Goal: Task Accomplishment & Management: Manage account settings

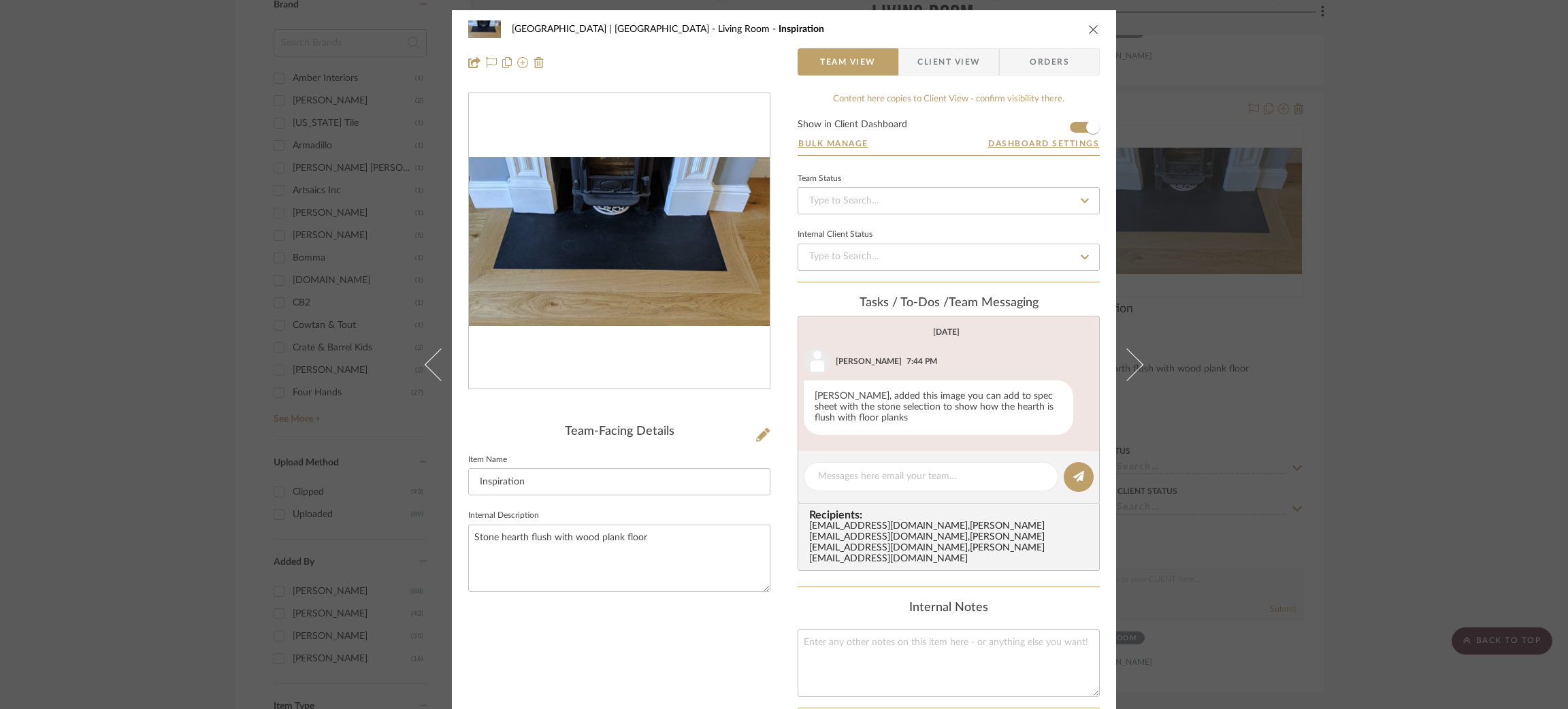
click at [228, 202] on div "Meadow Mountain | Vail Valley Living Room Inspiration Team View Client View Ord…" at bounding box center [784, 354] width 1568 height 709
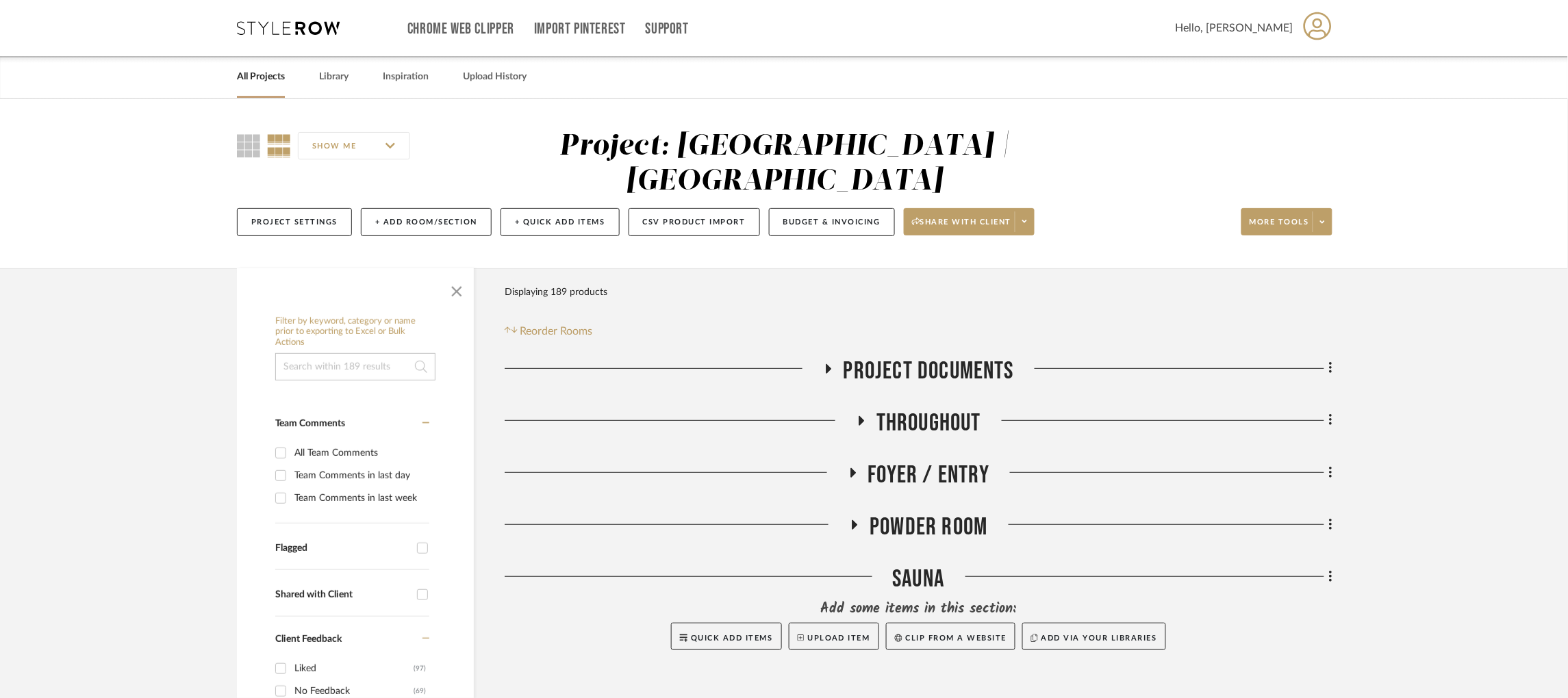
click at [278, 30] on icon at bounding box center [288, 29] width 102 height 14
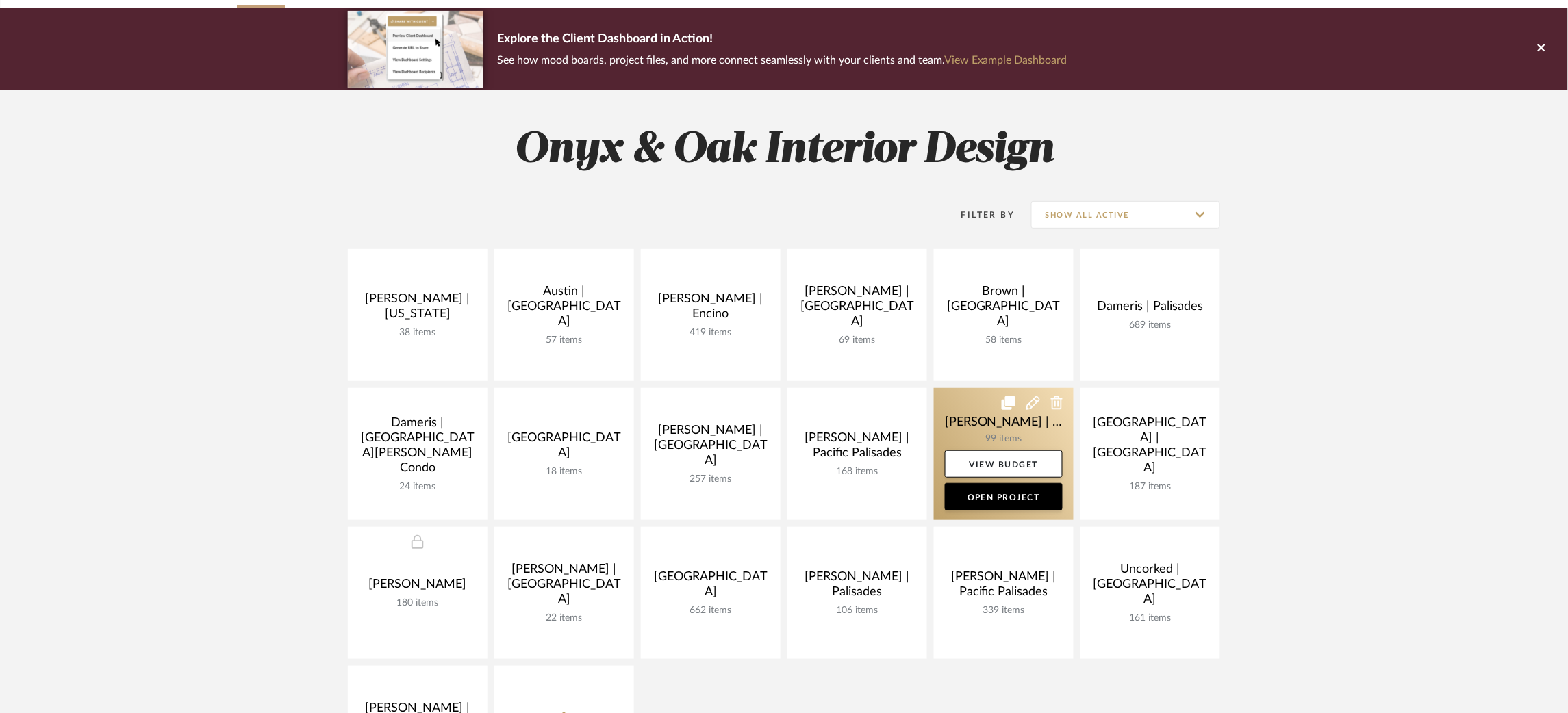
scroll to position [102, 0]
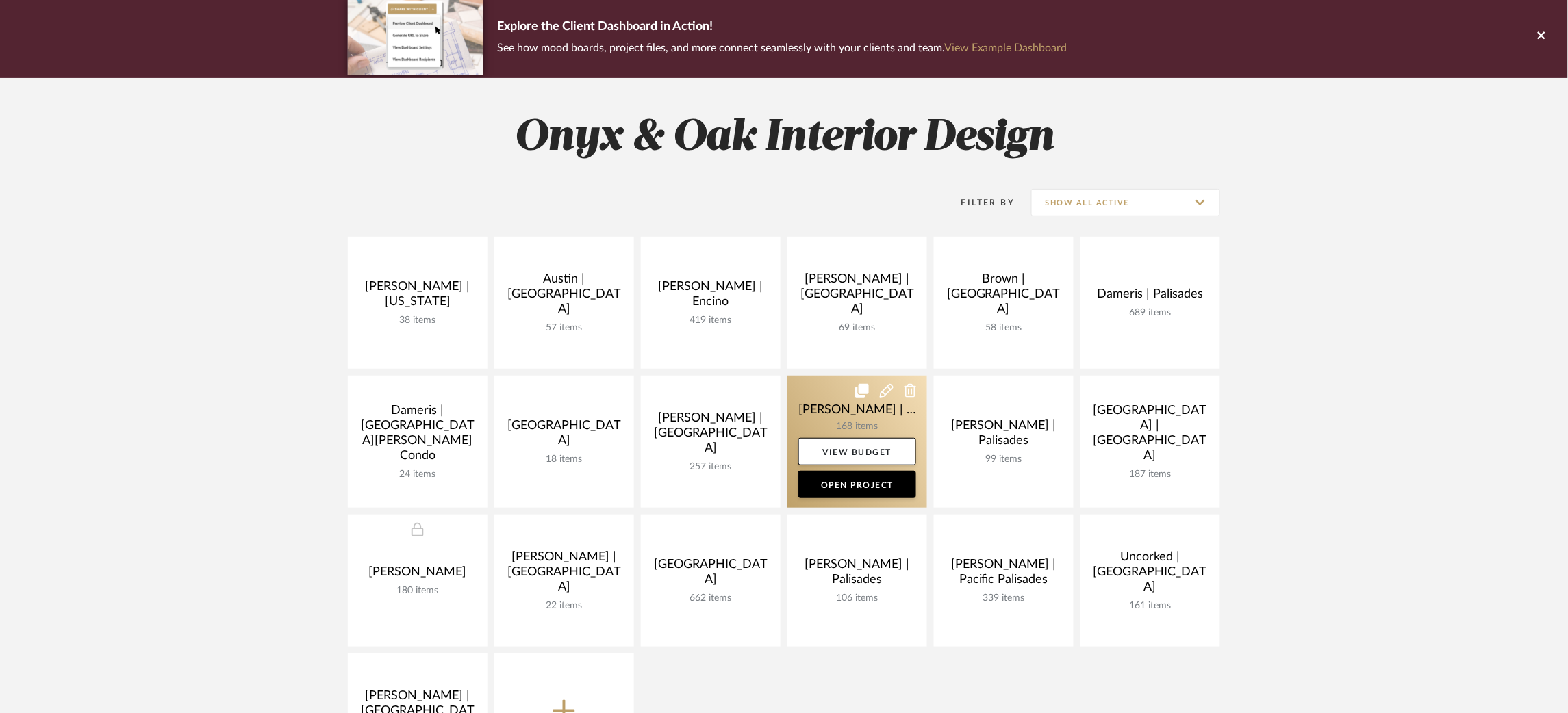
click at [815, 406] on link at bounding box center [857, 442] width 140 height 132
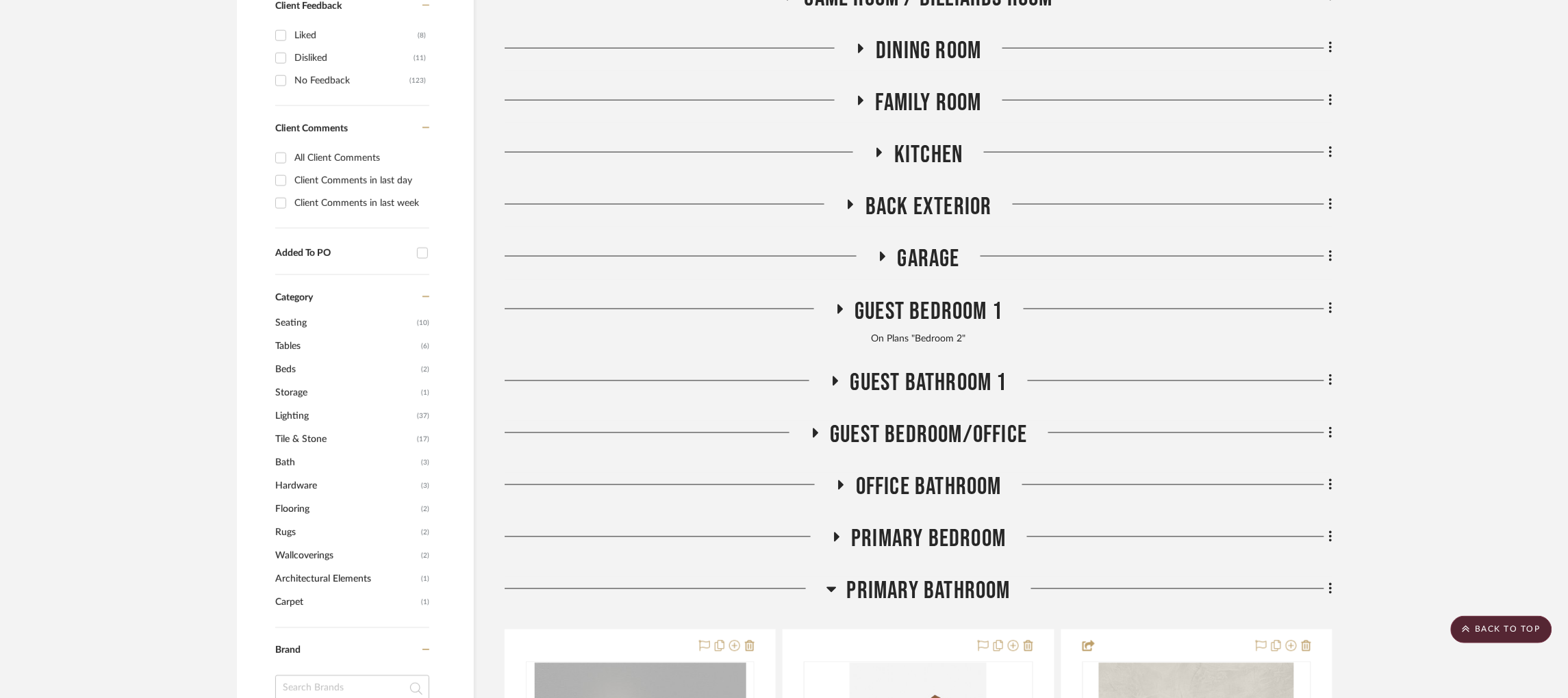
scroll to position [719, 0]
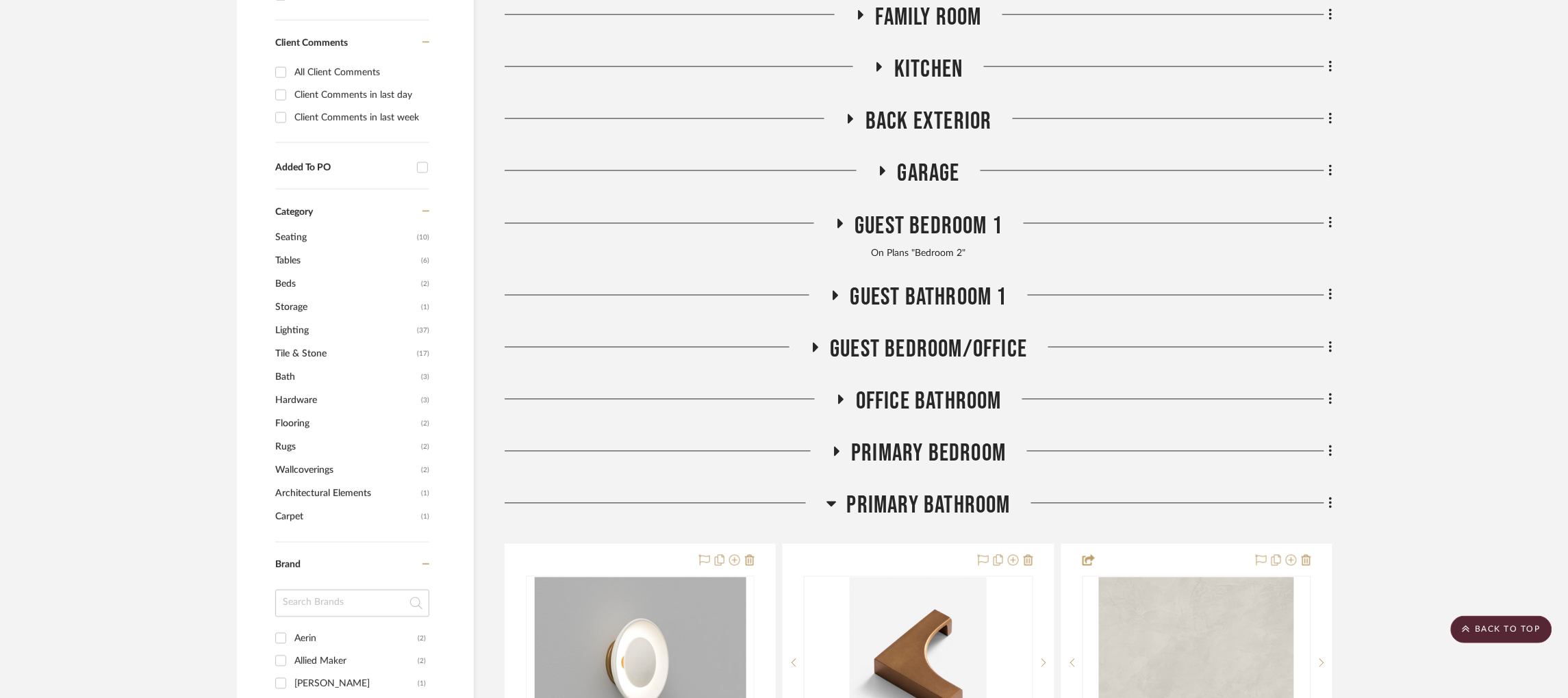
click at [830, 501] on icon at bounding box center [831, 504] width 10 height 6
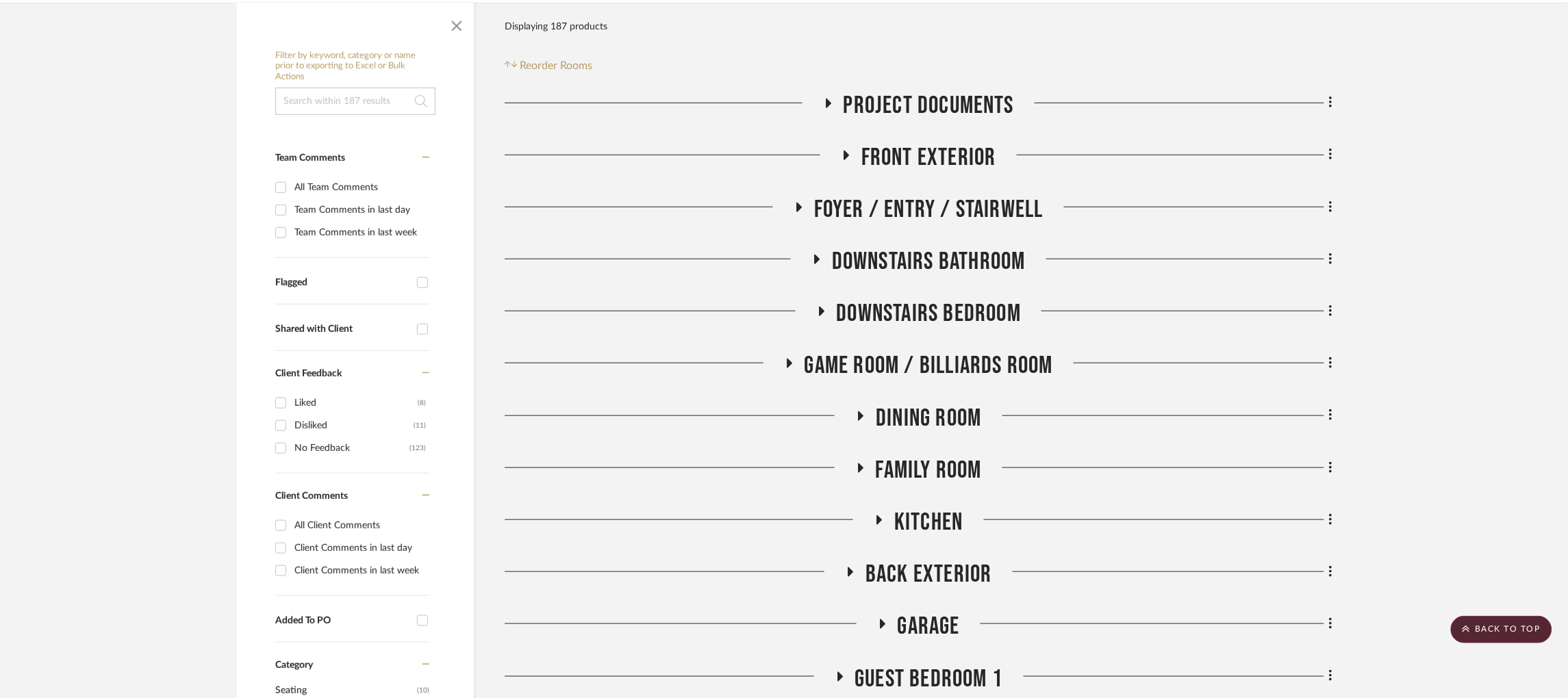
scroll to position [0, 0]
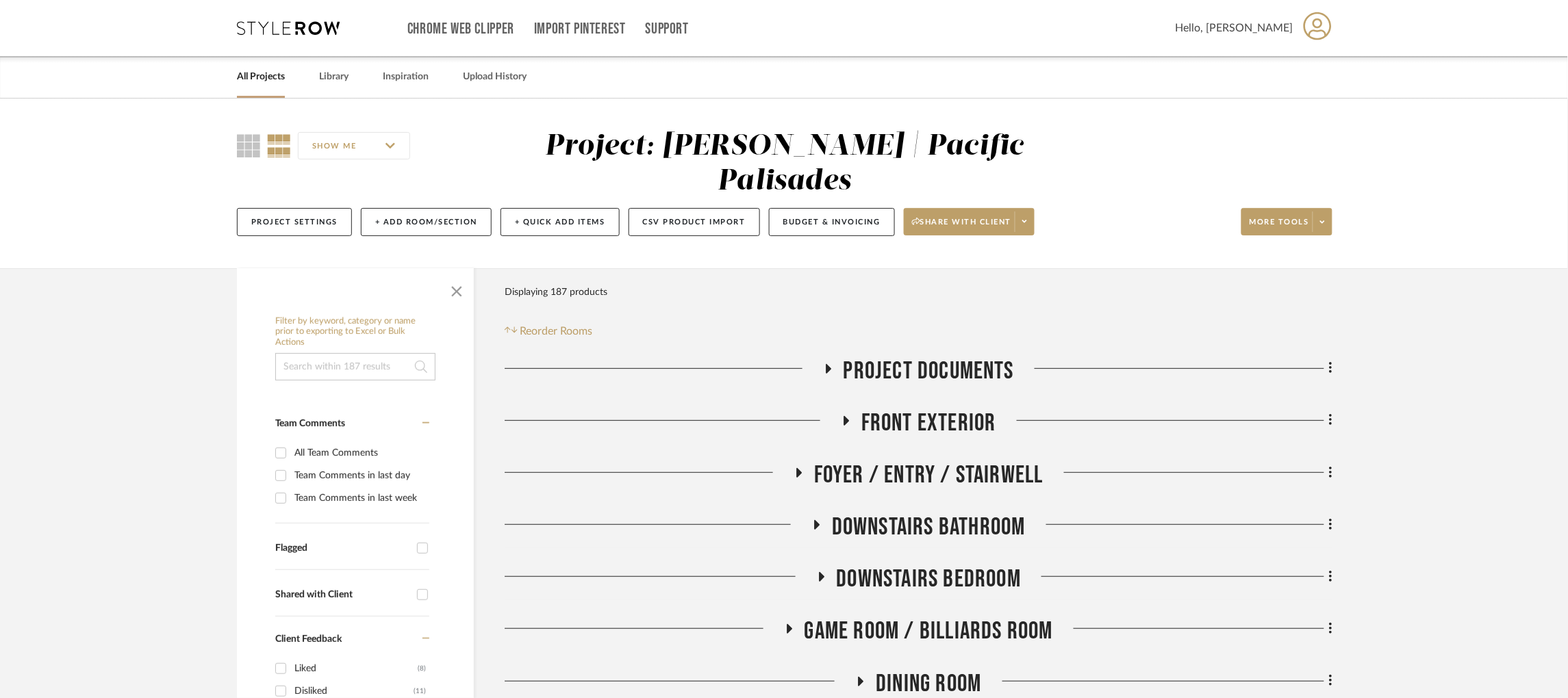
click at [825, 364] on icon at bounding box center [827, 369] width 17 height 10
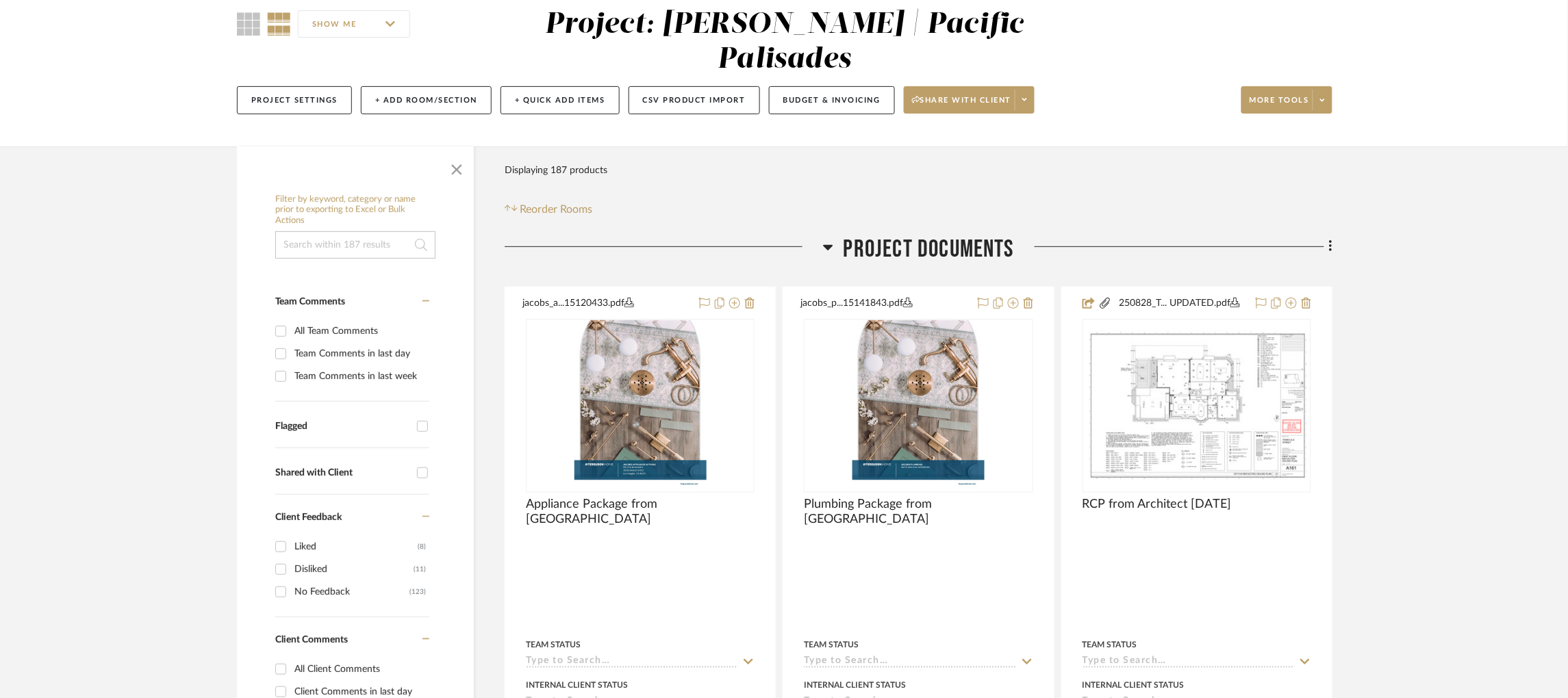
scroll to position [205, 0]
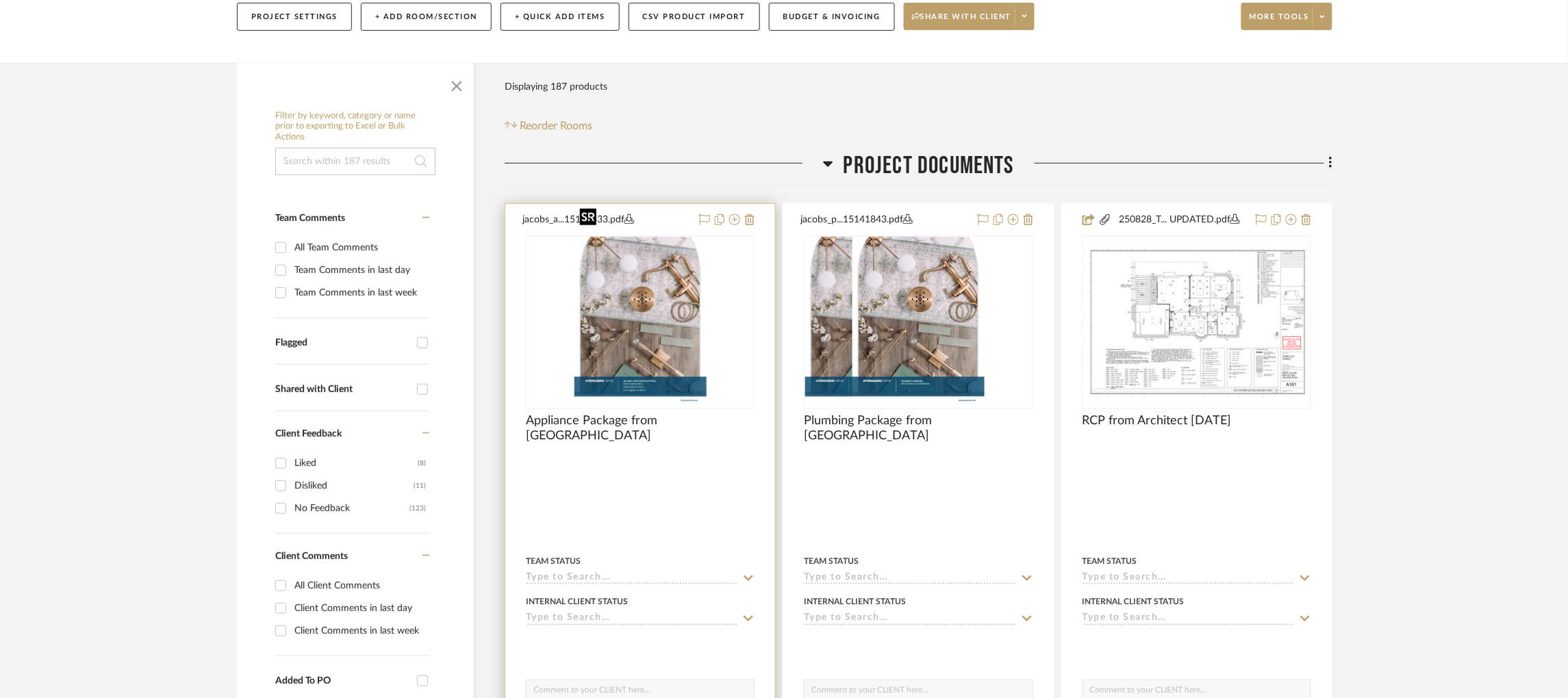
click at [0, 0] on img at bounding box center [0, 0] width 0 height 0
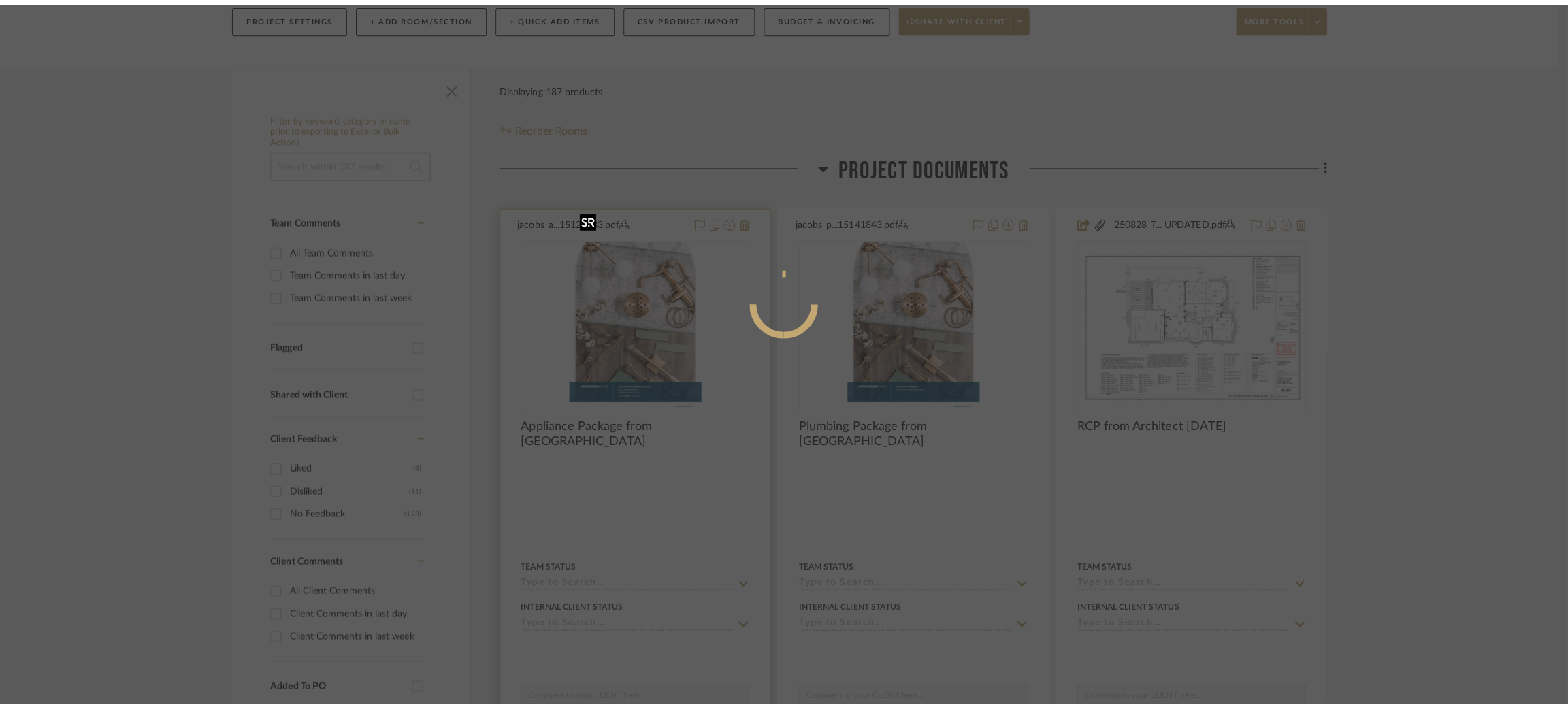
scroll to position [0, 0]
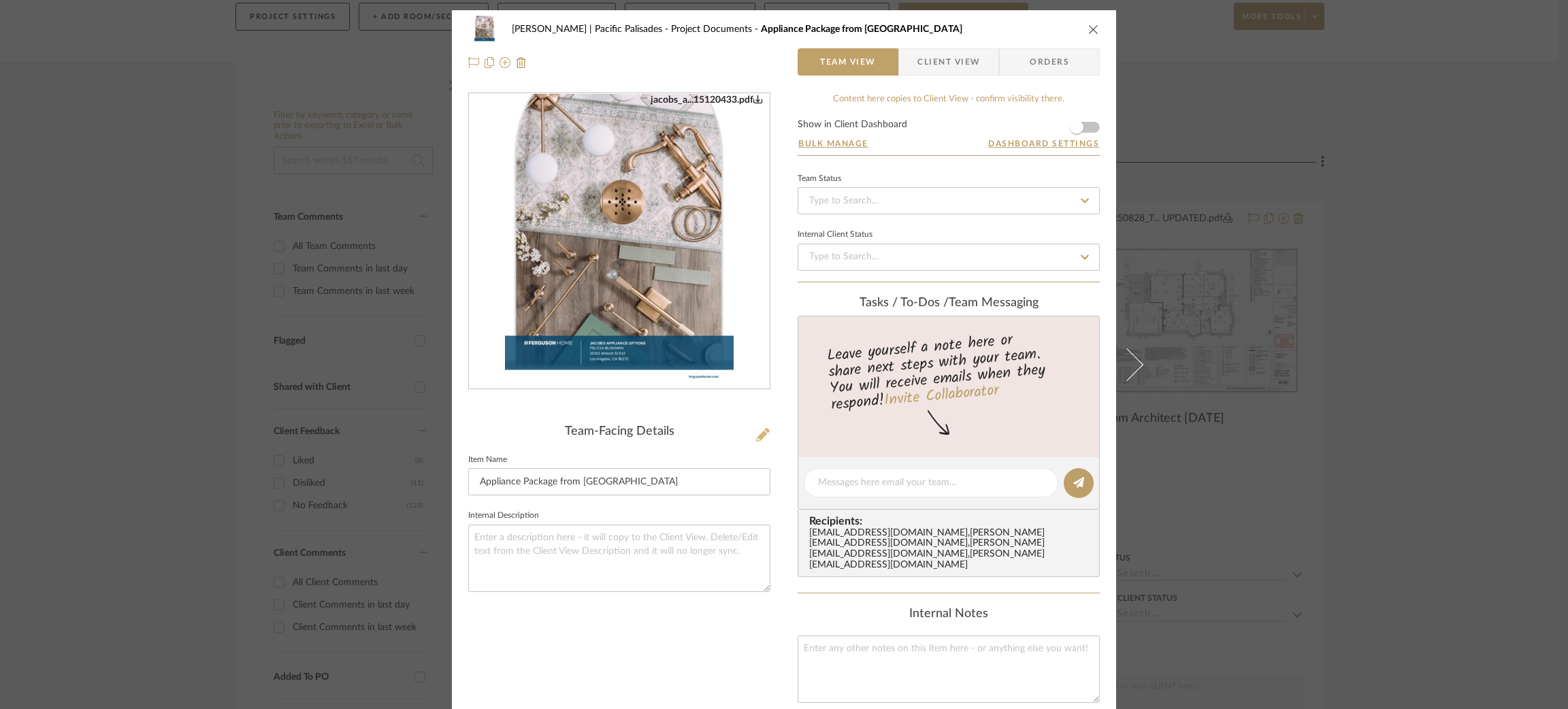
click at [756, 432] on icon at bounding box center [762, 435] width 14 height 14
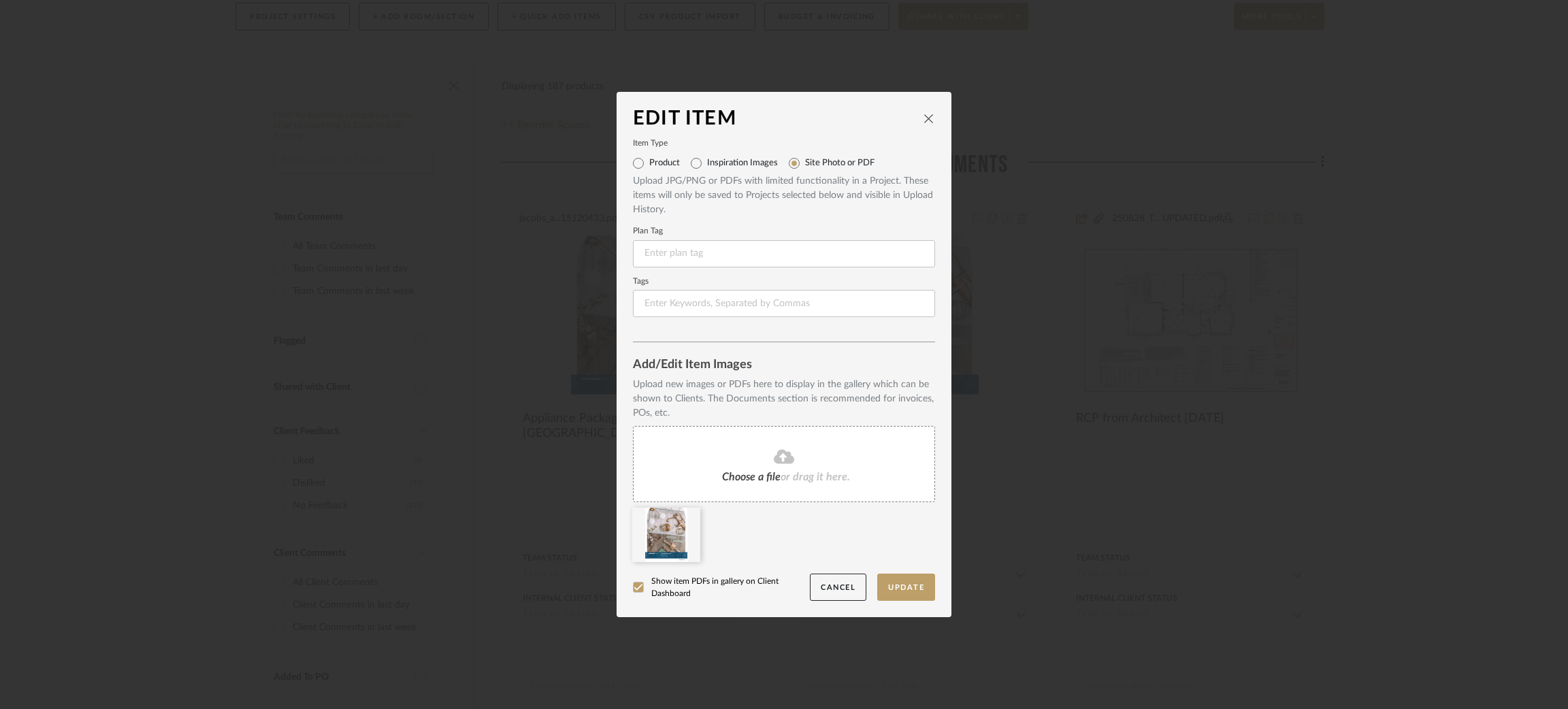
click at [1133, 453] on div "Edit Item Item Type Product Inspiration Images Site Photo or PDF Upload JPG/PNG…" at bounding box center [784, 354] width 1568 height 709
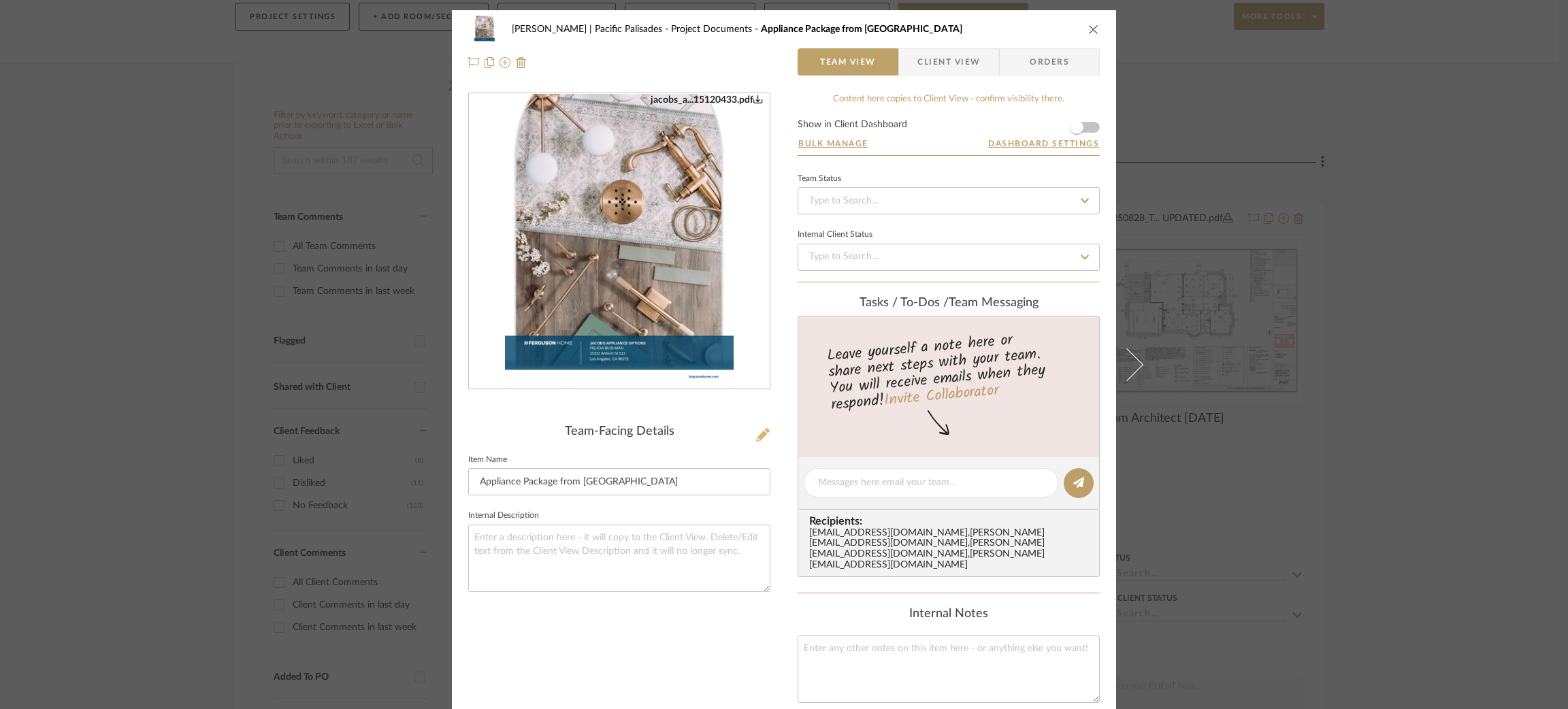
click at [757, 435] on icon at bounding box center [762, 435] width 14 height 14
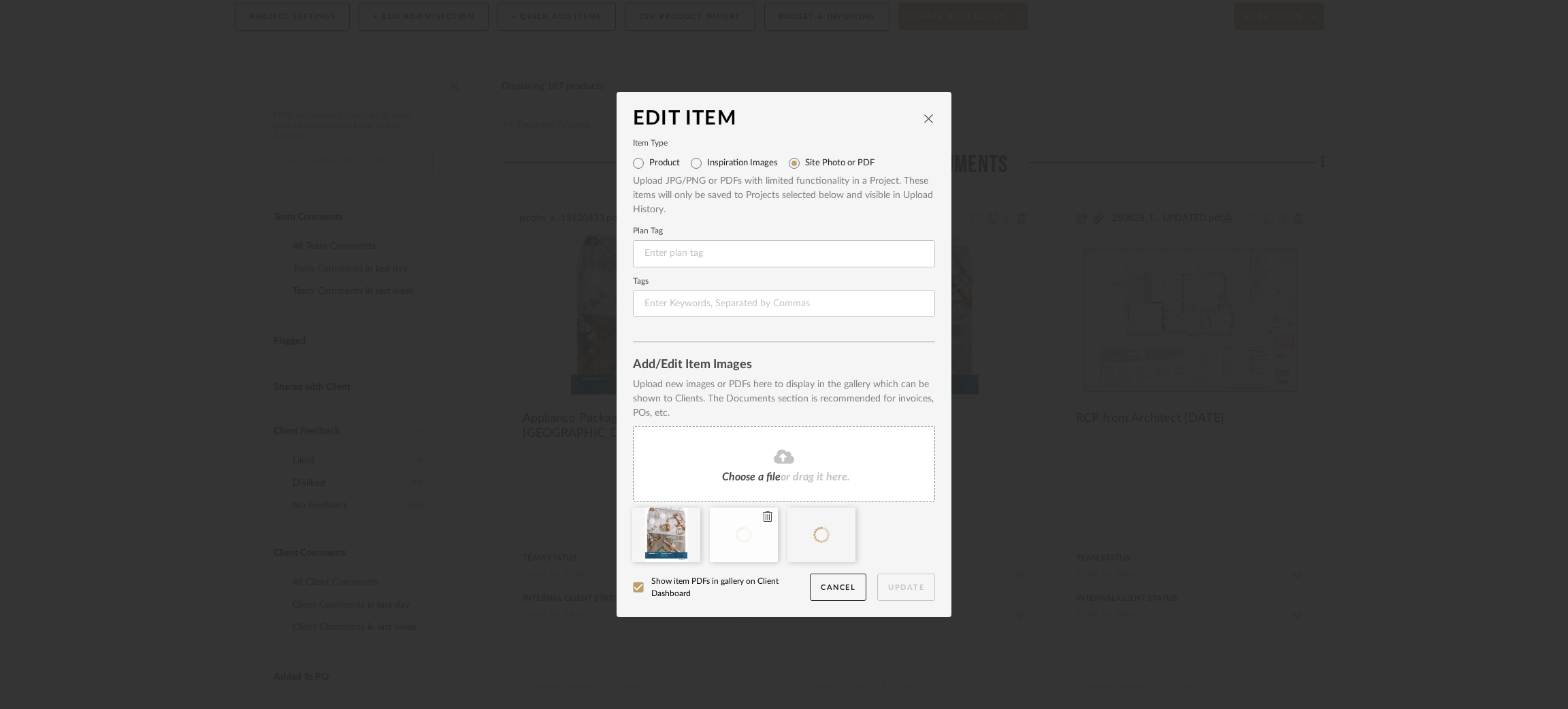
click at [764, 514] on icon at bounding box center [767, 516] width 10 height 11
click at [687, 513] on icon at bounding box center [690, 516] width 10 height 11
click at [685, 516] on icon at bounding box center [690, 516] width 10 height 11
click at [827, 586] on button "Cancel" at bounding box center [838, 588] width 57 height 28
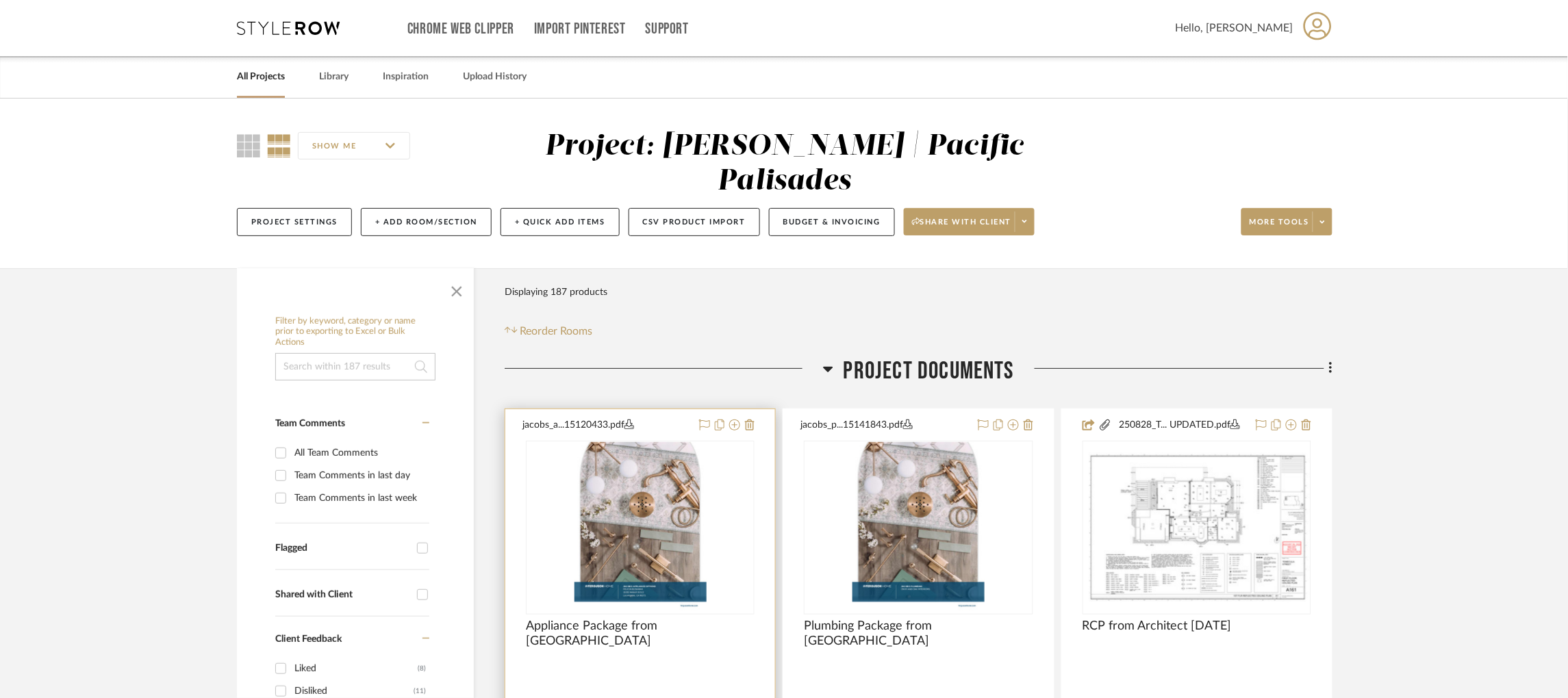
click at [0, 0] on img at bounding box center [0, 0] width 0 height 0
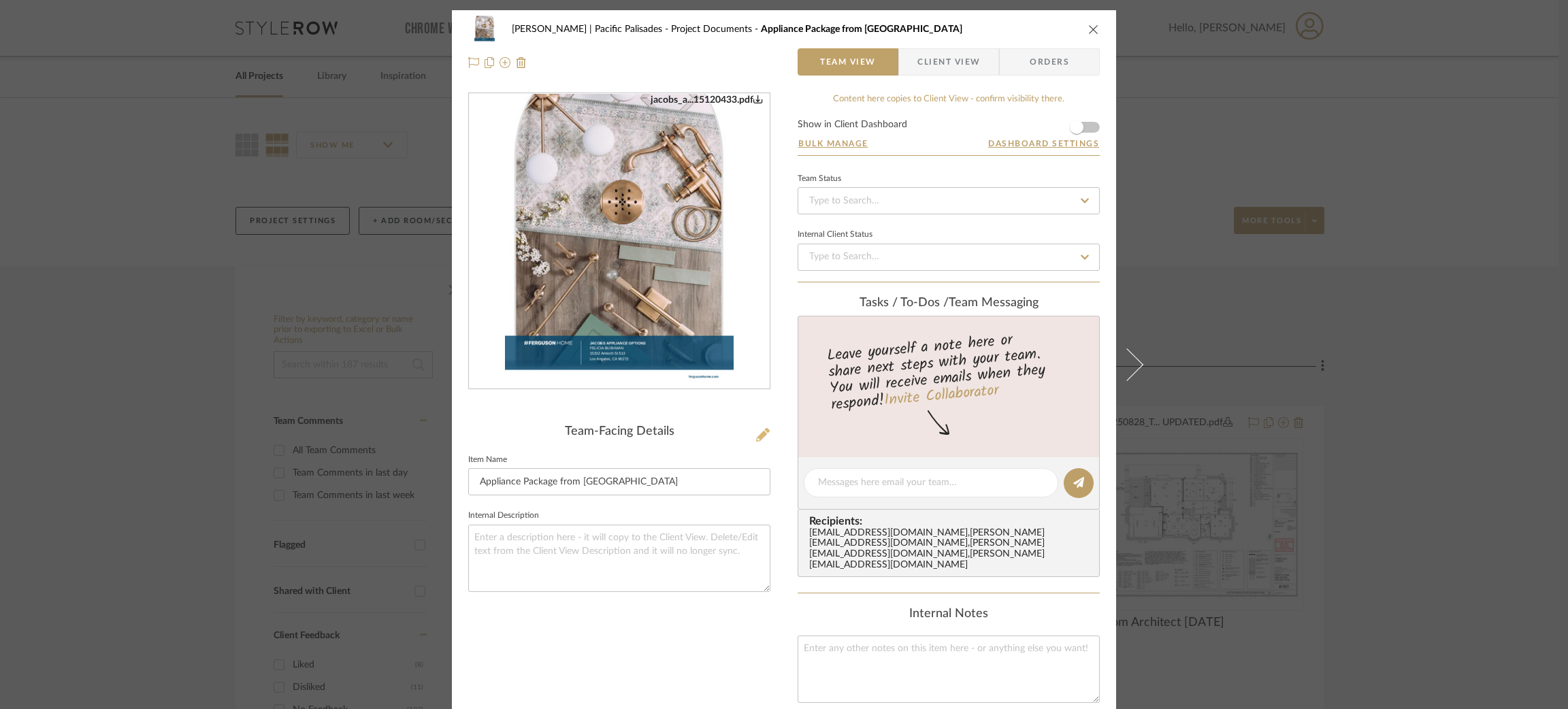
click at [756, 426] on button at bounding box center [762, 435] width 15 height 22
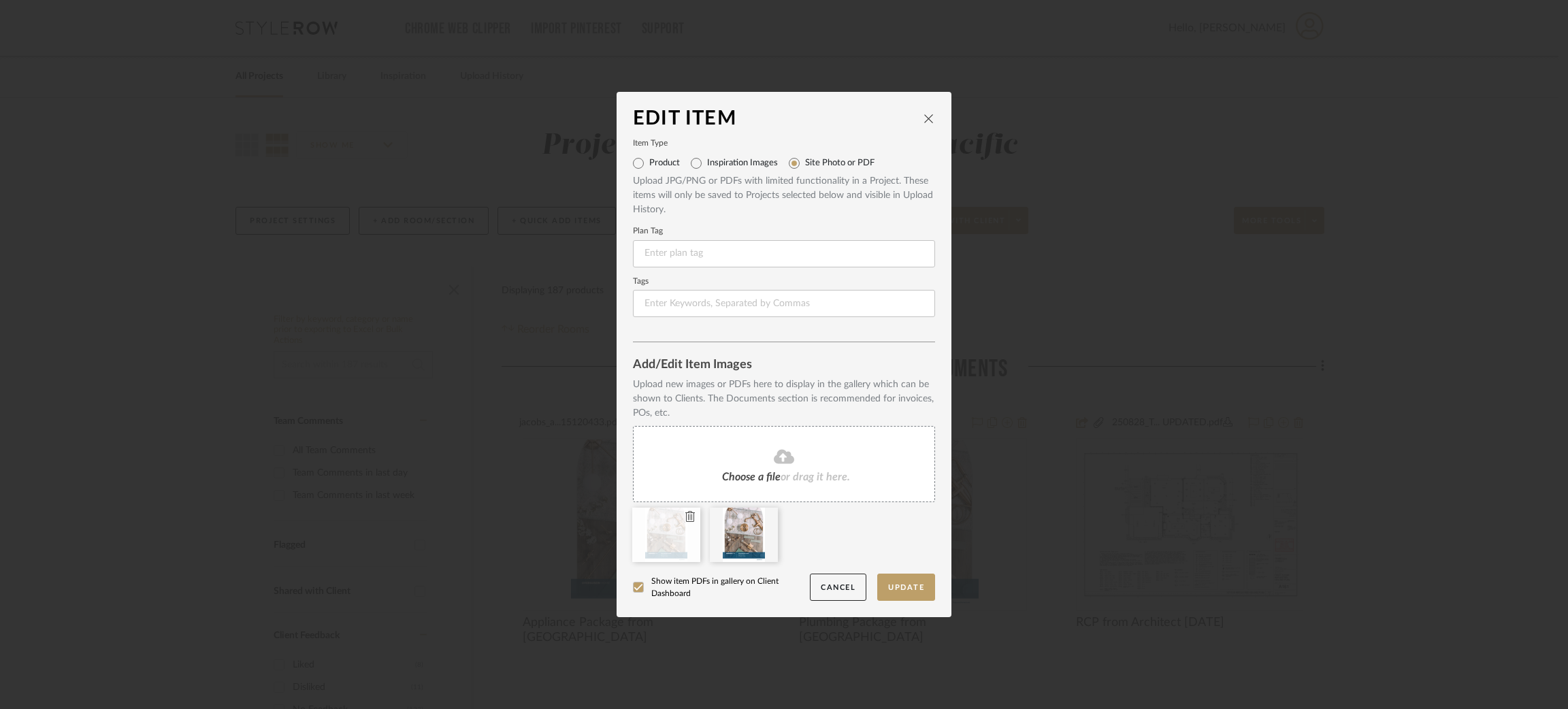
click at [685, 517] on icon at bounding box center [690, 516] width 10 height 11
click at [900, 586] on button "Update" at bounding box center [905, 588] width 58 height 28
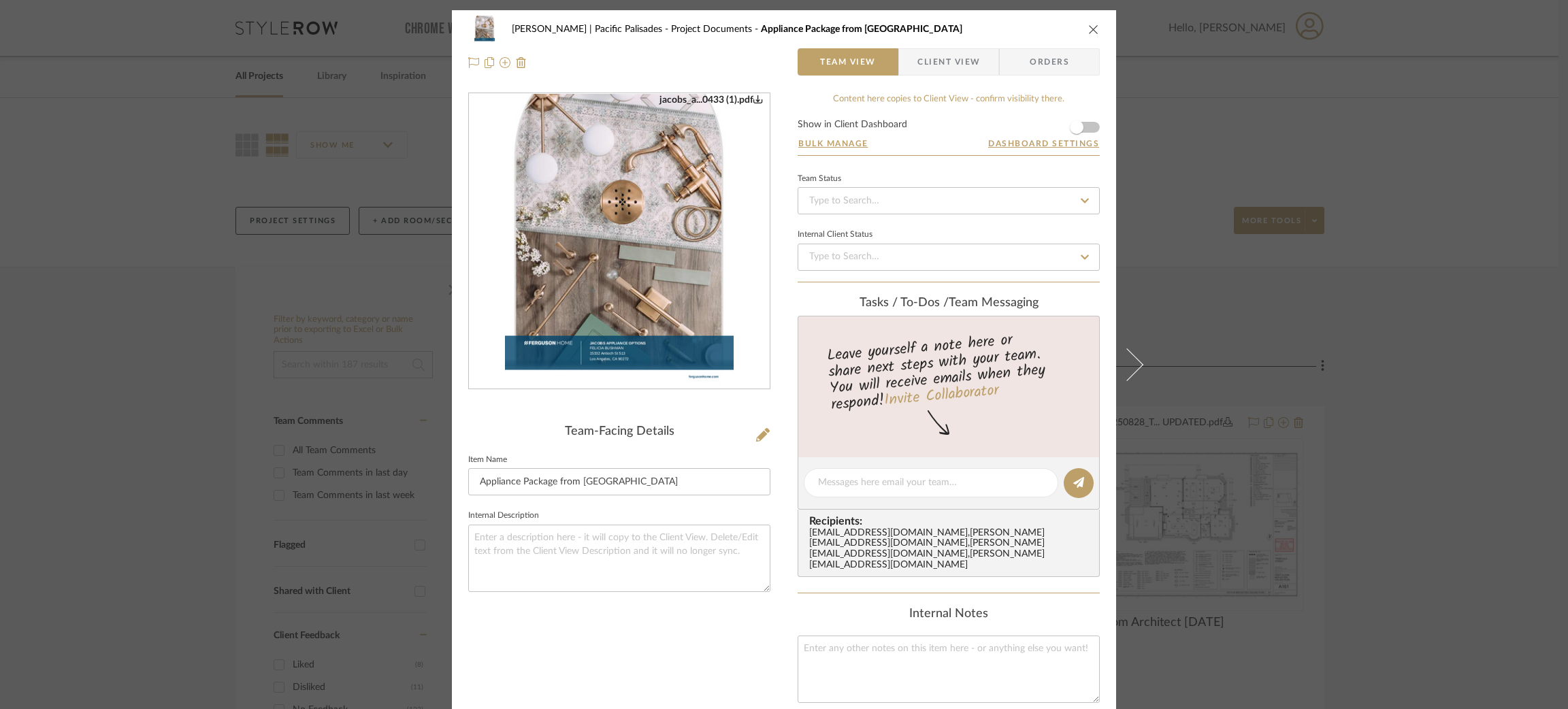
click at [1406, 367] on div "[PERSON_NAME] | Pacific Palisades Project Documents Appliance Package from [PER…" at bounding box center [784, 354] width 1568 height 709
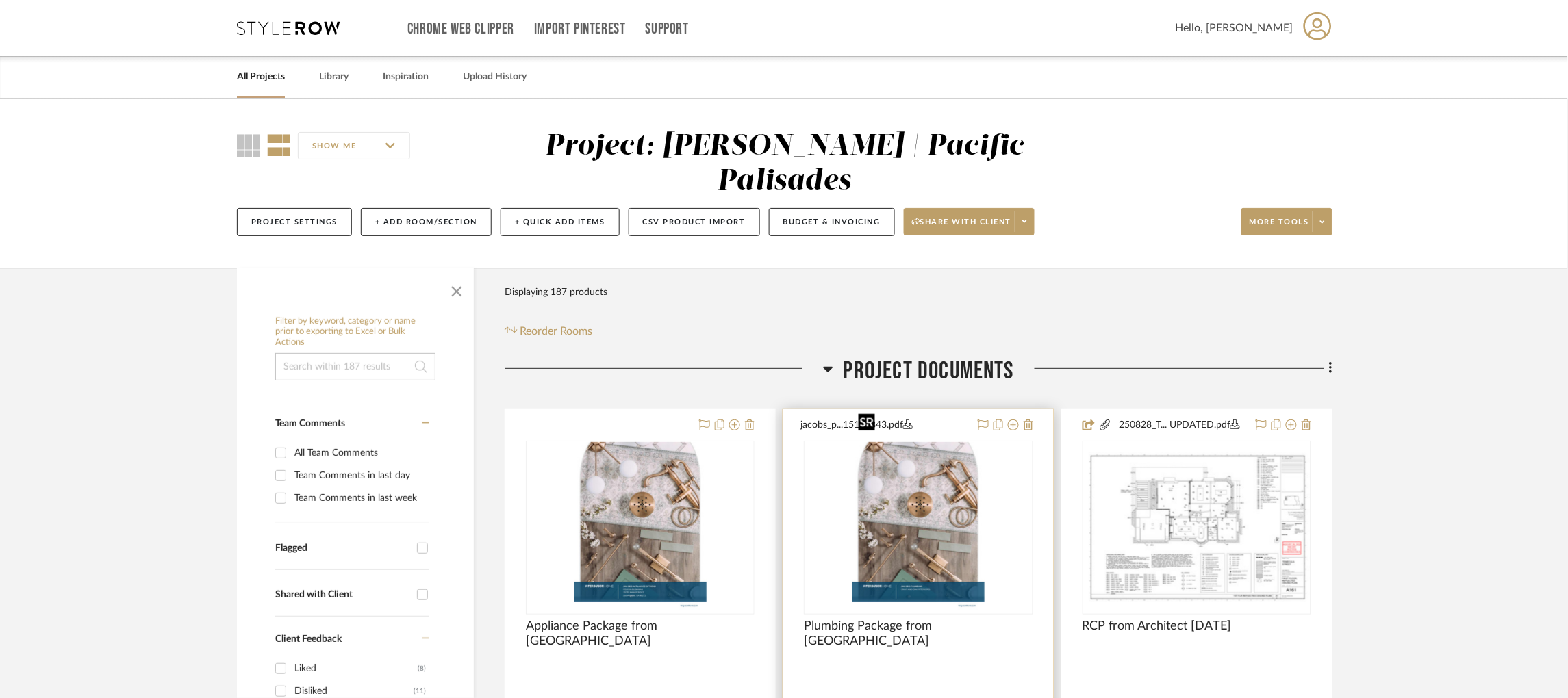
click at [955, 478] on img "0" at bounding box center [919, 528] width 132 height 171
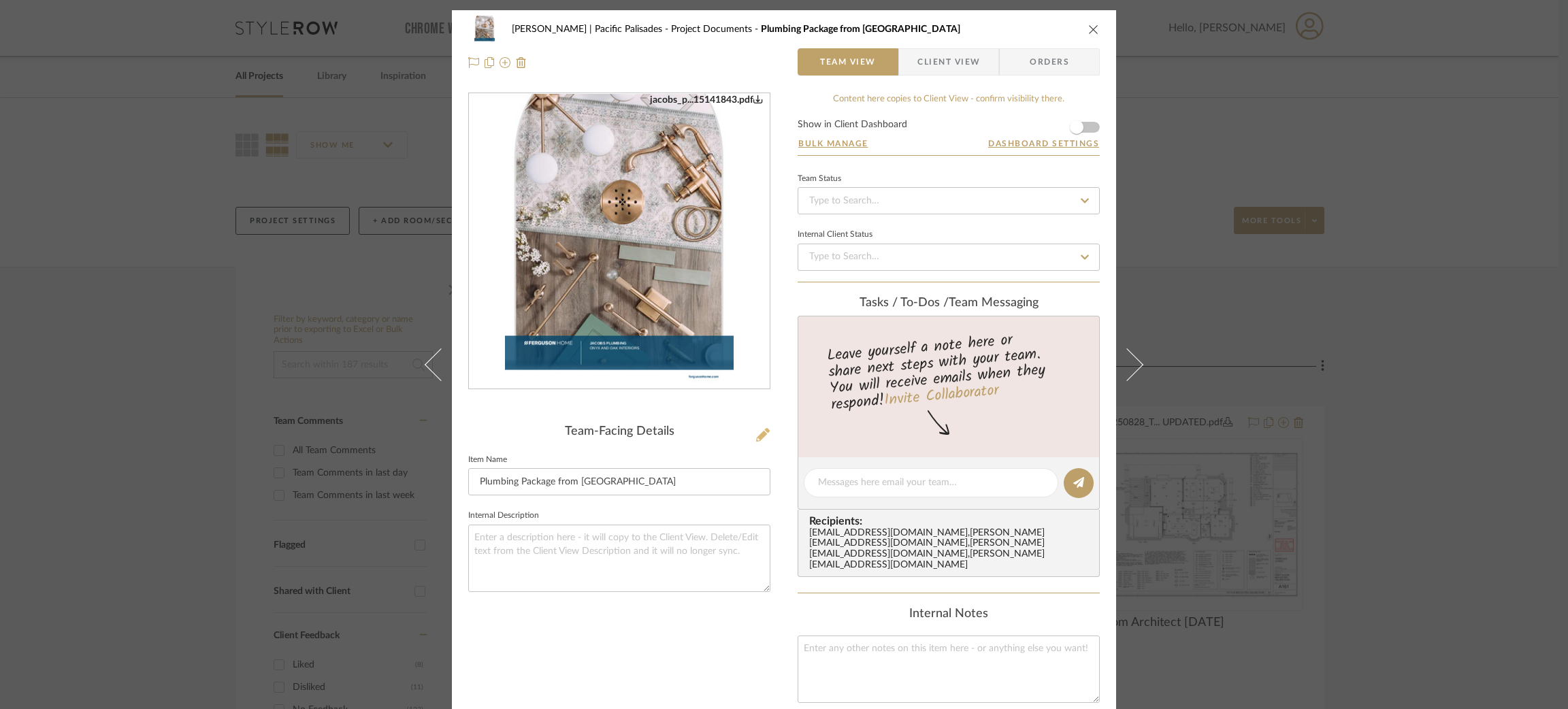
click at [756, 431] on icon at bounding box center [762, 435] width 14 height 14
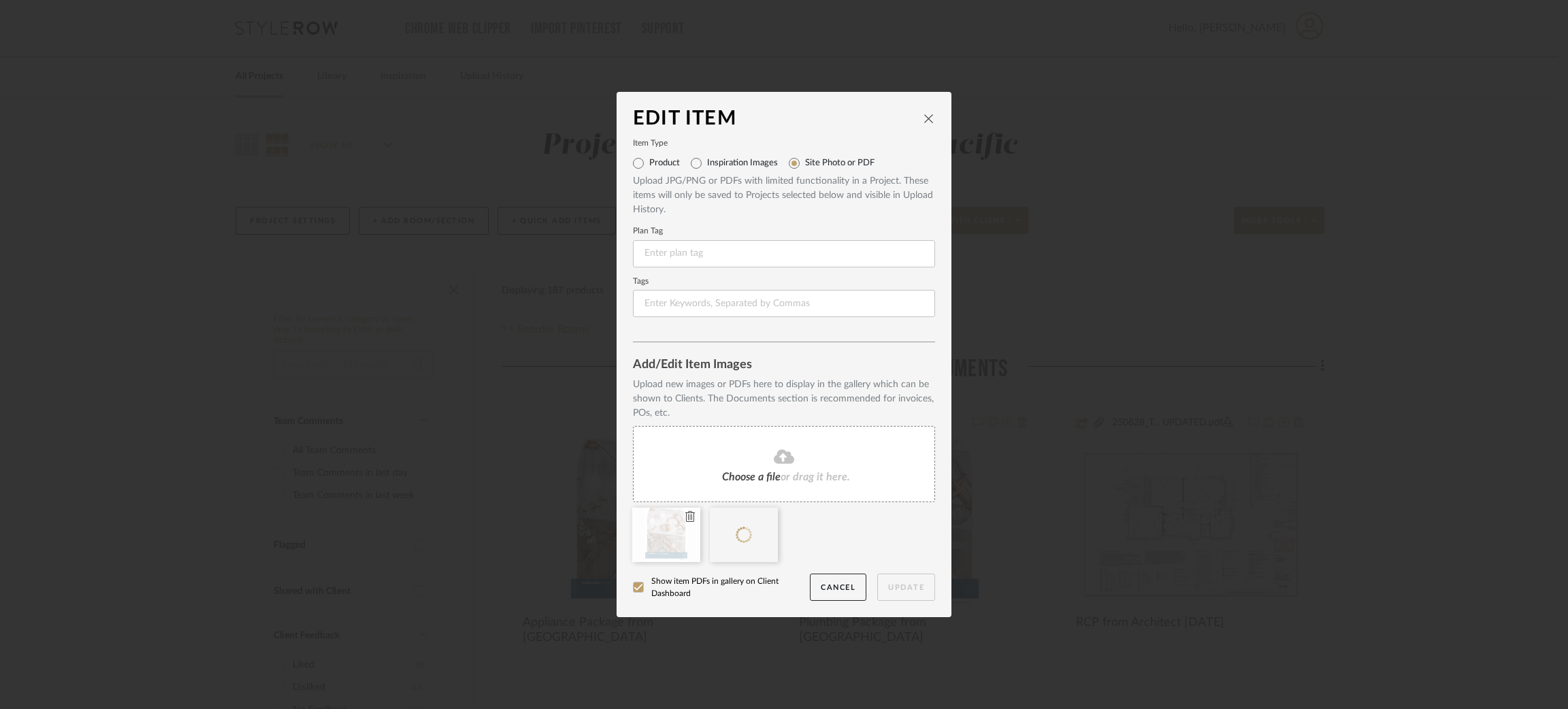
click at [685, 514] on icon at bounding box center [690, 516] width 10 height 11
click at [912, 587] on button "Update" at bounding box center [905, 588] width 58 height 28
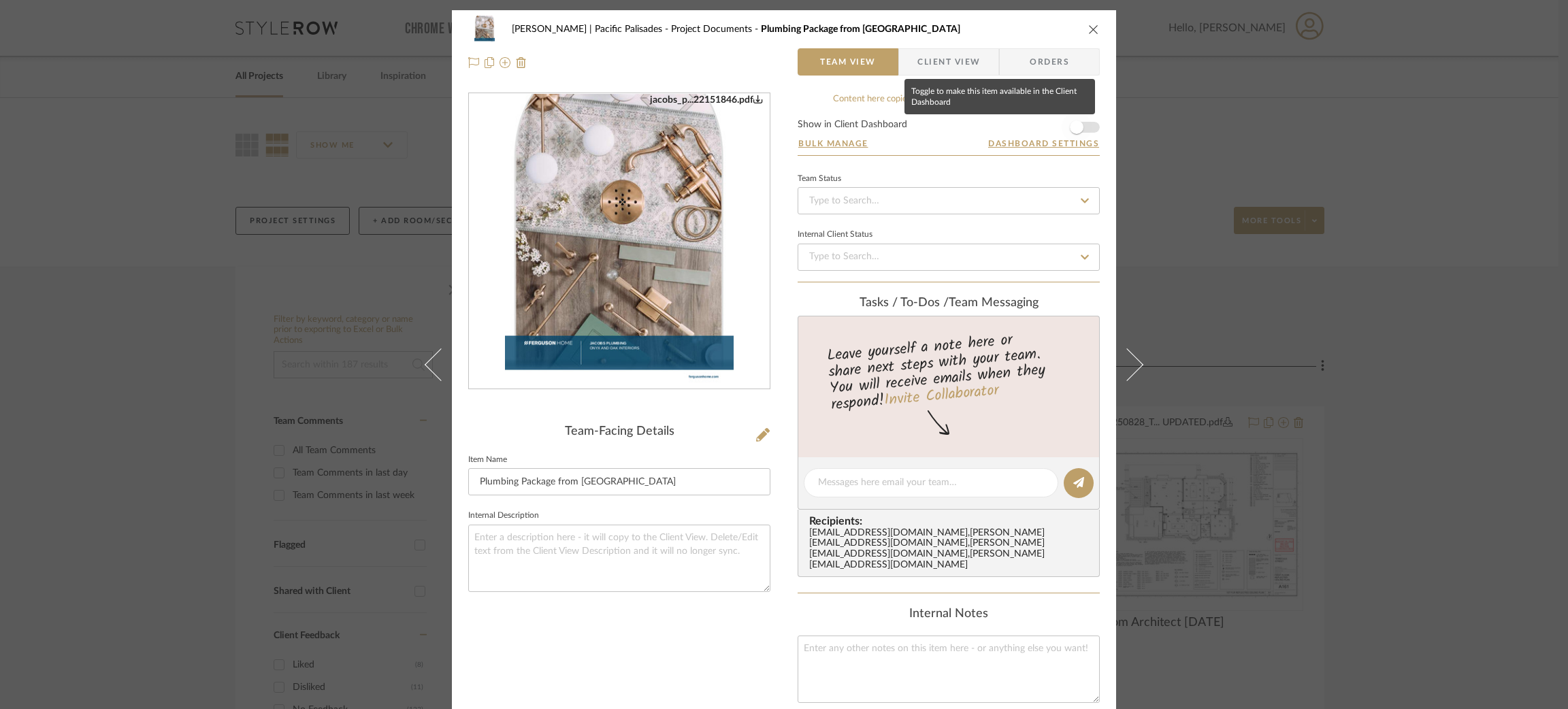
click at [1078, 124] on span "button" at bounding box center [1076, 127] width 14 height 14
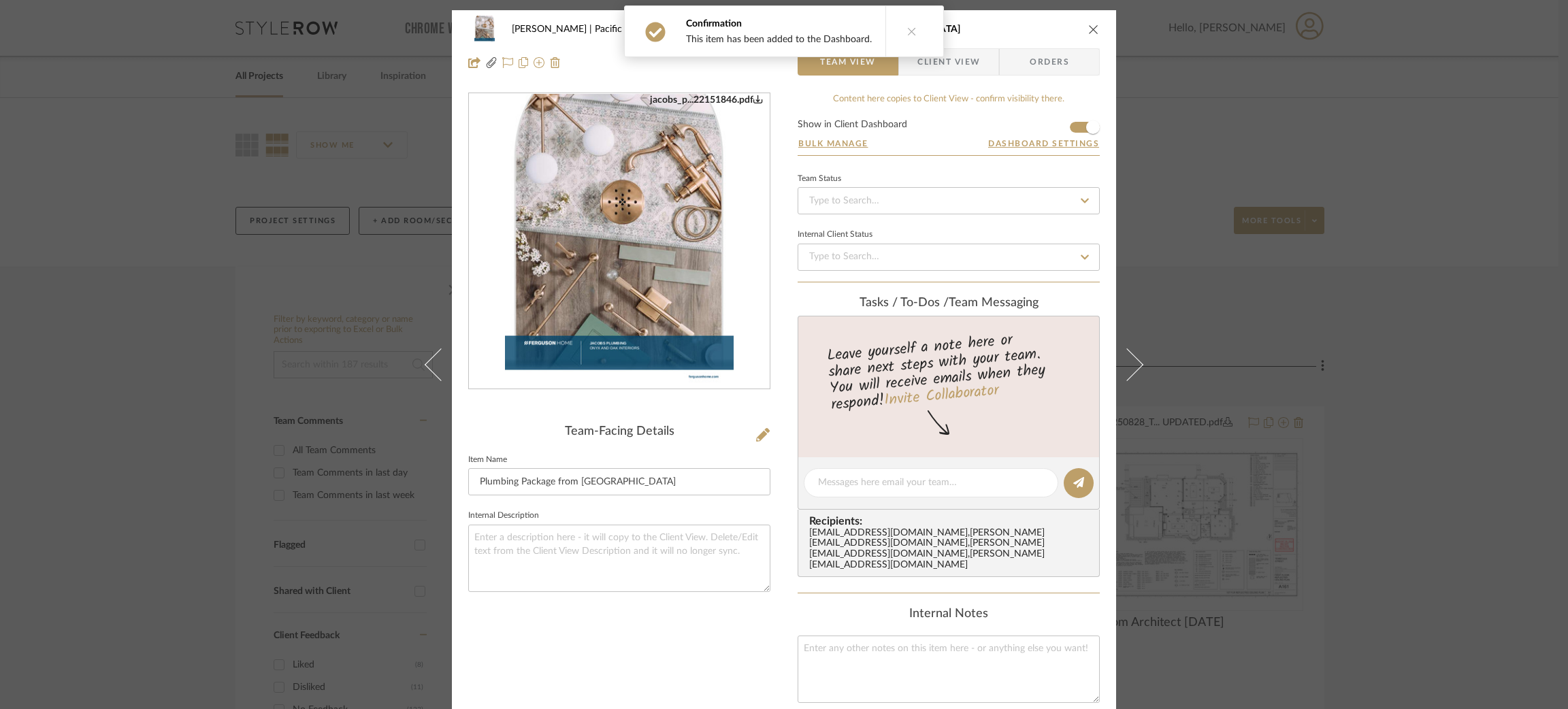
click at [1252, 409] on div "[PERSON_NAME] | Pacific Palisades Project Documents Plumbing Package from [PERS…" at bounding box center [784, 354] width 1568 height 709
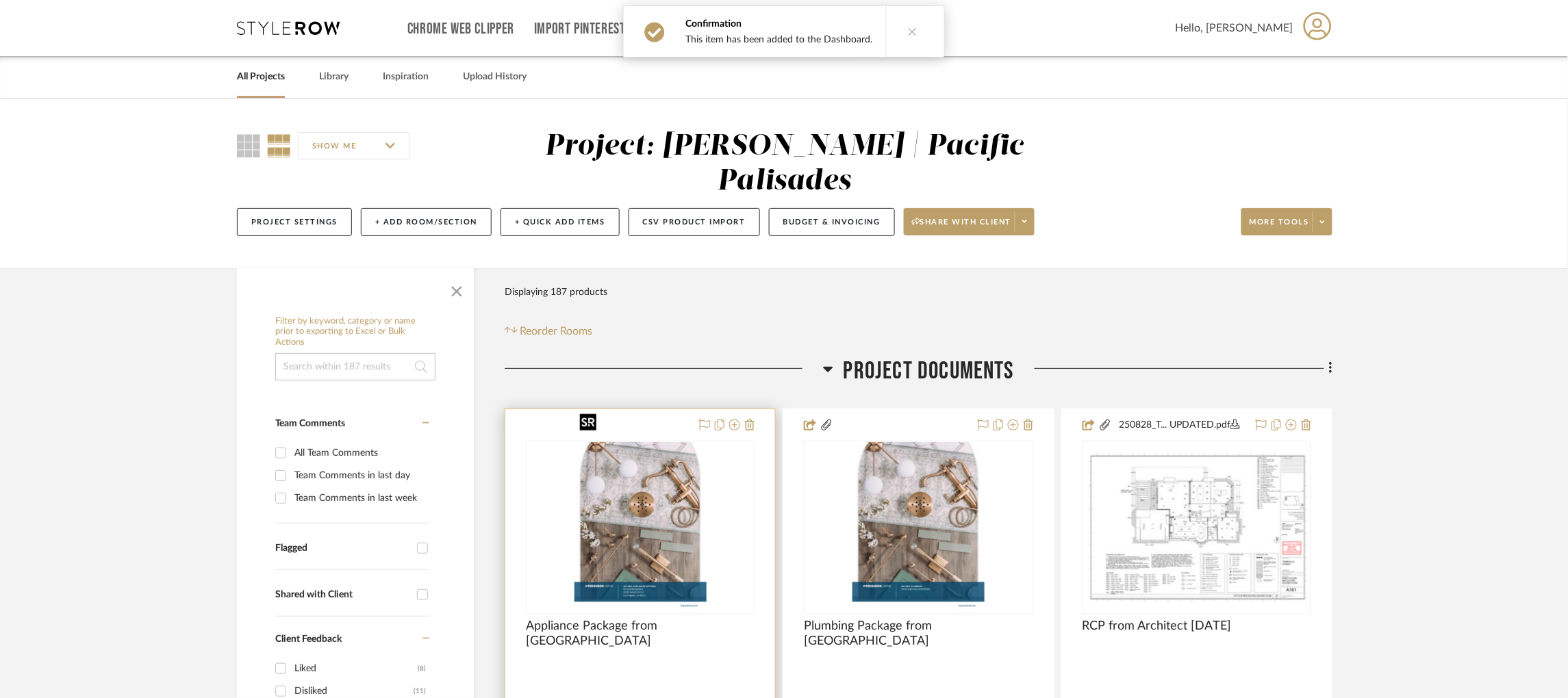
click at [694, 463] on img "0" at bounding box center [640, 528] width 132 height 171
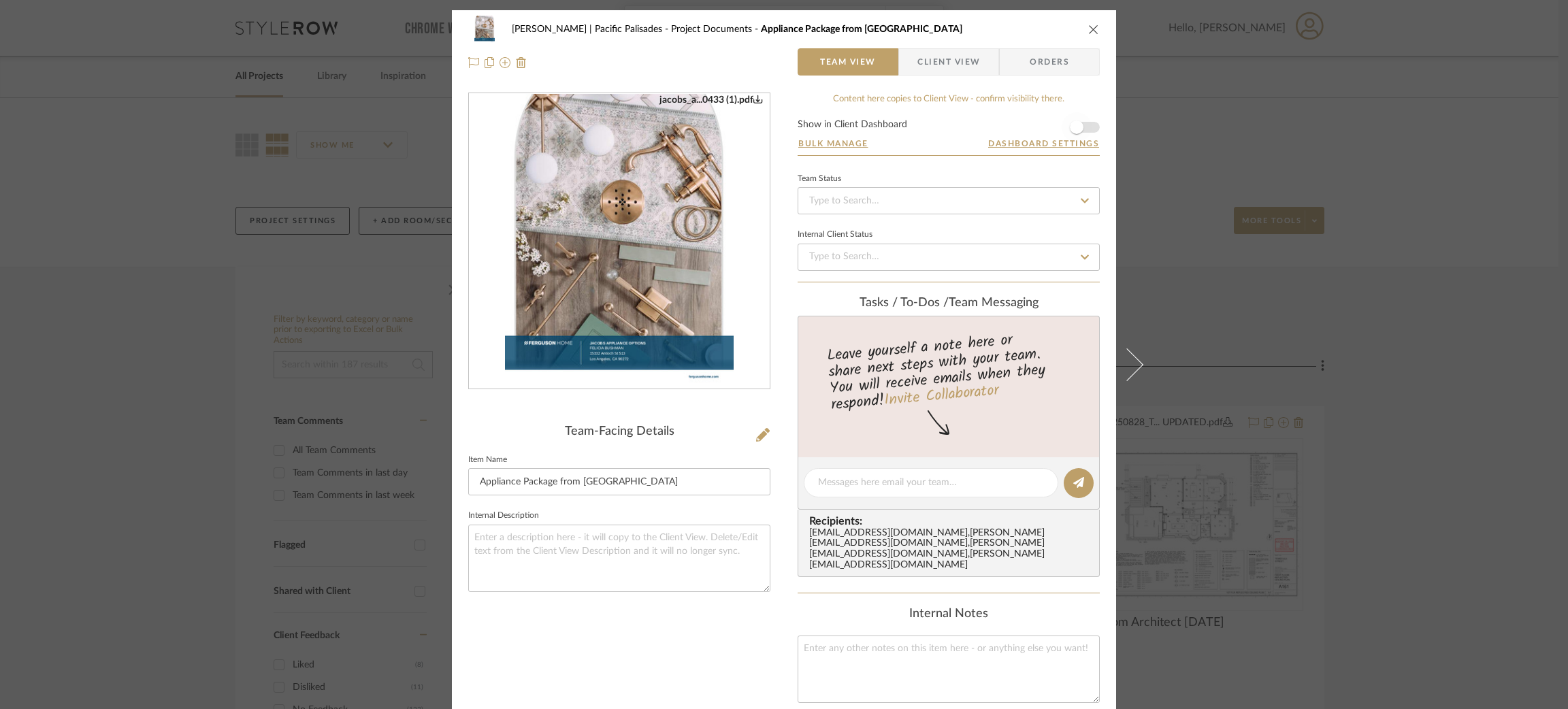
click at [1080, 129] on span "button" at bounding box center [1076, 127] width 30 height 30
click at [1201, 351] on div "[PERSON_NAME] | Pacific Palisades Project Documents Appliance Package from [PER…" at bounding box center [784, 354] width 1568 height 709
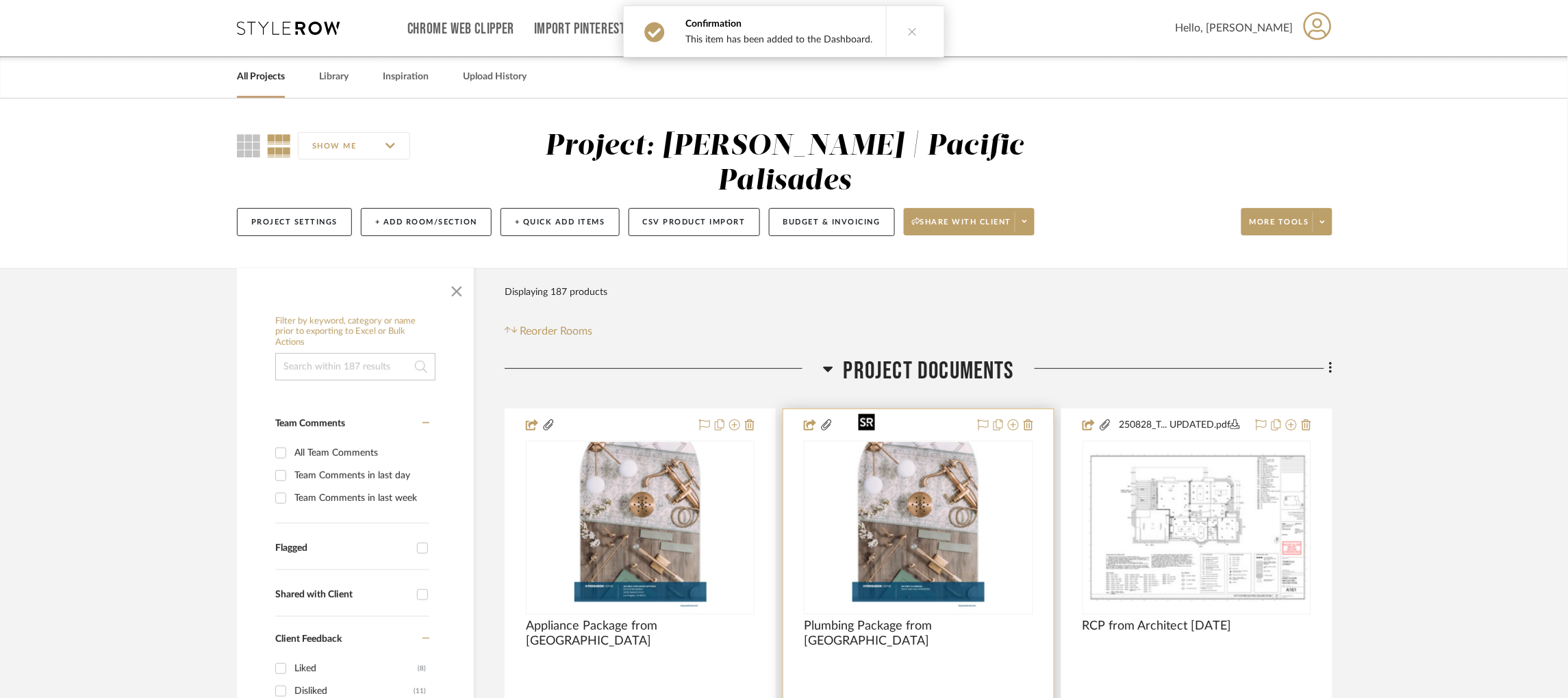
click at [884, 510] on img "0" at bounding box center [919, 528] width 132 height 171
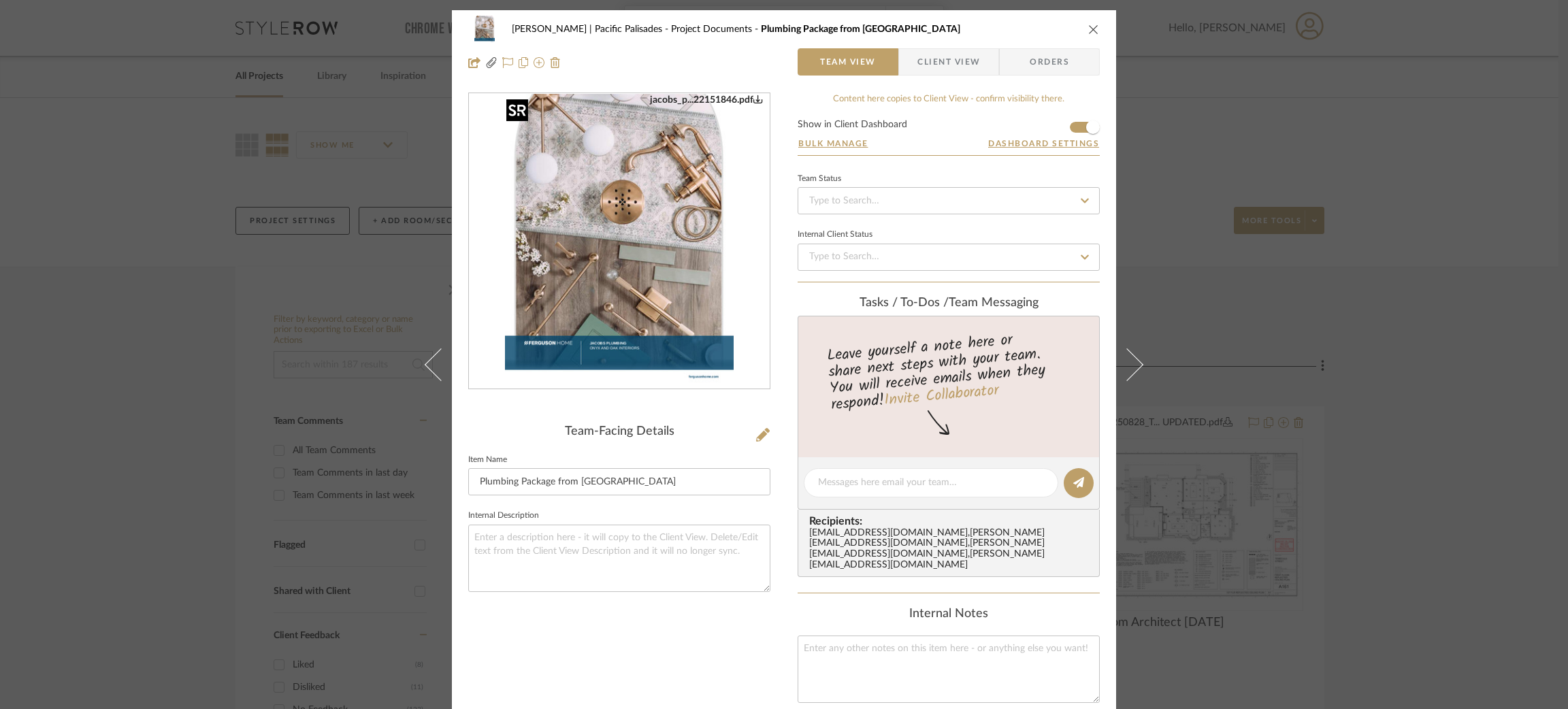
click at [644, 337] on img "0" at bounding box center [619, 242] width 229 height 295
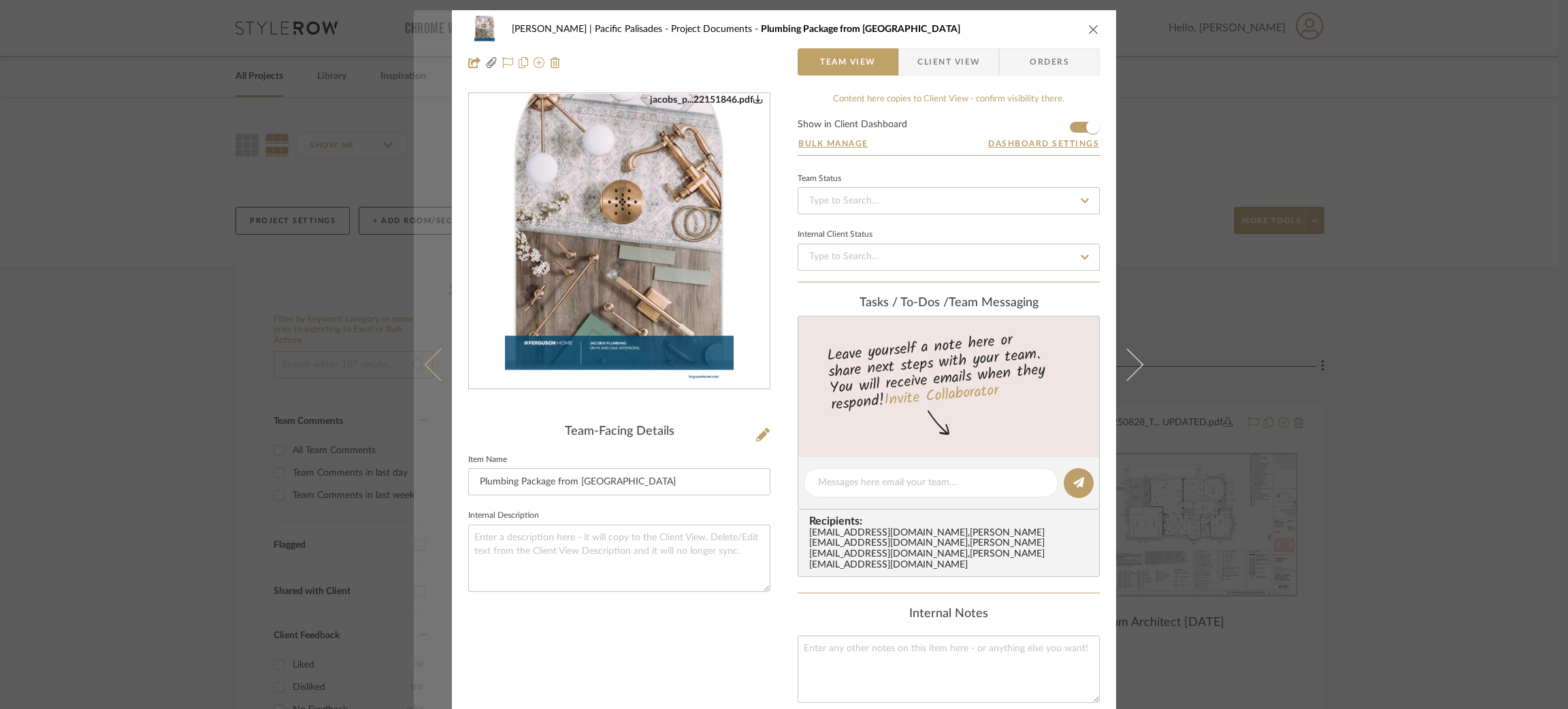
click at [424, 362] on icon at bounding box center [440, 364] width 32 height 32
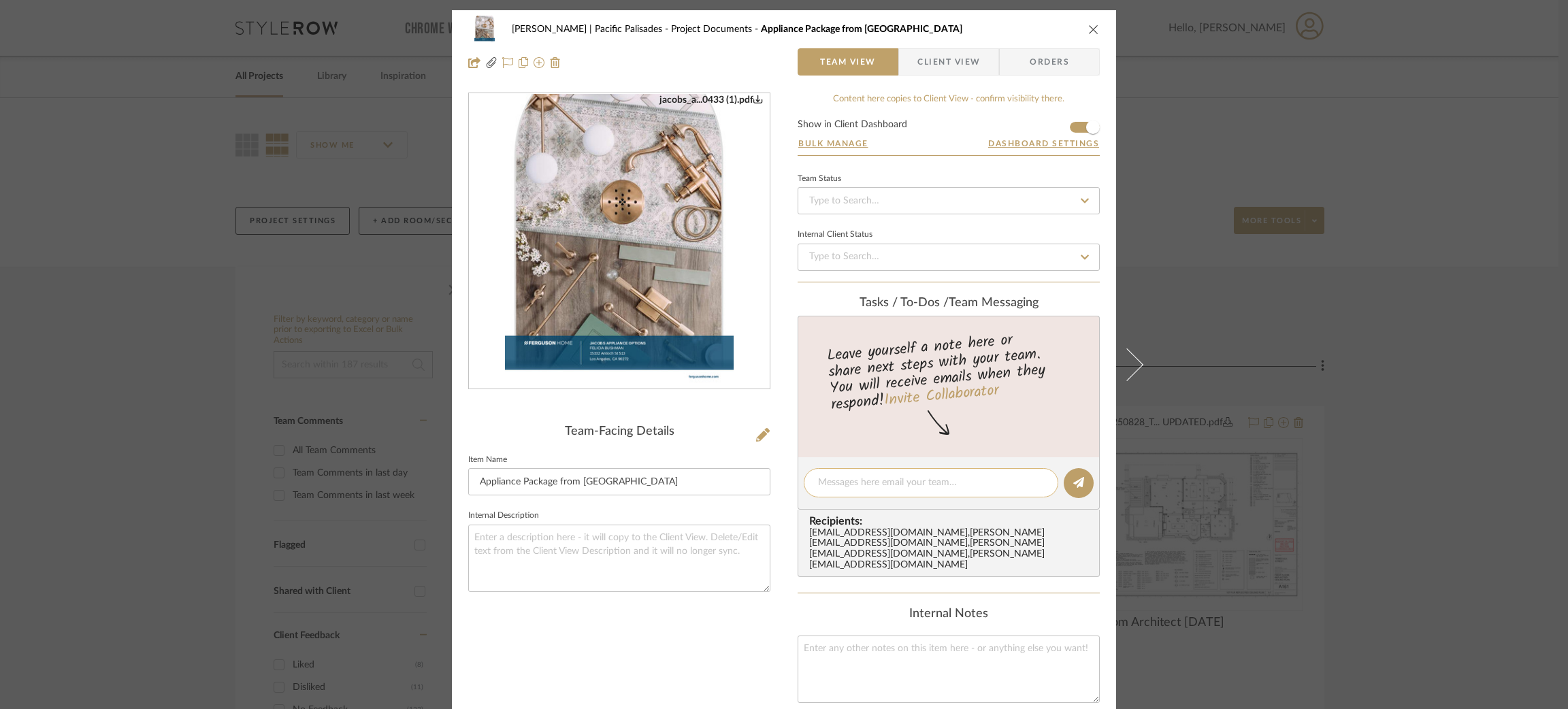
click at [862, 487] on textarea at bounding box center [931, 483] width 226 height 15
drag, startPoint x: 856, startPoint y: 480, endPoint x: 797, endPoint y: 482, distance: 59.0
click at [798, 482] on editor-of-message "These are uploaded and visible in client view" at bounding box center [948, 484] width 302 height 53
click at [1006, 485] on textarea "These are uploaded and visible in client view" at bounding box center [931, 483] width 226 height 15
click at [896, 483] on textarea "These are uploaded and visible in client view" at bounding box center [931, 483] width 226 height 15
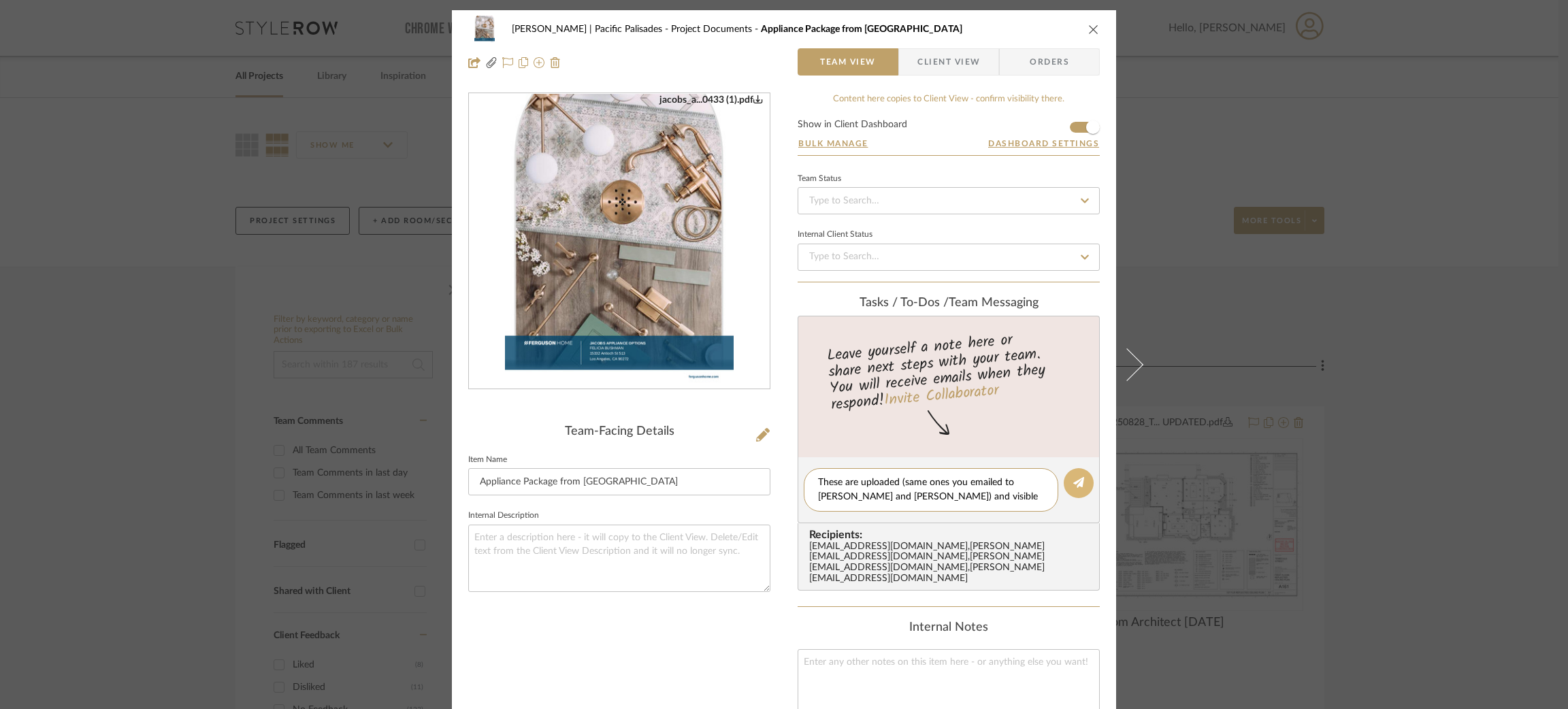
type textarea "These are uploaded (same ones you emailed to [PERSON_NAME] and [PERSON_NAME]) a…"
click at [1073, 484] on icon at bounding box center [1078, 482] width 11 height 11
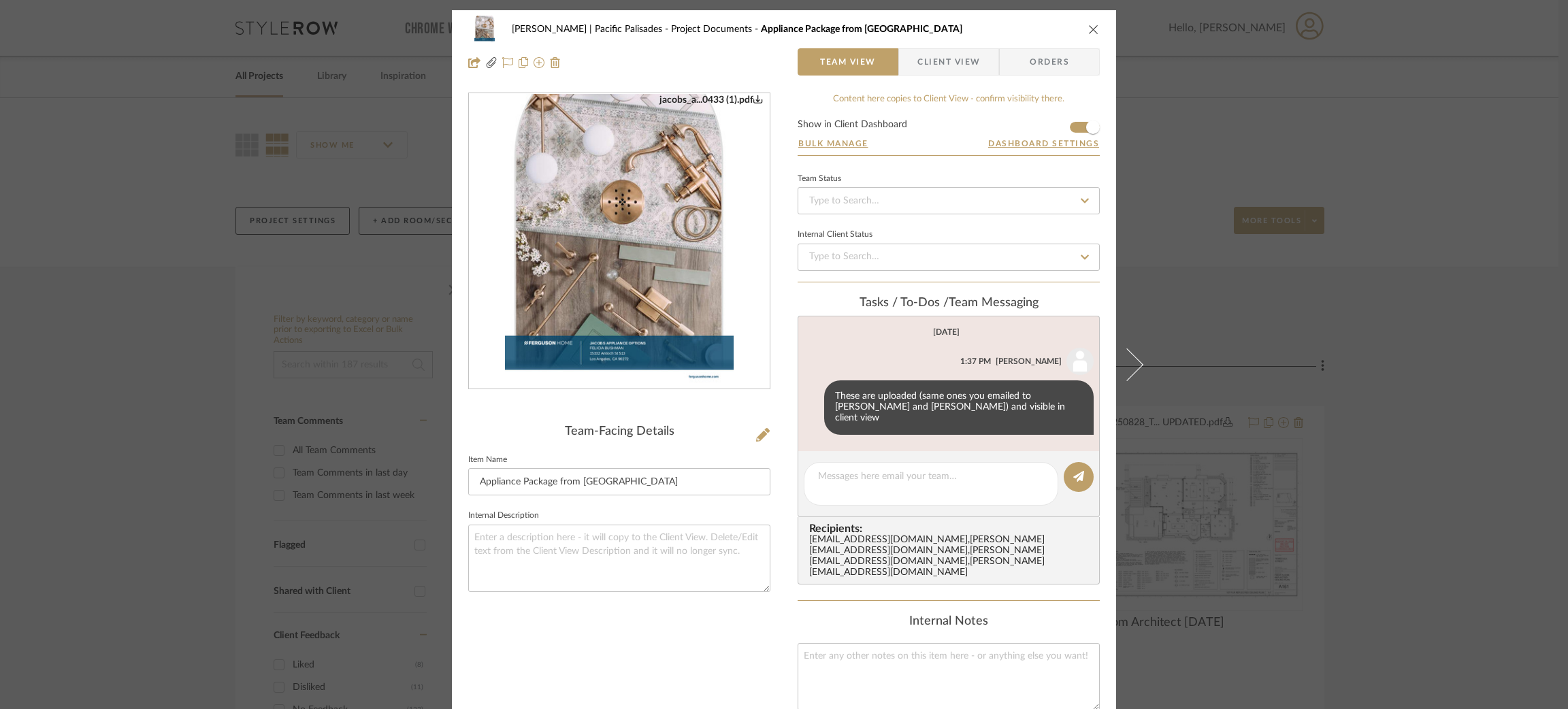
click at [1369, 263] on div "[PERSON_NAME] | Pacific Palisades Project Documents Appliance Package from [PER…" at bounding box center [784, 354] width 1568 height 709
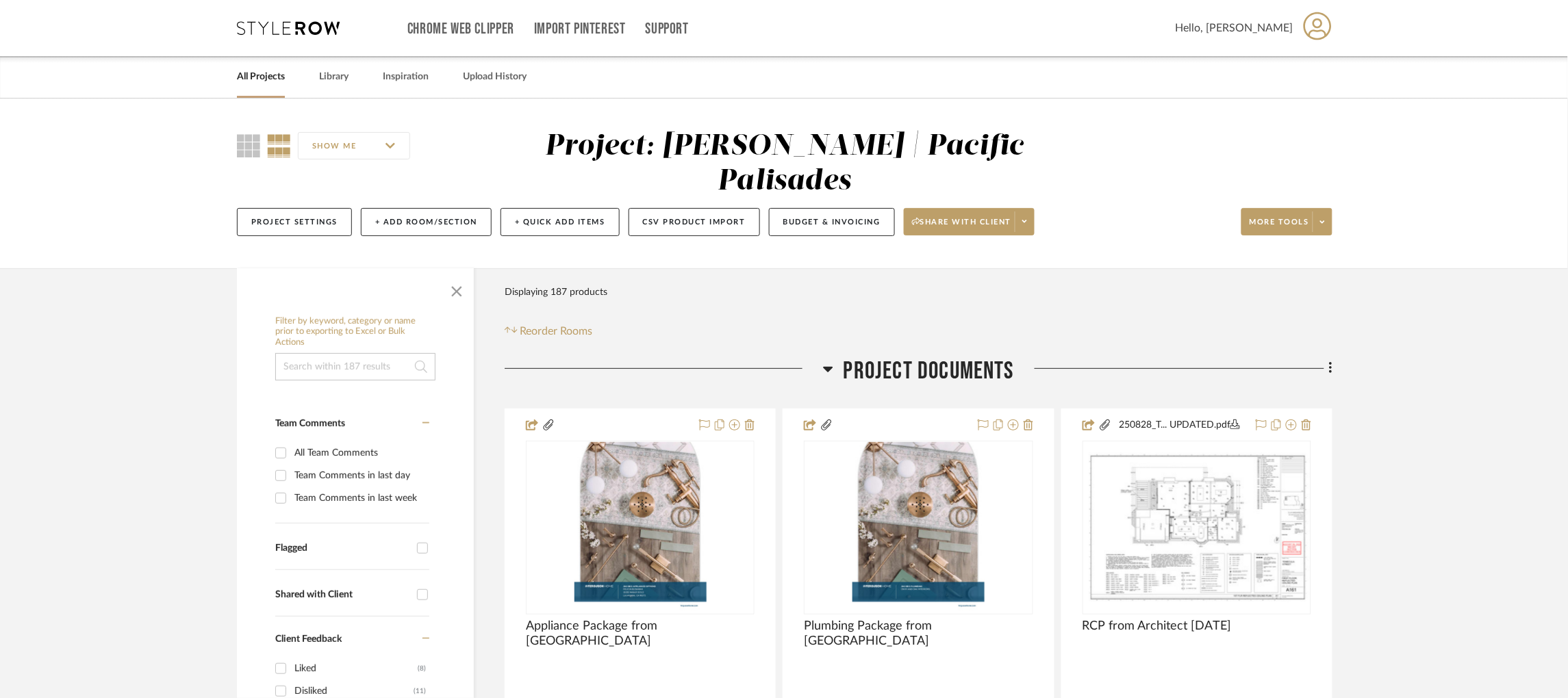
click at [306, 30] on icon at bounding box center [288, 29] width 102 height 14
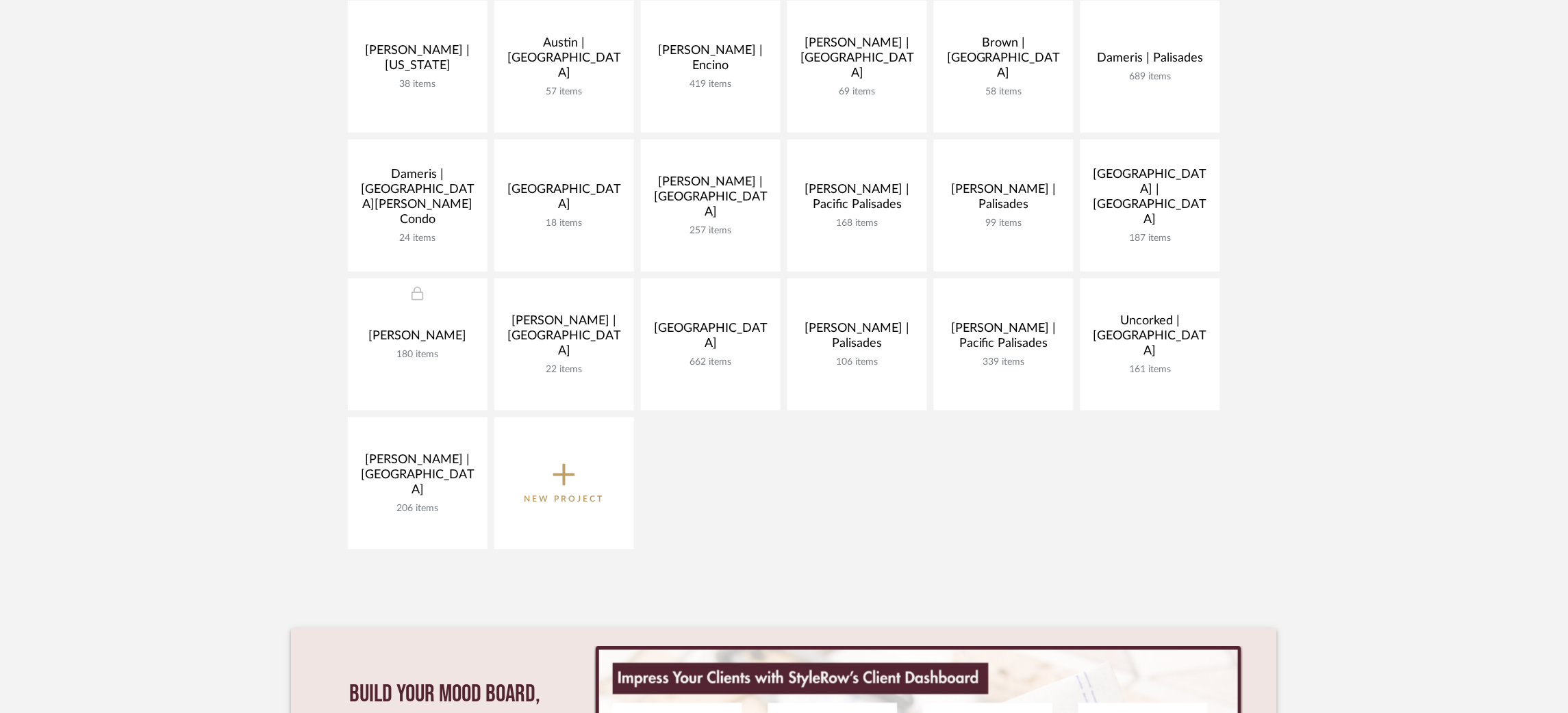
scroll to position [411, 0]
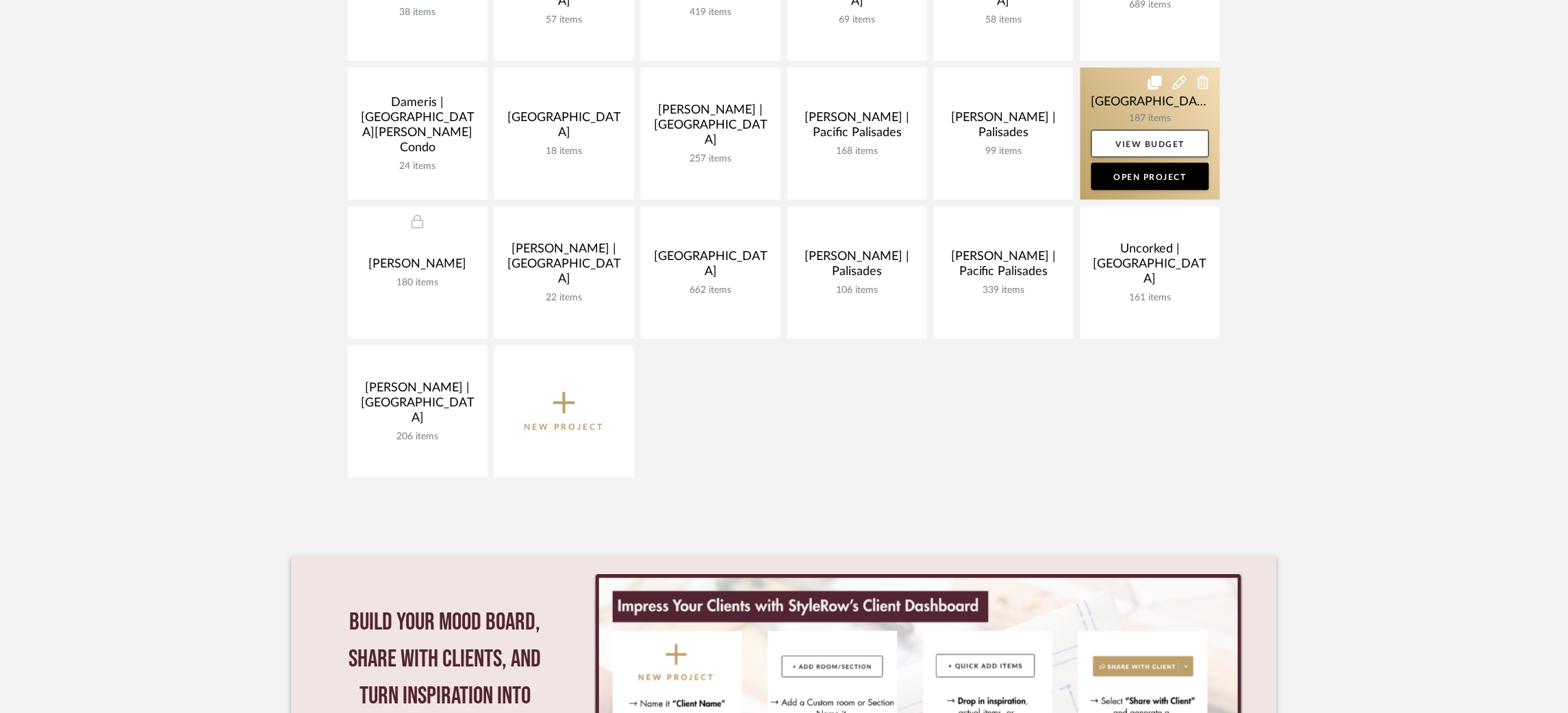
click at [1102, 102] on link at bounding box center [1150, 134] width 140 height 132
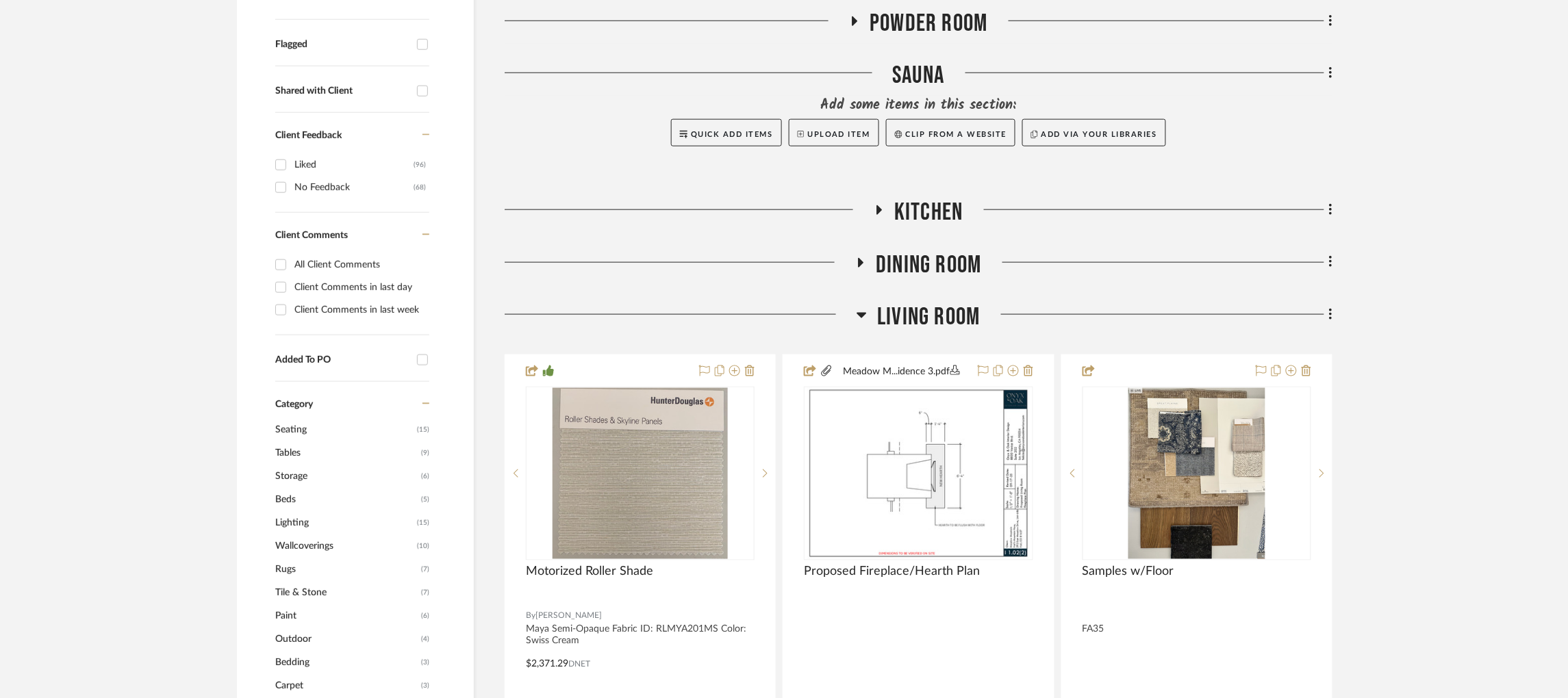
scroll to position [512, 0]
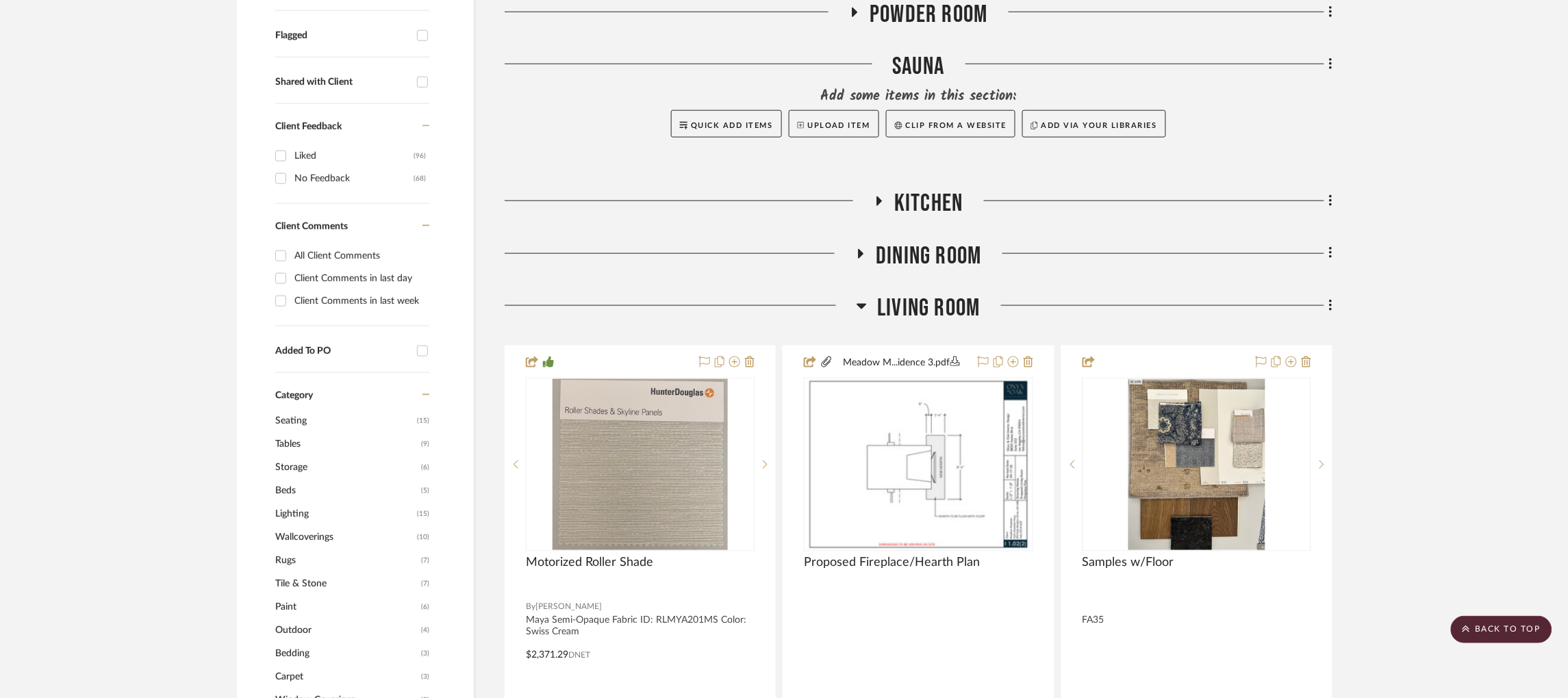
click at [865, 298] on icon at bounding box center [862, 306] width 10 height 17
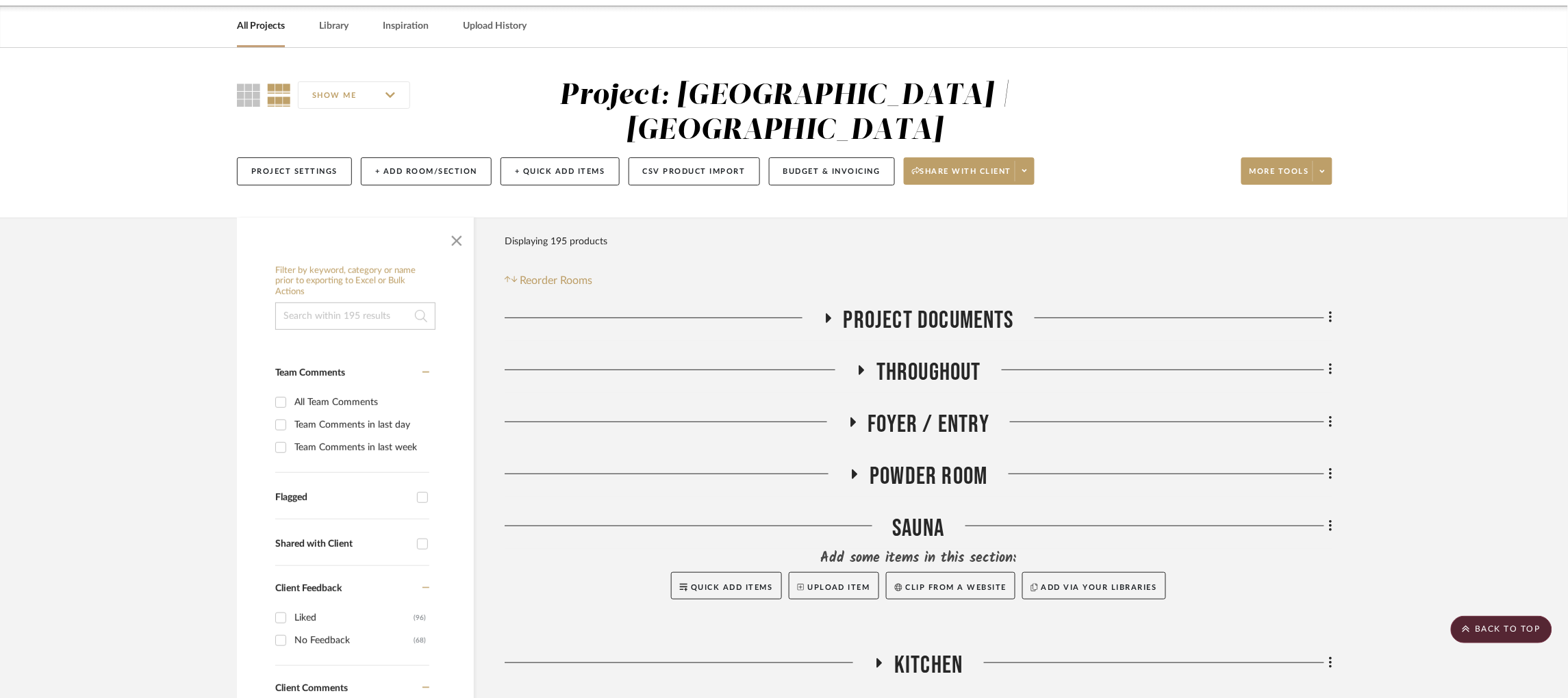
scroll to position [0, 0]
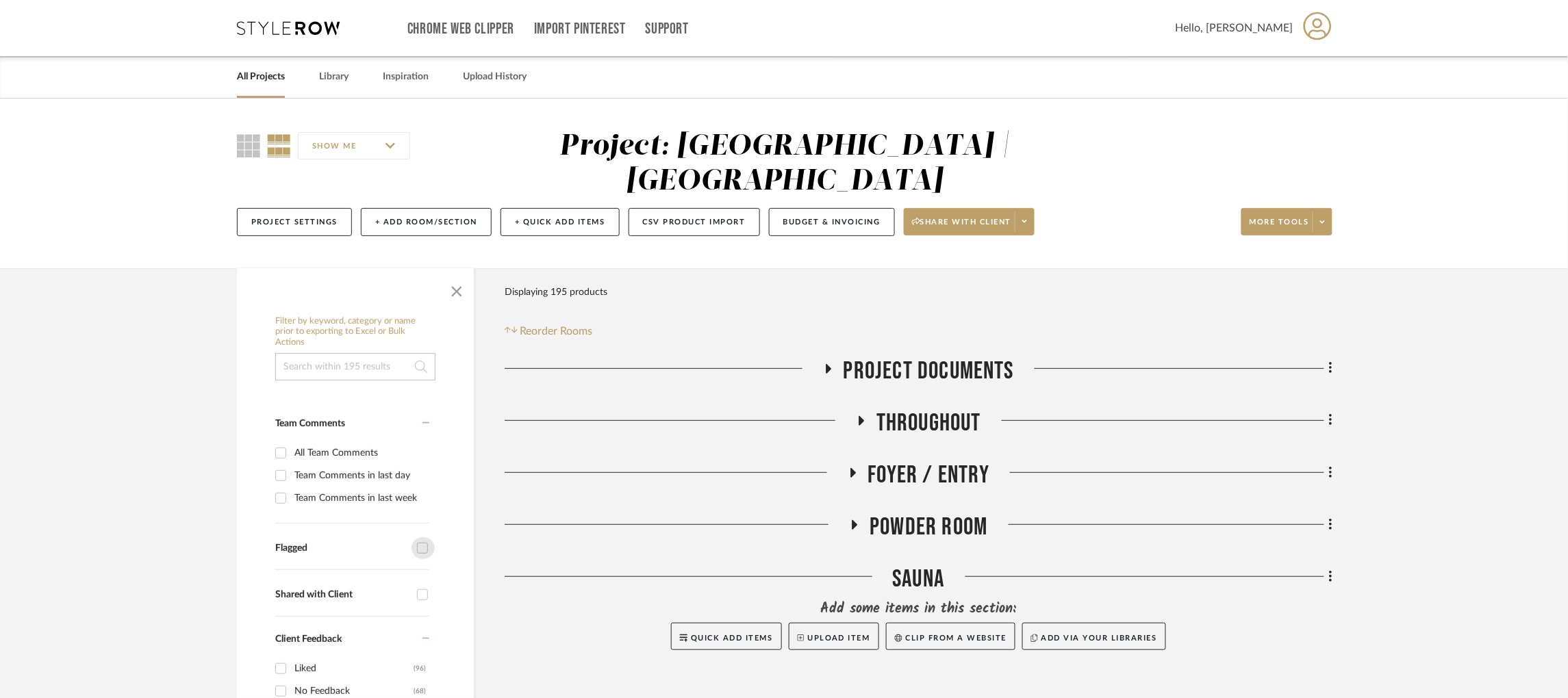
click at [425, 537] on input "Flagged" at bounding box center [422, 548] width 22 height 22
checkbox input "true"
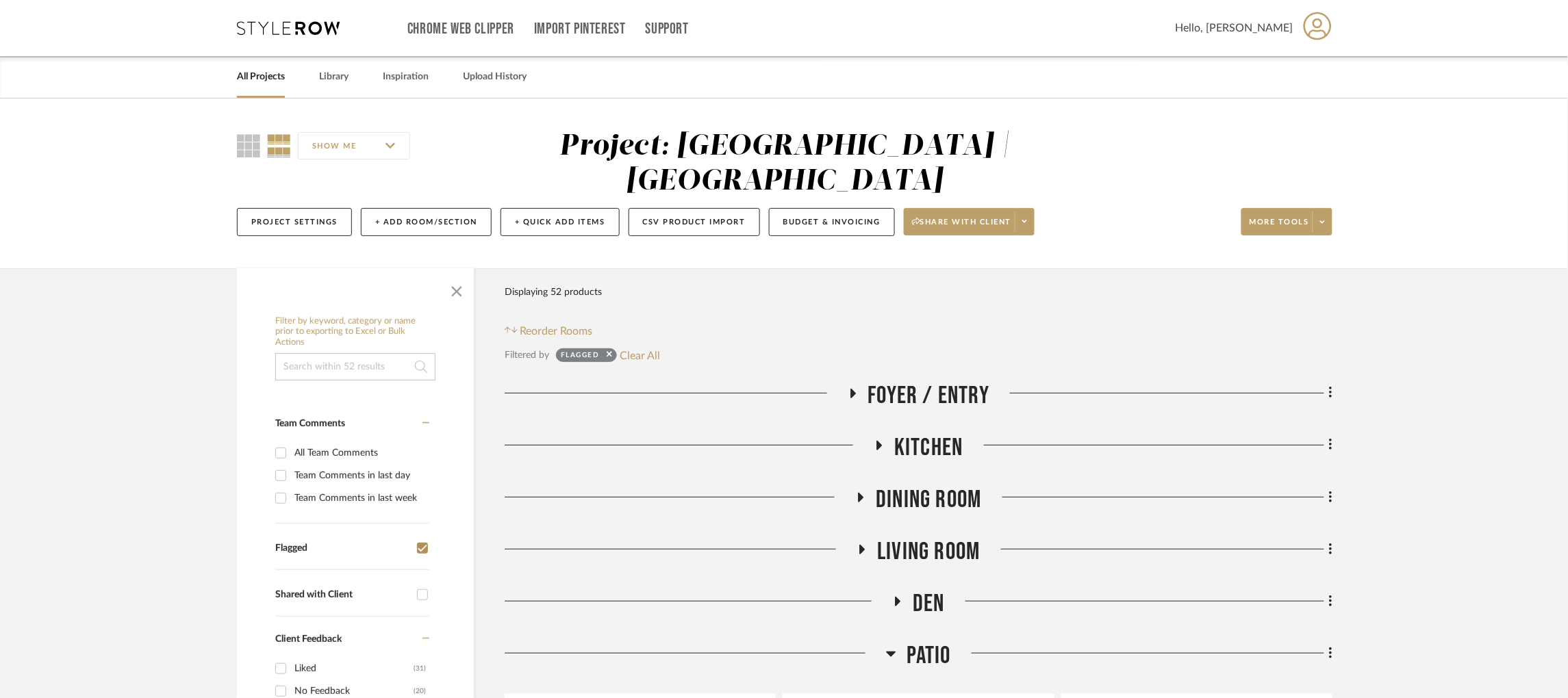
click at [855, 388] on icon at bounding box center [852, 393] width 17 height 10
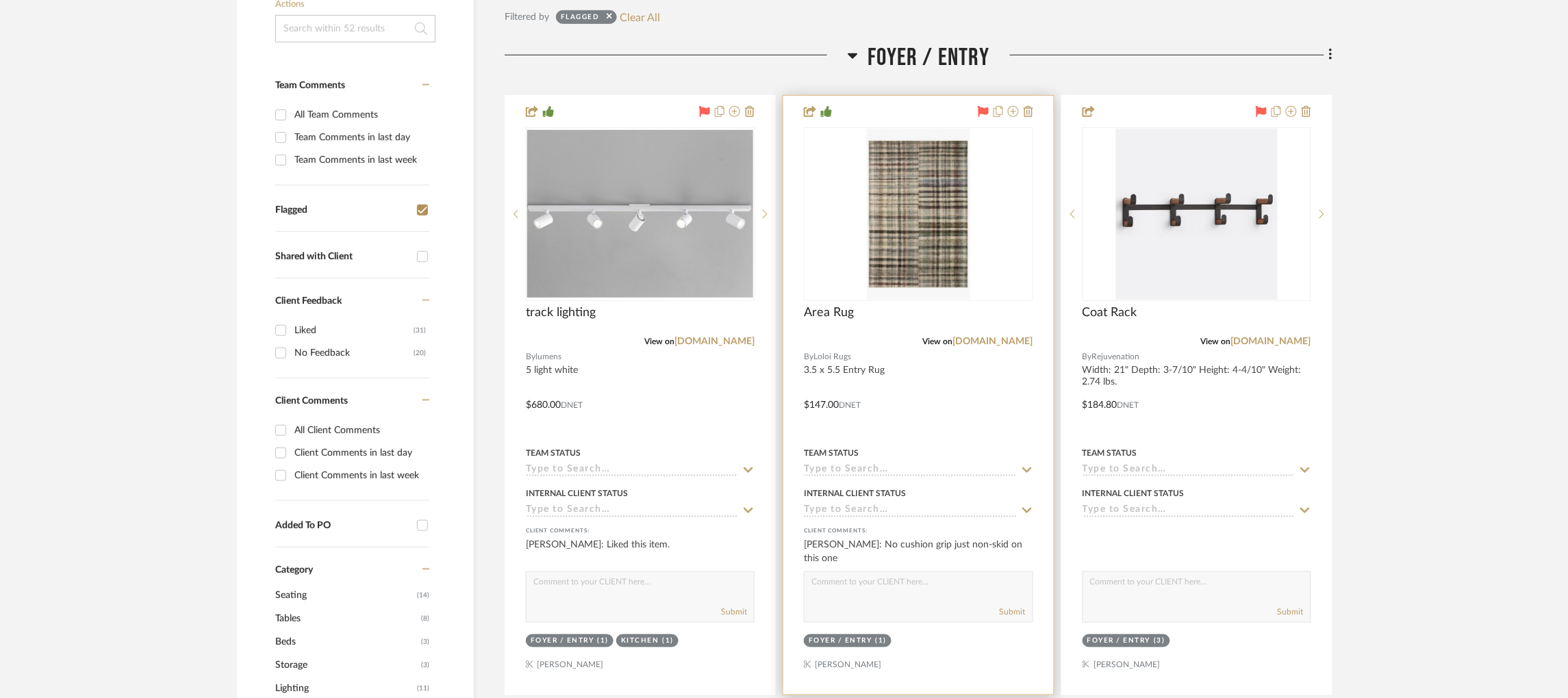
scroll to position [411, 0]
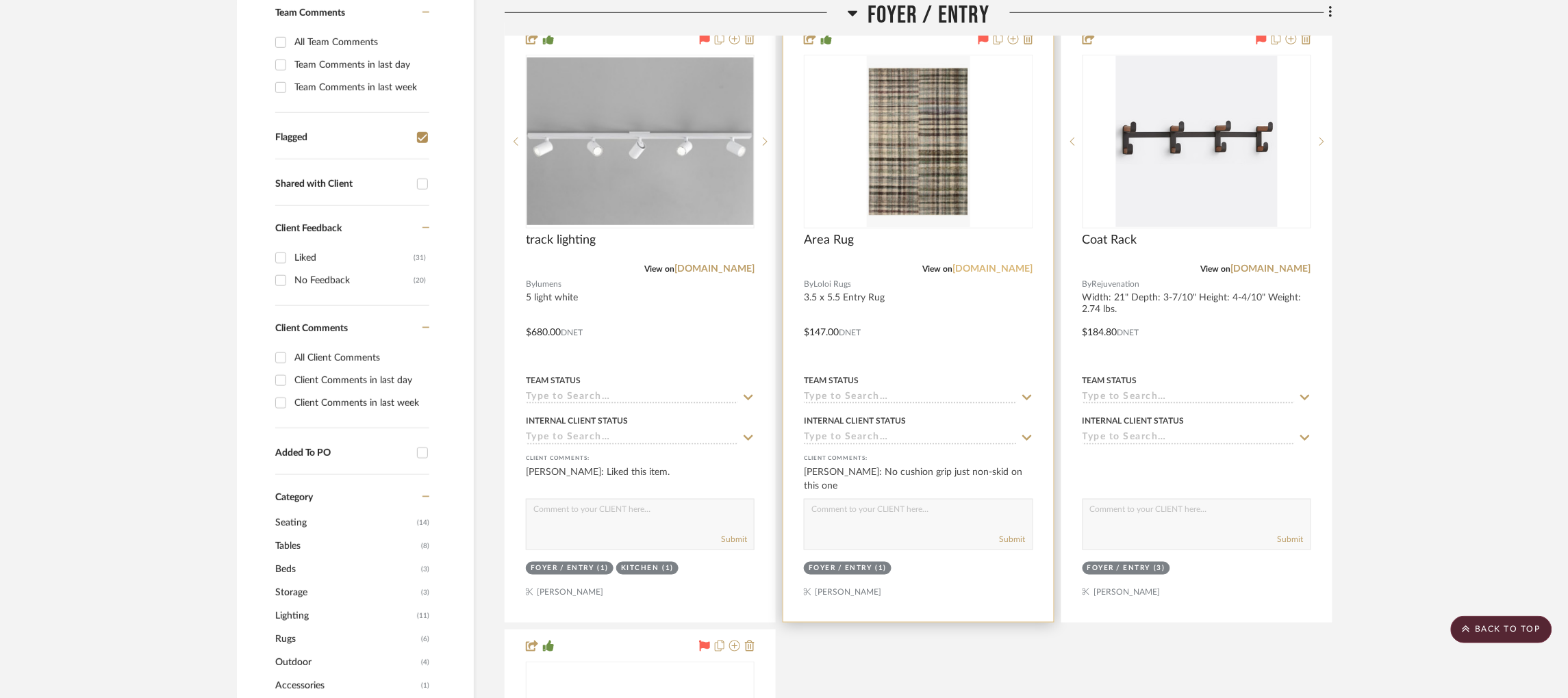
click at [1009, 264] on link "[DOMAIN_NAME]" at bounding box center [993, 269] width 80 height 10
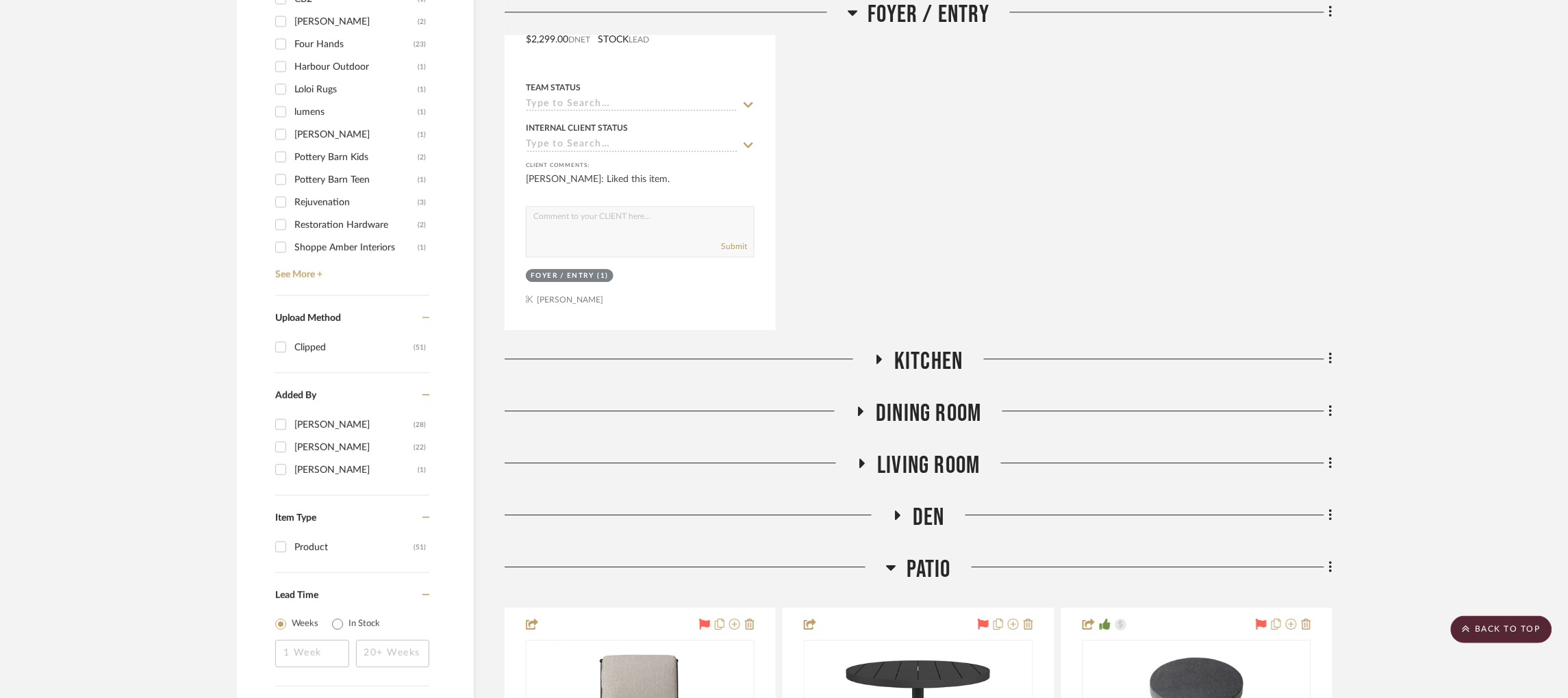
scroll to position [1334, 0]
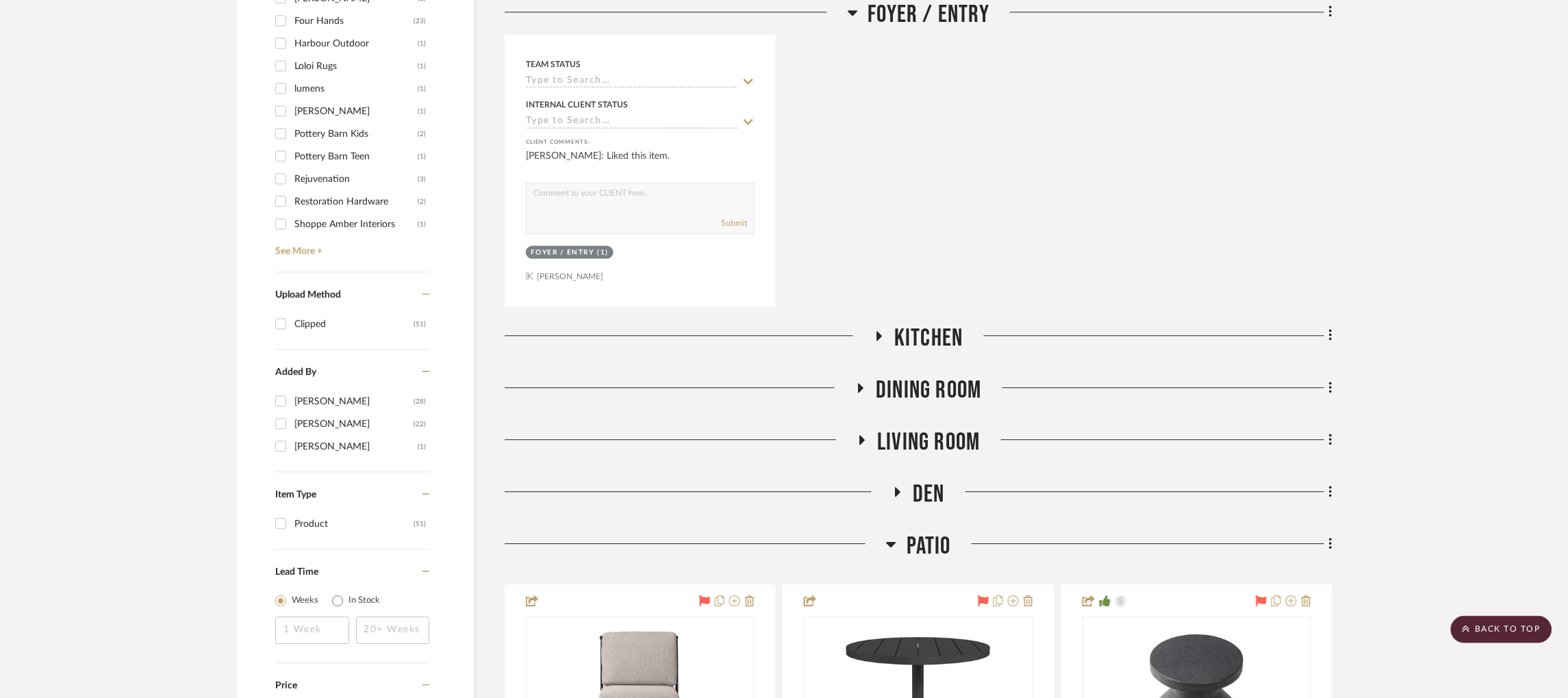
click at [882, 330] on icon at bounding box center [878, 335] width 17 height 10
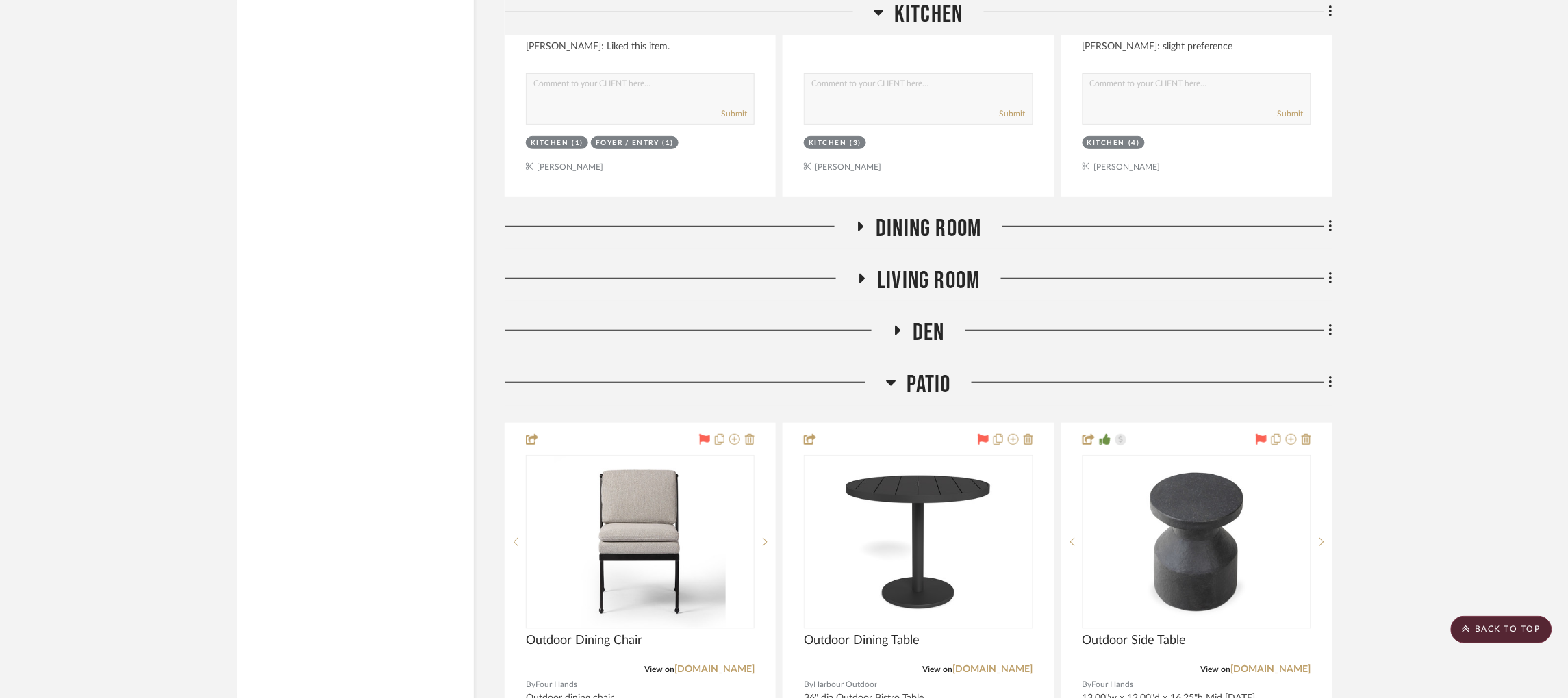
scroll to position [2155, 0]
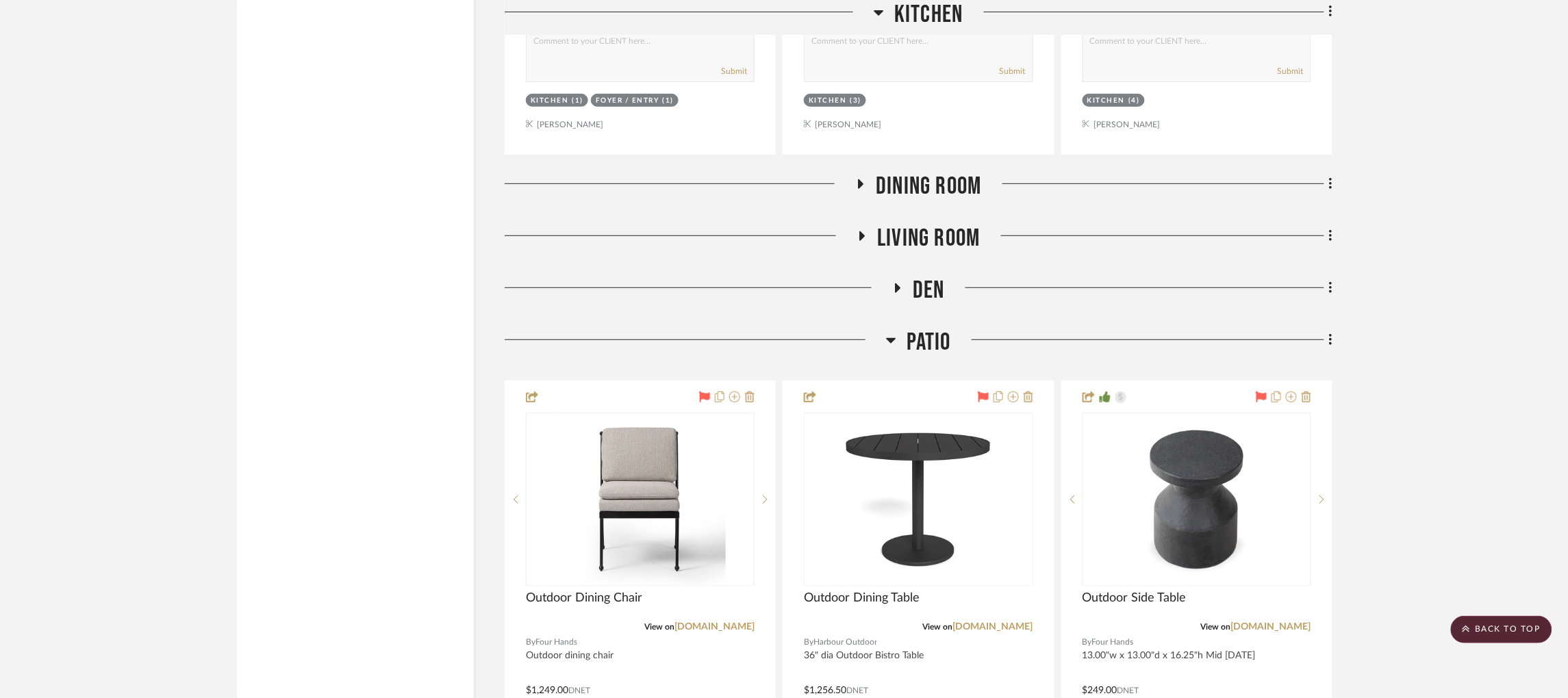
click at [862, 179] on icon at bounding box center [861, 184] width 17 height 10
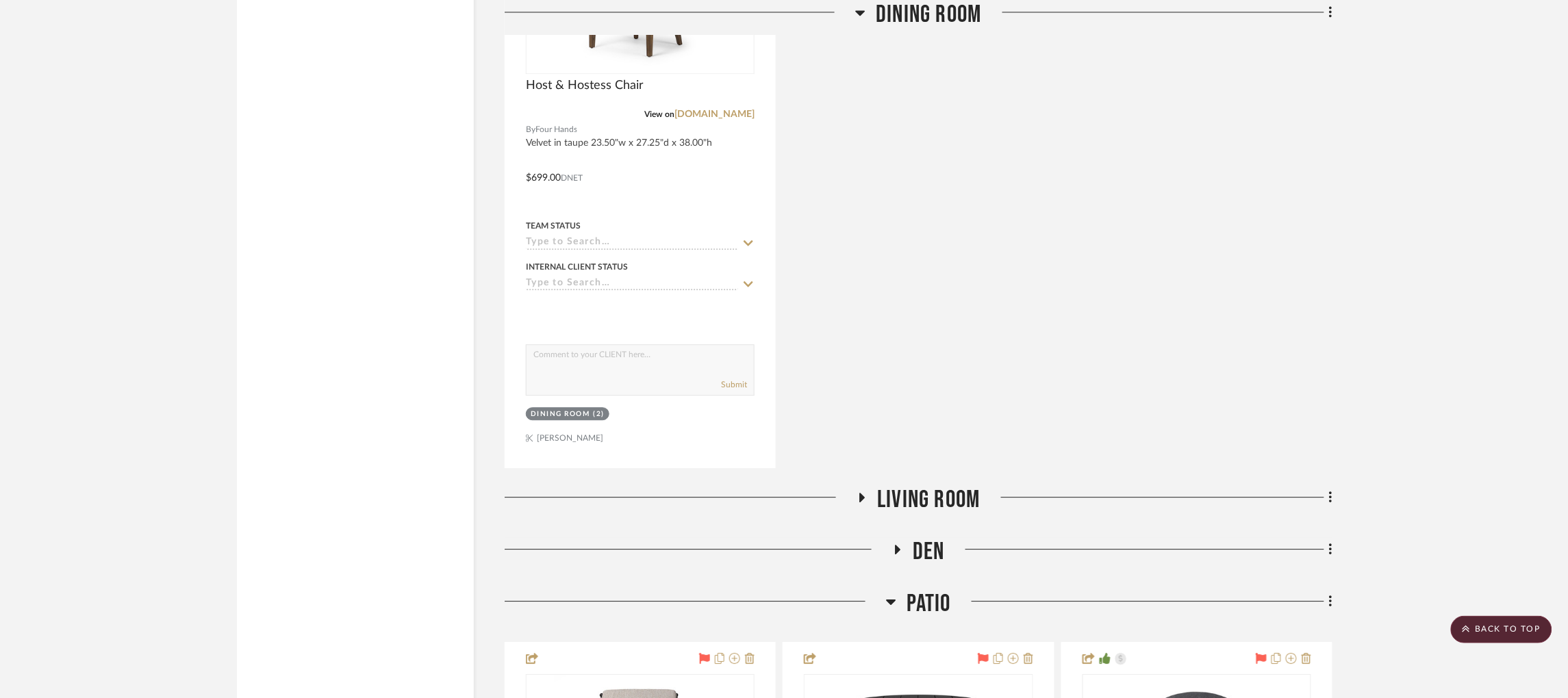
scroll to position [3182, 0]
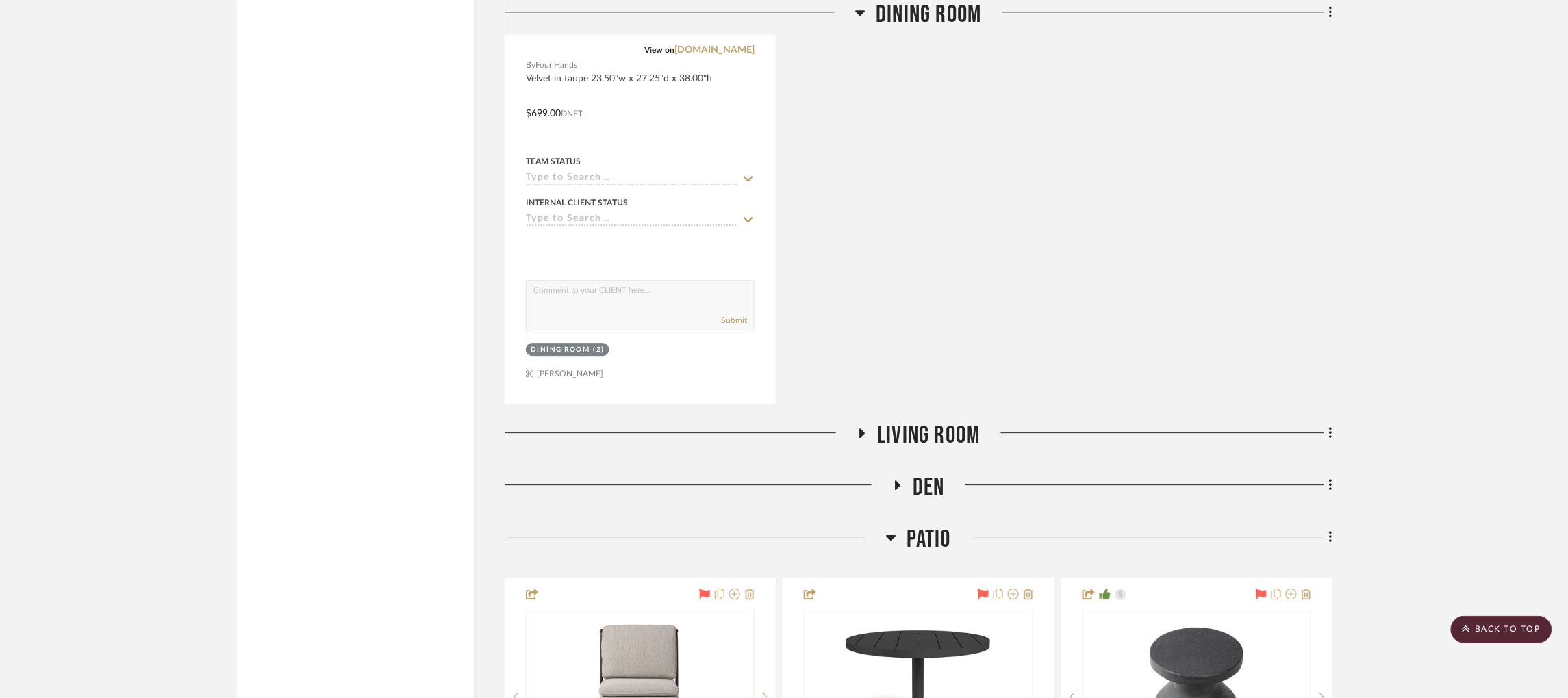
click at [865, 429] on icon at bounding box center [862, 434] width 17 height 10
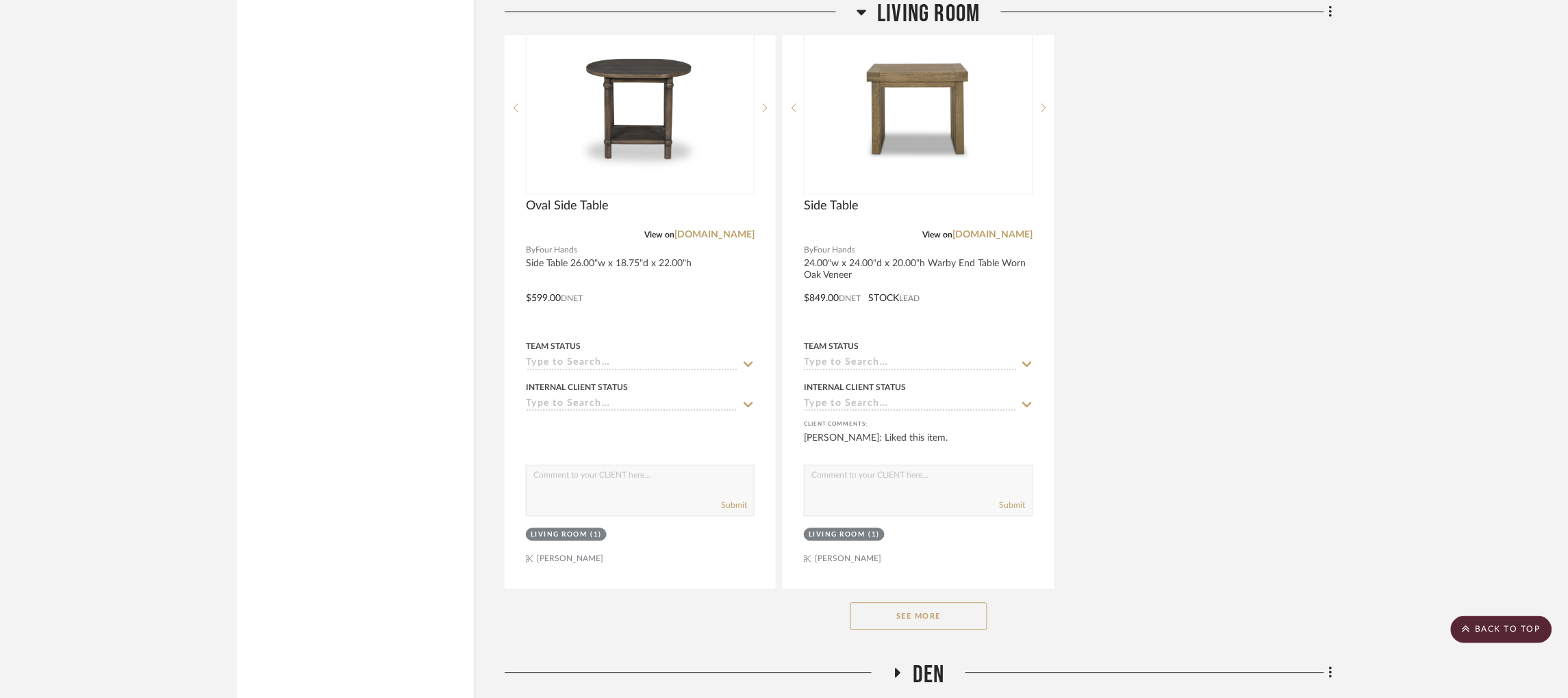
scroll to position [4926, 0]
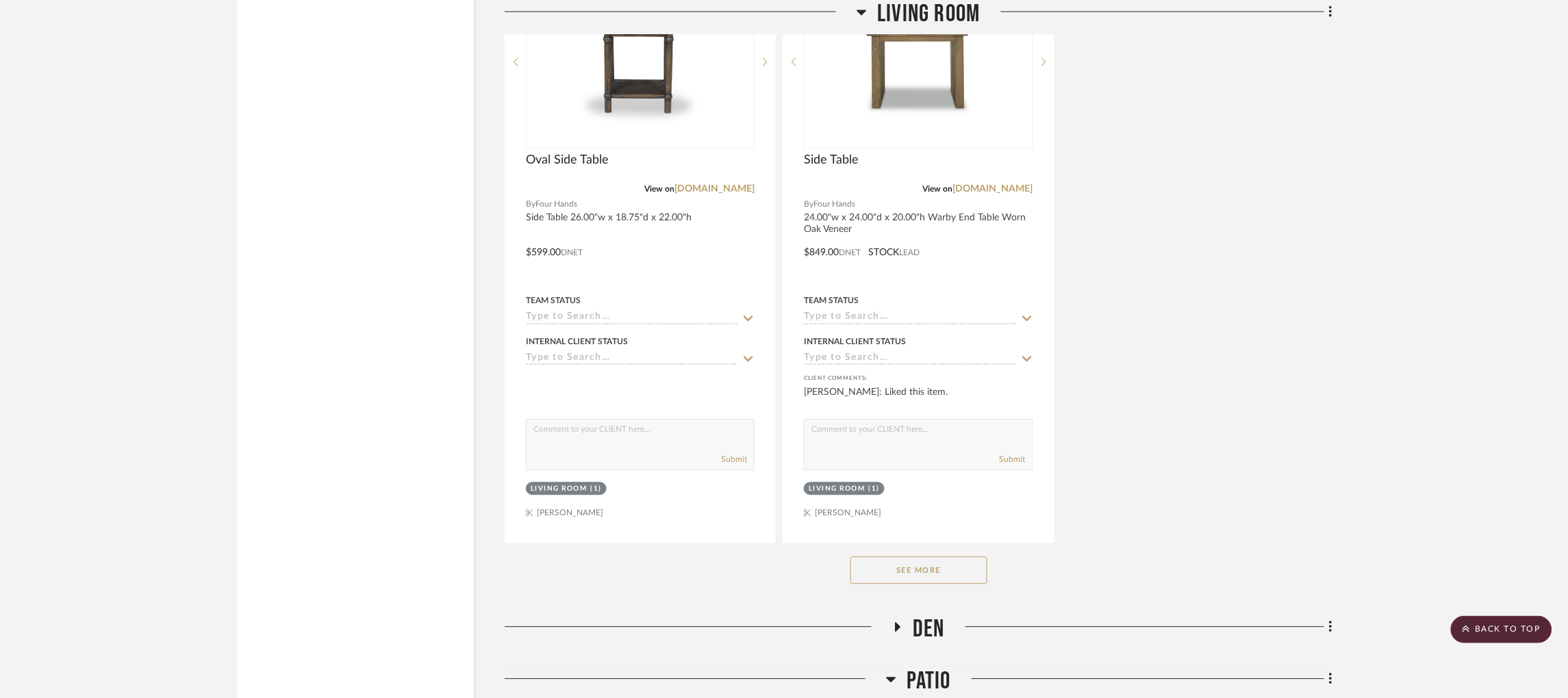
click at [942, 556] on button "See More" at bounding box center [918, 570] width 137 height 28
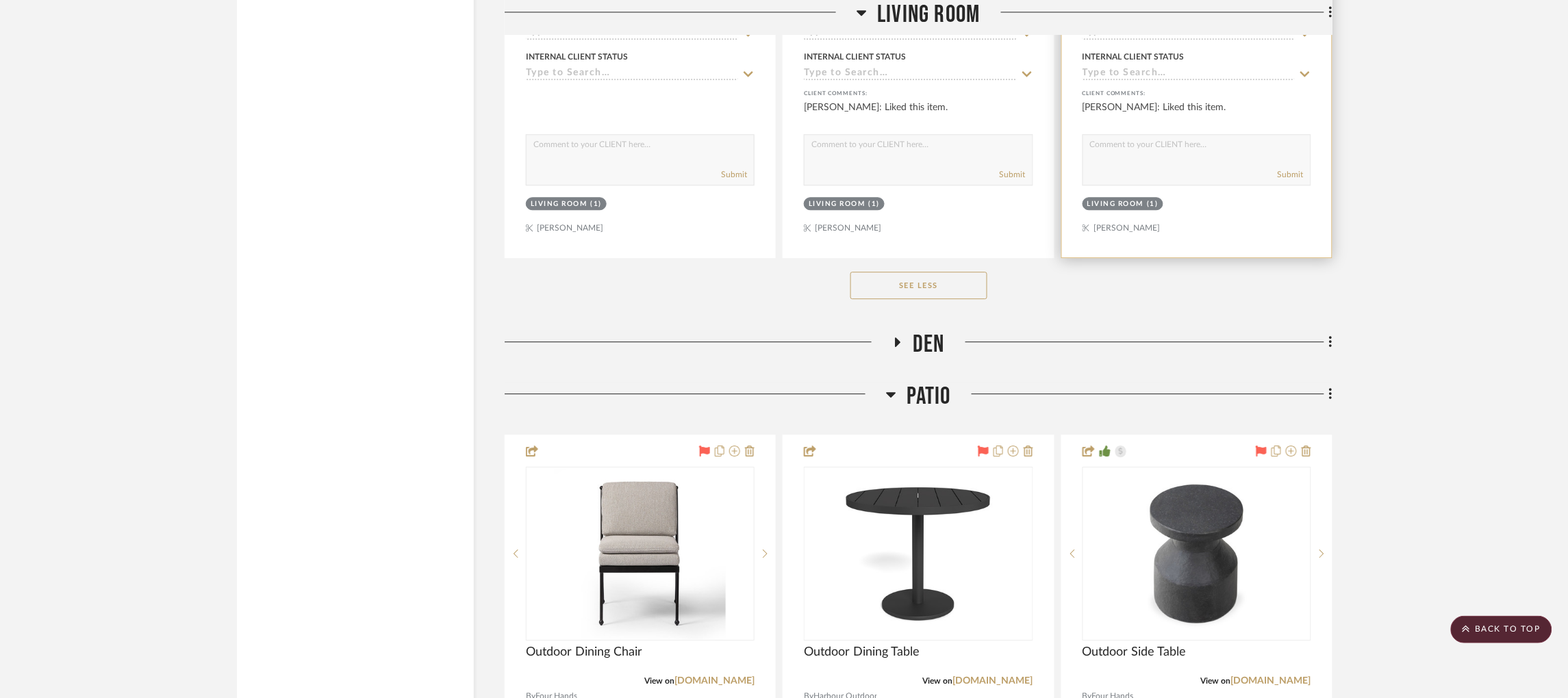
scroll to position [5234, 0]
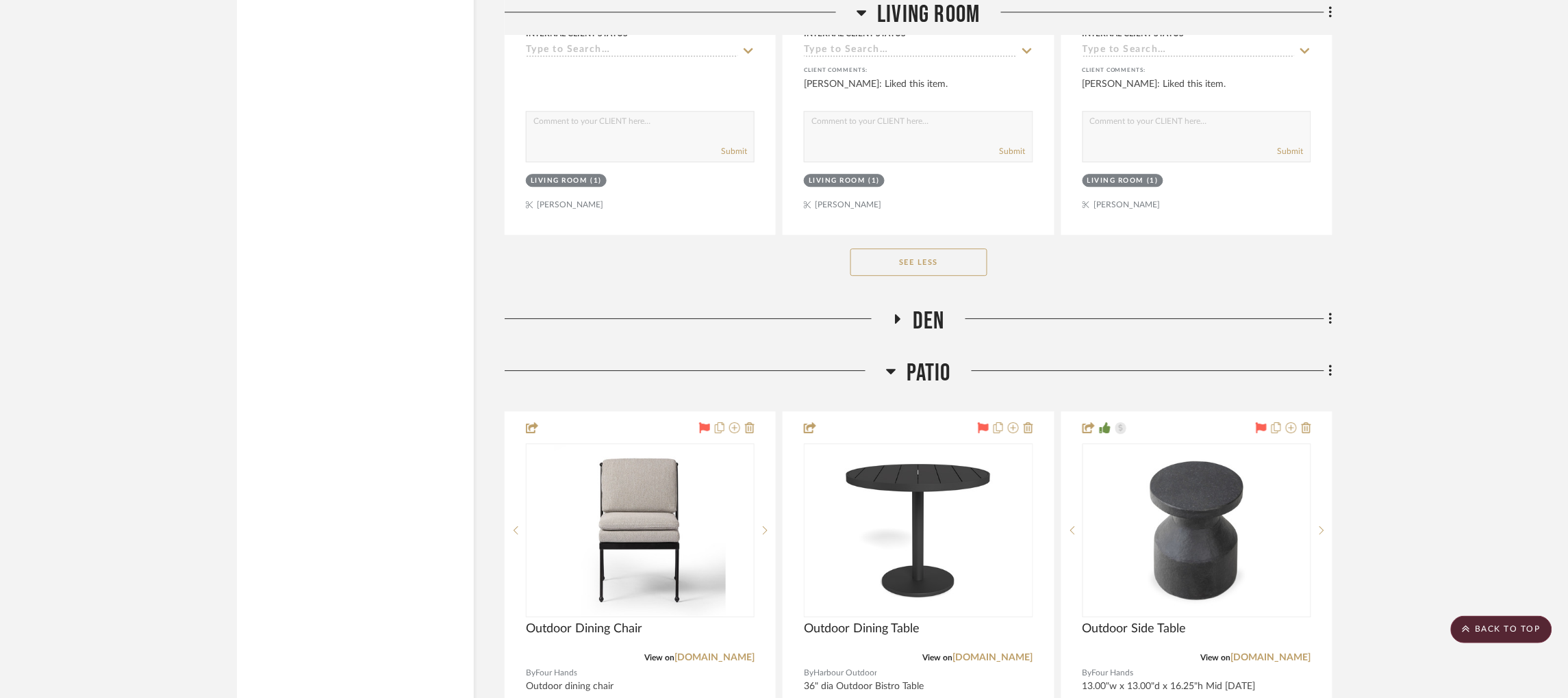
click at [901, 314] on icon at bounding box center [897, 319] width 17 height 10
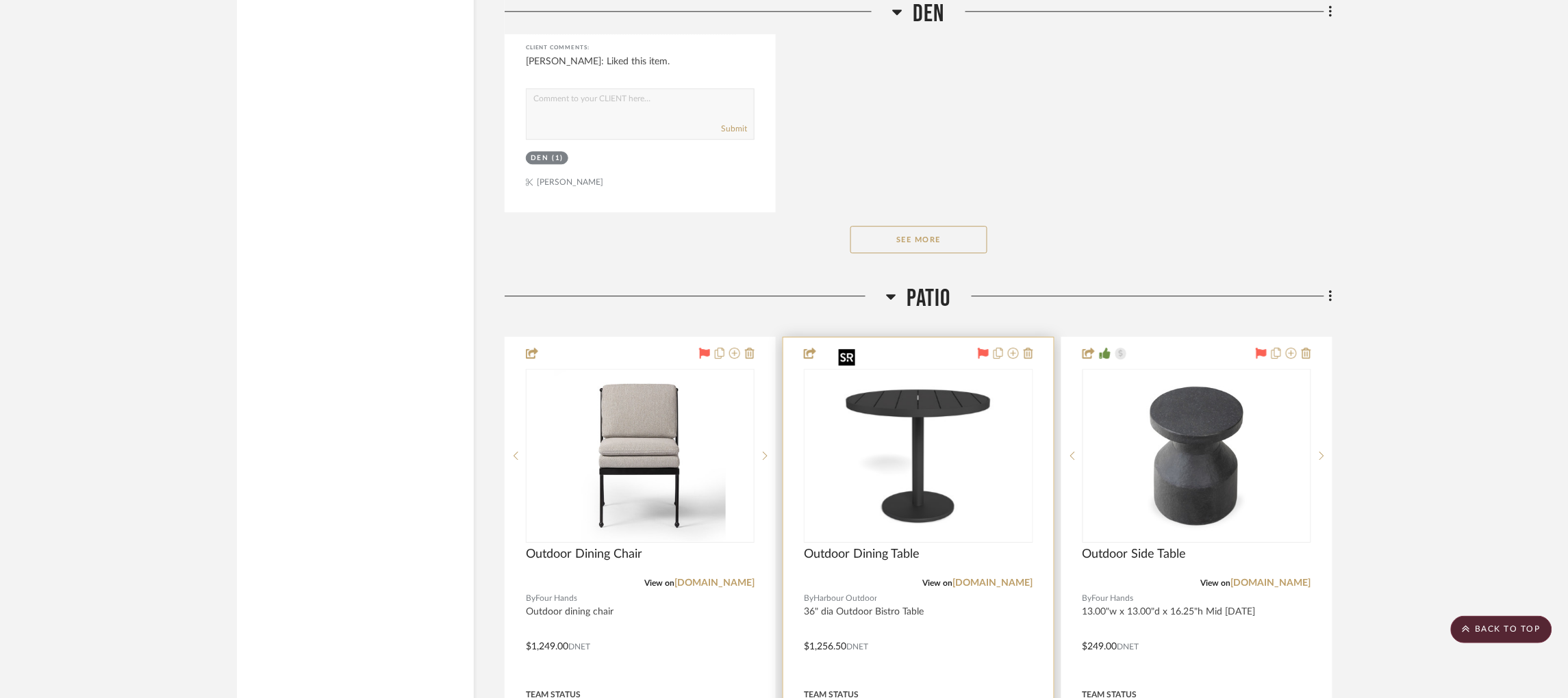
scroll to position [7184, 0]
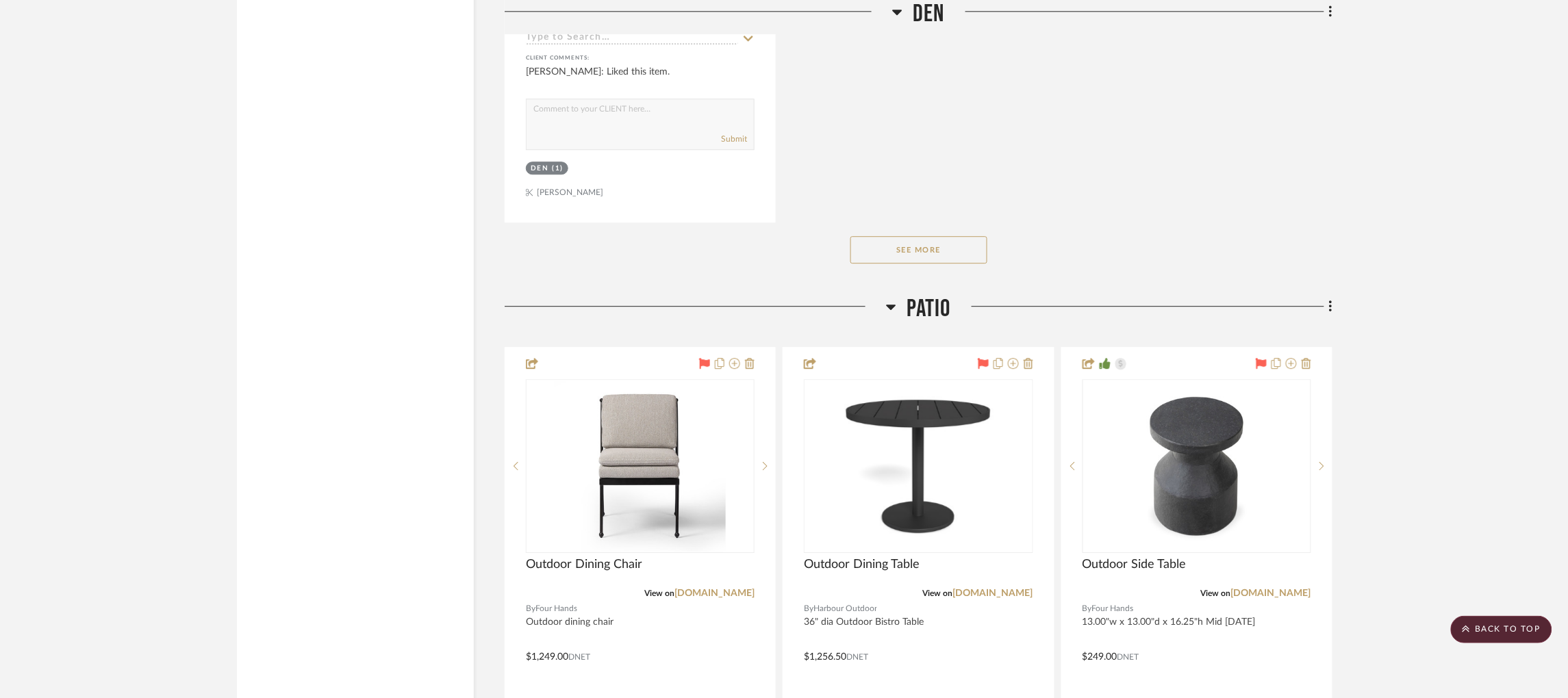
click at [924, 236] on button "See More" at bounding box center [918, 250] width 137 height 28
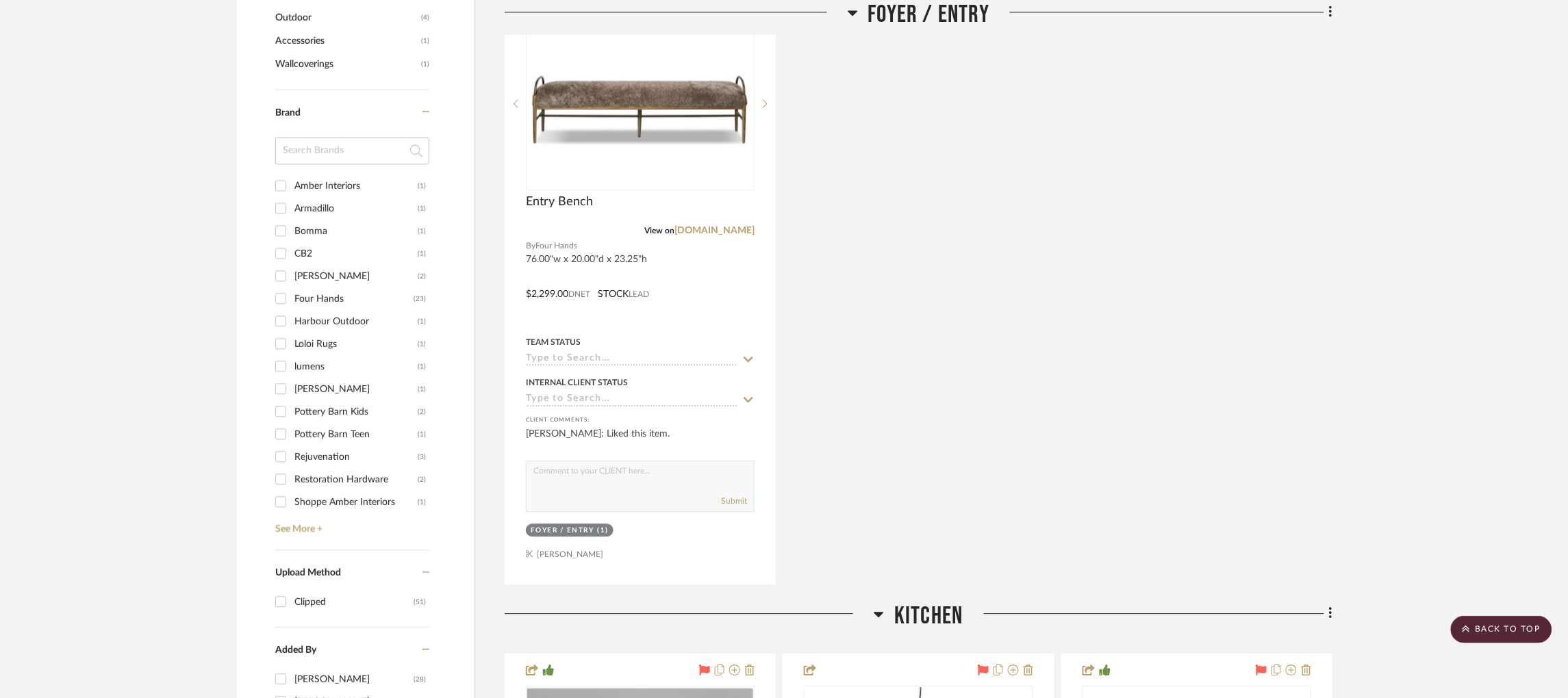
scroll to position [1057, 3]
click at [296, 512] on link "See More +" at bounding box center [350, 523] width 157 height 22
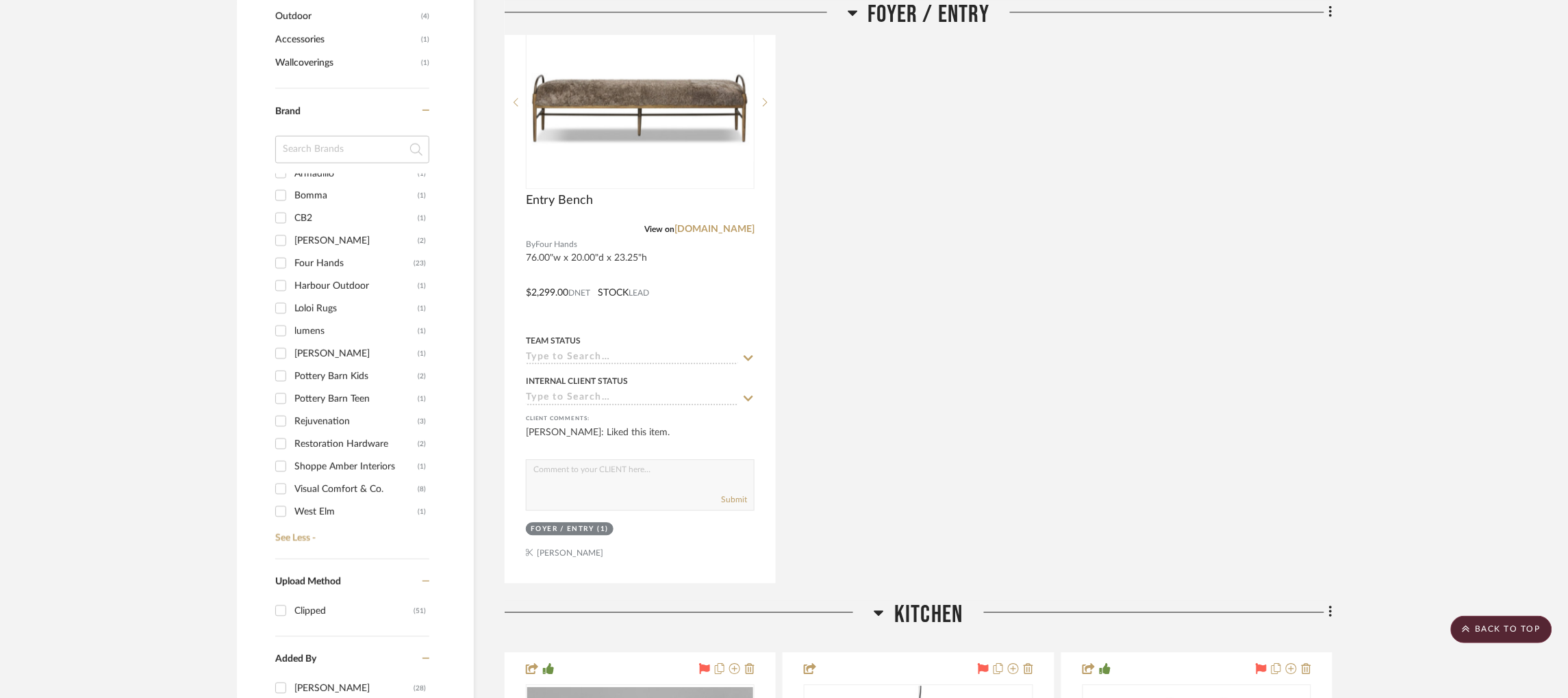
click at [276, 410] on input "Rejuvenation (3)" at bounding box center [280, 421] width 22 height 22
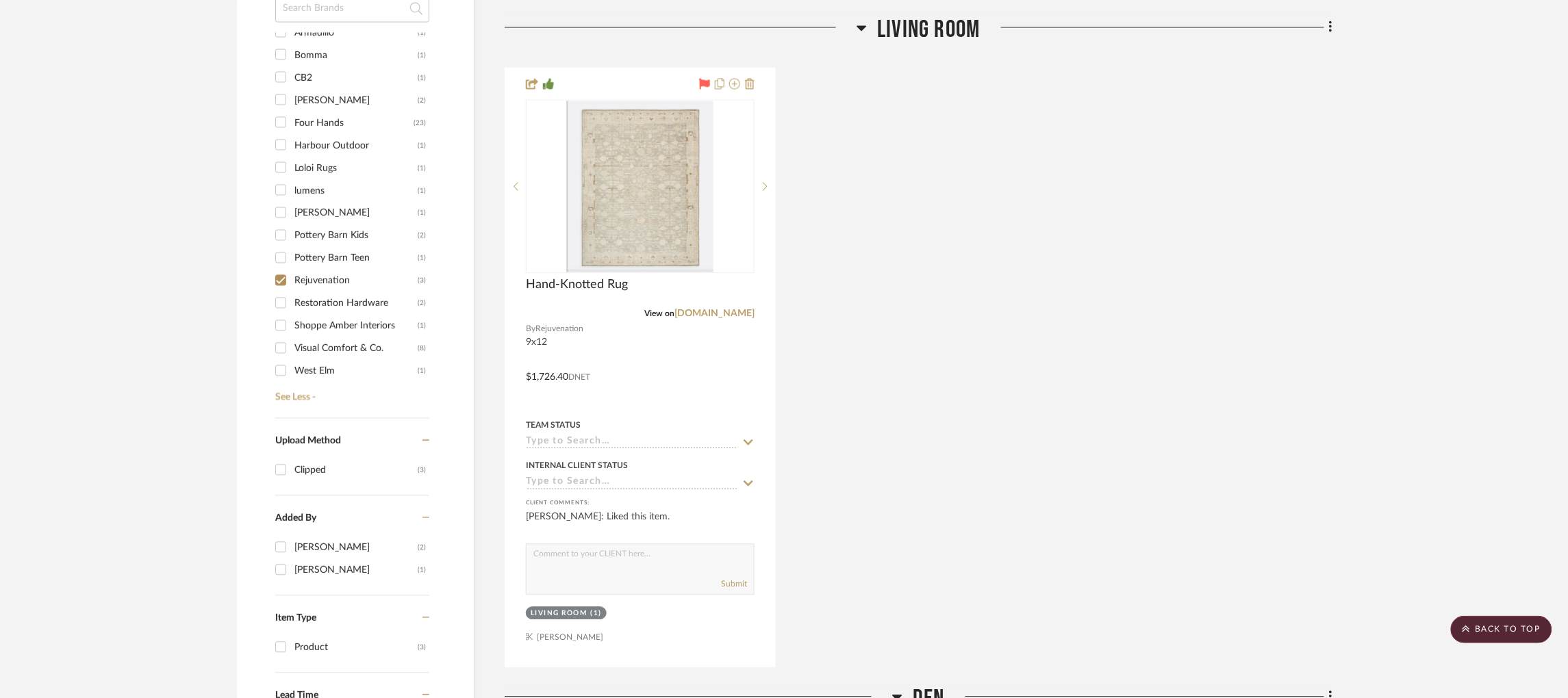
scroll to position [1046, 1]
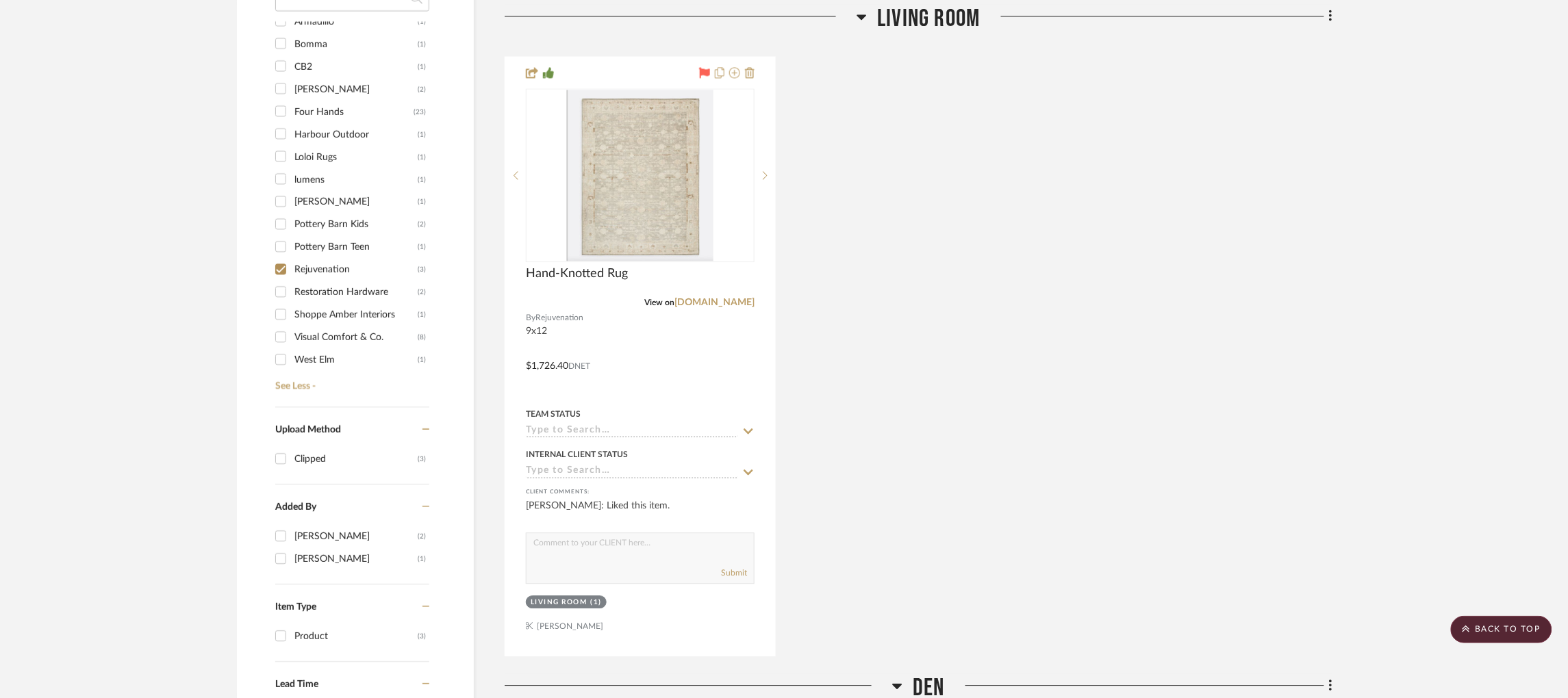
click at [282, 258] on input "Rejuvenation (3)" at bounding box center [280, 268] width 22 height 22
checkbox input "false"
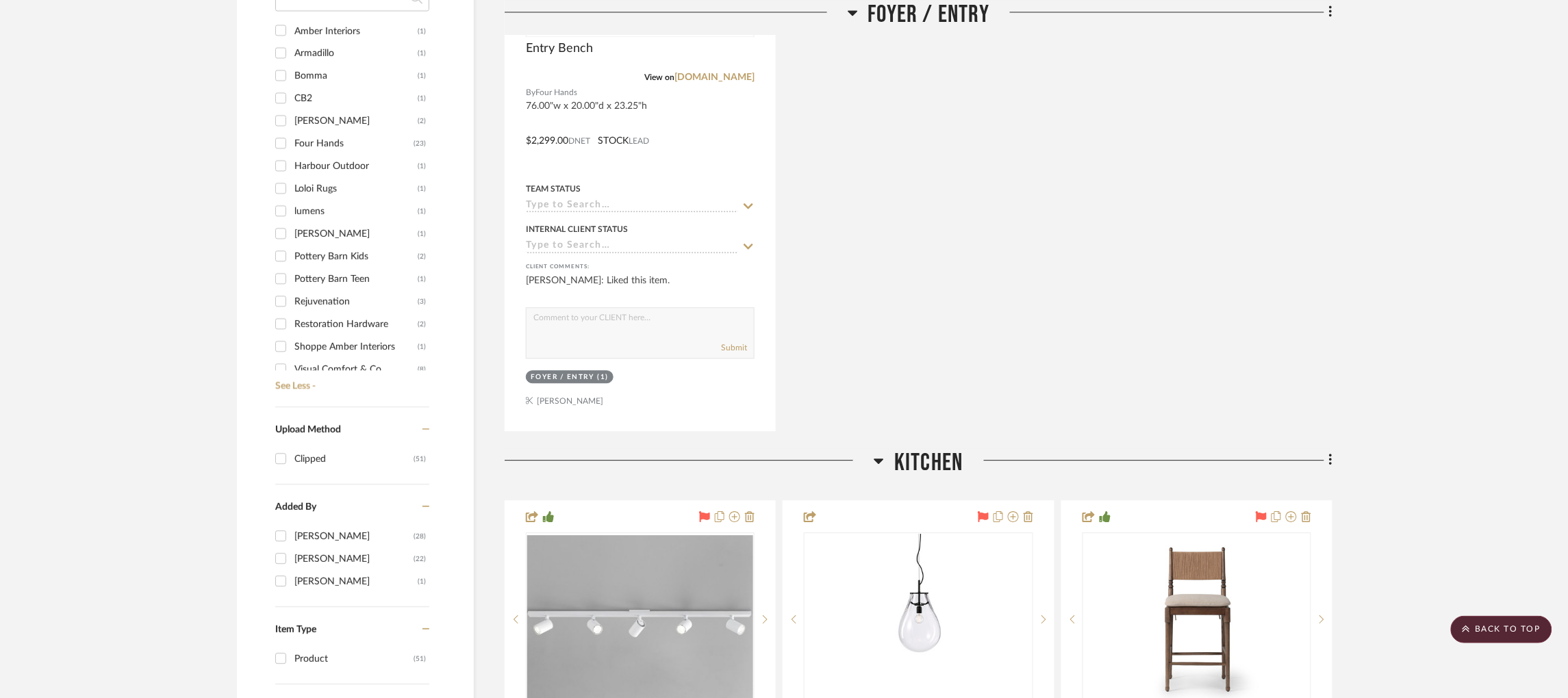
scroll to position [0, 0]
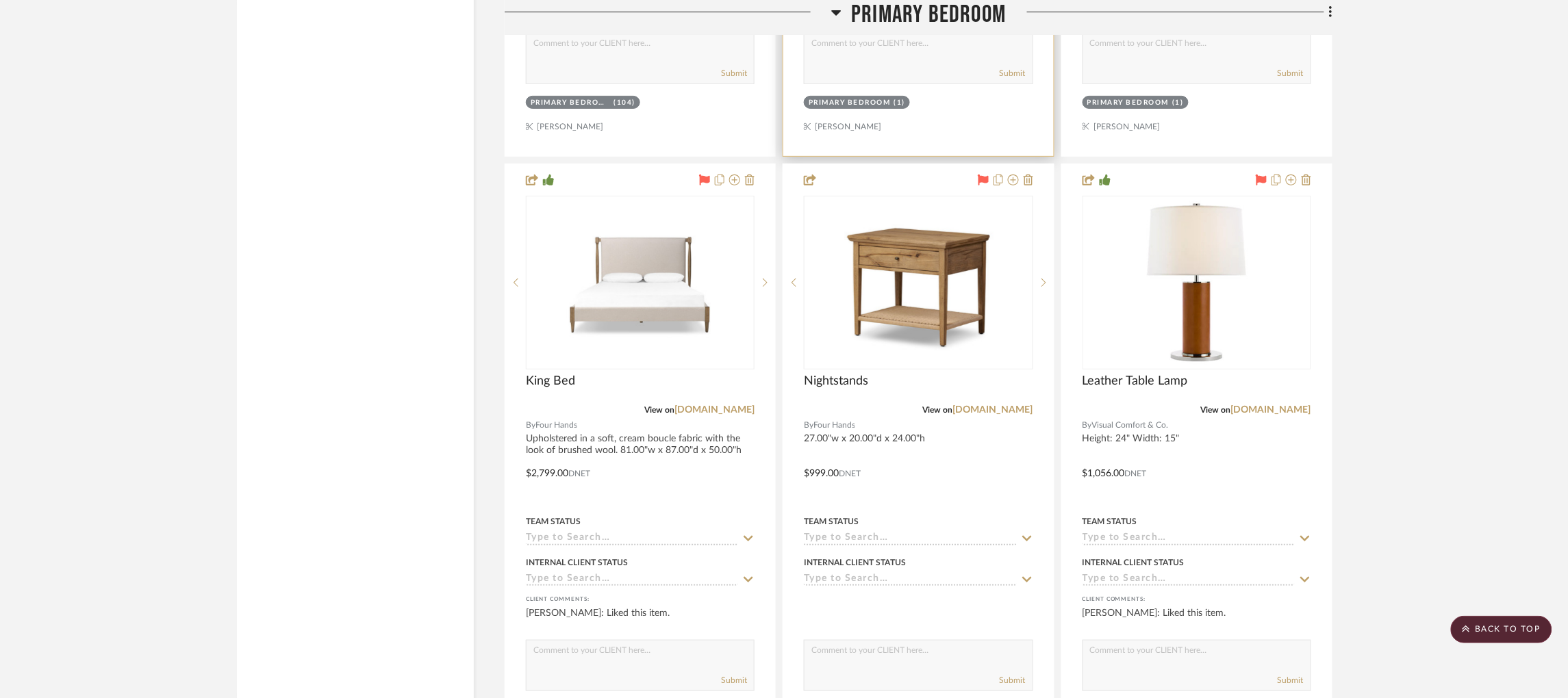
scroll to position [9917, 0]
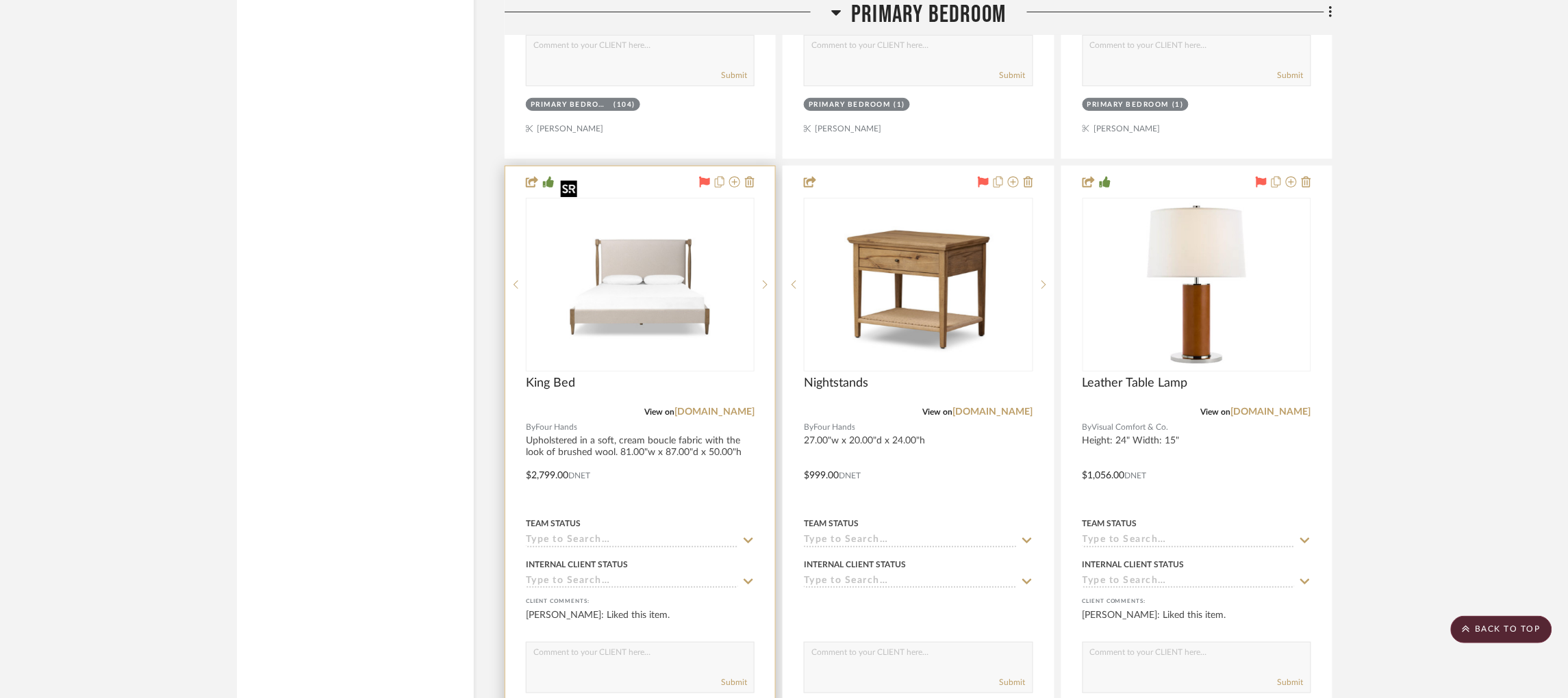
click at [713, 222] on img "0" at bounding box center [640, 285] width 171 height 171
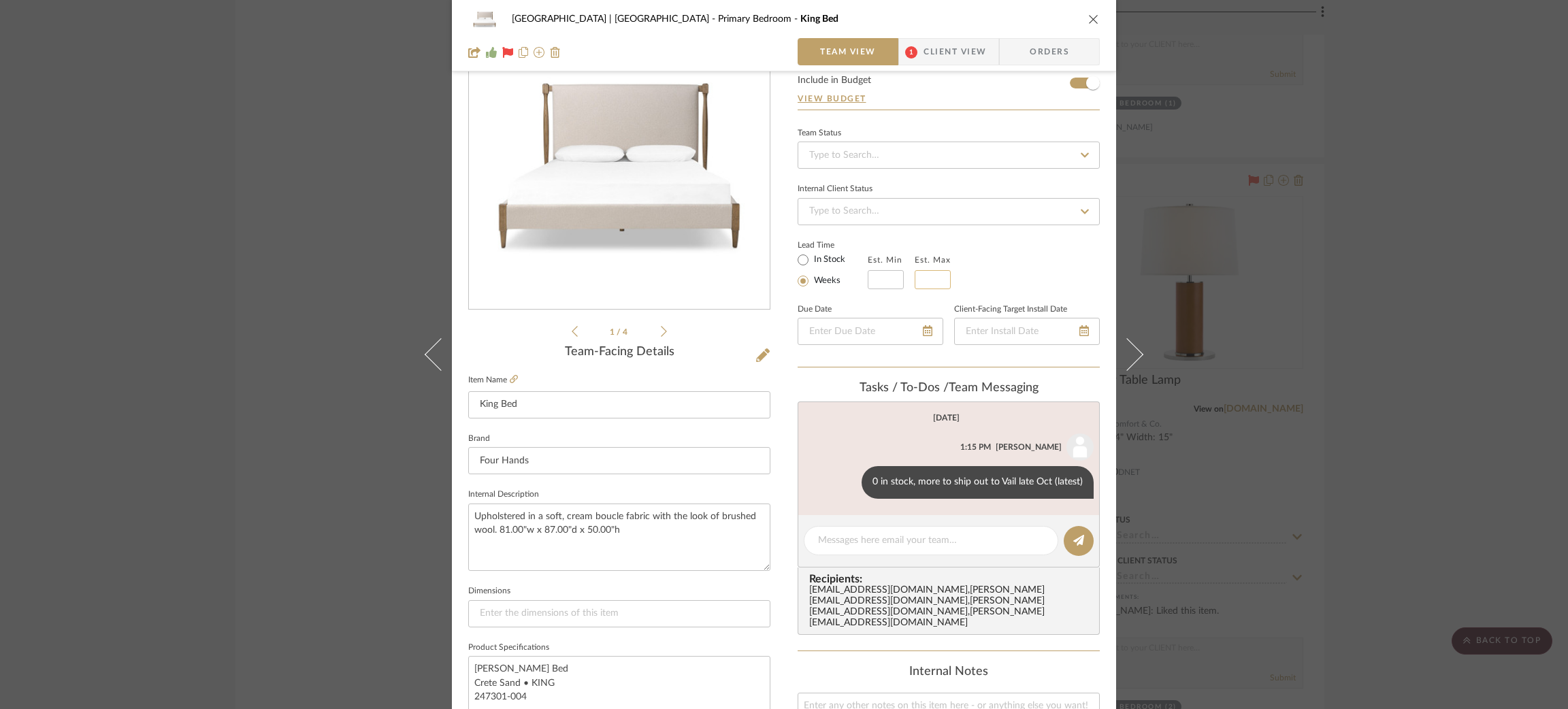
scroll to position [80, 0]
click at [509, 375] on icon at bounding box center [513, 378] width 8 height 8
click at [187, 276] on div "[GEOGRAPHIC_DATA] | [GEOGRAPHIC_DATA] King Bed Team View 1 Client View Orders 1…" at bounding box center [784, 354] width 1568 height 709
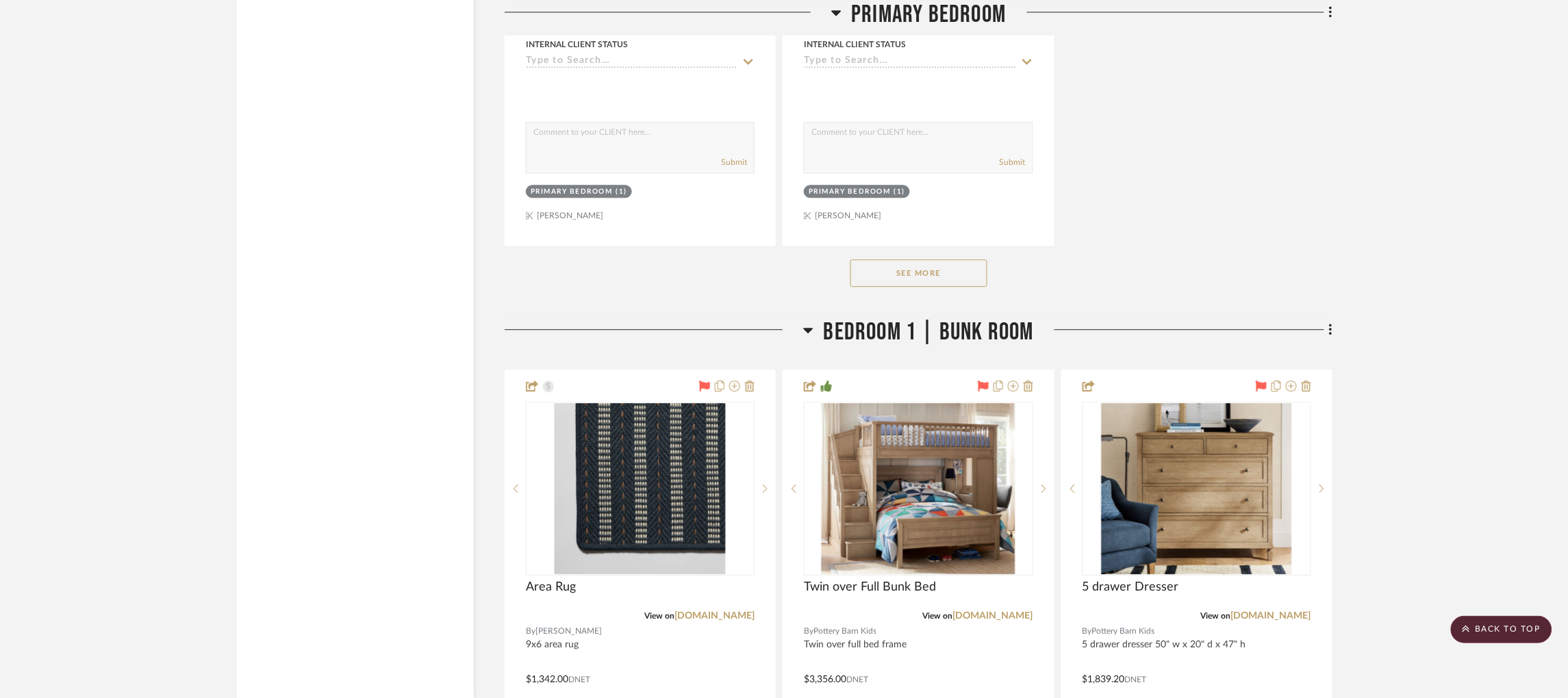
scroll to position [11034, 3]
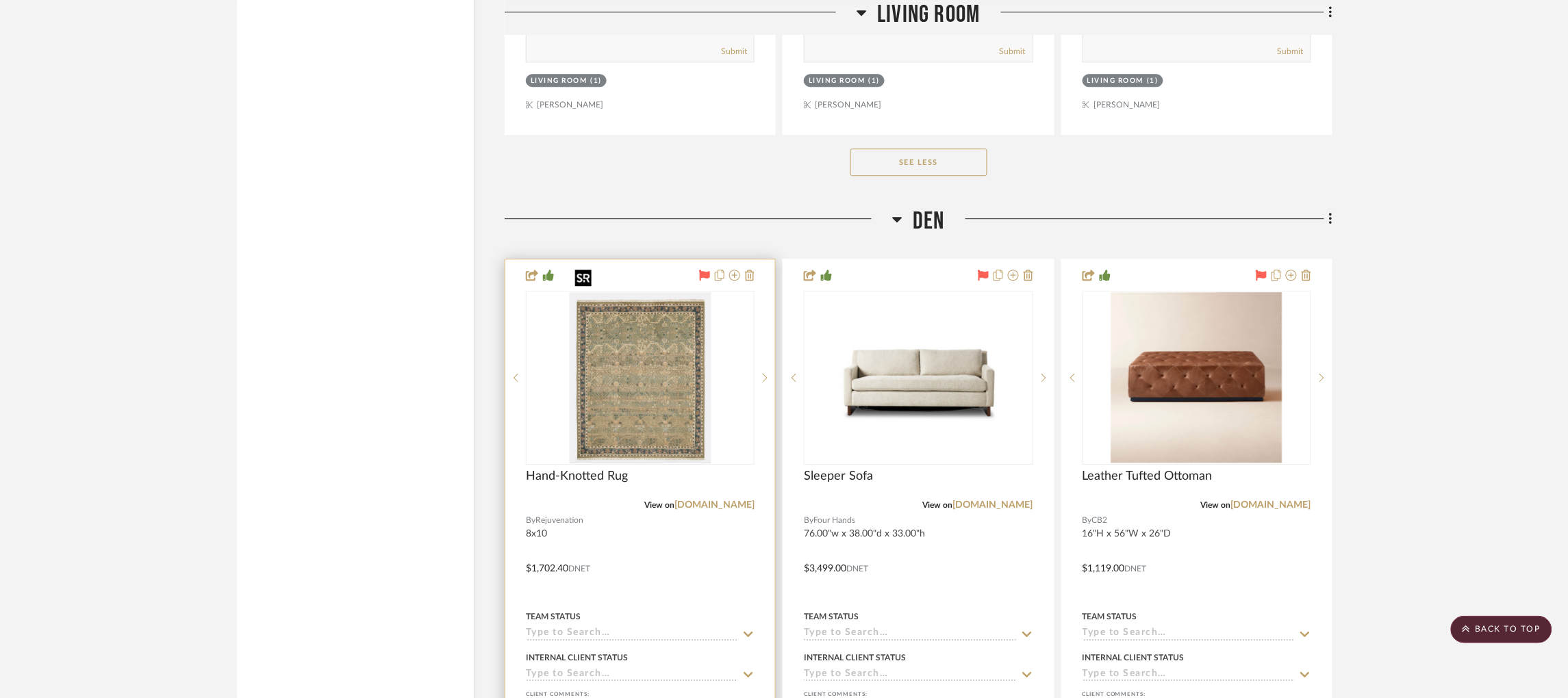
click at [687, 356] on img "0" at bounding box center [639, 378] width 143 height 171
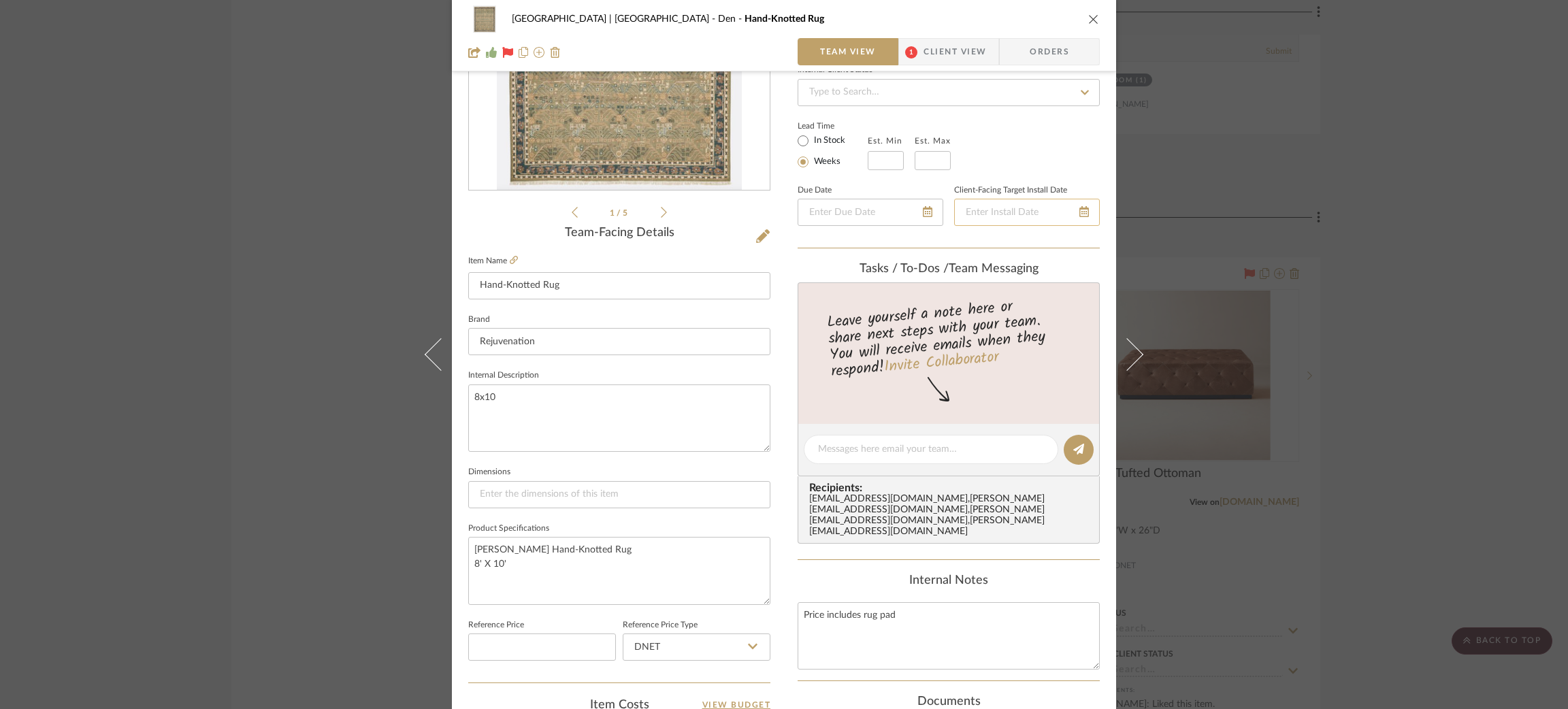
scroll to position [199, 0]
click at [327, 209] on div "Meadow Mountain | [GEOGRAPHIC_DATA] Den Hand-Knotted Rug Team View 1 Client Vie…" at bounding box center [784, 354] width 1568 height 709
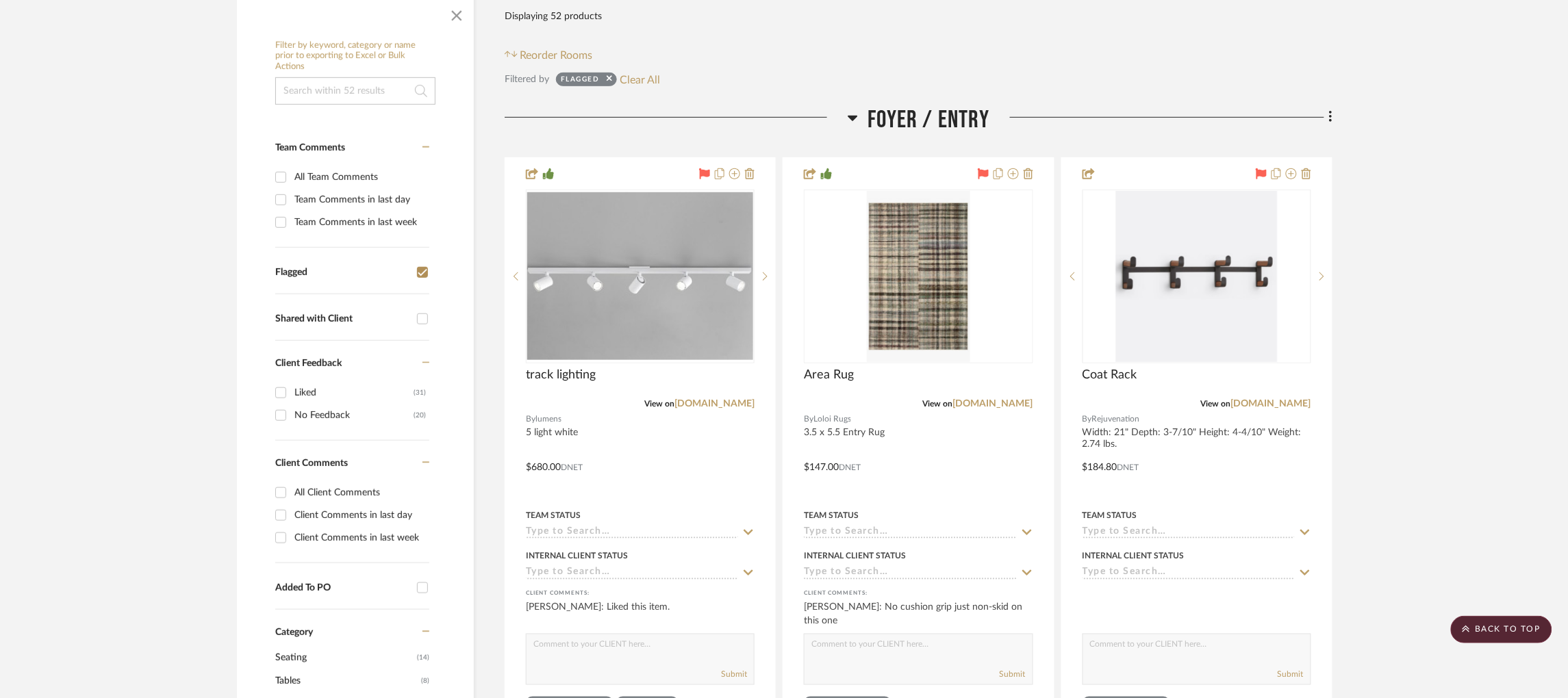
scroll to position [0, 3]
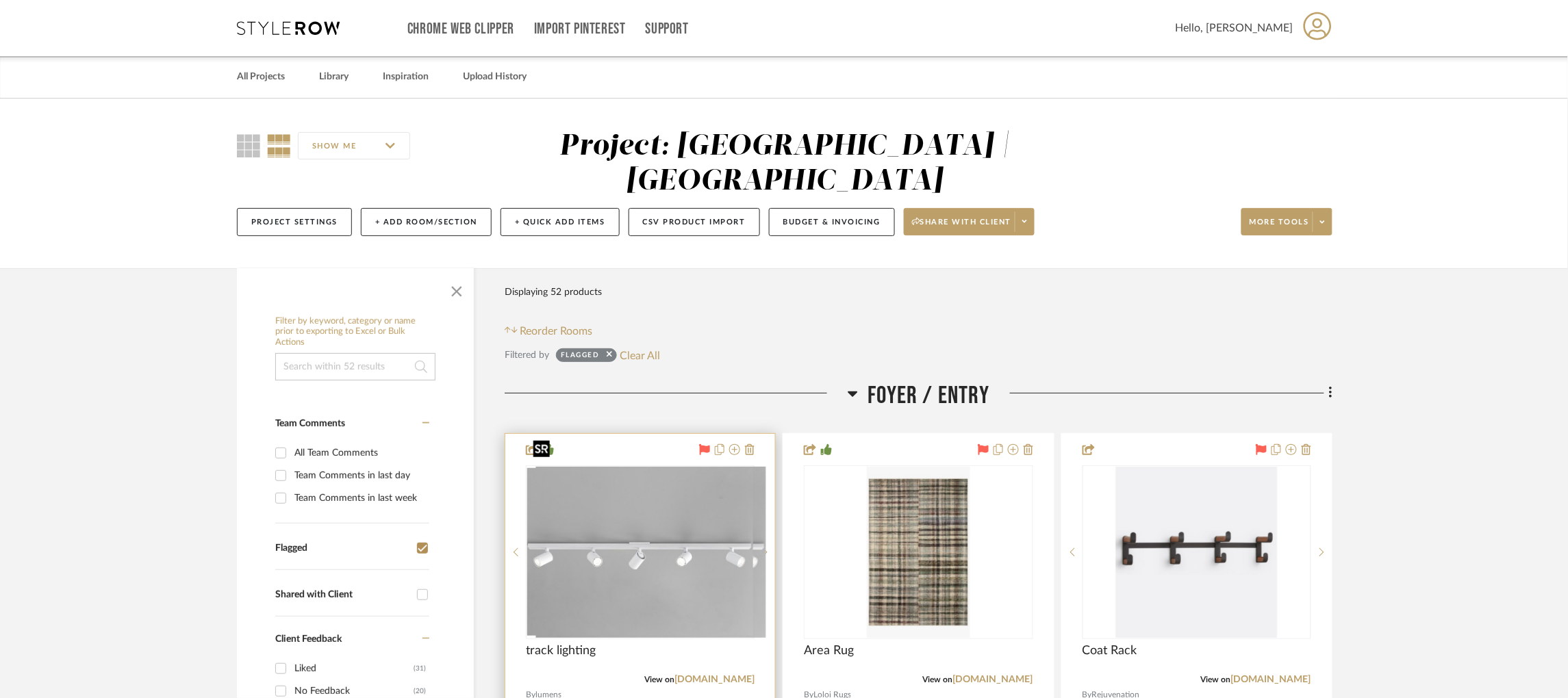
click at [695, 509] on img "0" at bounding box center [650, 553] width 231 height 171
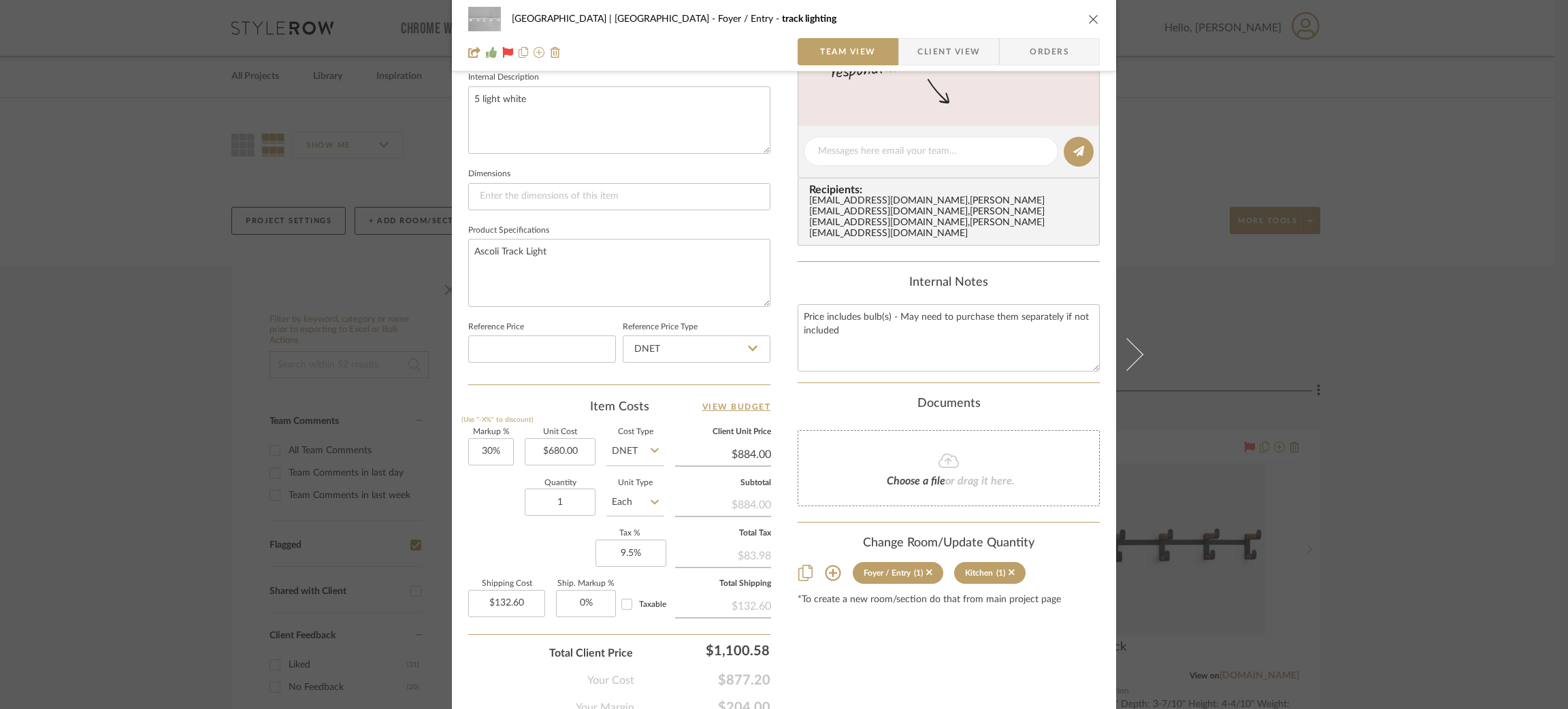
scroll to position [502, 0]
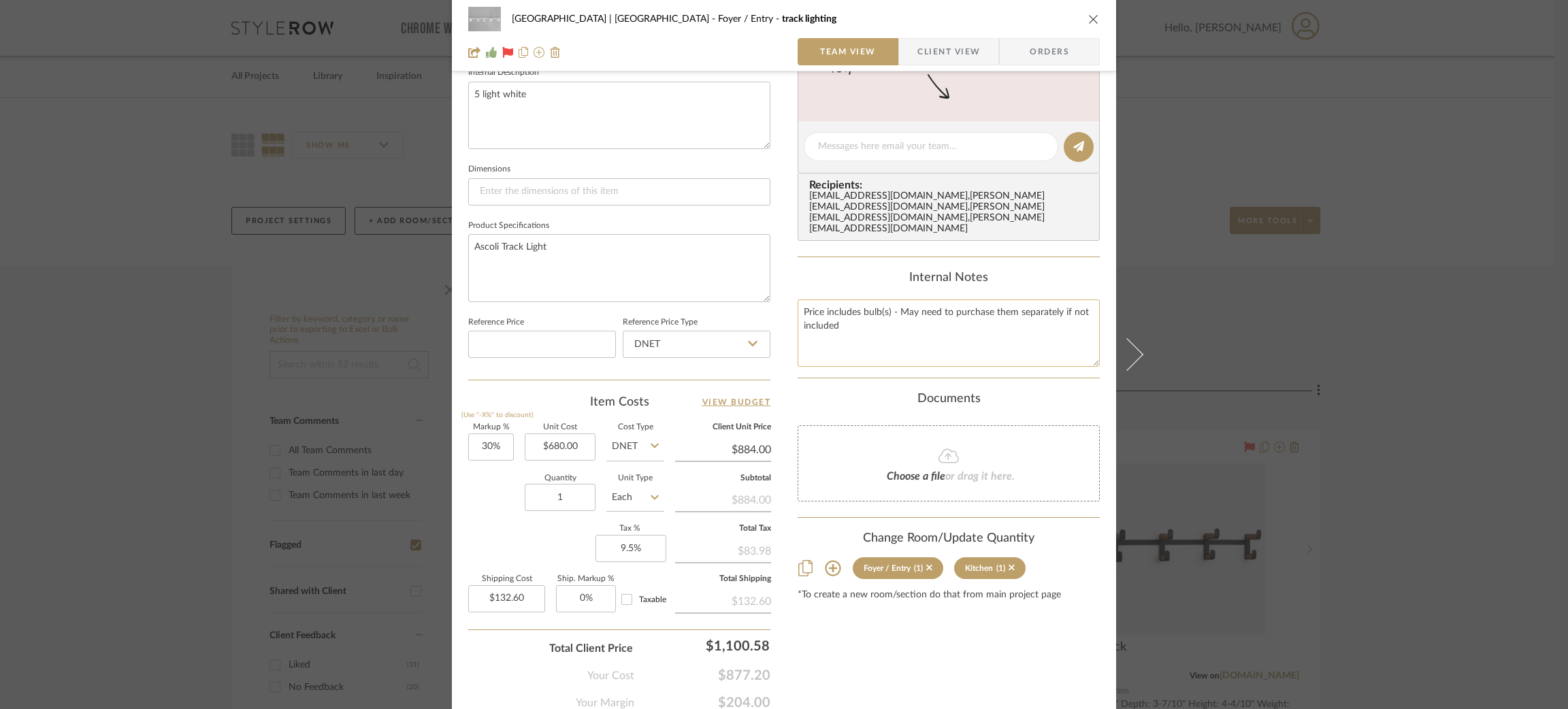
drag, startPoint x: 863, startPoint y: 306, endPoint x: 896, endPoint y: 295, distance: 34.8
click at [896, 299] on textarea "Price includes bulb(s) - May need to purchase them separately if not included" at bounding box center [948, 332] width 302 height 67
paste textarea "This takes a standard MR16 GU10 bulb"
type textarea "Price includes bulb(s) - Purchase bulbs separately from [DOMAIN_NAME]. This tak…"
click at [637, 252] on textarea "Ascoli Track Light" at bounding box center [619, 267] width 302 height 67
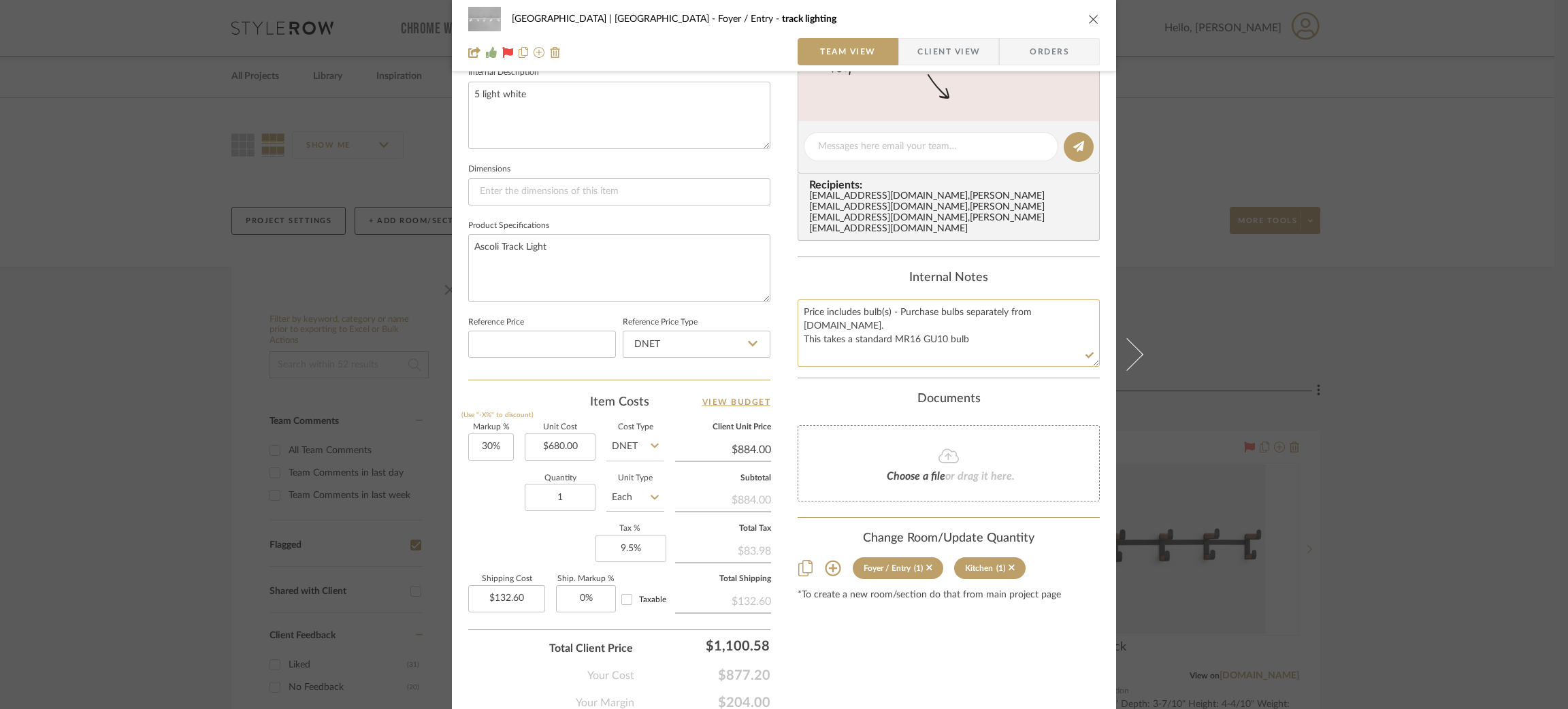
click at [850, 312] on textarea "Price includes bulb(s) - Purchase bulbs separately from [DOMAIN_NAME]. This tak…" at bounding box center [948, 332] width 302 height 67
click at [973, 310] on textarea "Price includes bulb(s) - Purchase bulbs separately from [DOMAIN_NAME]. This tak…" at bounding box center [948, 332] width 302 height 67
drag, startPoint x: 969, startPoint y: 310, endPoint x: 760, endPoint y: 272, distance: 212.4
click at [760, 272] on div "Meadow Mountain | [GEOGRAPHIC_DATA] Foyer / Entry track lighting Team View Clie…" at bounding box center [783, 137] width 664 height 1258
type textarea "Price includes bulb(s) - Purchase bulbs separately from [DOMAIN_NAME]. This tak…"
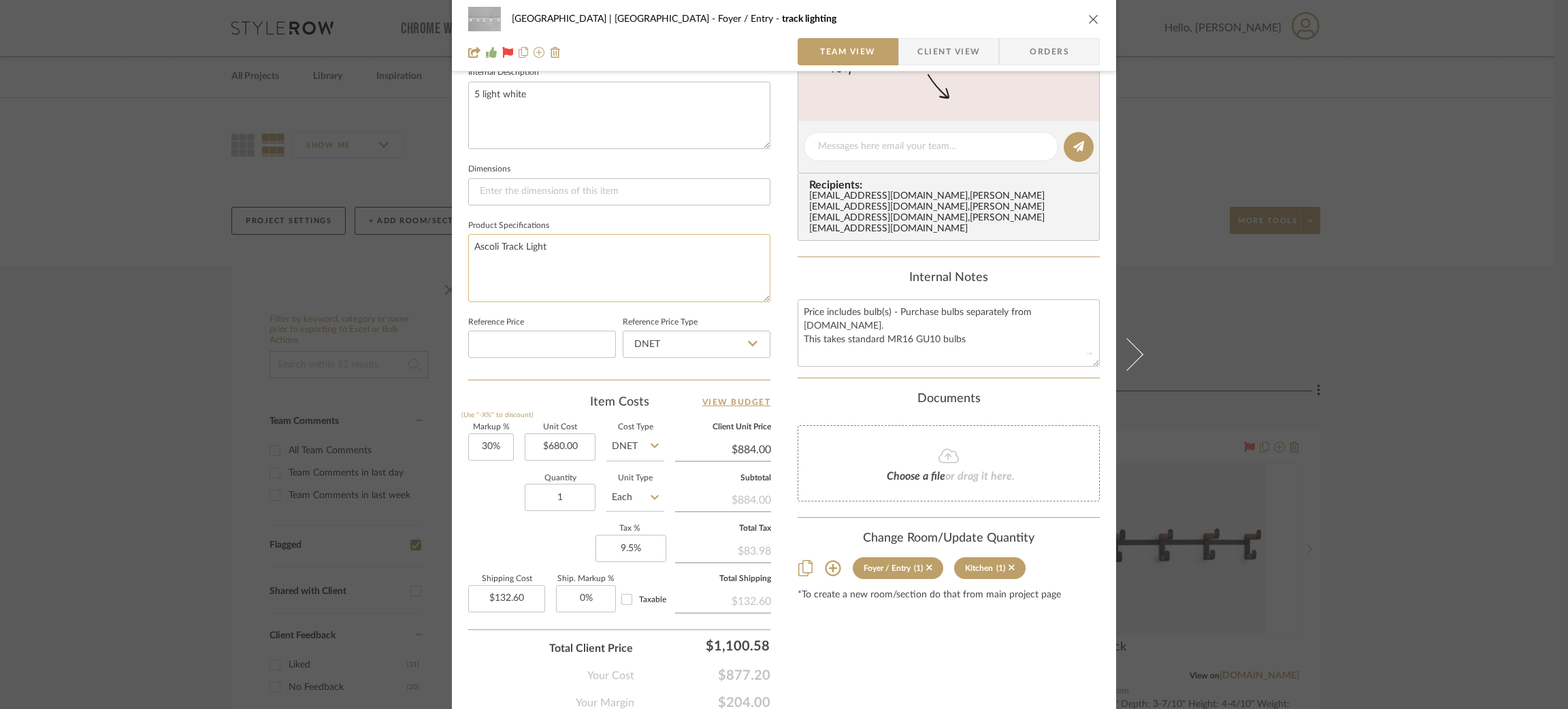
click at [651, 243] on textarea "Ascoli Track Light" at bounding box center [619, 267] width 302 height 67
click at [71, 332] on div "Meadow Mountain | [GEOGRAPHIC_DATA] Foyer / Entry track lighting Team View Clie…" at bounding box center [784, 354] width 1568 height 709
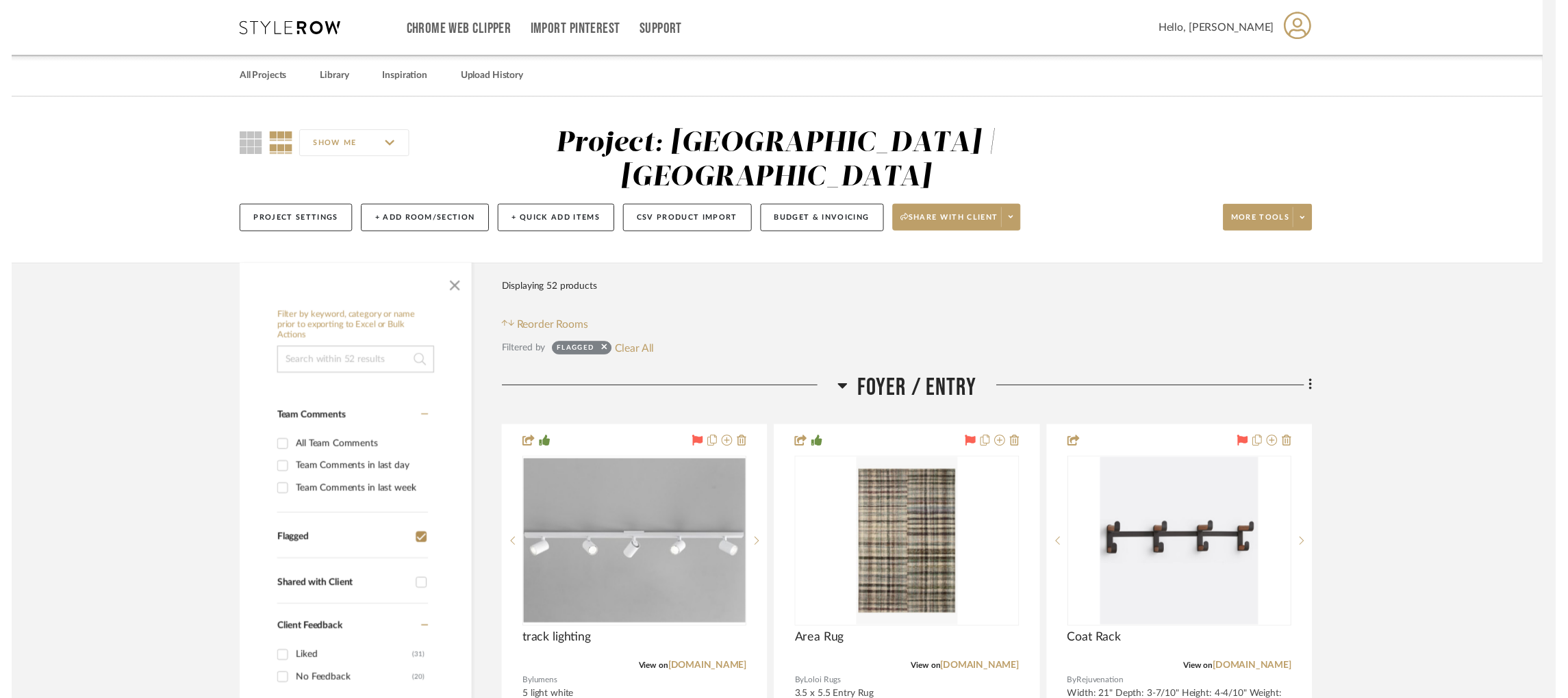
scroll to position [0, 3]
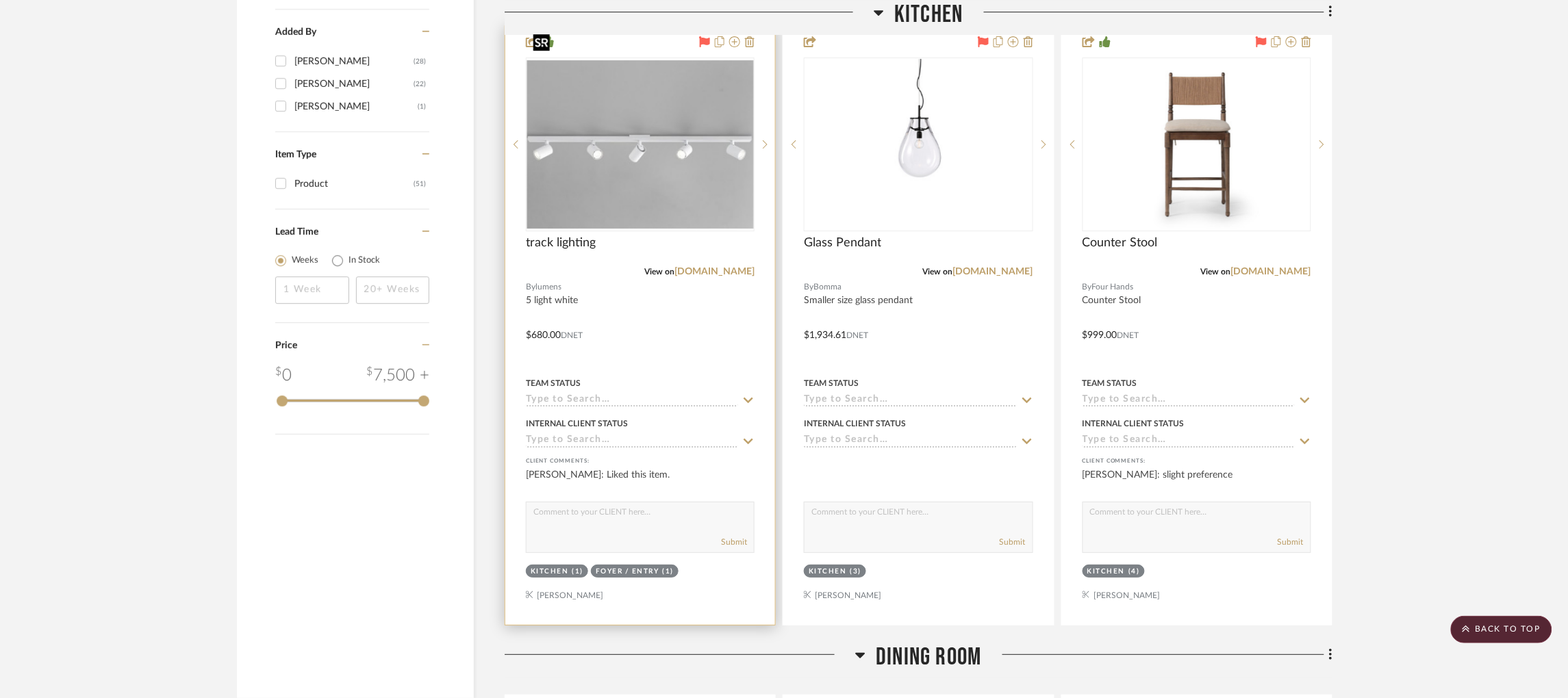
click at [0, 0] on img at bounding box center [0, 0] width 0 height 0
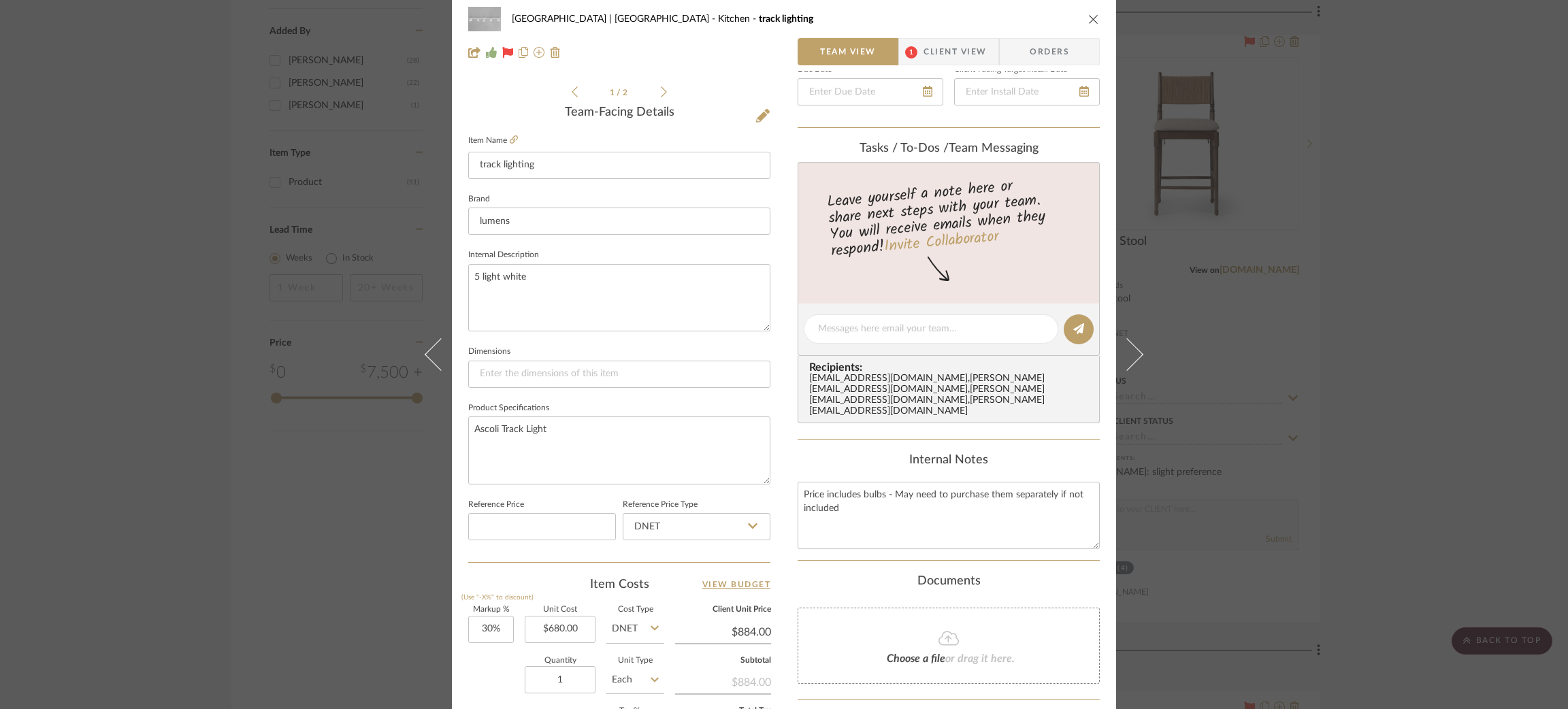
scroll to position [321, 0]
drag, startPoint x: 875, startPoint y: 494, endPoint x: 744, endPoint y: 449, distance: 138.5
click at [744, 449] on div "Meadow Mountain | [GEOGRAPHIC_DATA] Kitchen track lighting Team View 1 Client V…" at bounding box center [783, 319] width 664 height 1258
paste textarea "(s) - Purchase bulbs separately from [DOMAIN_NAME]. This takes standard MR16 GU…"
type textarea "Price includes bulb(s) - Purchase bulbs separately from [DOMAIN_NAME]. This tak…"
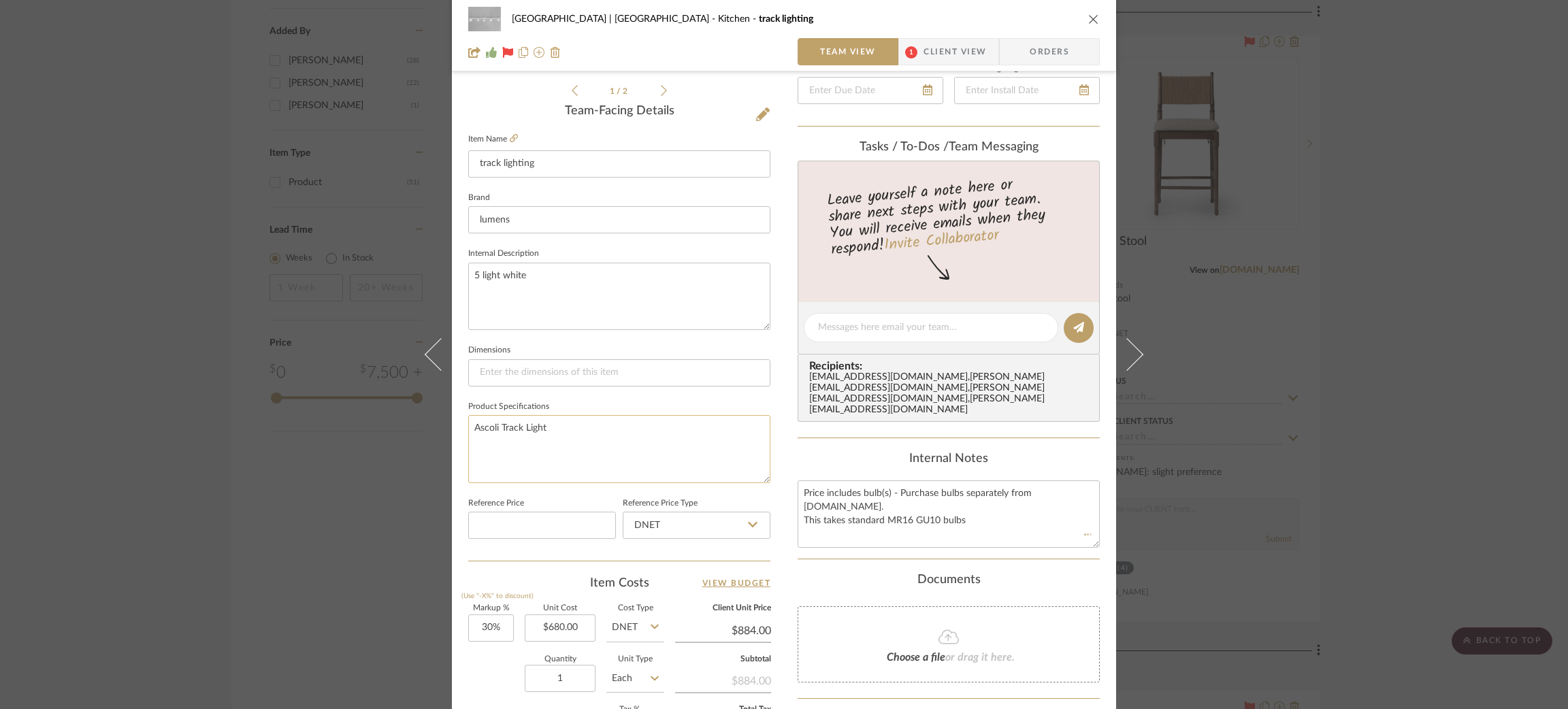
click at [654, 431] on textarea "Ascoli Track Light" at bounding box center [619, 449] width 302 height 67
click at [227, 436] on div "Meadow Mountain | [GEOGRAPHIC_DATA] Kitchen track lighting Team View 1 Client V…" at bounding box center [784, 354] width 1568 height 709
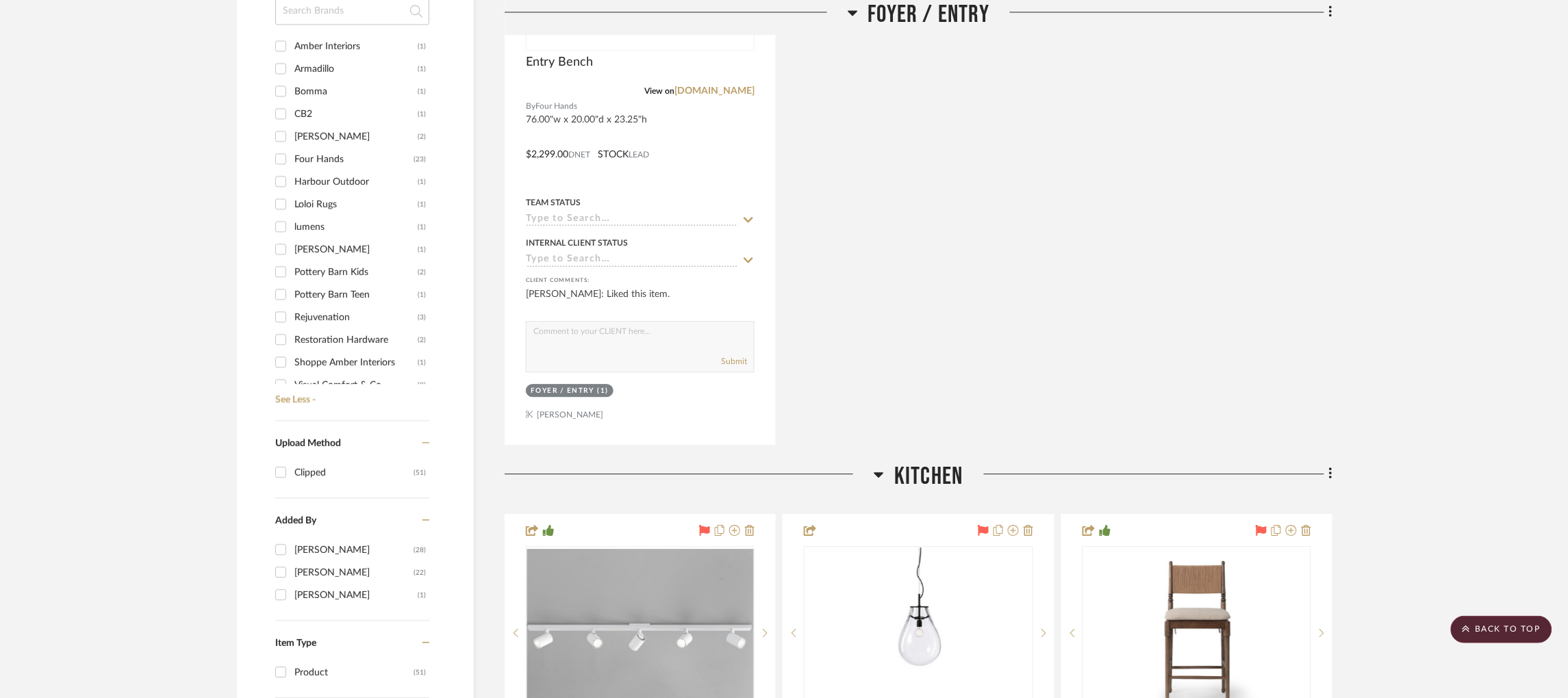
scroll to position [34, 0]
click at [273, 339] on input "Visual Comfort & Co. (8)" at bounding box center [280, 350] width 22 height 22
checkbox input "true"
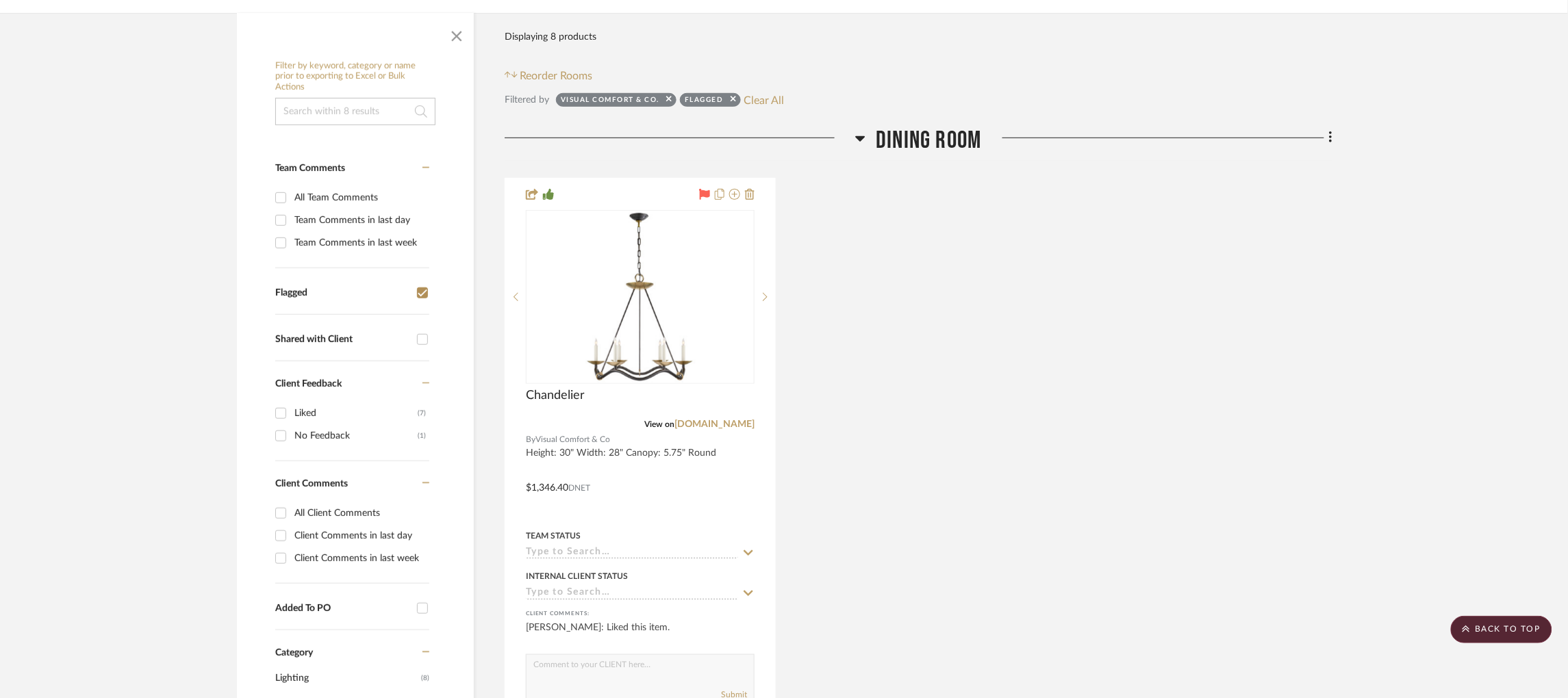
scroll to position [282, 3]
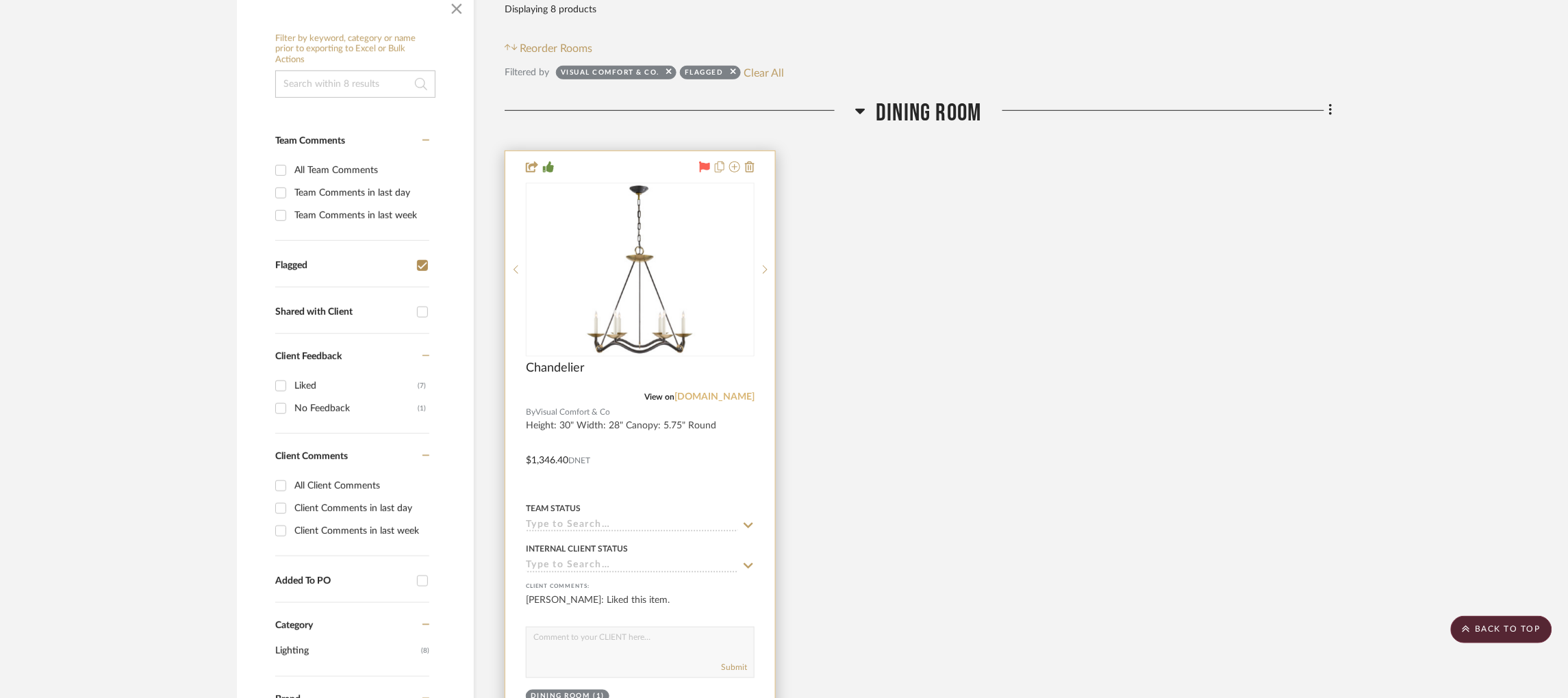
click at [694, 392] on link "[DOMAIN_NAME]" at bounding box center [714, 397] width 80 height 10
click at [735, 392] on link "[DOMAIN_NAME]" at bounding box center [714, 397] width 80 height 10
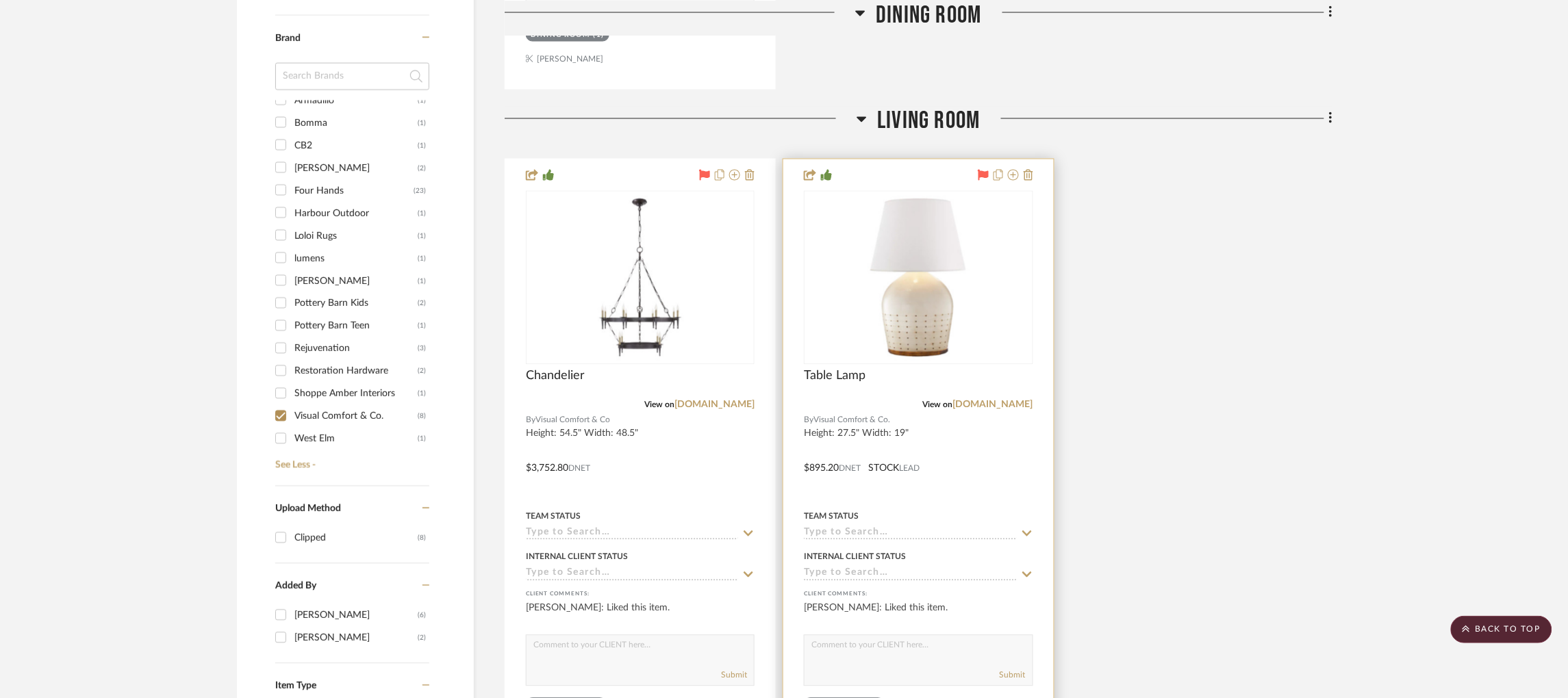
scroll to position [1001, 3]
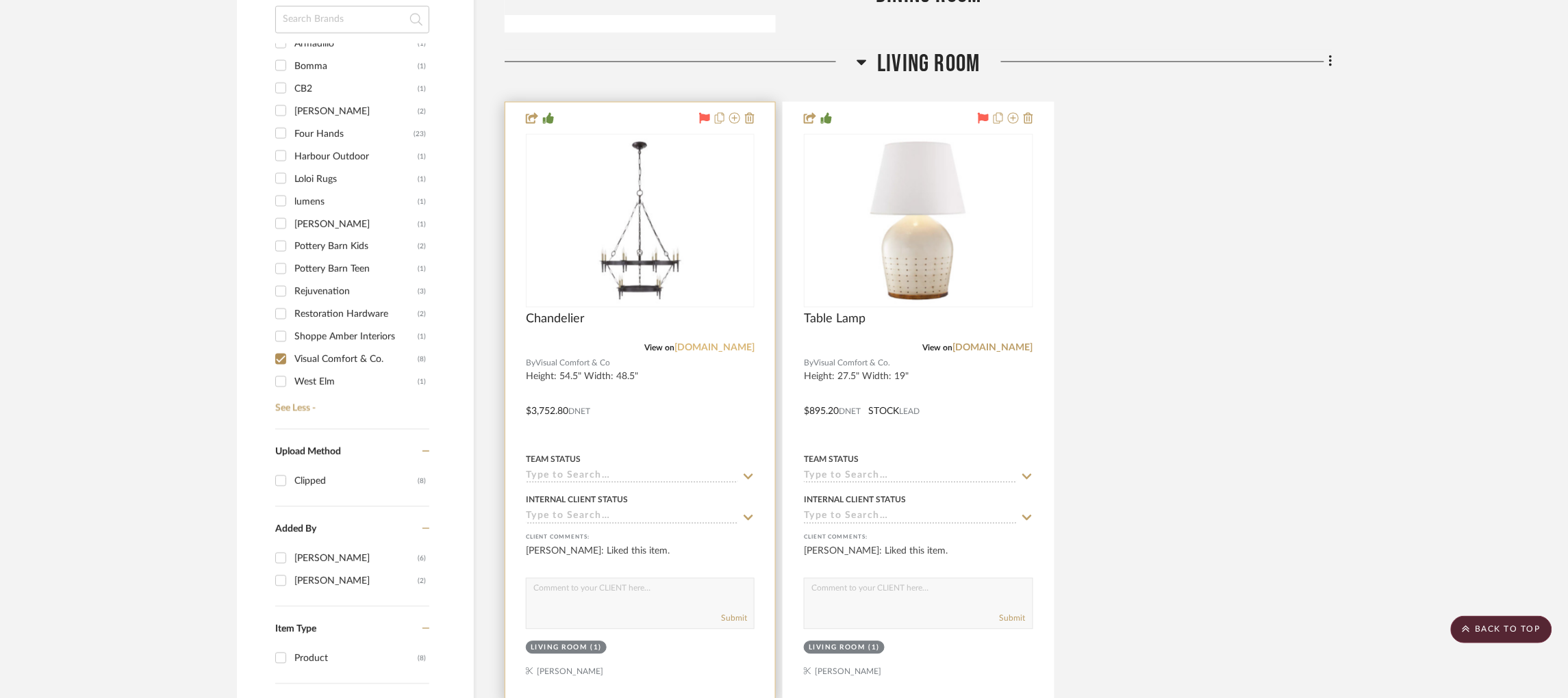
click at [724, 343] on link "[DOMAIN_NAME]" at bounding box center [714, 348] width 80 height 10
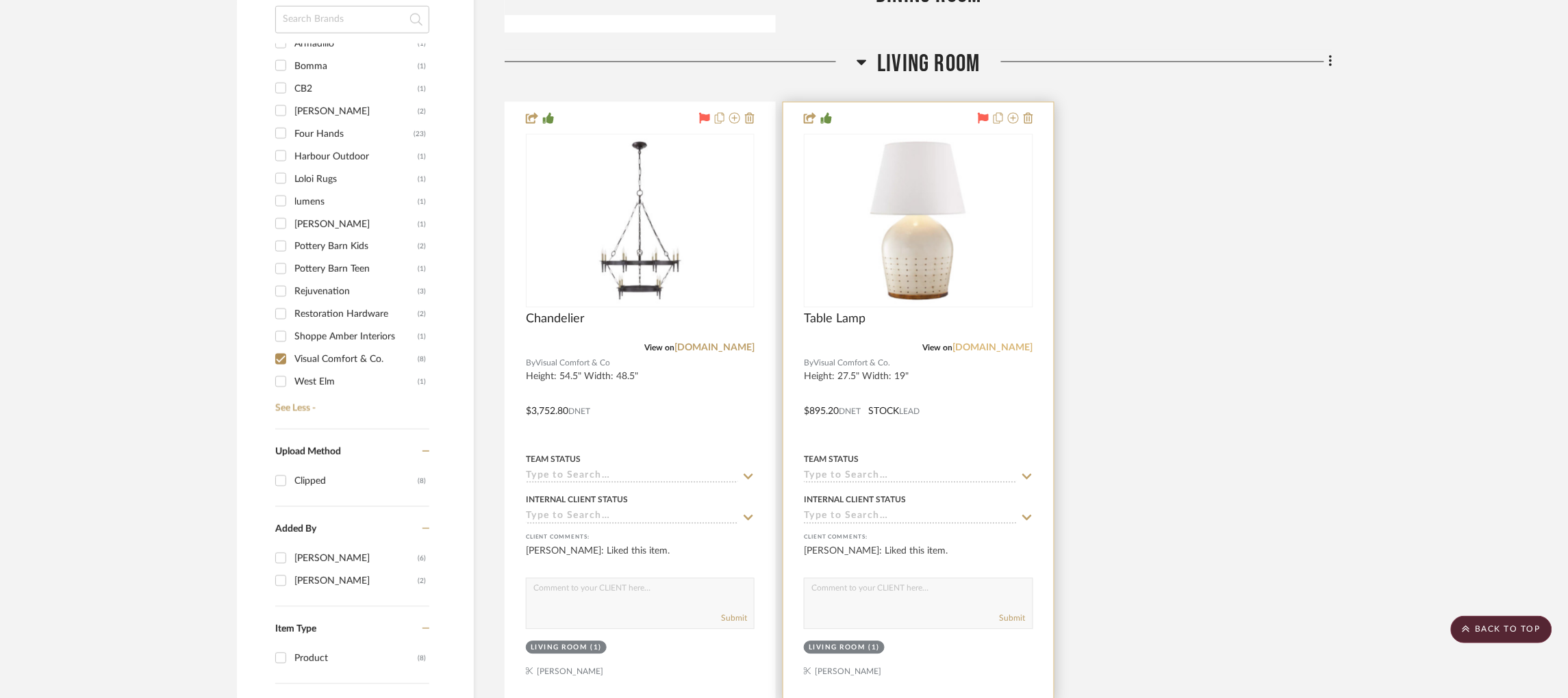
click at [1003, 343] on link "[DOMAIN_NAME]" at bounding box center [993, 348] width 80 height 10
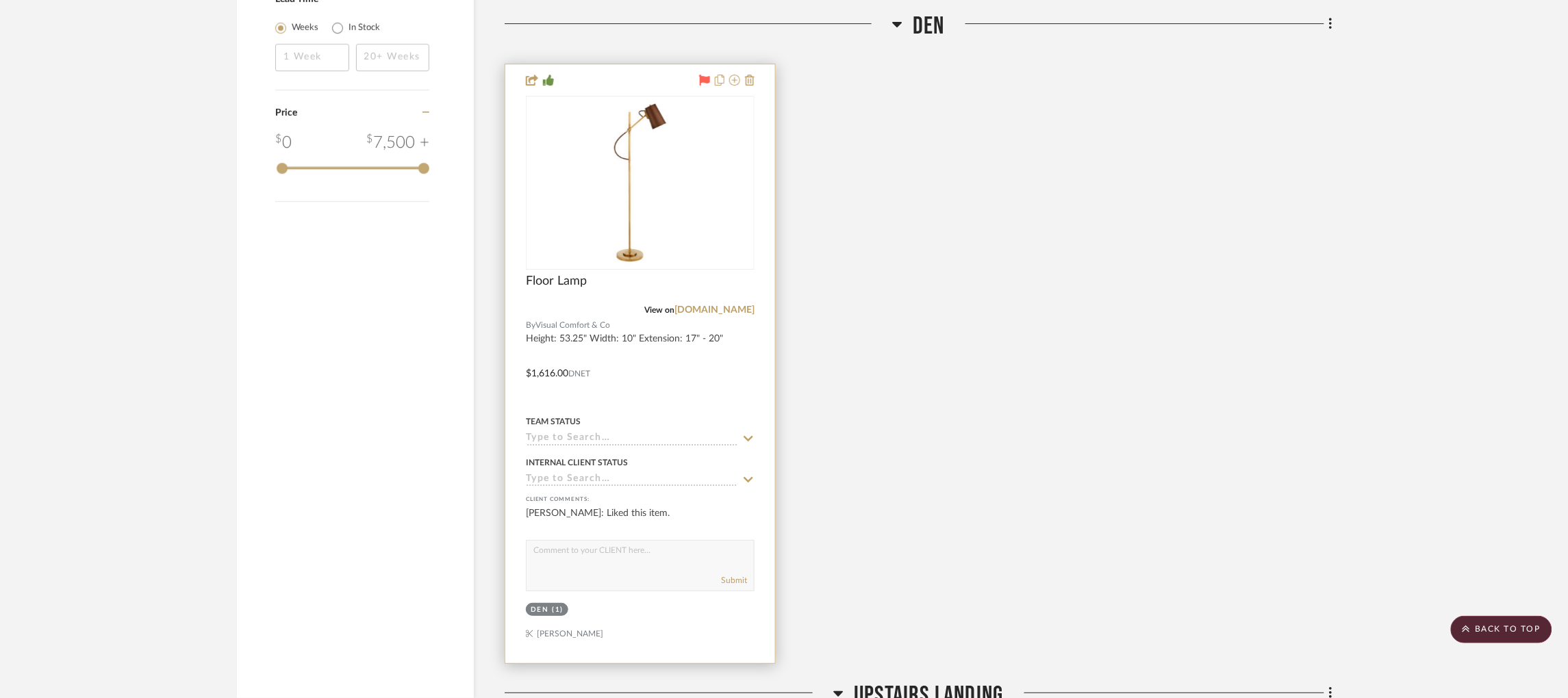
scroll to position [1720, 3]
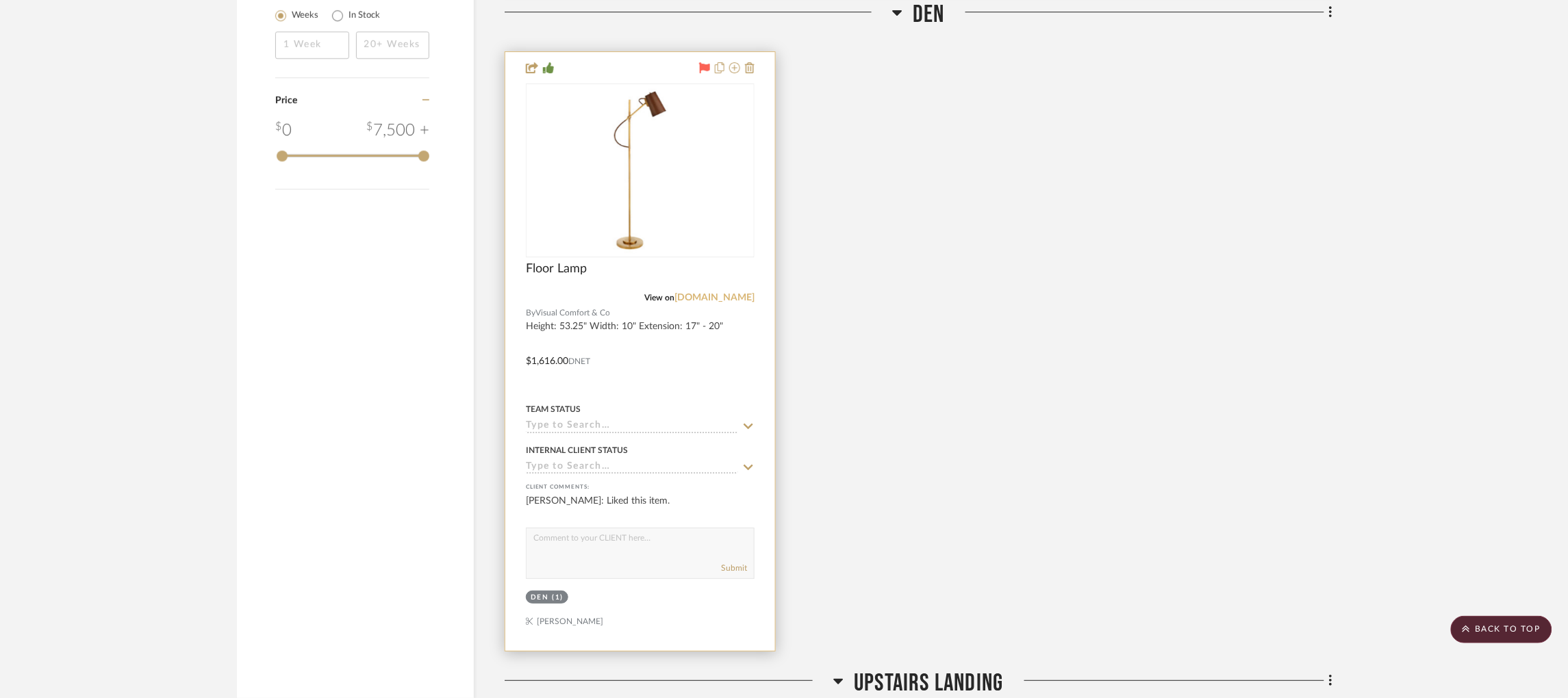
click at [722, 293] on link "[DOMAIN_NAME]" at bounding box center [714, 298] width 80 height 10
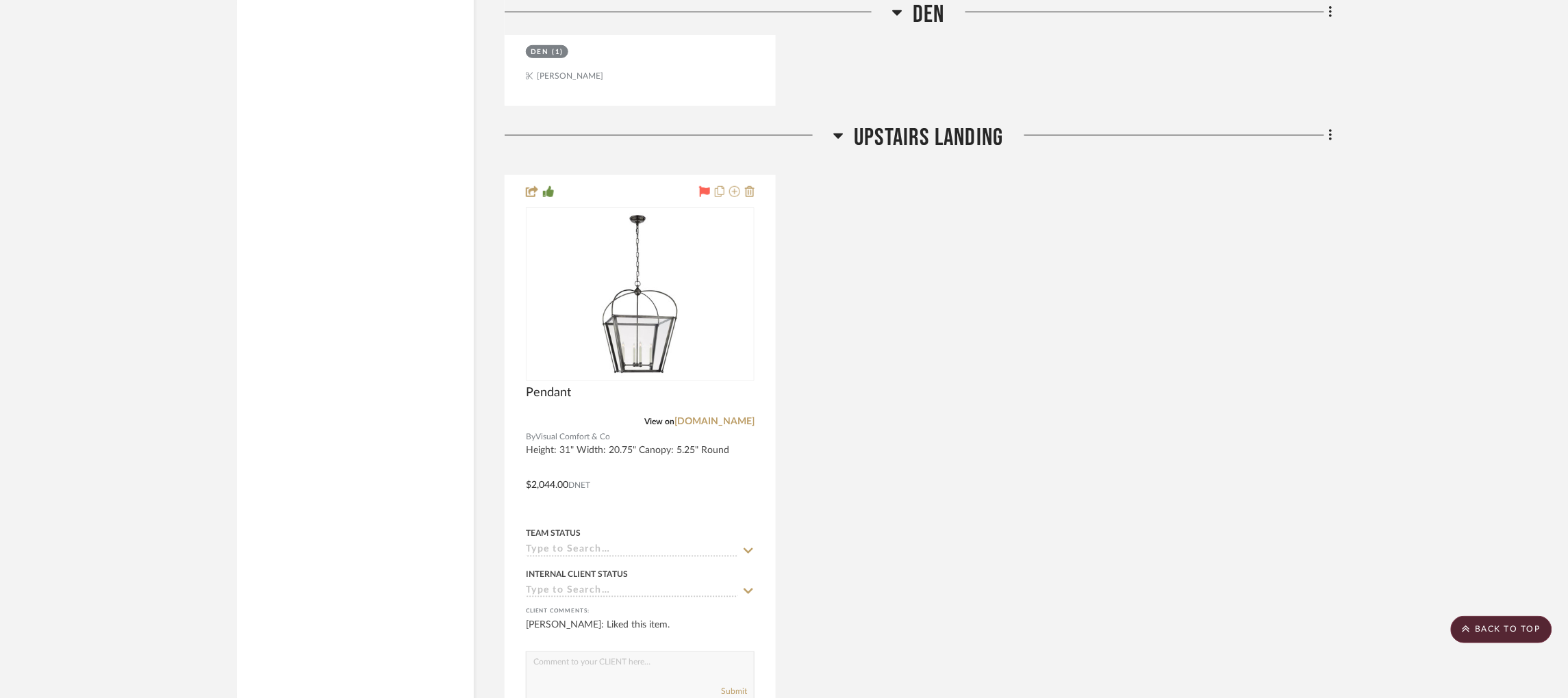
scroll to position [2233, 3]
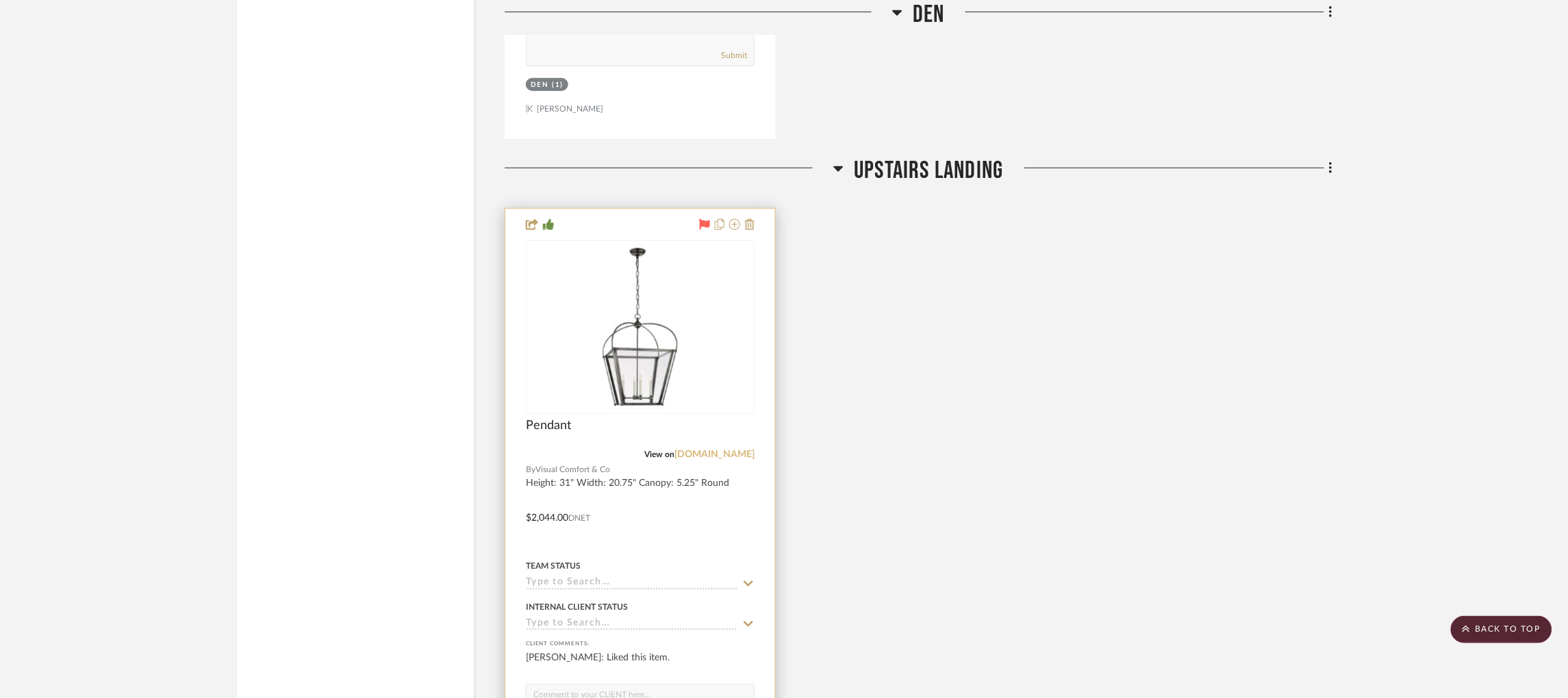
click at [703, 449] on link "[DOMAIN_NAME]" at bounding box center [714, 454] width 80 height 10
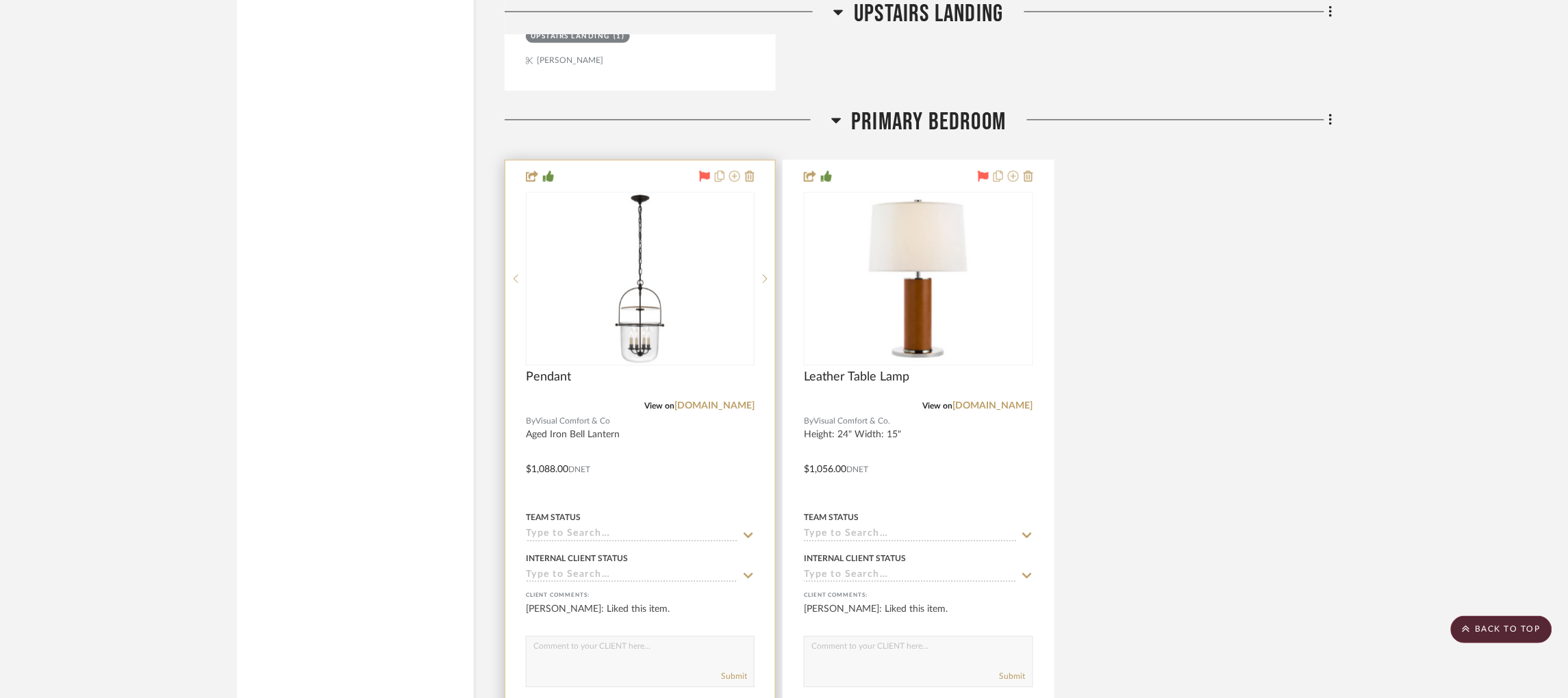
scroll to position [2952, 3]
click at [729, 399] on link "[DOMAIN_NAME]" at bounding box center [714, 404] width 80 height 10
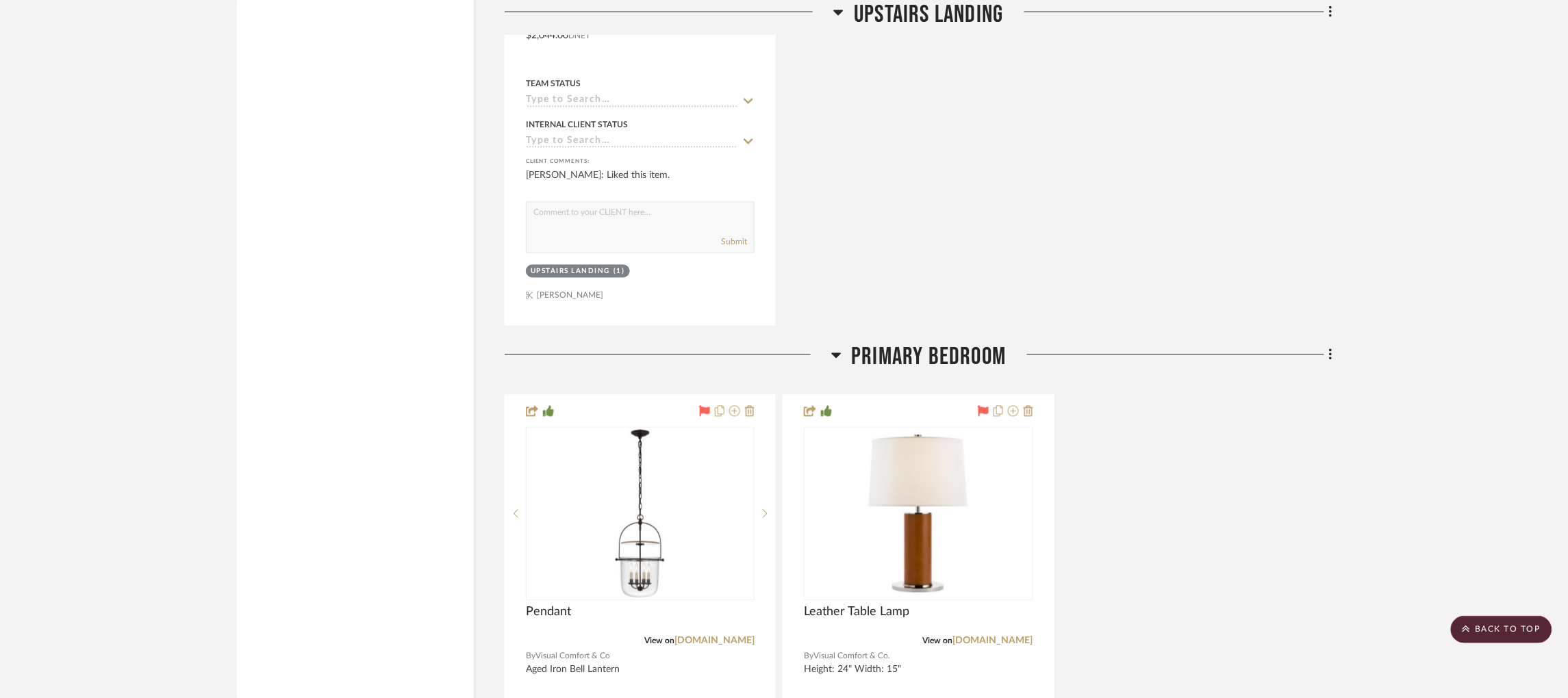
scroll to position [3023, 3]
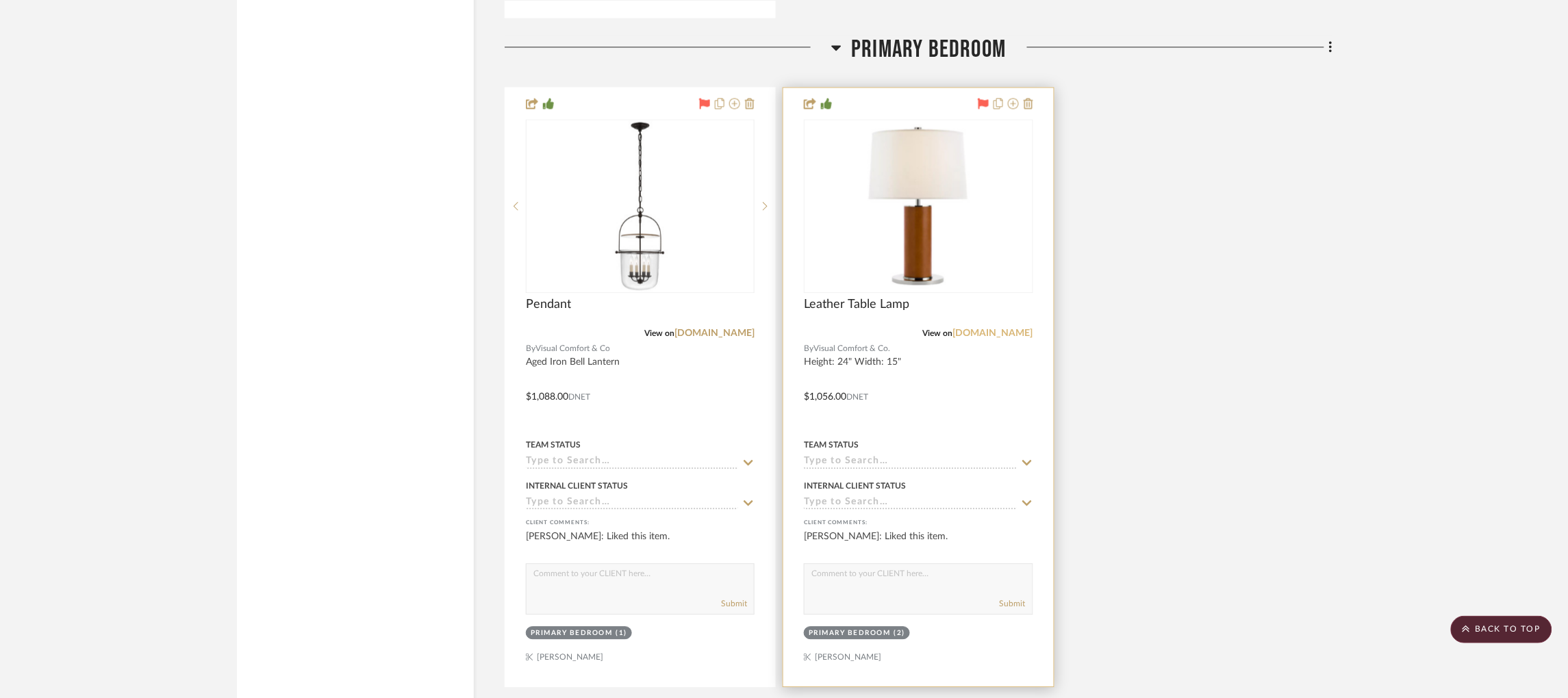
click at [996, 328] on link "[DOMAIN_NAME]" at bounding box center [993, 333] width 80 height 10
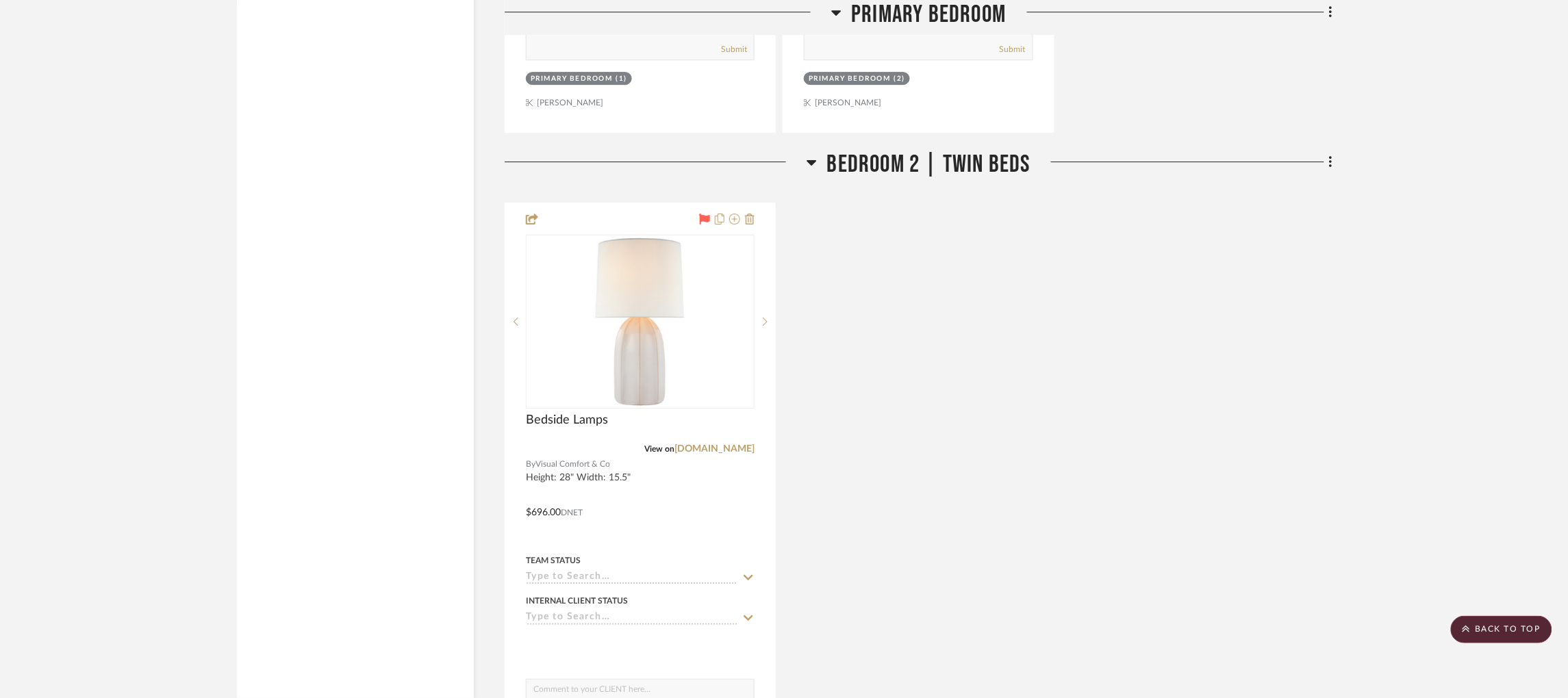
scroll to position [3639, 3]
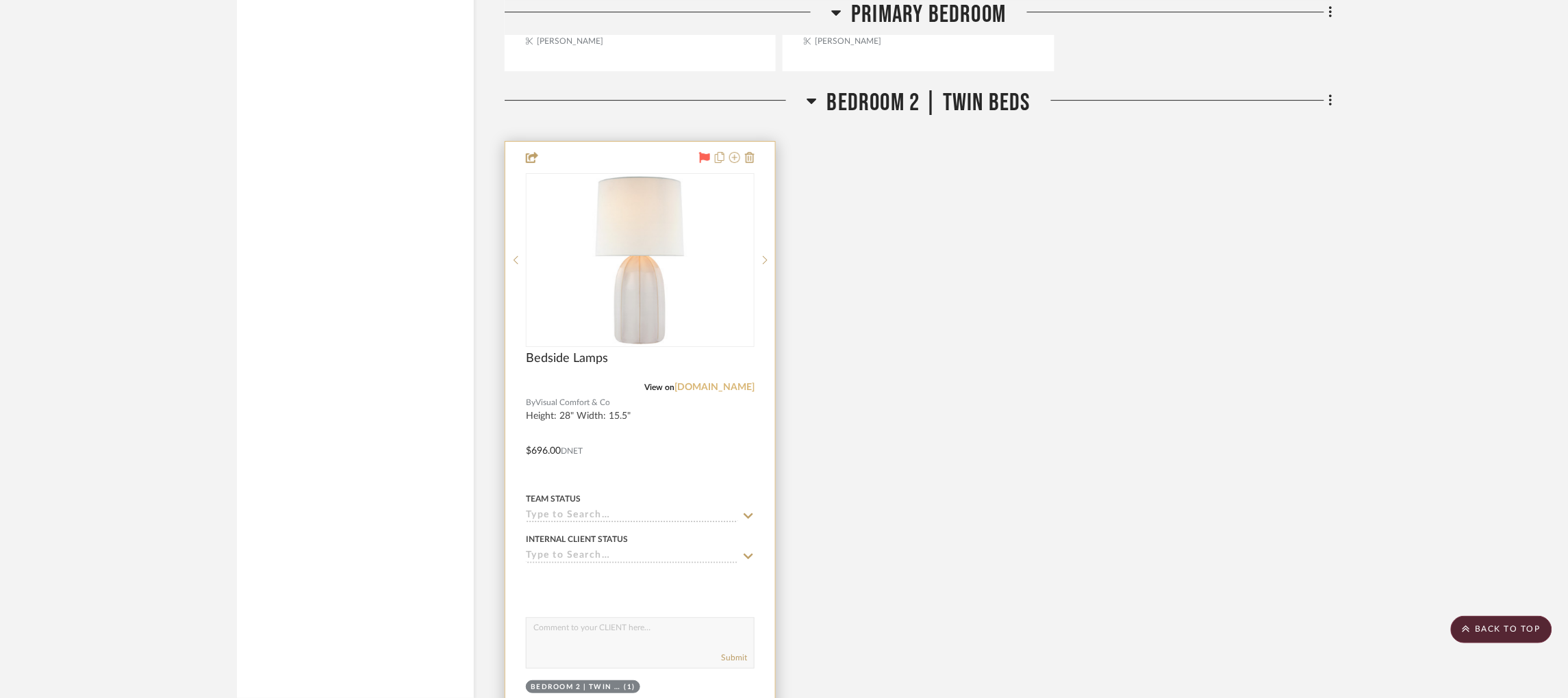
click at [733, 382] on link "[DOMAIN_NAME]" at bounding box center [714, 387] width 80 height 10
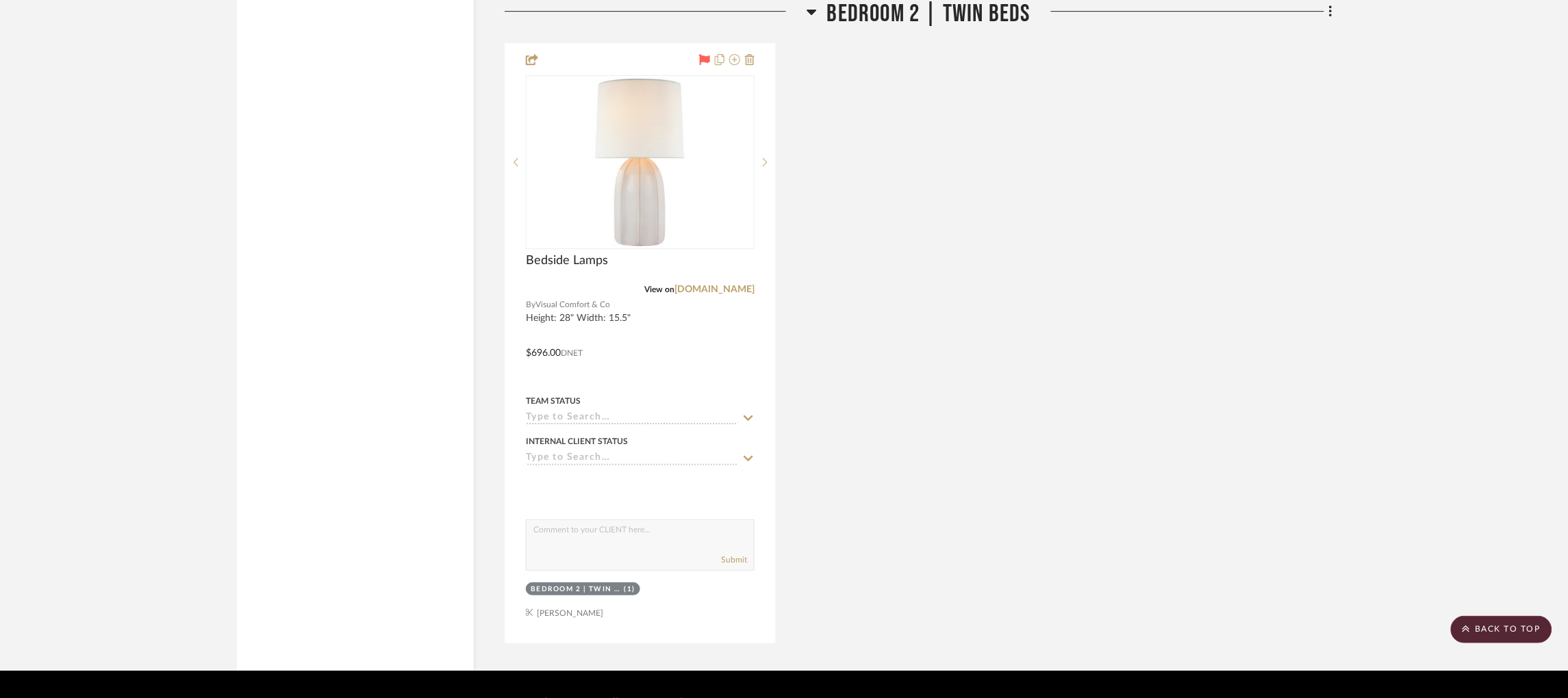
scroll to position [3742, 3]
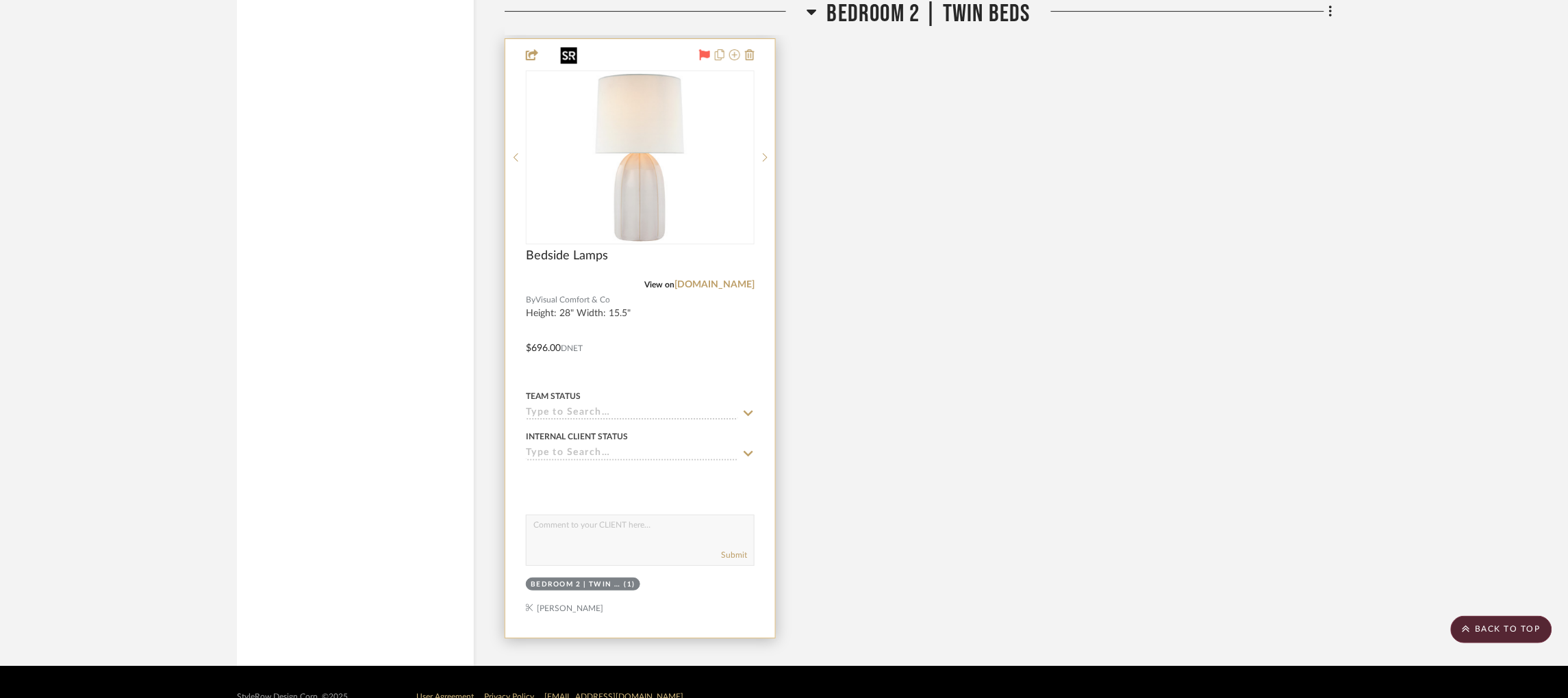
click at [699, 127] on img "0" at bounding box center [640, 157] width 171 height 171
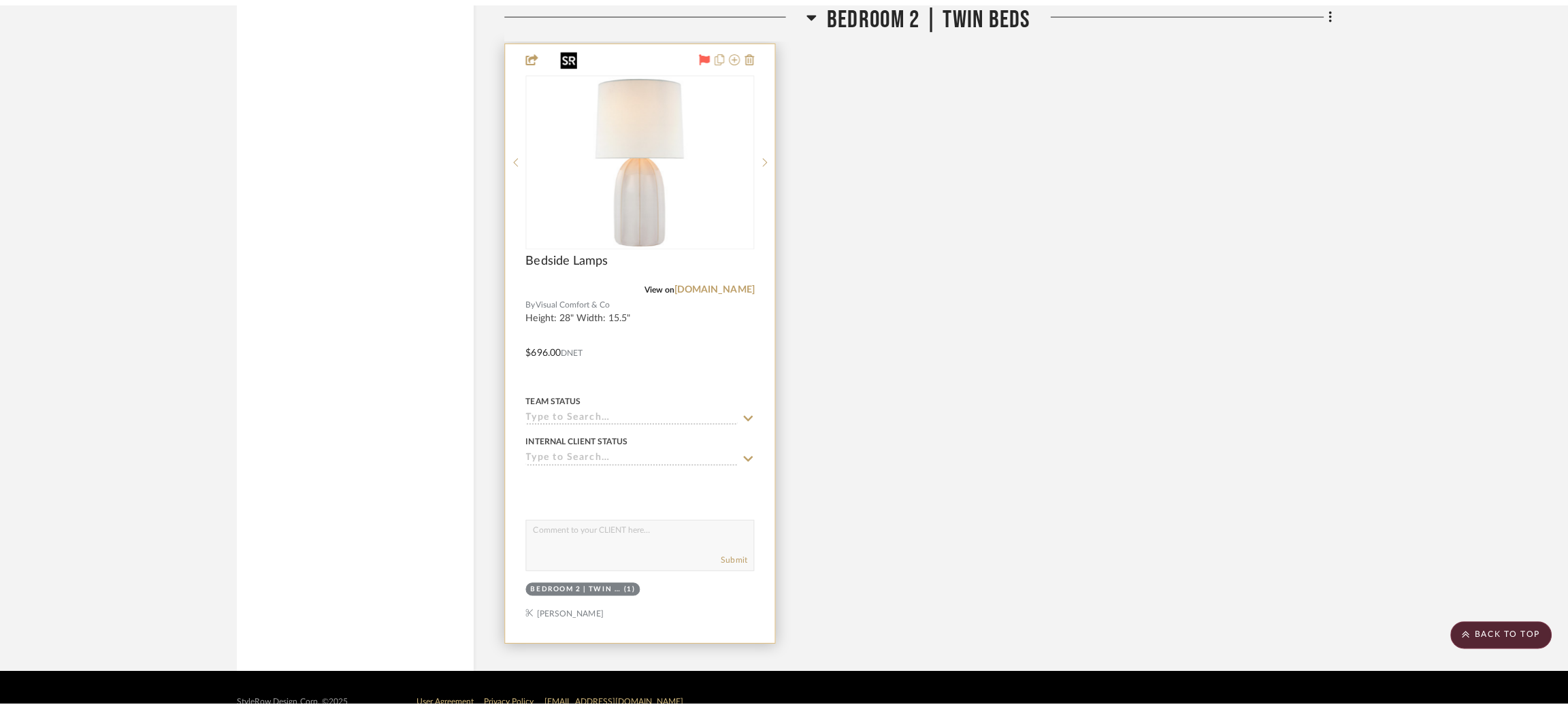
scroll to position [0, 0]
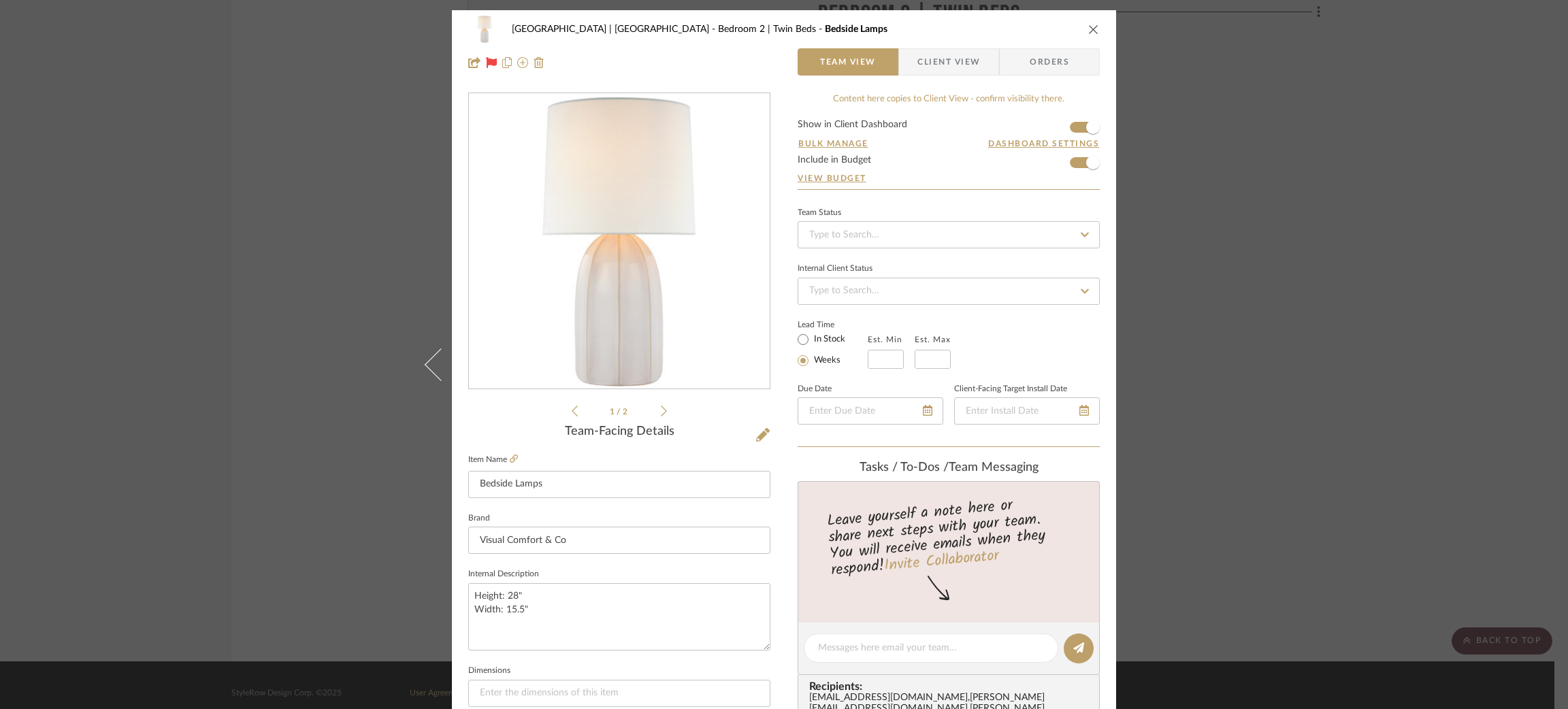
click at [1362, 285] on div "Meadow Mountain | [GEOGRAPHIC_DATA] Bedroom 2 | Twin Beds Bedside Lamps Team Vi…" at bounding box center [784, 354] width 1568 height 709
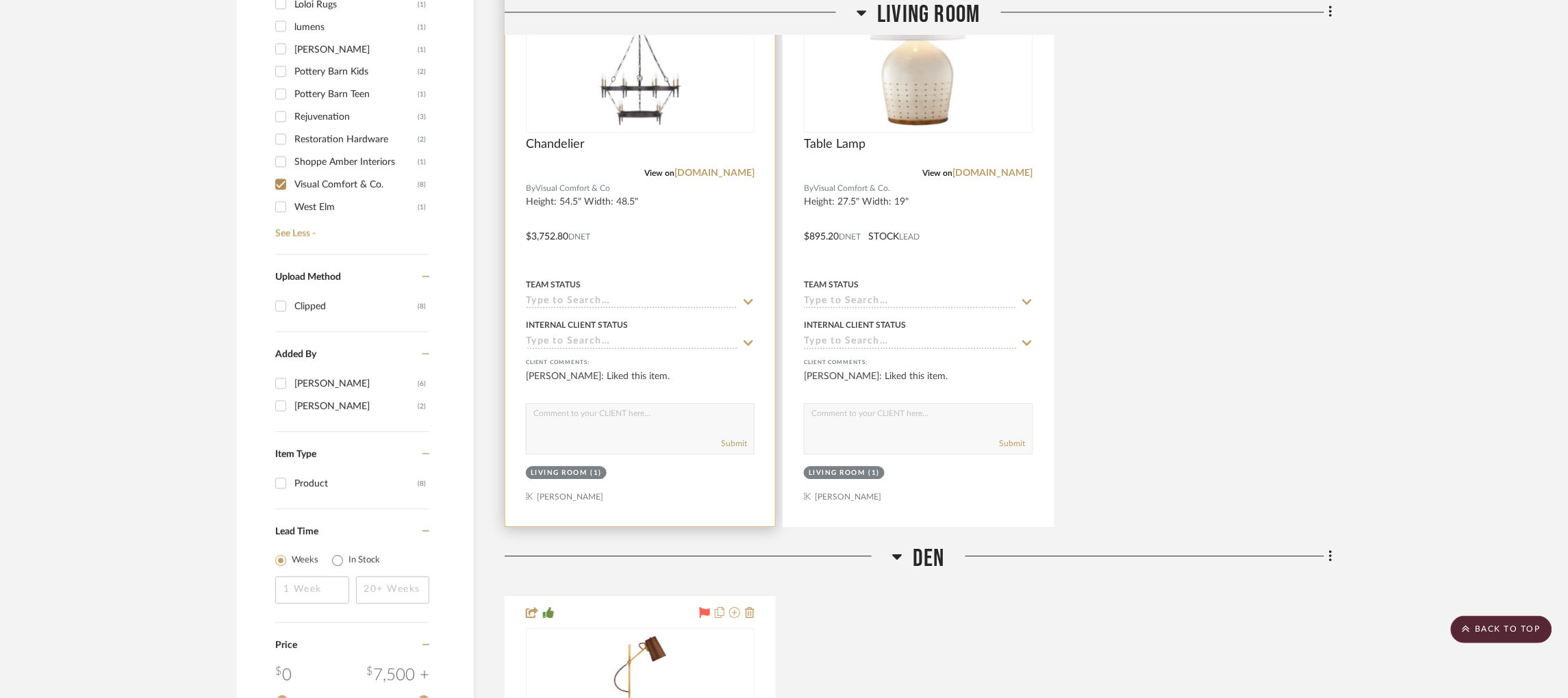
click at [601, 71] on img "0" at bounding box center [640, 46] width 171 height 171
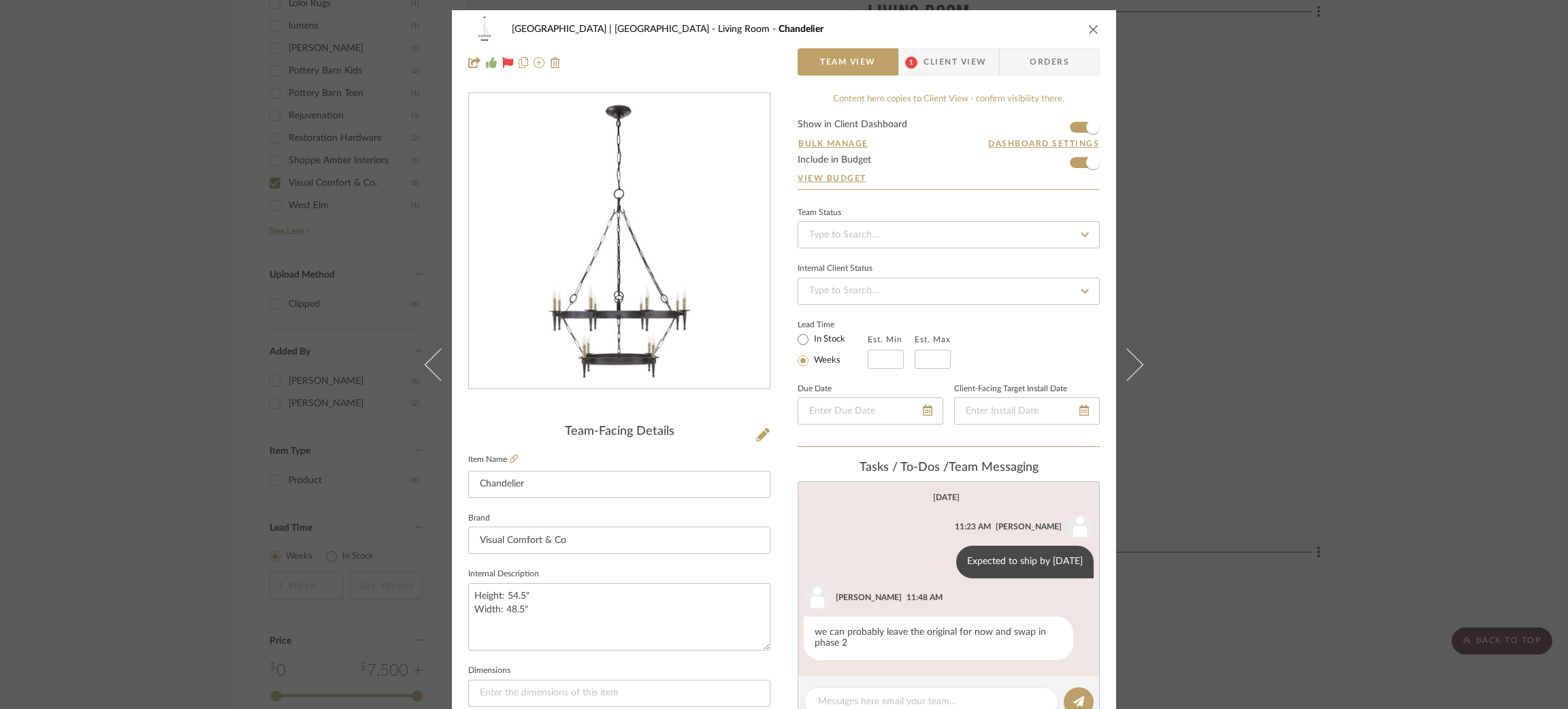
click at [169, 107] on div "Meadow Mountain | [GEOGRAPHIC_DATA] Living Room Chandelier Team View 1 Client V…" at bounding box center [784, 354] width 1568 height 709
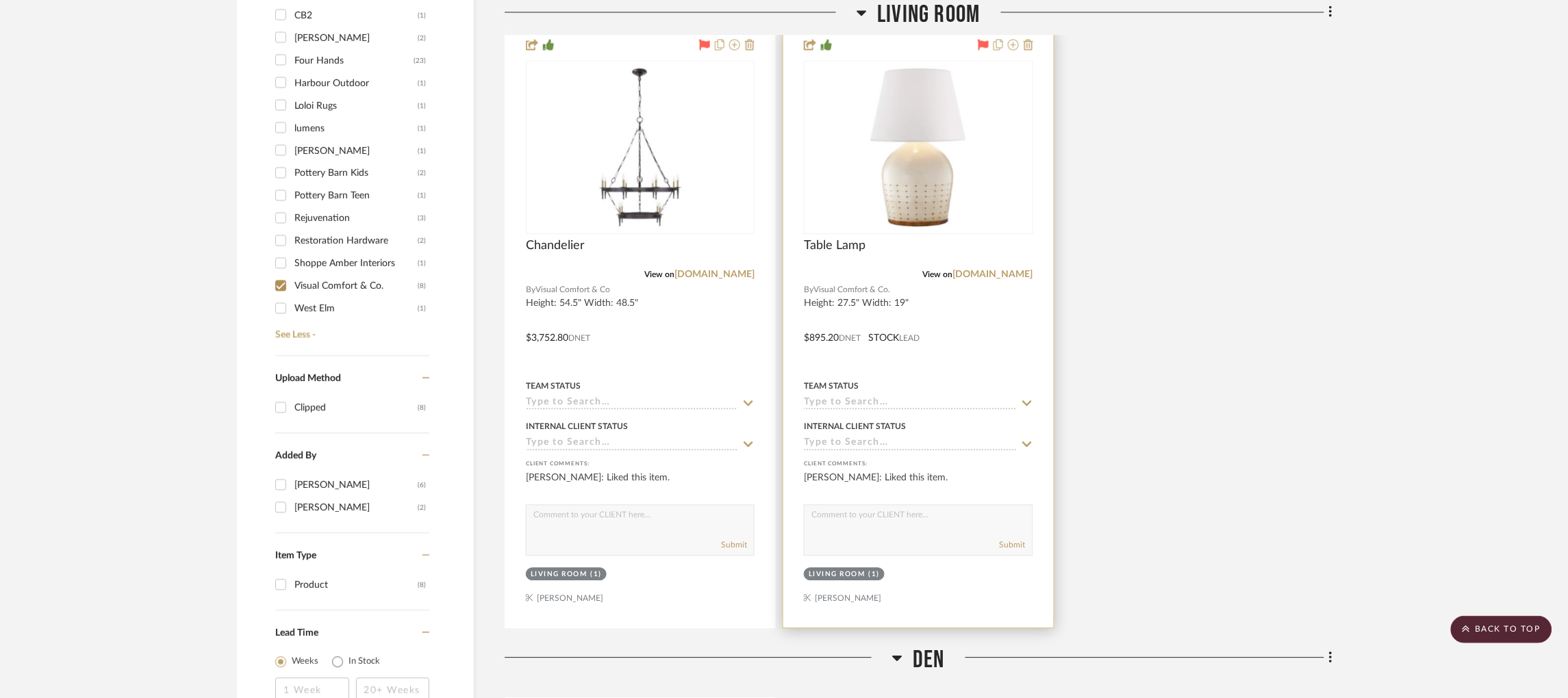
scroll to position [1073, 3]
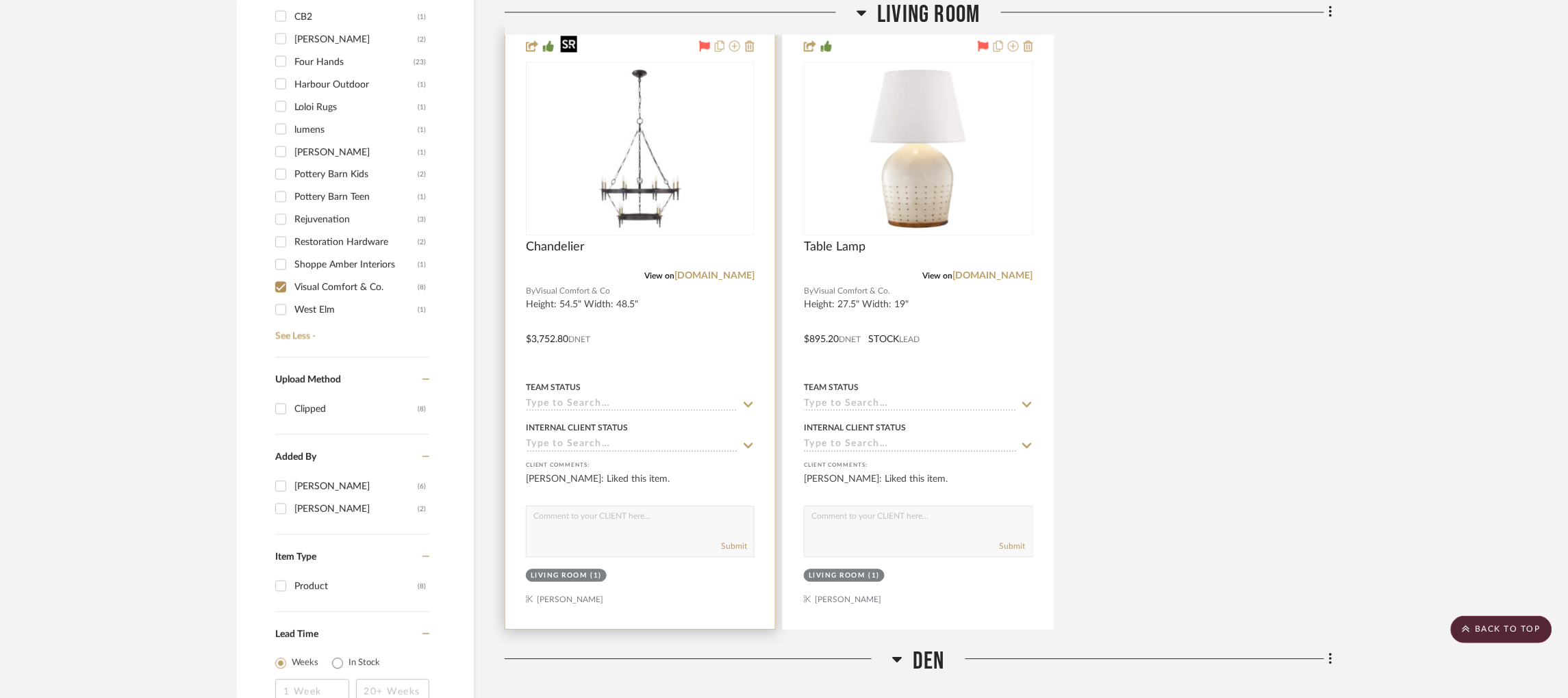
click at [693, 145] on img "0" at bounding box center [640, 148] width 171 height 171
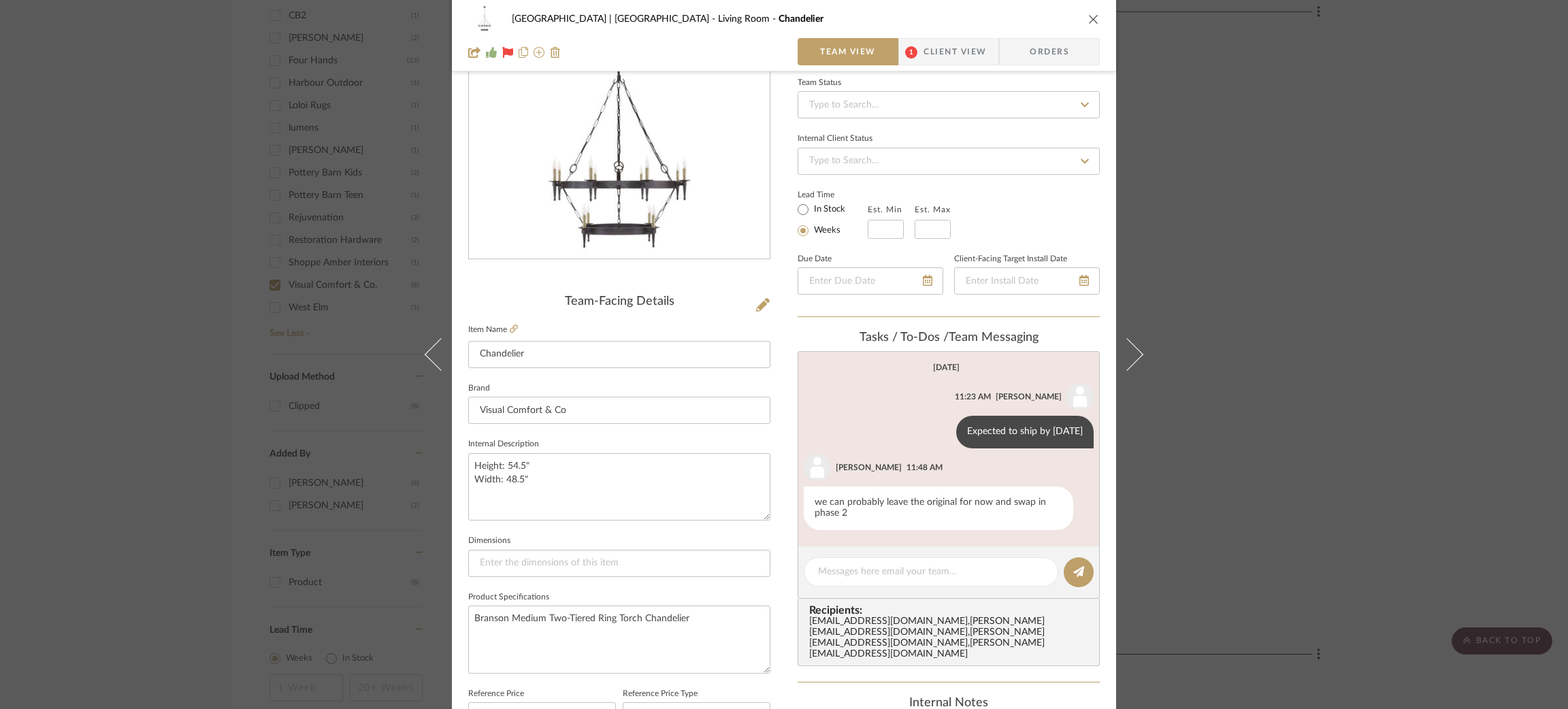
scroll to position [306, 0]
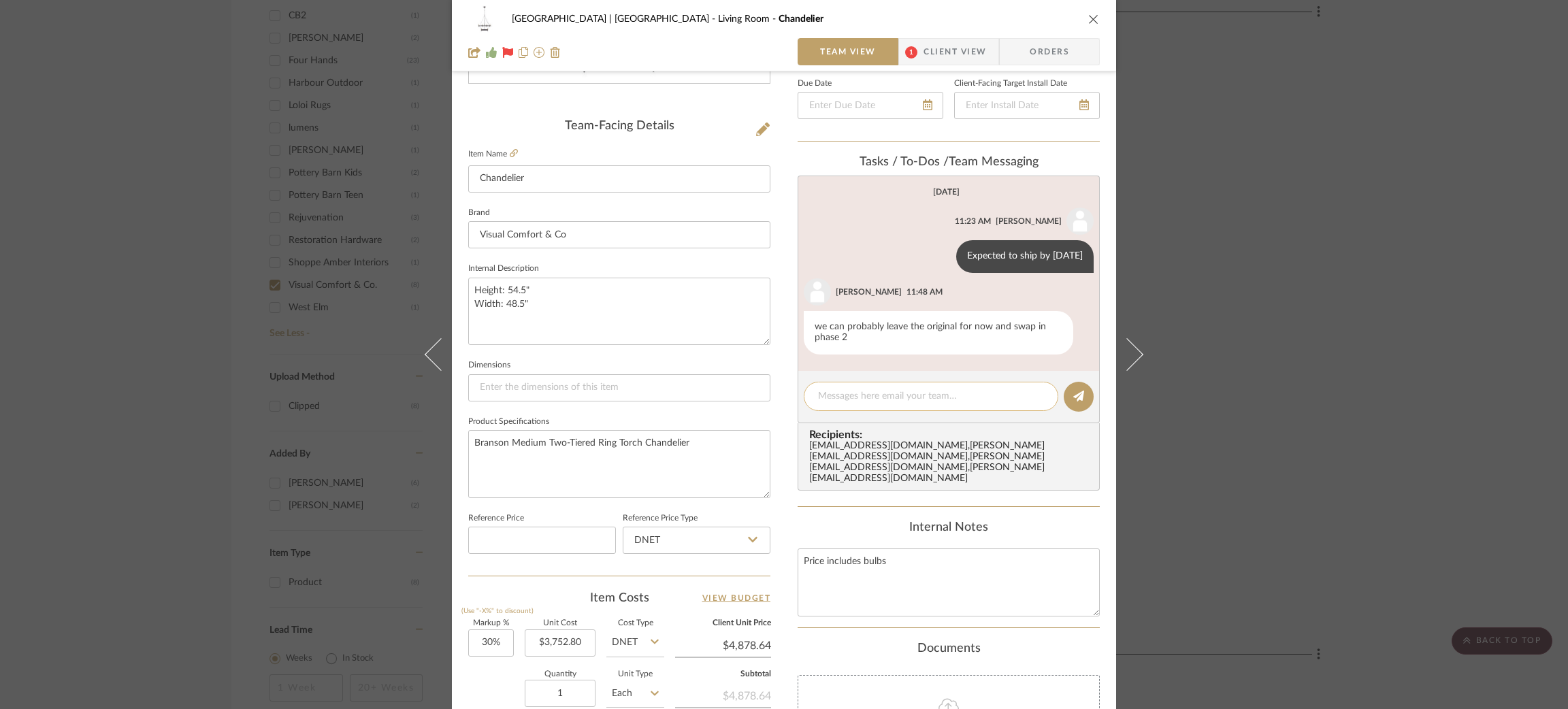
click at [860, 395] on textarea at bounding box center [931, 396] width 226 height 15
type textarea "t"
paste textarea "Expected to ship by11.12.25"
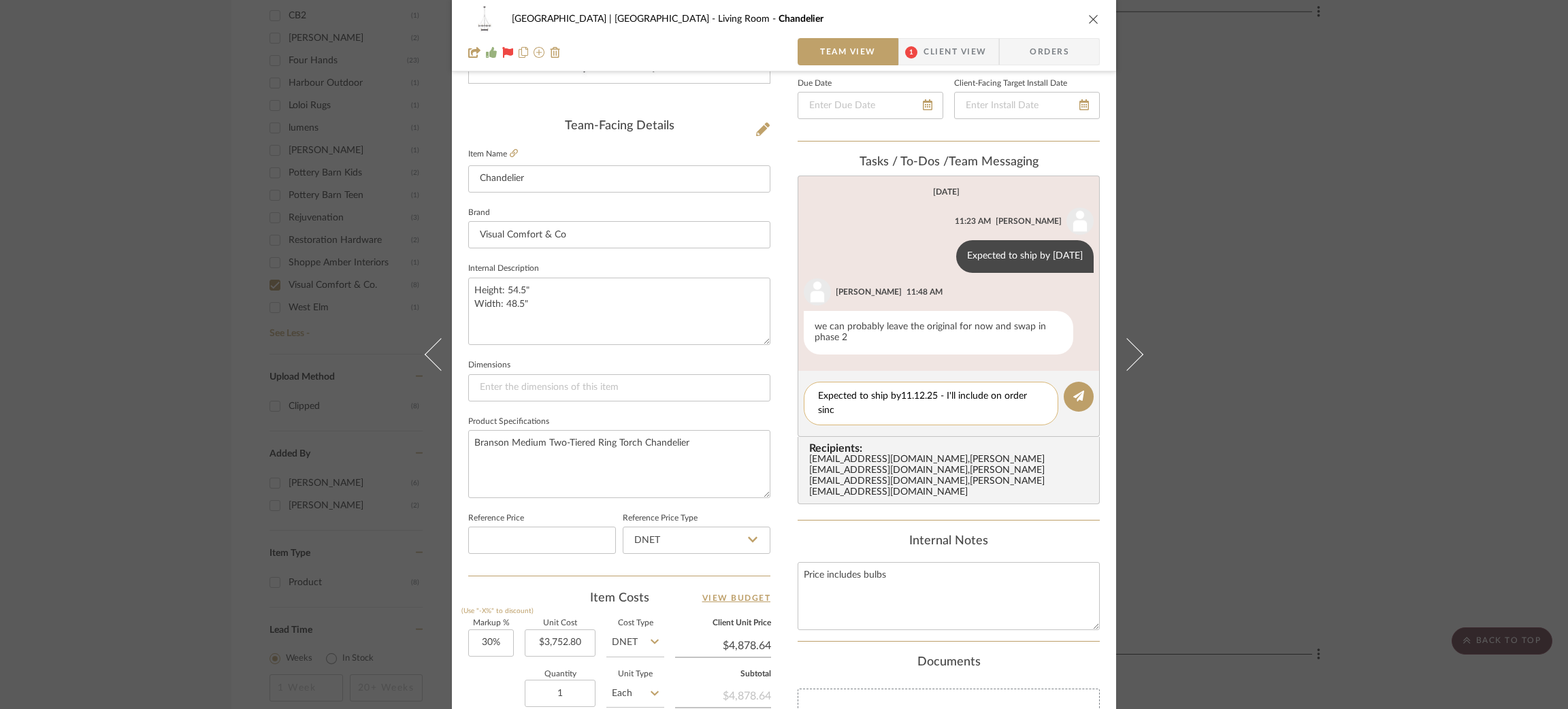
scroll to position [0, 0]
type textarea "Expected to ship by11.12.25 - I'll include on order since you said we can swap …"
drag, startPoint x: 905, startPoint y: 386, endPoint x: 804, endPoint y: 367, distance: 102.8
click at [804, 371] on editor-of-message "Expected to ship by11.12.25 - I'll include on order since you said we can swap …" at bounding box center [948, 404] width 302 height 66
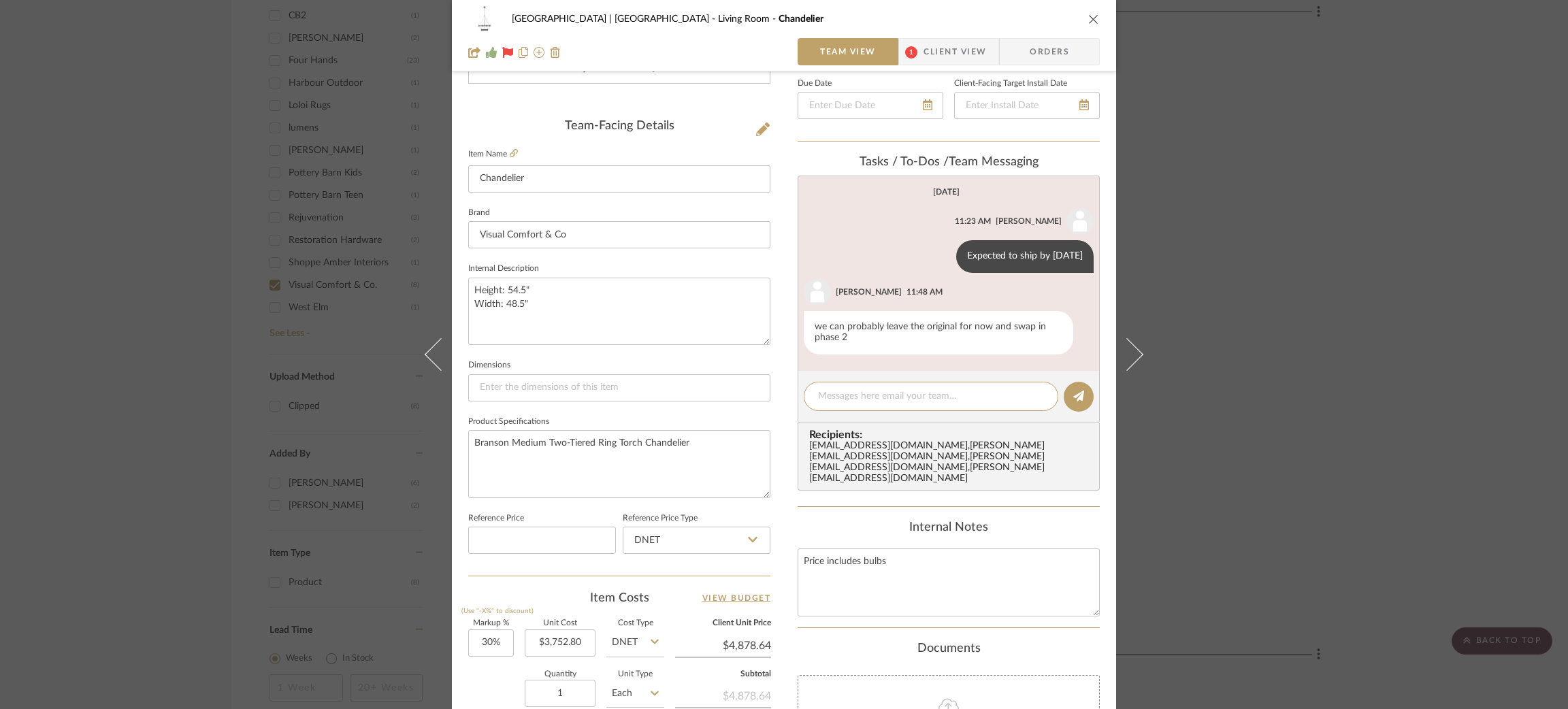
paste textarea "Expected to ship by11.12.25"
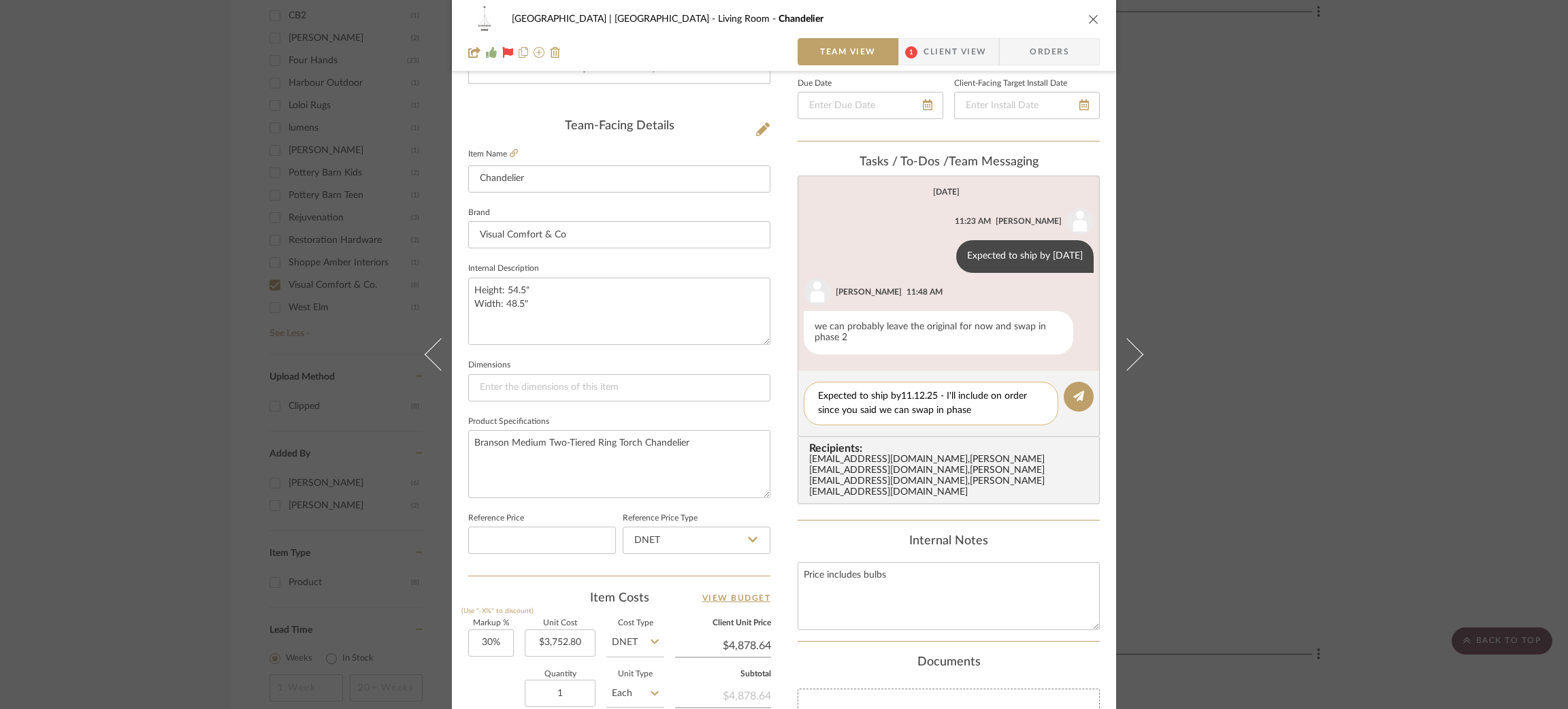
type textarea "Expected to ship by11.12.25 - I'll include on order since you said we can swap …"
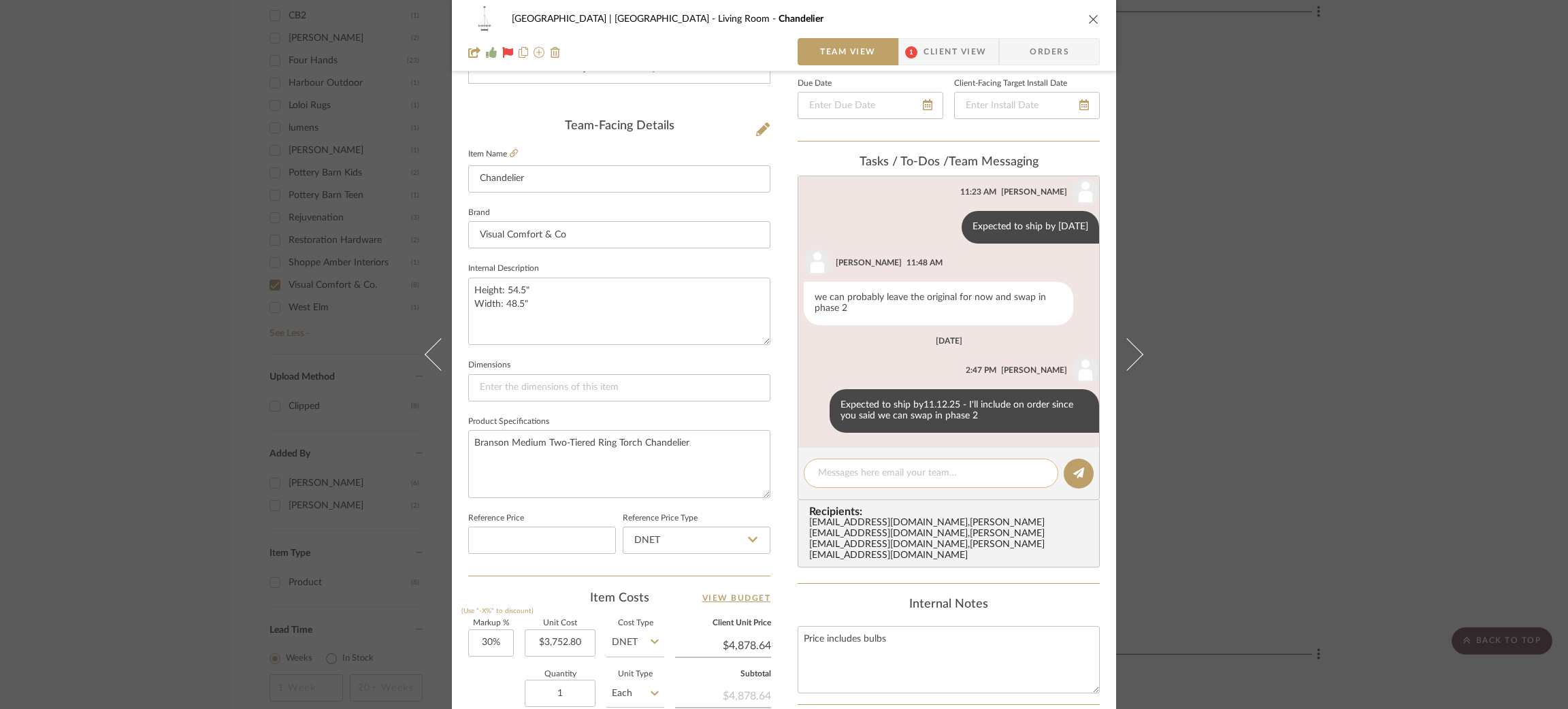
scroll to position [30, 0]
click at [120, 313] on div "Meadow Mountain | [GEOGRAPHIC_DATA] Living Room Chandelier Team View 1 Client V…" at bounding box center [784, 354] width 1568 height 709
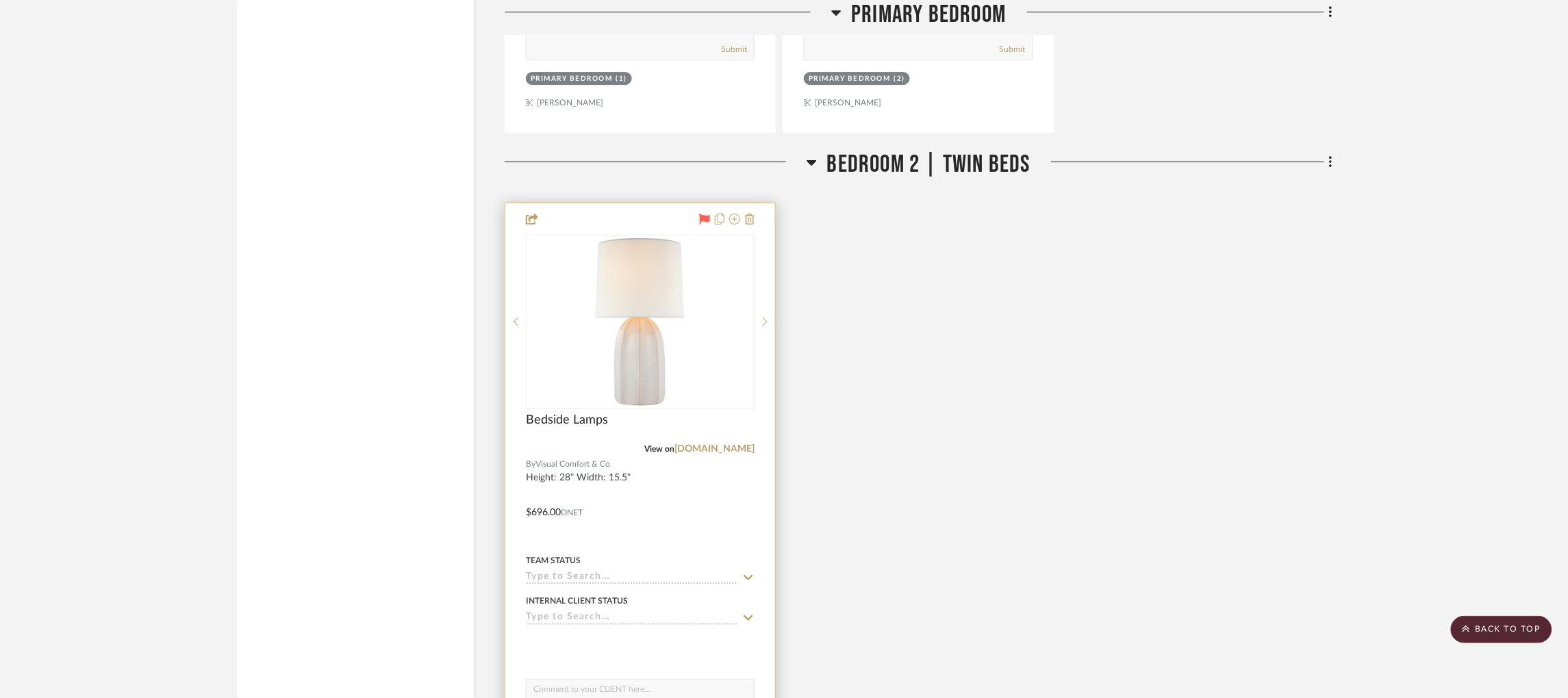
click at [639, 282] on img "0" at bounding box center [640, 321] width 171 height 171
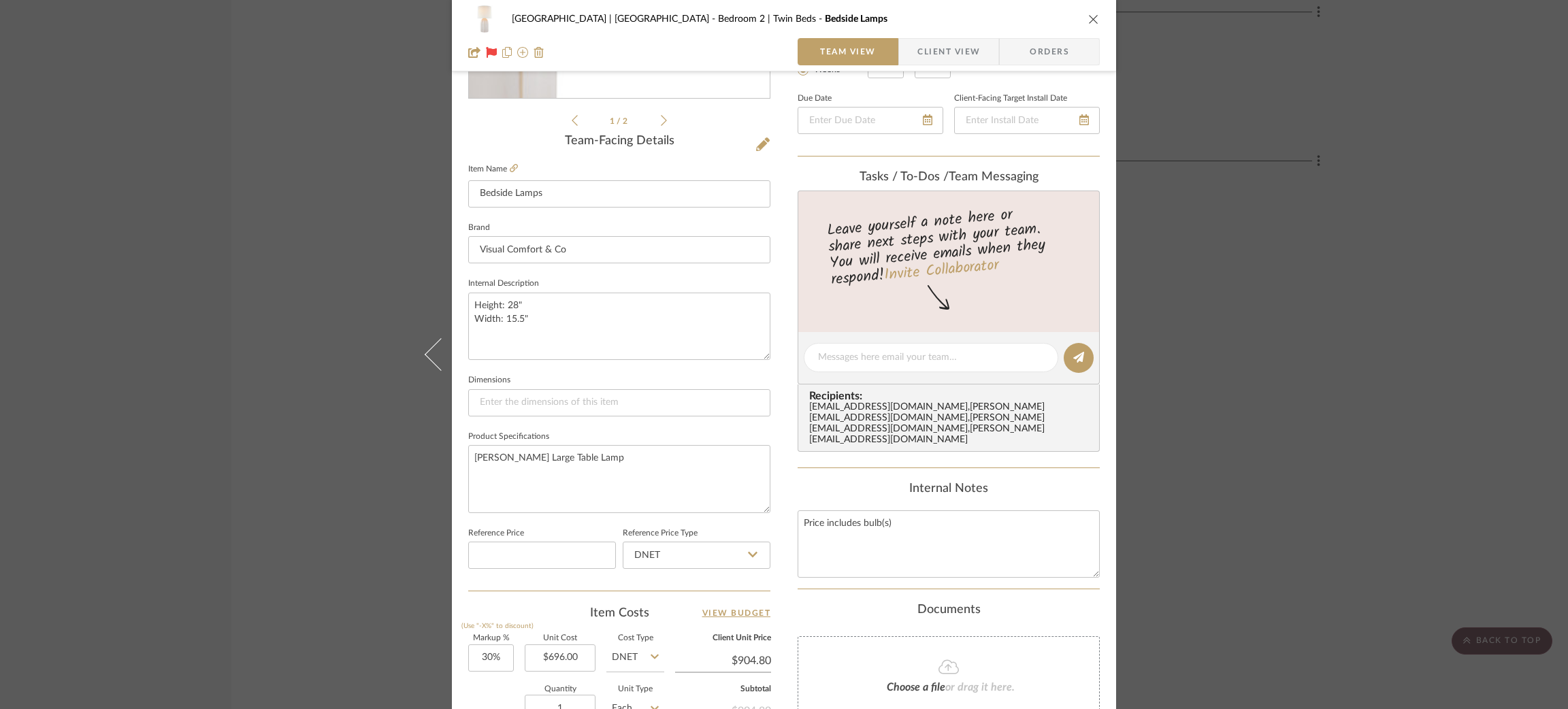
scroll to position [292, 0]
click at [839, 349] on textarea at bounding box center [931, 356] width 226 height 15
paste textarea "Expected to ship by11.09.25"
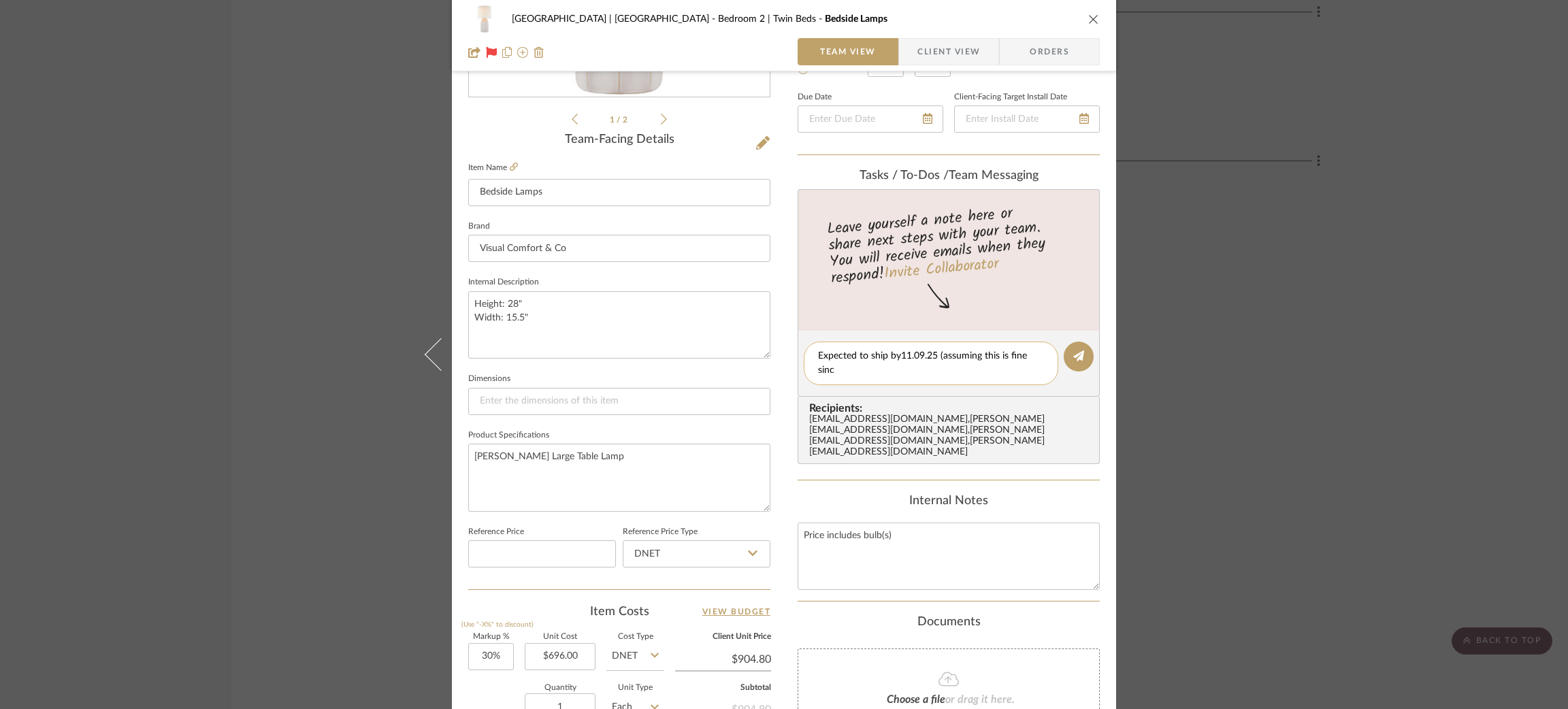
scroll to position [0, 0]
type textarea "Expected to ship by11.09.25 (assuming this is fine since it's a small item)"
click at [1075, 358] on button at bounding box center [1078, 356] width 30 height 30
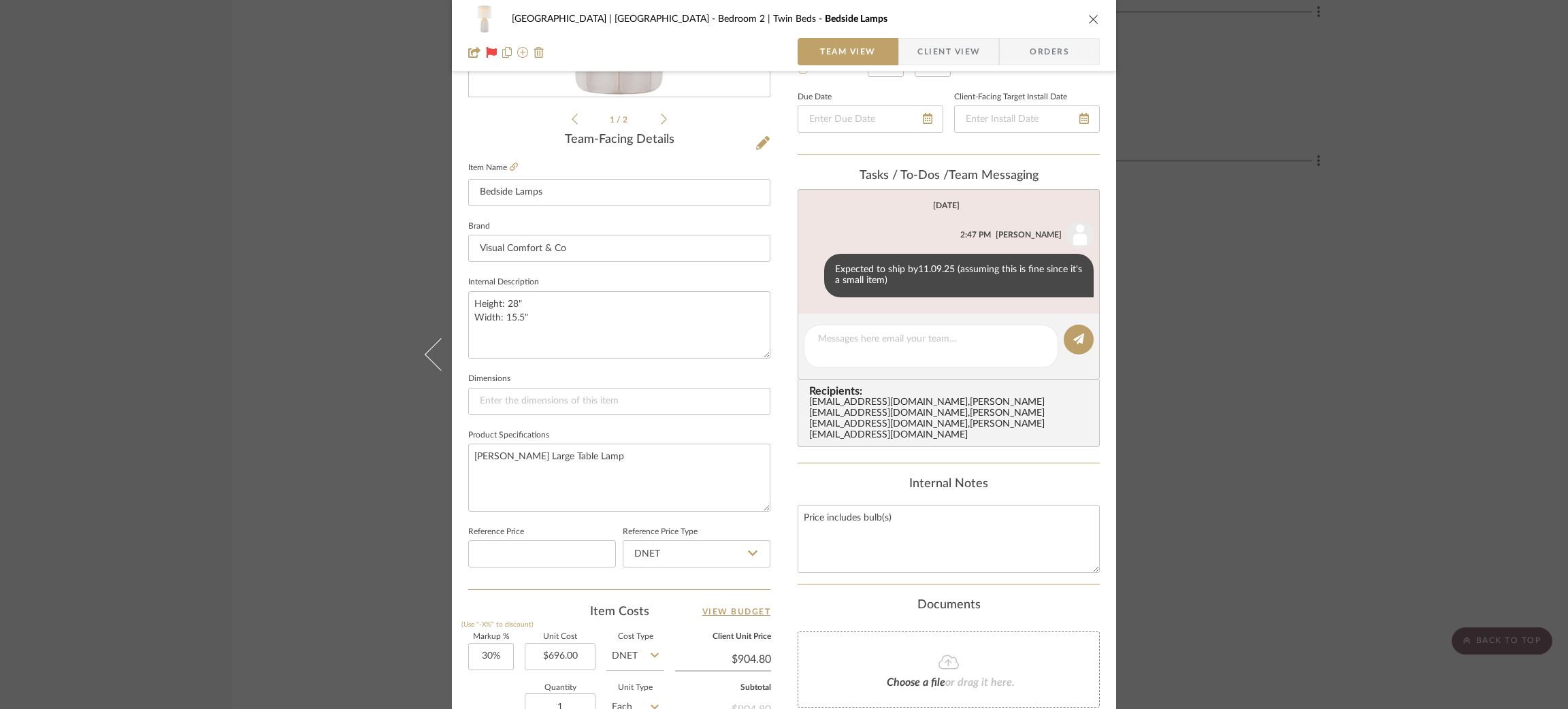
click at [271, 155] on div "Meadow Mountain | [GEOGRAPHIC_DATA] Bedroom 2 | Twin Beds Bedside Lamps Team Vi…" at bounding box center [784, 354] width 1568 height 709
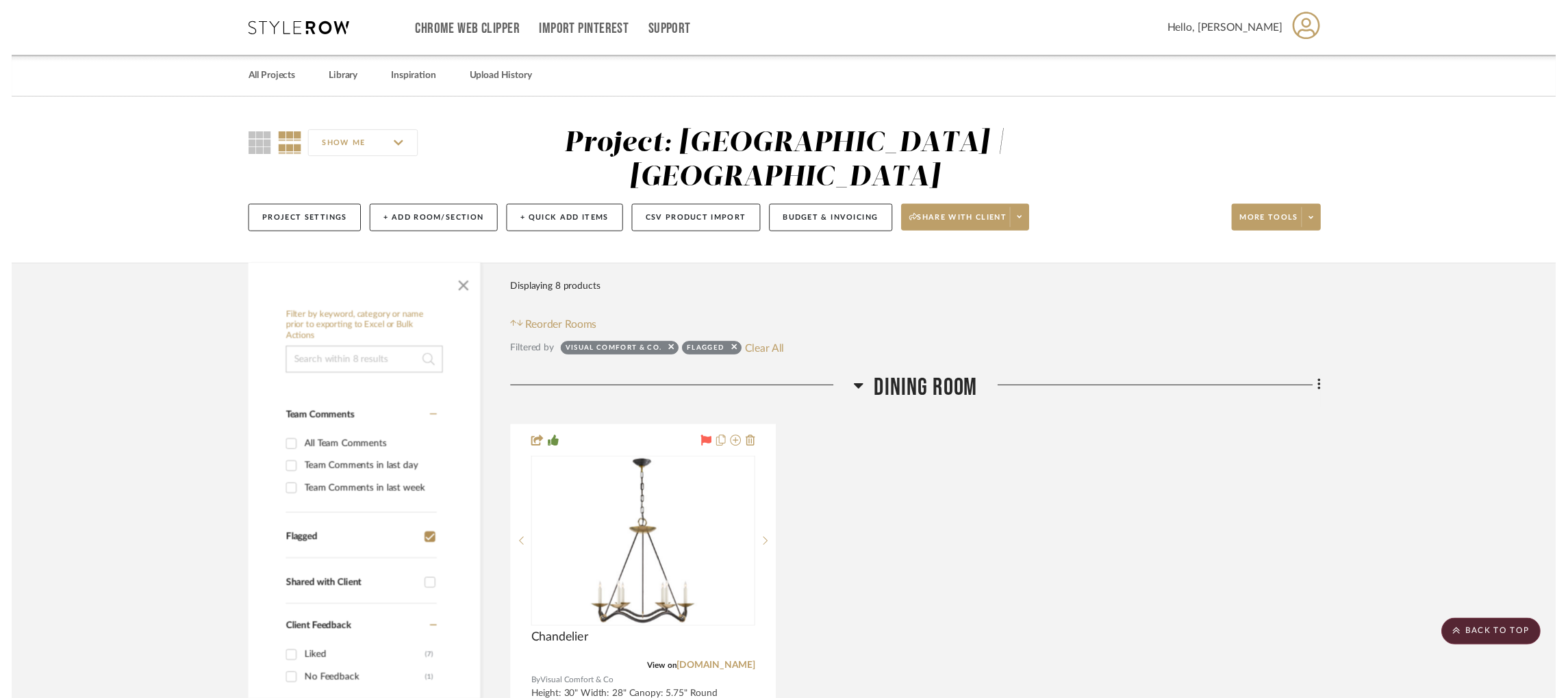
scroll to position [3577, 3]
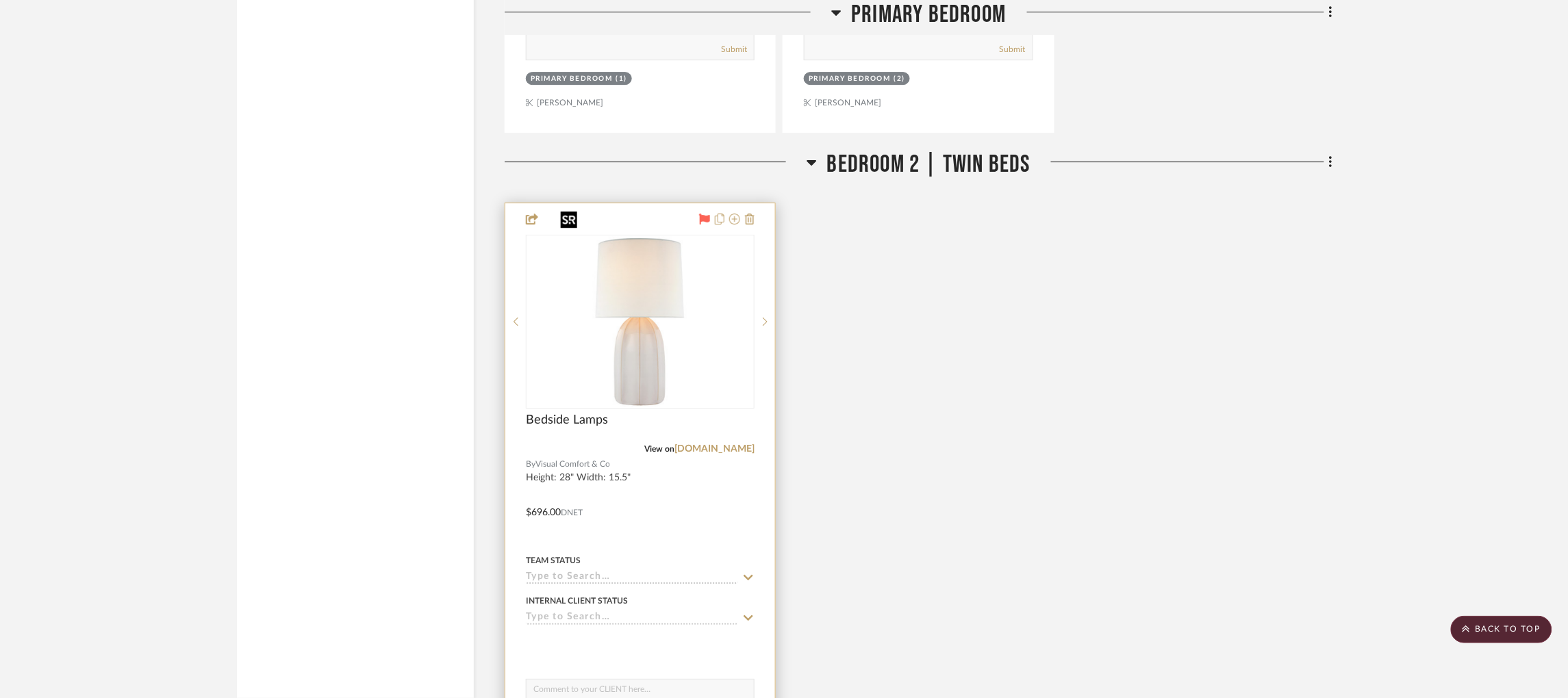
click at [662, 332] on img "0" at bounding box center [640, 321] width 171 height 171
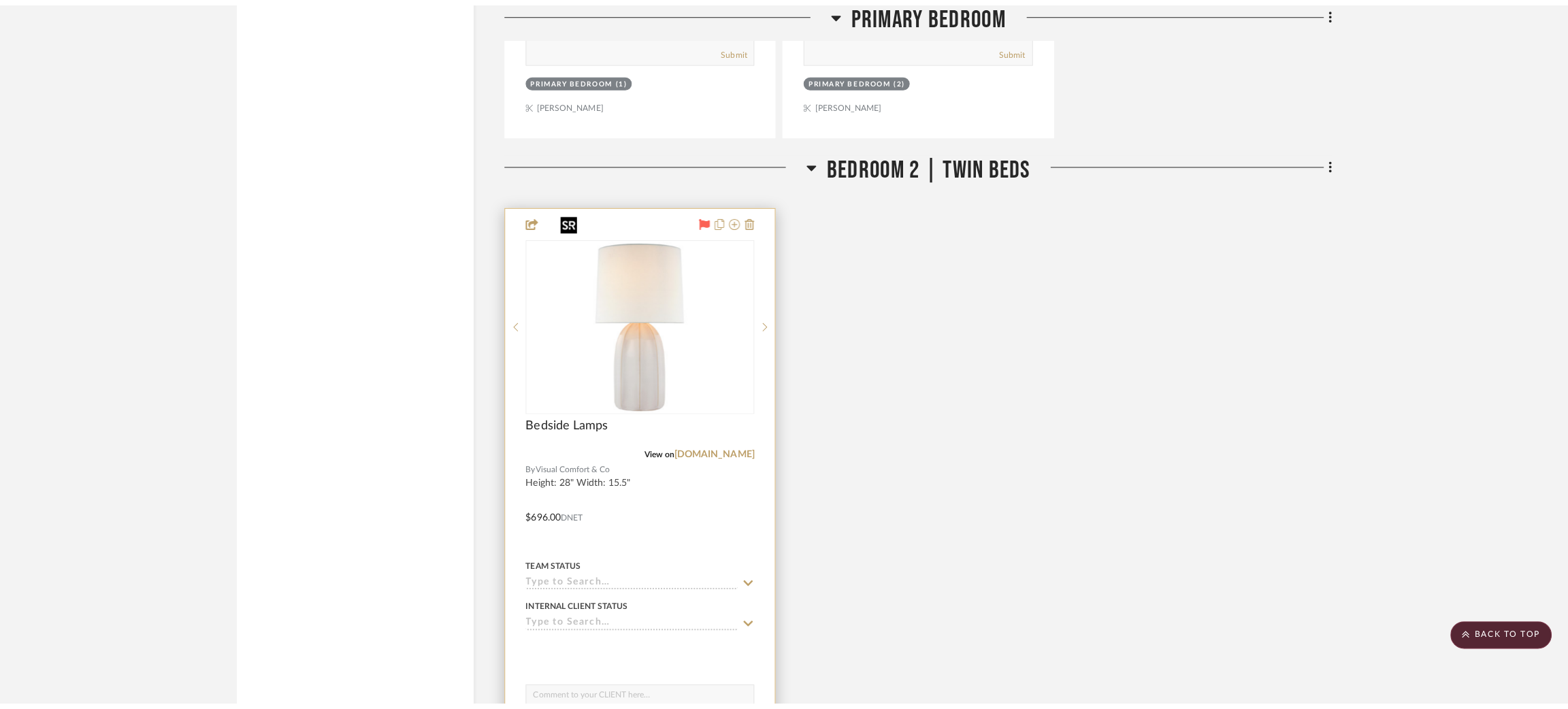
scroll to position [0, 0]
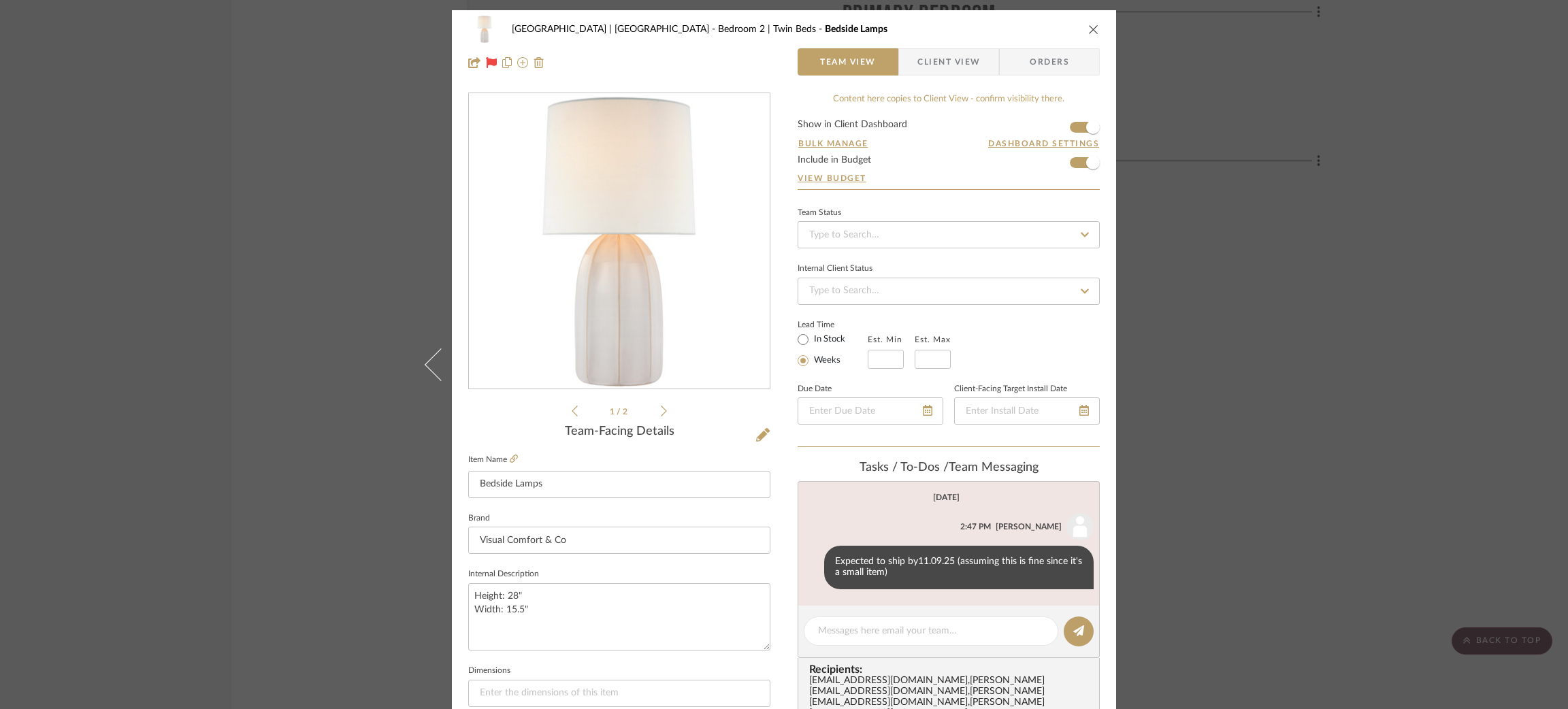
click at [928, 57] on span "Client View" at bounding box center [948, 62] width 63 height 27
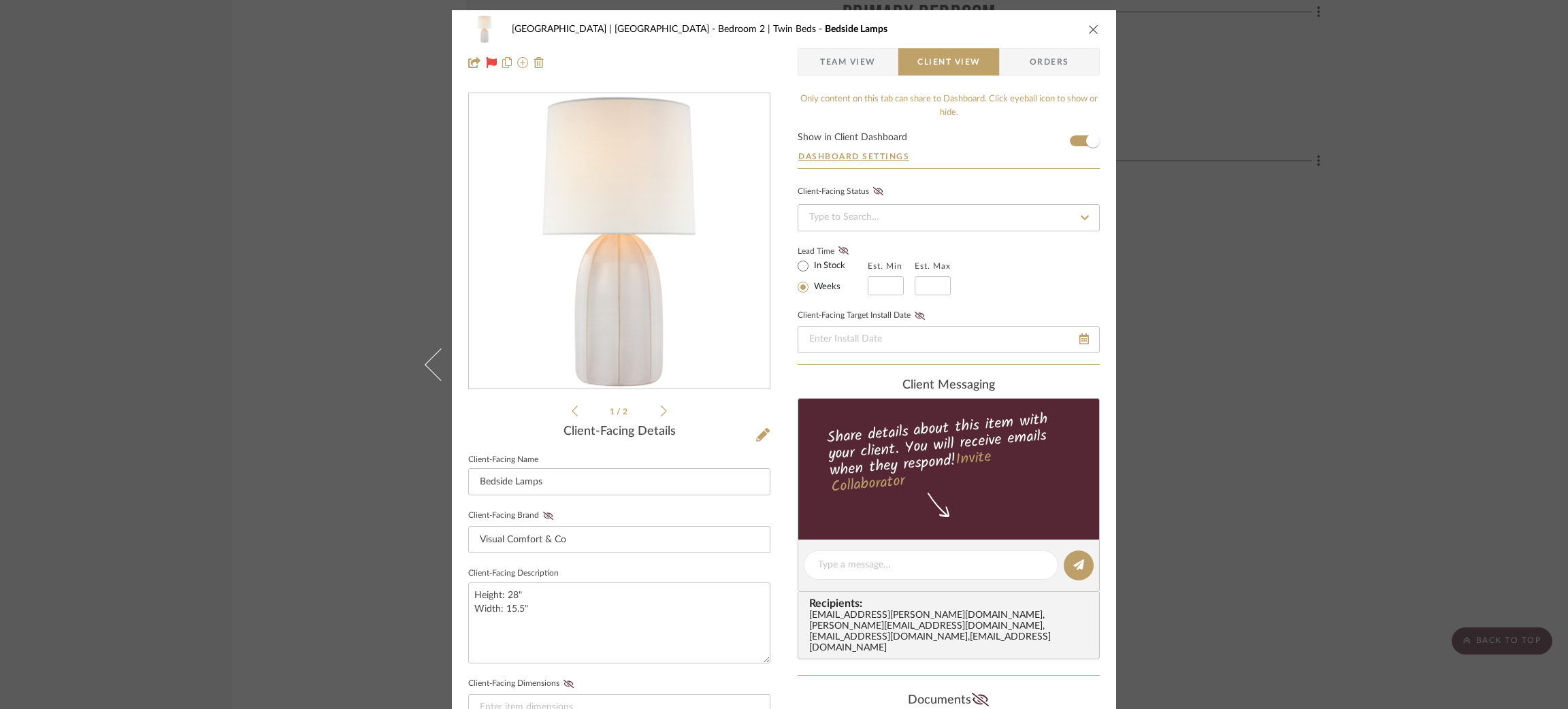
click at [849, 64] on span "Team View" at bounding box center [848, 62] width 56 height 27
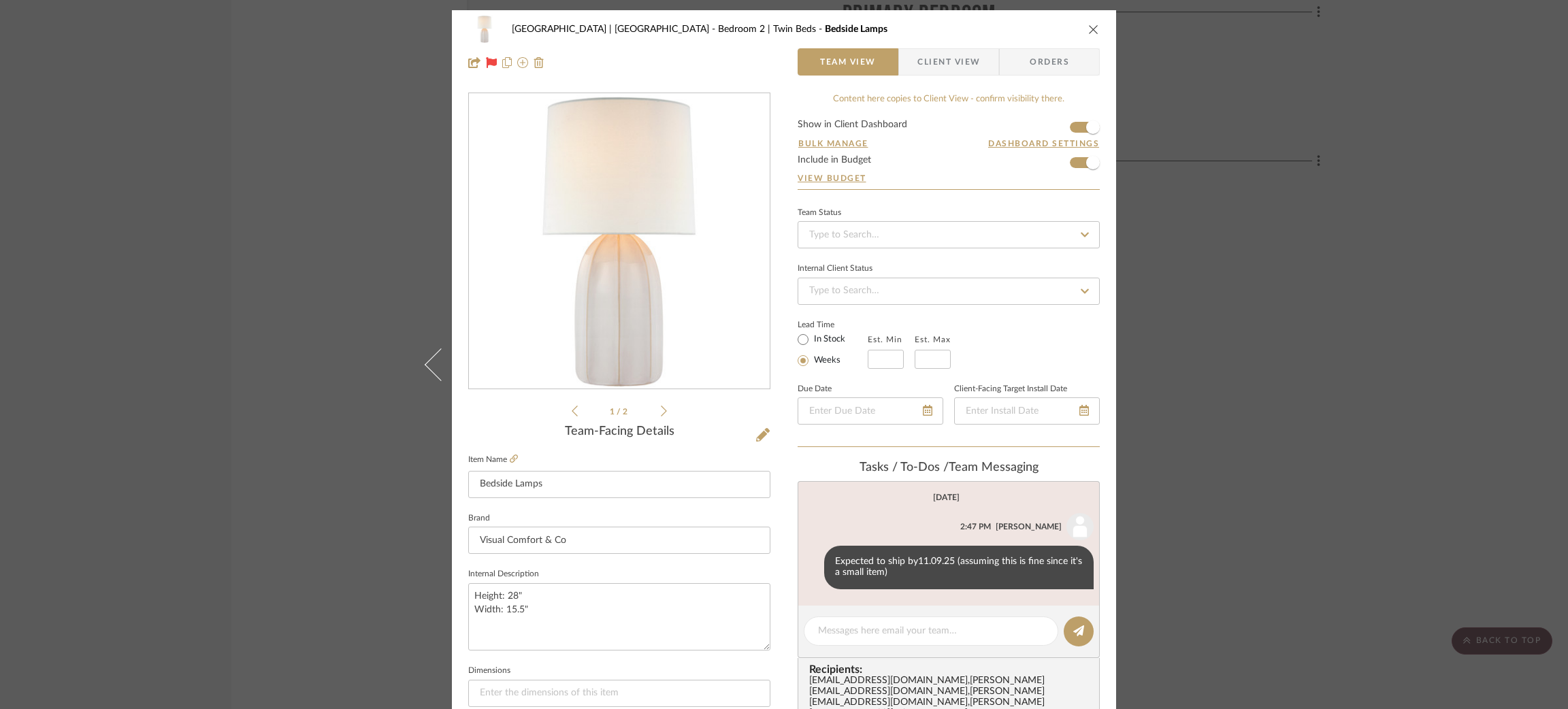
click at [292, 224] on div "Meadow Mountain | [GEOGRAPHIC_DATA] Bedroom 2 | Twin Beds Bedside Lamps Team Vi…" at bounding box center [784, 354] width 1568 height 709
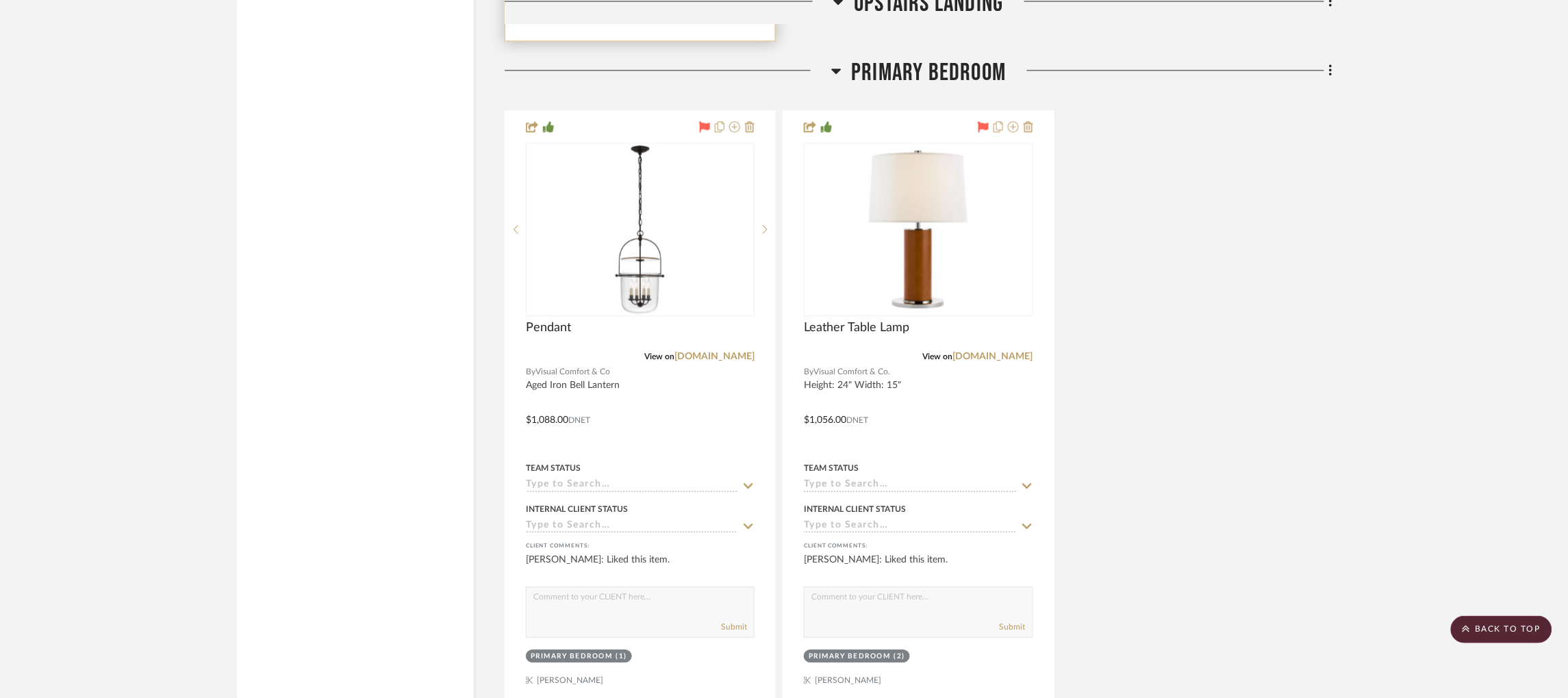
scroll to position [3011, 3]
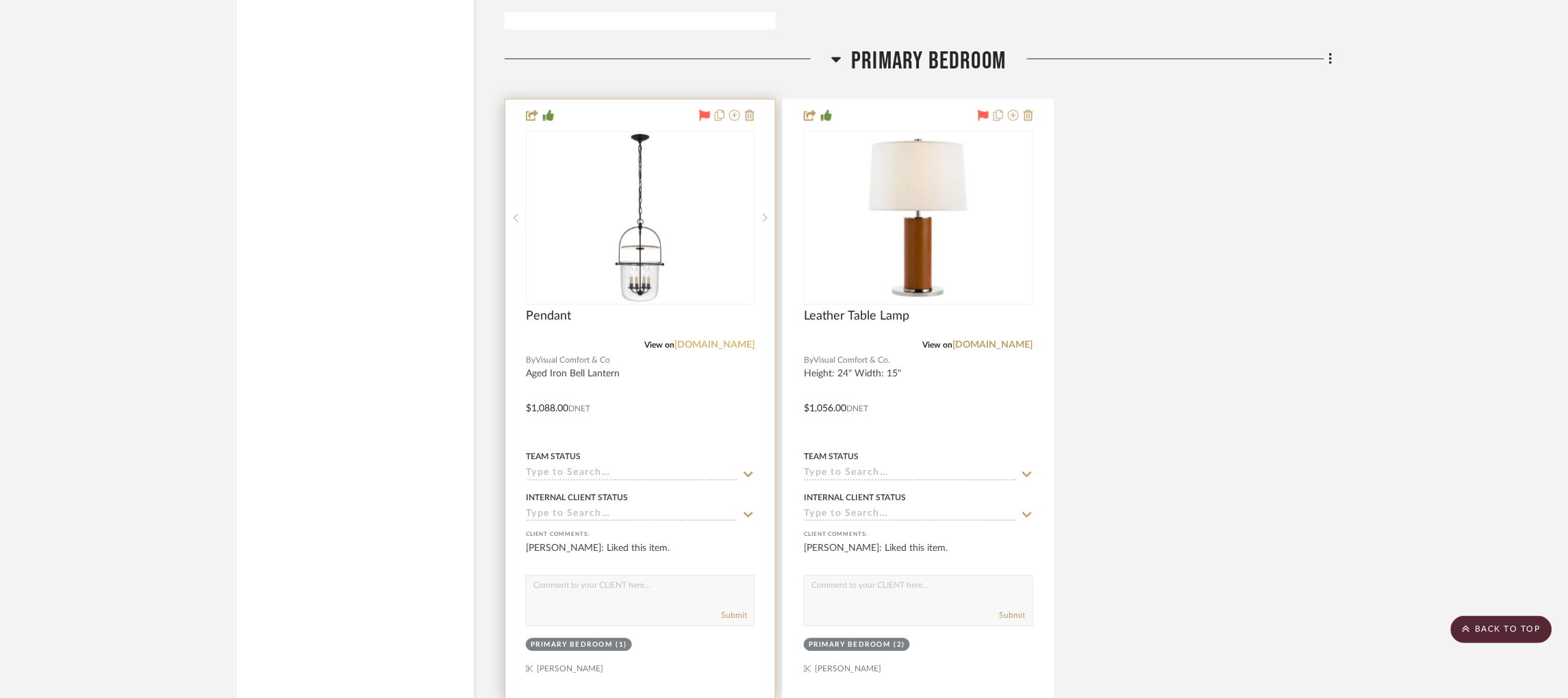
click at [713, 340] on link "[DOMAIN_NAME]" at bounding box center [714, 345] width 80 height 10
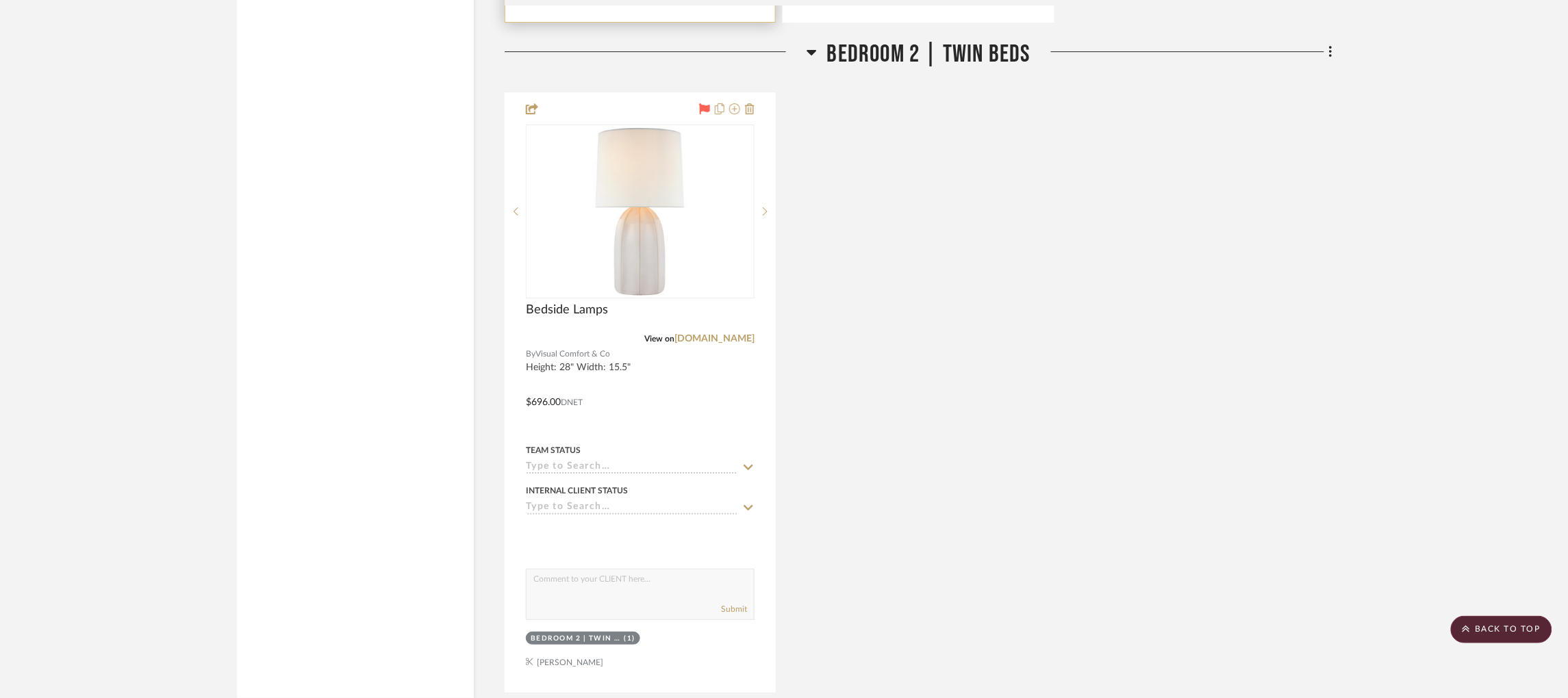
scroll to position [3689, 3]
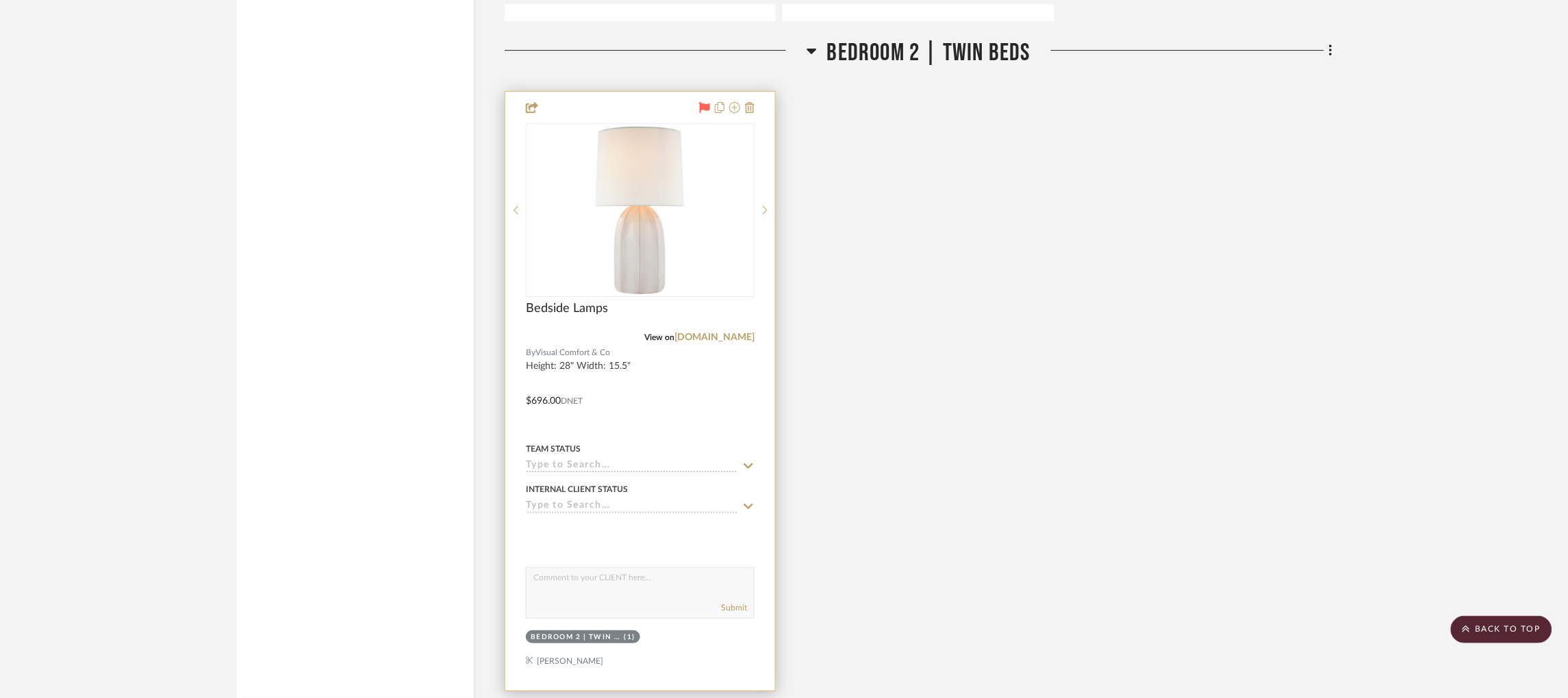
click at [577, 440] on div "Team Status" at bounding box center [640, 456] width 228 height 32
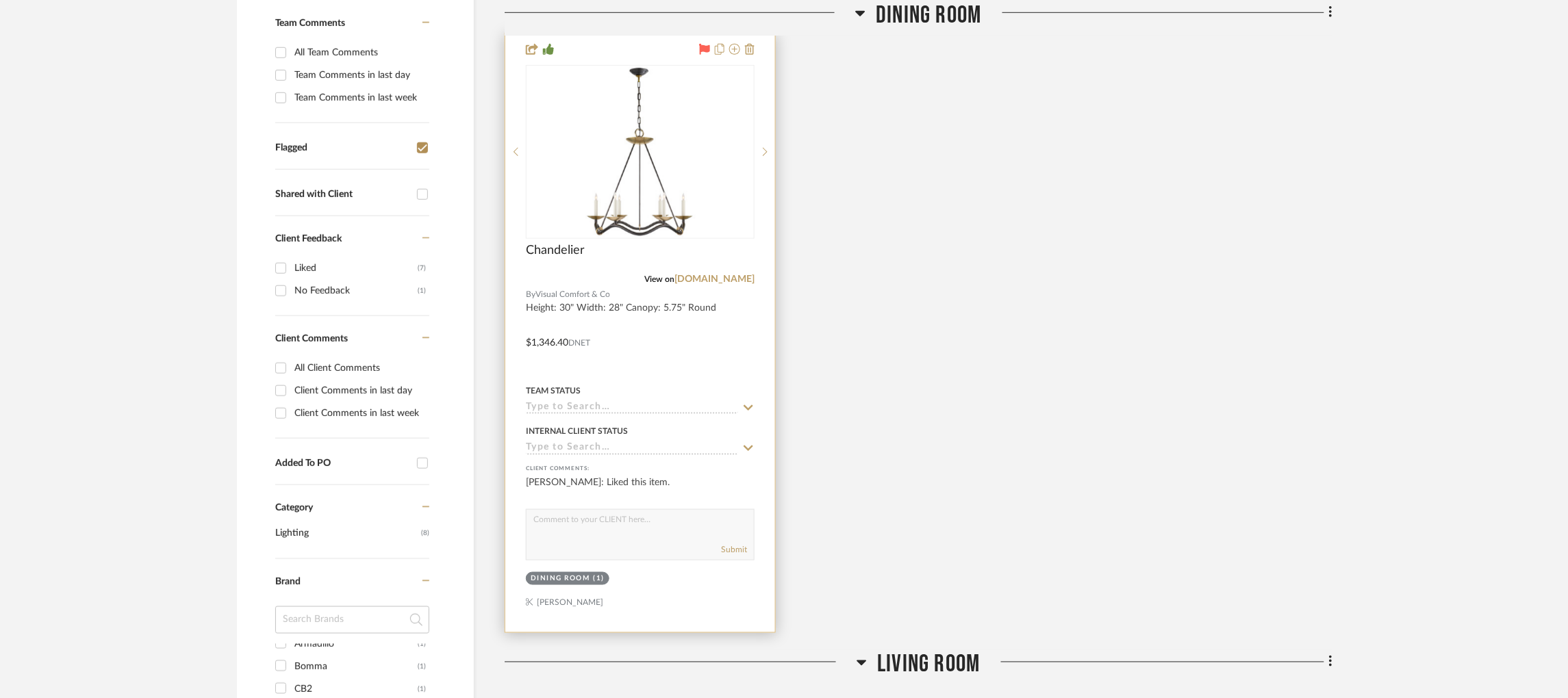
scroll to position [401, 3]
click at [577, 401] on input at bounding box center [633, 407] width 212 height 13
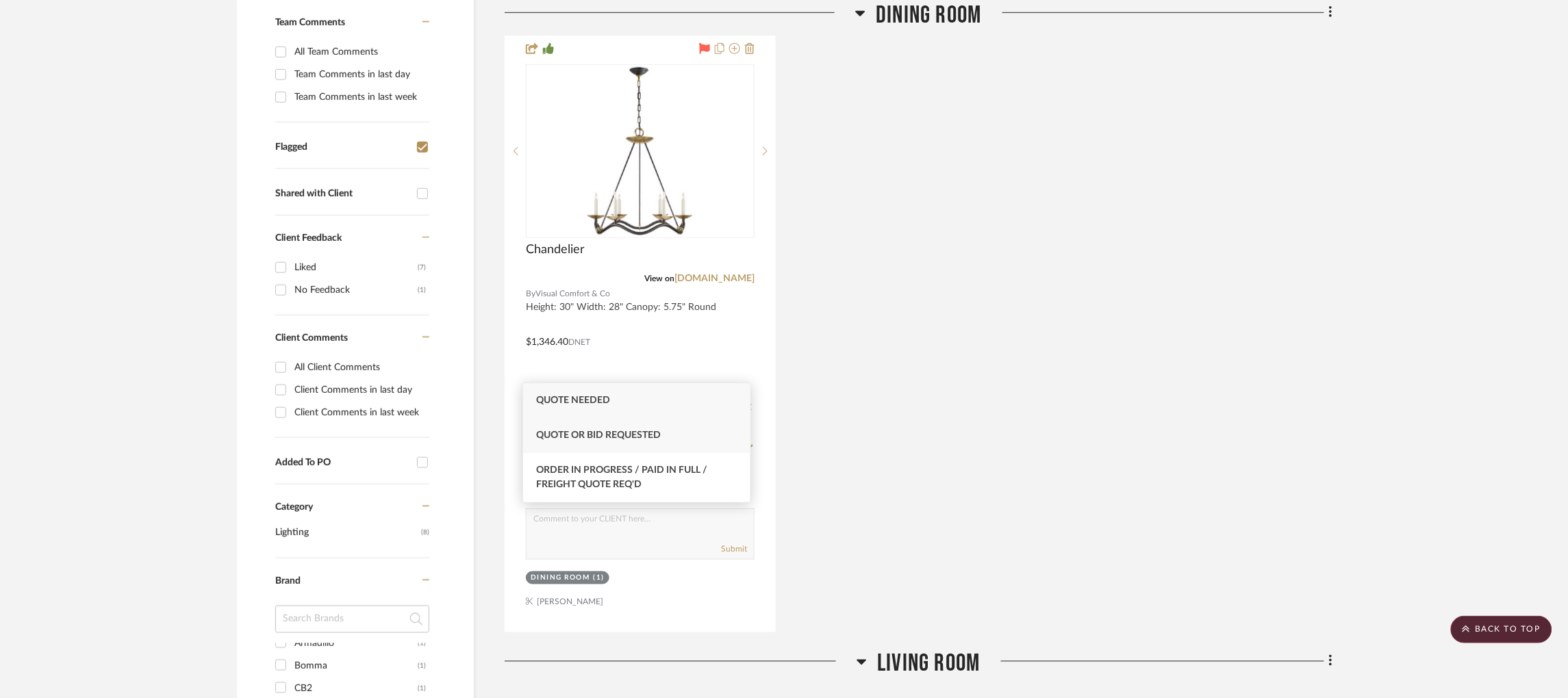
type input "quote"
click at [630, 436] on span "Quote or Bid Requested" at bounding box center [599, 436] width 125 height 10
type input "[DATE]"
type input "Quote or Bid Requested"
click at [954, 291] on div "Chandelier View on [DOMAIN_NAME] By Visual Comfort & Co Height: 30" Width: 28" …" at bounding box center [919, 332] width 828 height 600
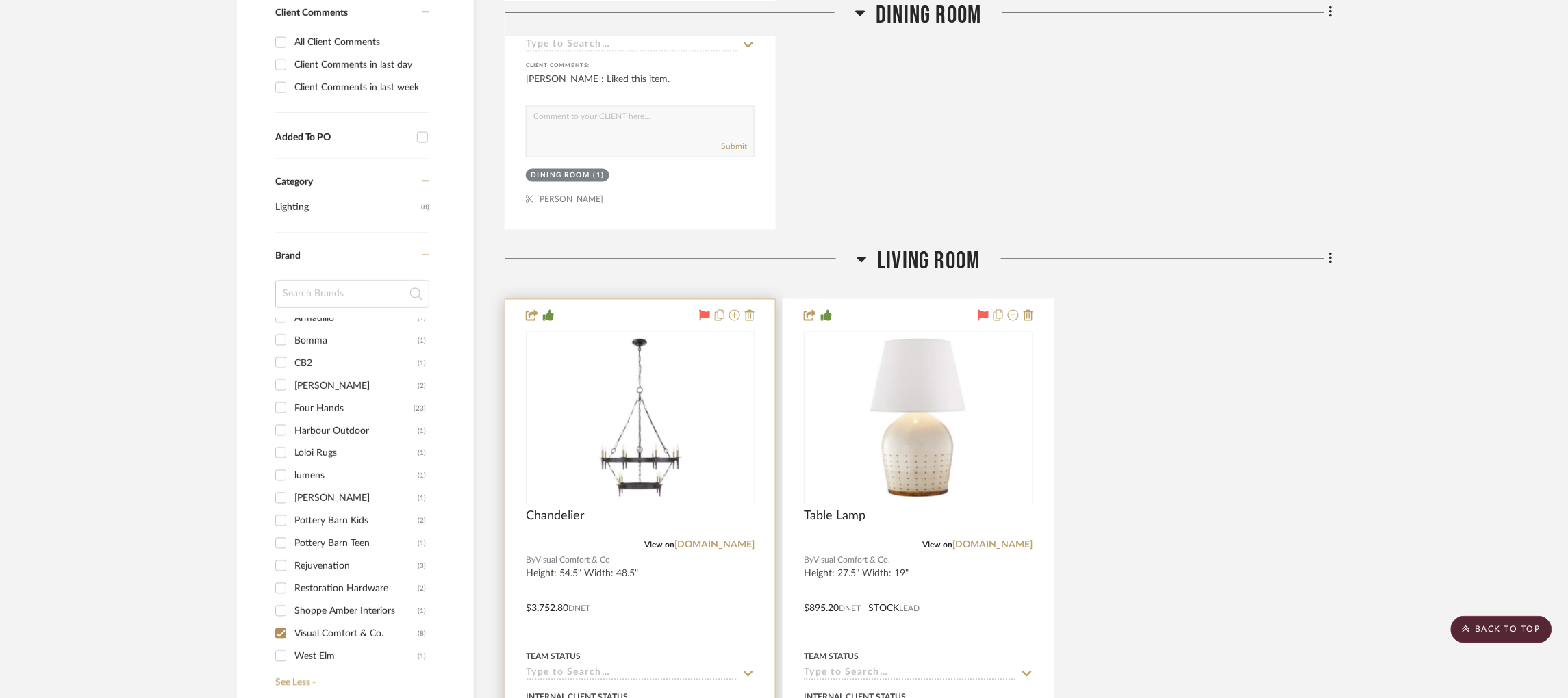
scroll to position [910, 3]
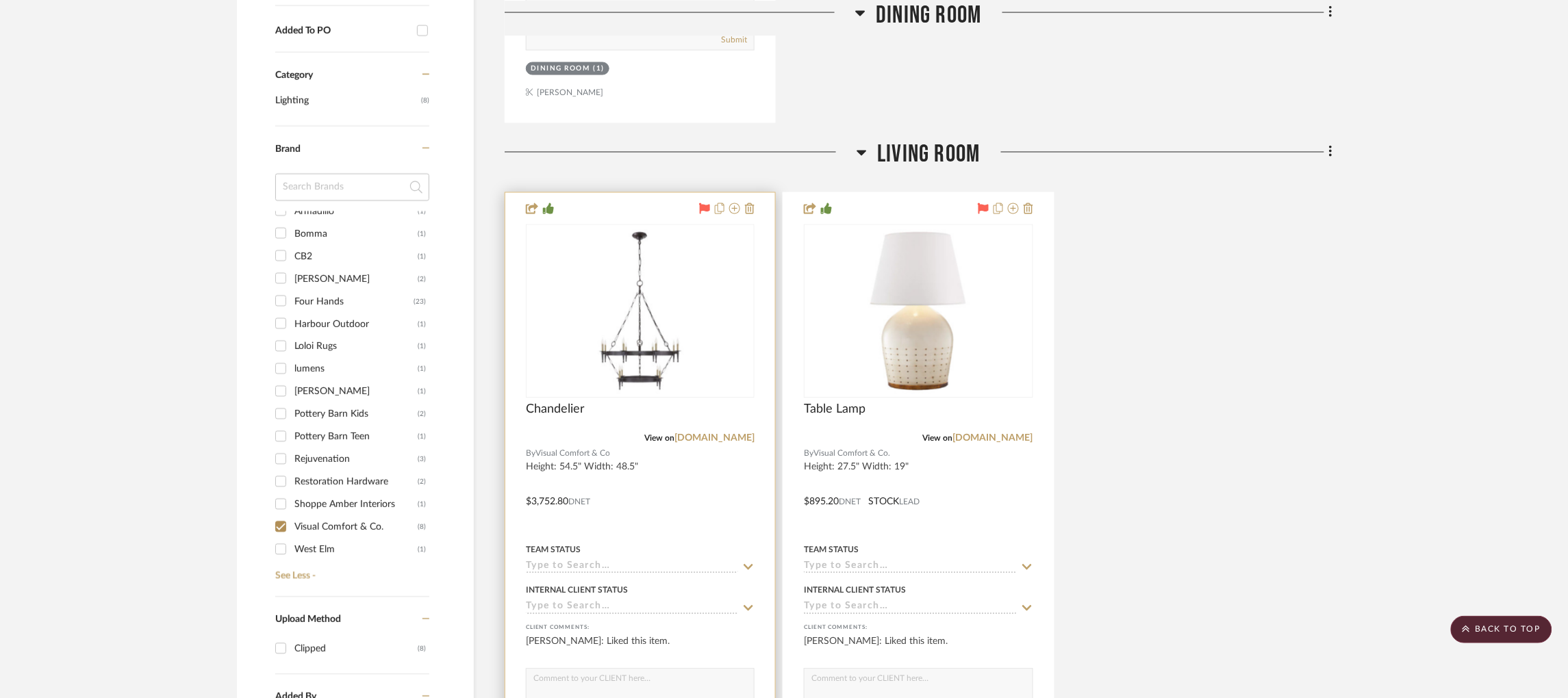
click at [591, 561] on input at bounding box center [633, 567] width 212 height 13
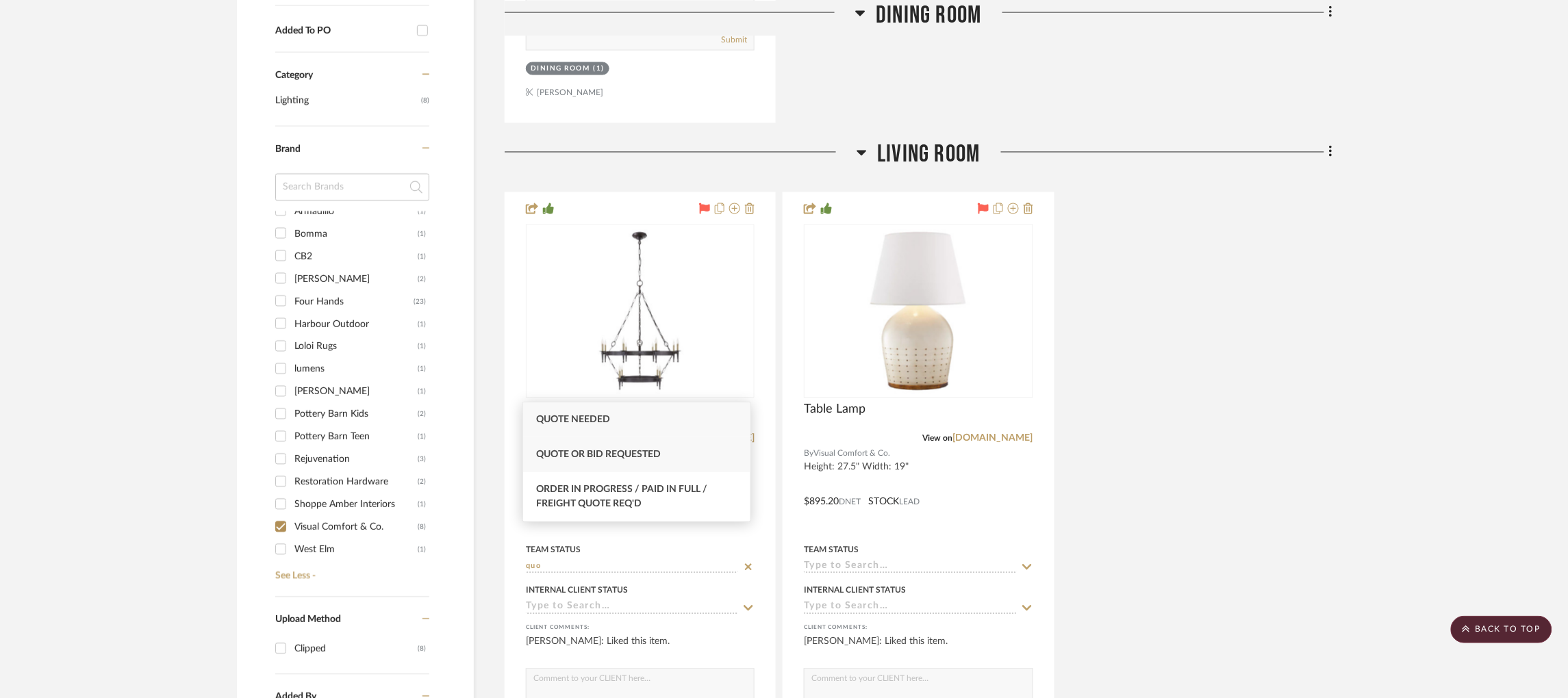
type input "quo"
click at [628, 453] on span "Quote or Bid Requested" at bounding box center [599, 454] width 125 height 10
type input "[DATE]"
type input "Quote or Bid Requested"
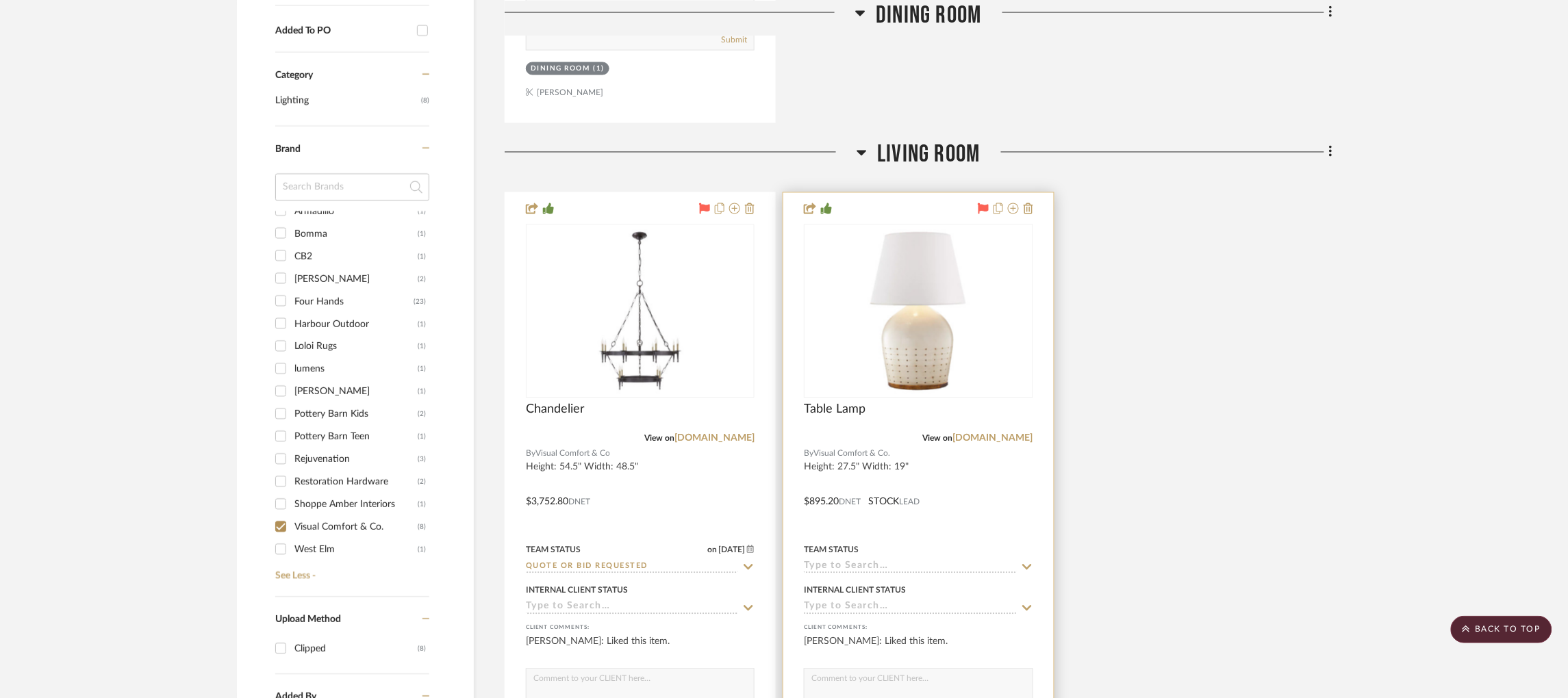
click at [827, 561] on input at bounding box center [910, 567] width 212 height 13
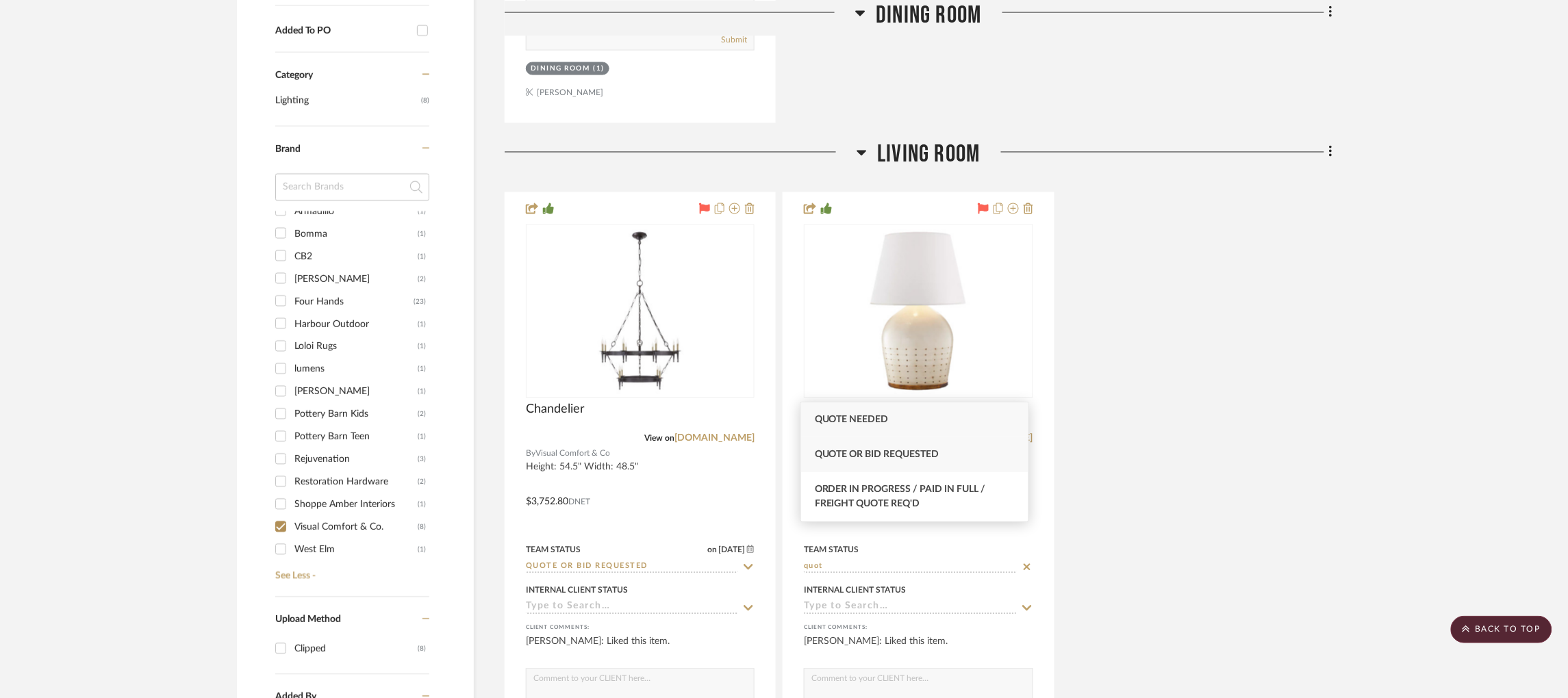
type input "quot"
click at [893, 449] on span "Quote or Bid Requested" at bounding box center [876, 454] width 125 height 10
type input "[DATE]"
type input "Quote or Bid Requested"
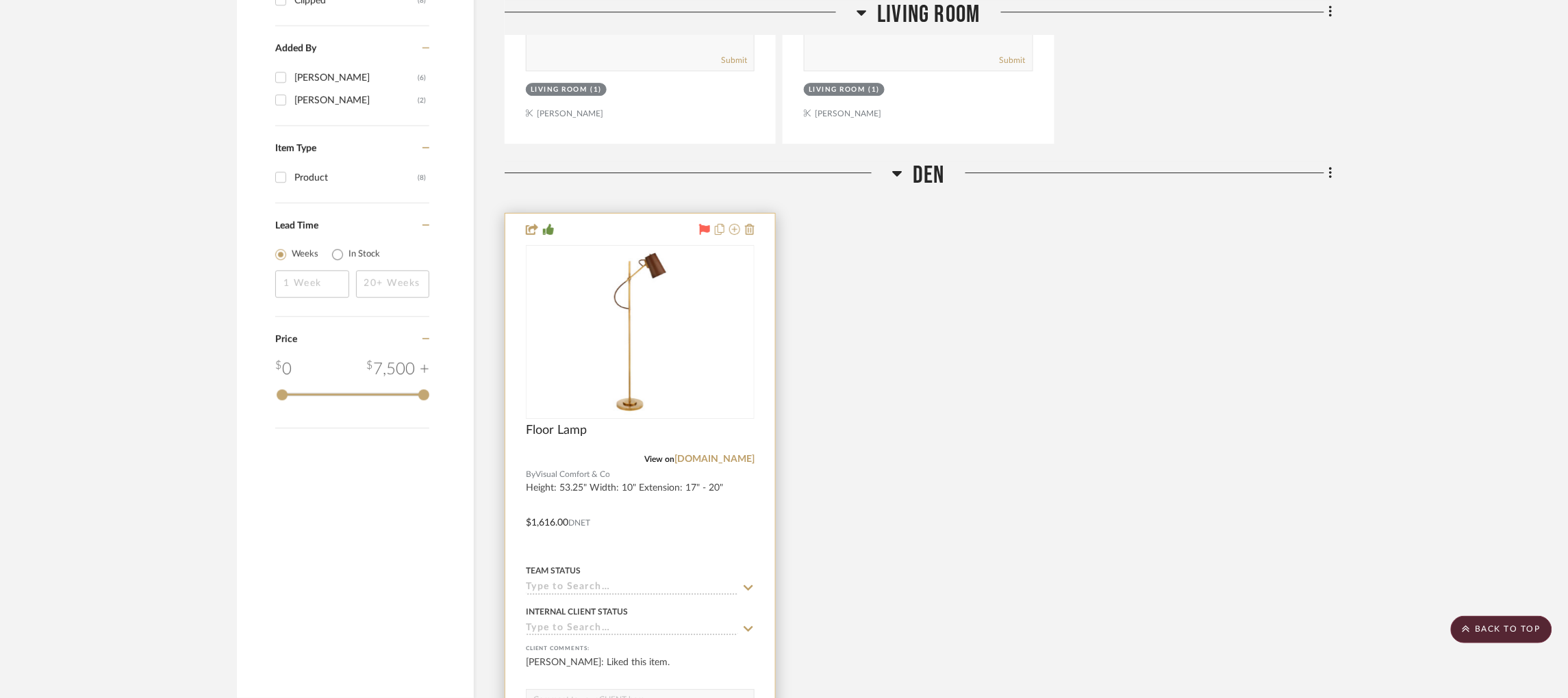
scroll to position [1563, 3]
click at [603, 577] on input at bounding box center [633, 583] width 212 height 13
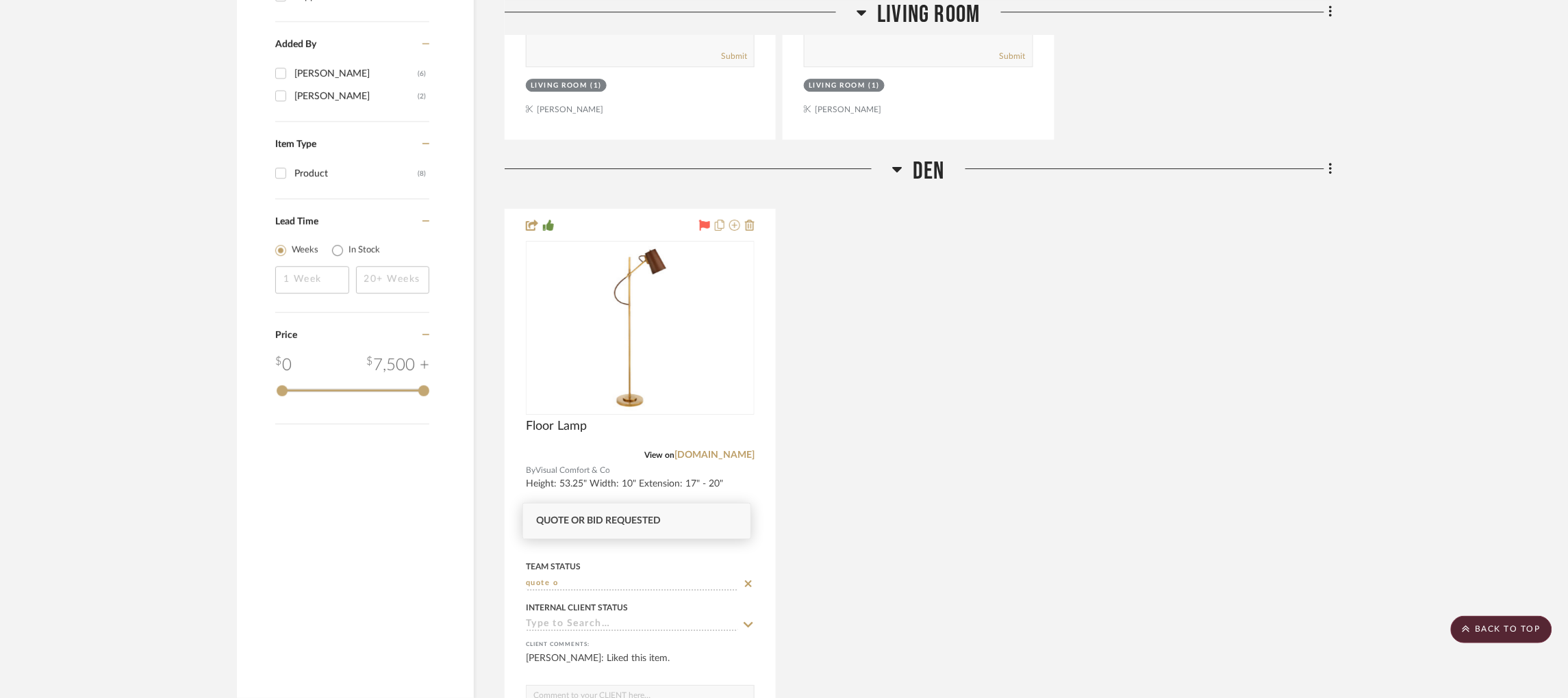
type input "quote o"
click at [632, 523] on span "Quote or Bid Requested" at bounding box center [599, 521] width 125 height 10
type input "[DATE]"
type input "Quote or Bid Requested"
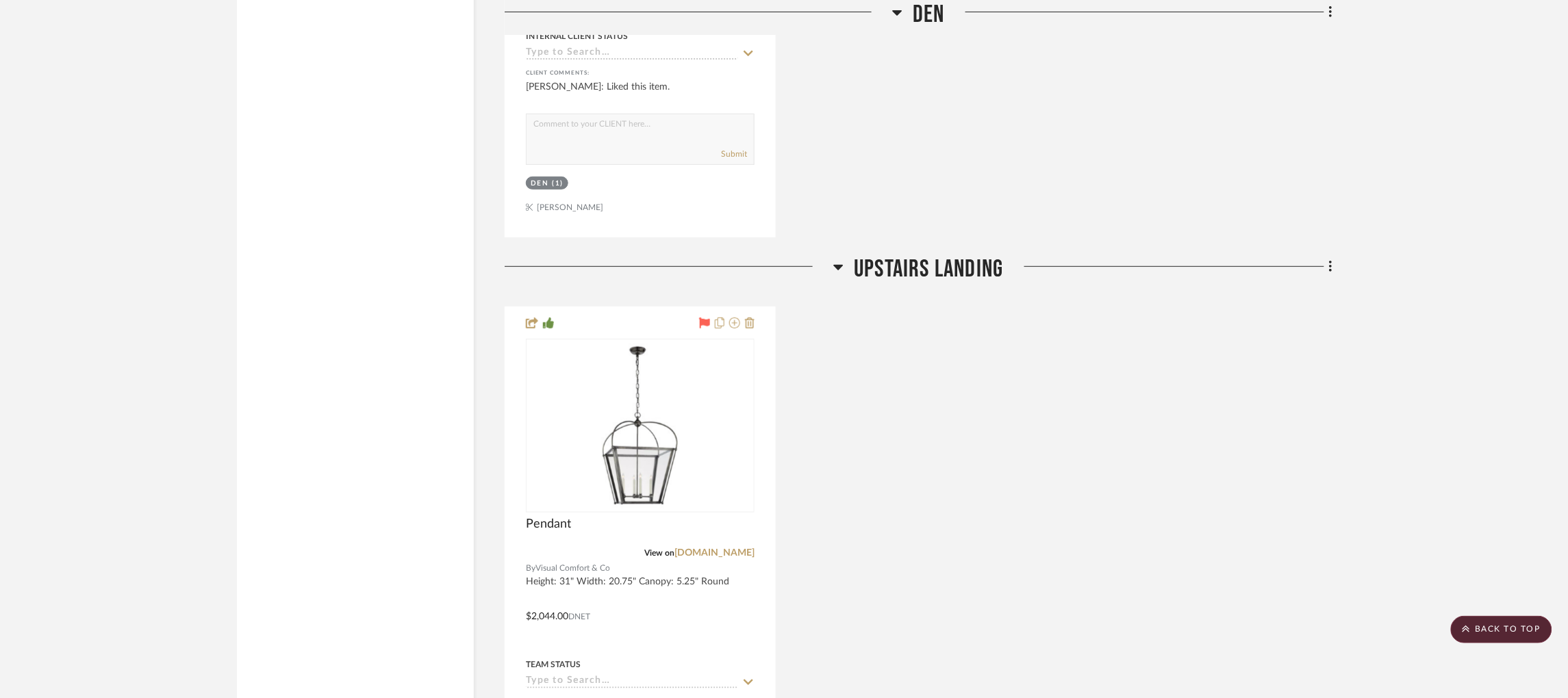
scroll to position [2146, 3]
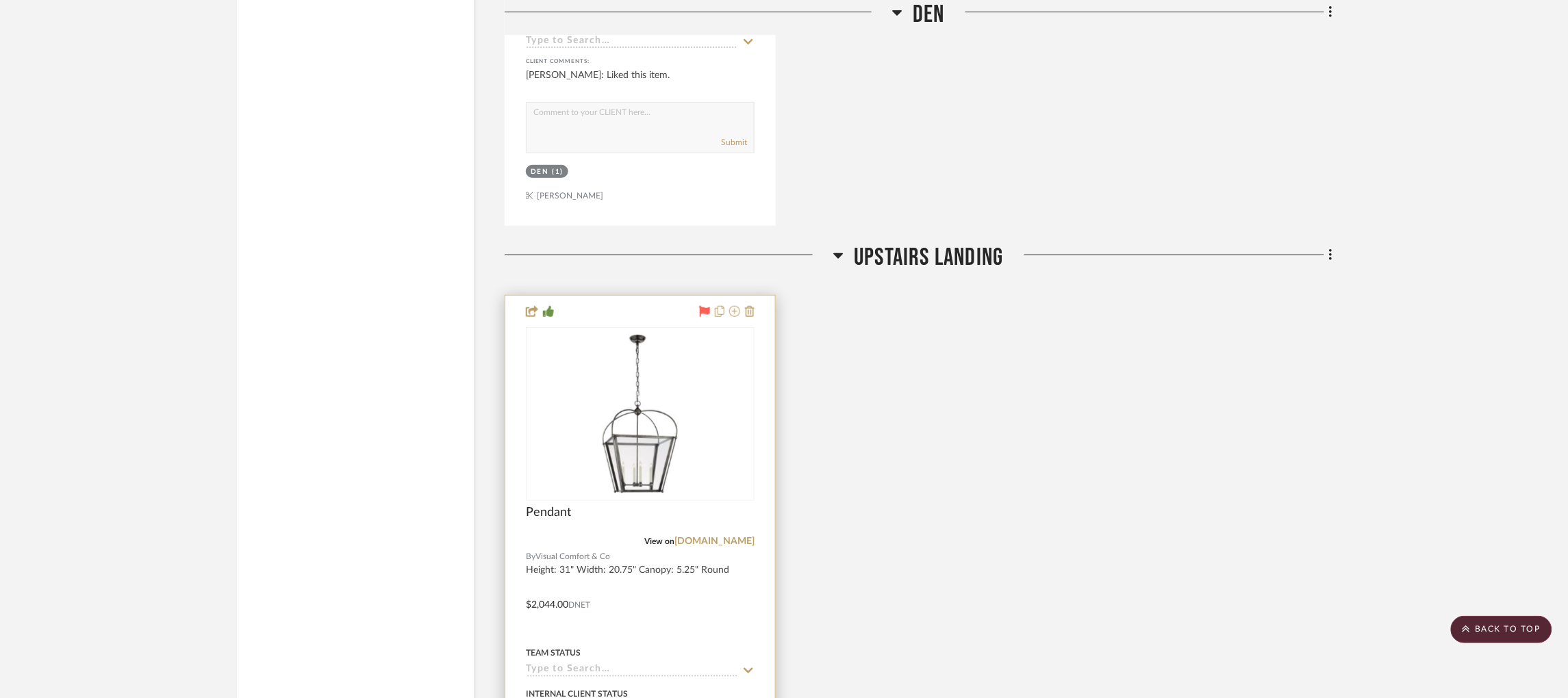
click at [600, 664] on input at bounding box center [633, 669] width 212 height 13
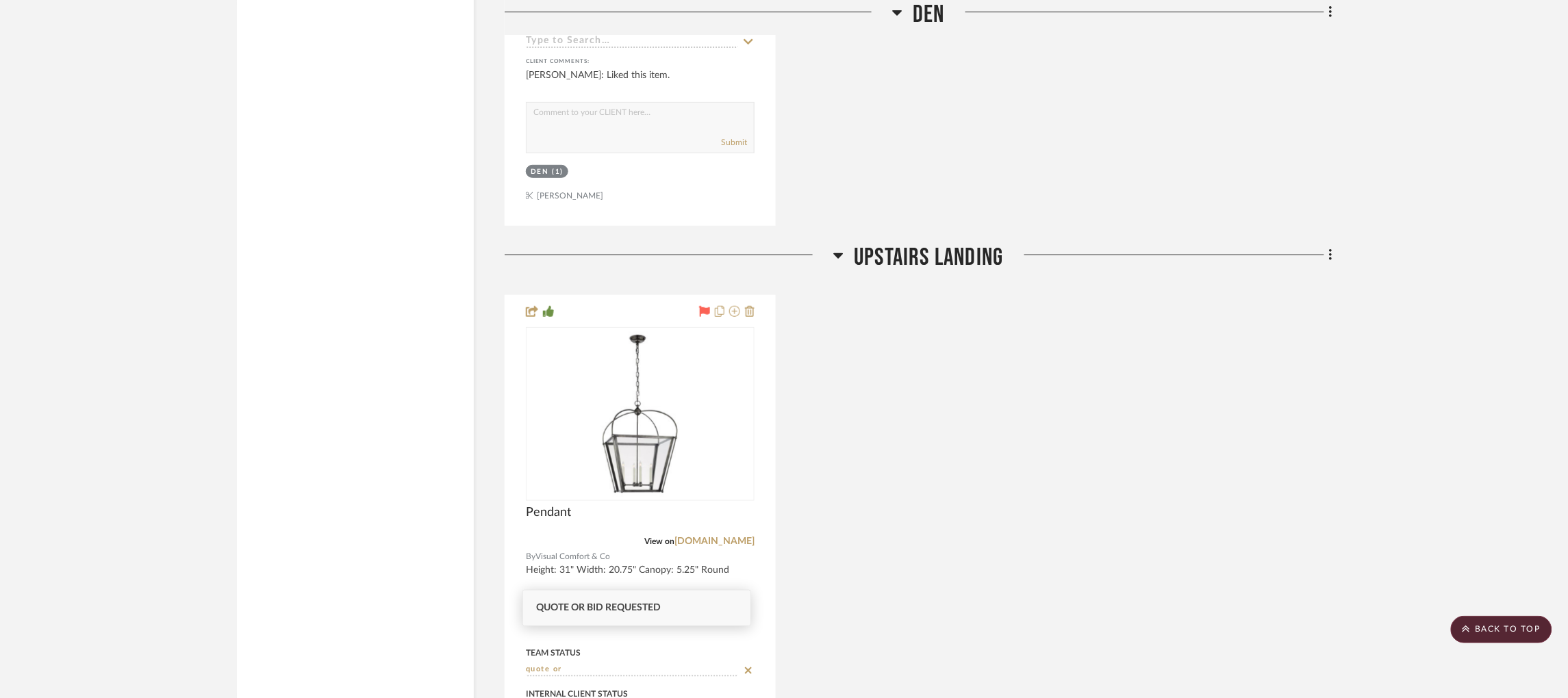
type input "quote or"
click at [609, 601] on div "Quote or Bid Requested" at bounding box center [636, 608] width 227 height 34
type input "[DATE]"
type input "Quote or Bid Requested"
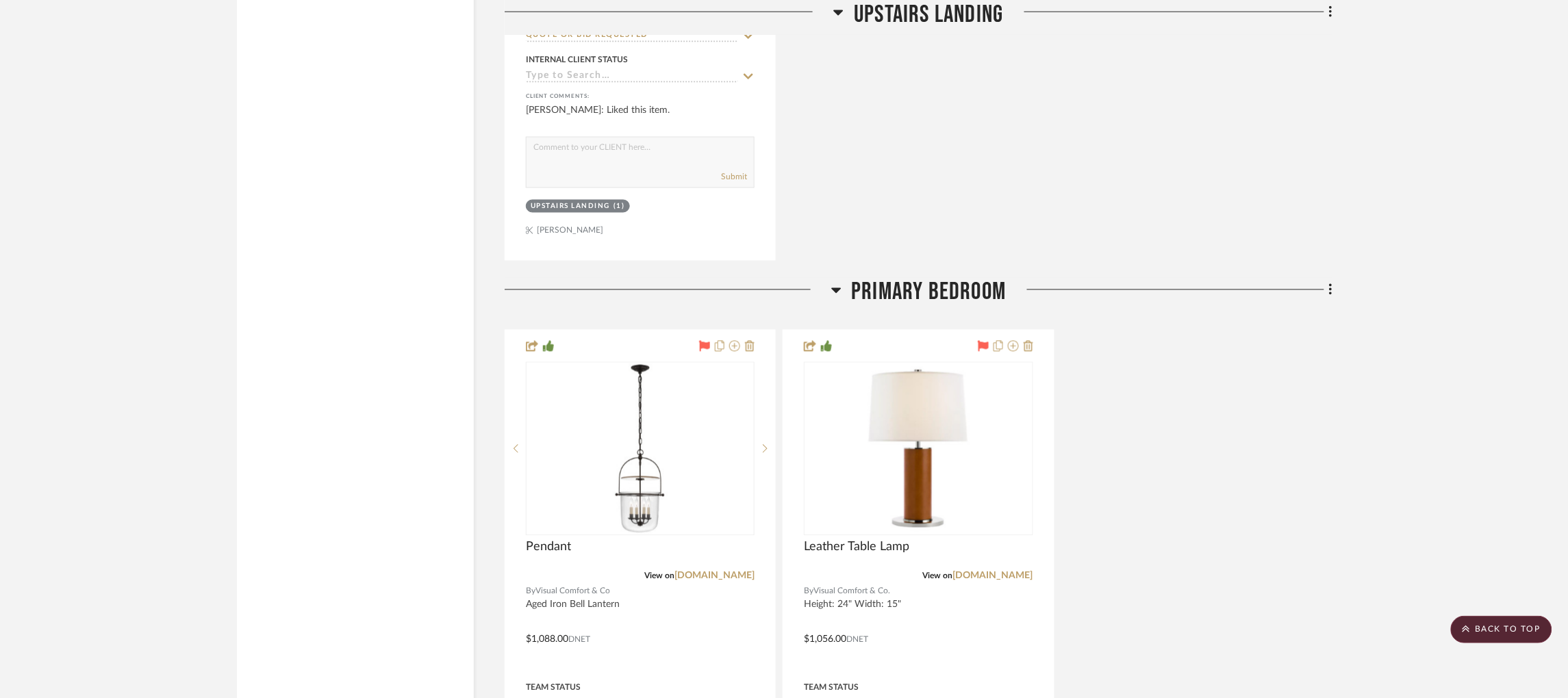
scroll to position [2788, 3]
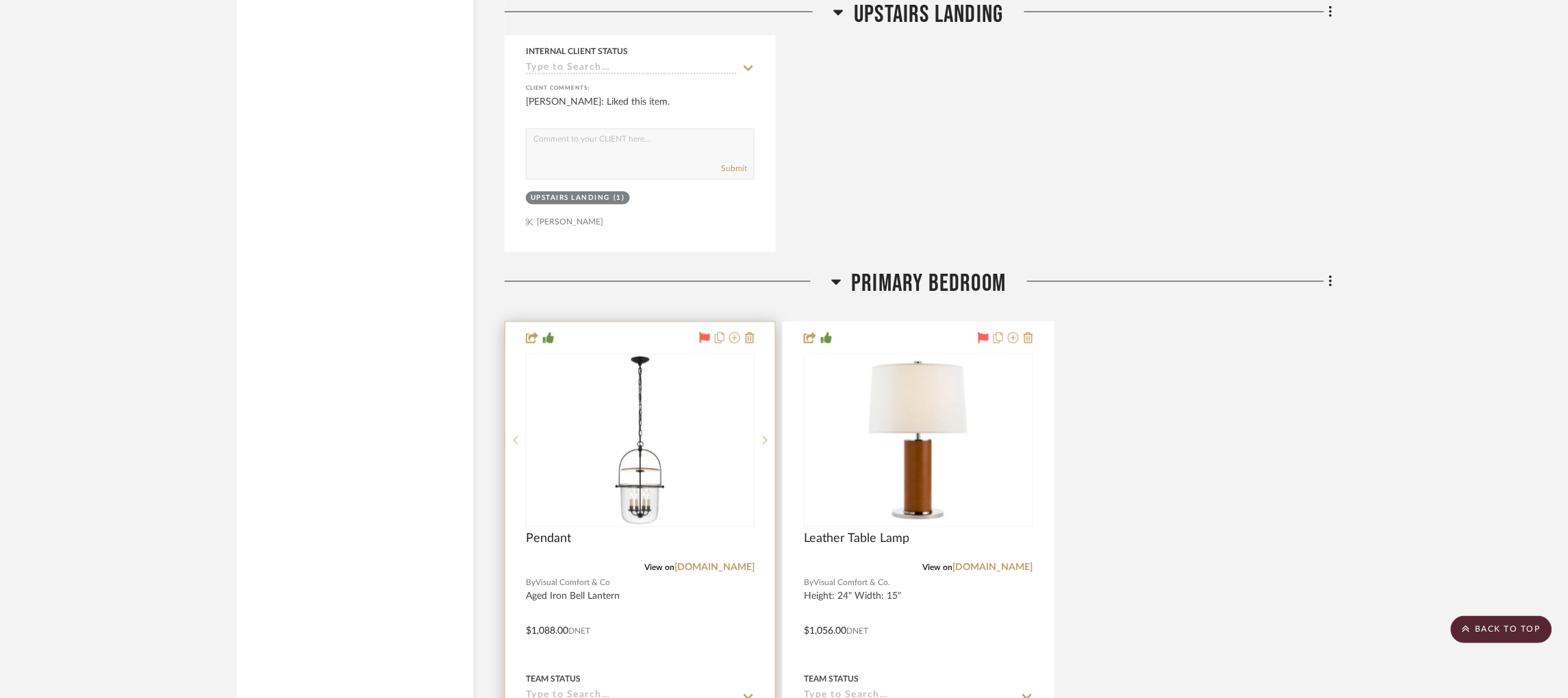
click at [572, 690] on input at bounding box center [633, 696] width 212 height 13
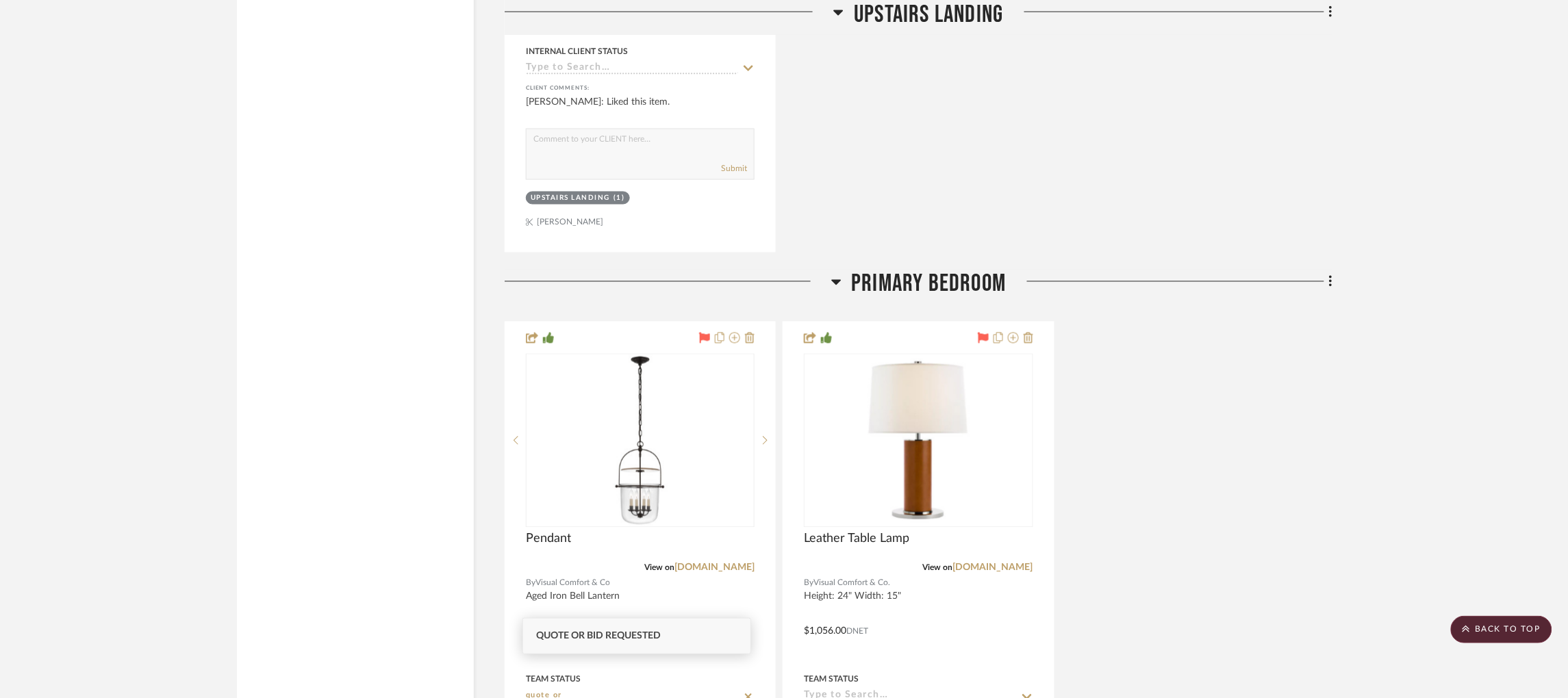
type input "quote or"
click at [594, 632] on span "Quote or Bid Requested" at bounding box center [599, 636] width 125 height 10
type input "[DATE]"
type input "Quote or Bid Requested"
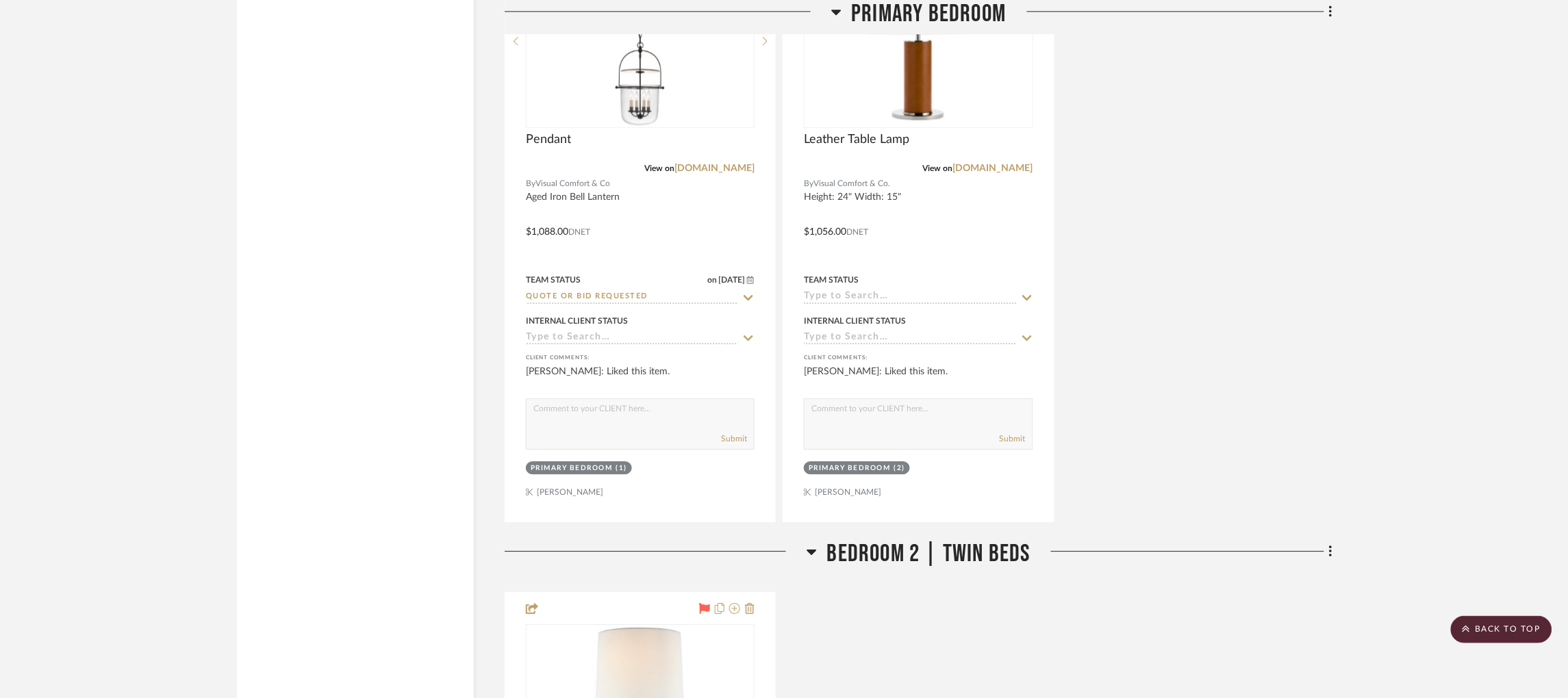
scroll to position [3189, 3]
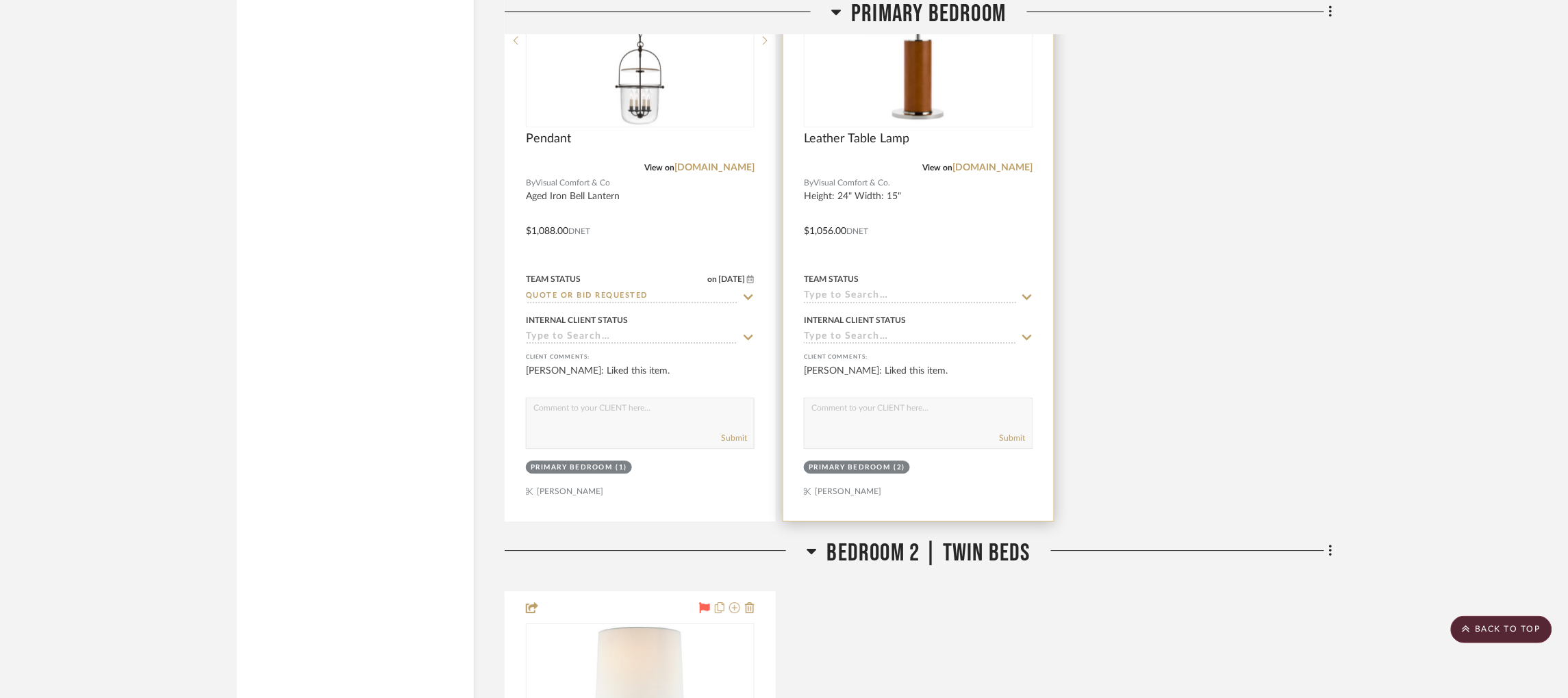
click at [860, 290] on input at bounding box center [910, 296] width 212 height 13
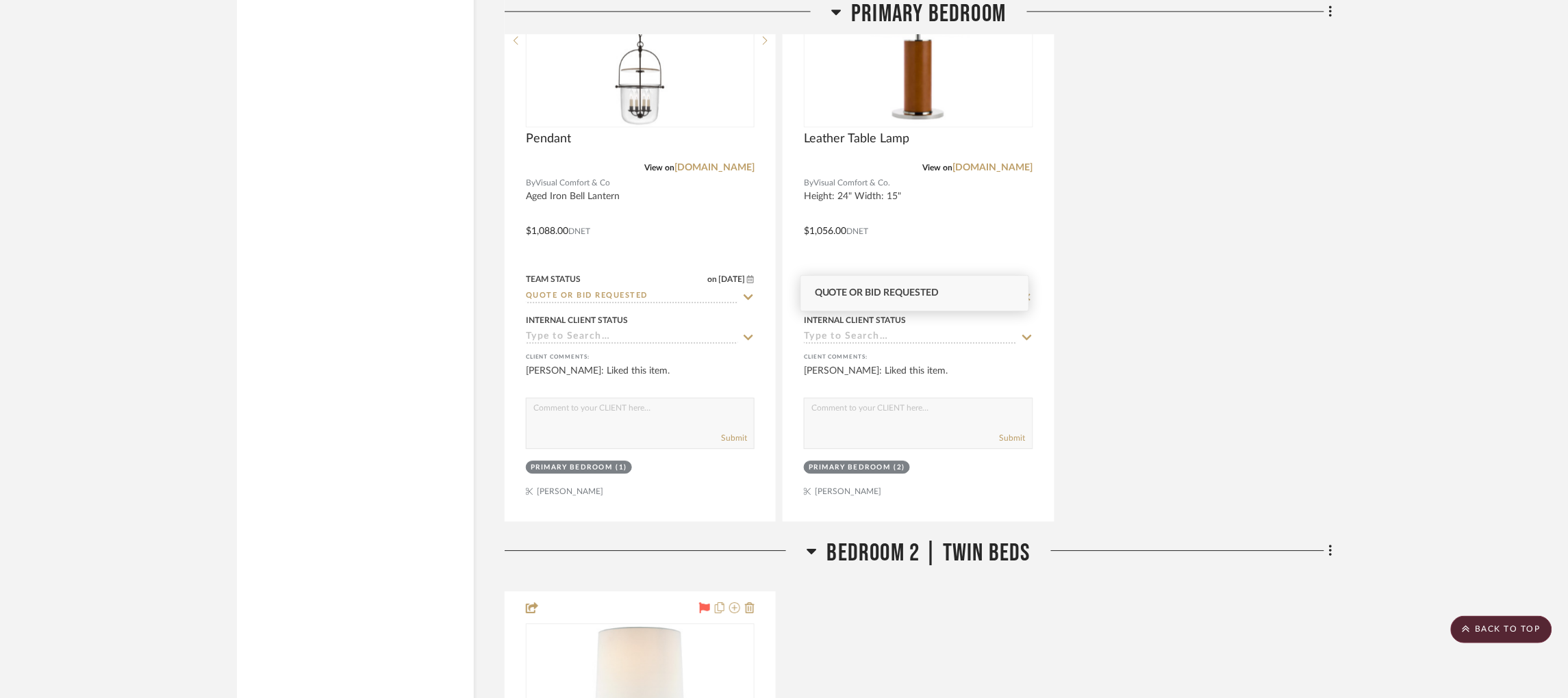
type input "quote or"
click at [873, 292] on span "Quote or Bid Requested" at bounding box center [876, 293] width 125 height 10
type input "[DATE]"
type input "Quote or Bid Requested"
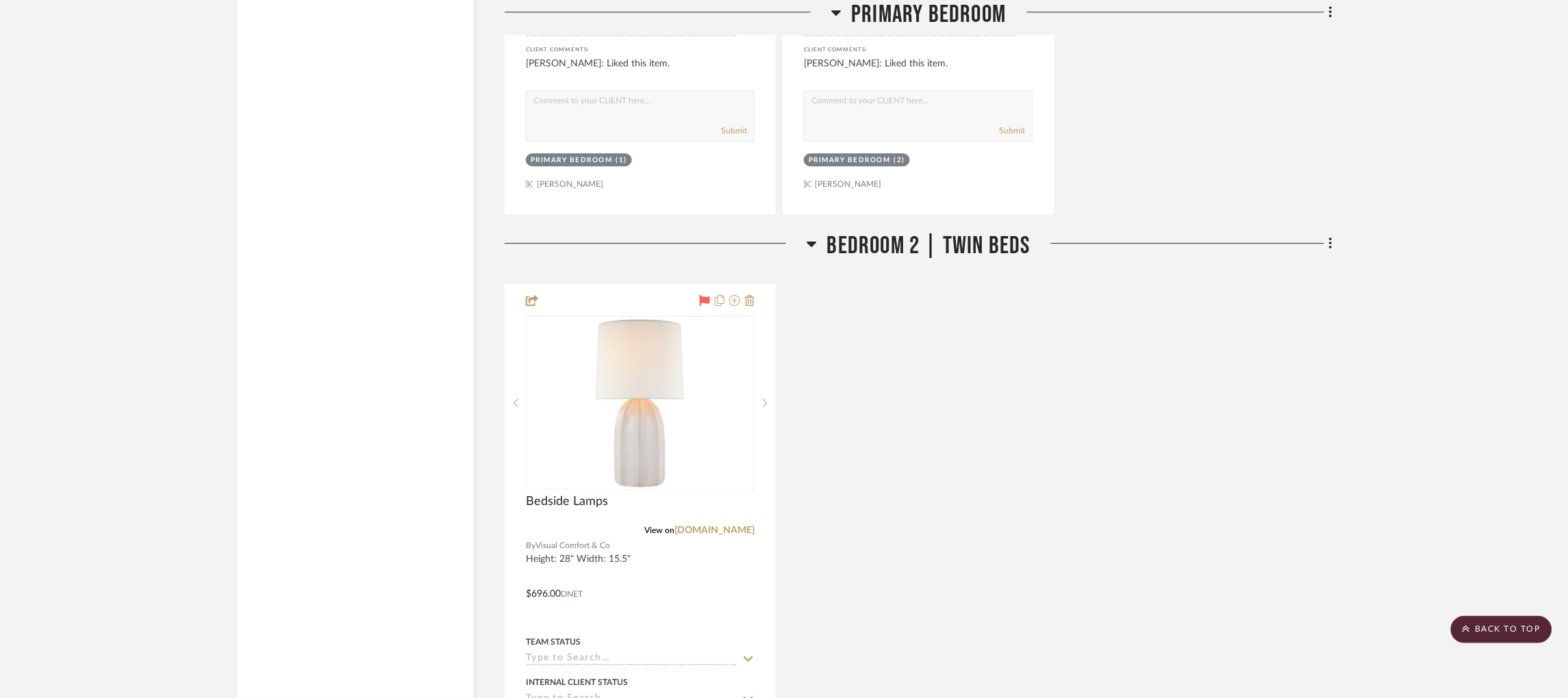
scroll to position [3497, 3]
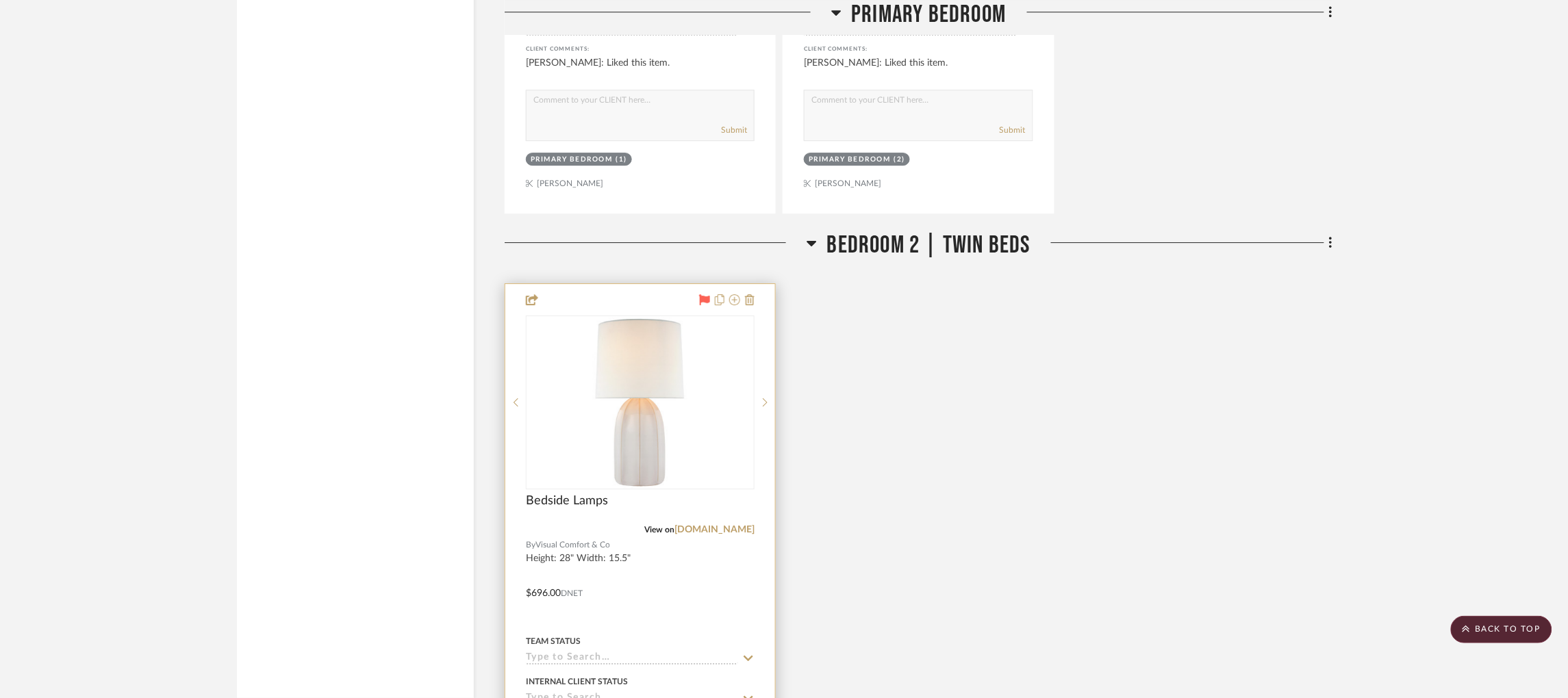
click at [562, 652] on input at bounding box center [633, 658] width 212 height 13
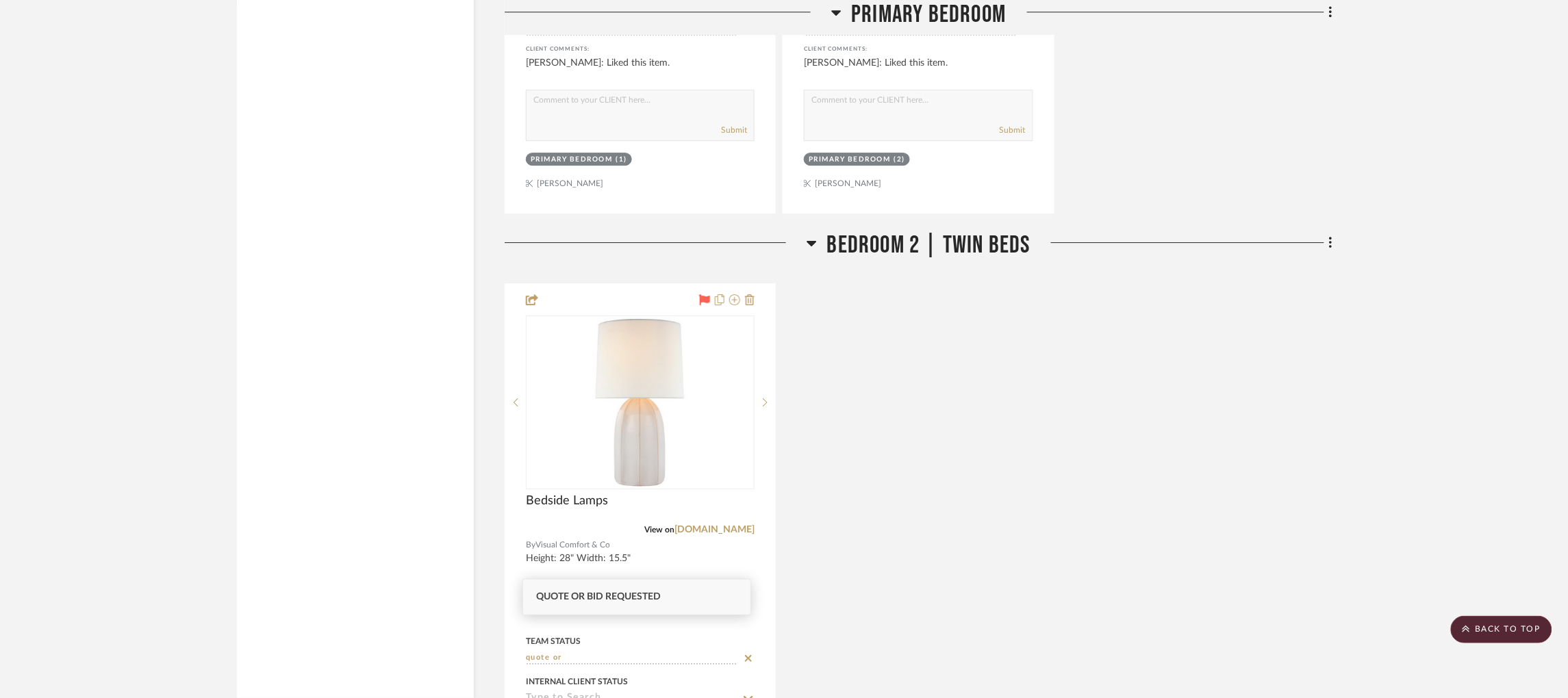
type input "quote or"
click at [597, 594] on span "Quote or Bid Requested" at bounding box center [599, 597] width 125 height 10
type input "[DATE]"
type input "Quote or Bid Requested"
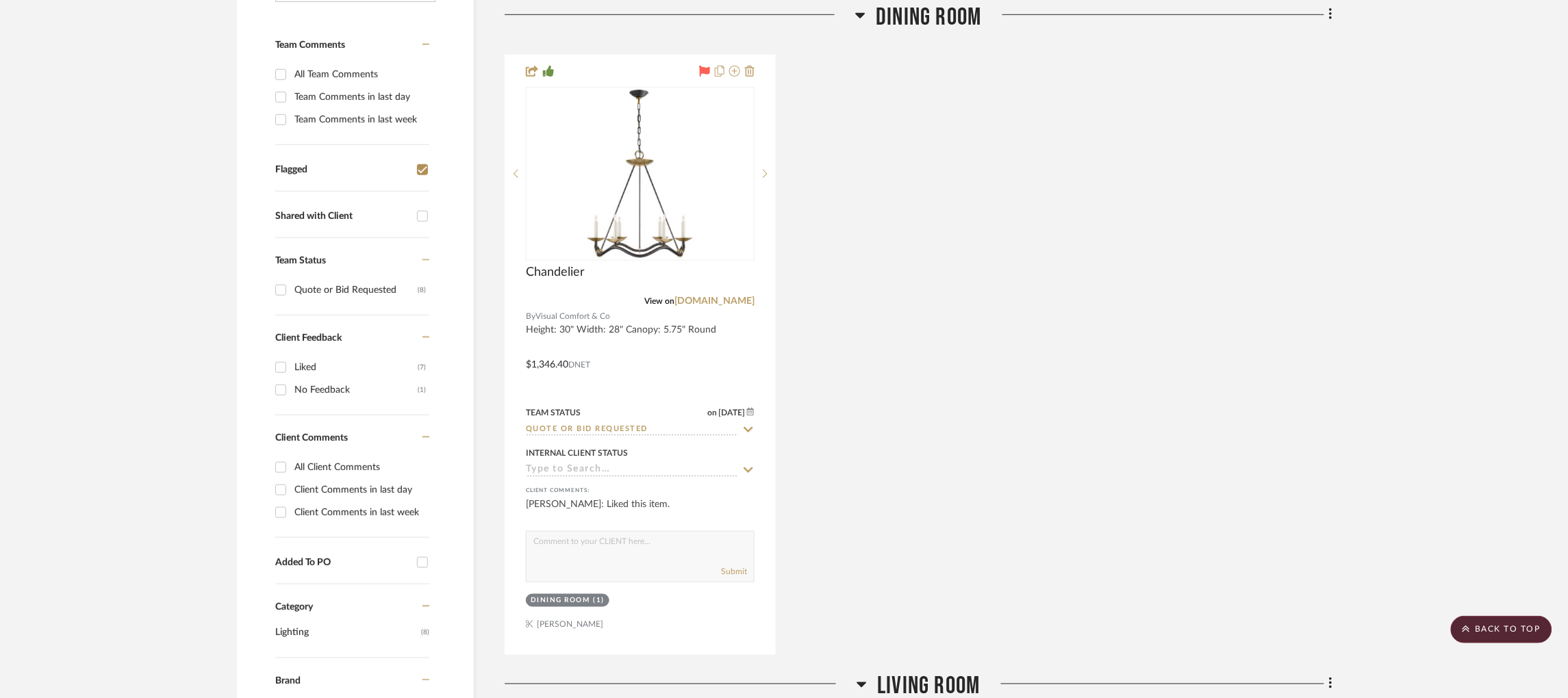
scroll to position [0, 3]
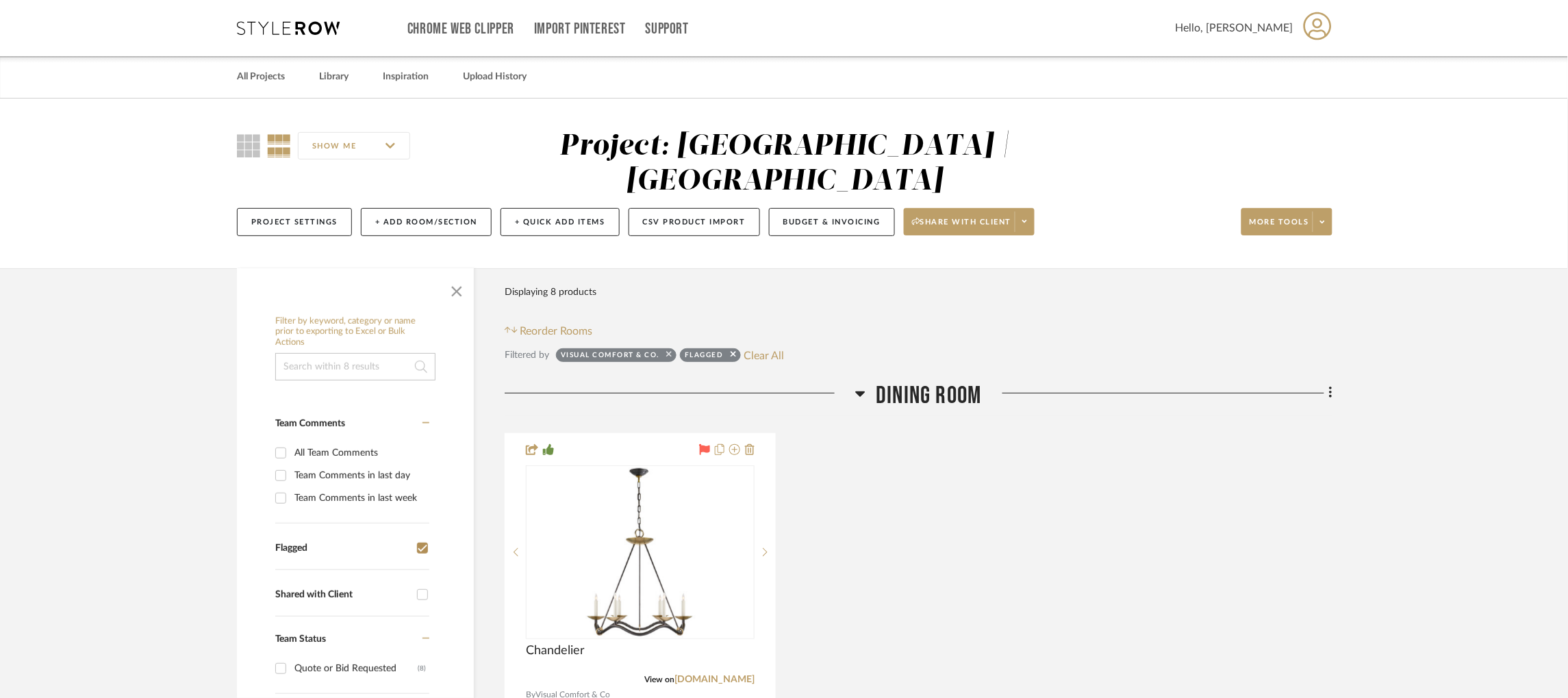
click at [666, 350] on icon at bounding box center [669, 354] width 6 height 9
checkbox input "false"
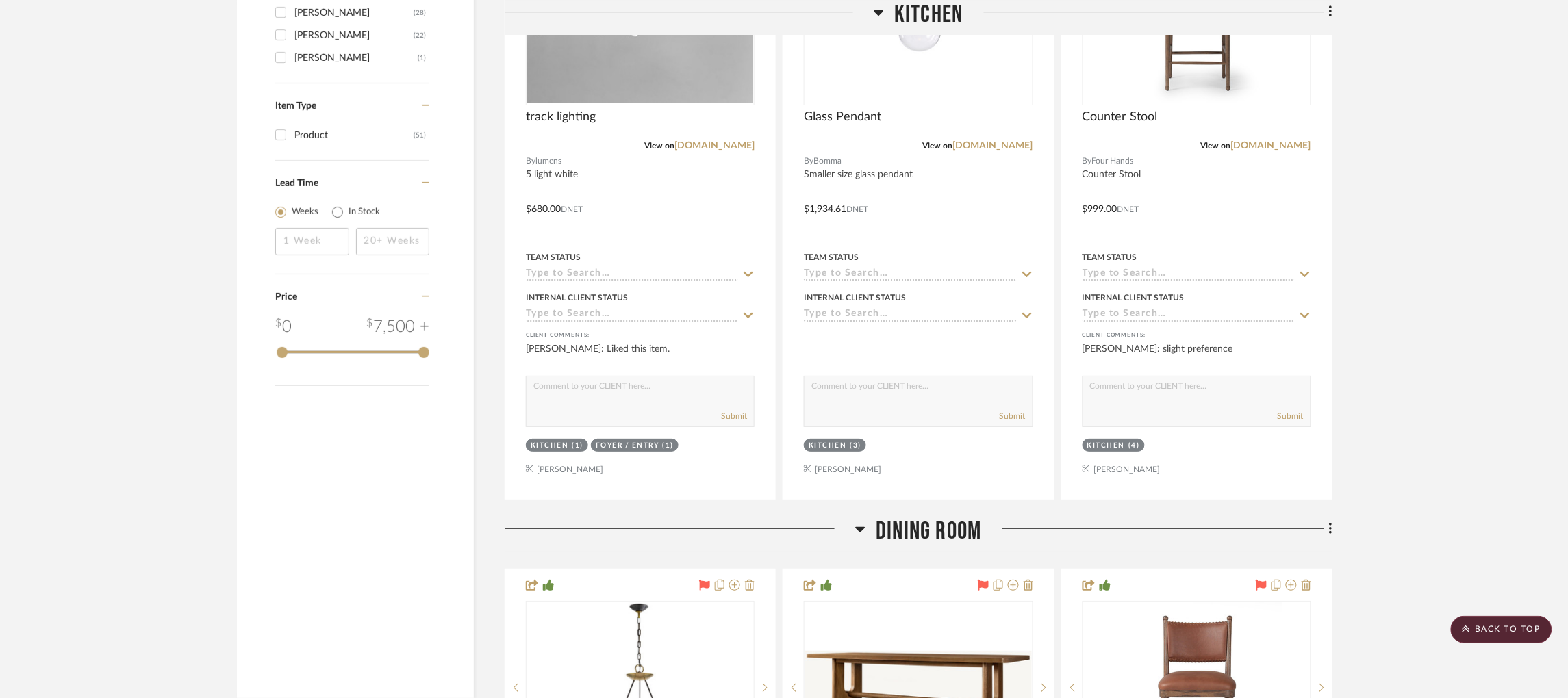
scroll to position [1671, 3]
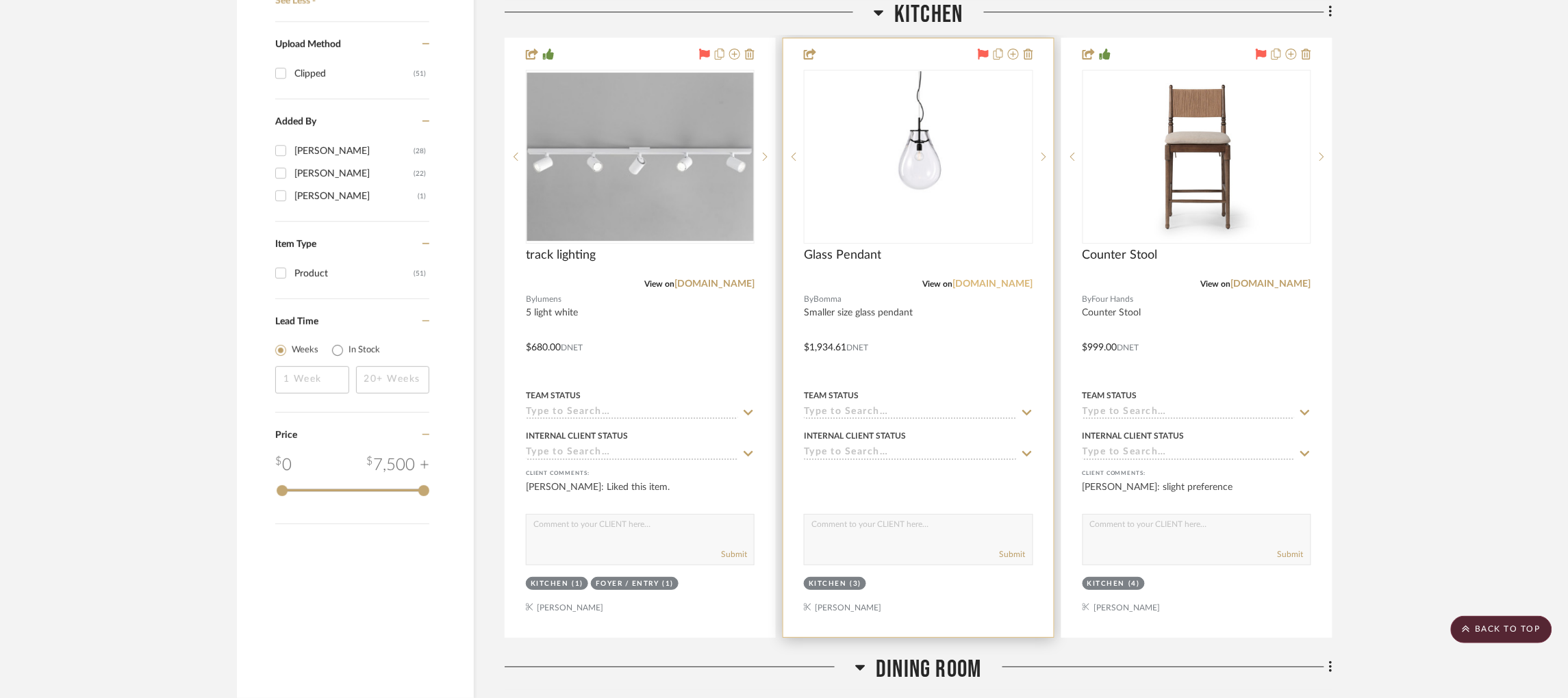
click at [1010, 279] on link "[DOMAIN_NAME]" at bounding box center [993, 284] width 80 height 10
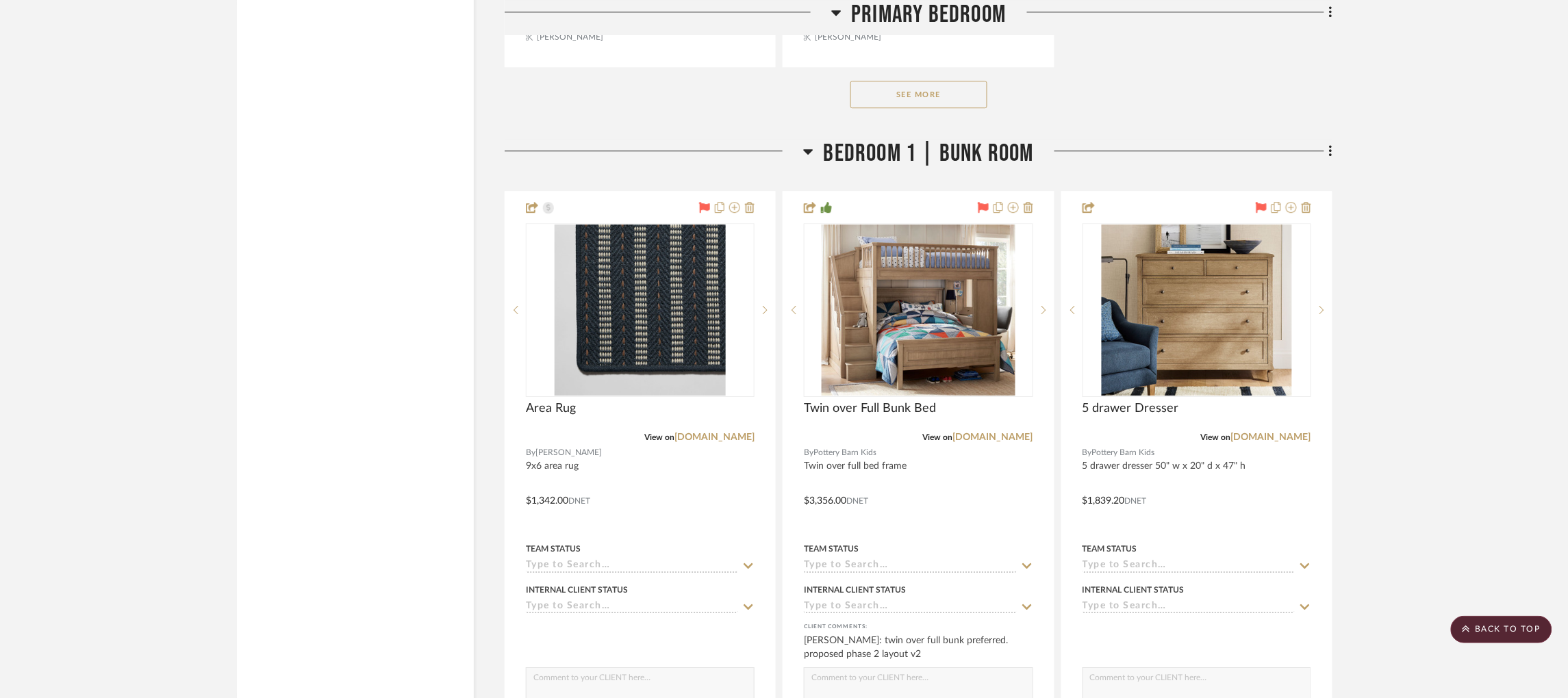
scroll to position [11228, 3]
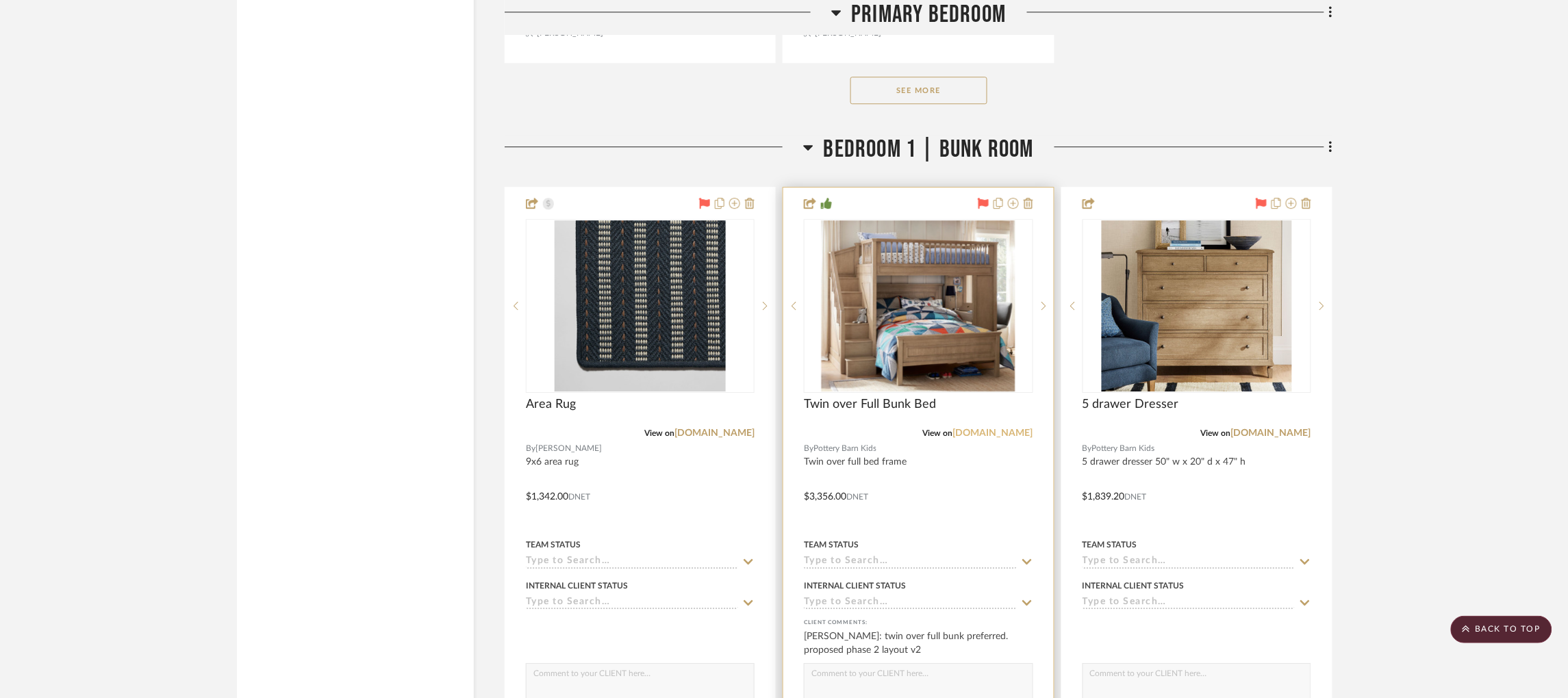
click at [985, 429] on link "[DOMAIN_NAME]" at bounding box center [993, 434] width 80 height 10
click at [956, 312] on img "0" at bounding box center [918, 306] width 194 height 171
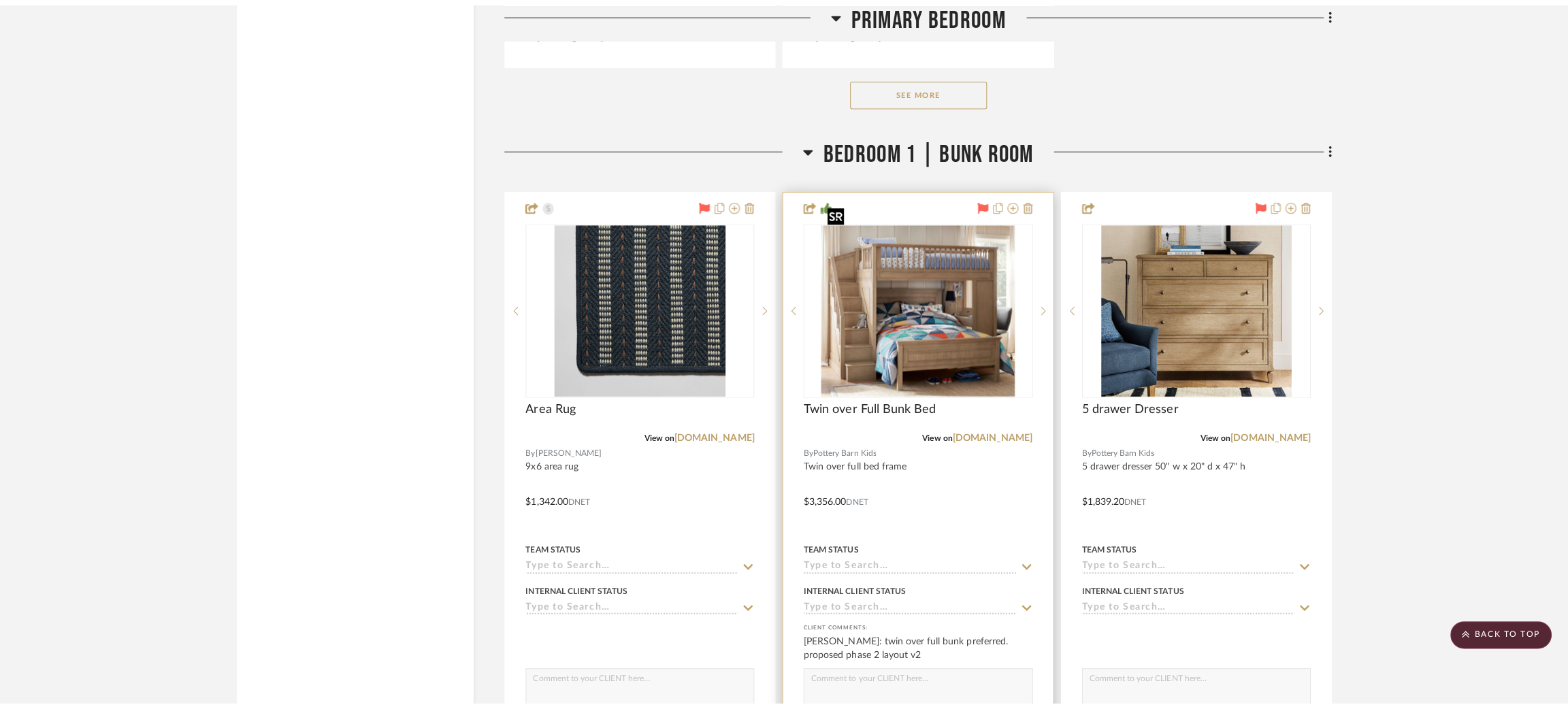
scroll to position [0, 0]
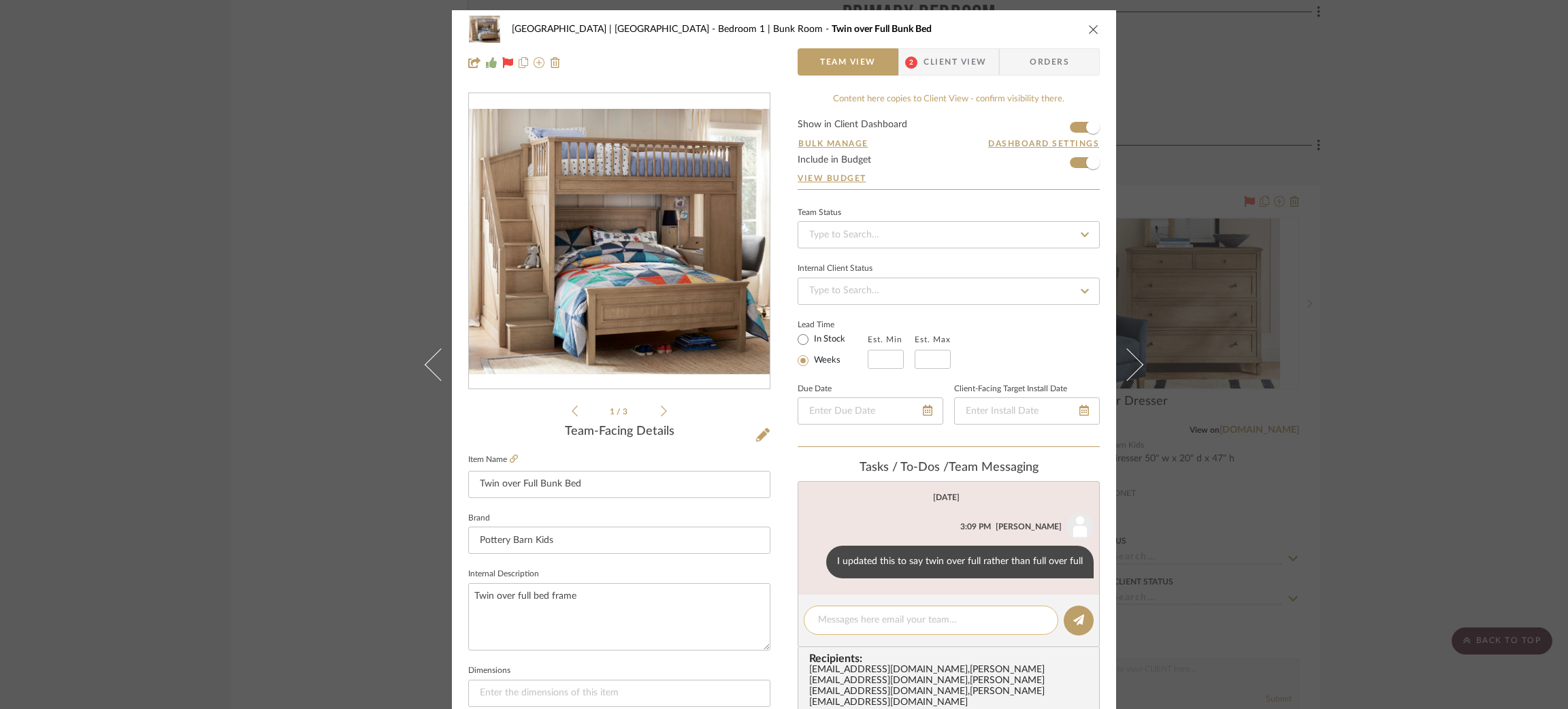
click at [894, 613] on textarea at bounding box center [931, 620] width 226 height 15
click at [905, 619] on textarea "Did we want to add a mattress to this order? We did not price for including a m…" at bounding box center [931, 627] width 226 height 28
click at [933, 618] on textarea "Did we want to add mattress to this order? We did not price for including a mat…" at bounding box center [931, 627] width 226 height 28
click at [912, 635] on textarea "Did we want to add mattresses to this order? We did not price for including a m…" at bounding box center [931, 627] width 226 height 28
type textarea "Did we want to add mattresses to this order? We did not price for including mat…"
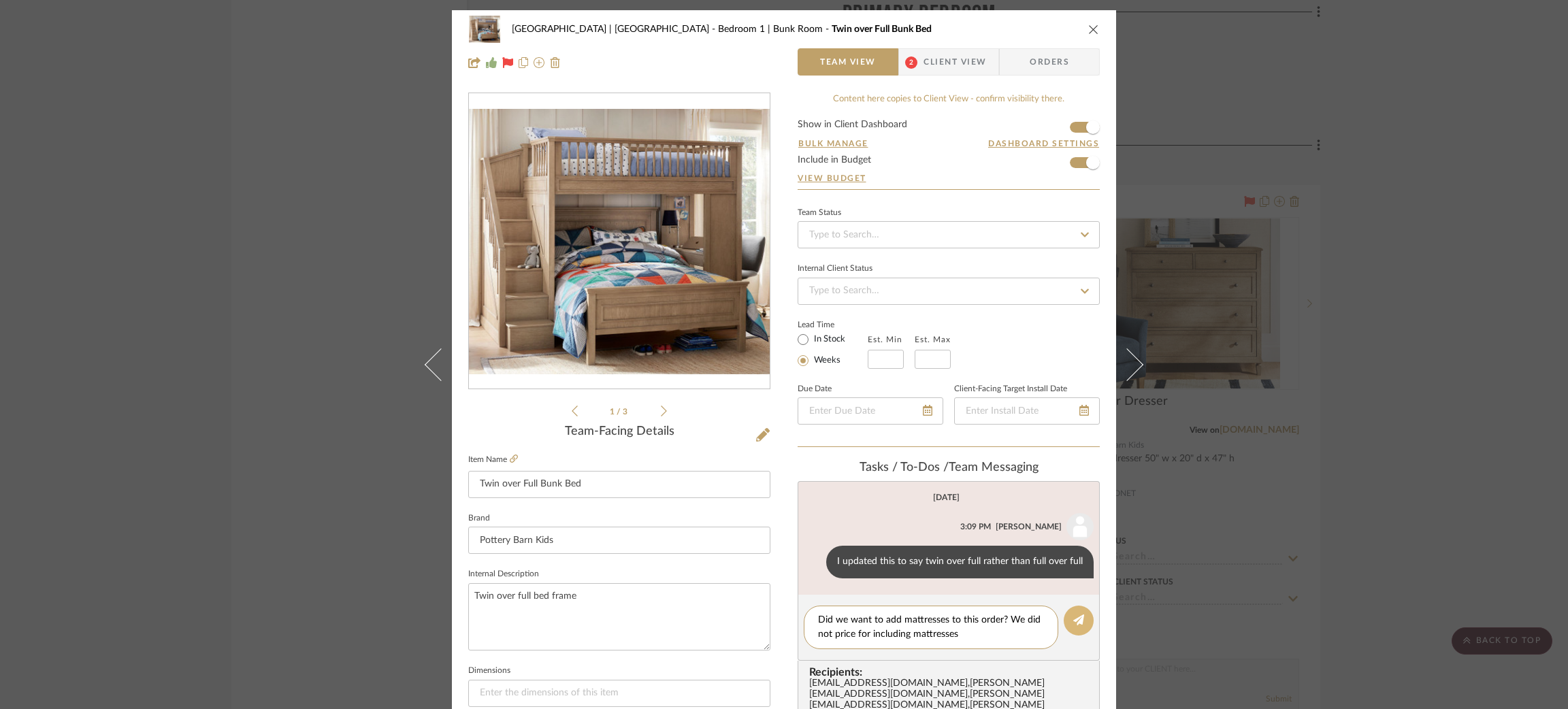
click at [1078, 616] on icon at bounding box center [1078, 620] width 11 height 11
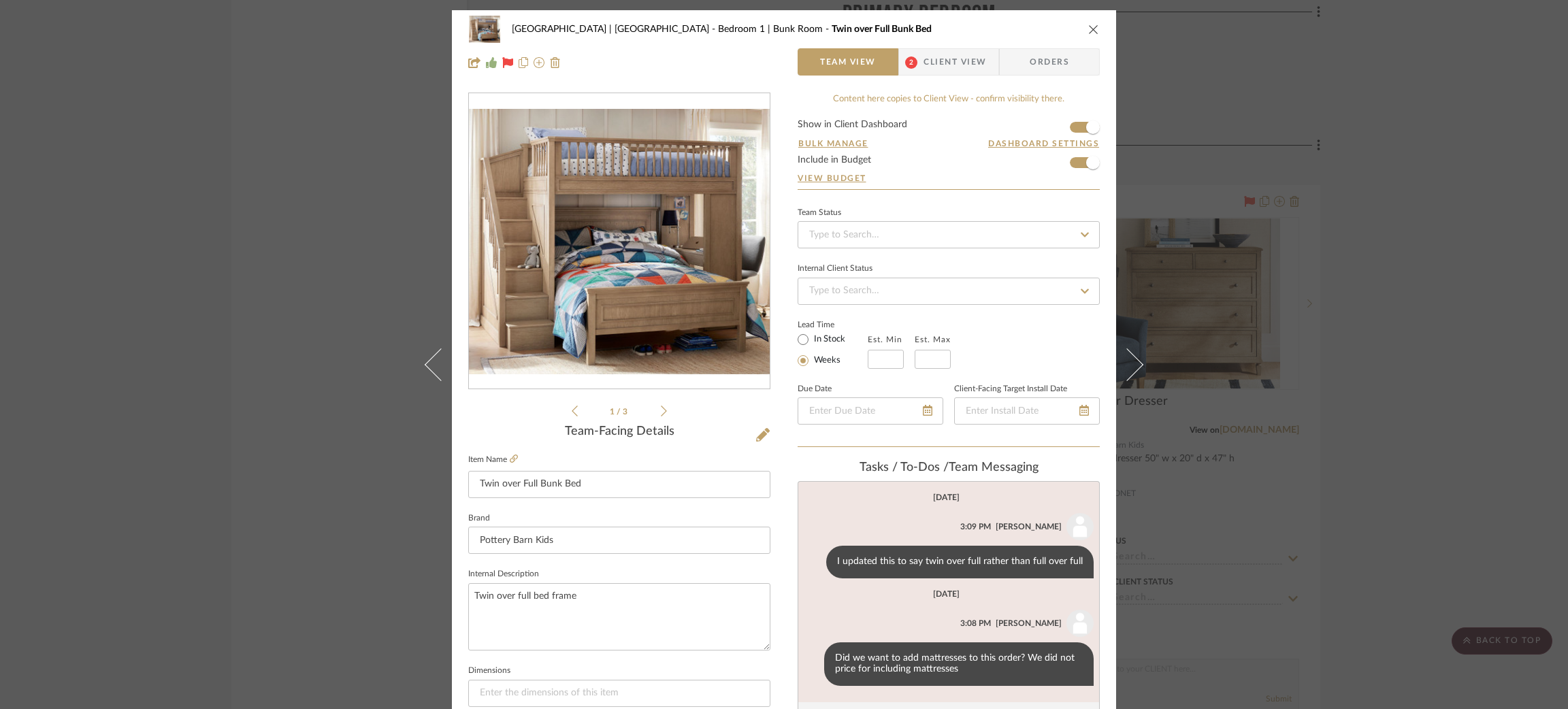
click at [344, 244] on div "[GEOGRAPHIC_DATA] | [GEOGRAPHIC_DATA] Bedroom 1 | Bunk Room Twin over Full Bunk…" at bounding box center [784, 354] width 1568 height 709
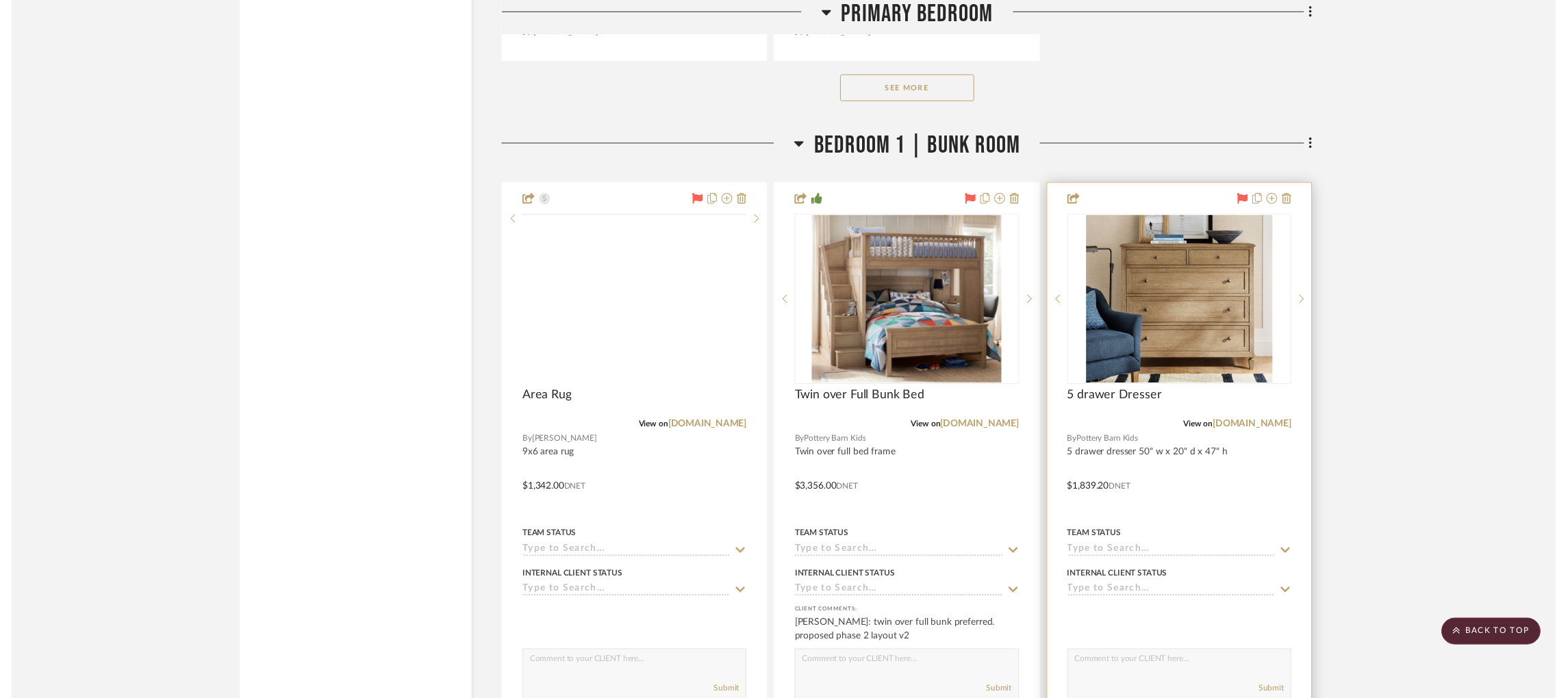
scroll to position [11228, 3]
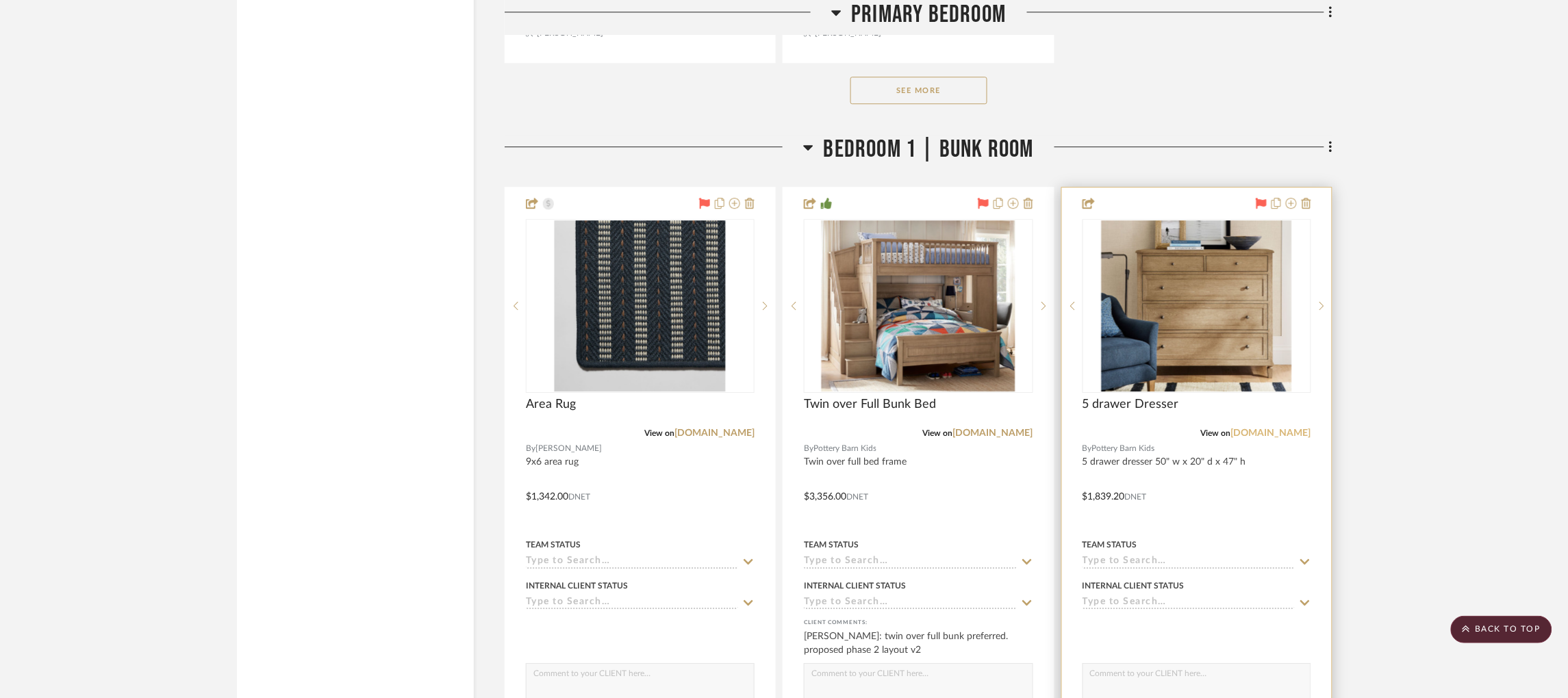
click at [1263, 429] on link "[DOMAIN_NAME]" at bounding box center [1270, 434] width 80 height 10
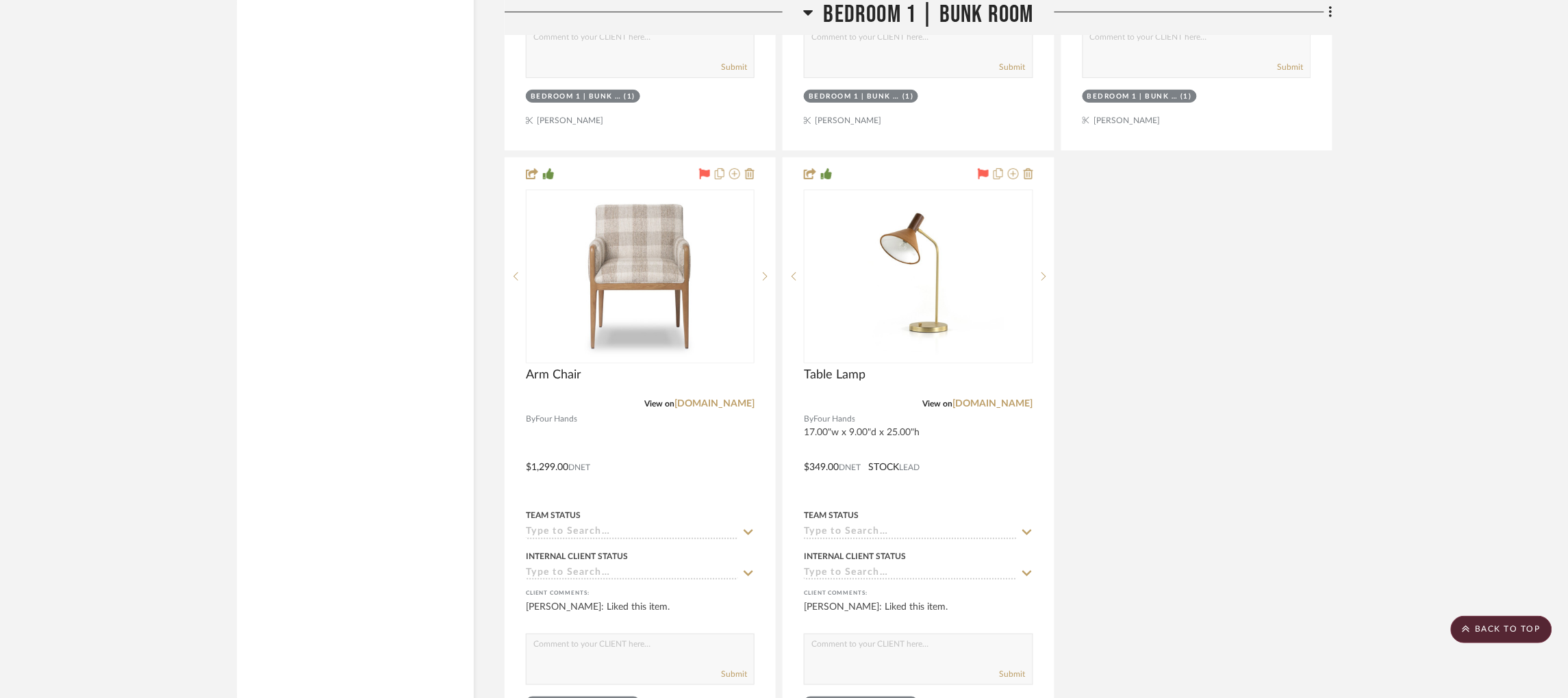
scroll to position [11766, 3]
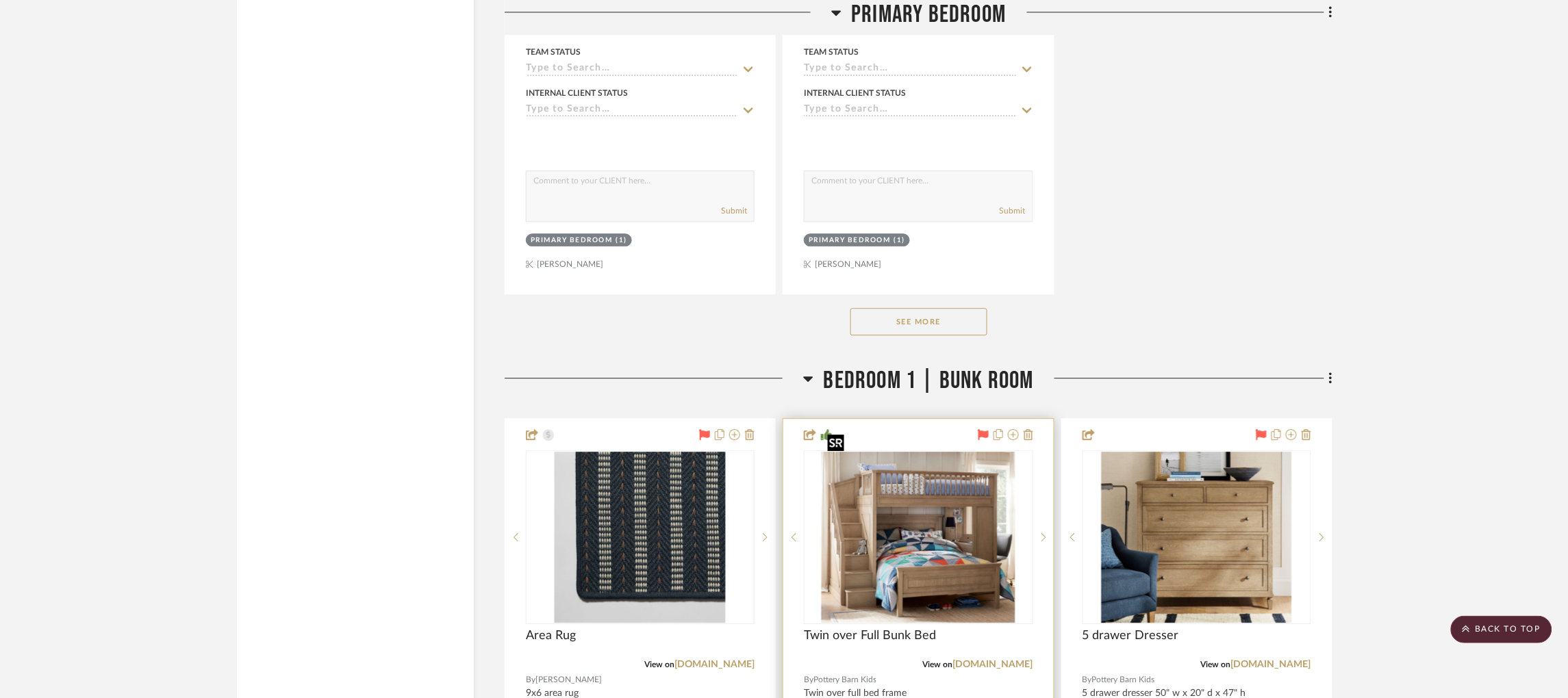
click at [927, 485] on img "0" at bounding box center [918, 537] width 194 height 171
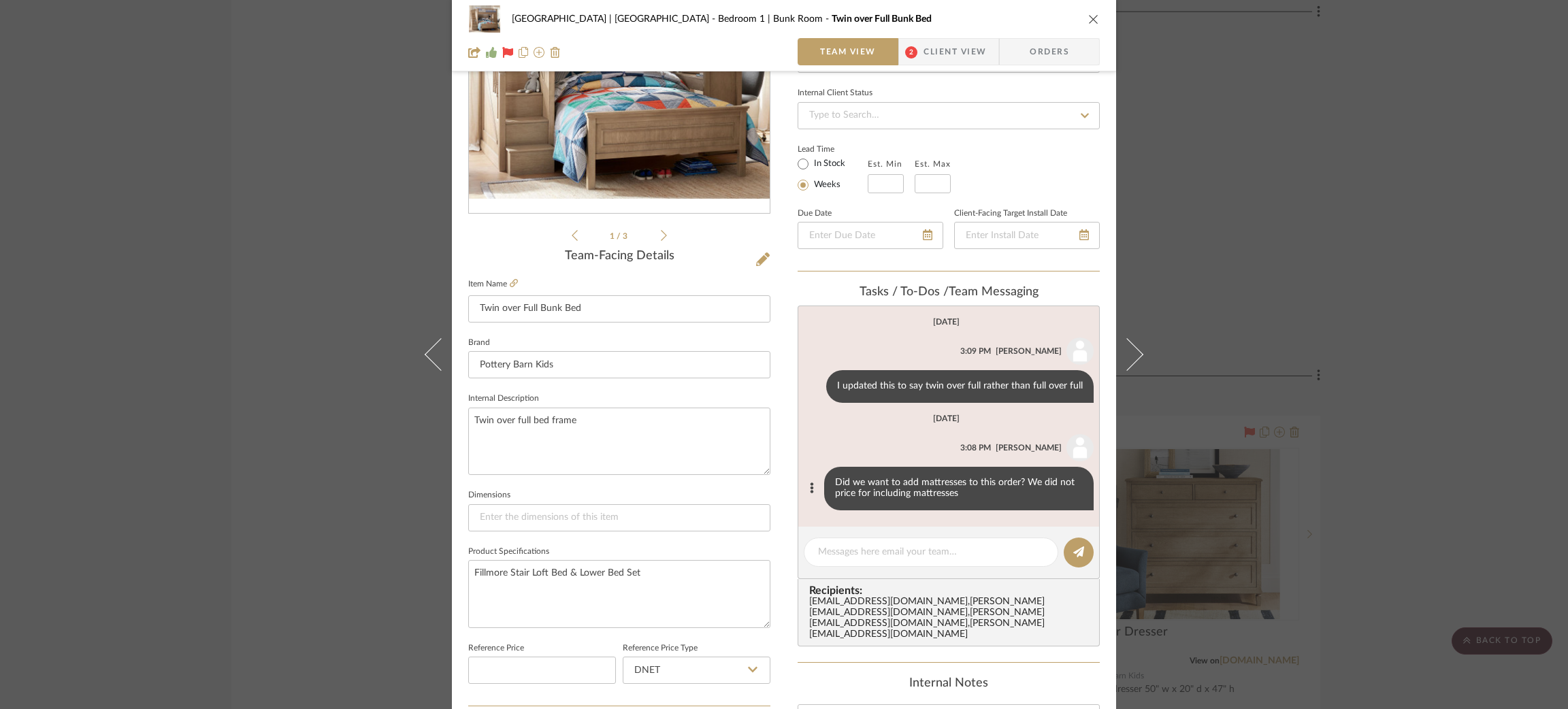
scroll to position [173, 0]
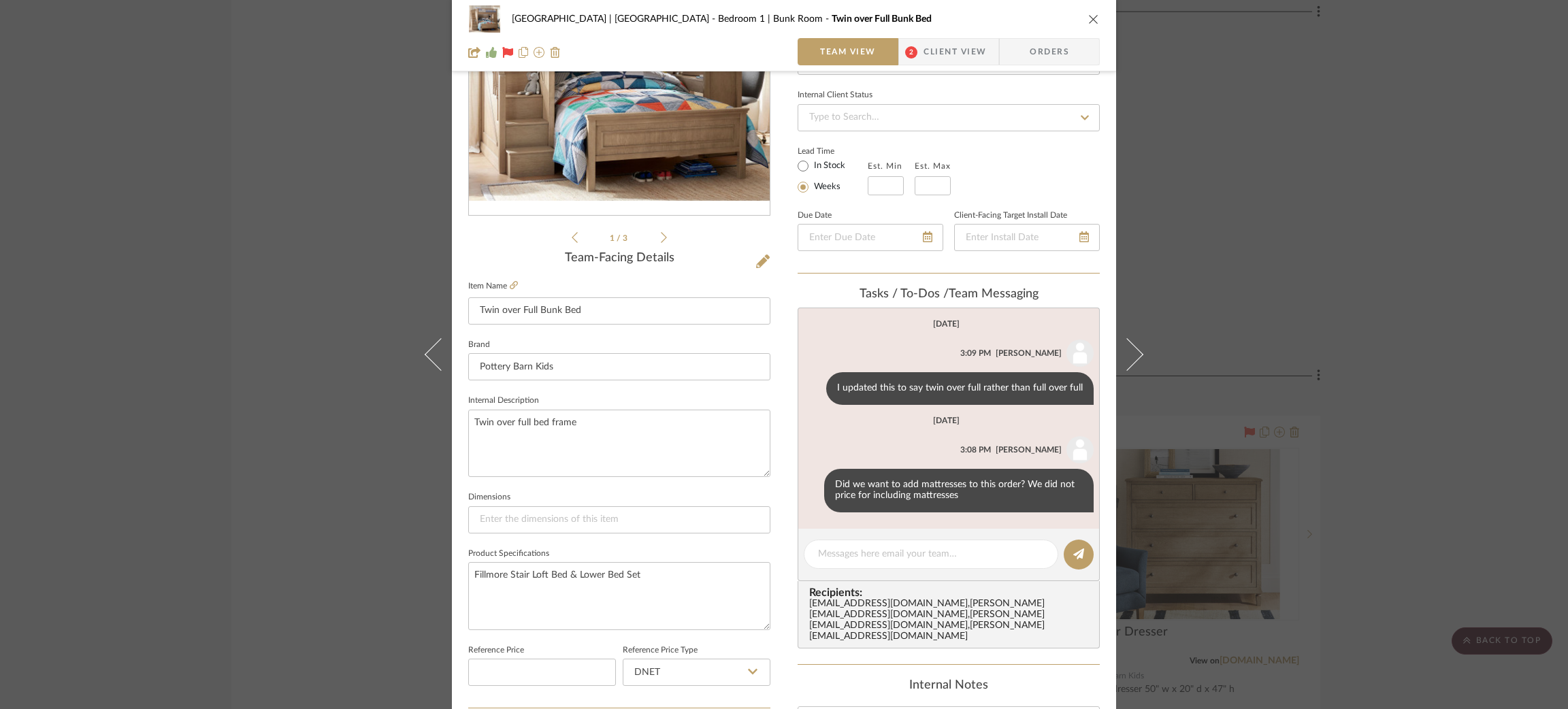
click at [341, 184] on div "[GEOGRAPHIC_DATA] | [GEOGRAPHIC_DATA] Bedroom 1 | Bunk Room Twin over Full Bunk…" at bounding box center [784, 354] width 1568 height 709
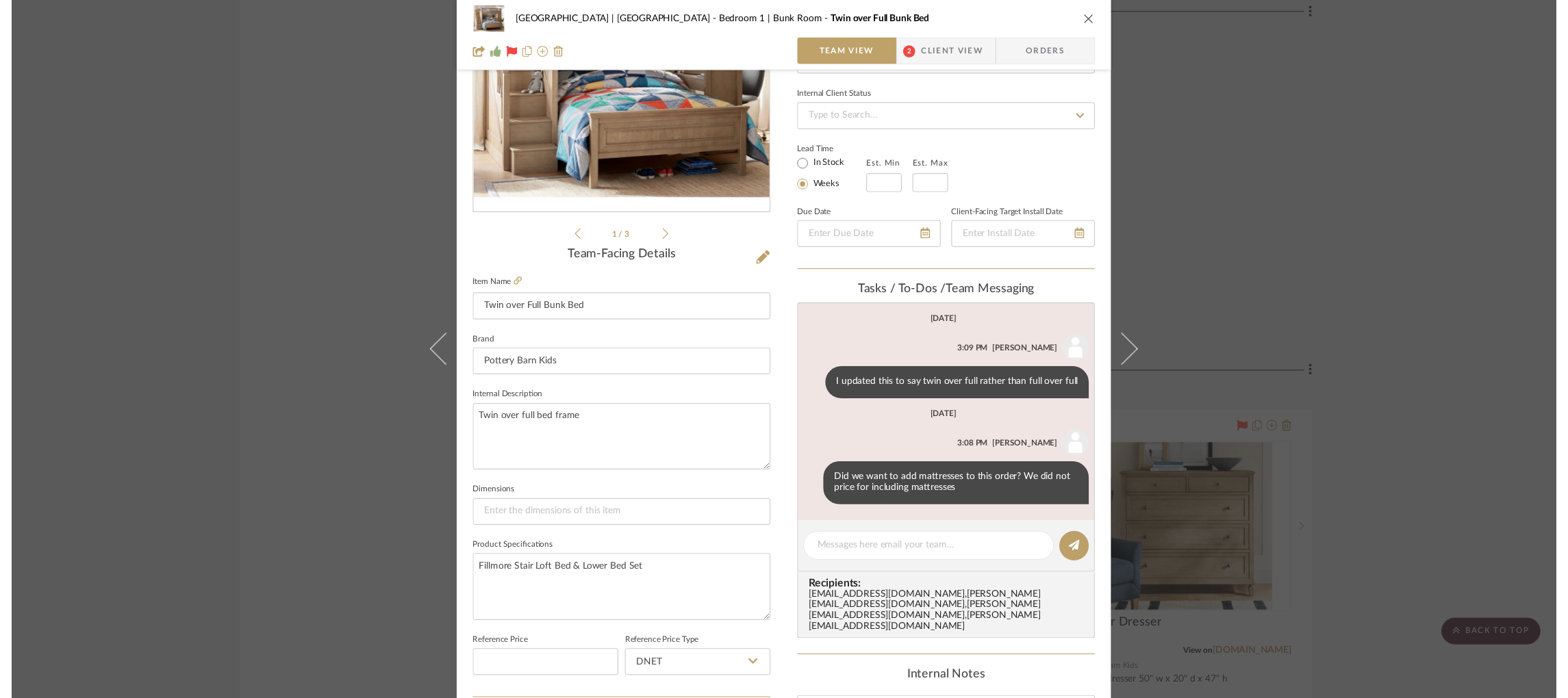
scroll to position [10996, 3]
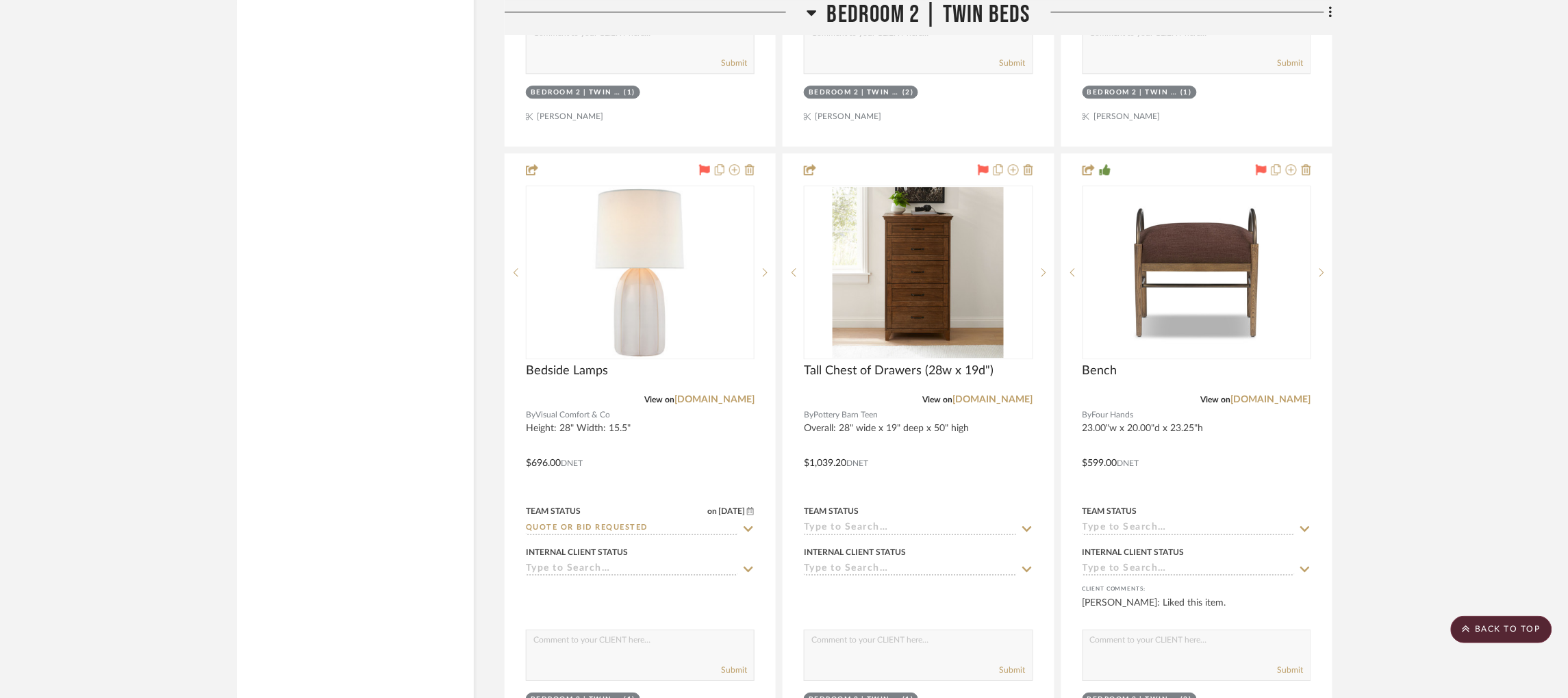
scroll to position [13152, 1]
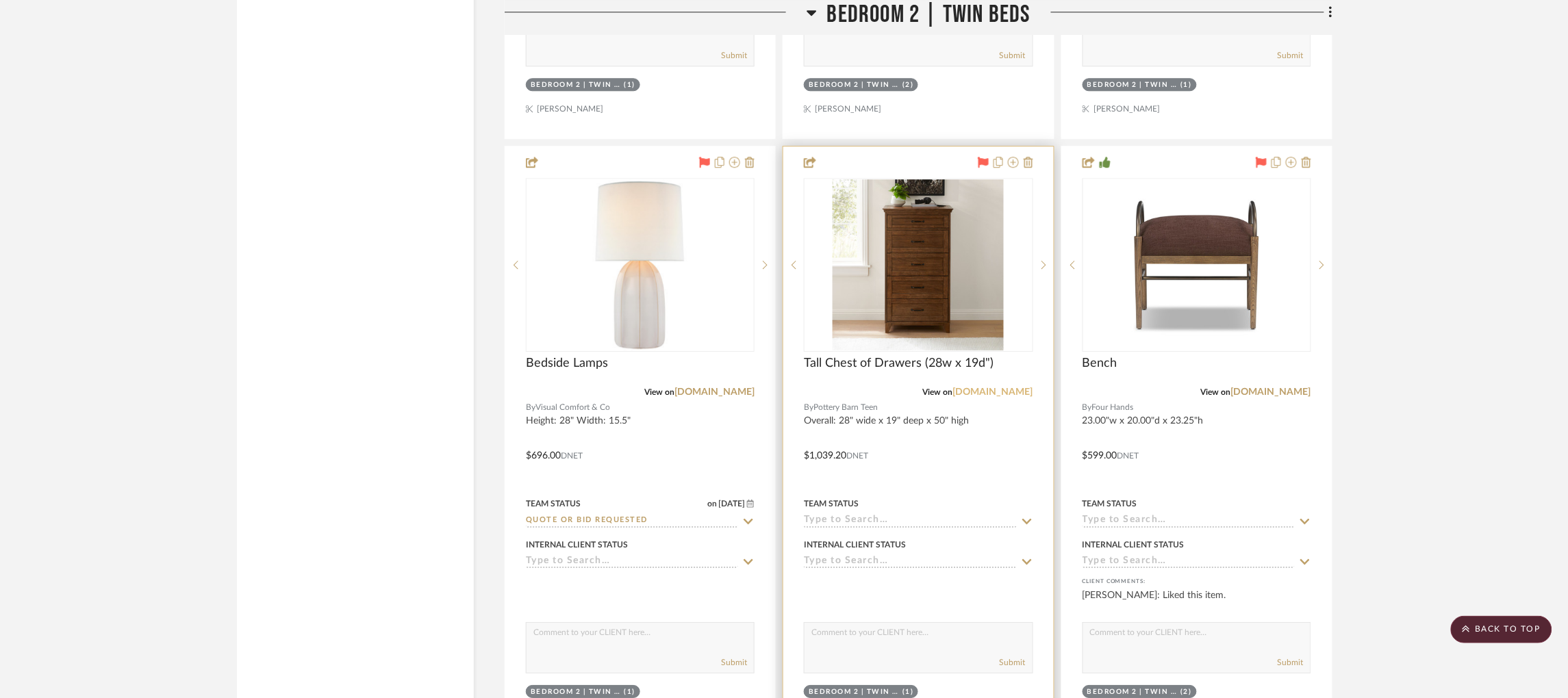
click at [1005, 387] on link "[DOMAIN_NAME]" at bounding box center [993, 392] width 80 height 10
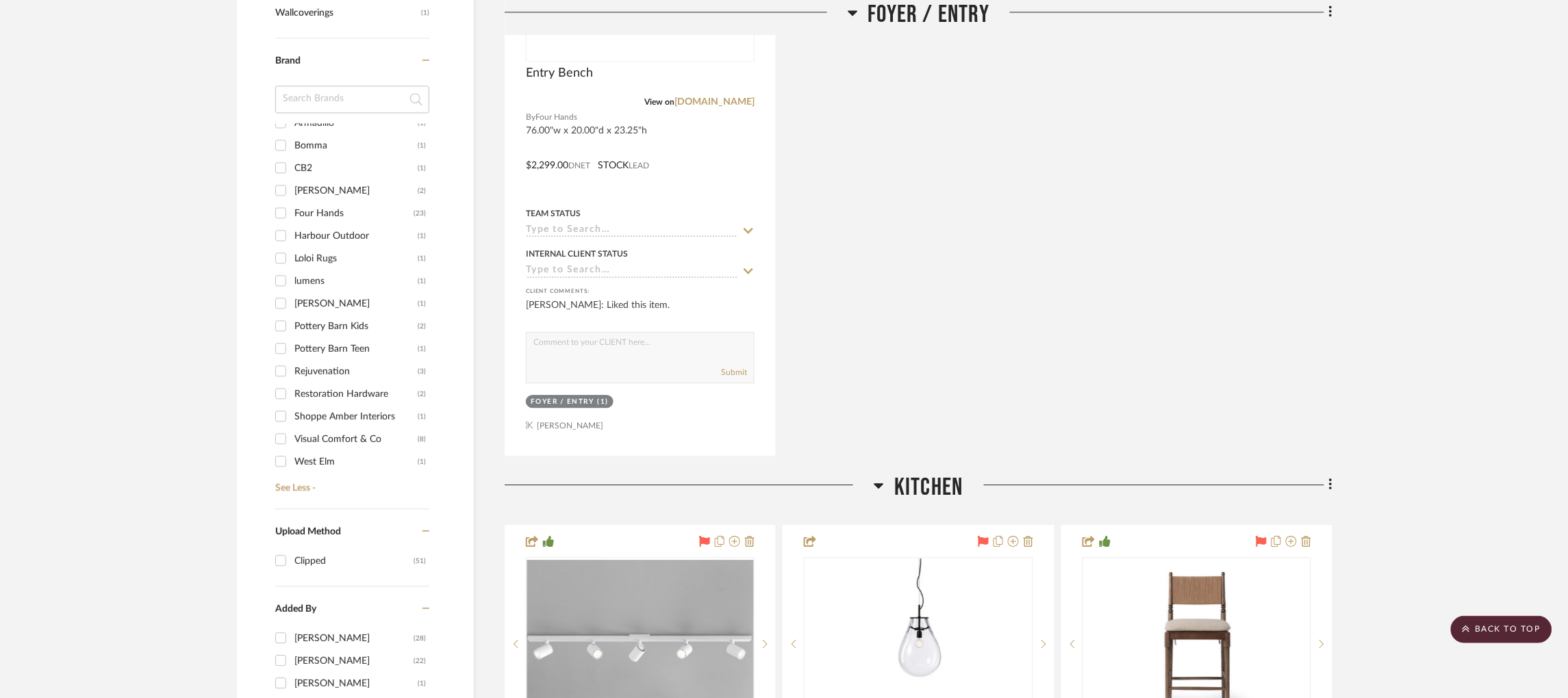
scroll to position [1181, 1]
click at [276, 319] on input "Pottery Barn Kids (2)" at bounding box center [280, 329] width 22 height 22
checkbox input "true"
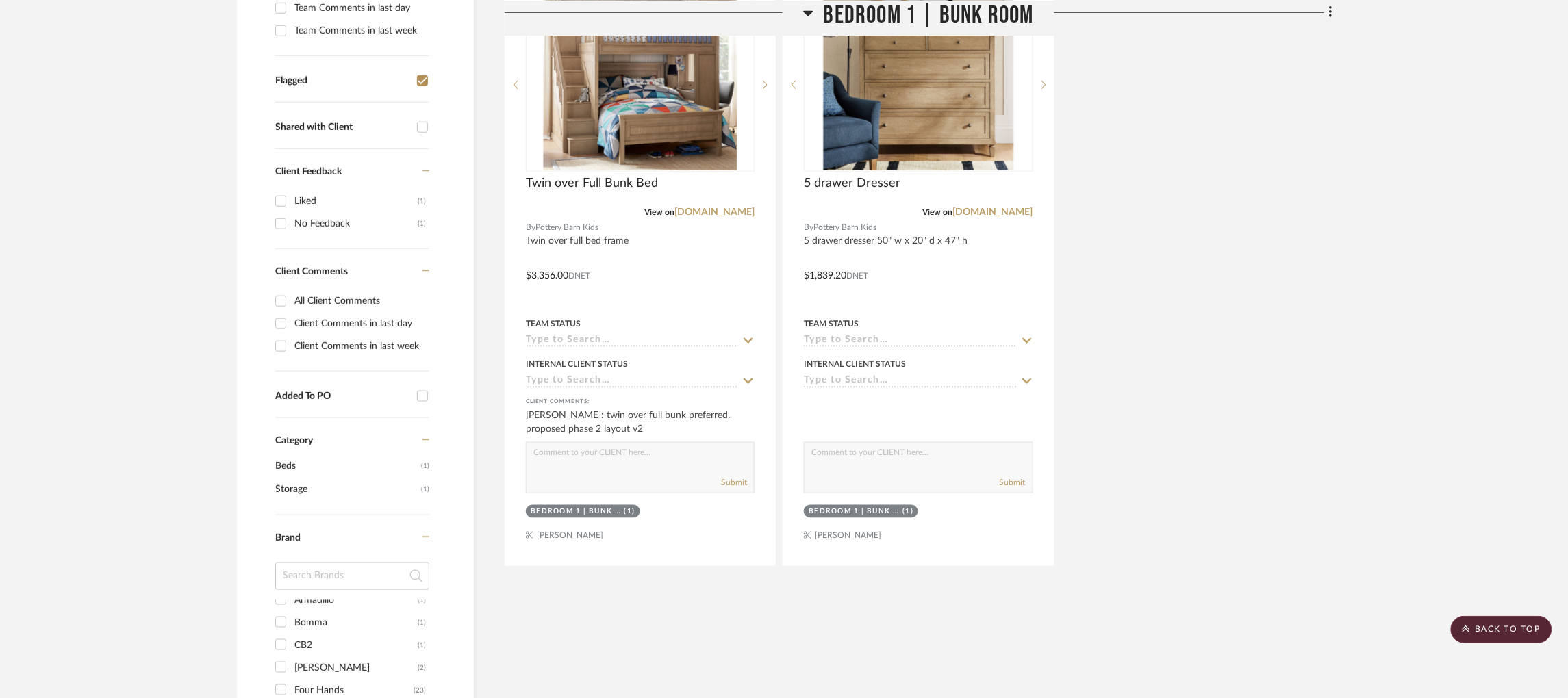
scroll to position [467, 1]
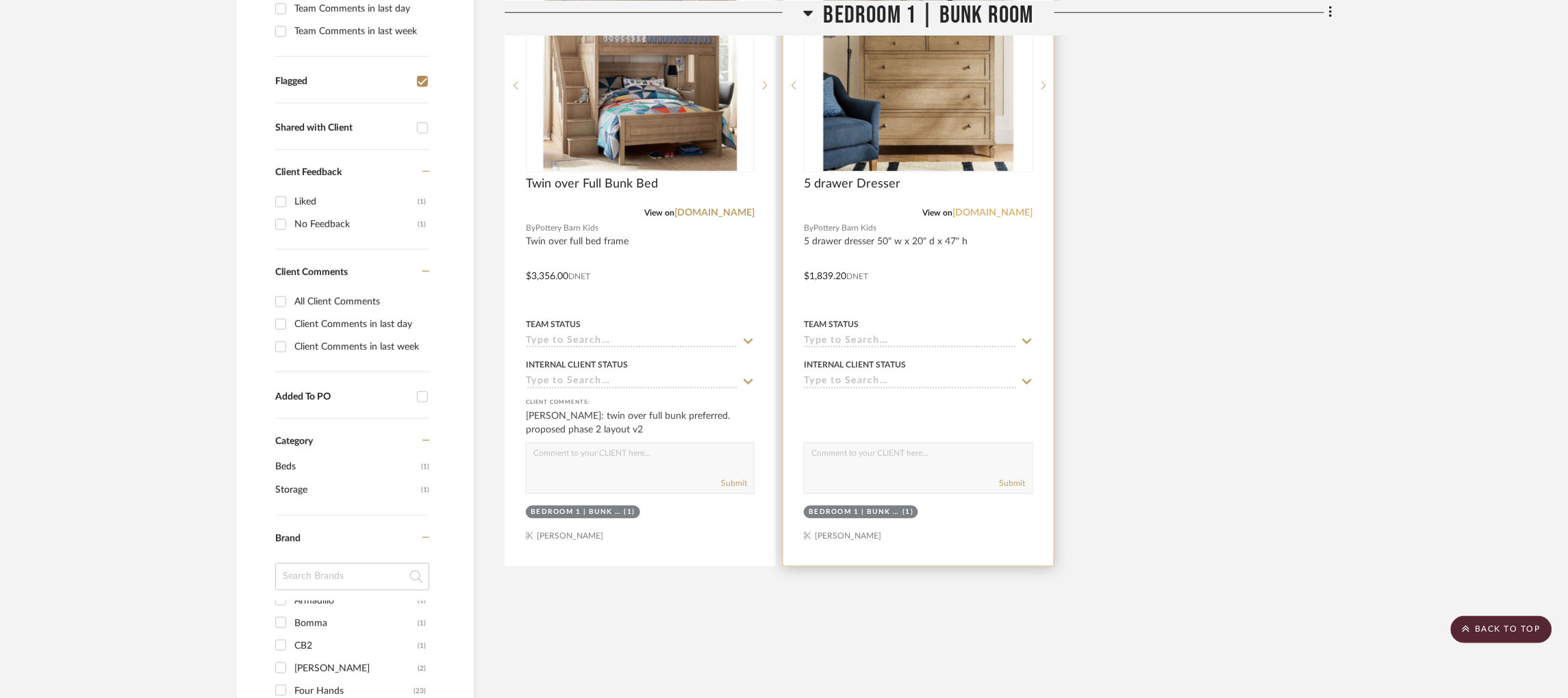
click at [986, 208] on link "[DOMAIN_NAME]" at bounding box center [993, 213] width 80 height 10
click at [903, 95] on img "0" at bounding box center [919, 86] width 191 height 171
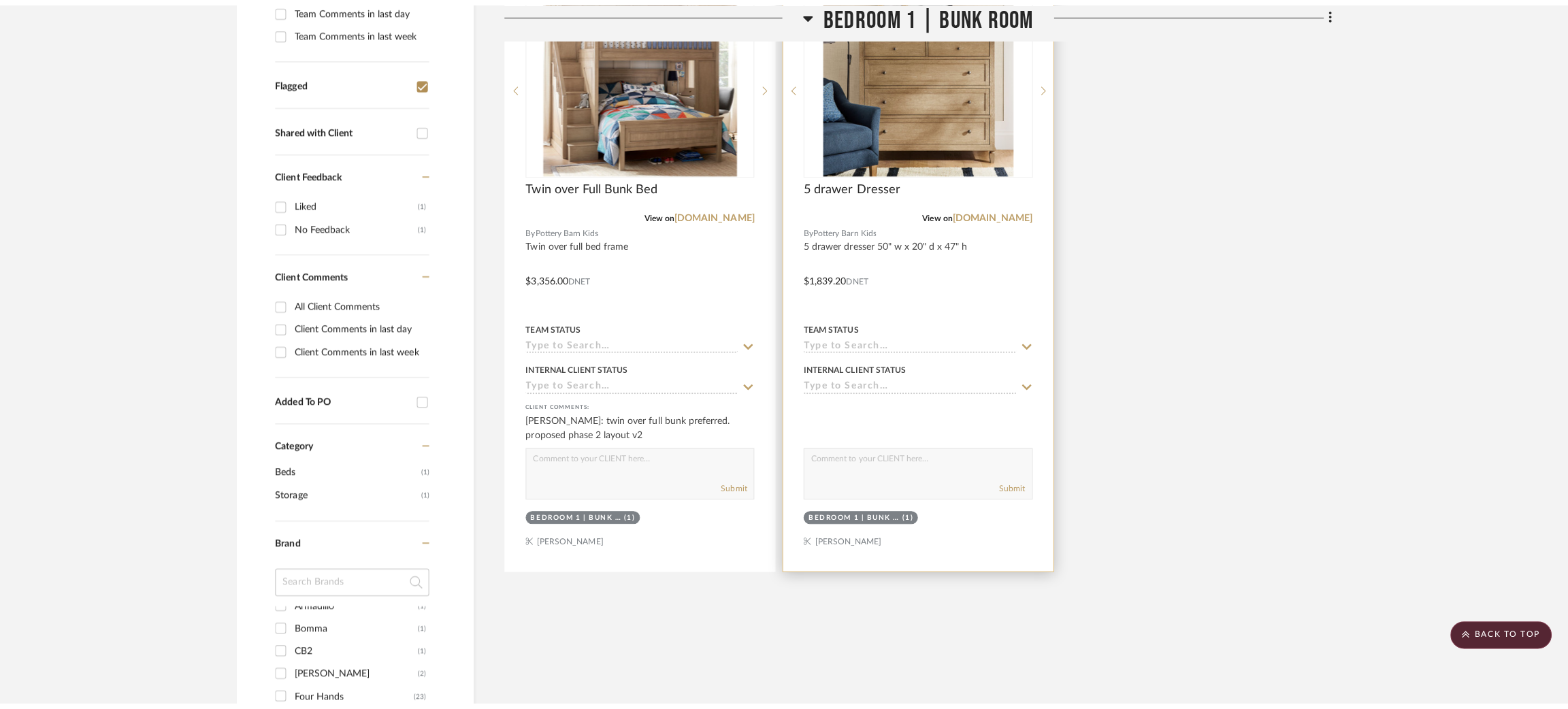
scroll to position [0, 0]
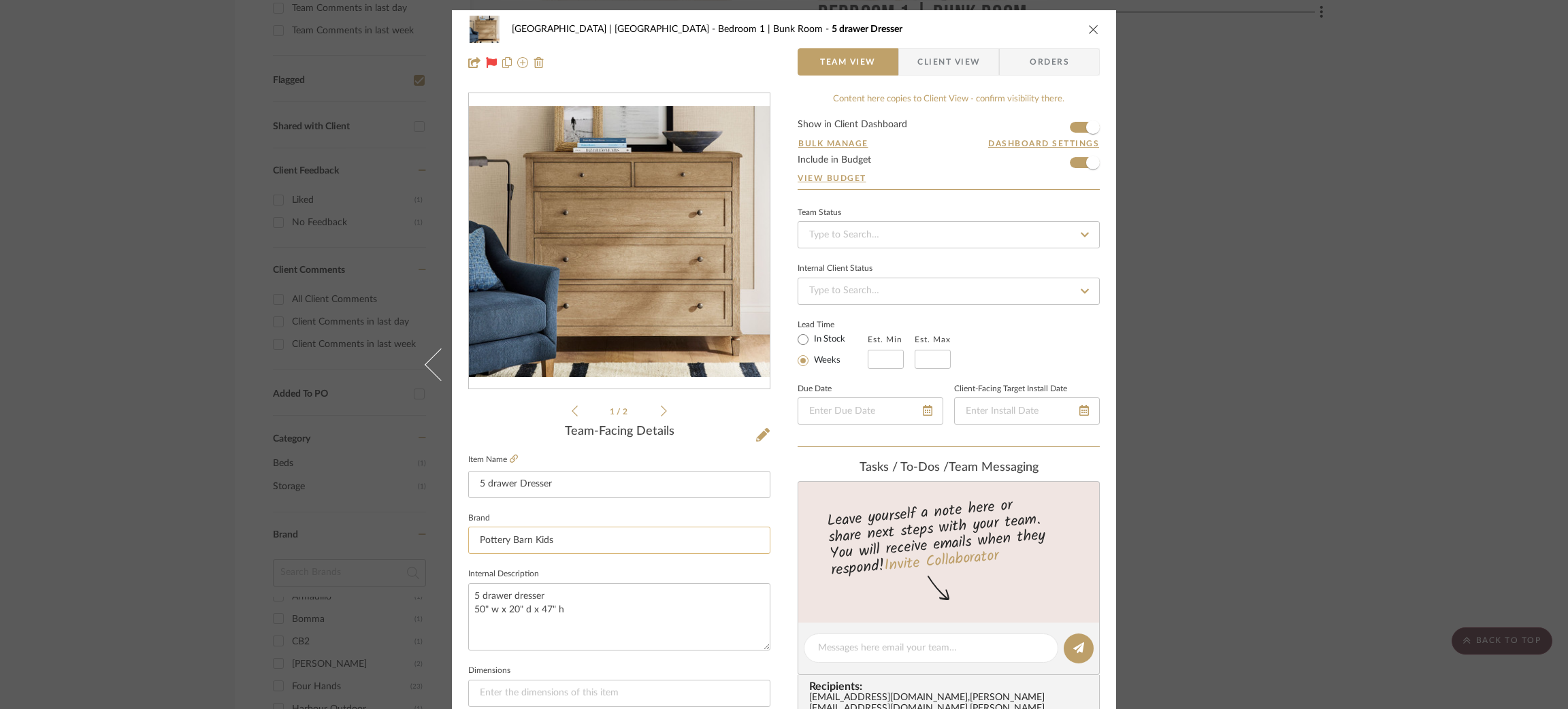
click at [601, 543] on input "Pottery Barn Kids" at bounding box center [619, 541] width 302 height 27
type input "Pottery Barn"
click at [554, 580] on mat-option "Pottery Barn" at bounding box center [615, 573] width 301 height 34
click at [225, 322] on div "Meadow Mountain | [GEOGRAPHIC_DATA] Bedroom 1 | Bunk Room 5 drawer Dresser Team…" at bounding box center [784, 354] width 1568 height 709
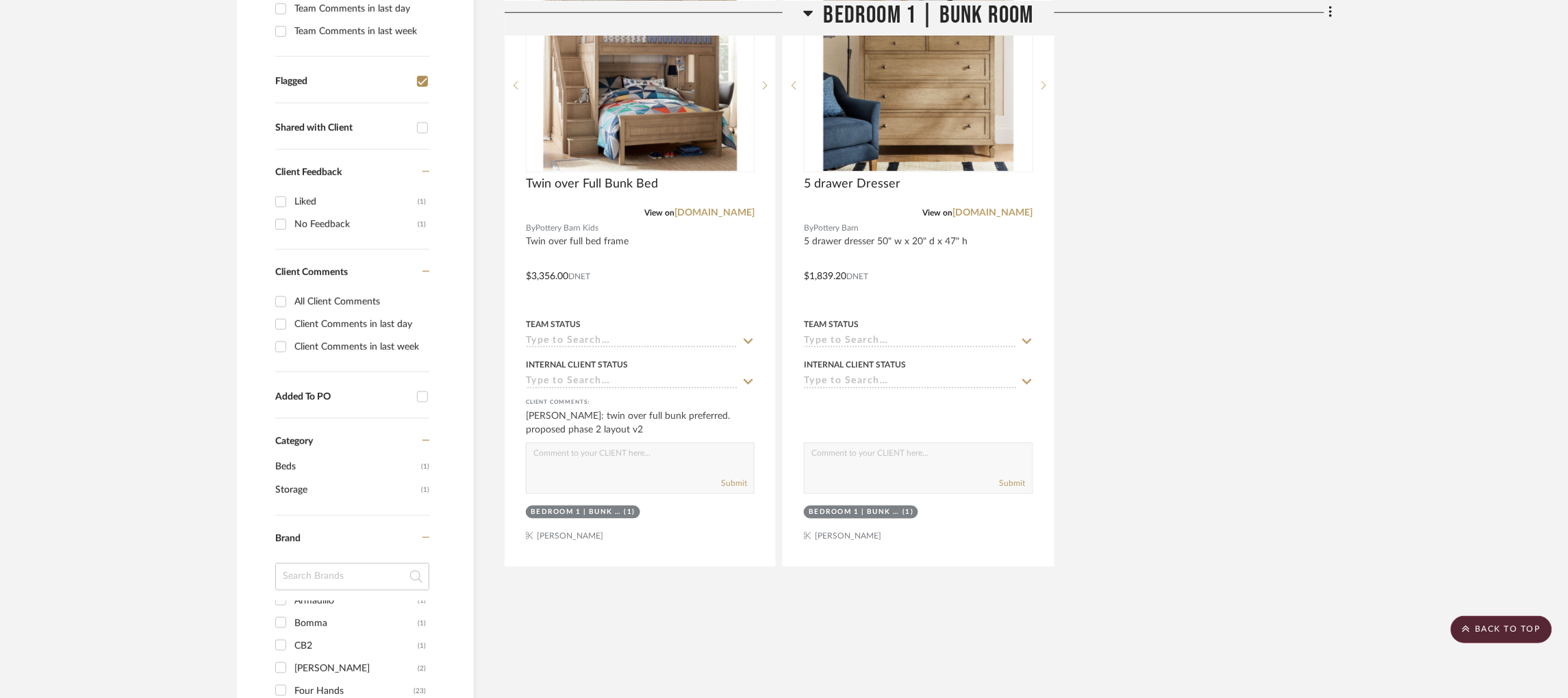
scroll to position [780, 1]
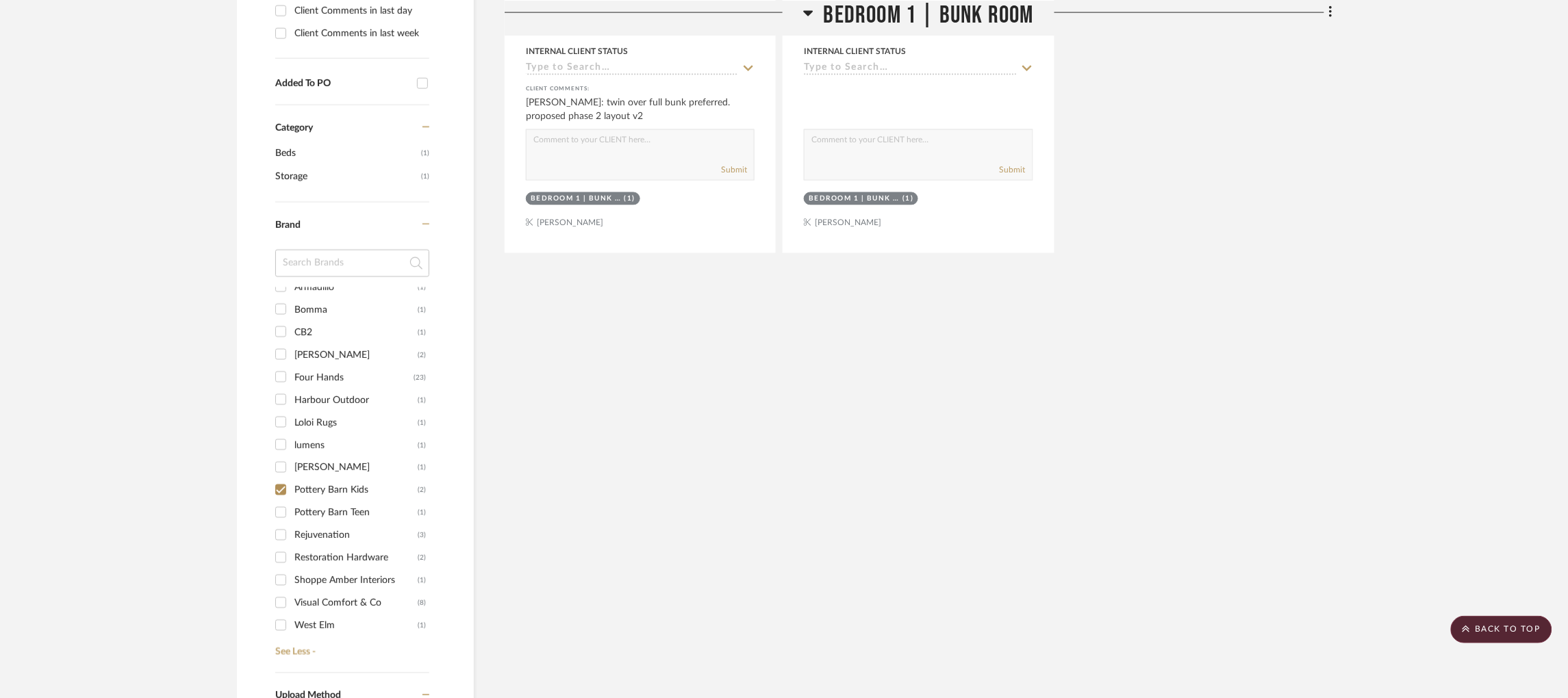
click at [278, 479] on input "Pottery Barn Kids (2)" at bounding box center [280, 490] width 22 height 22
checkbox input "false"
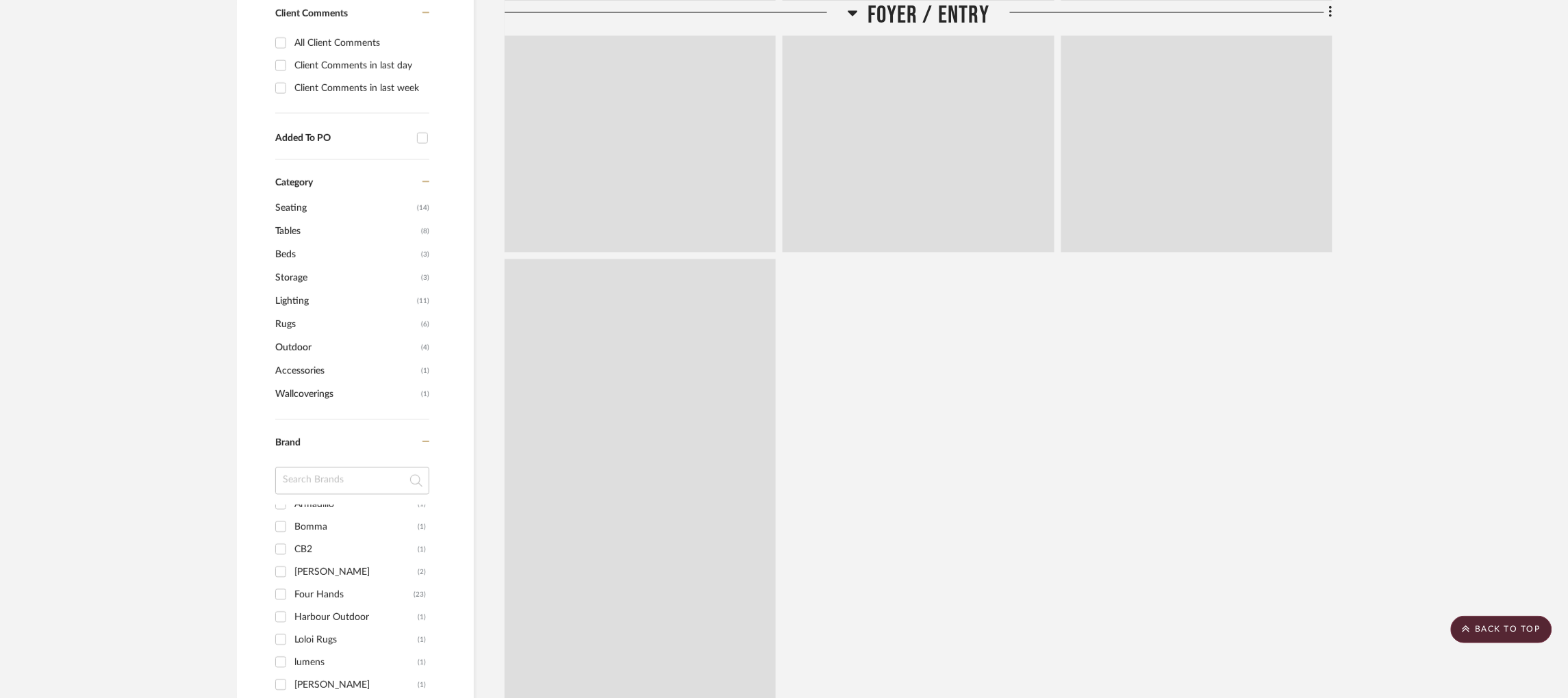
scroll to position [856, 1]
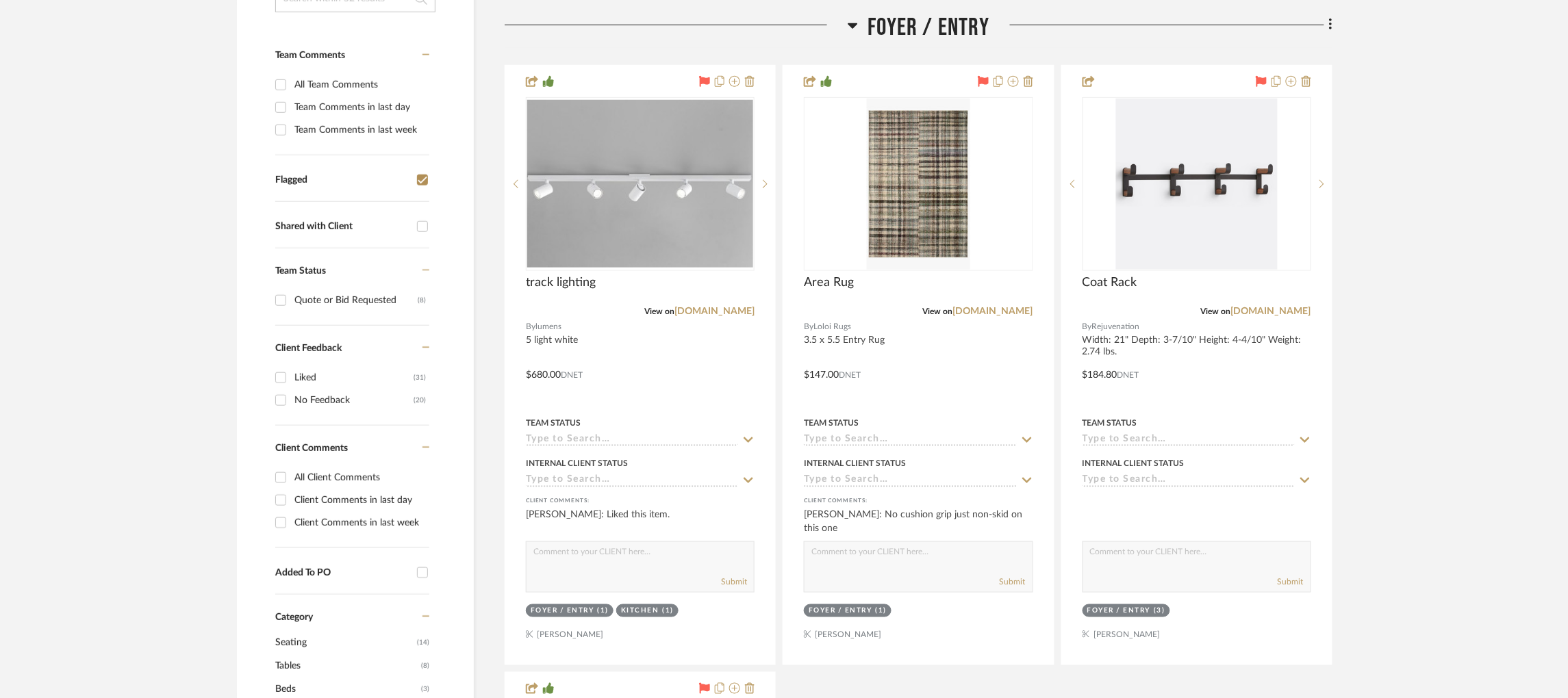
scroll to position [371, 1]
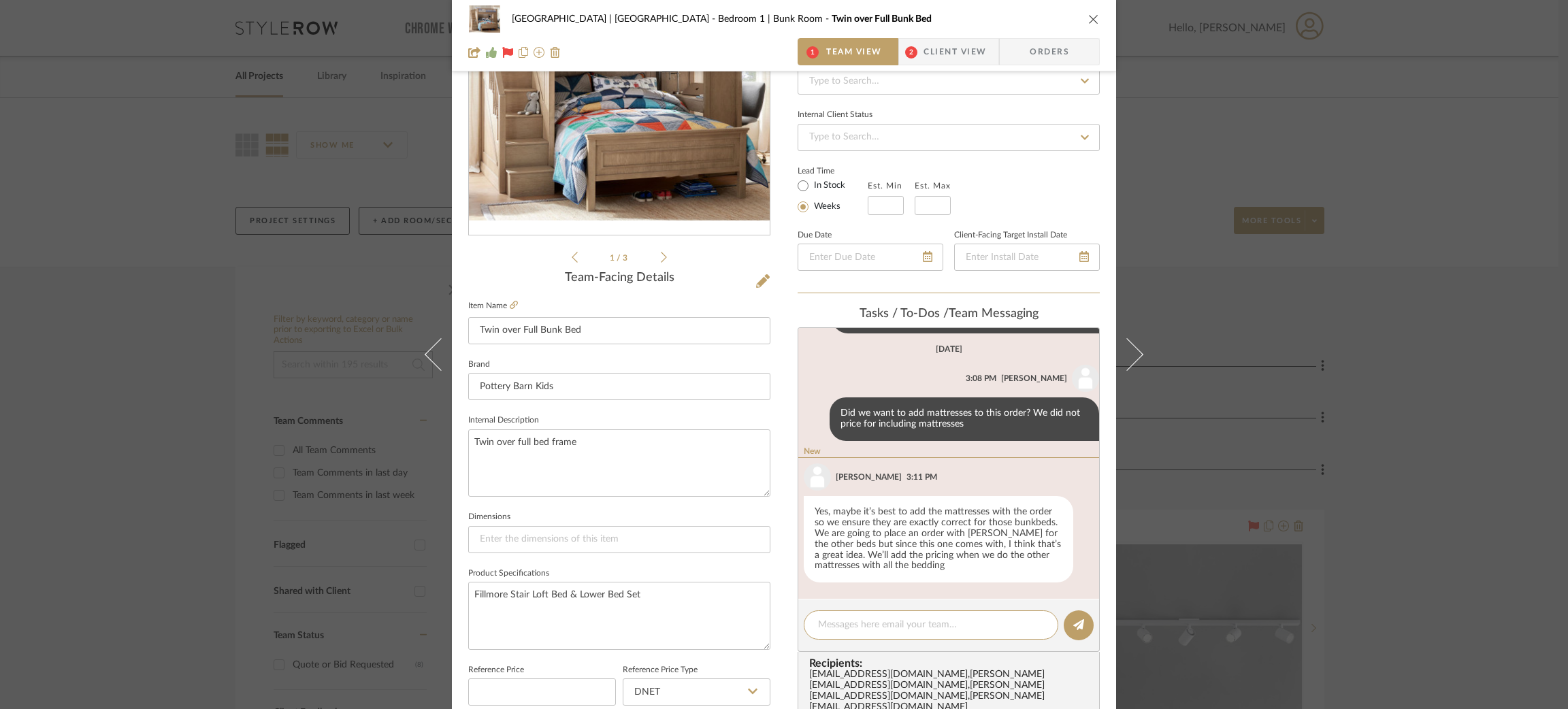
scroll to position [75, 0]
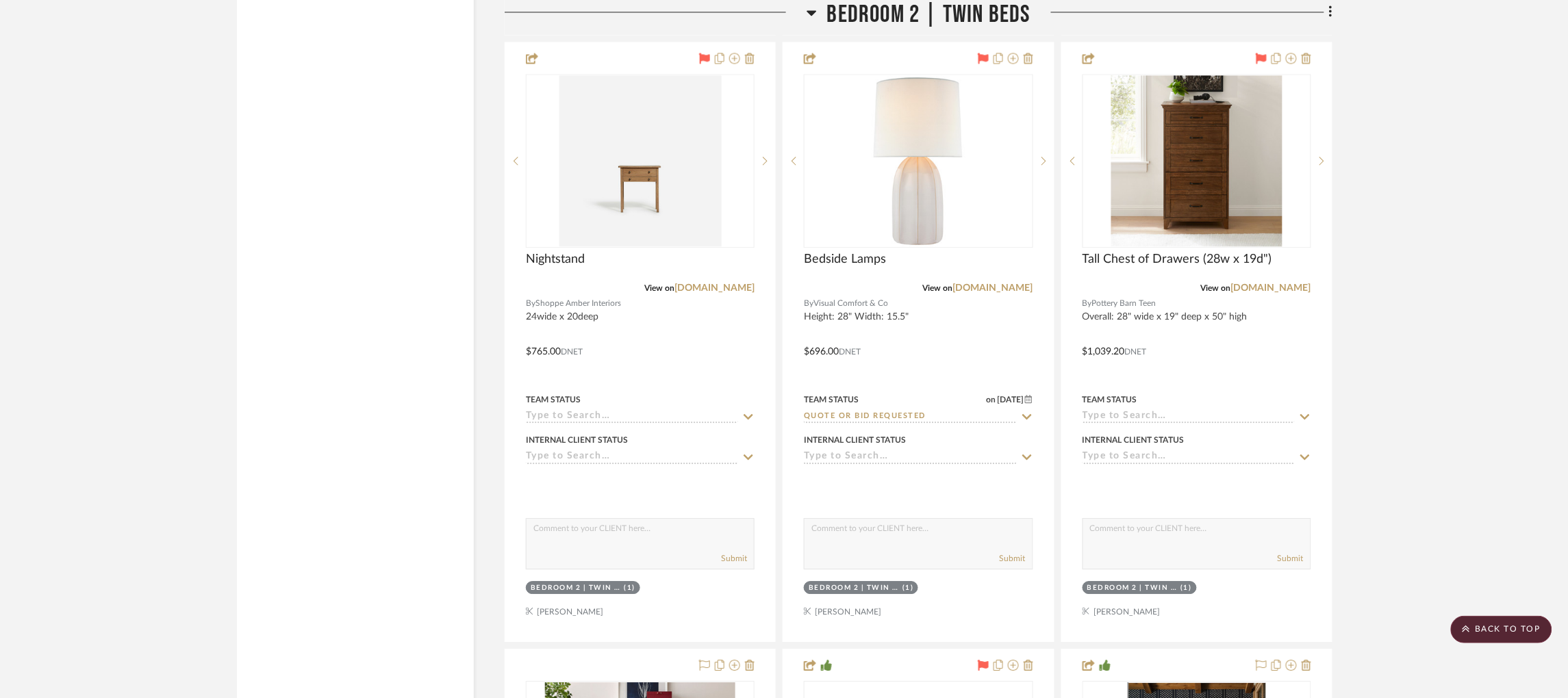
scroll to position [18806, 0]
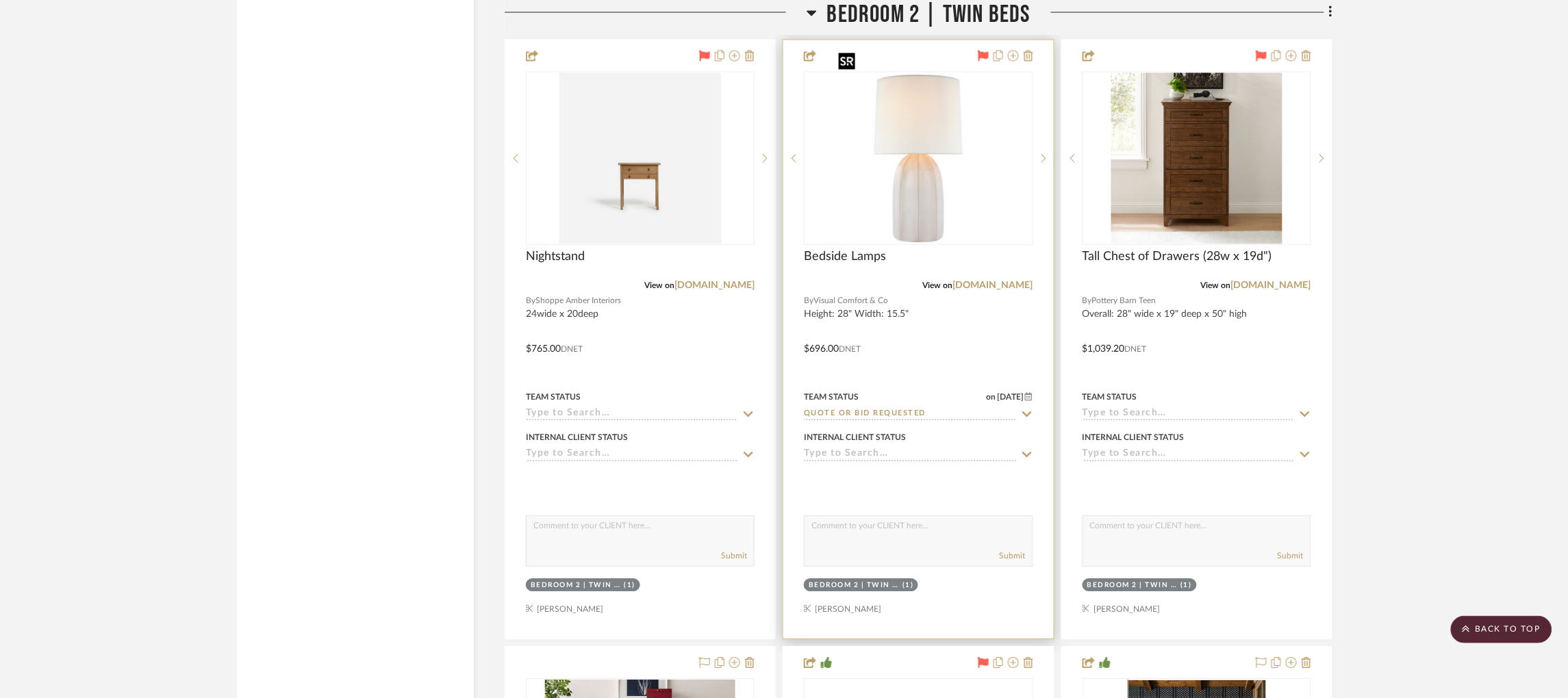
click at [0, 0] on img at bounding box center [0, 0] width 0 height 0
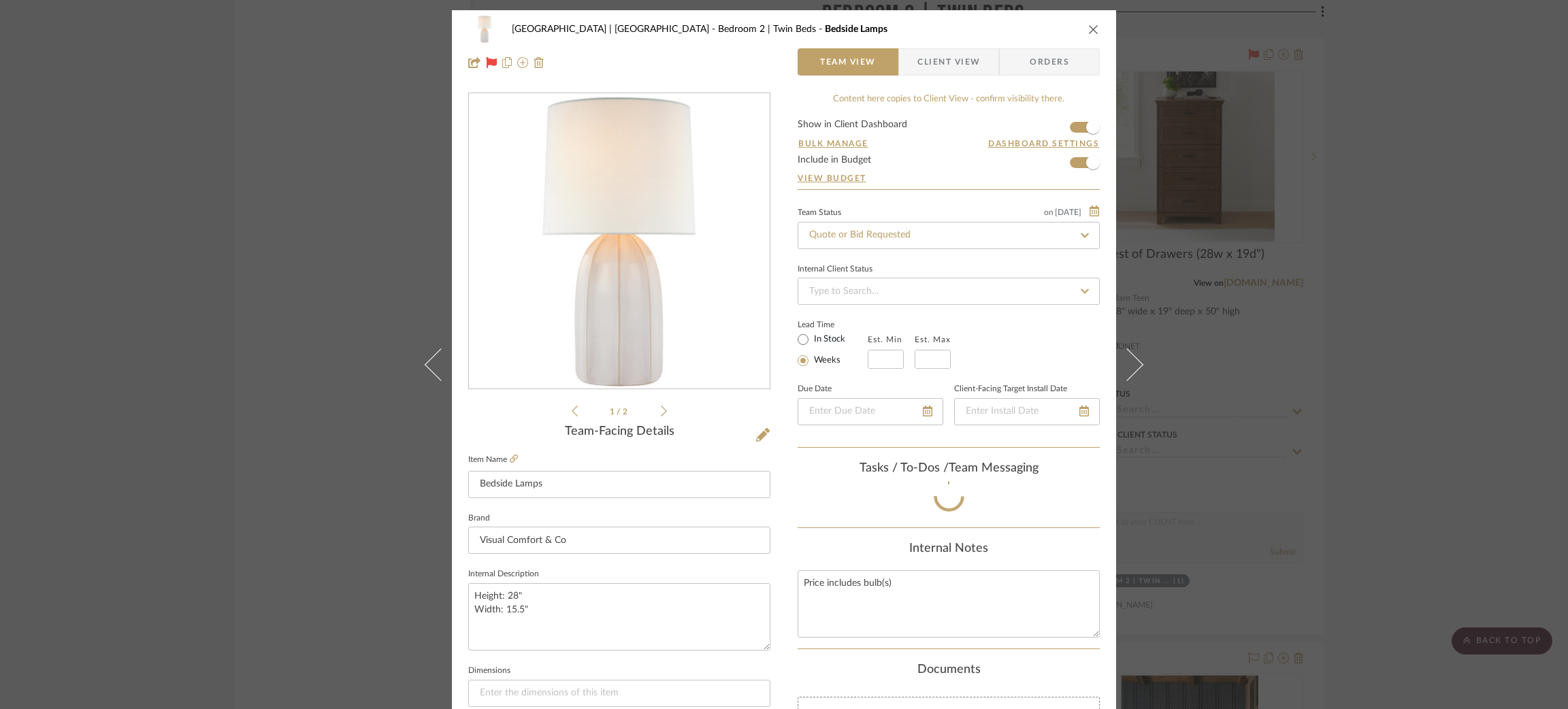
scroll to position [155, 0]
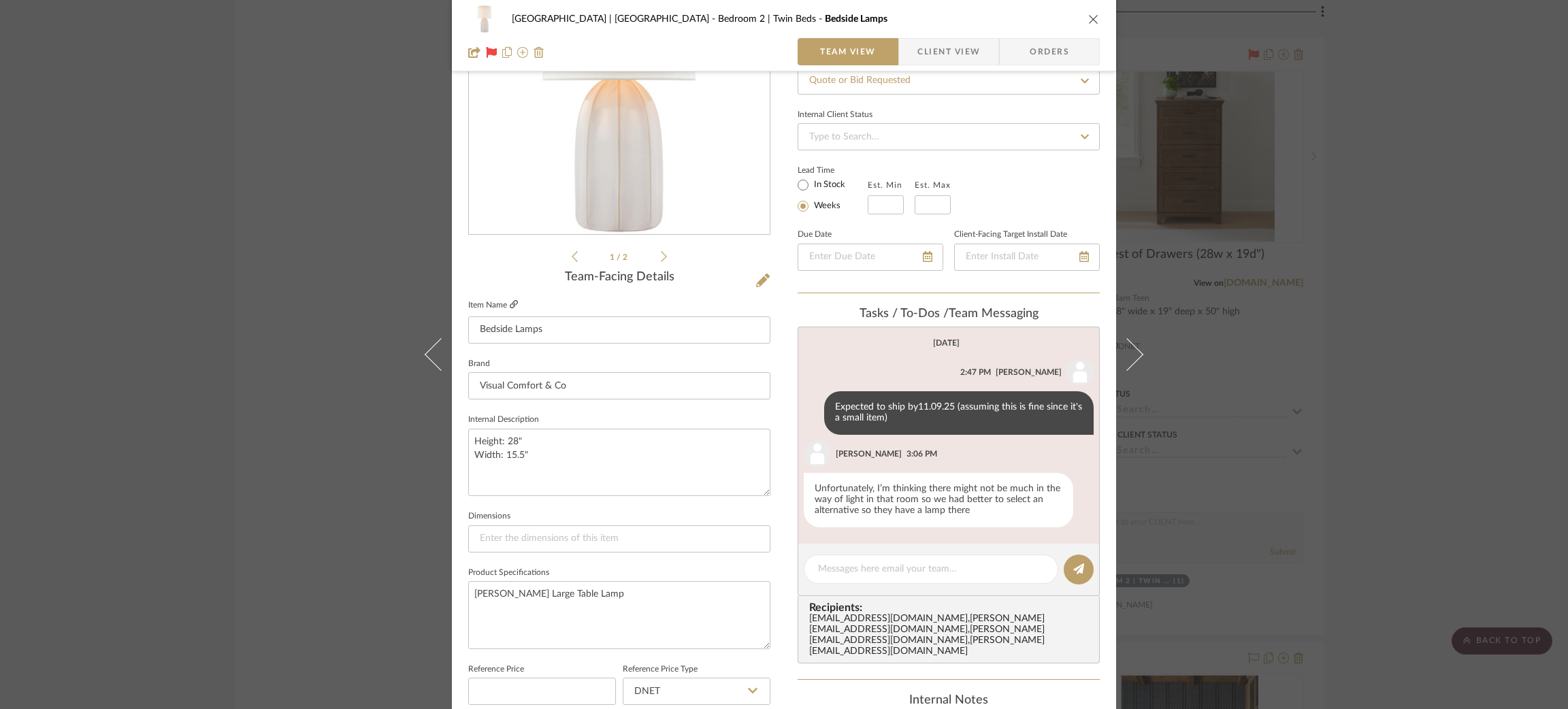
click at [509, 301] on icon at bounding box center [513, 304] width 8 height 8
click at [287, 261] on div "Meadow Mountain | Vail Valley Bedroom 2 | Twin Beds Bedside Lamps Team View Cli…" at bounding box center [784, 354] width 1568 height 709
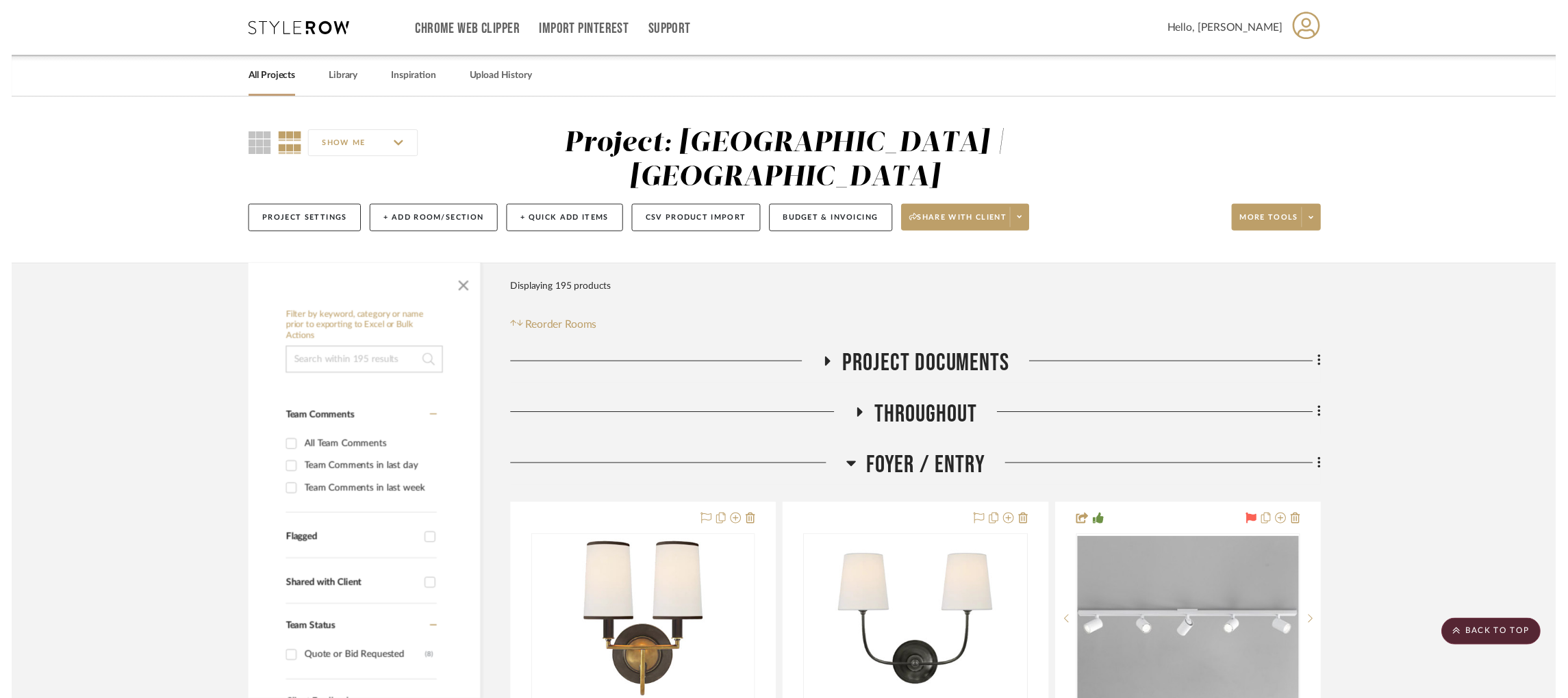
scroll to position [18806, 0]
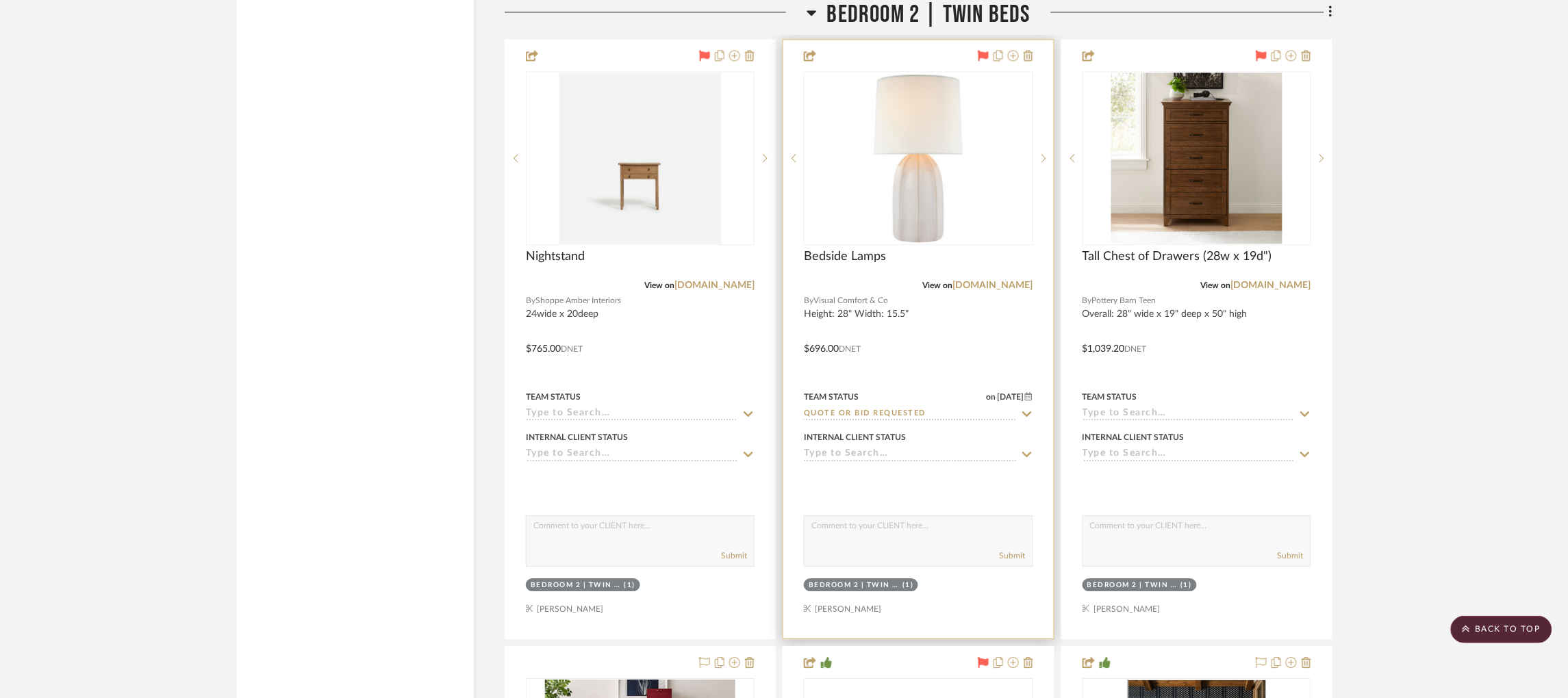
click at [896, 408] on input "Quote or Bid Requested" at bounding box center [910, 414] width 212 height 13
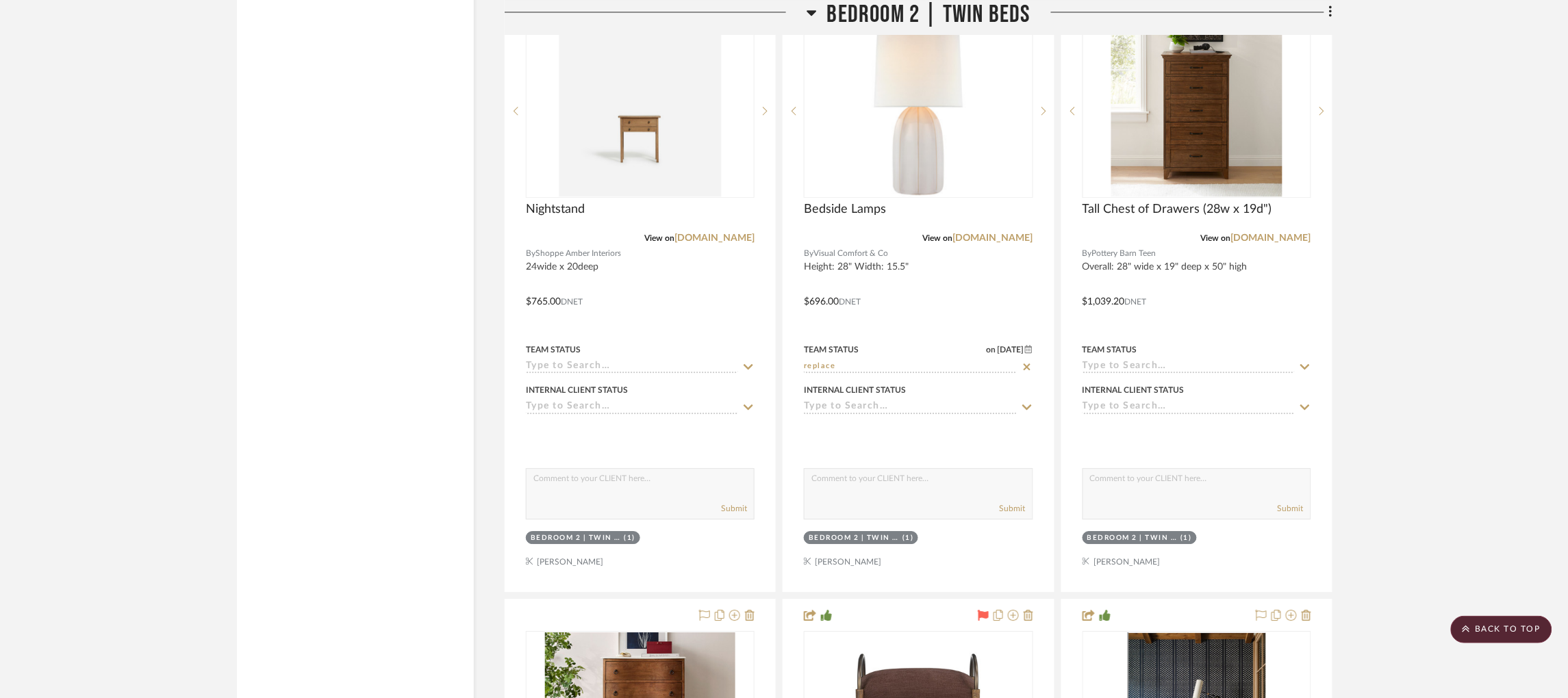
scroll to position [18849, 0]
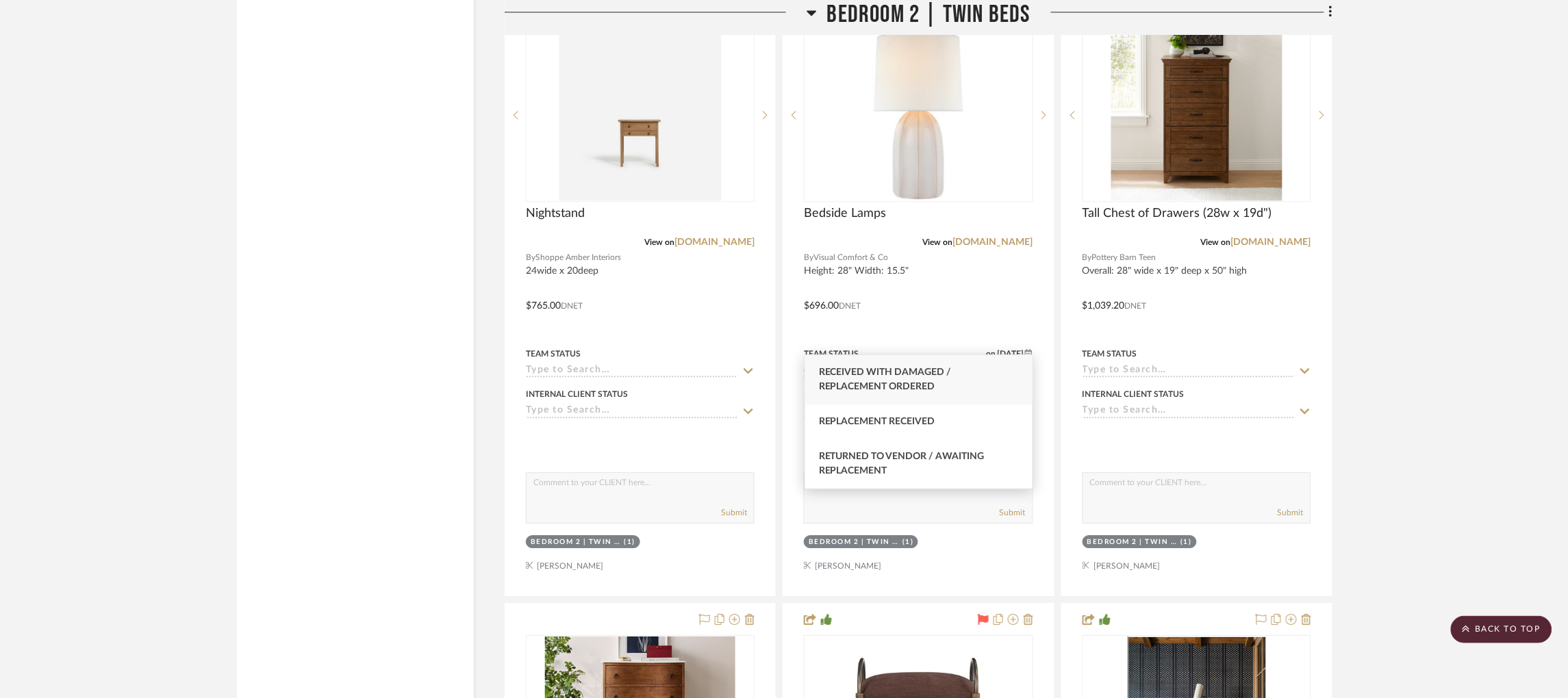
type input "r"
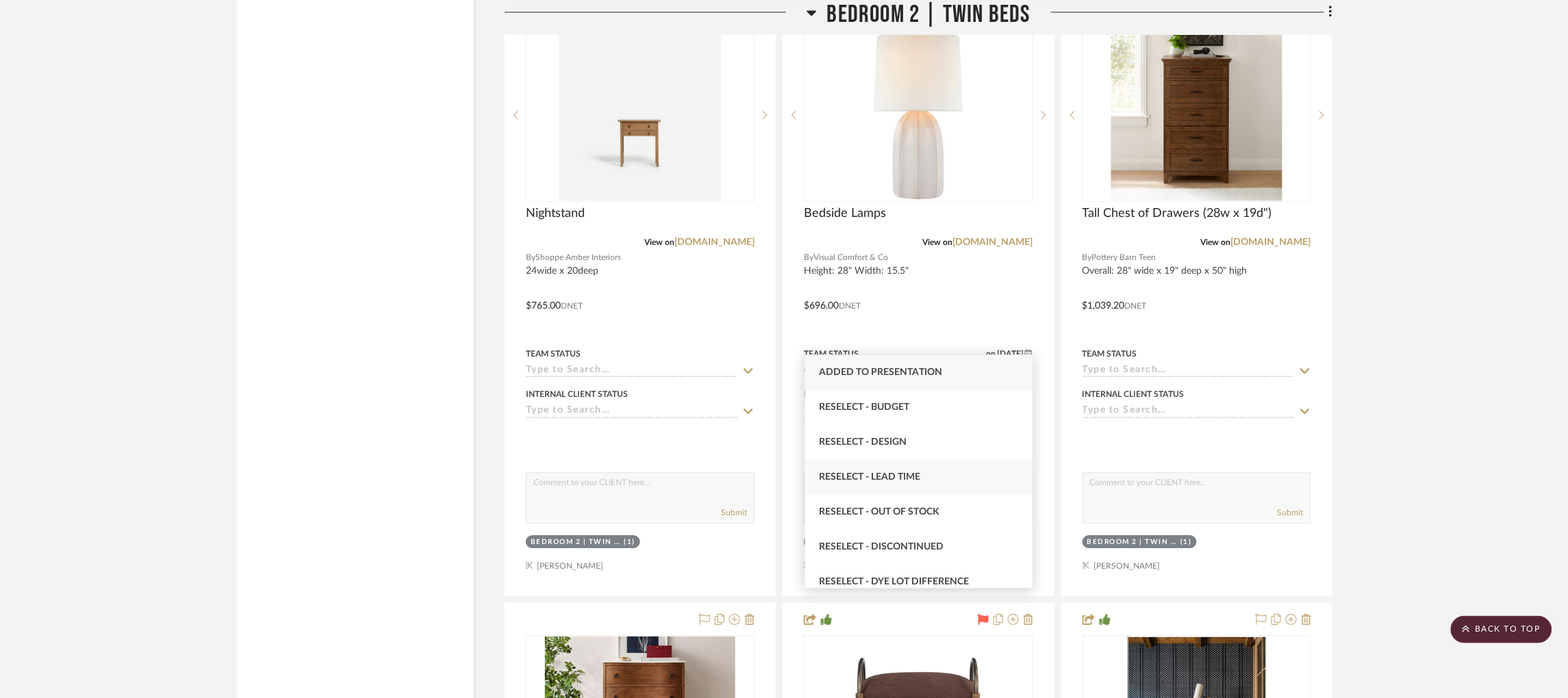
click at [884, 478] on span "Reselect - Lead Time" at bounding box center [869, 477] width 101 height 10
type input "Reselect - Lead Time"
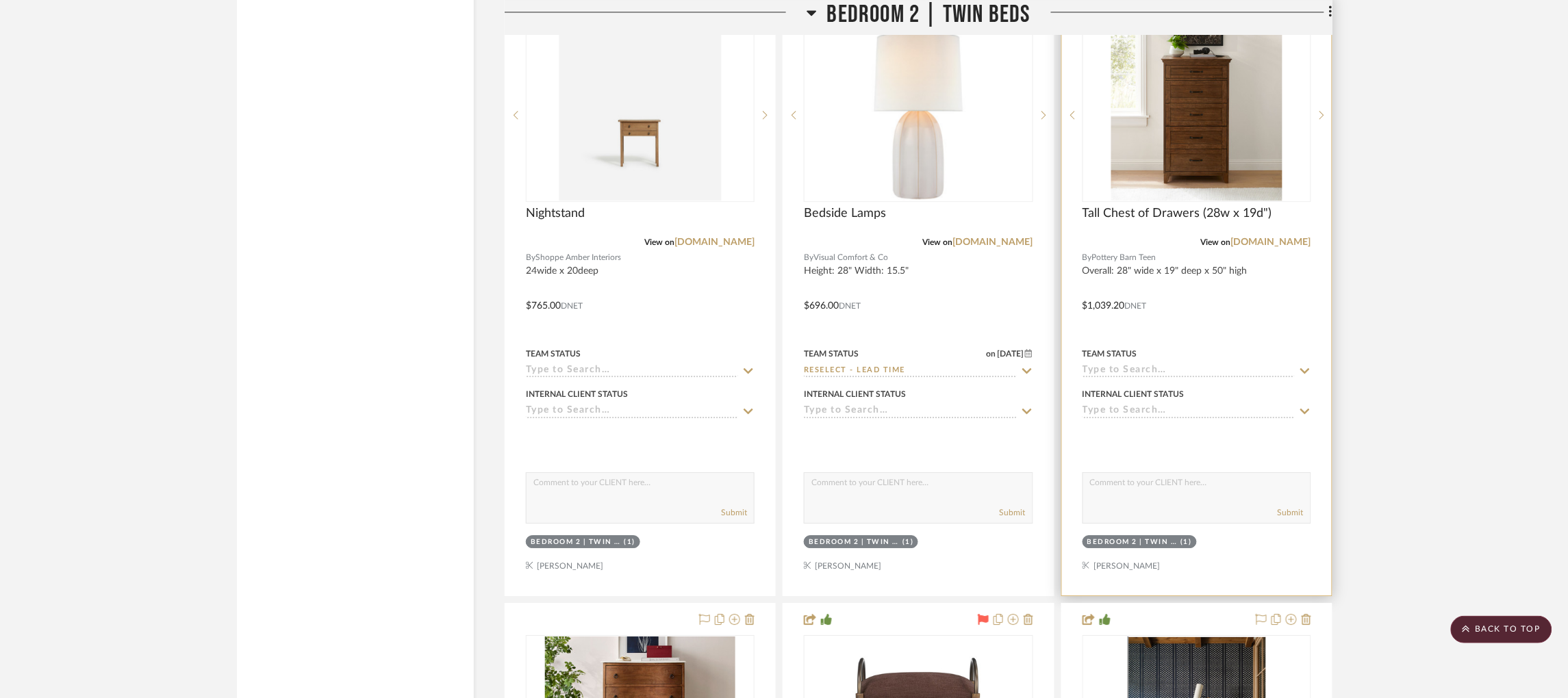
click at [1112, 365] on input at bounding box center [1188, 371] width 212 height 13
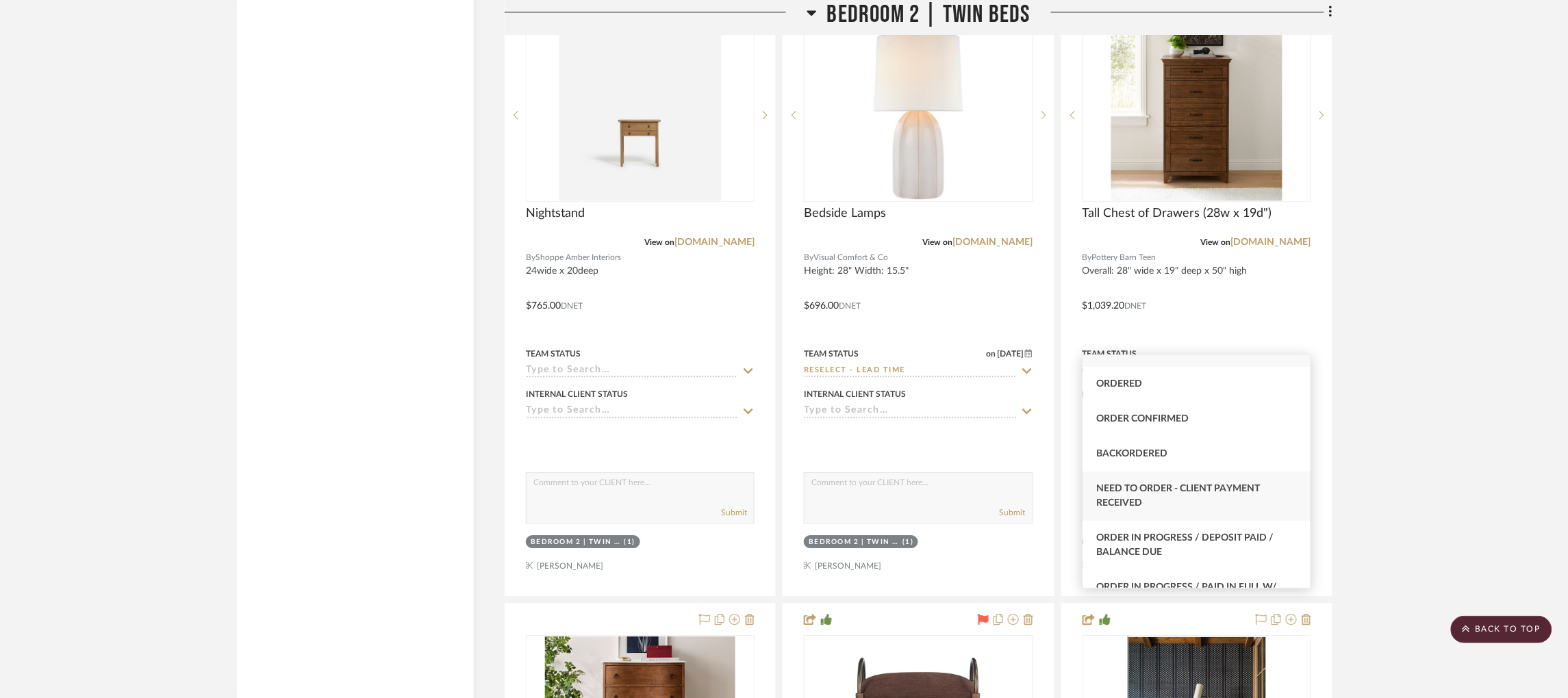
scroll to position [25, 0]
type input "order"
click at [1181, 542] on div "Order in Progress / Deposit Paid / Balance due" at bounding box center [1196, 544] width 227 height 49
type input "[DATE]"
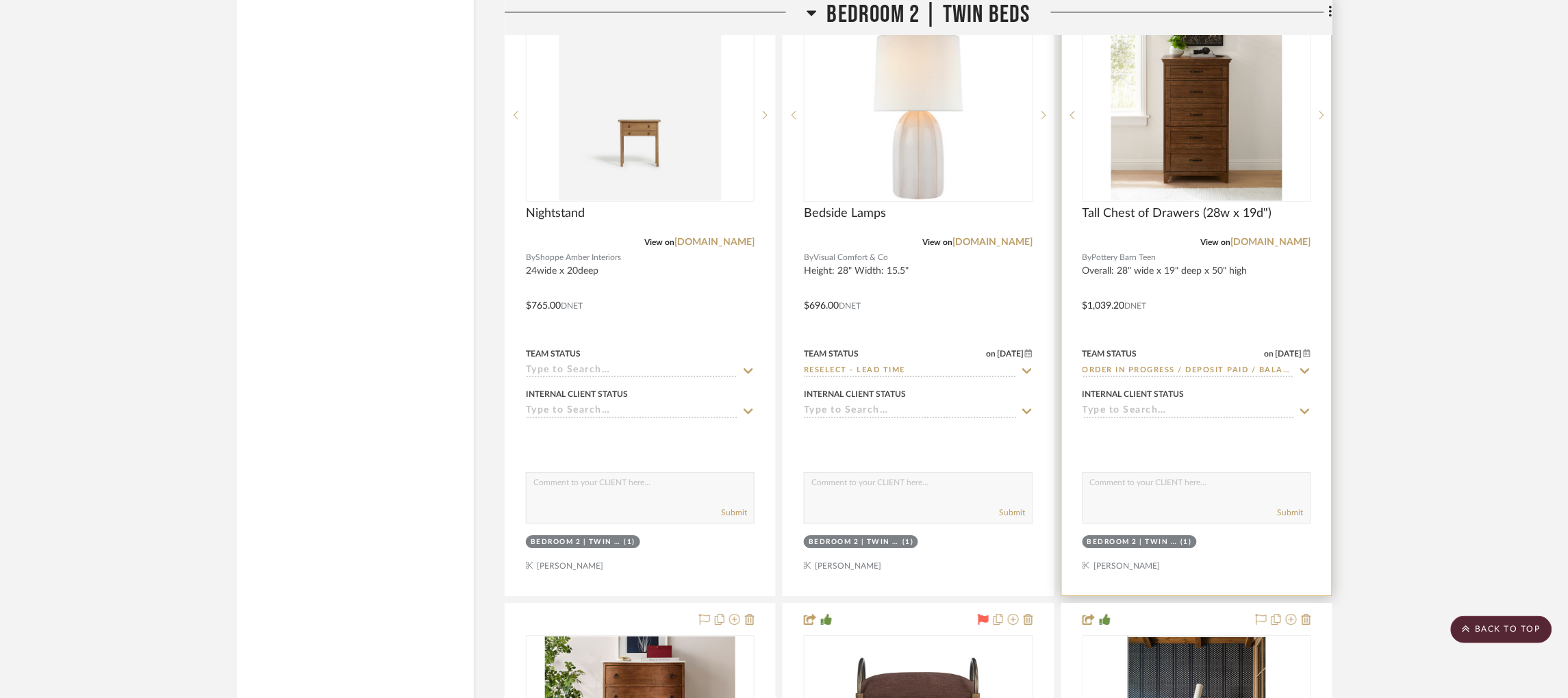
click at [1181, 365] on input "Order in Progress / Deposit Paid / Balance due" at bounding box center [1188, 371] width 212 height 13
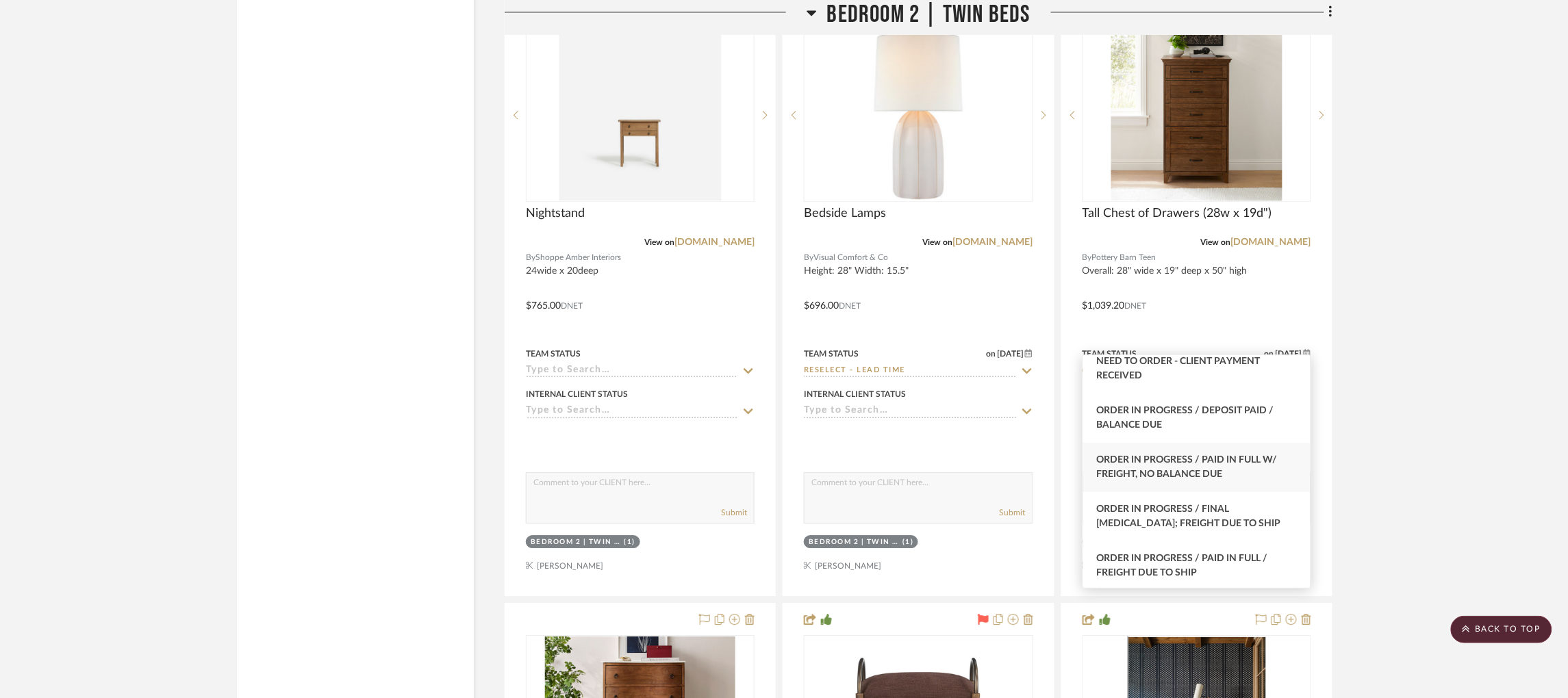
scroll to position [151, 0]
click at [1177, 470] on span "Order In Progress / Paid In Full w/ Freight, No Balance due" at bounding box center [1187, 466] width 181 height 24
type input "Order In Progress / Paid In Full w/ Freight, No Balance due"
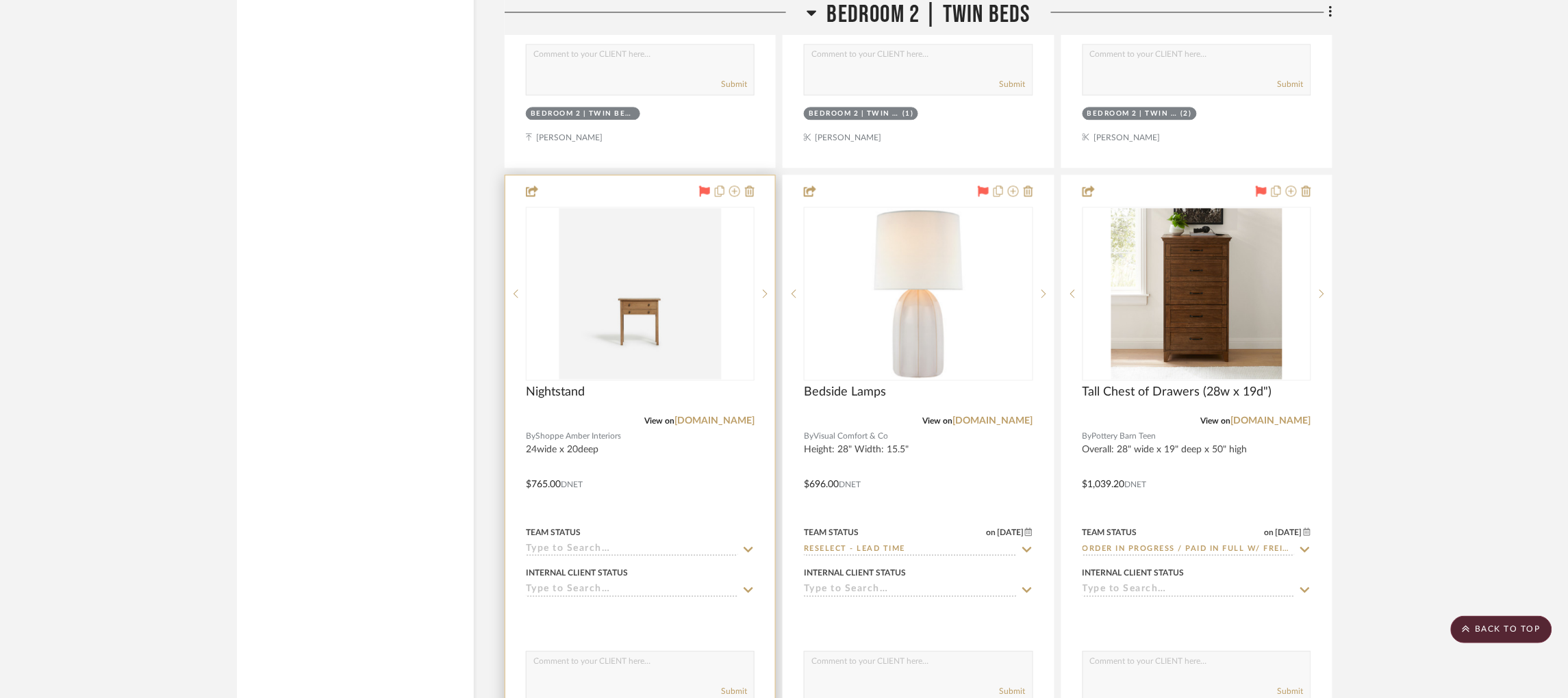
scroll to position [18669, 0]
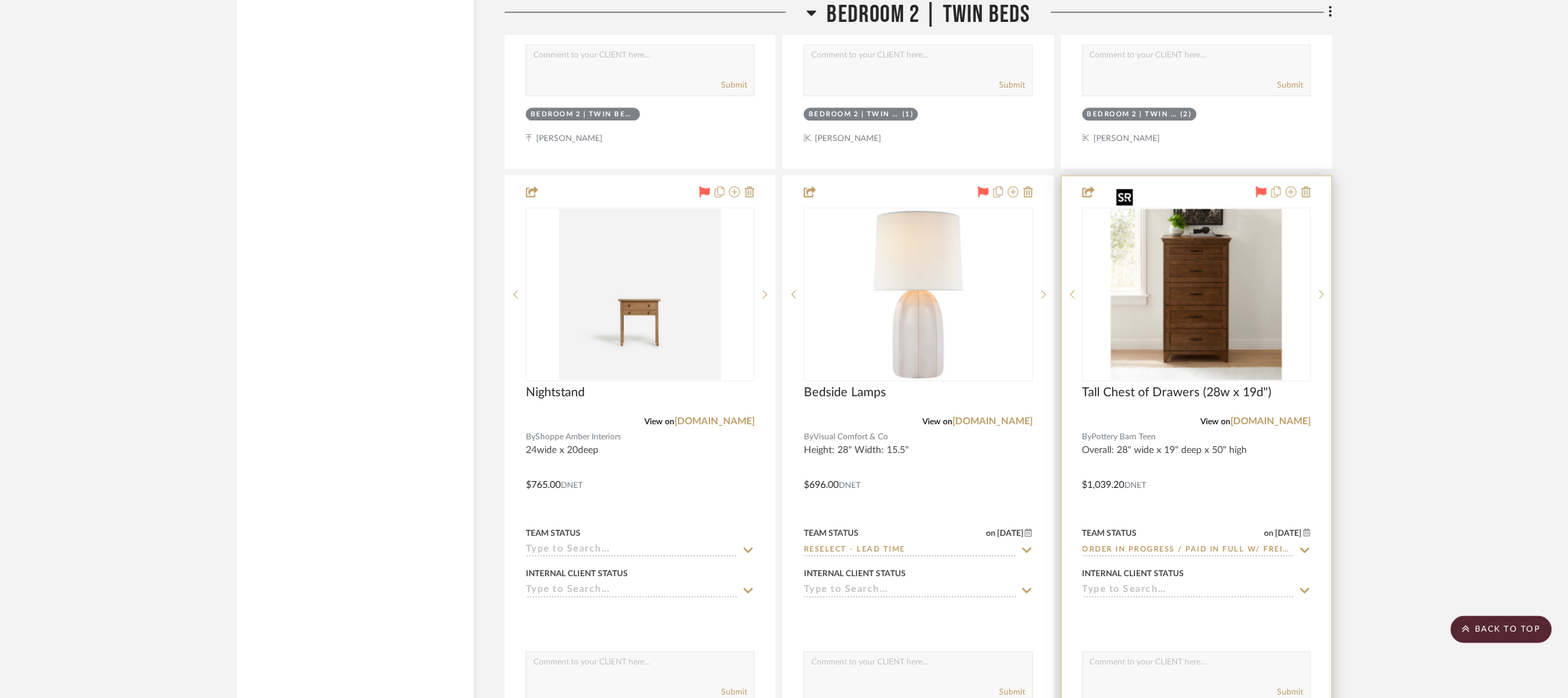
click at [0, 0] on img at bounding box center [0, 0] width 0 height 0
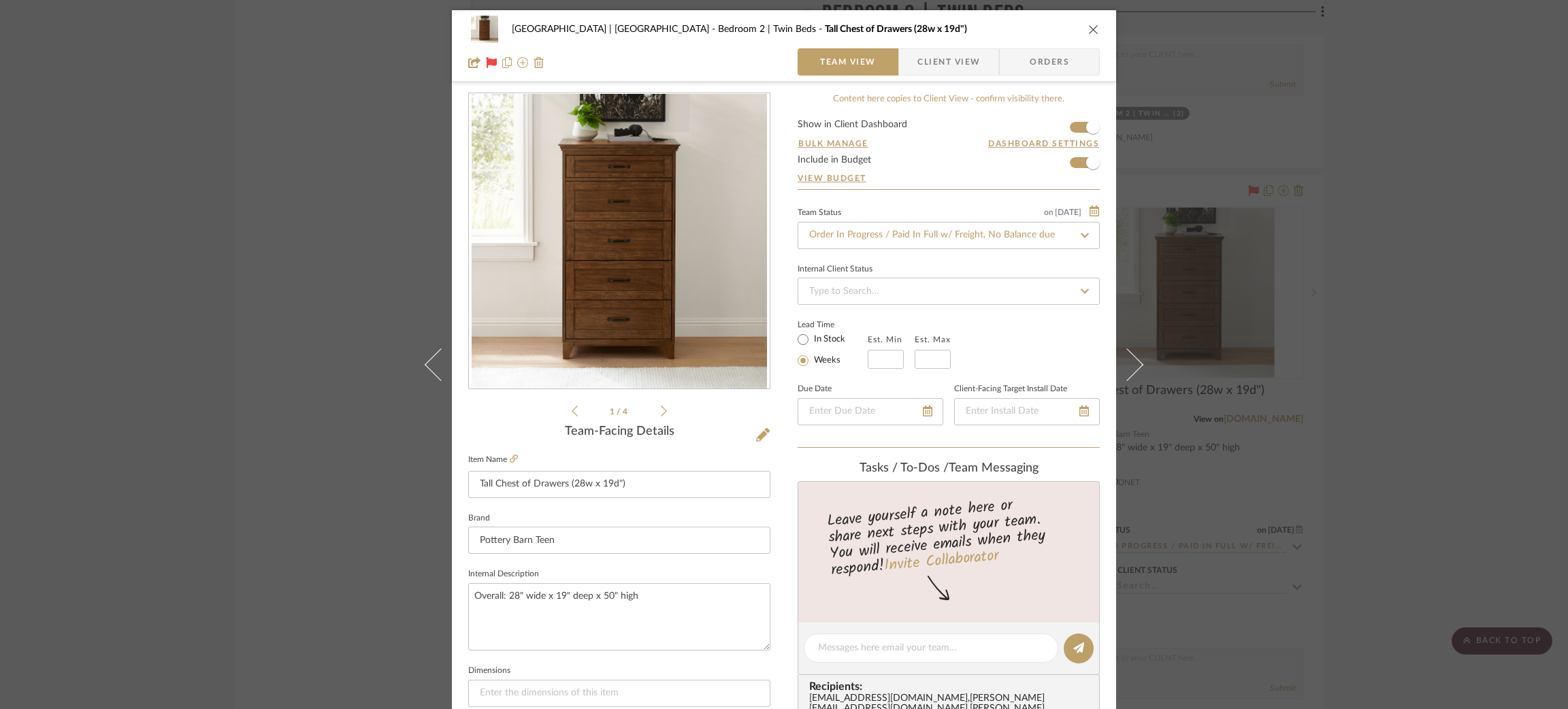
scroll to position [165, 0]
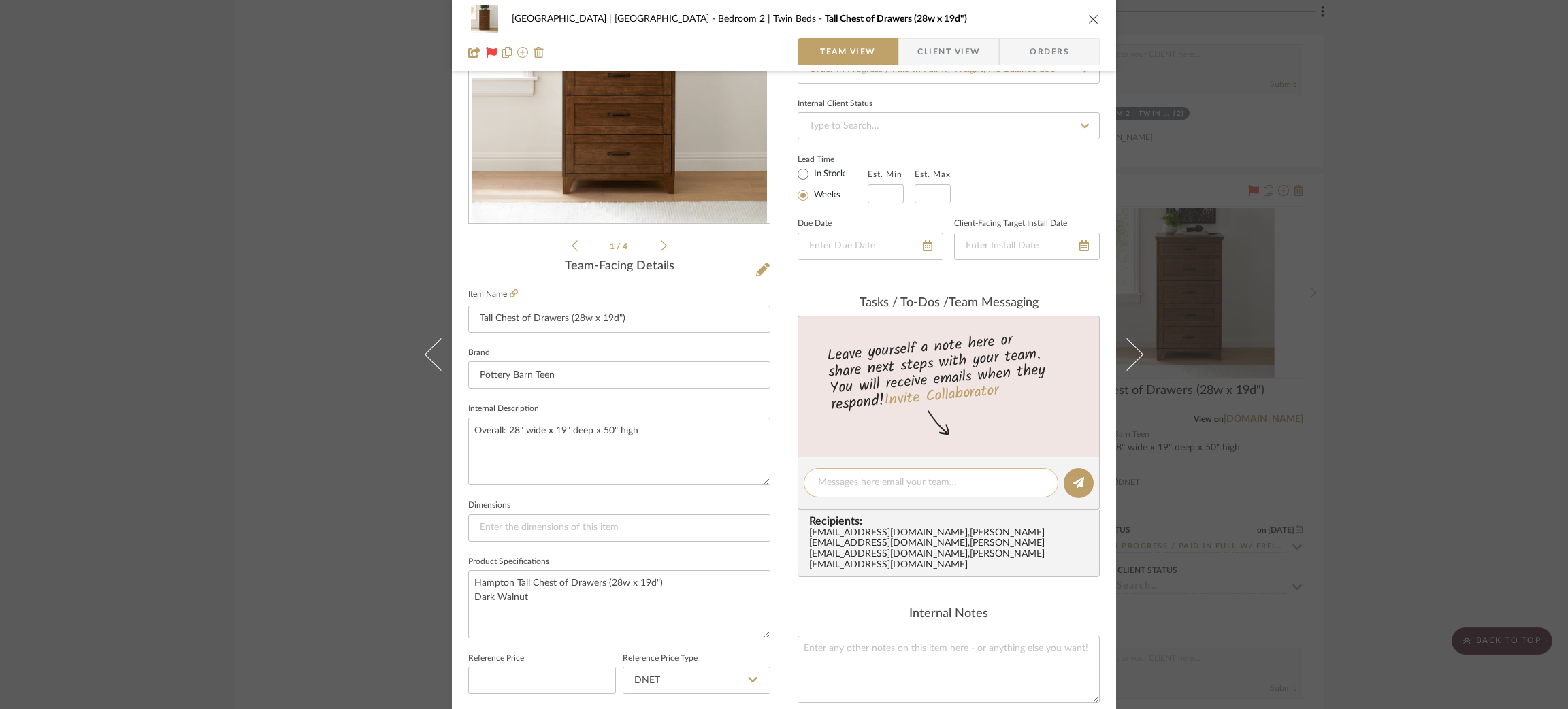
click at [843, 476] on textarea at bounding box center [931, 483] width 226 height 15
type textarea "D"
drag, startPoint x: 952, startPoint y: 480, endPoint x: 1056, endPoint y: 480, distance: 104.0
click at [1056, 480] on editor-of-message "PB charges tax on orders despite them going to CO.." at bounding box center [948, 484] width 302 height 53
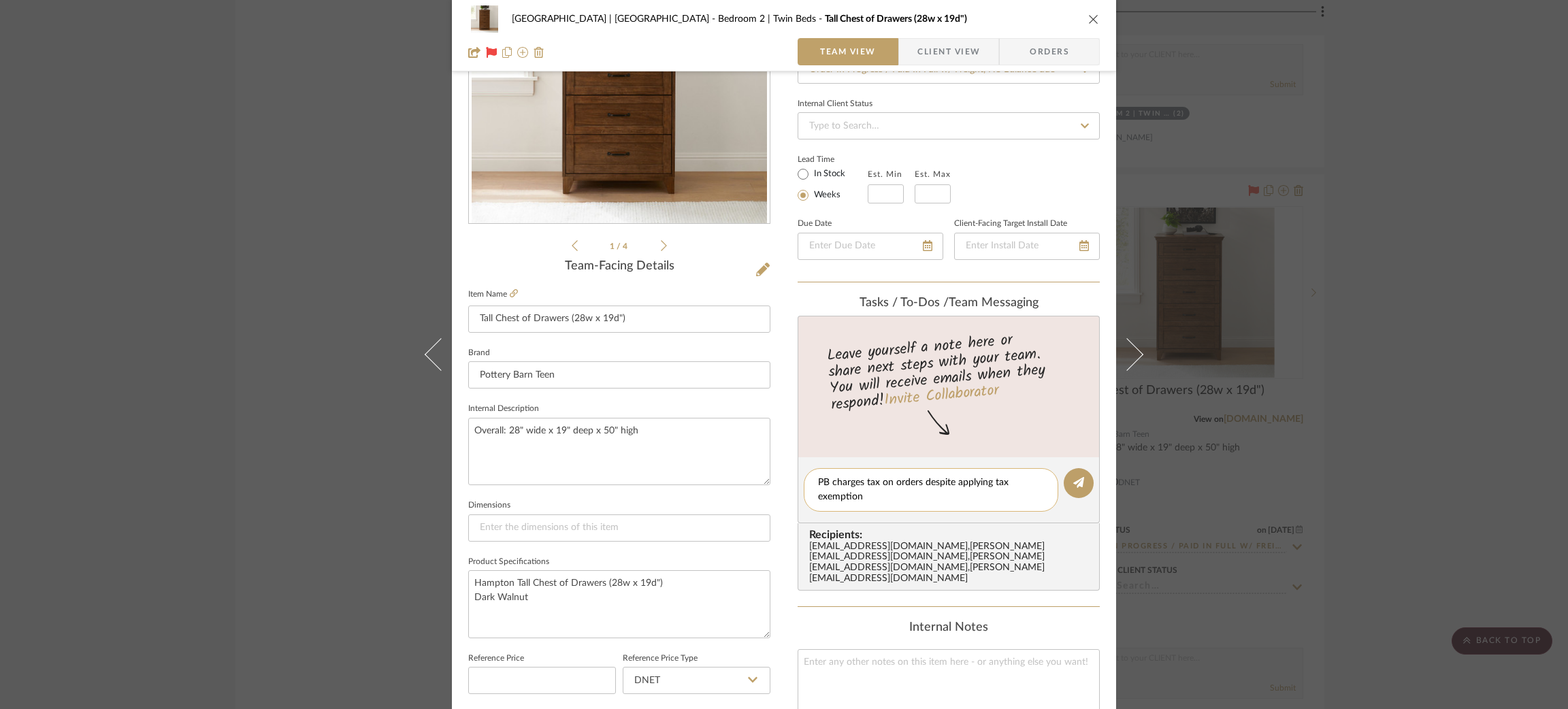
click at [952, 480] on textarea "PB charges tax on orders despite applying tax exemption" at bounding box center [931, 490] width 226 height 28
click at [929, 496] on textarea "PB charges tax on orders despite me applying tax exemption" at bounding box center [931, 490] width 226 height 28
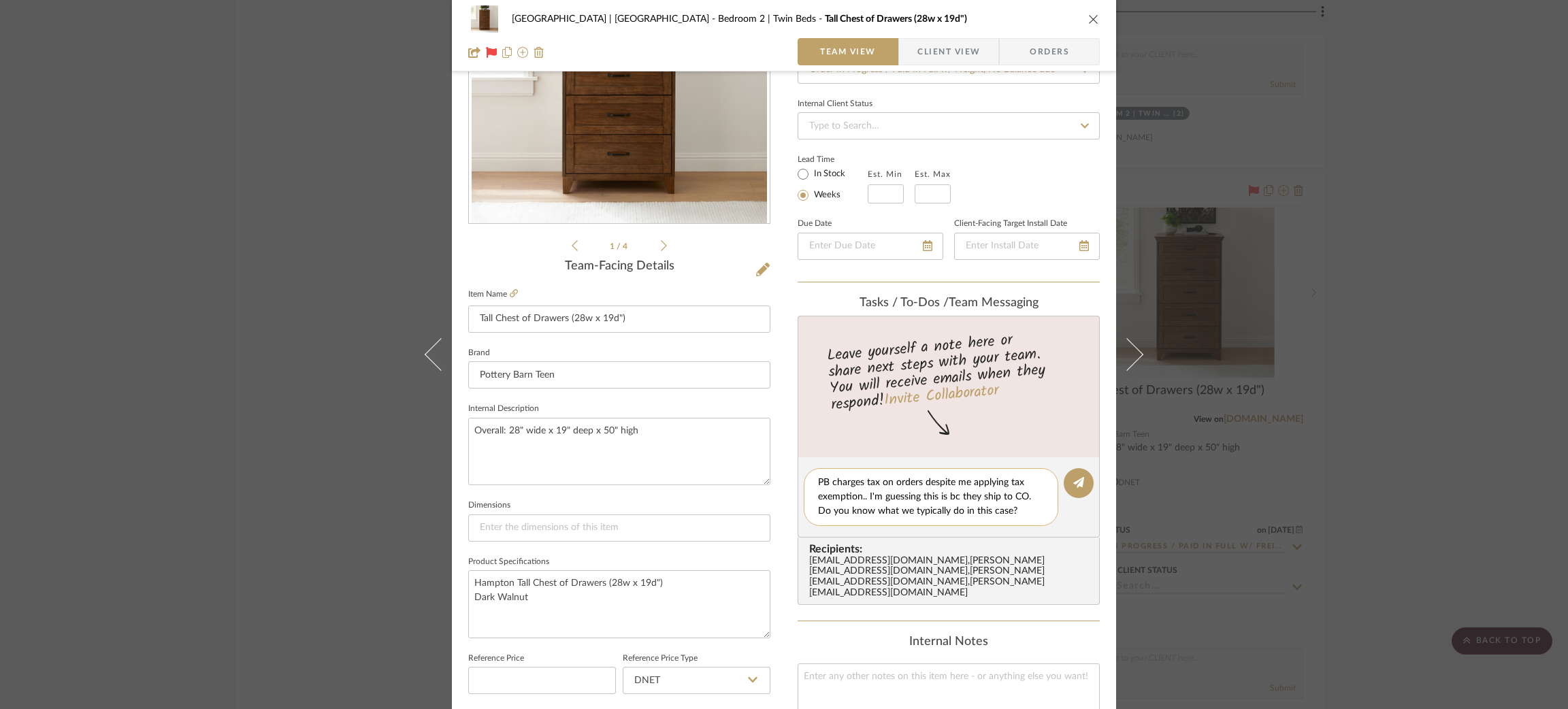
scroll to position [169, 0]
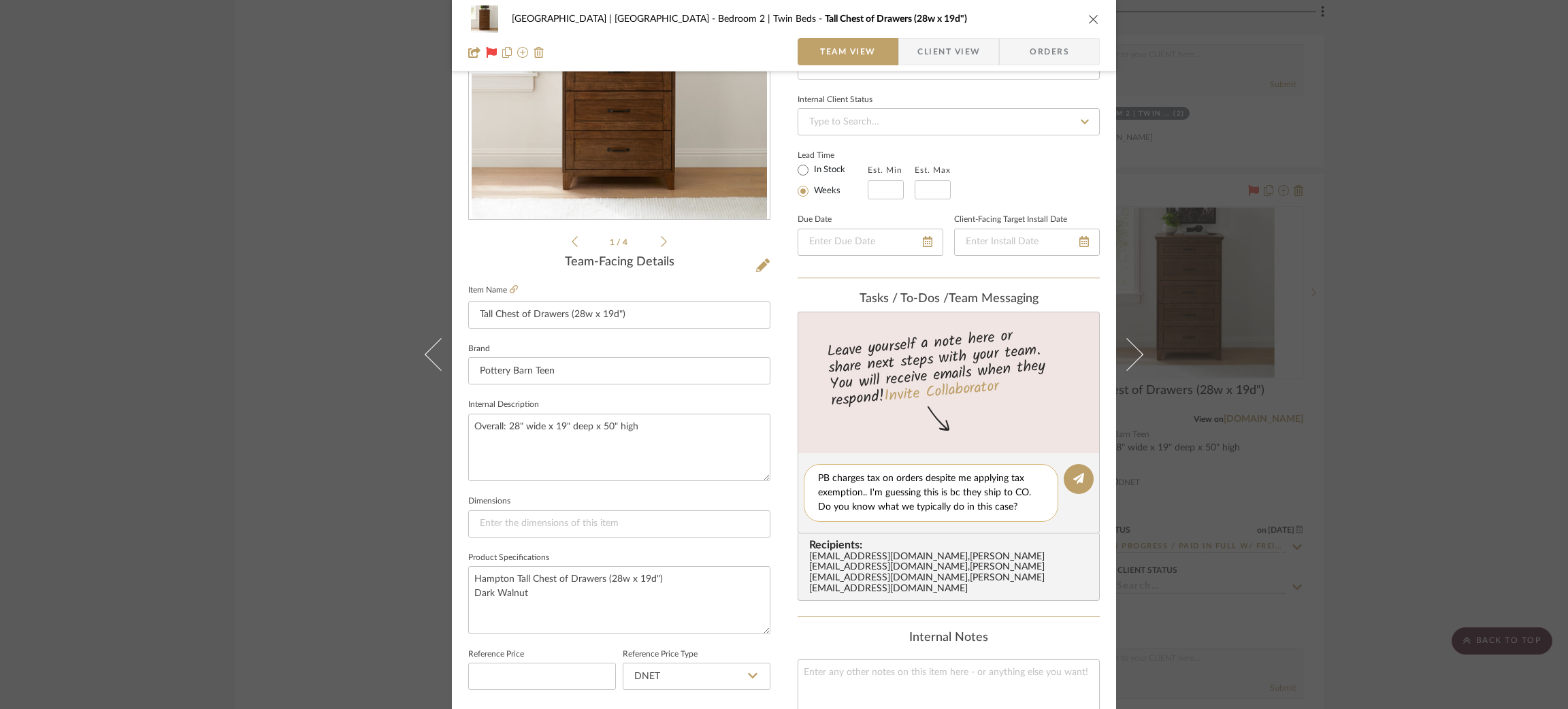
drag, startPoint x: 872, startPoint y: 505, endPoint x: 944, endPoint y: 504, distance: 72.0
click at [944, 504] on textarea "PB charges tax on orders despite me applying tax exemption.. I'm guessing this …" at bounding box center [931, 493] width 226 height 43
type textarea "PB charges tax on orders despite me applying tax exemption.. I'm guessing this …"
click at [1080, 476] on button at bounding box center [1078, 479] width 30 height 30
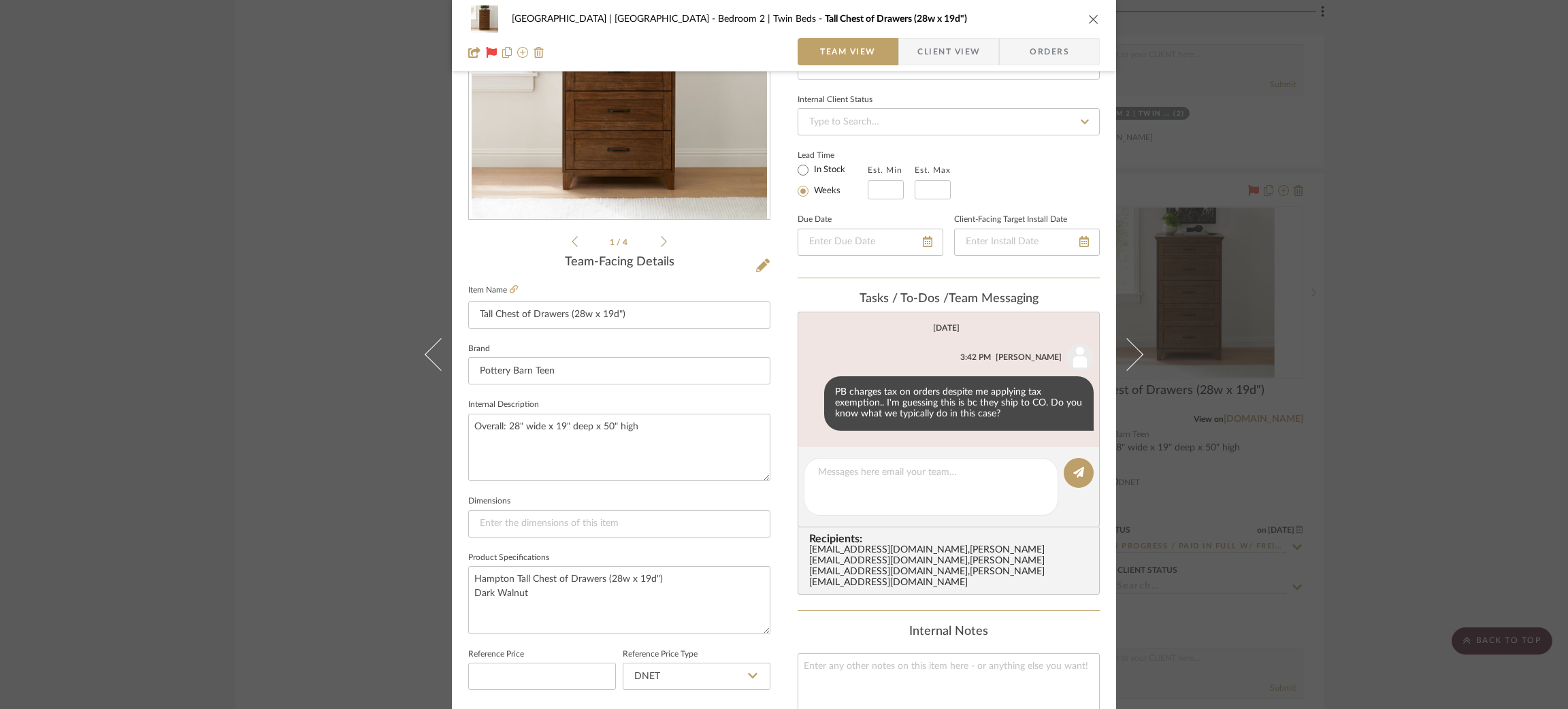
click at [270, 325] on div "Meadow Mountain | Vail Valley Bedroom 2 | Twin Beds Tall Chest of Drawers (28w …" at bounding box center [784, 354] width 1568 height 709
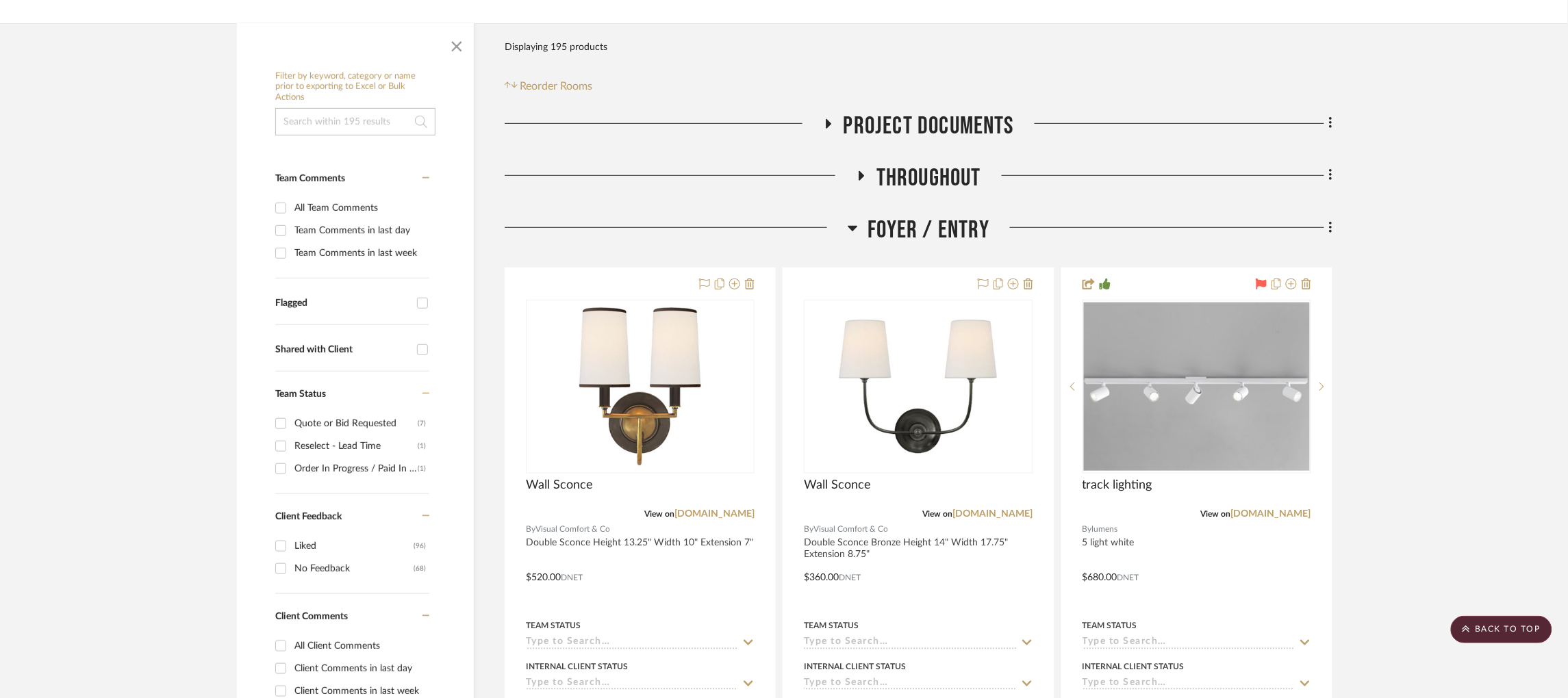
scroll to position [0, 0]
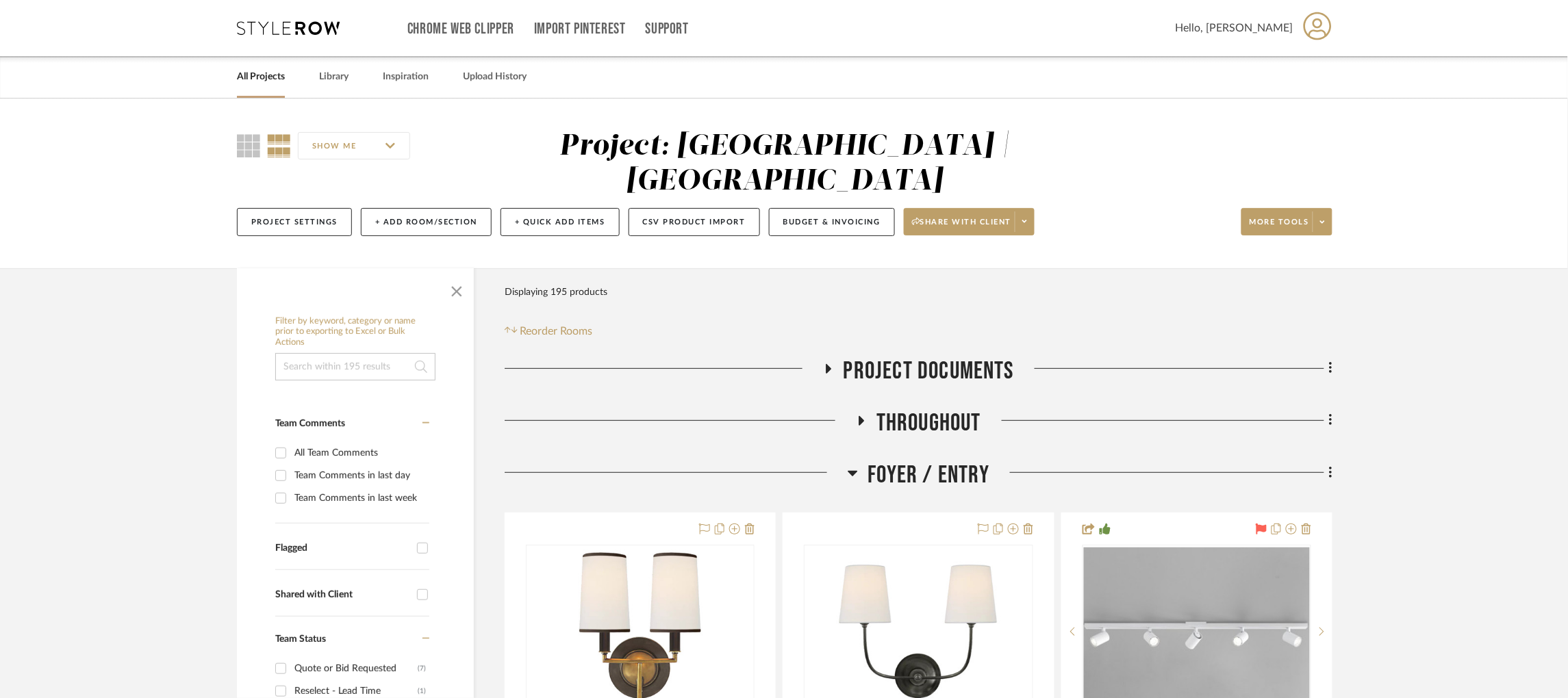
click at [418, 537] on input "Flagged" at bounding box center [422, 548] width 22 height 22
checkbox input "true"
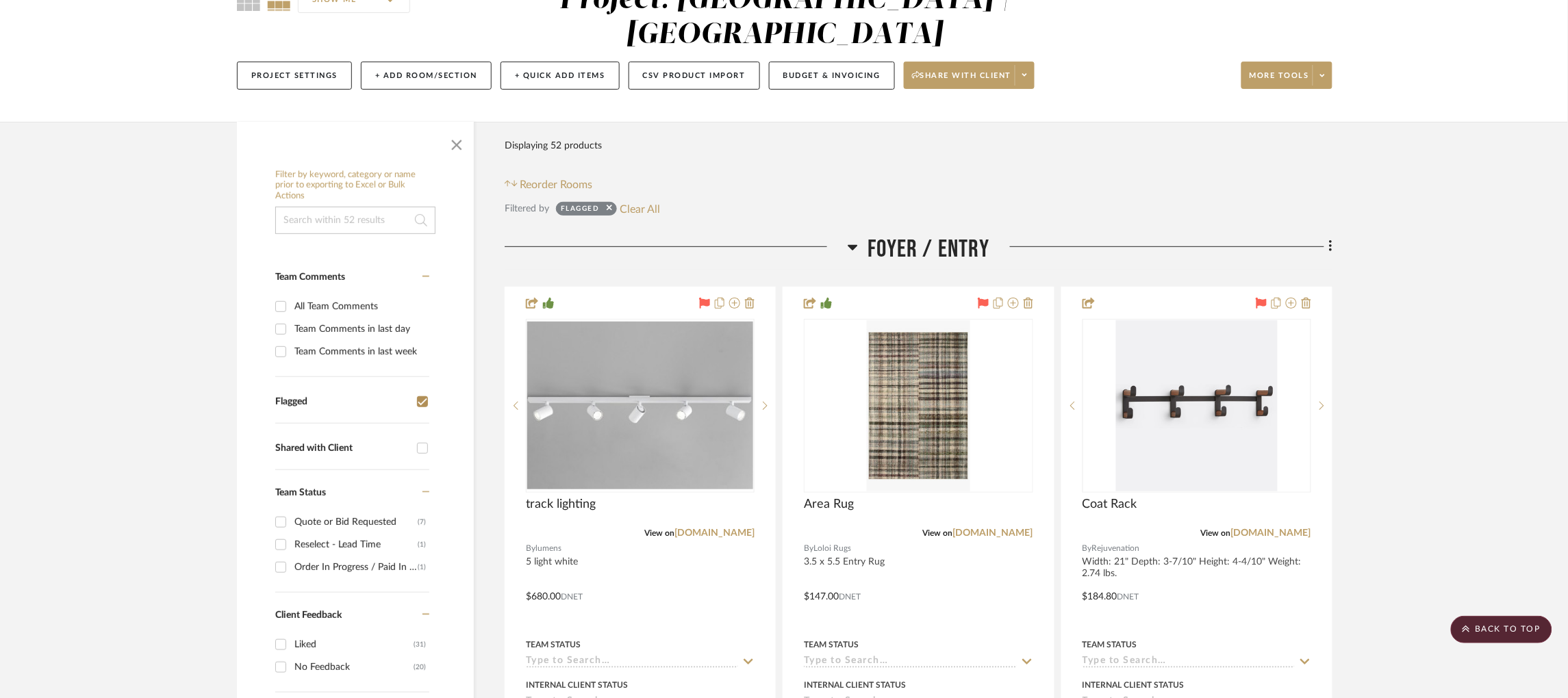
scroll to position [145, 0]
click at [851, 240] on icon at bounding box center [853, 248] width 10 height 17
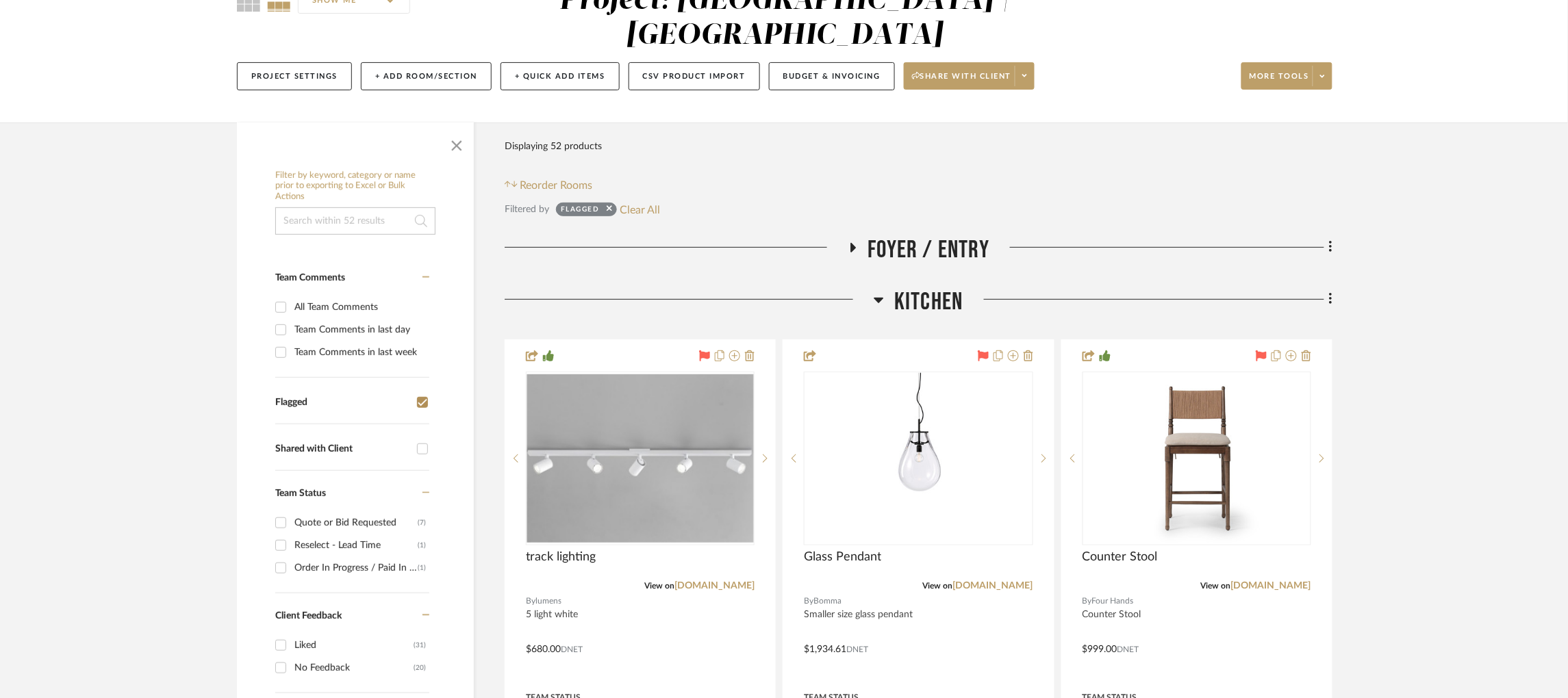
click at [878, 298] on icon at bounding box center [879, 301] width 10 height 6
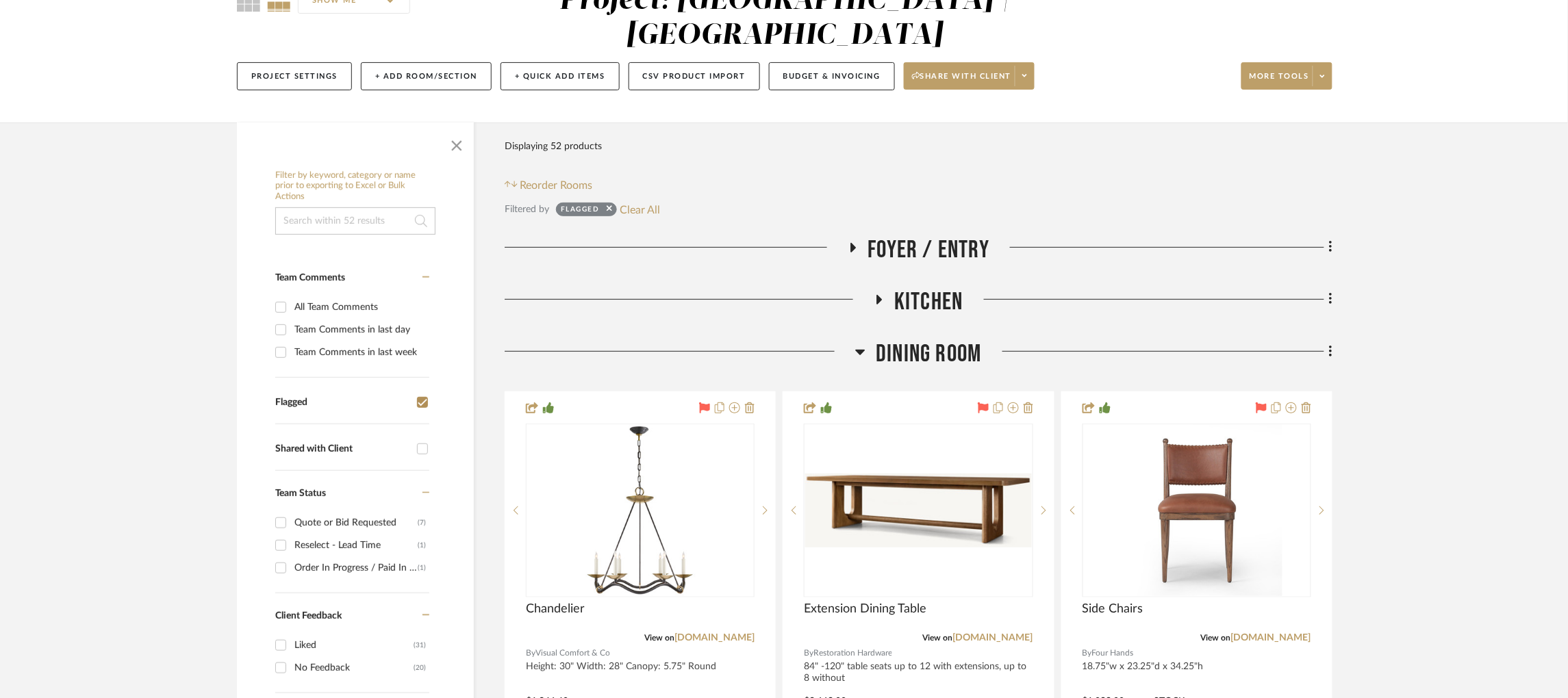
click at [864, 343] on icon at bounding box center [860, 351] width 10 height 17
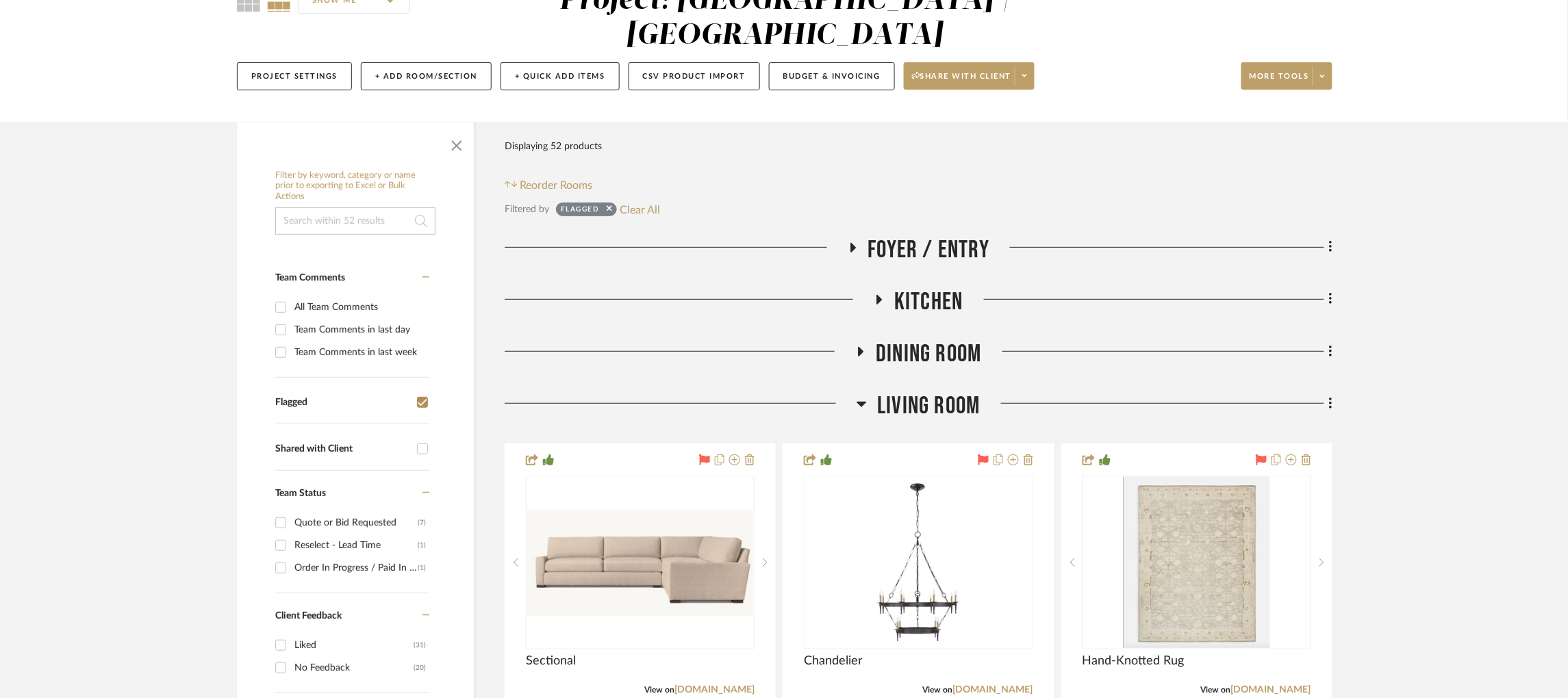
scroll to position [326, 0]
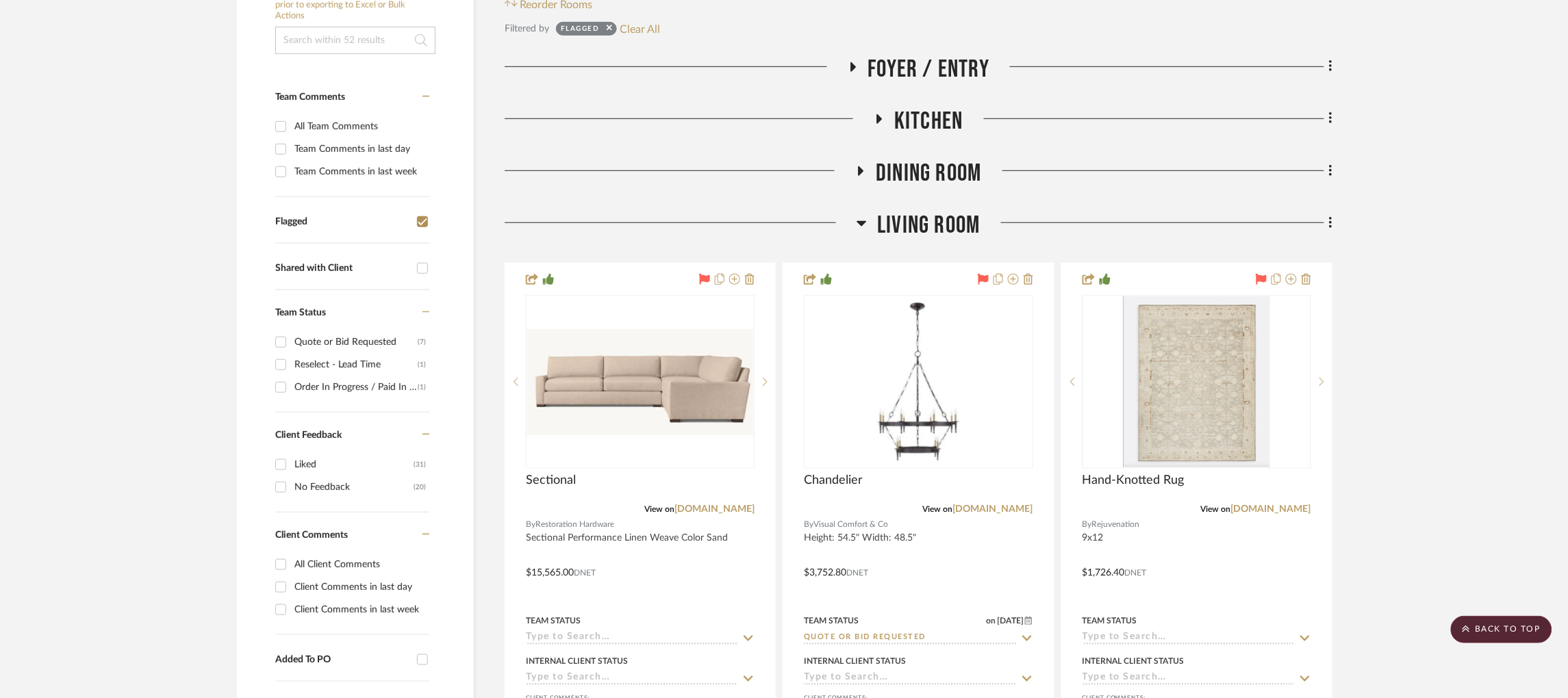
click at [862, 221] on icon at bounding box center [862, 224] width 10 height 6
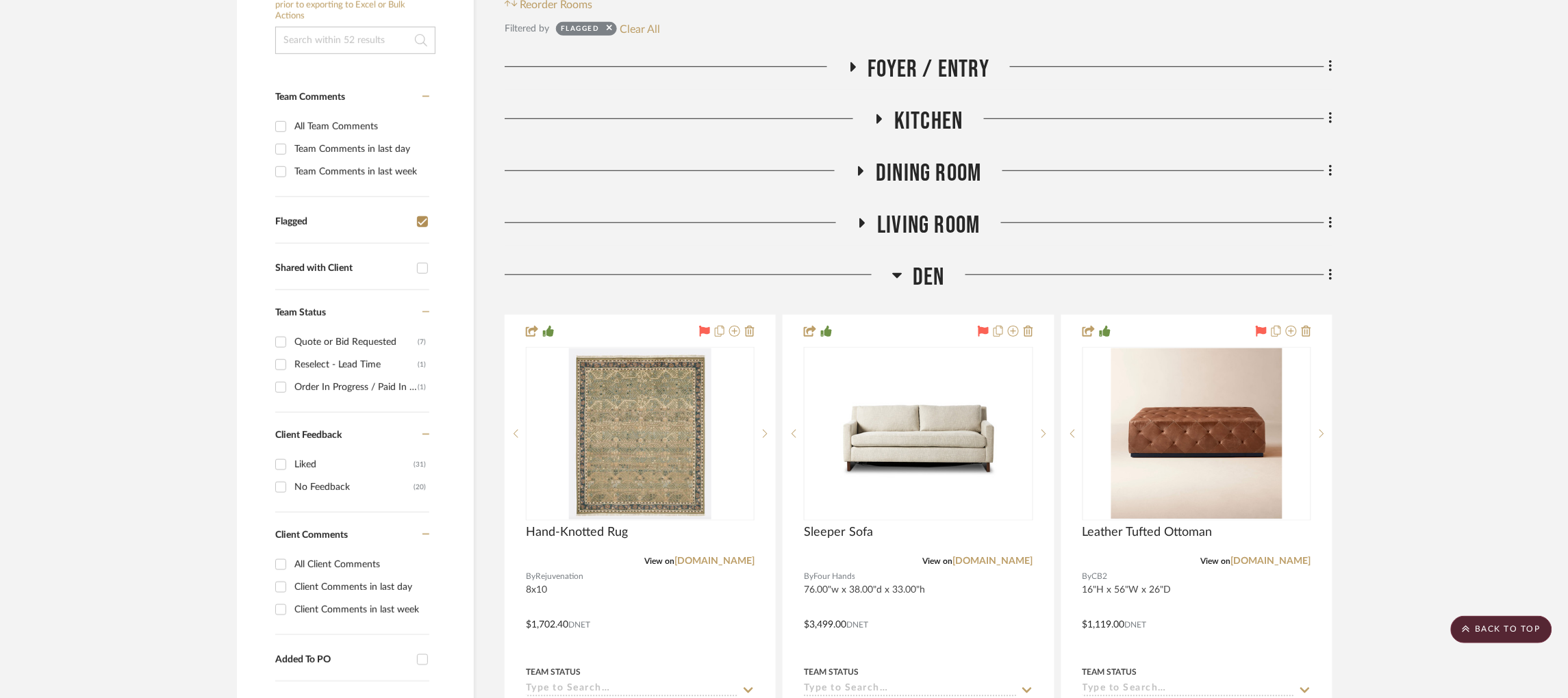
click at [897, 273] on icon at bounding box center [898, 276] width 10 height 6
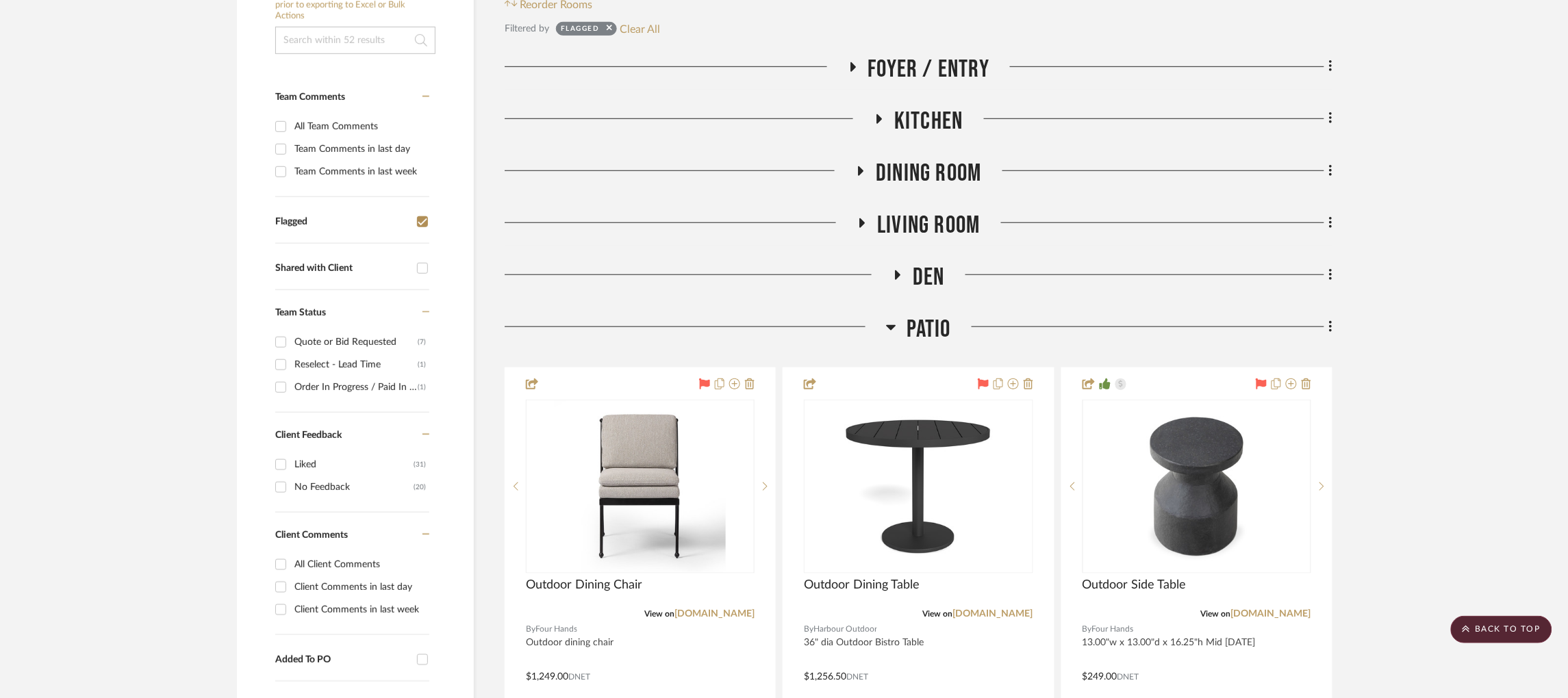
click at [891, 315] on h3 "Patio" at bounding box center [919, 329] width 65 height 29
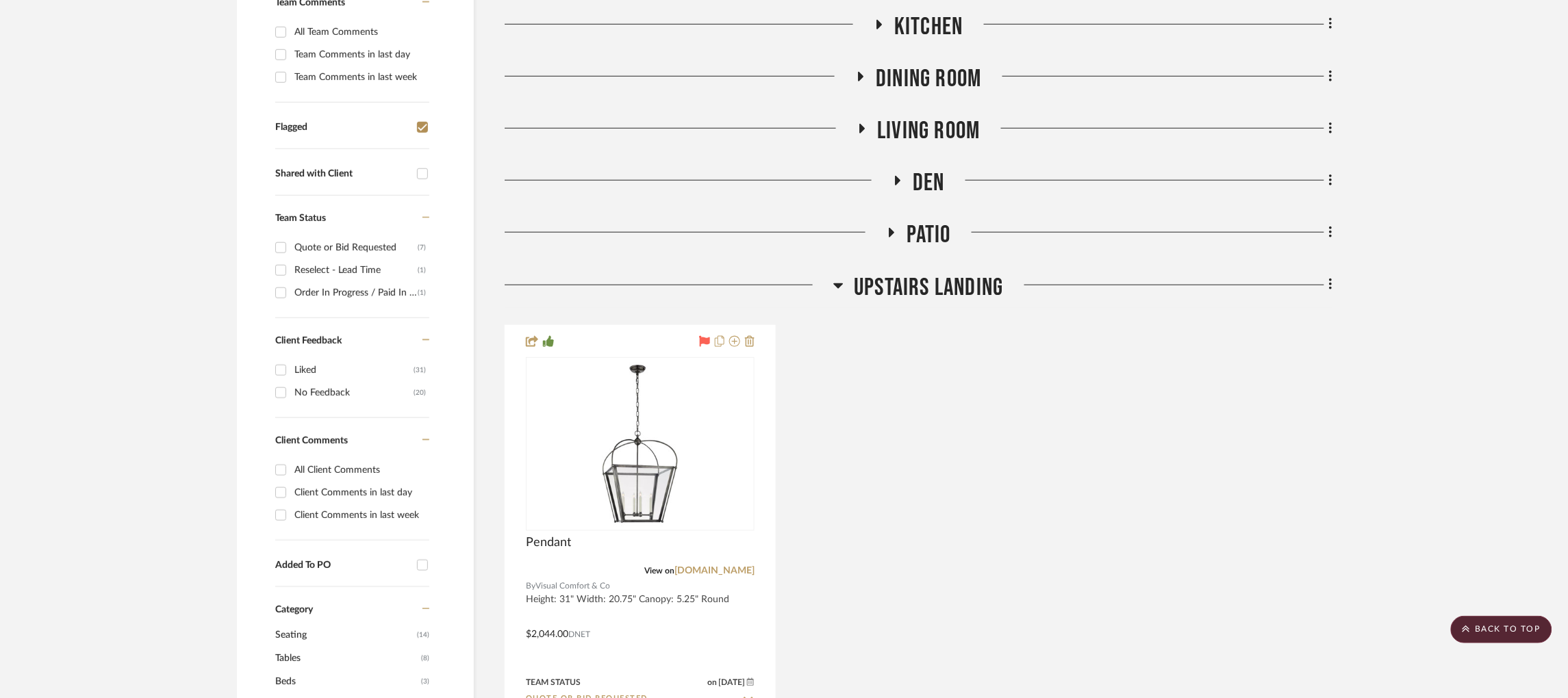
scroll to position [434, 0]
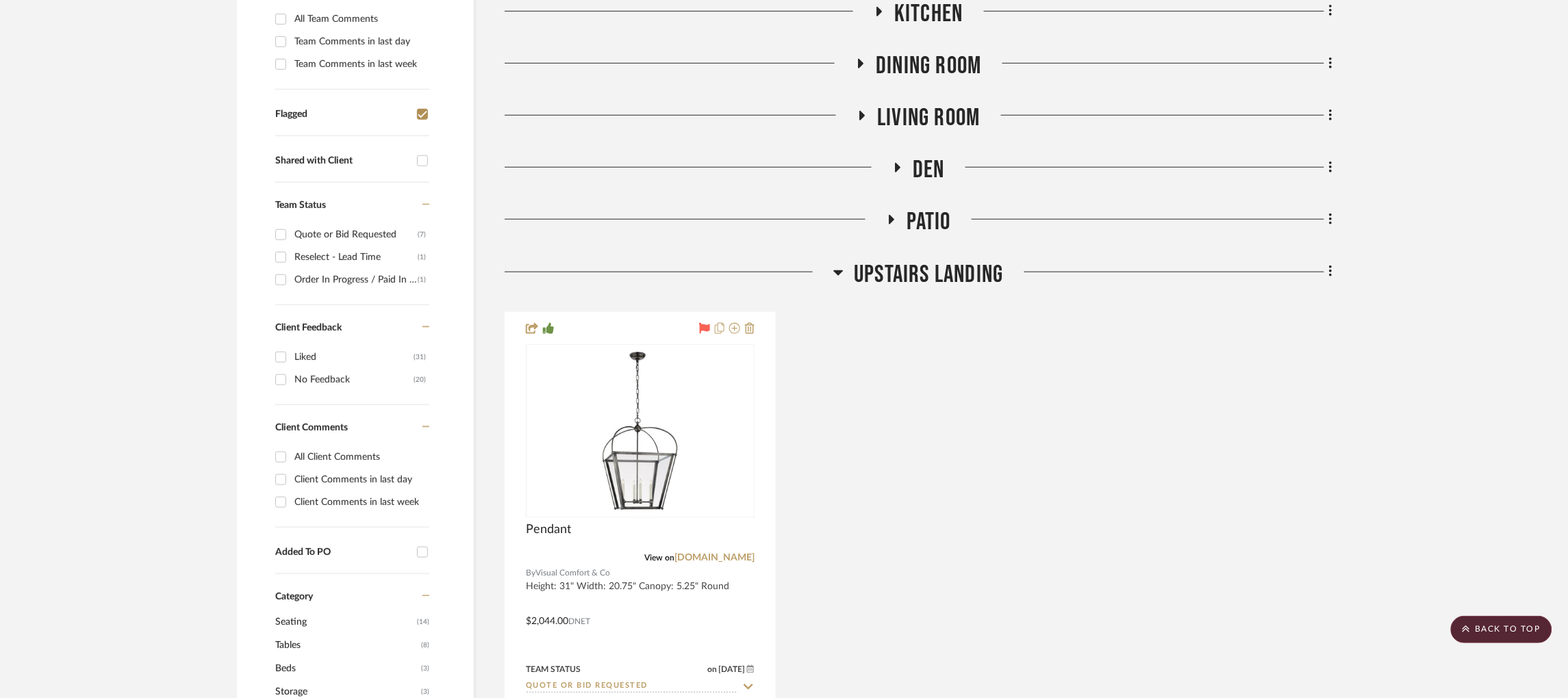
click at [837, 270] on icon at bounding box center [839, 273] width 10 height 6
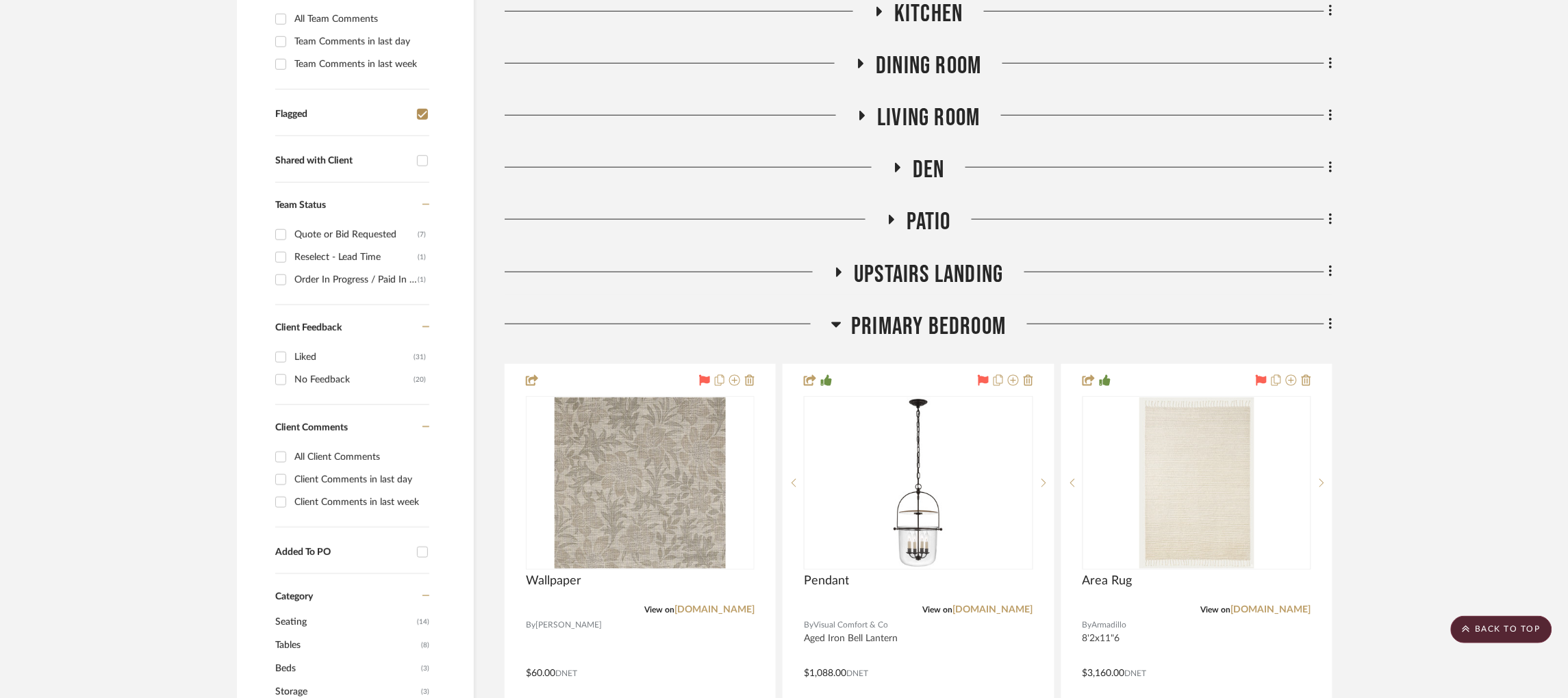
scroll to position [561, 0]
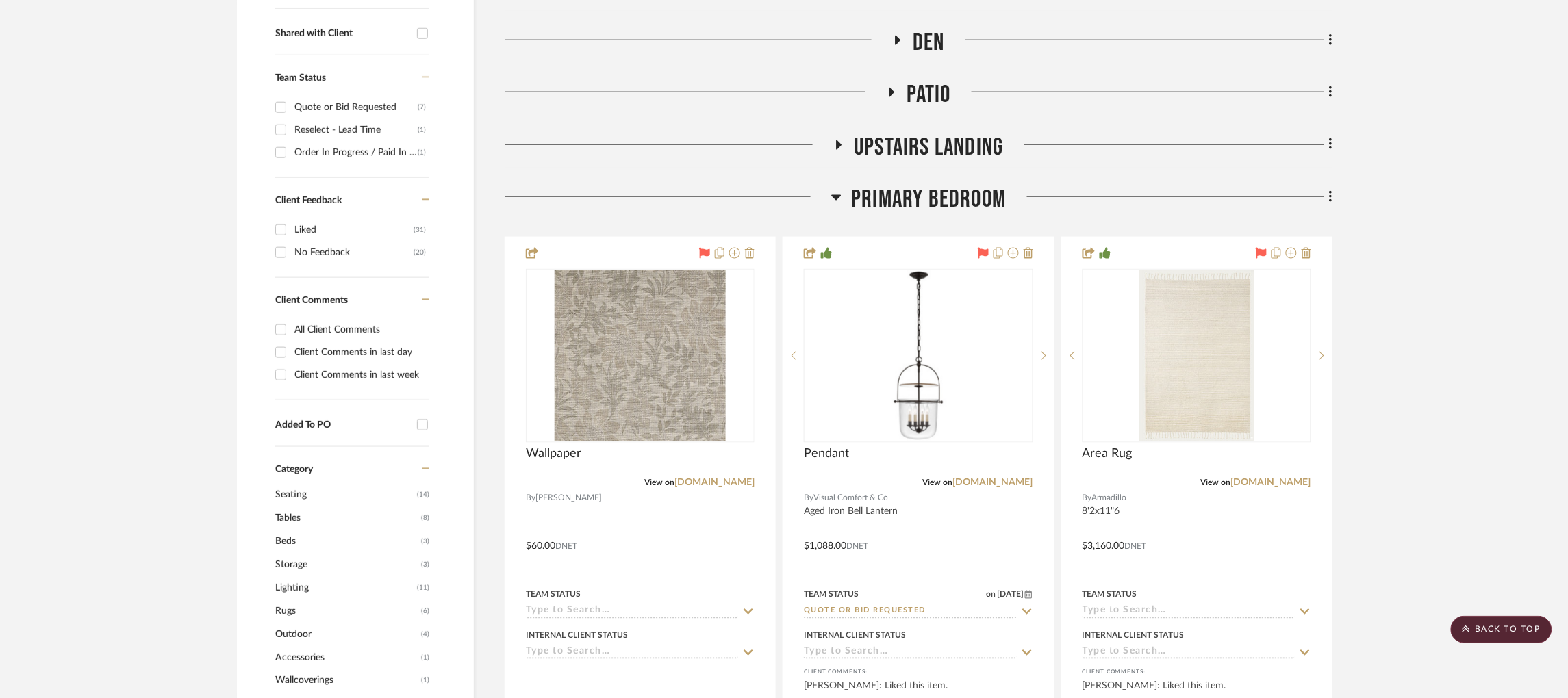
click at [841, 189] on icon at bounding box center [836, 197] width 10 height 17
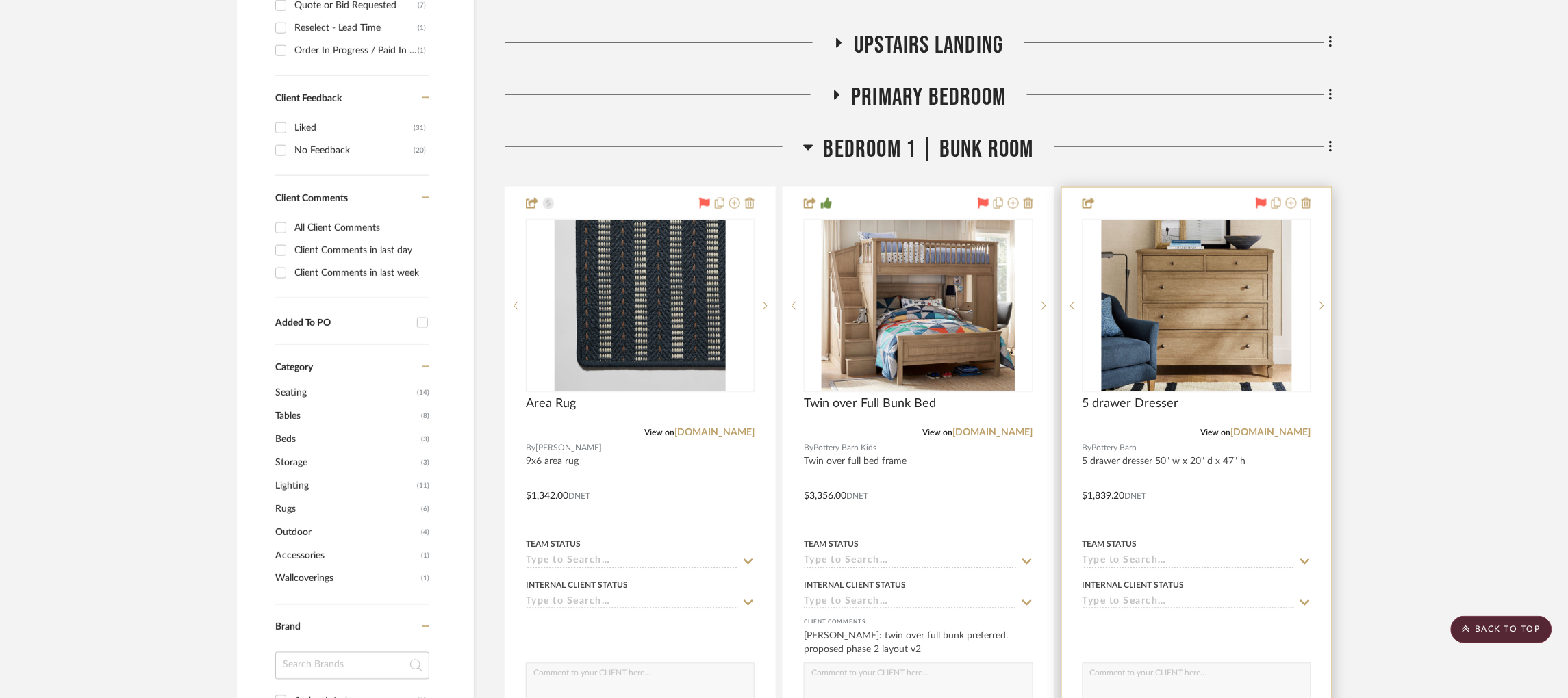
scroll to position [668, 0]
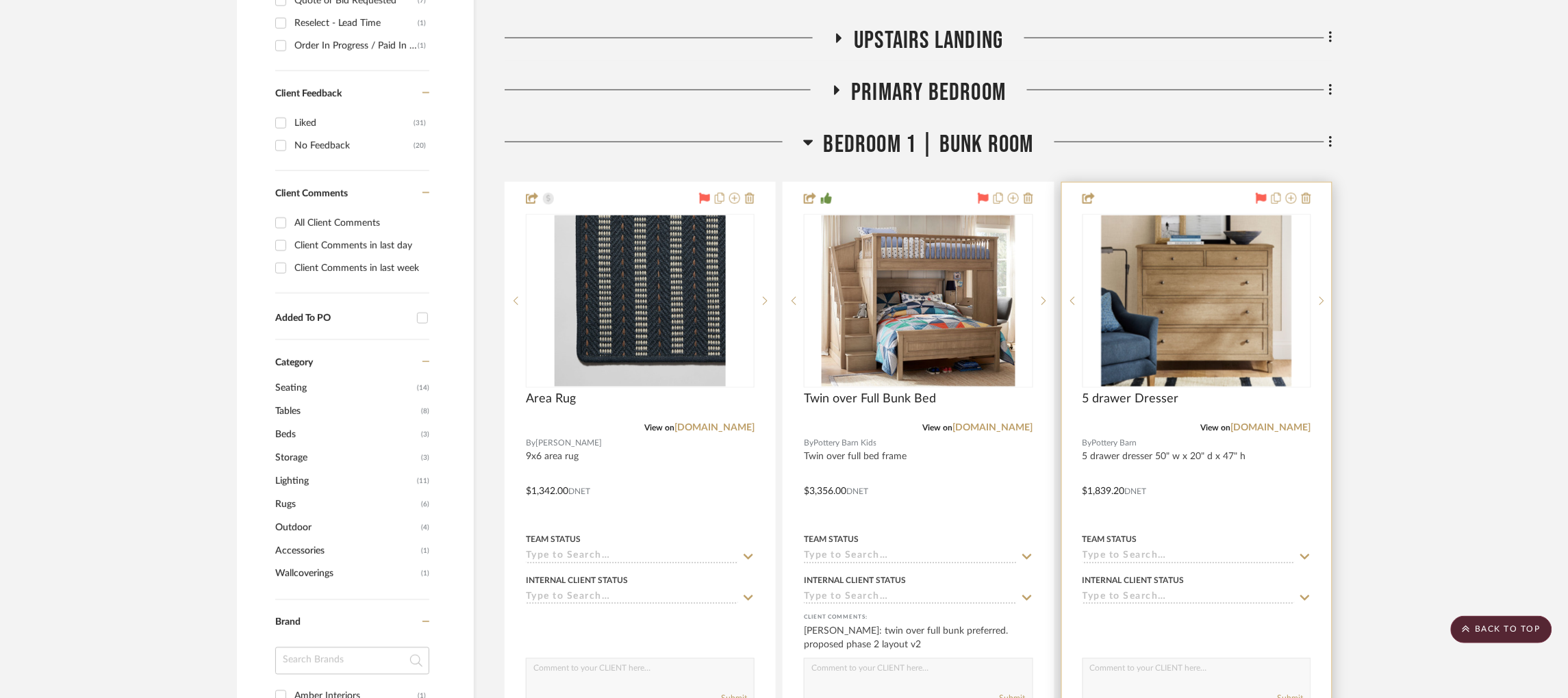
click at [1133, 551] on input at bounding box center [1188, 556] width 212 height 13
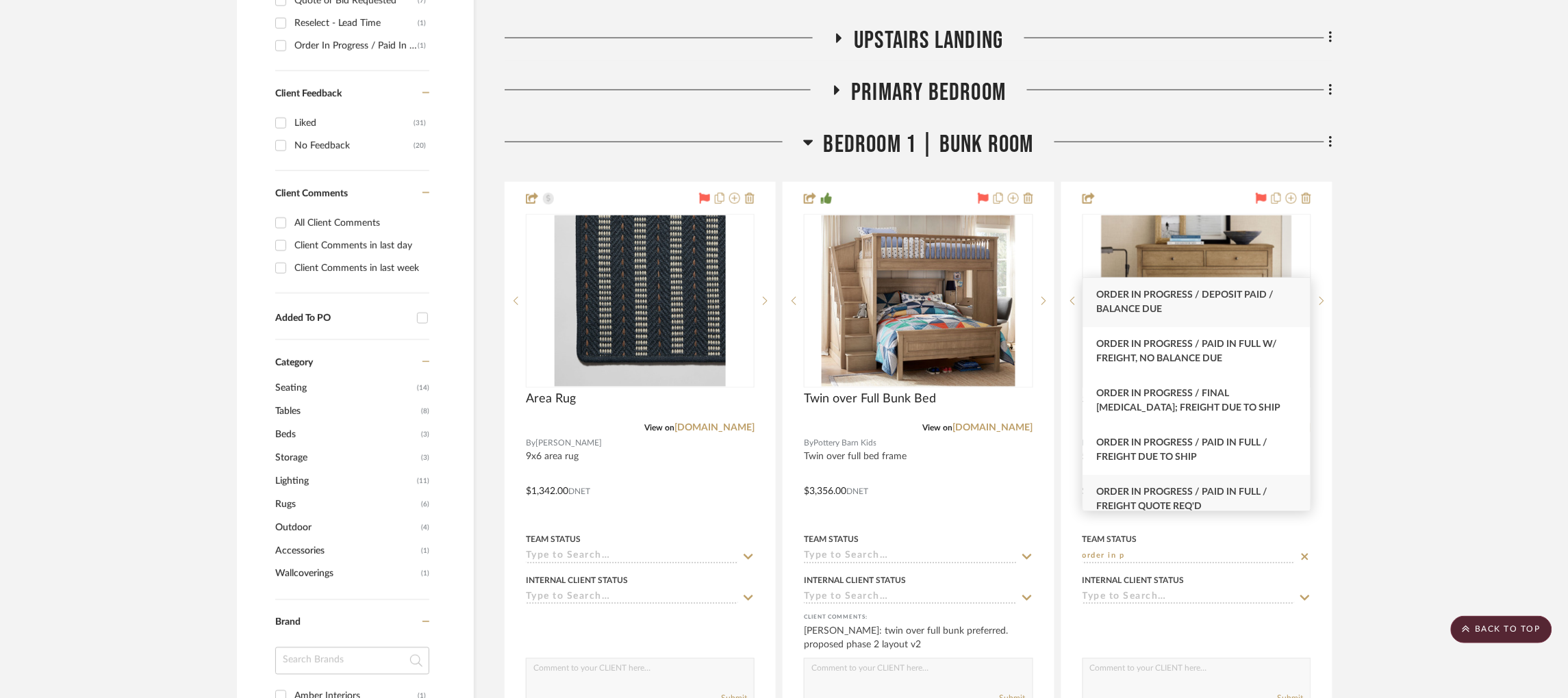
scroll to position [14, 0]
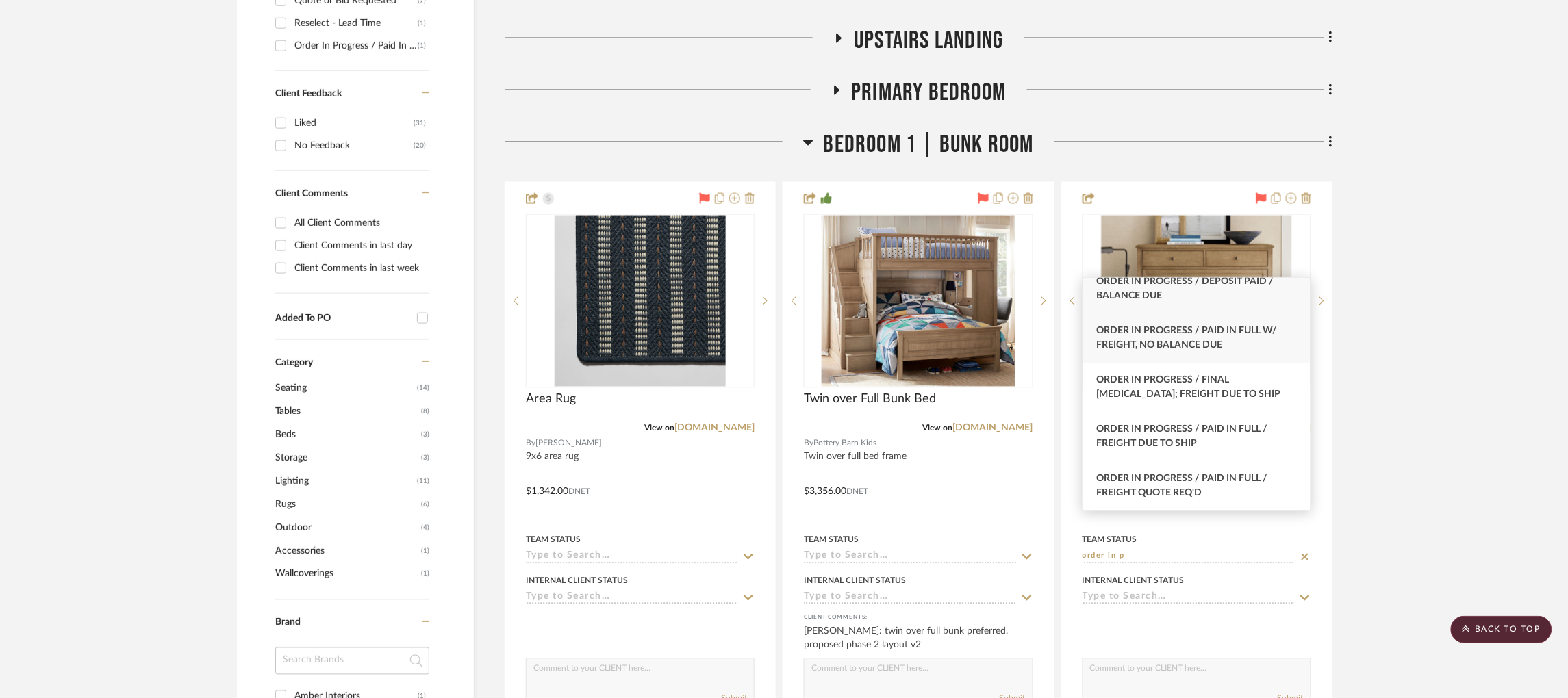
type input "order in p"
click at [1230, 340] on div "Order In Progress / Paid In Full w/ Freight, No Balance due" at bounding box center [1196, 338] width 227 height 49
type input "[DATE]"
type input "Order In Progress / Paid In Full w/ Freight, No Balance due"
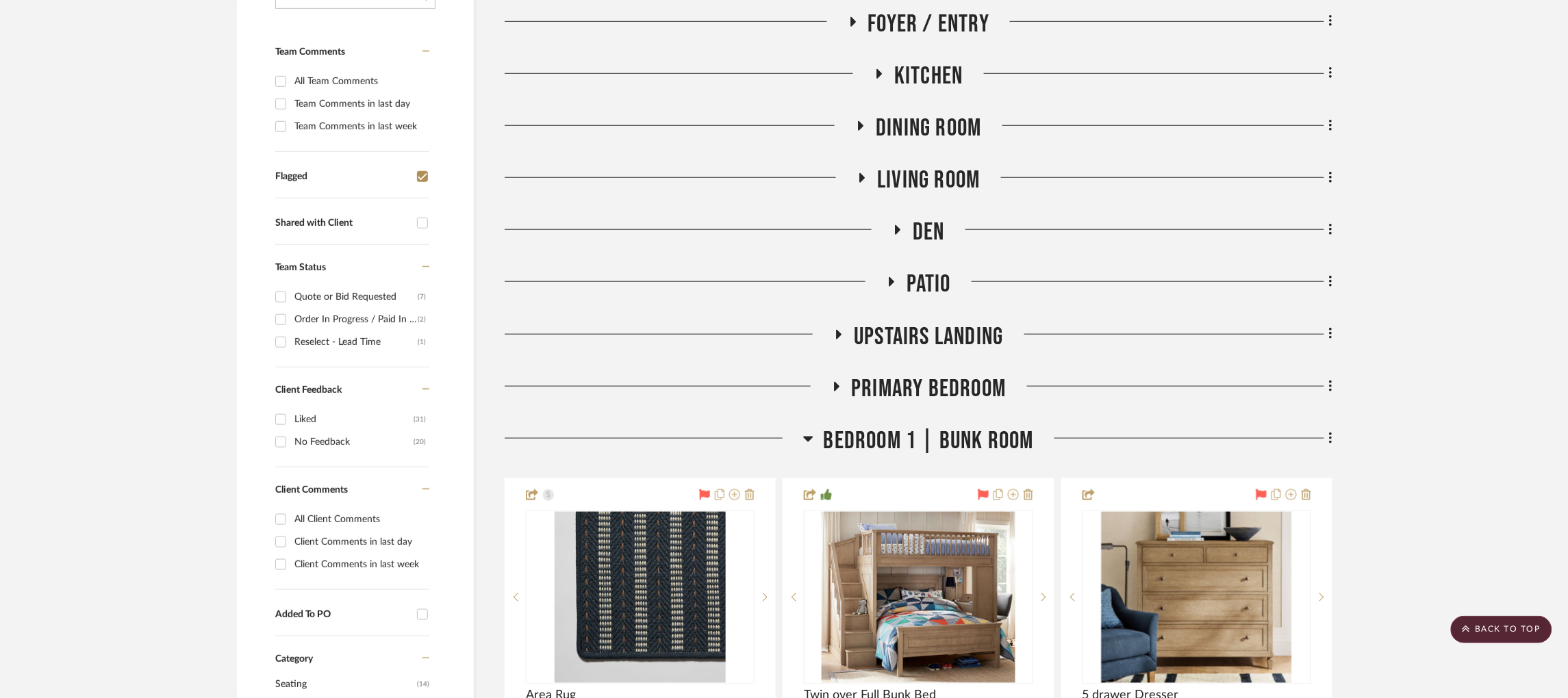
scroll to position [374, 0]
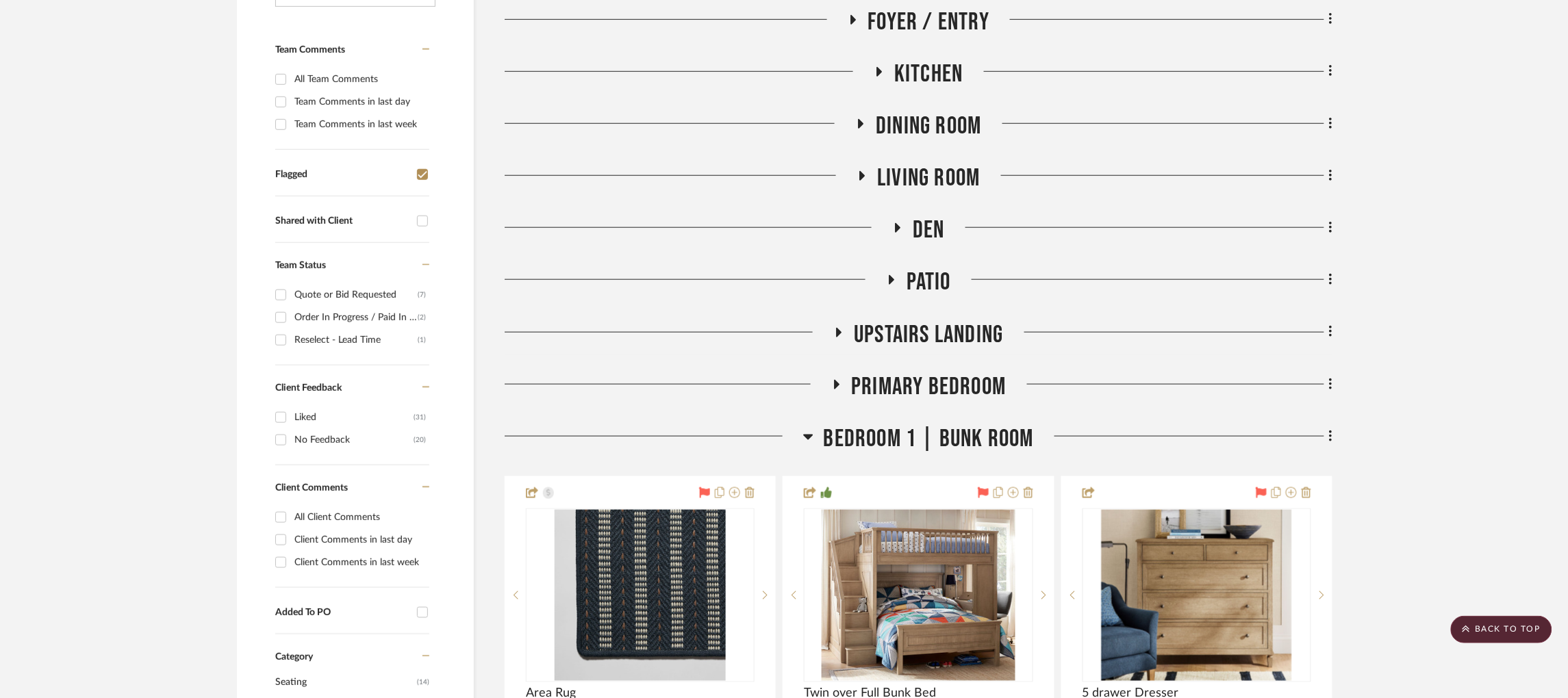
click at [837, 379] on icon at bounding box center [837, 384] width 6 height 10
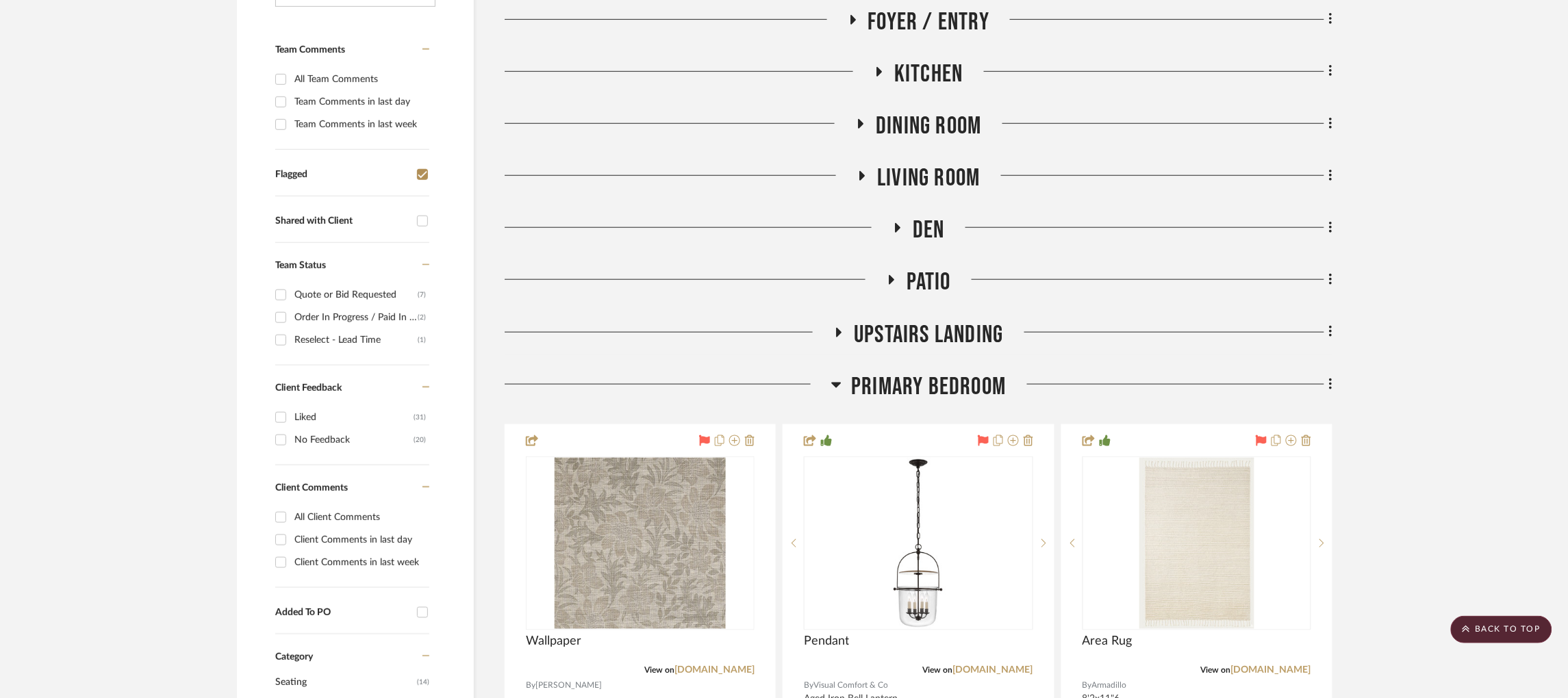
click at [836, 382] on icon at bounding box center [836, 385] width 10 height 6
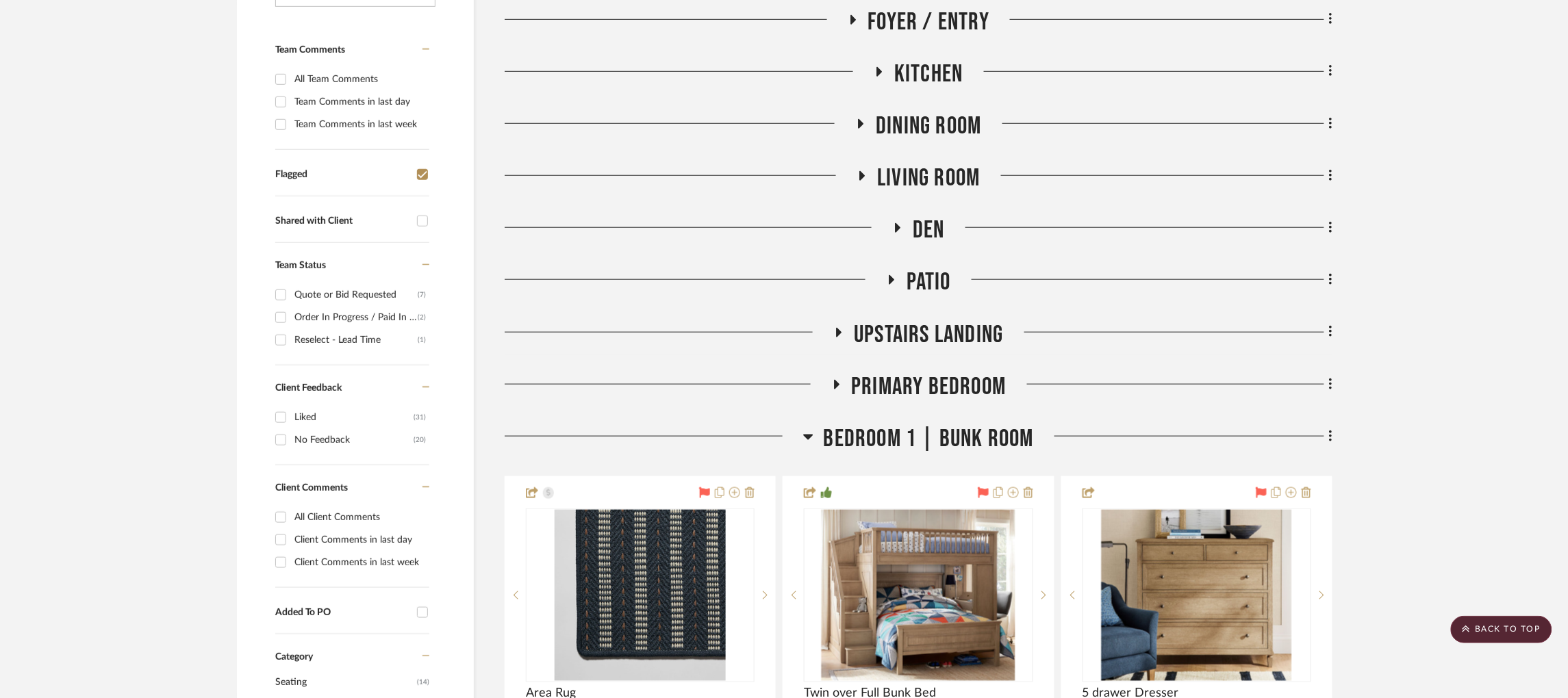
scroll to position [553, 0]
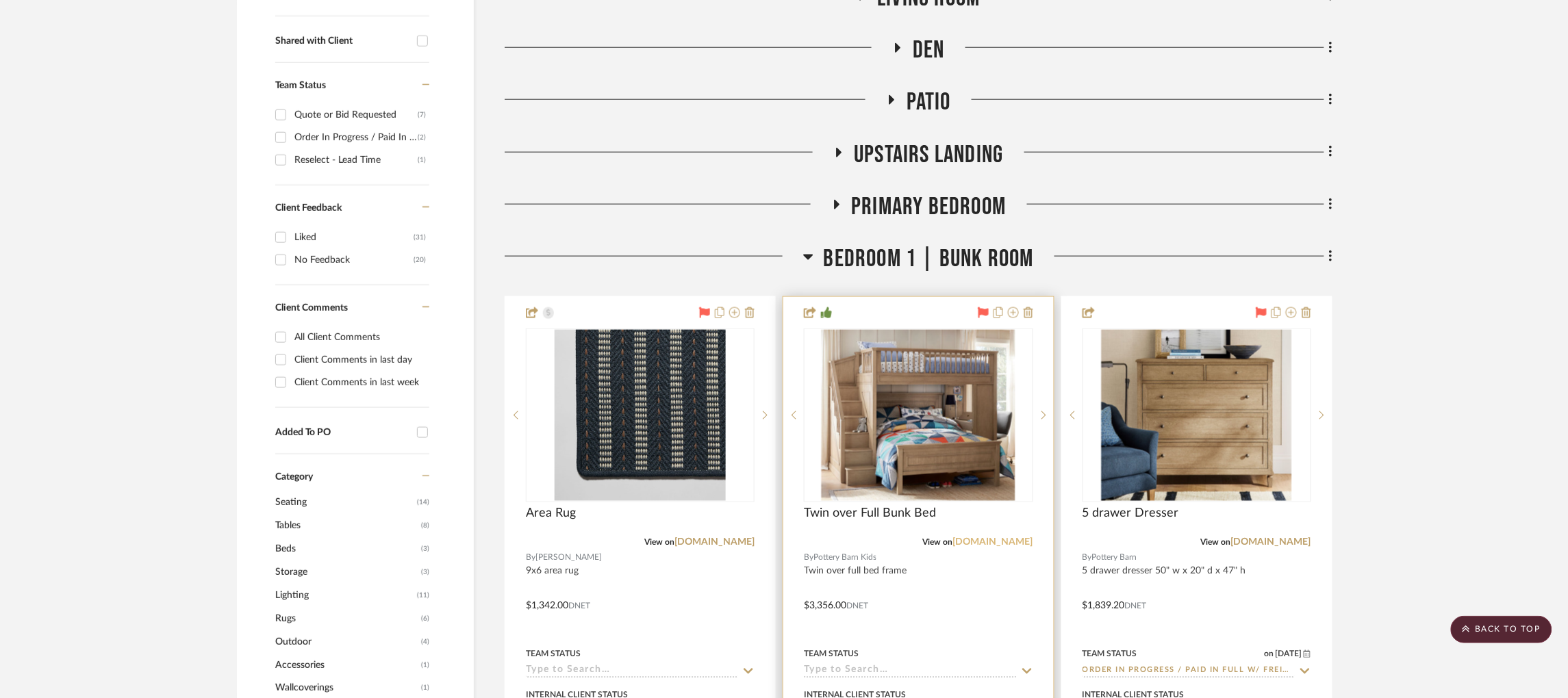
click at [987, 538] on link "[DOMAIN_NAME]" at bounding box center [993, 543] width 80 height 10
click at [949, 355] on img "0" at bounding box center [918, 415] width 194 height 171
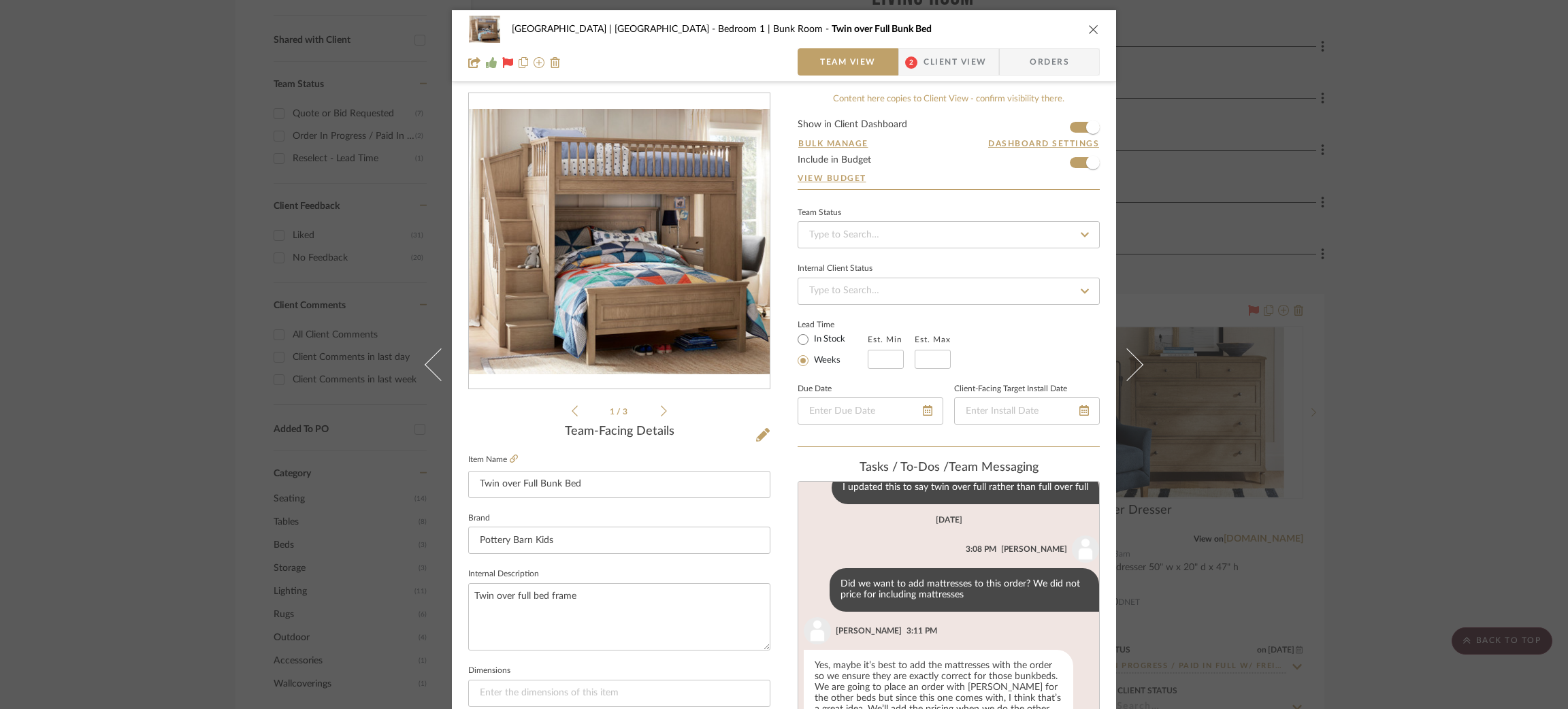
scroll to position [360, 0]
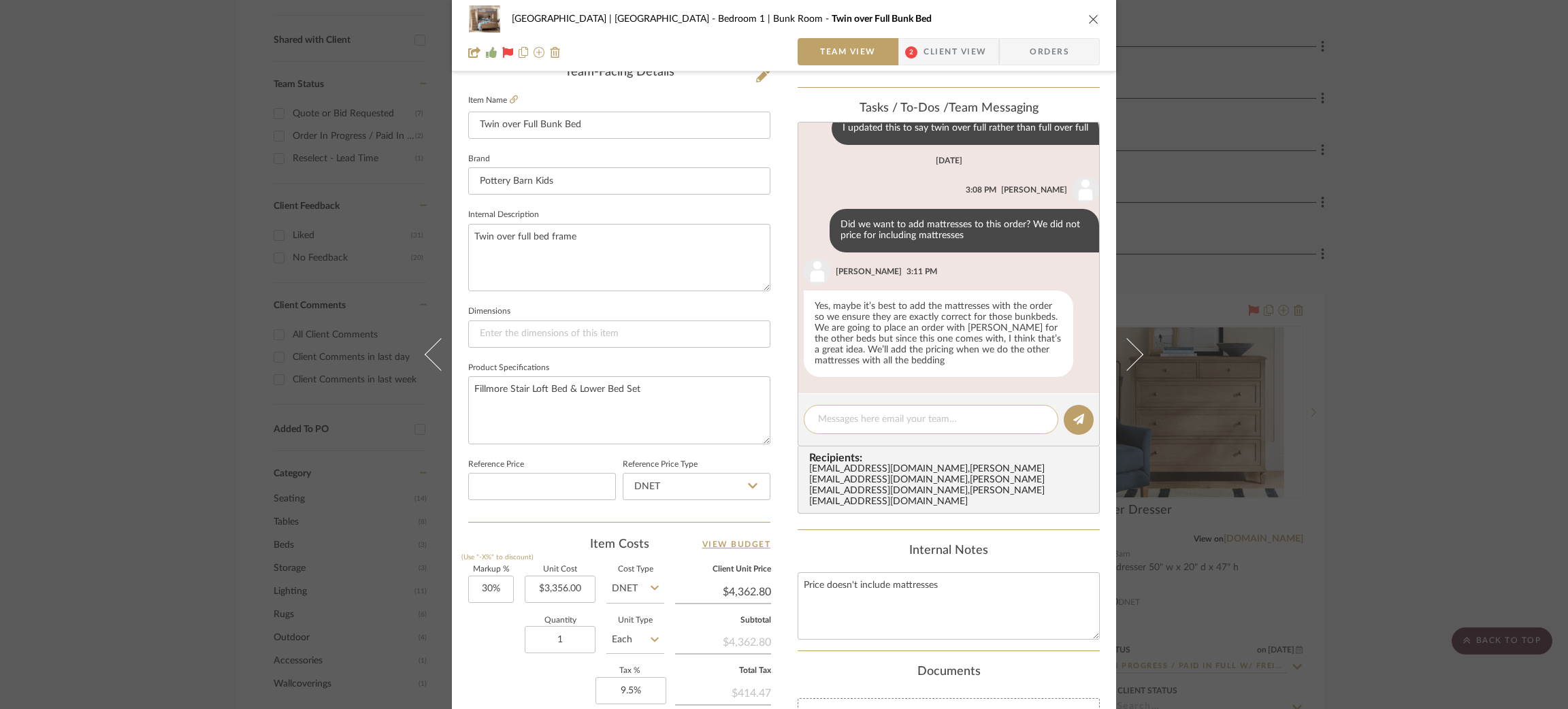
click at [870, 413] on textarea at bounding box center [931, 420] width 226 height 15
paste textarea "Nov. 4 - Nov. 18"
click at [873, 420] on textarea "Twin mattress Nov. 4 - Nov. 18" at bounding box center [931, 420] width 226 height 15
click at [1035, 416] on textarea "Twin mattress est. delivery date is Nov. 4 - Nov. 18" at bounding box center [931, 420] width 226 height 15
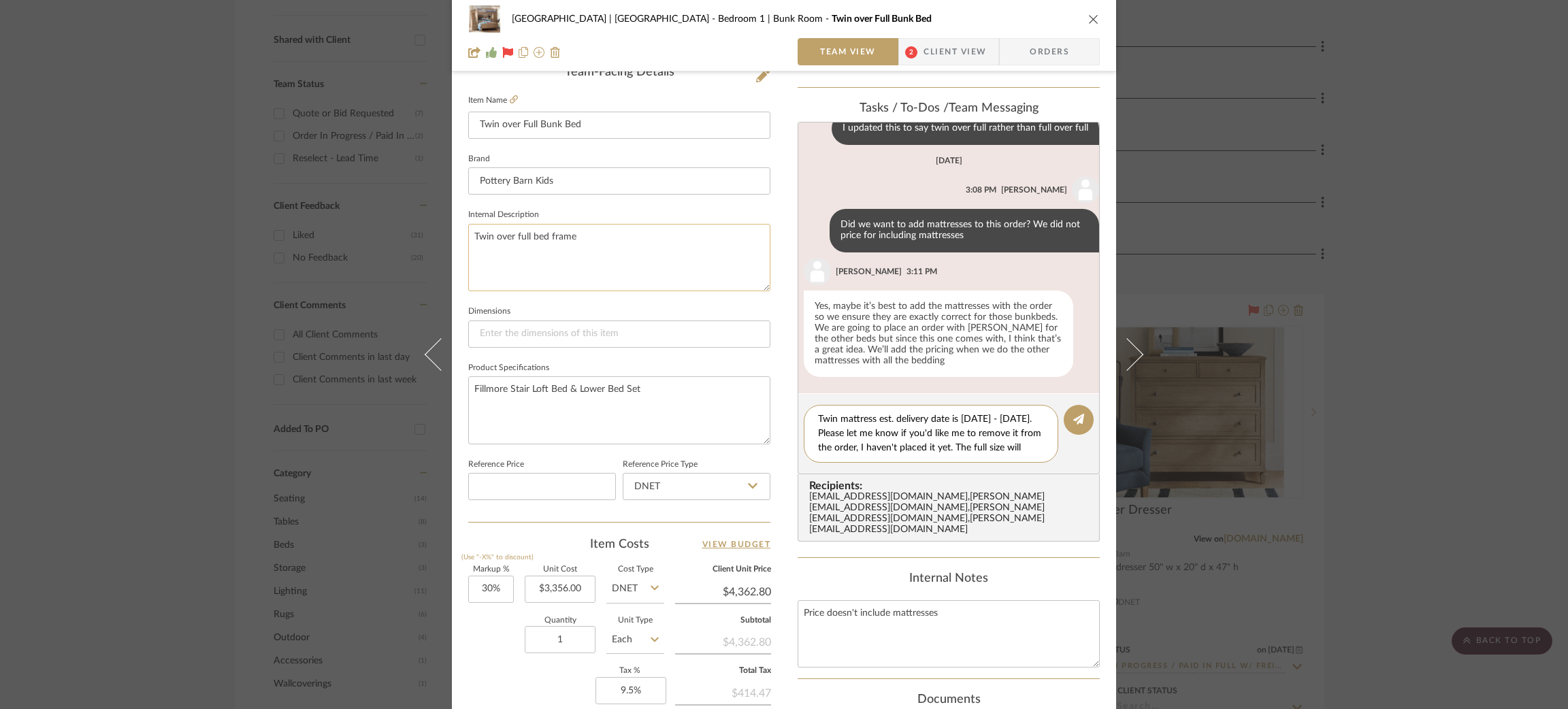
scroll to position [0, 0]
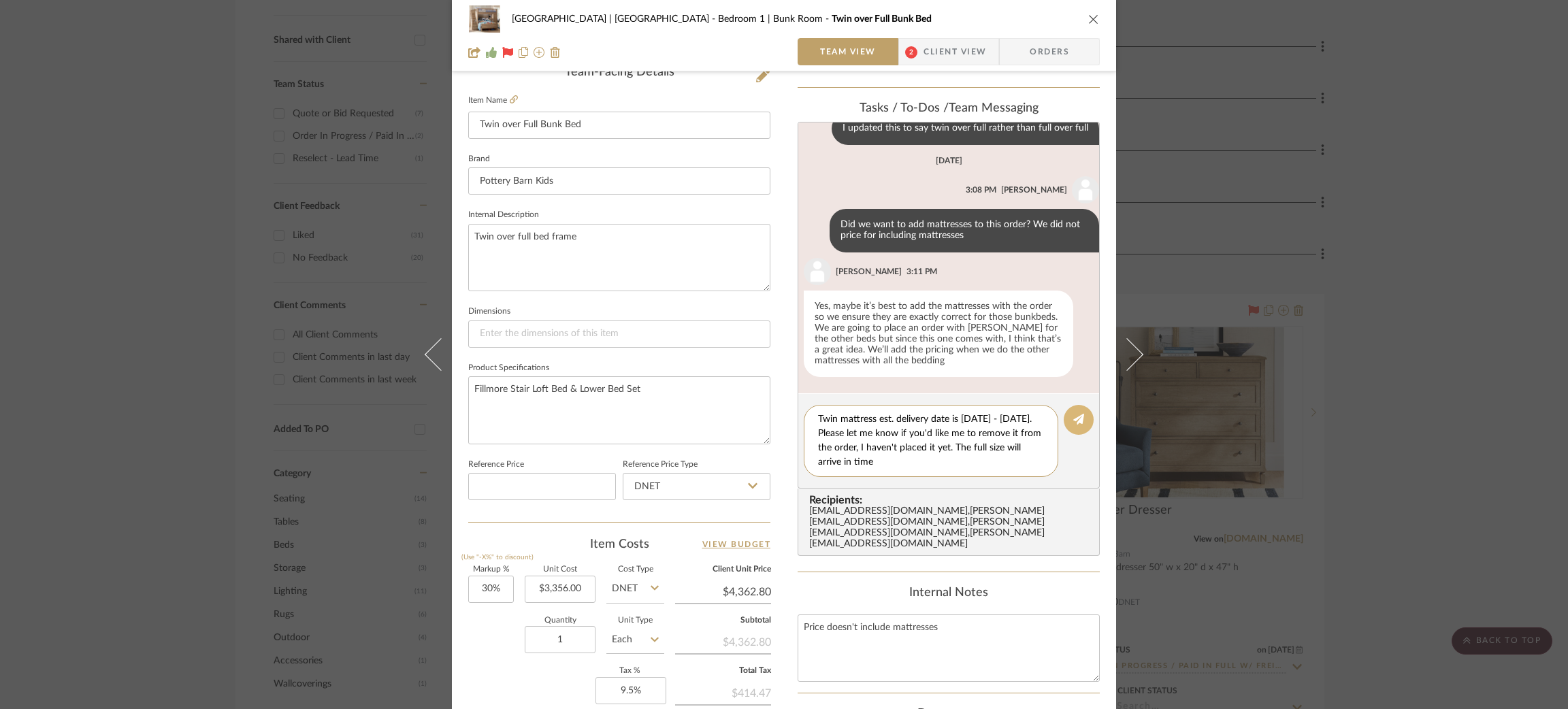
type textarea "Twin mattress est. delivery date is Nov. 4 - Nov. 18. Please let me know if you…"
click at [1082, 416] on button at bounding box center [1078, 420] width 30 height 30
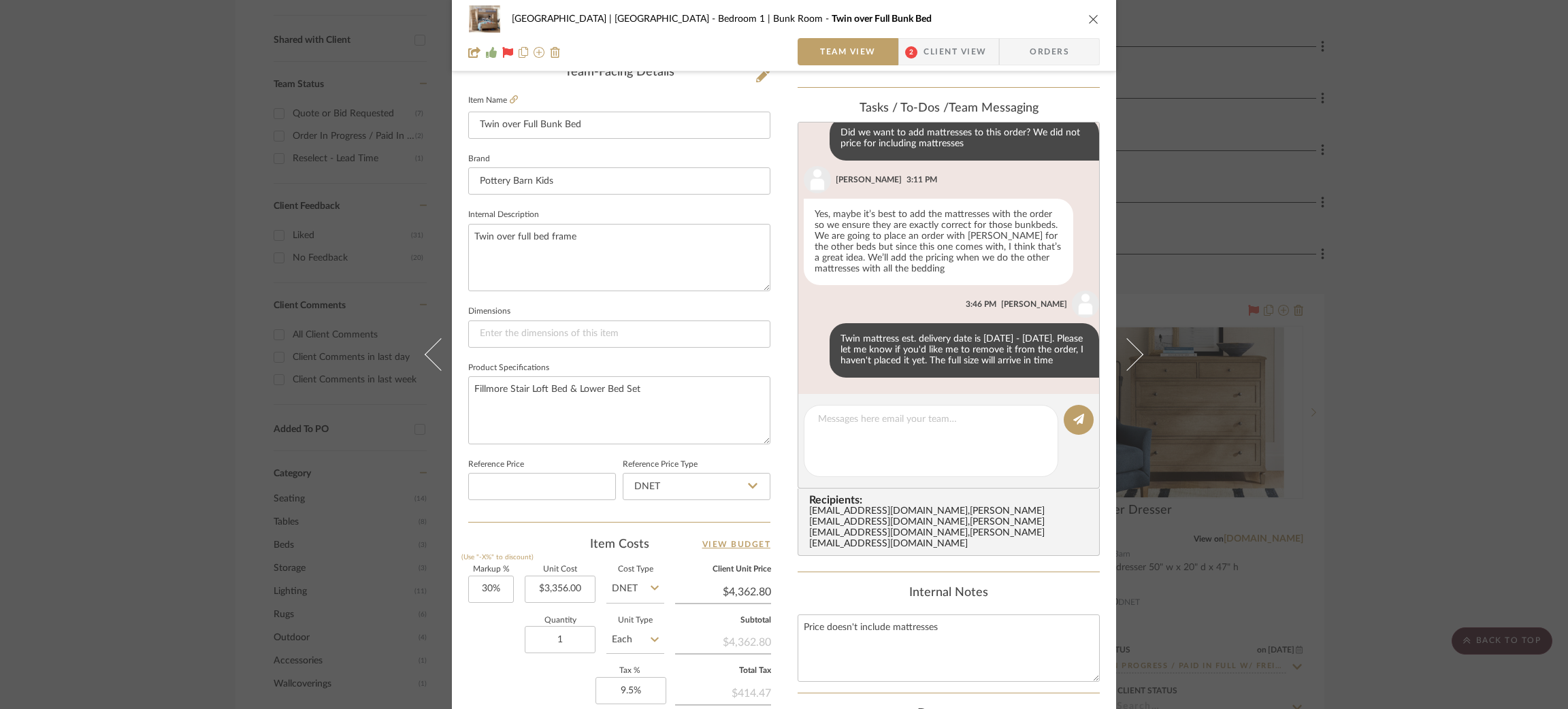
click at [284, 228] on div "[GEOGRAPHIC_DATA] | [GEOGRAPHIC_DATA] Bedroom 1 | Bunk Room Twin over Full Bunk…" at bounding box center [784, 354] width 1568 height 709
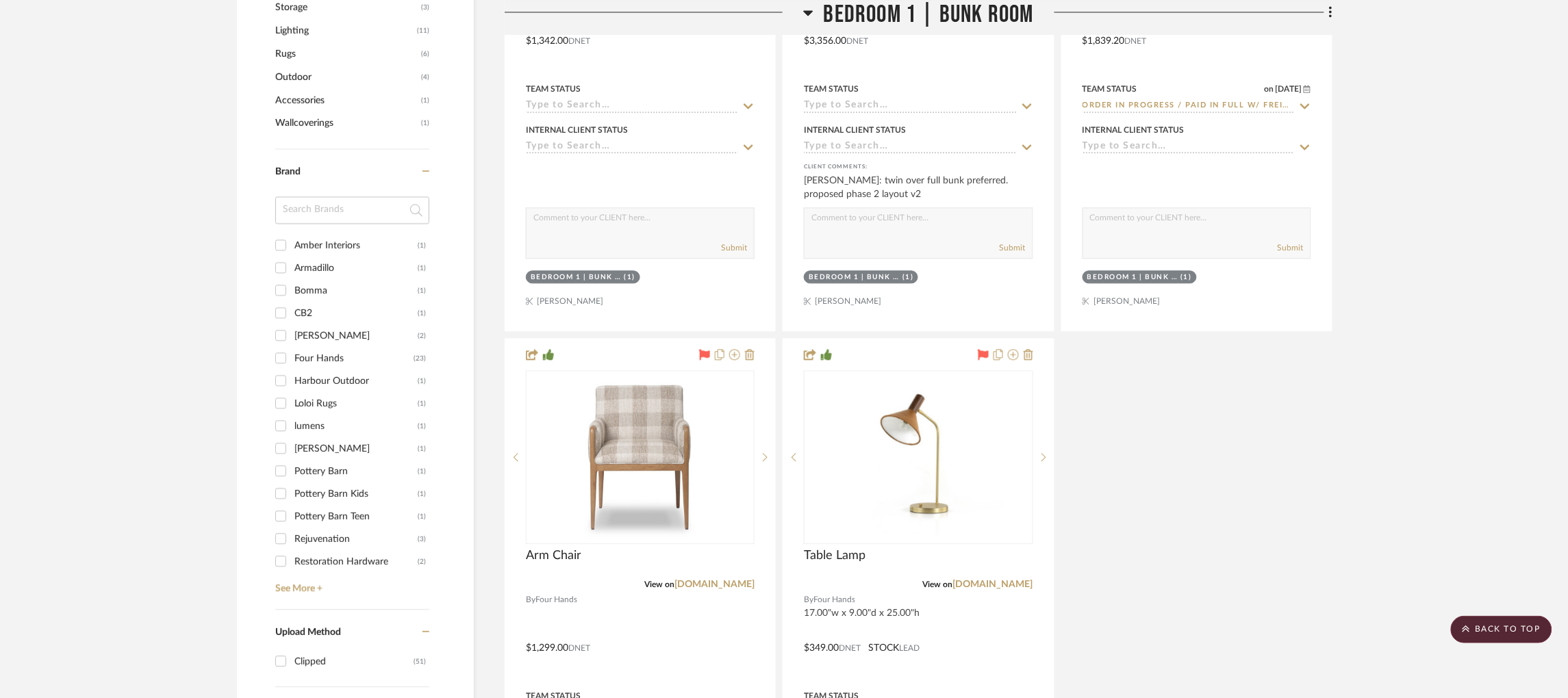
scroll to position [1123, 0]
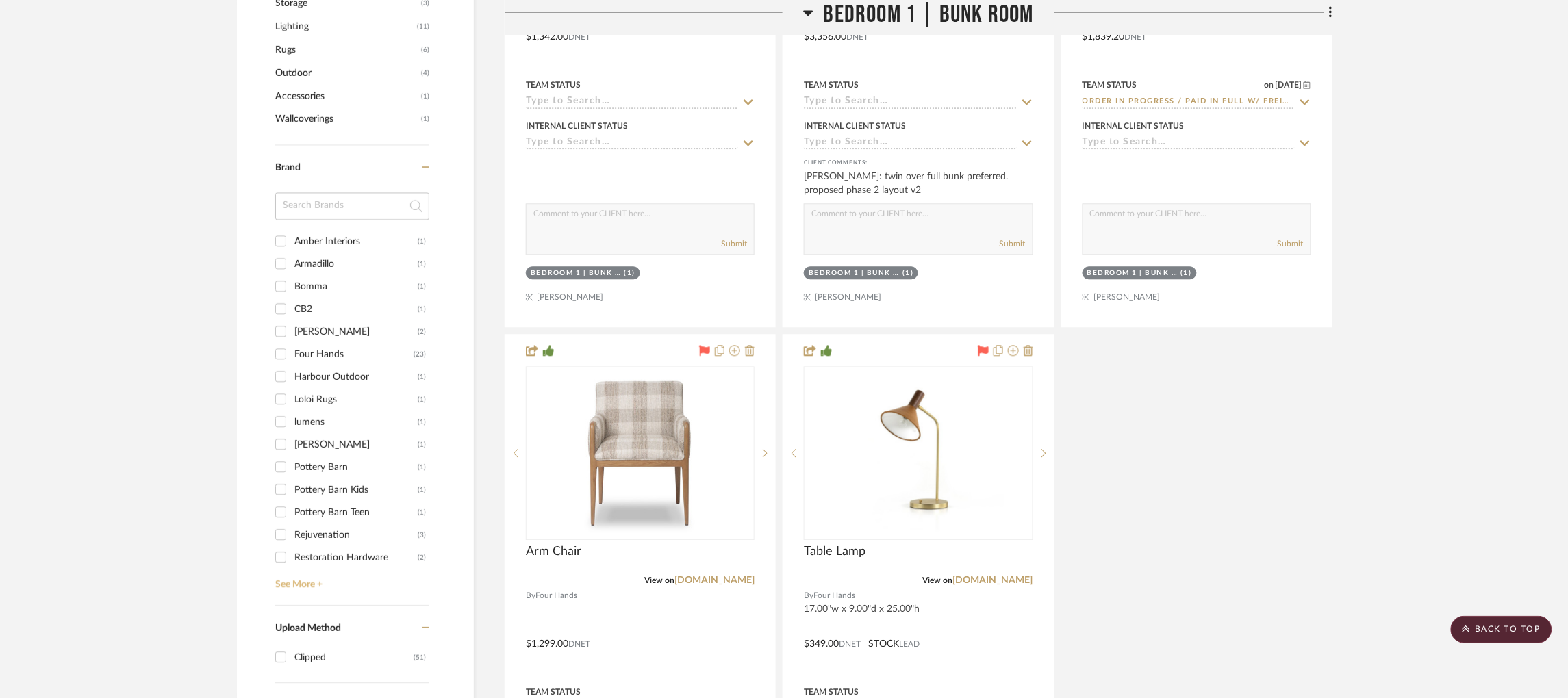
click at [306, 568] on link "See More +" at bounding box center [350, 579] width 157 height 22
click at [280, 286] on input "Four Hands (23)" at bounding box center [280, 297] width 22 height 22
checkbox input "true"
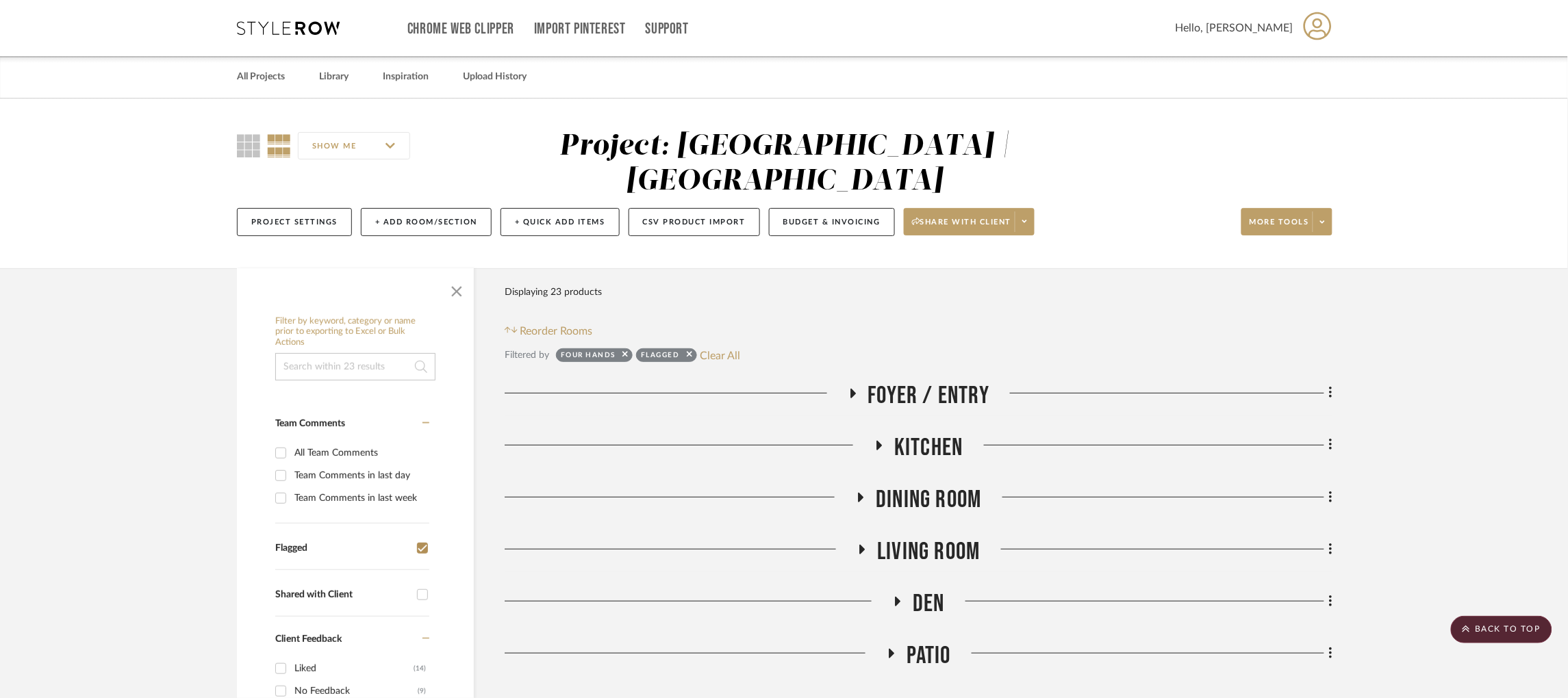
click at [858, 388] on icon at bounding box center [852, 393] width 17 height 10
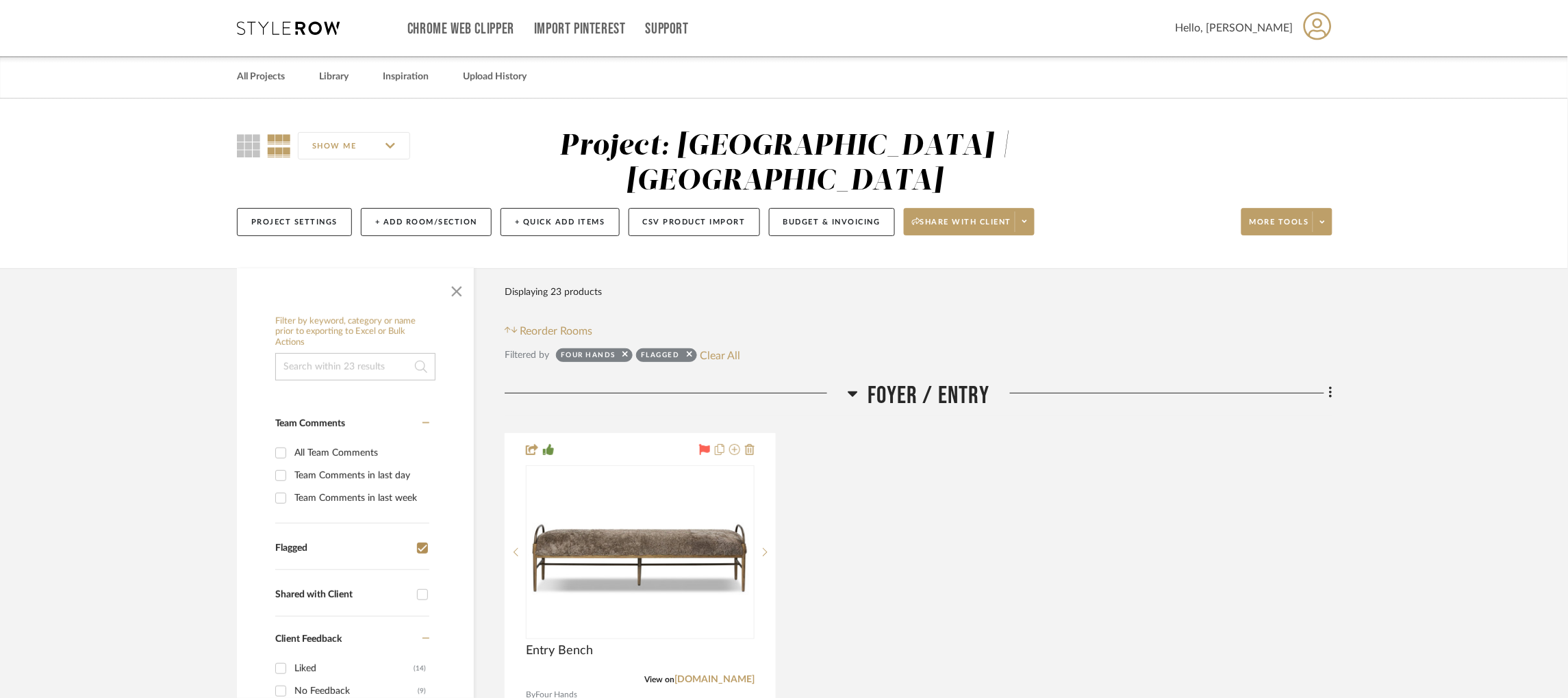
scroll to position [233, 0]
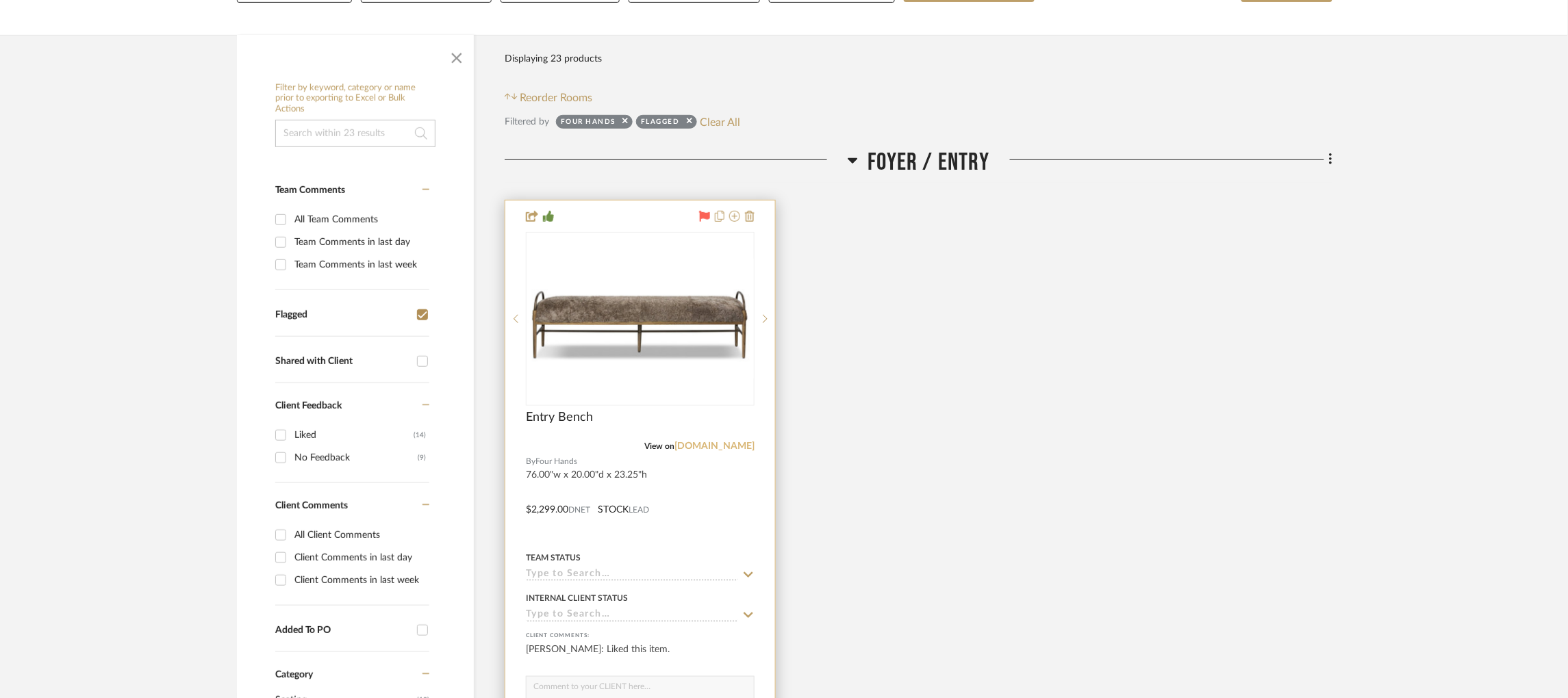
click at [726, 441] on link "[DOMAIN_NAME]" at bounding box center [714, 446] width 80 height 10
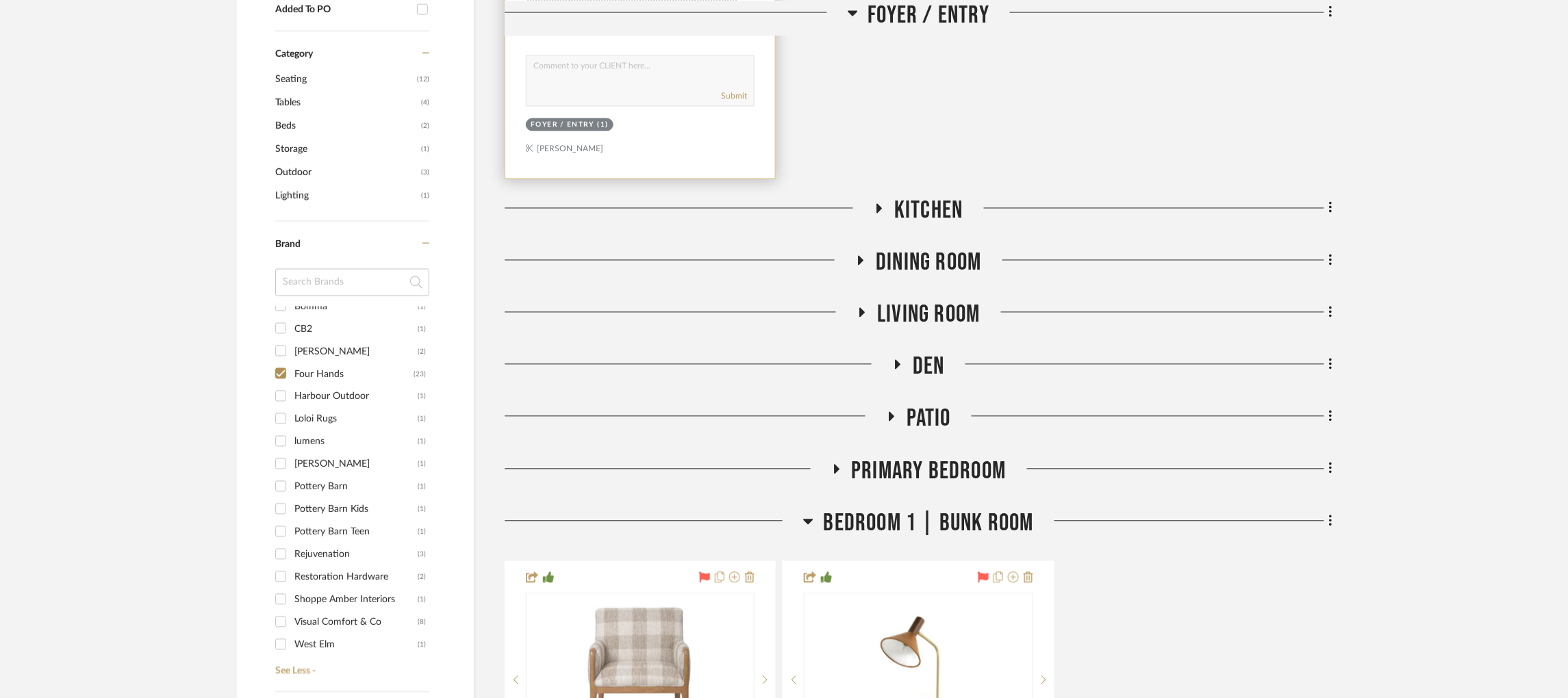
scroll to position [854, 0]
click at [882, 203] on icon at bounding box center [878, 207] width 17 height 10
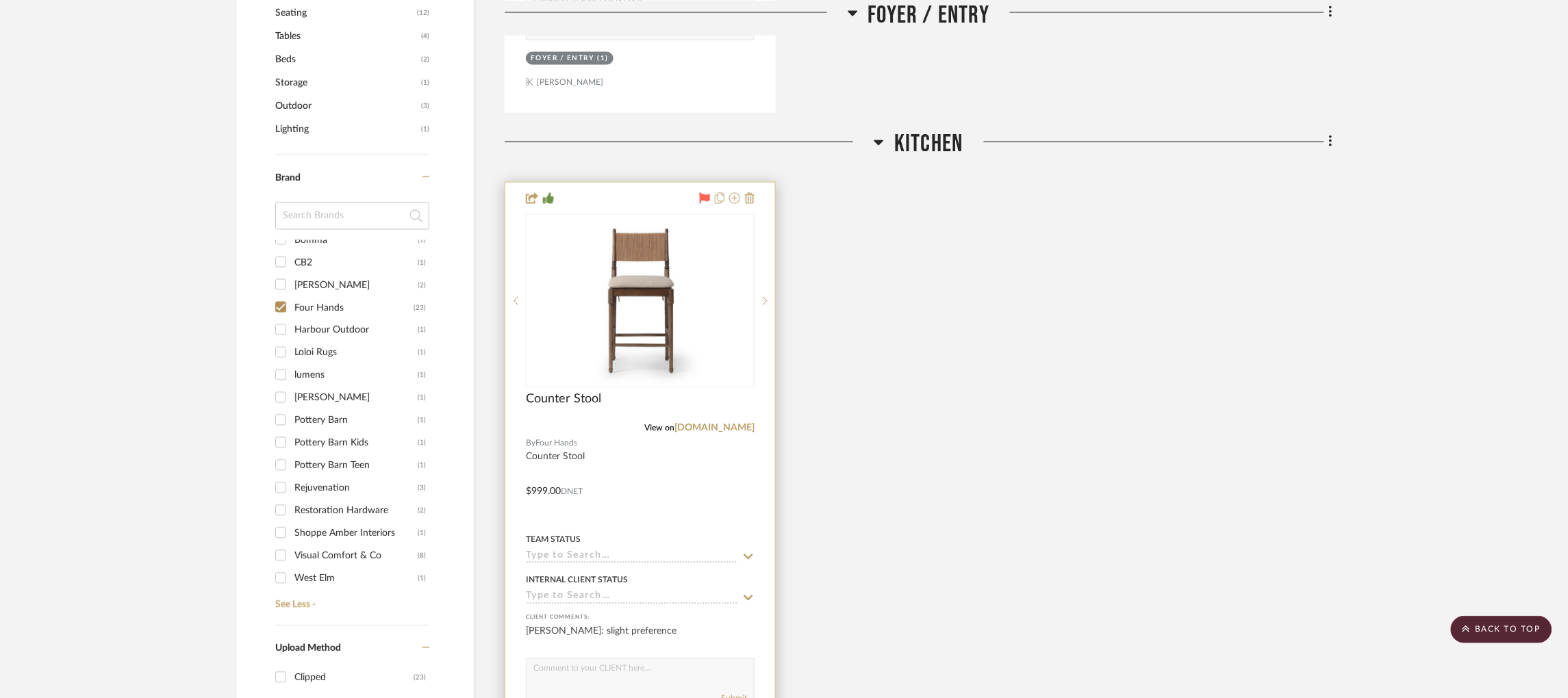
scroll to position [922, 0]
click at [714, 422] on link "[DOMAIN_NAME]" at bounding box center [714, 427] width 80 height 10
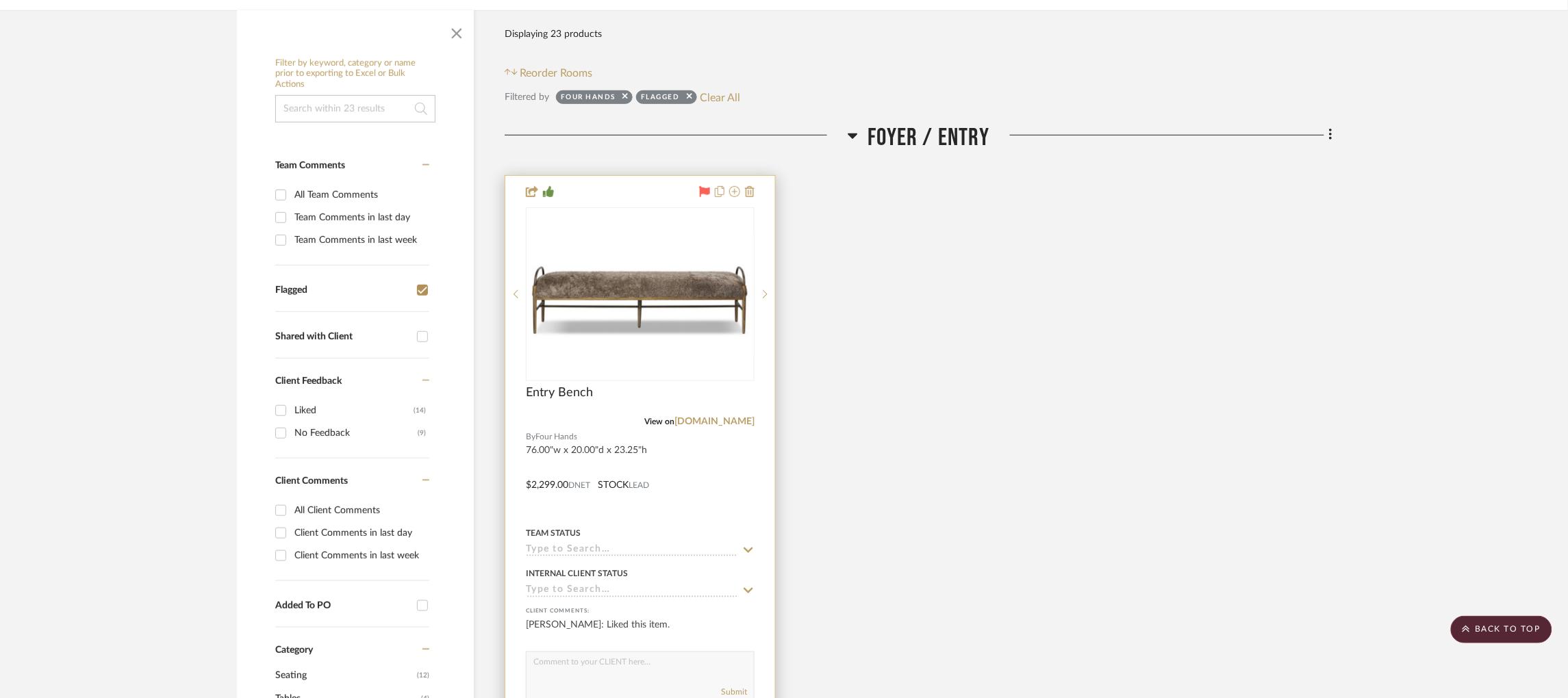
scroll to position [258, 0]
click at [580, 545] on input at bounding box center [633, 551] width 212 height 13
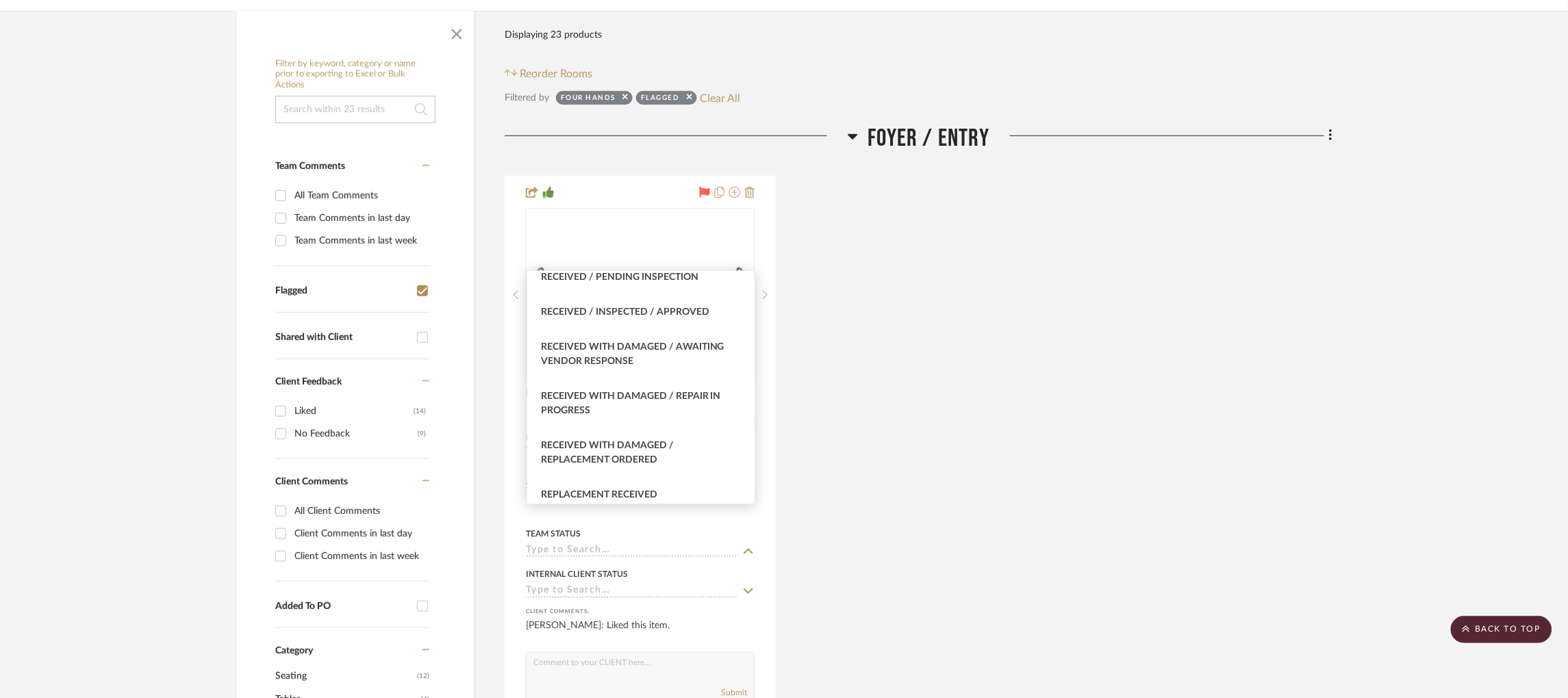
scroll to position [2210, 0]
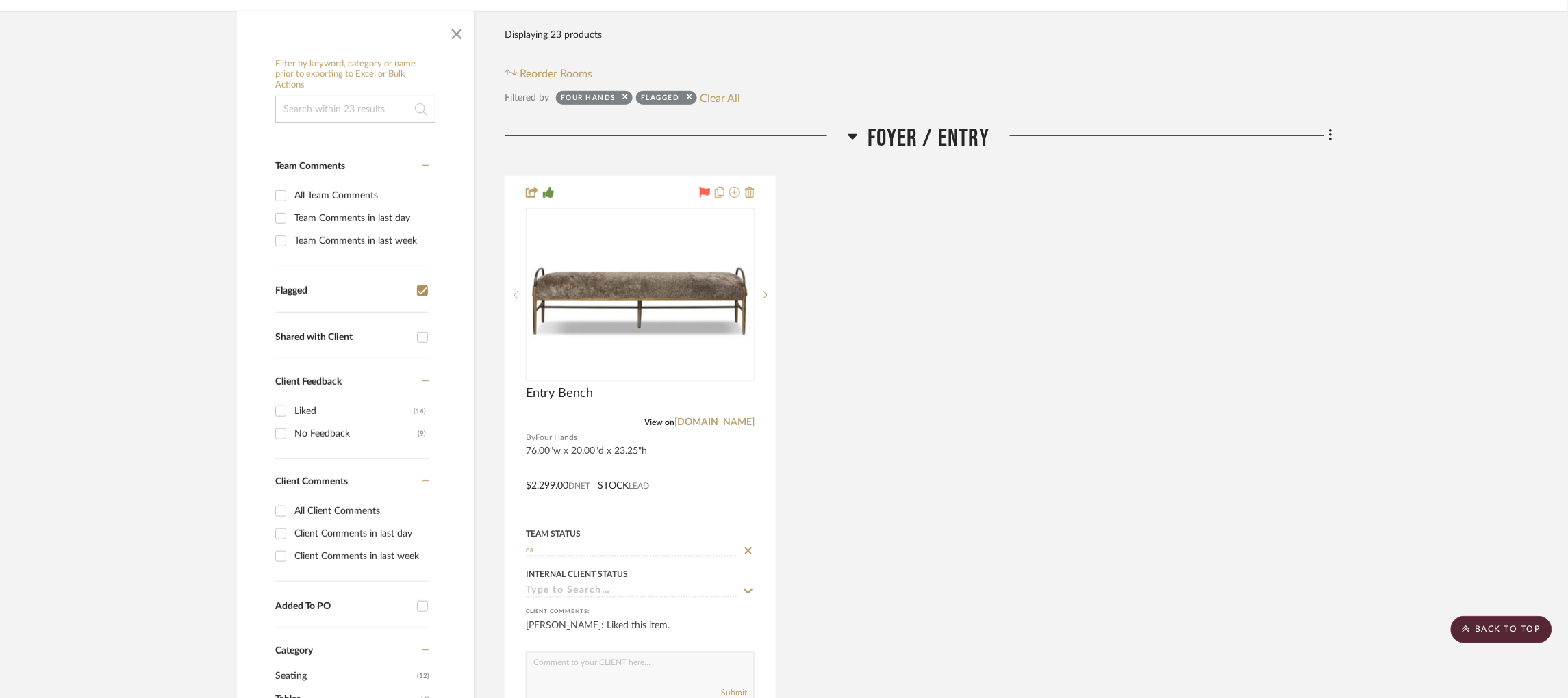
type input "c"
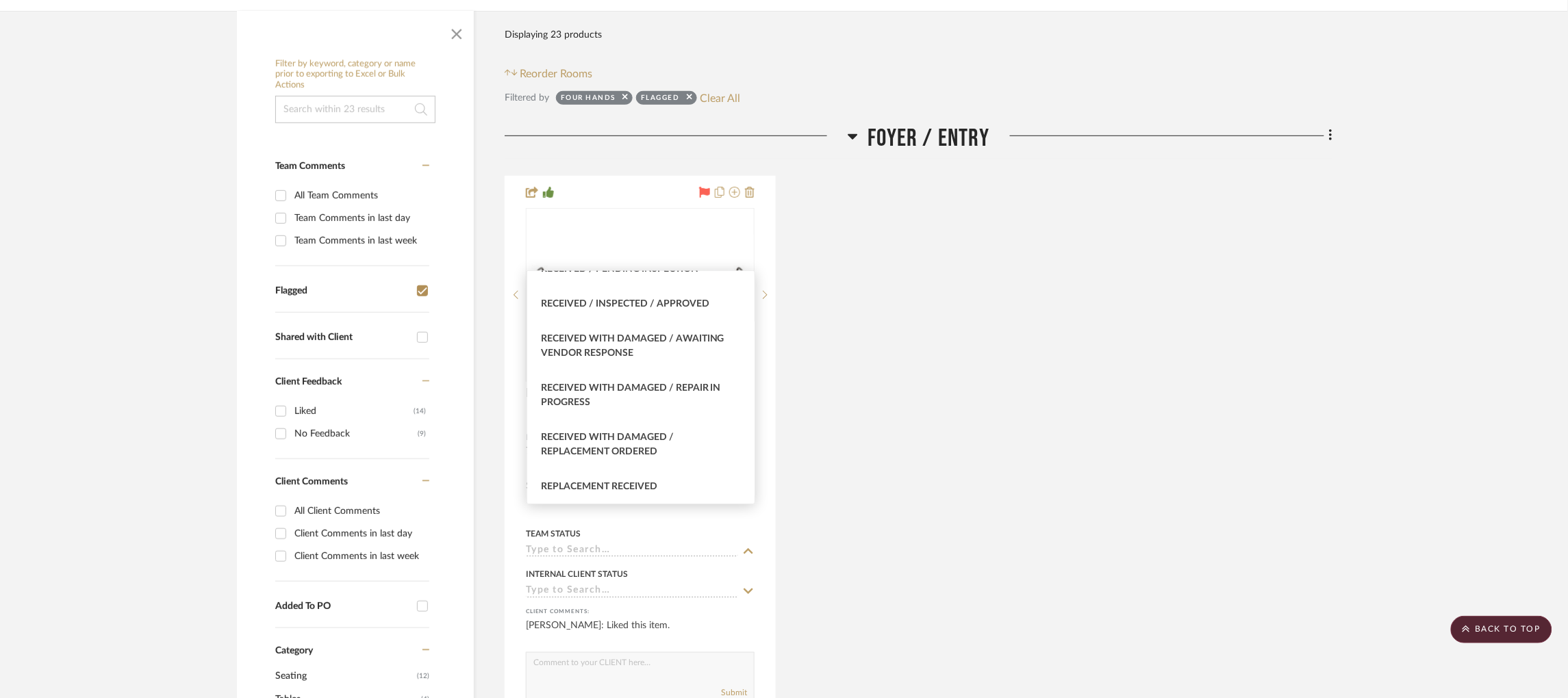
click at [890, 402] on div "Entry Bench View on fourhands.com By Four Hands 76.00"w x 20.00"d x 23.25"h $2,…" at bounding box center [919, 476] width 828 height 600
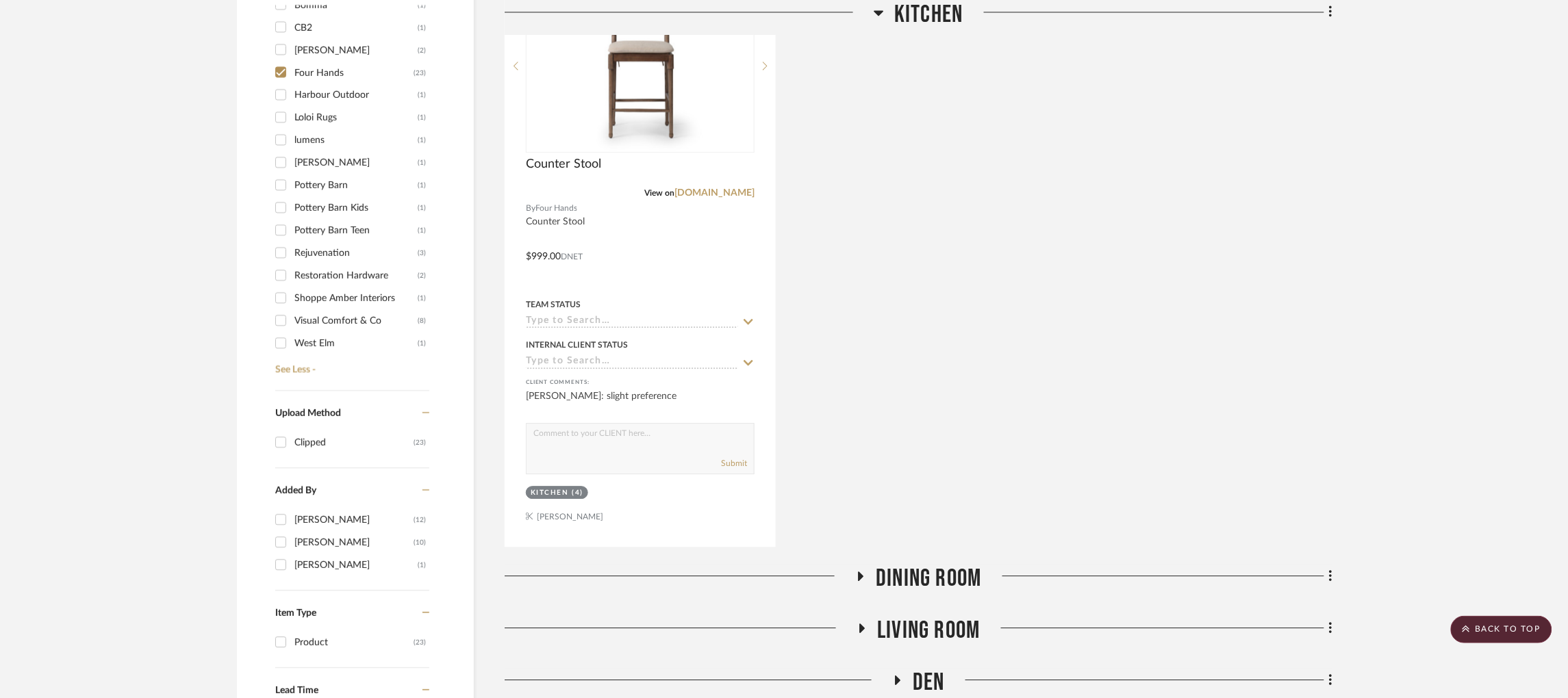
scroll to position [1519, 0]
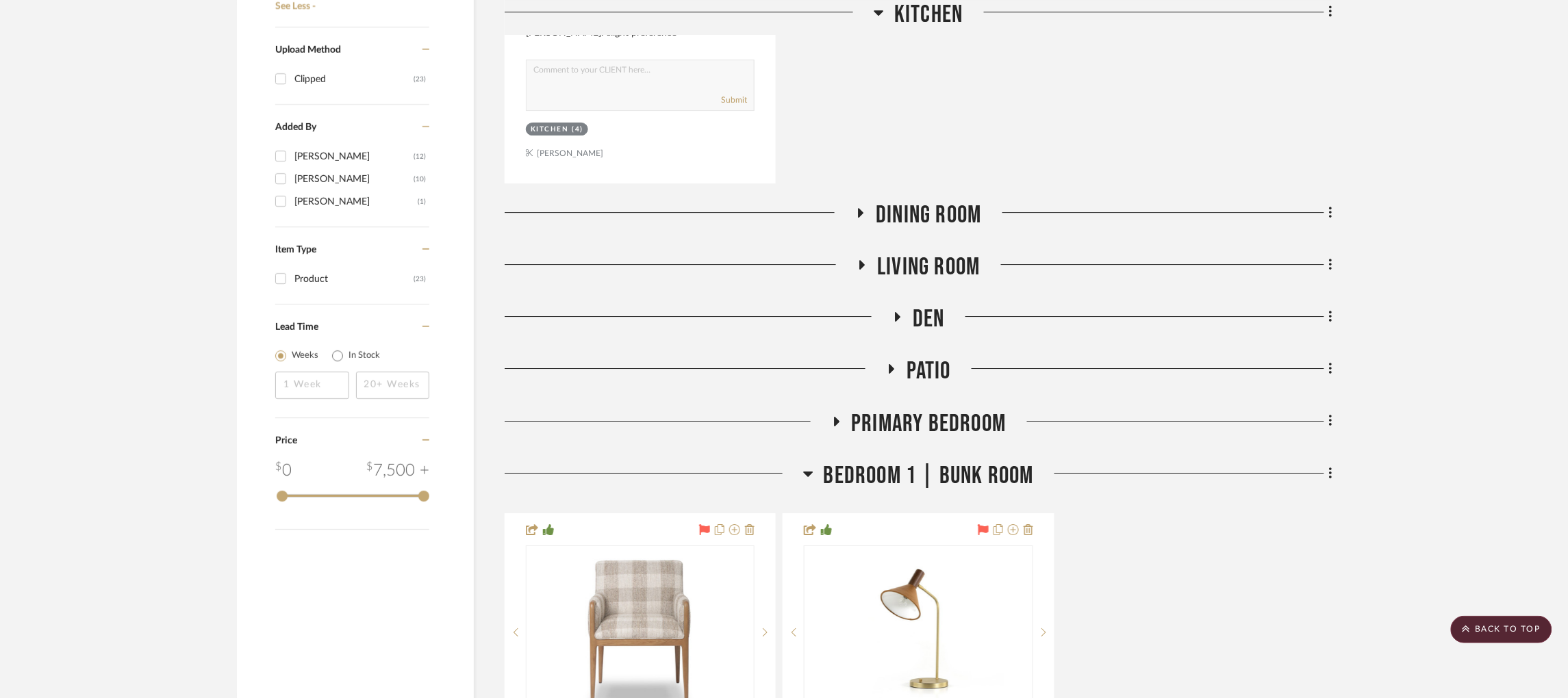
click at [860, 208] on icon at bounding box center [862, 213] width 6 height 10
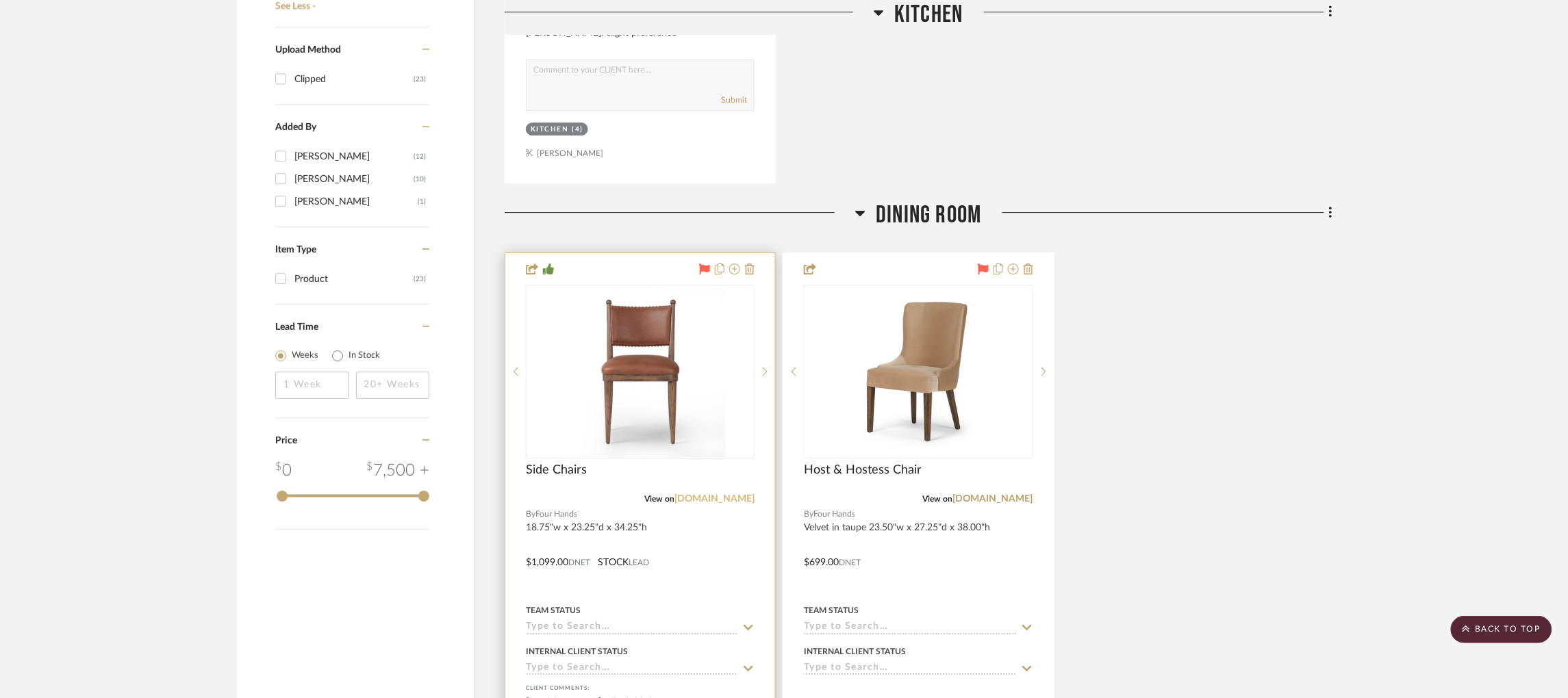
click at [724, 494] on link "[DOMAIN_NAME]" at bounding box center [714, 499] width 80 height 10
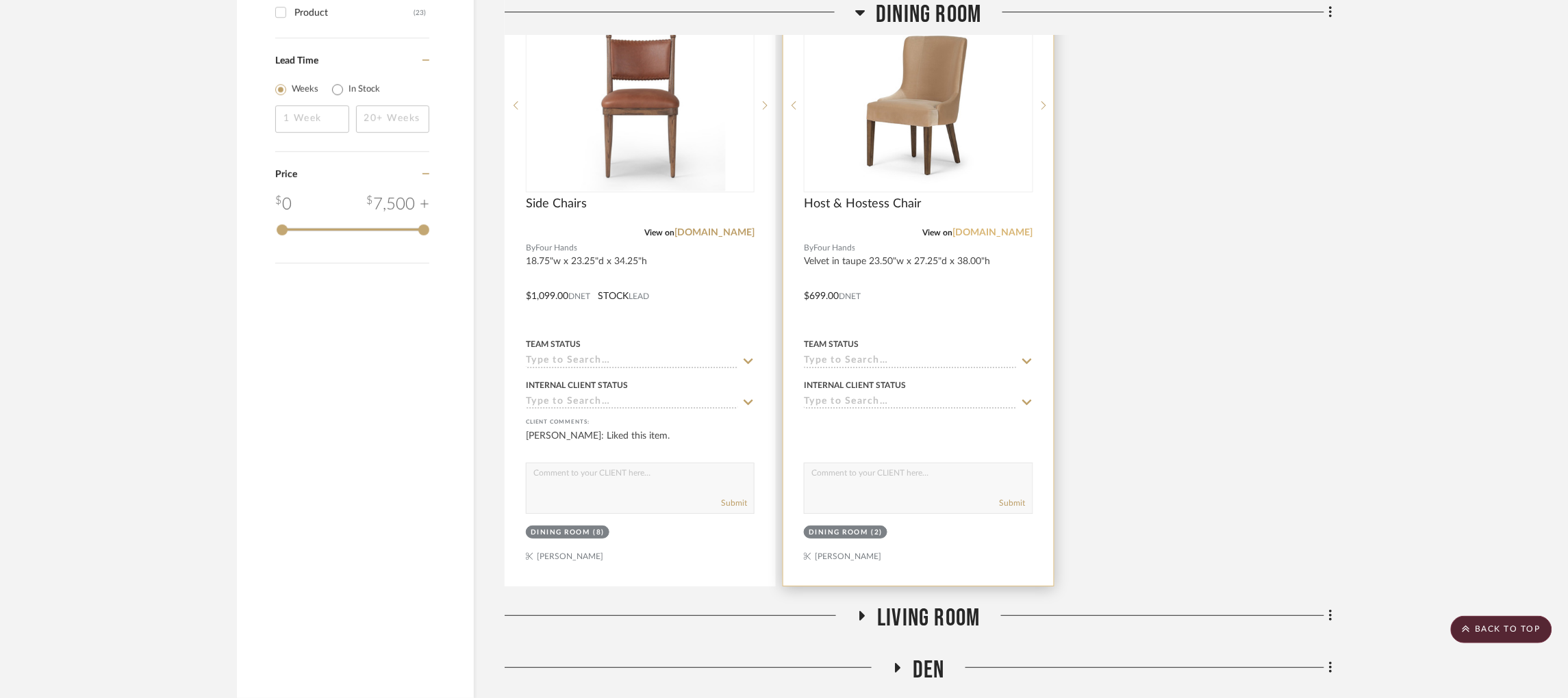
click at [994, 228] on link "[DOMAIN_NAME]" at bounding box center [993, 233] width 80 height 10
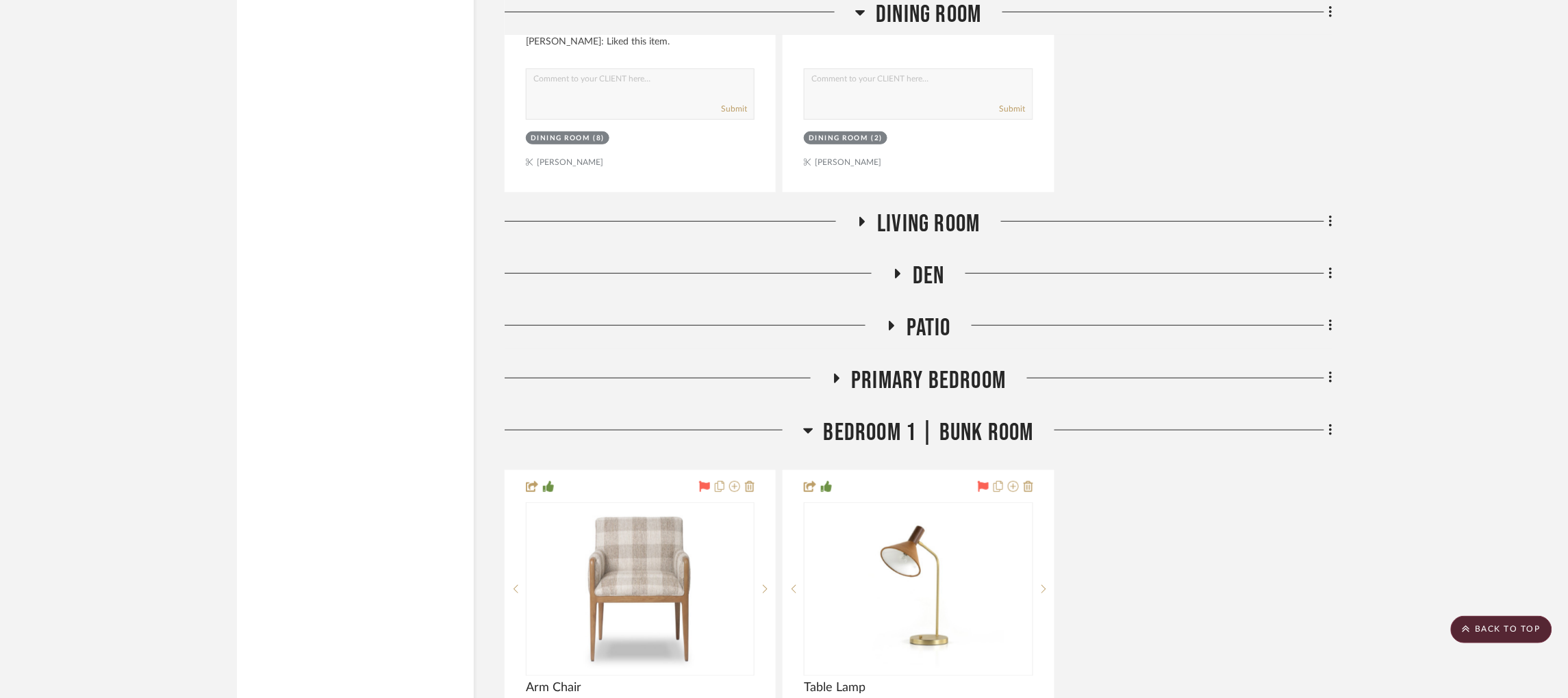
scroll to position [2187, 0]
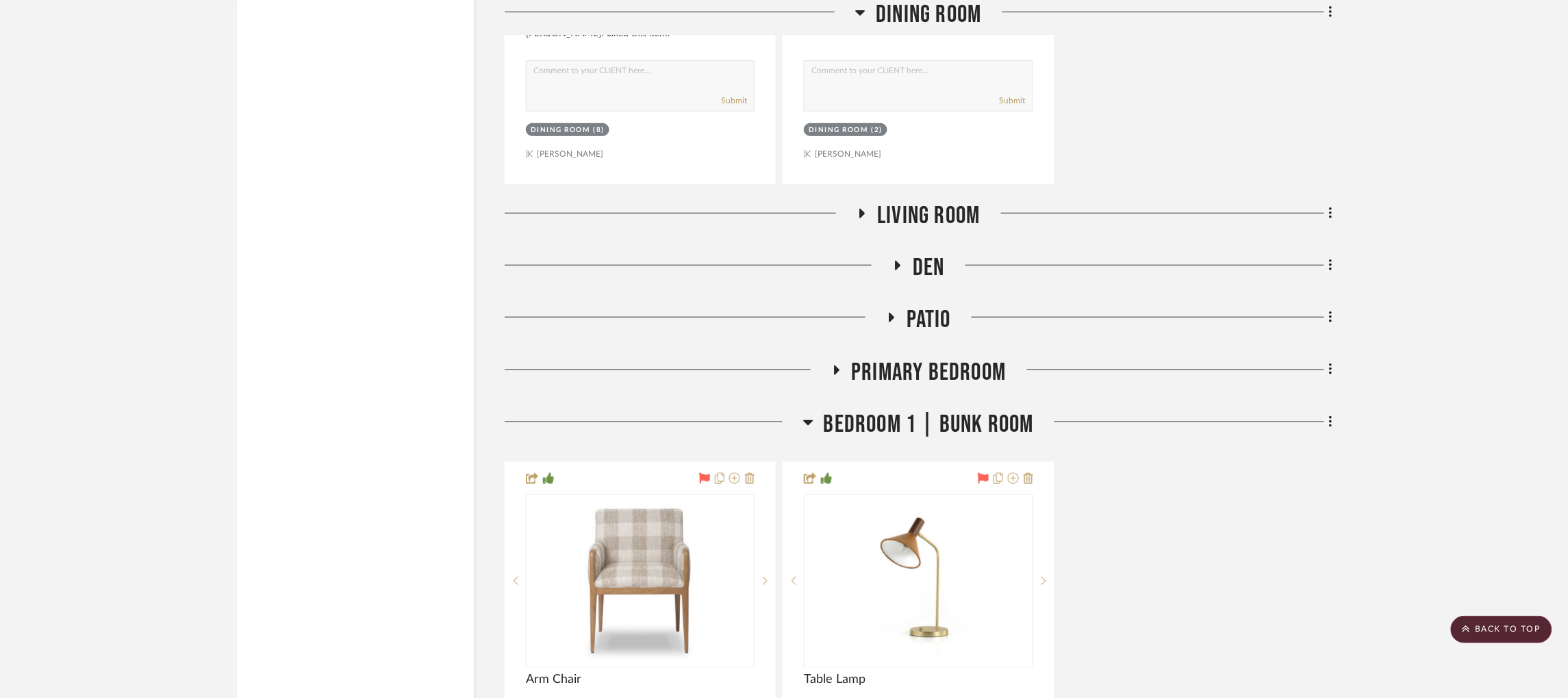
click at [857, 208] on icon at bounding box center [862, 213] width 17 height 10
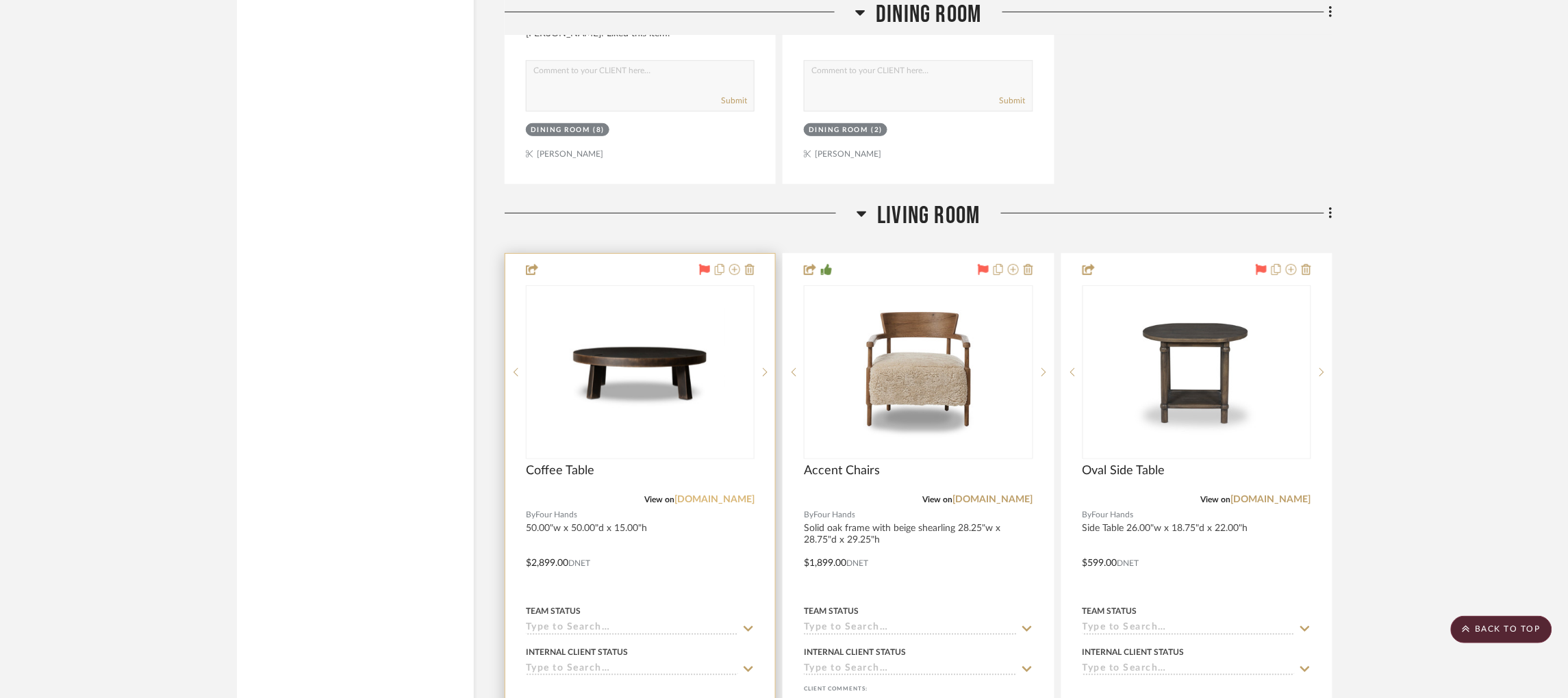
click at [720, 494] on link "[DOMAIN_NAME]" at bounding box center [714, 499] width 80 height 10
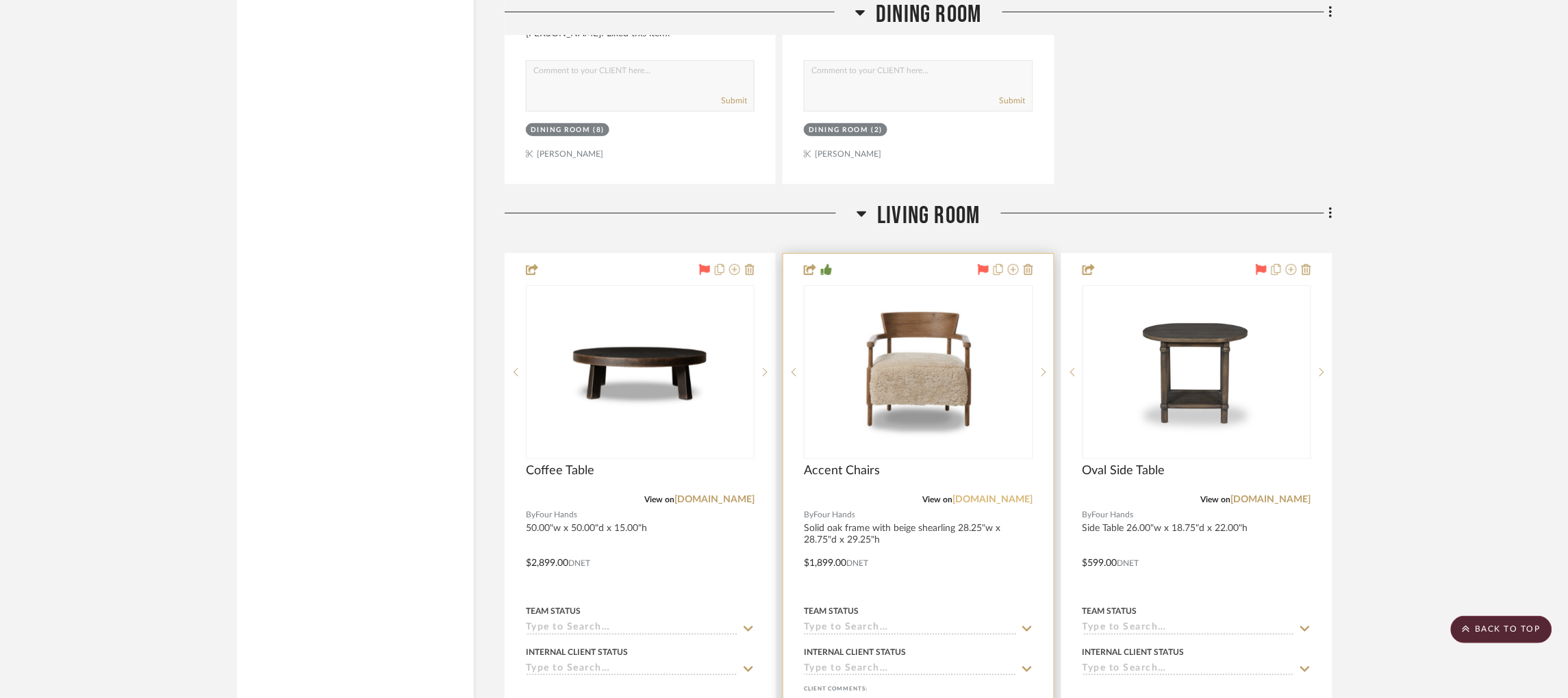
click at [1021, 494] on link "[DOMAIN_NAME]" at bounding box center [993, 499] width 80 height 10
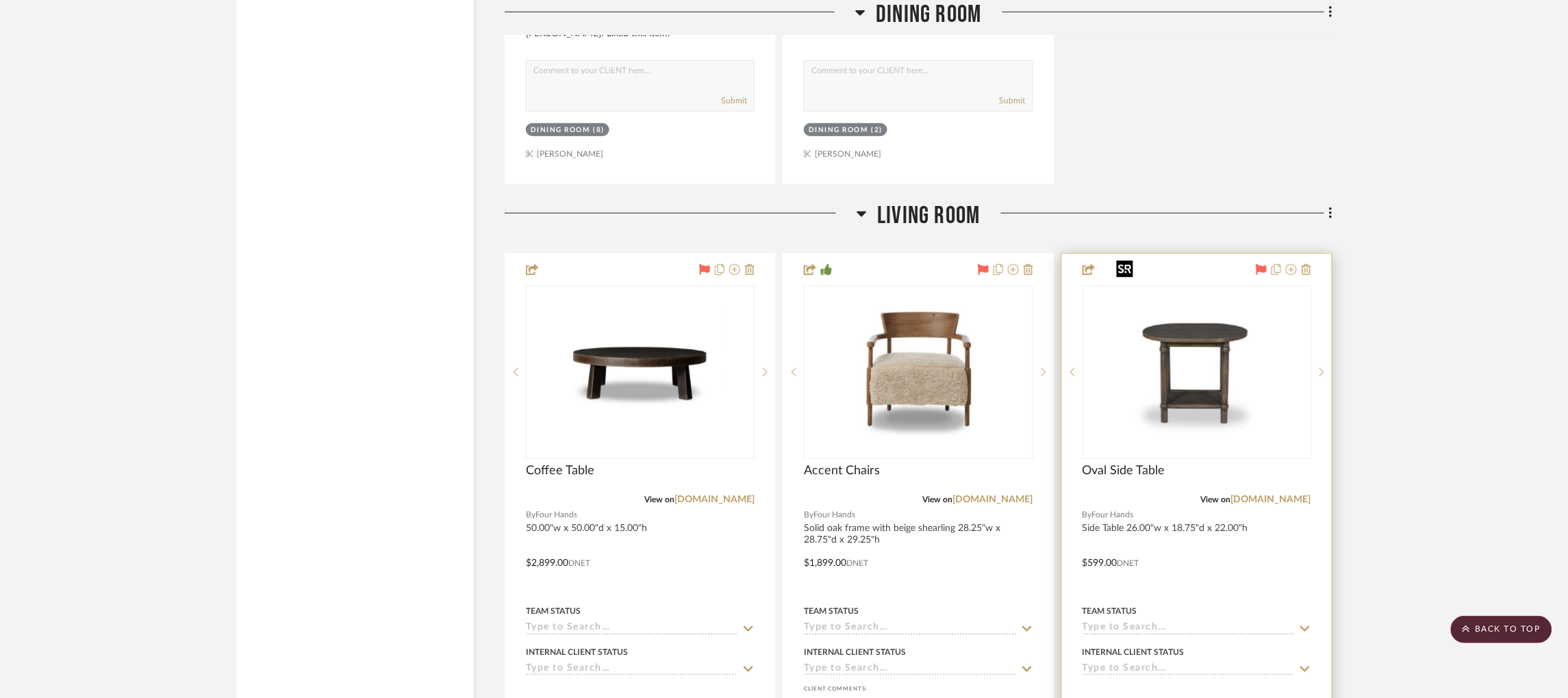
scroll to position [2271, 0]
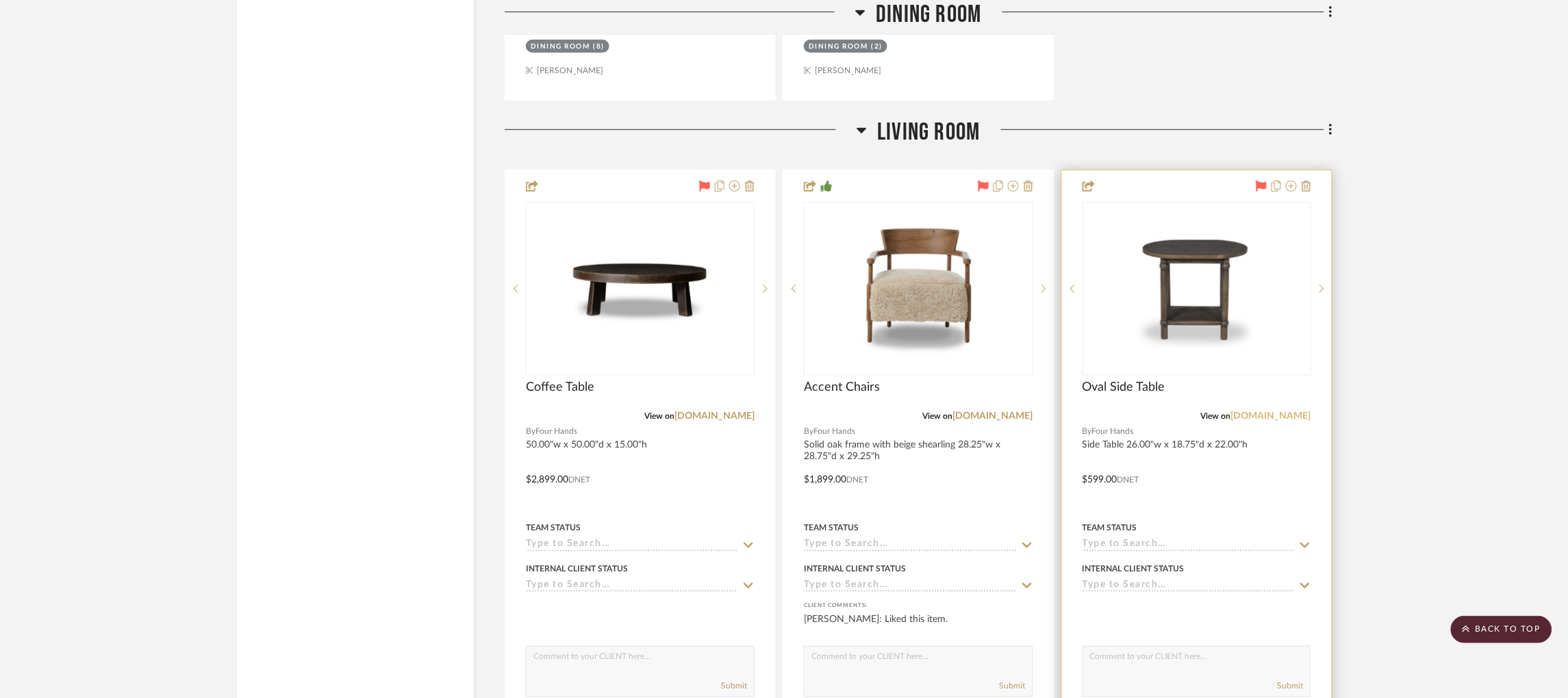
click at [1288, 411] on link "[DOMAIN_NAME]" at bounding box center [1270, 416] width 80 height 10
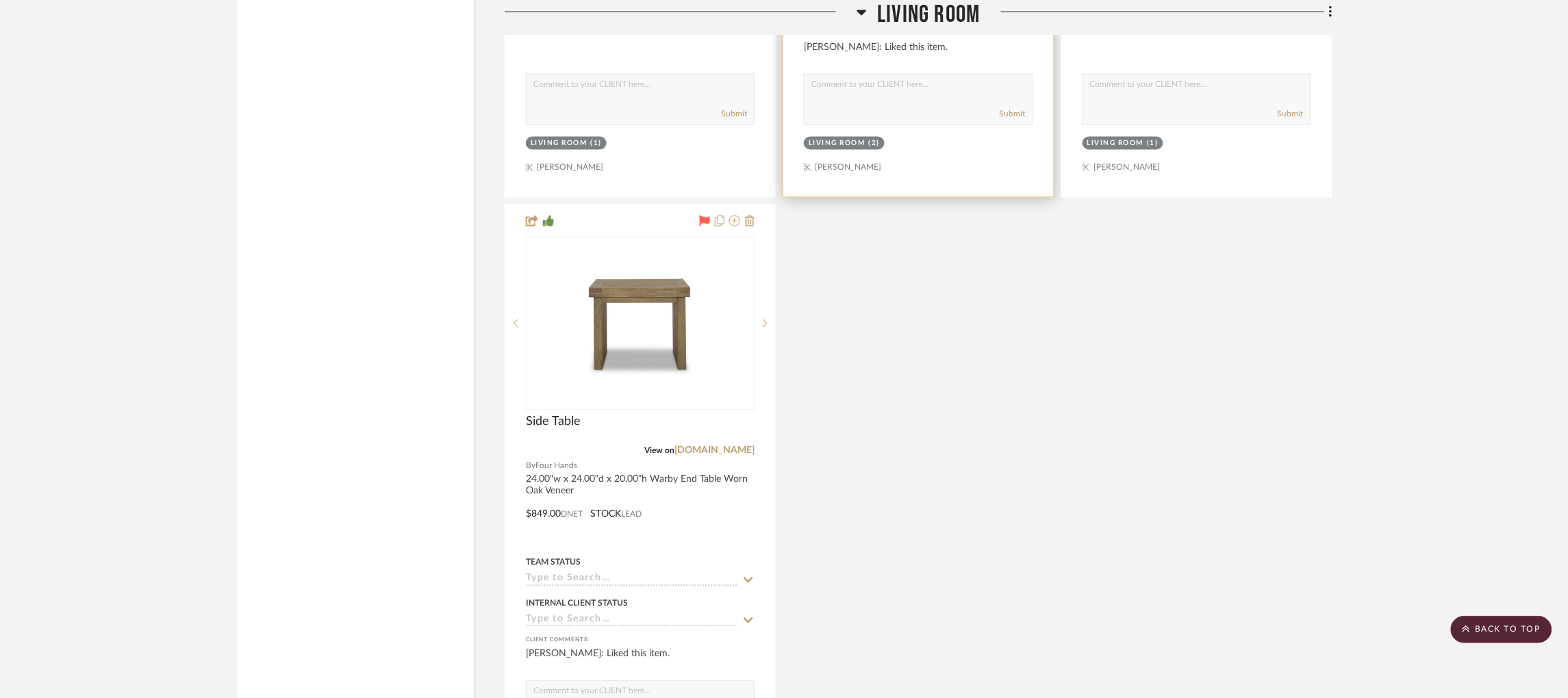
scroll to position [2848, 0]
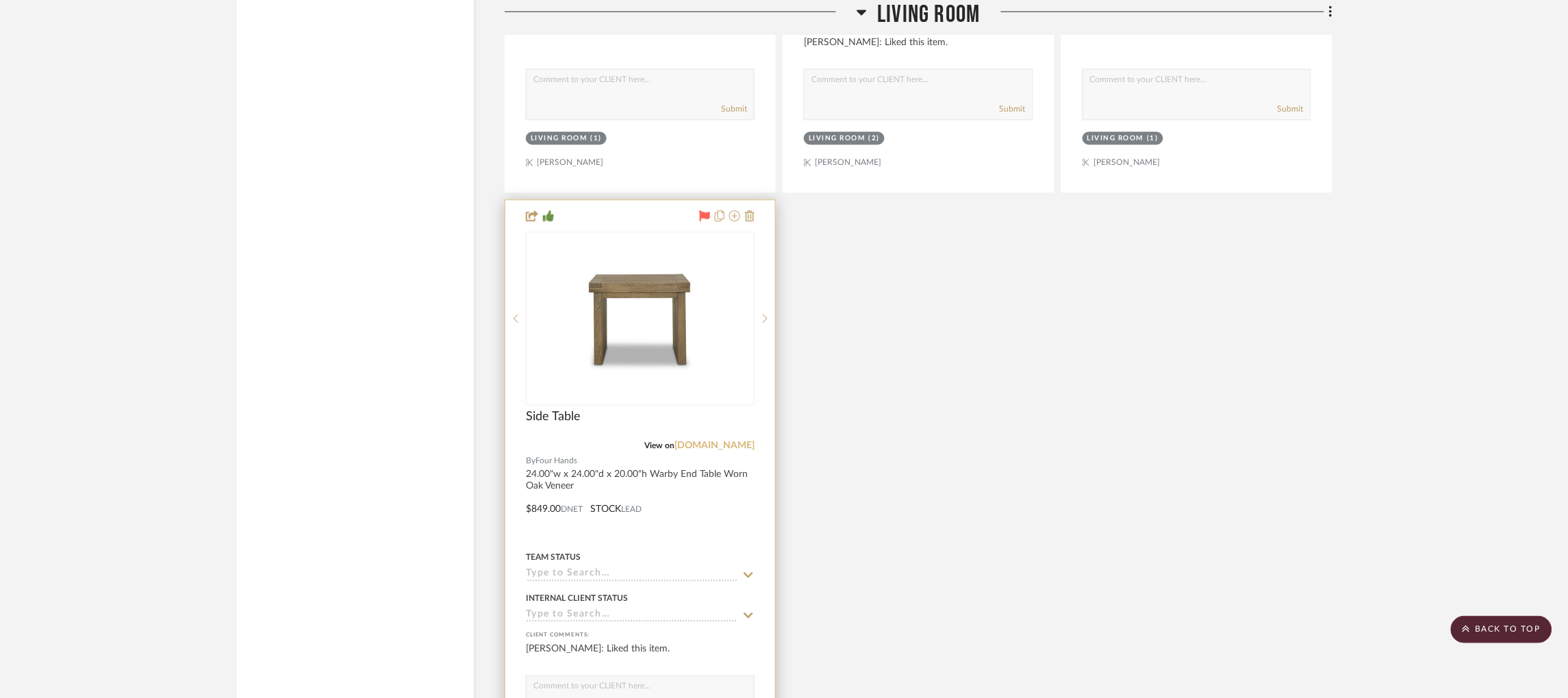
click at [710, 441] on link "[DOMAIN_NAME]" at bounding box center [714, 446] width 80 height 10
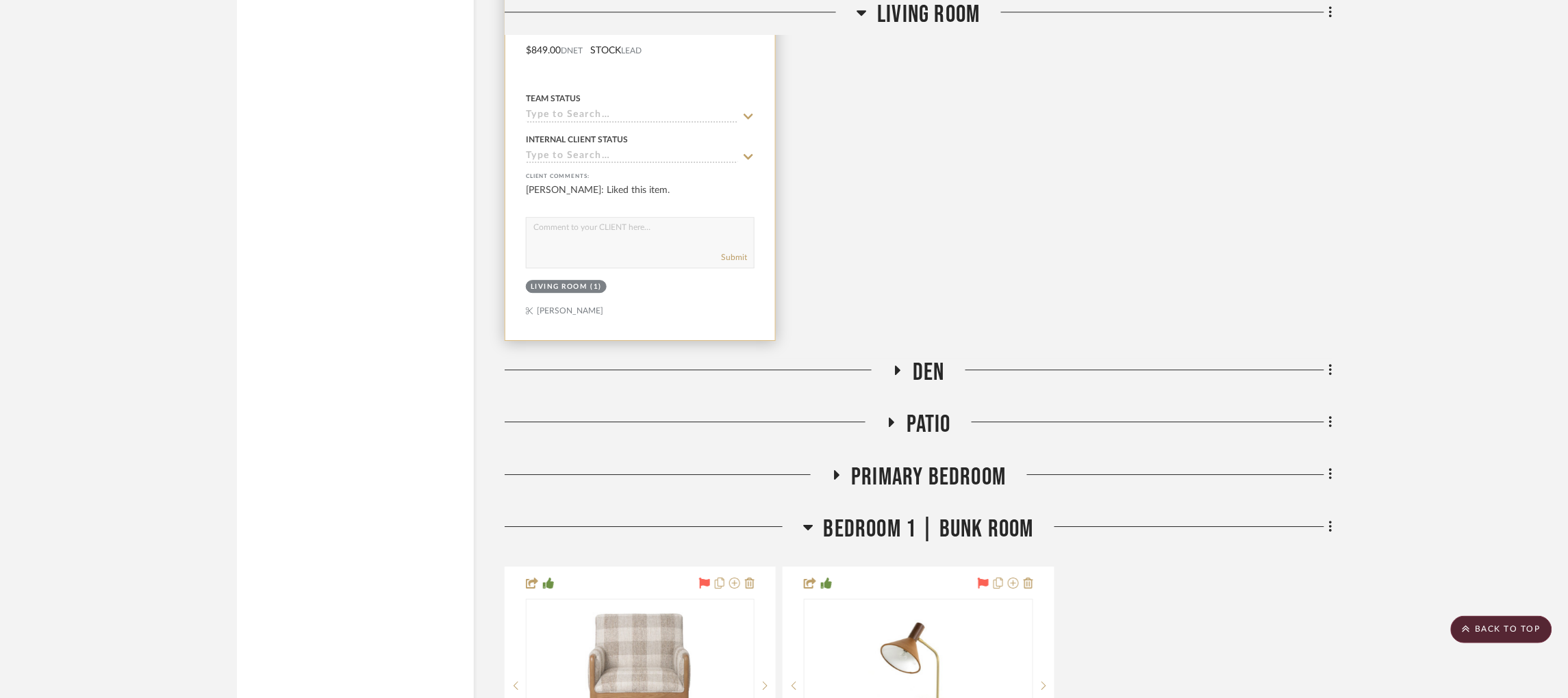
scroll to position [3320, 0]
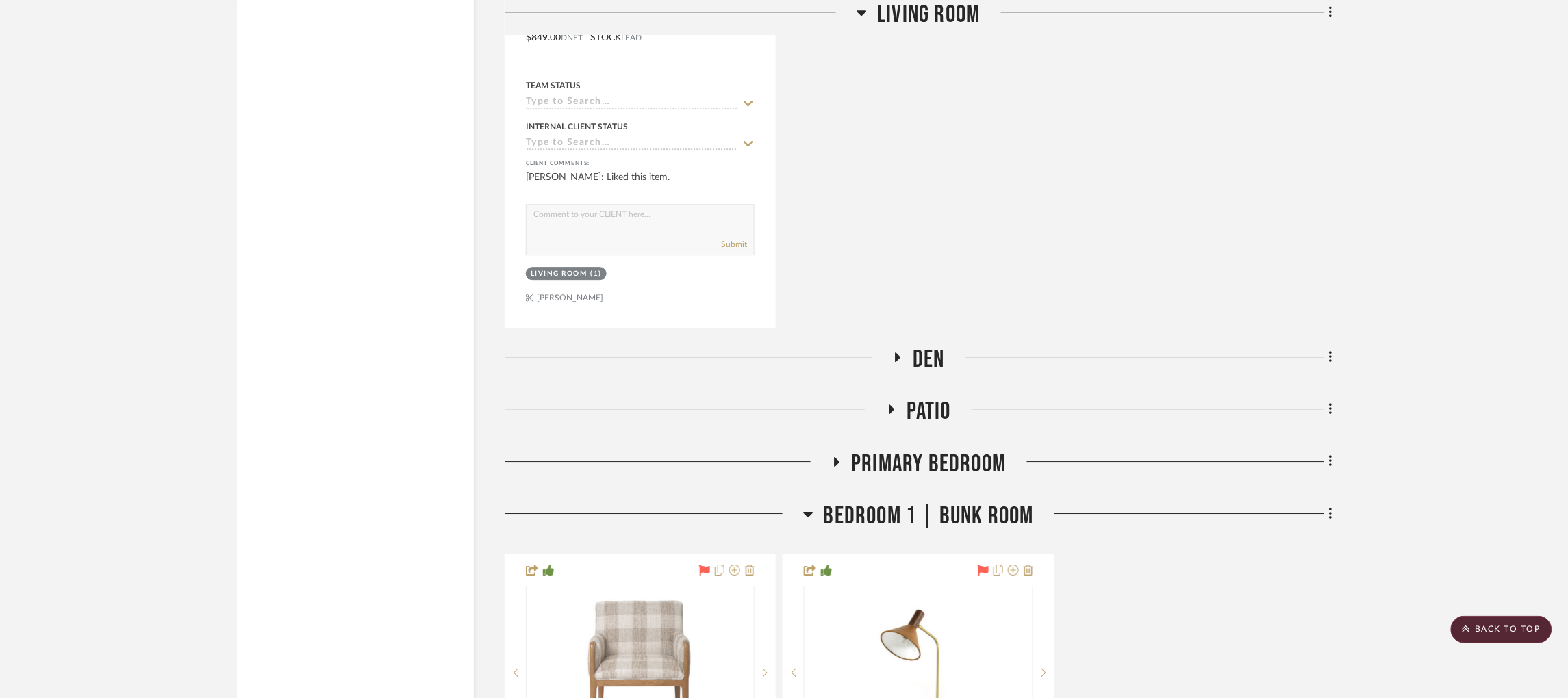
click at [901, 352] on icon at bounding box center [897, 357] width 17 height 10
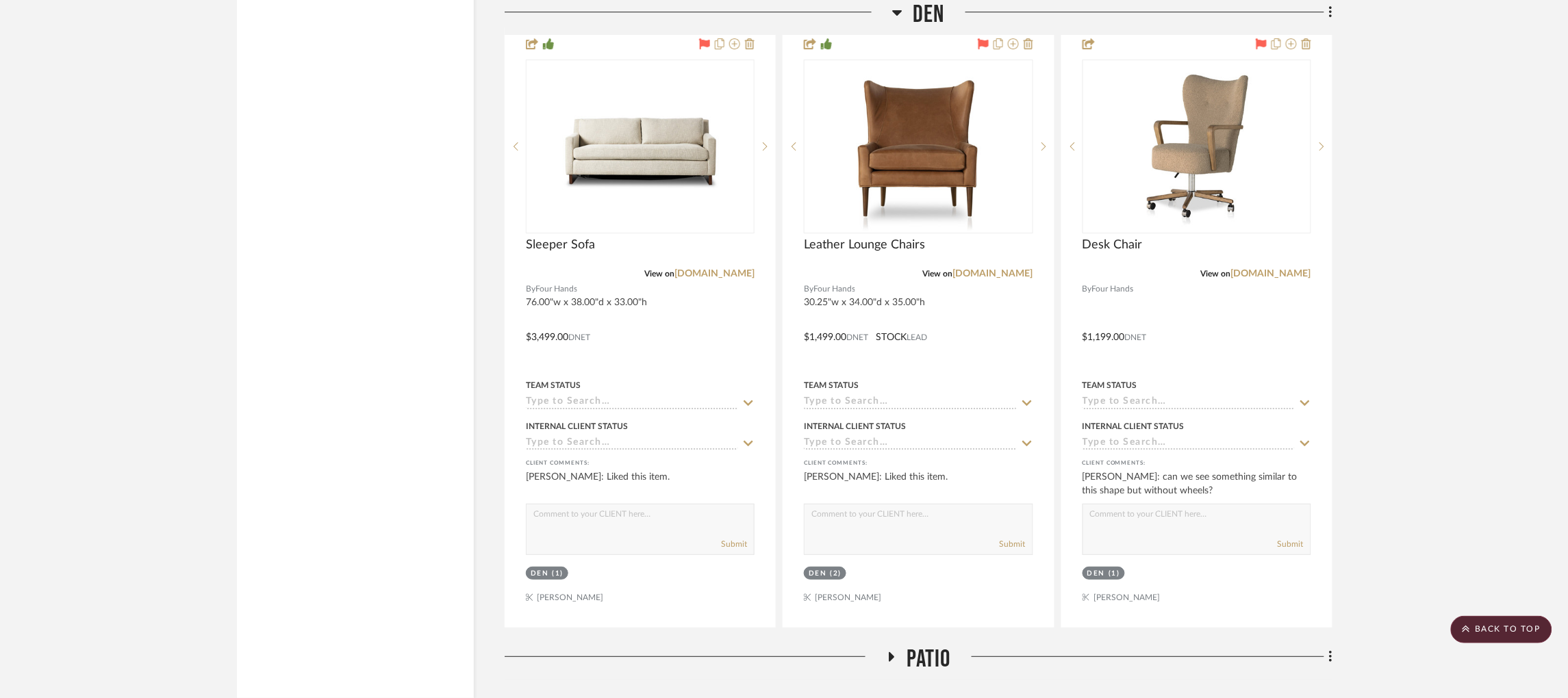
scroll to position [3695, 0]
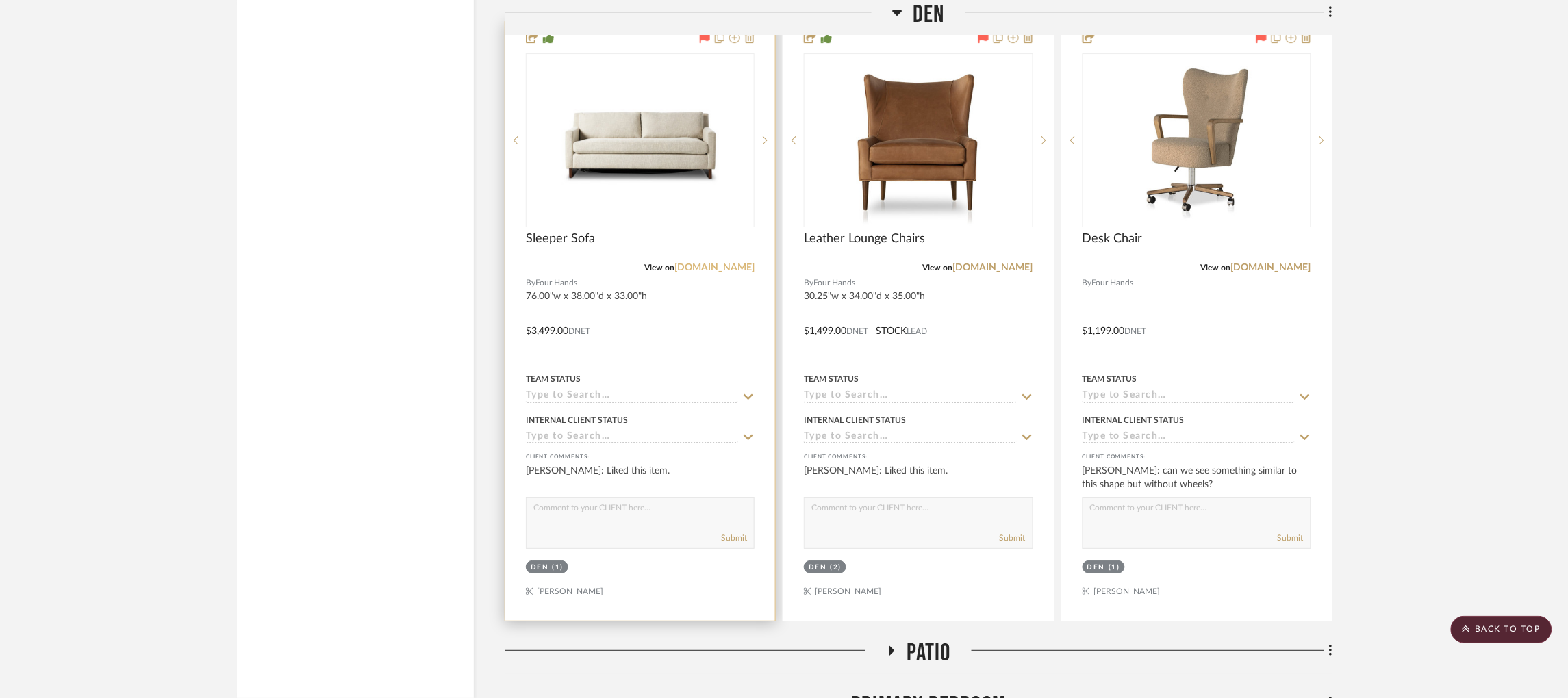
click at [740, 262] on link "[DOMAIN_NAME]" at bounding box center [714, 267] width 80 height 10
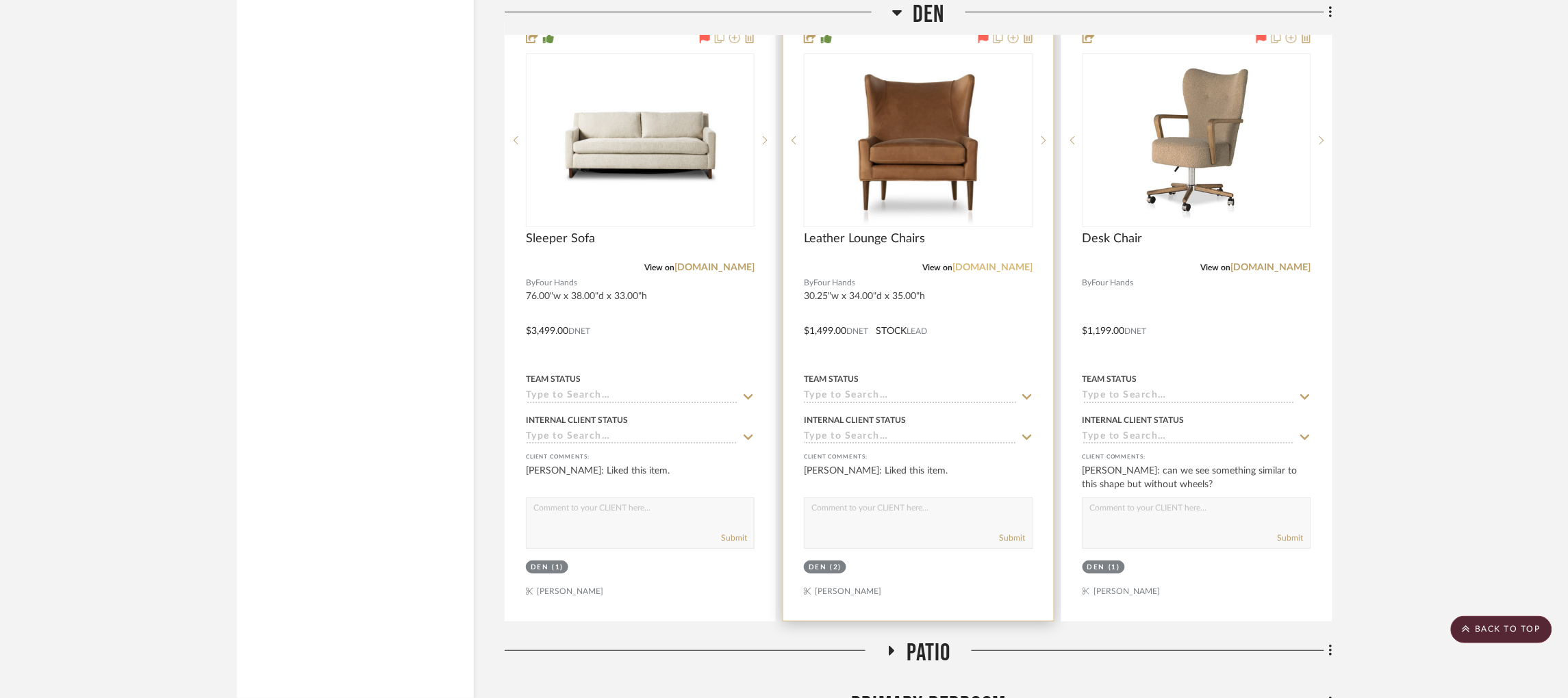
click at [1003, 262] on link "[DOMAIN_NAME]" at bounding box center [993, 267] width 80 height 10
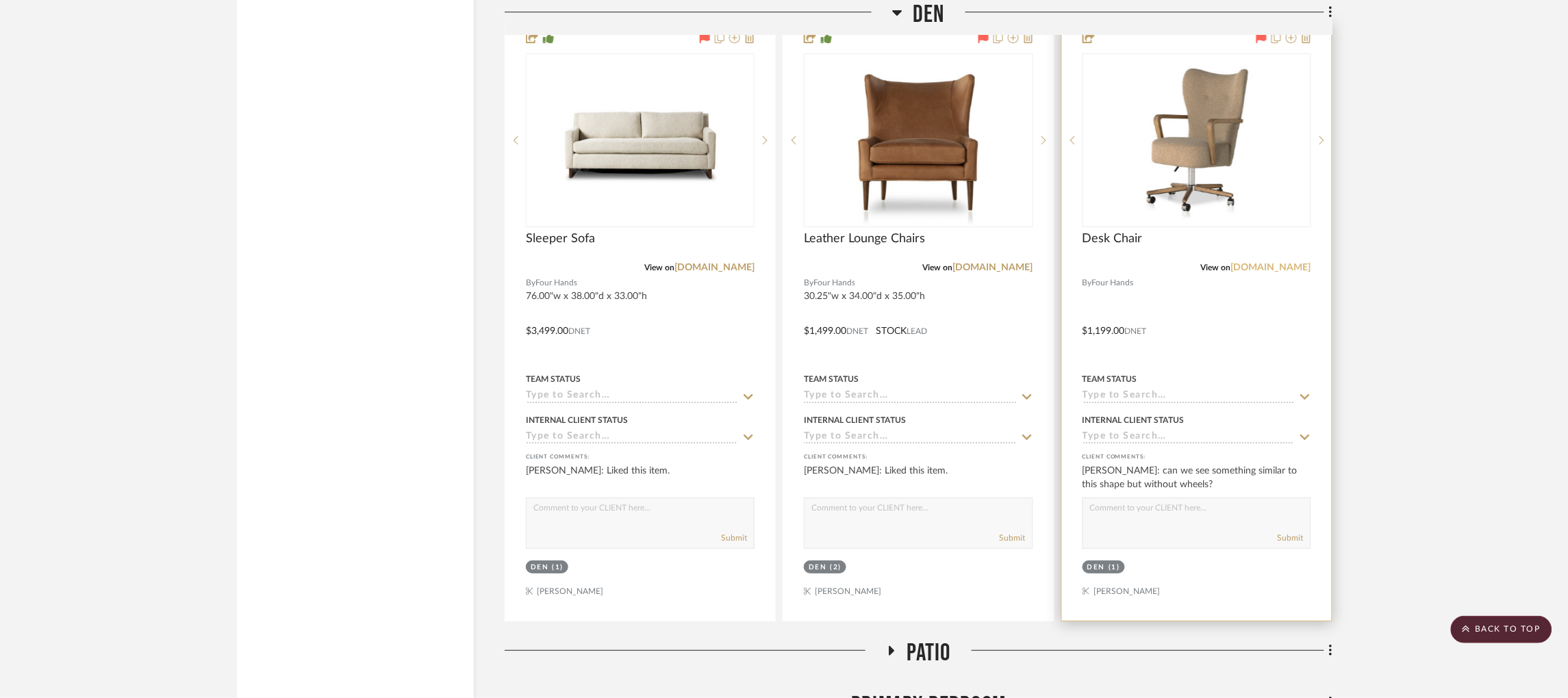
click at [1288, 262] on link "[DOMAIN_NAME]" at bounding box center [1270, 267] width 80 height 10
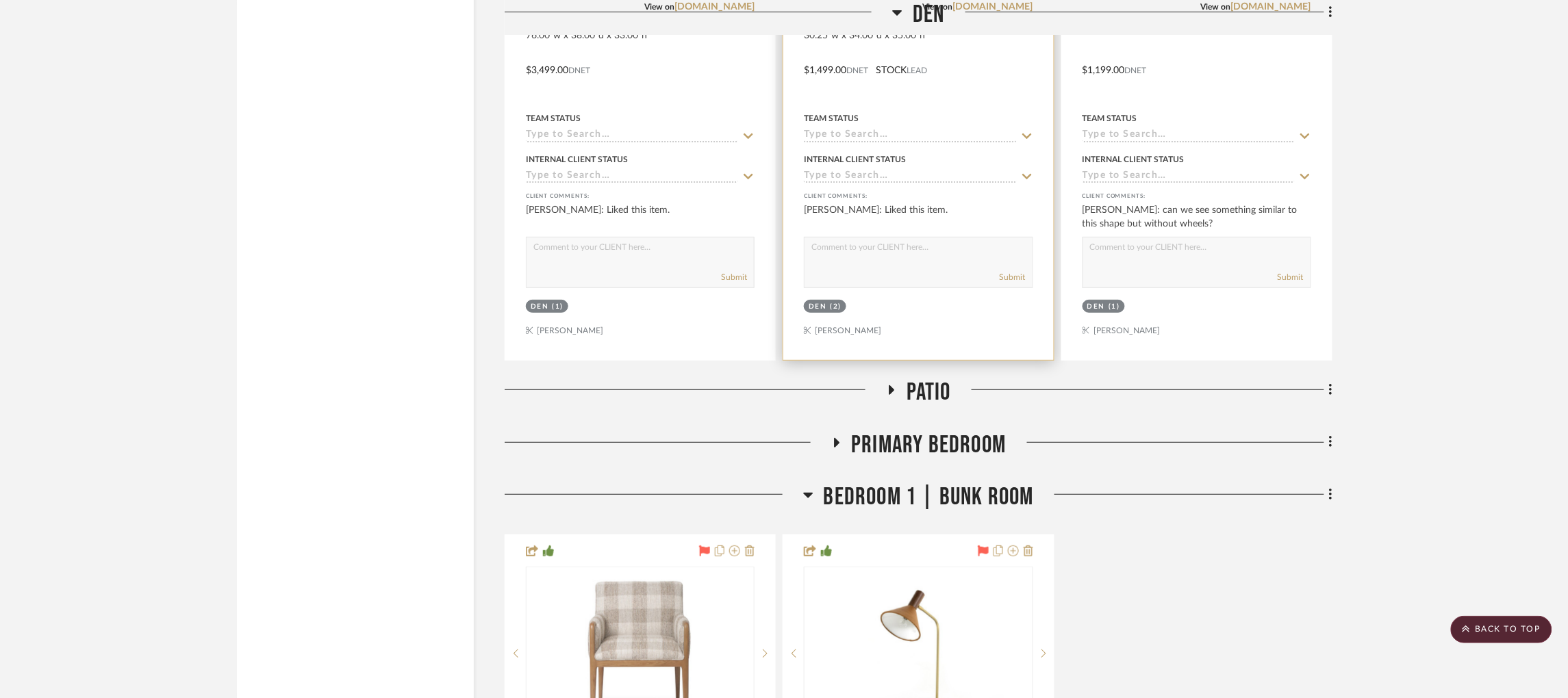
scroll to position [3959, 0]
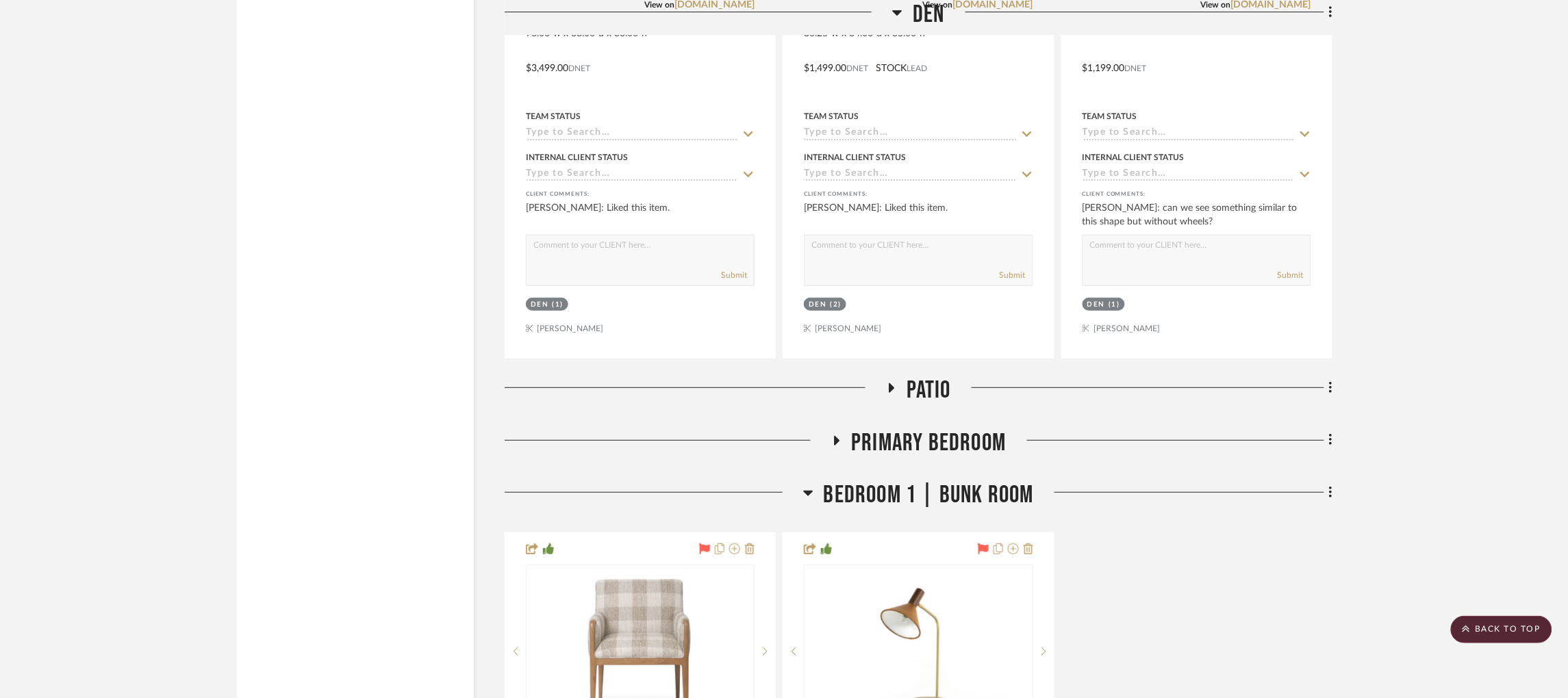
click at [893, 383] on icon at bounding box center [891, 388] width 17 height 10
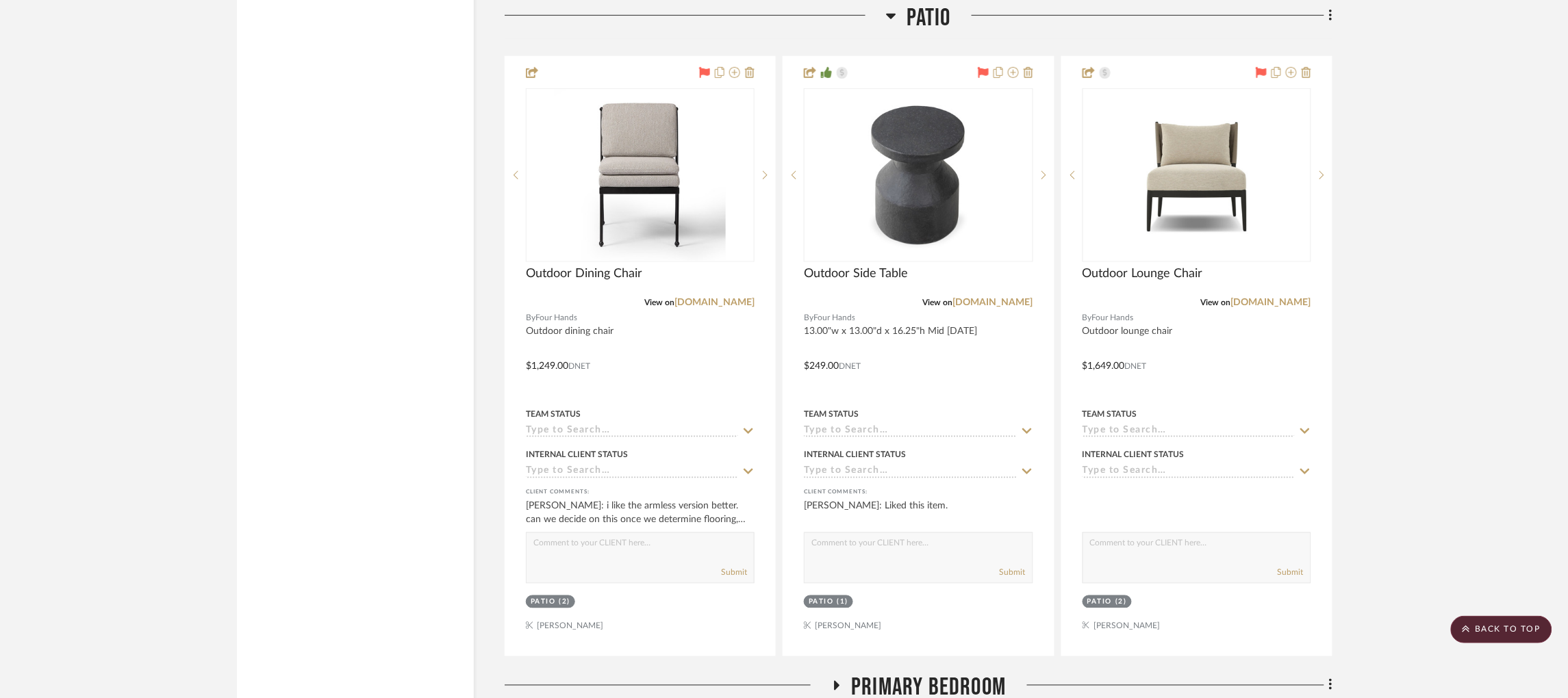
scroll to position [4336, 0]
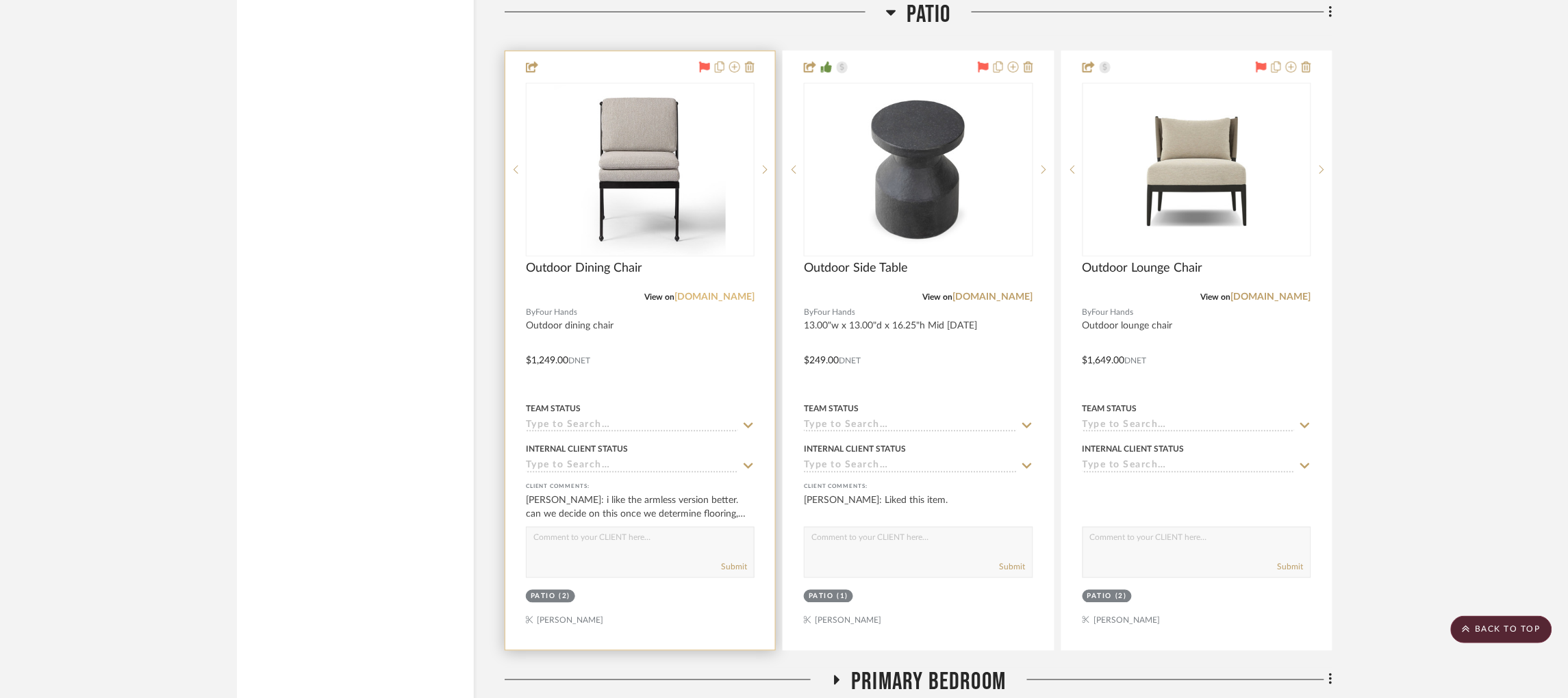
click at [714, 292] on link "[DOMAIN_NAME]" at bounding box center [714, 297] width 80 height 10
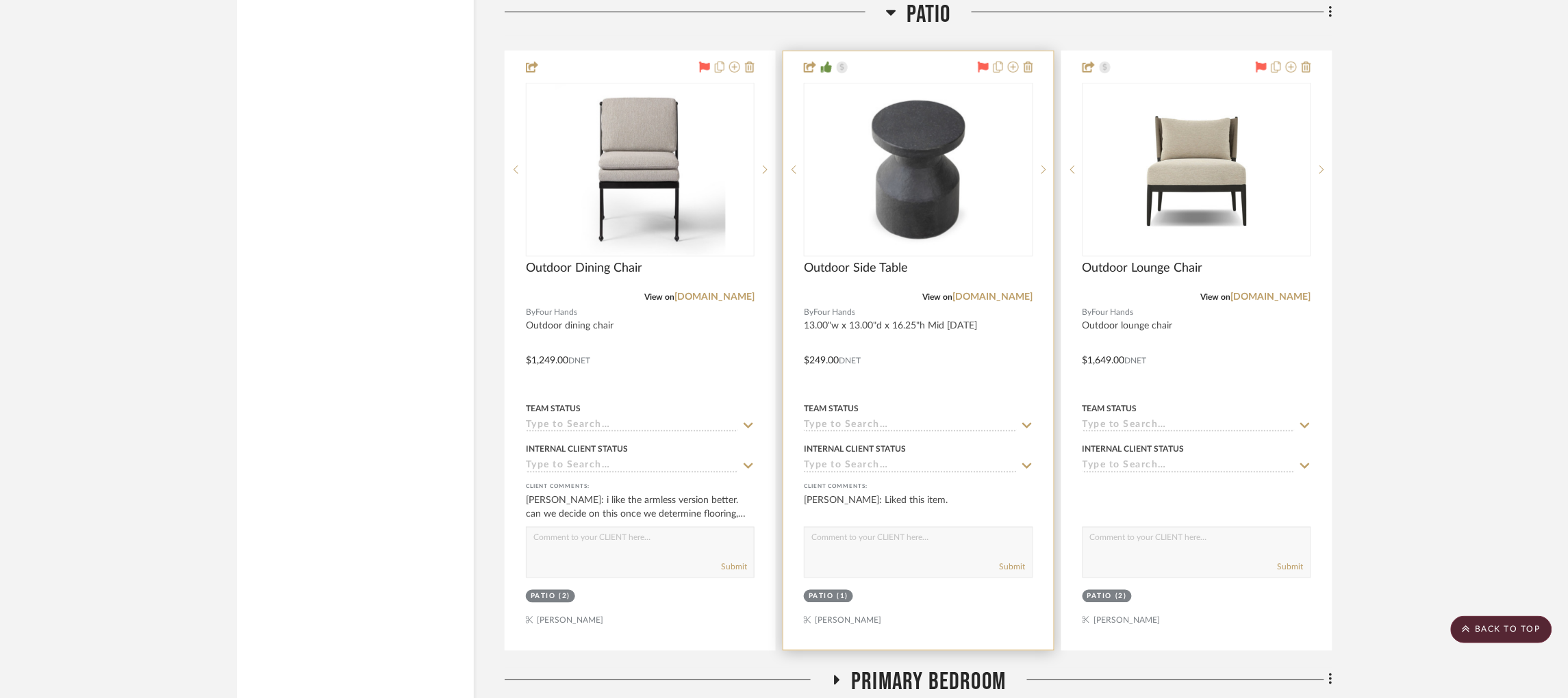
click at [1019, 291] on div "View on fourhands.com" at bounding box center [918, 297] width 228 height 13
click at [1019, 292] on link "[DOMAIN_NAME]" at bounding box center [993, 297] width 80 height 10
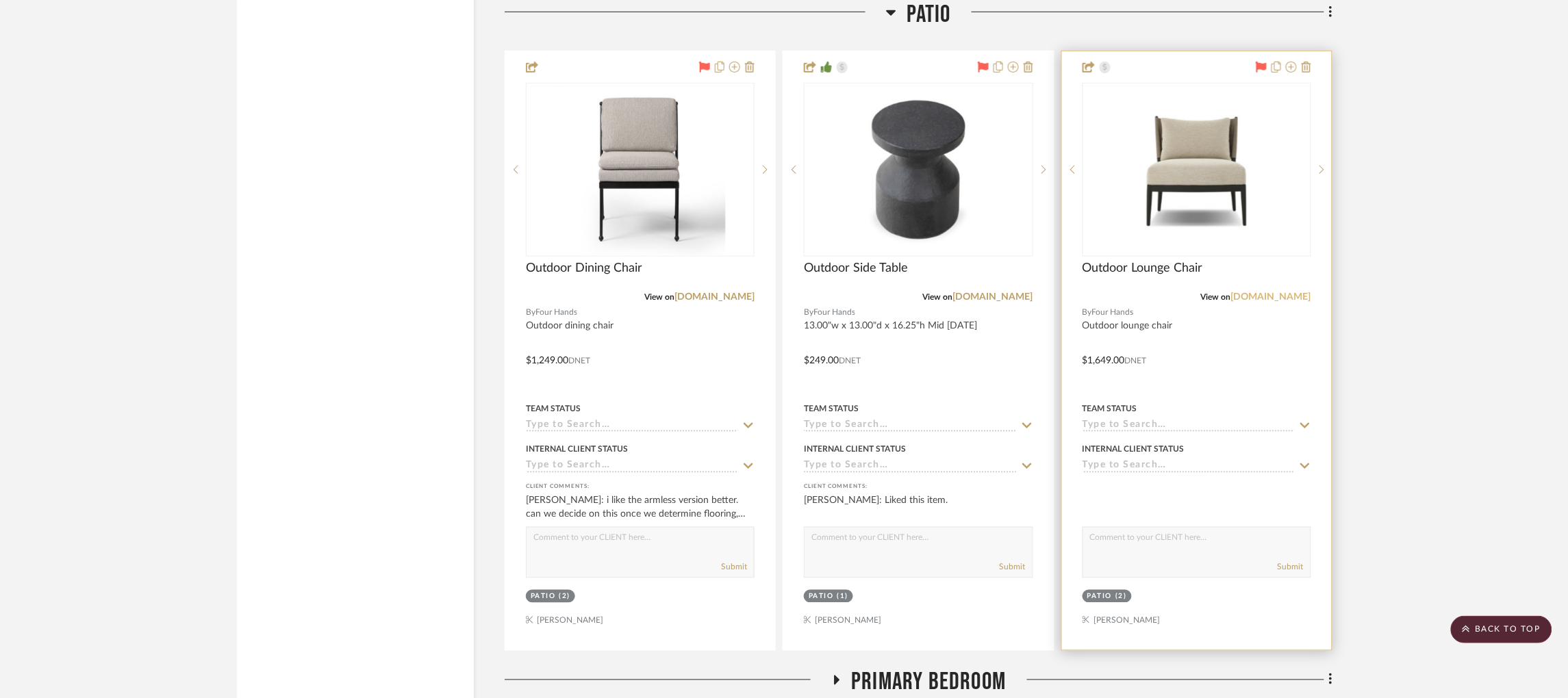
click at [1266, 292] on link "[DOMAIN_NAME]" at bounding box center [1270, 297] width 80 height 10
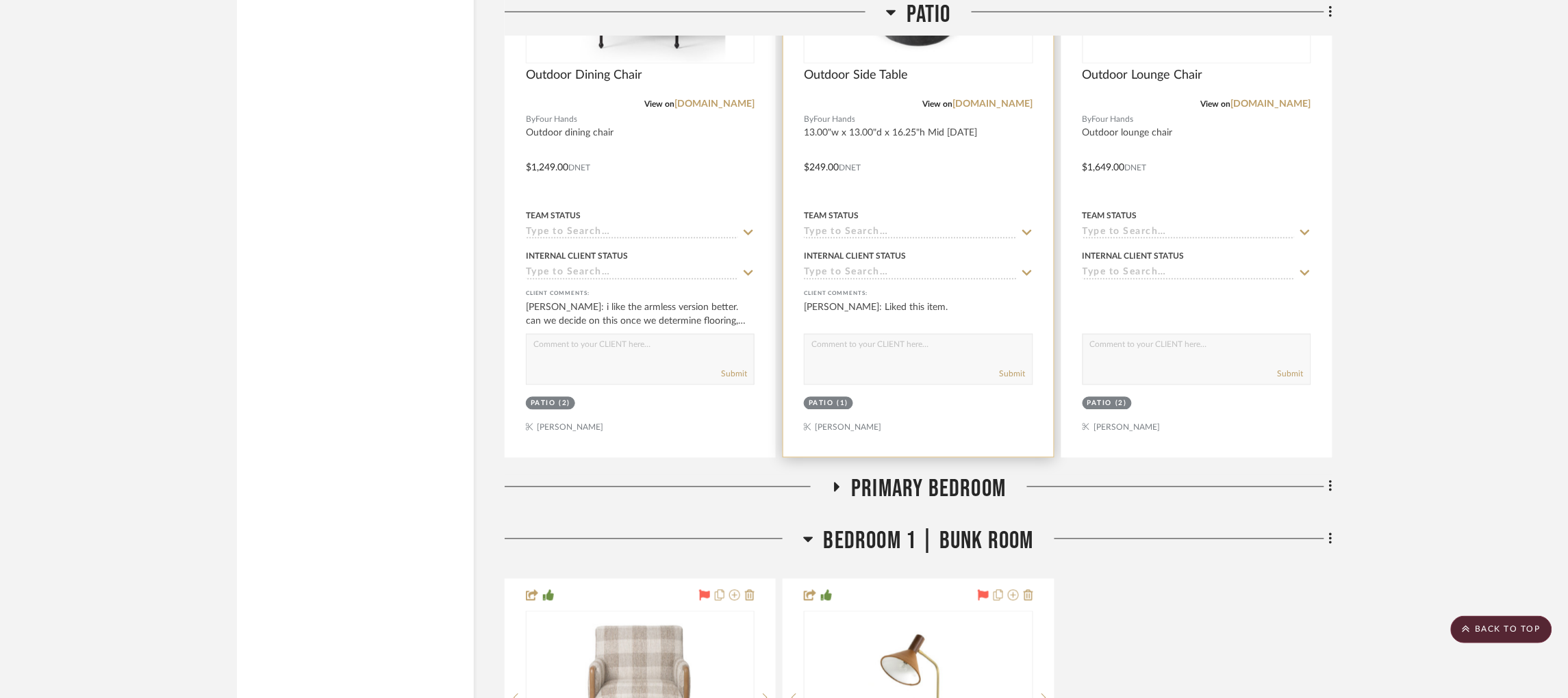
scroll to position [4765, 0]
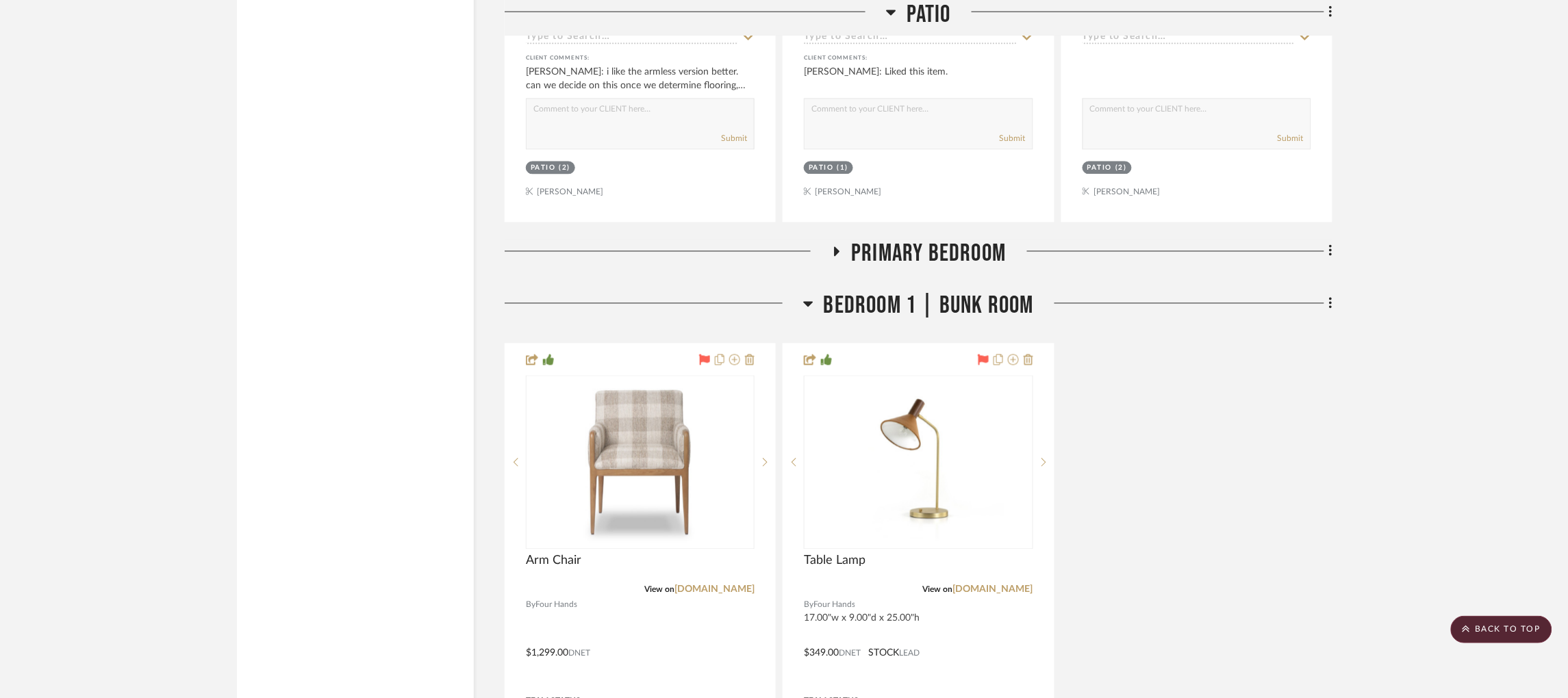
click at [837, 247] on icon at bounding box center [837, 252] width 6 height 10
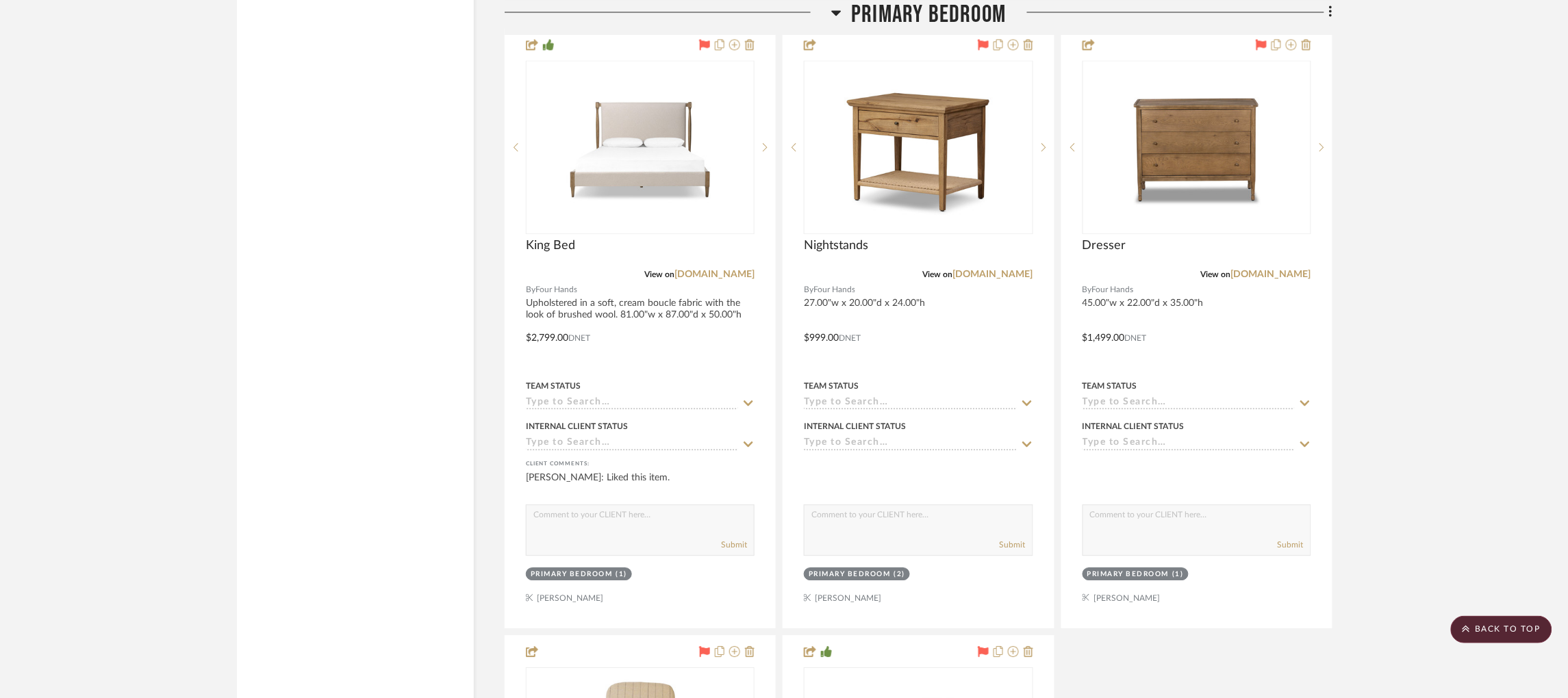
scroll to position [5029, 0]
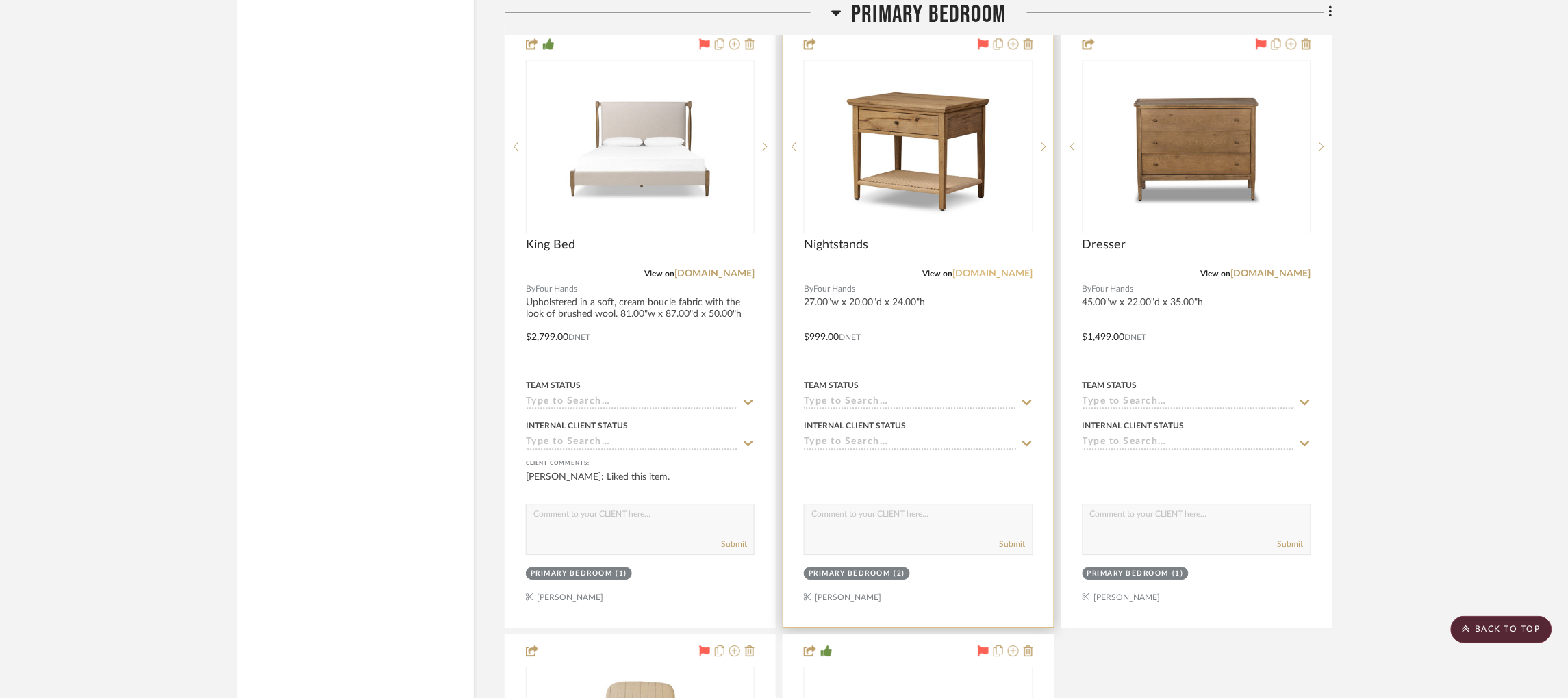
click at [1013, 269] on link "[DOMAIN_NAME]" at bounding box center [993, 274] width 80 height 10
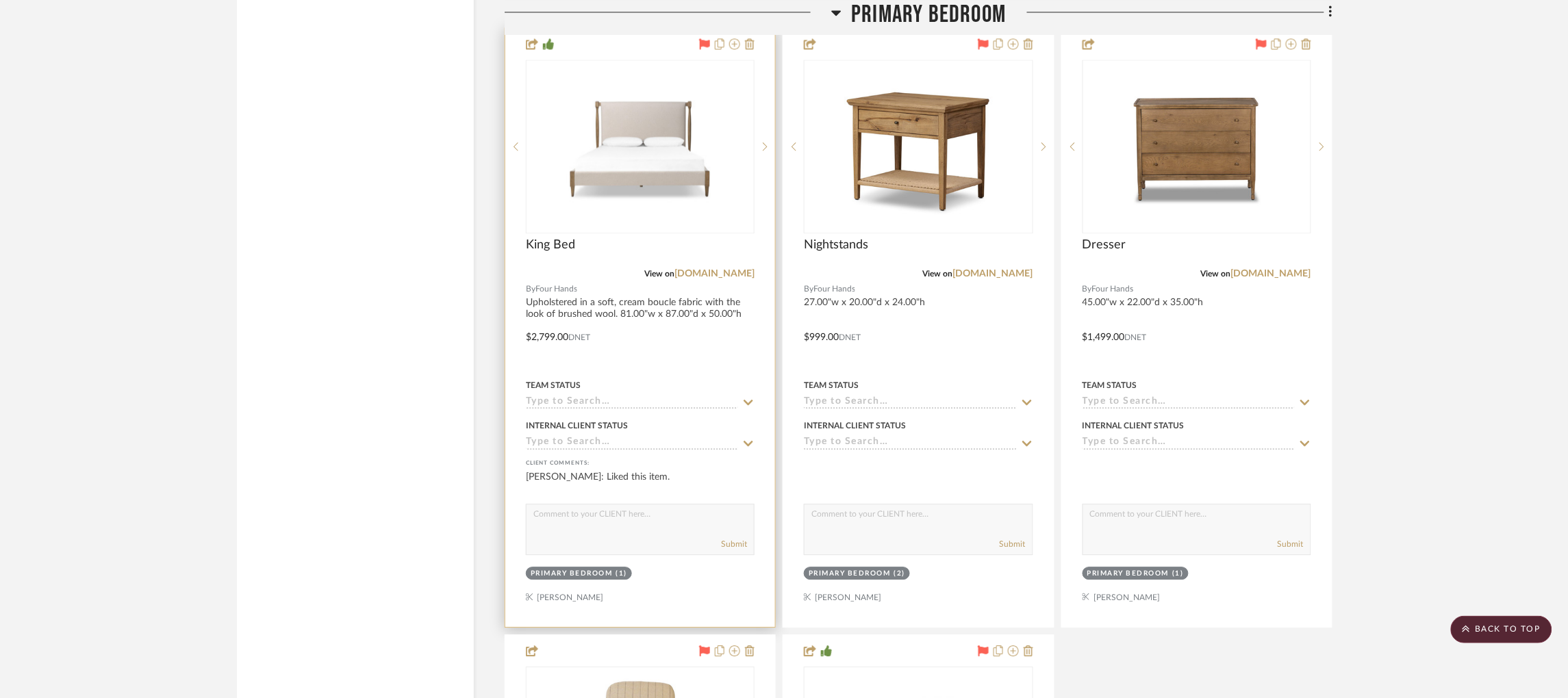
click at [562, 396] on input at bounding box center [633, 402] width 212 height 13
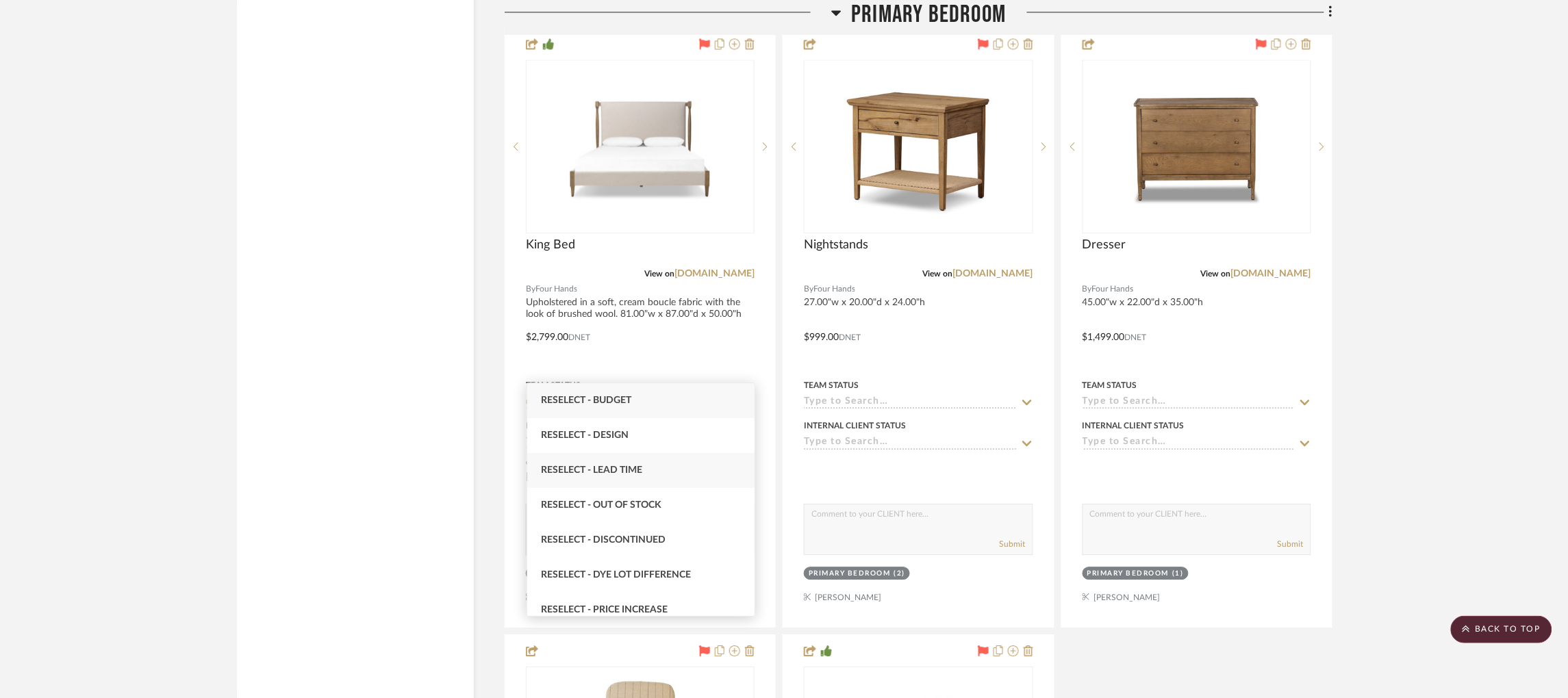
type input "resel"
click at [644, 465] on div "Reselect - Lead Time" at bounding box center [640, 470] width 227 height 34
type input "[DATE]"
type input "Reselect - Lead Time"
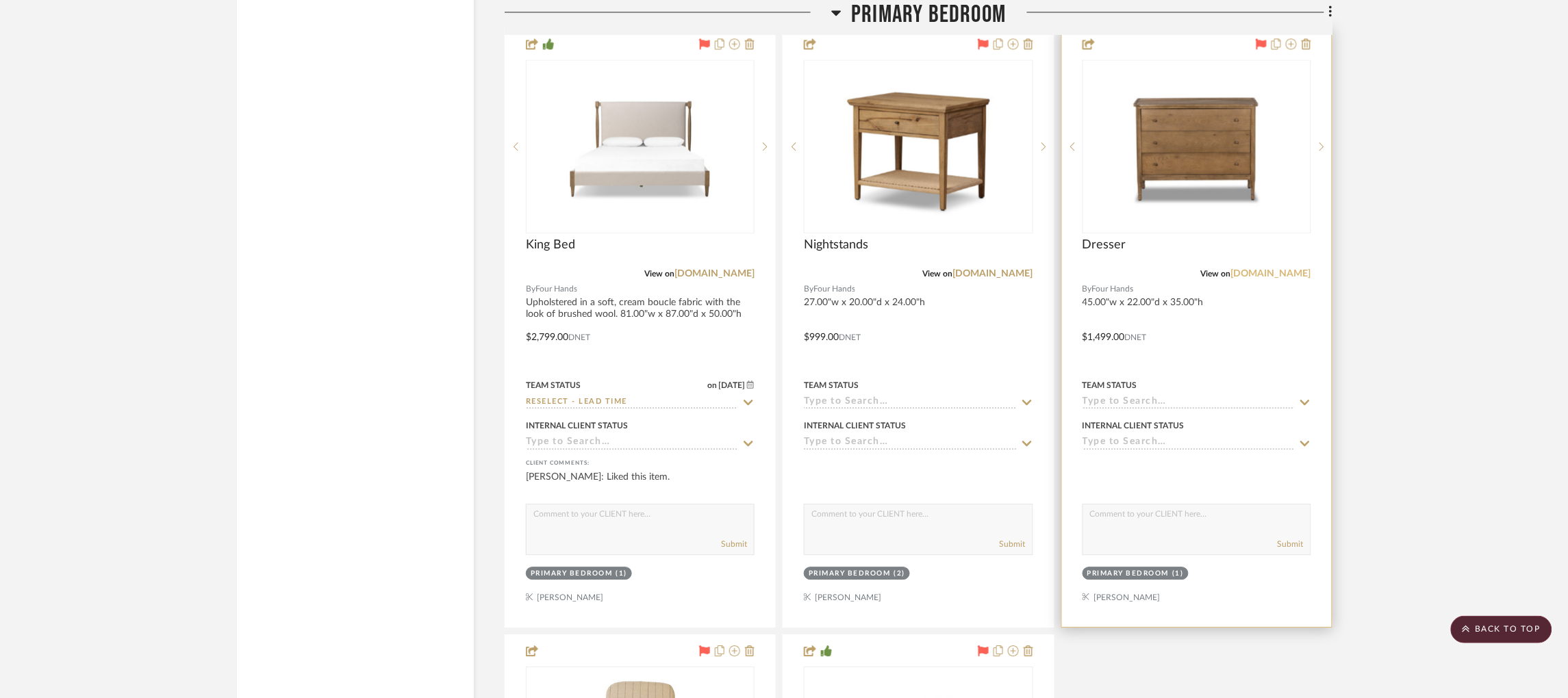
click at [1269, 269] on link "[DOMAIN_NAME]" at bounding box center [1270, 274] width 80 height 10
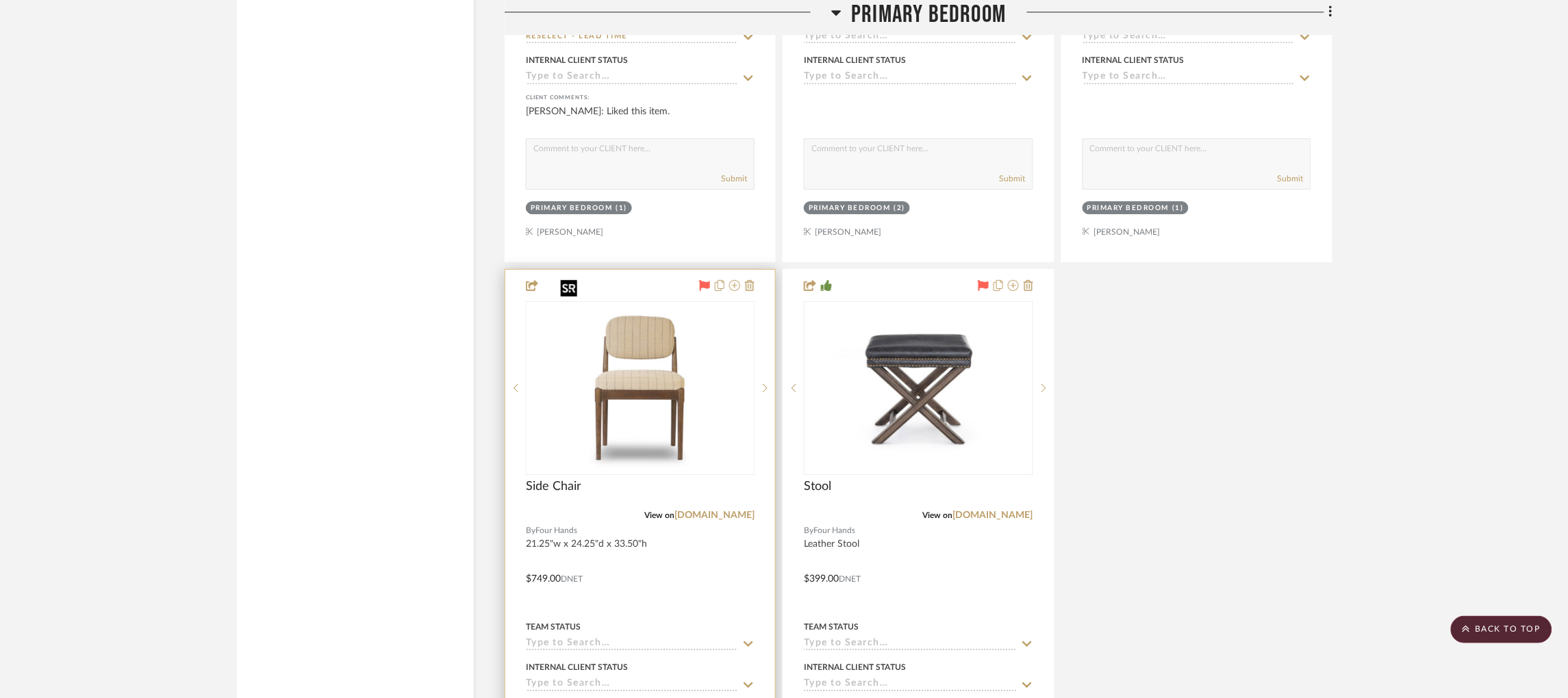
scroll to position [5666, 0]
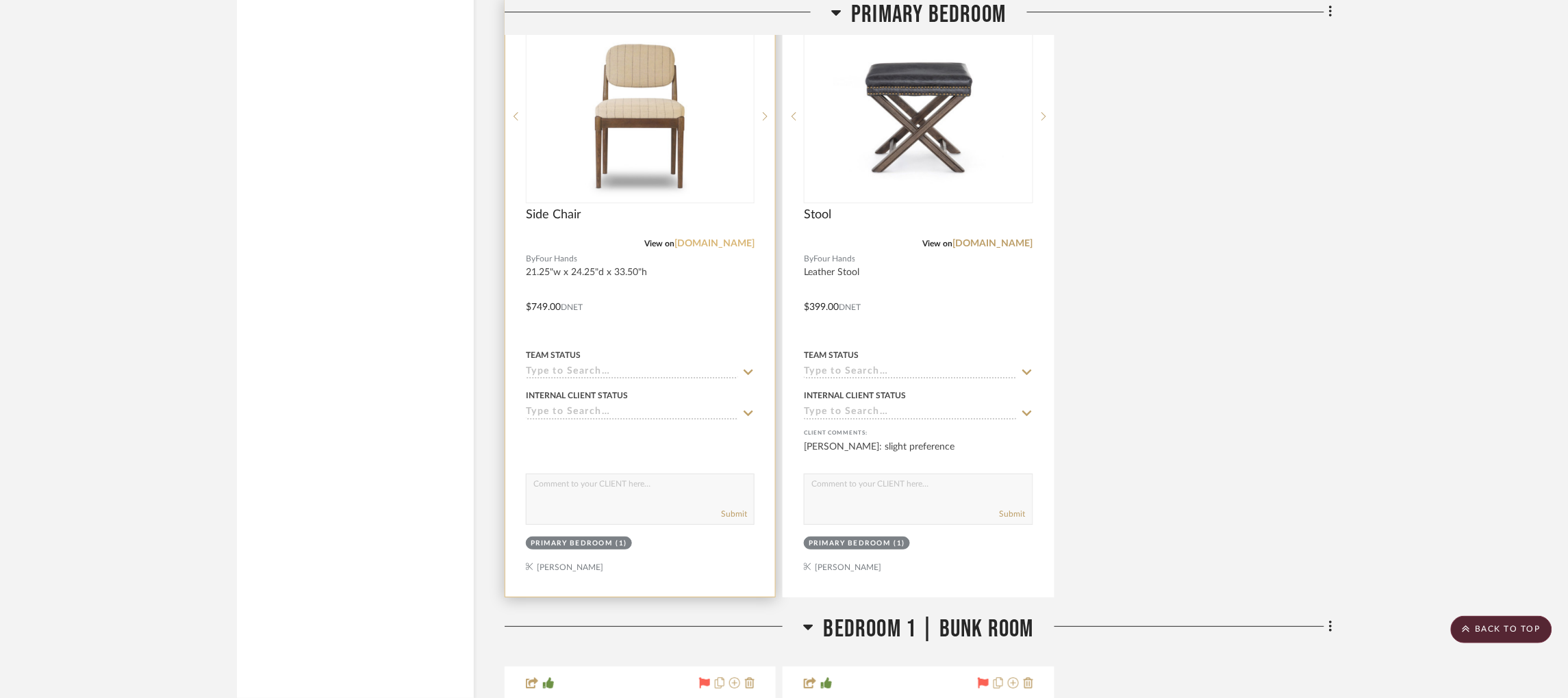
click at [707, 239] on link "[DOMAIN_NAME]" at bounding box center [714, 244] width 80 height 10
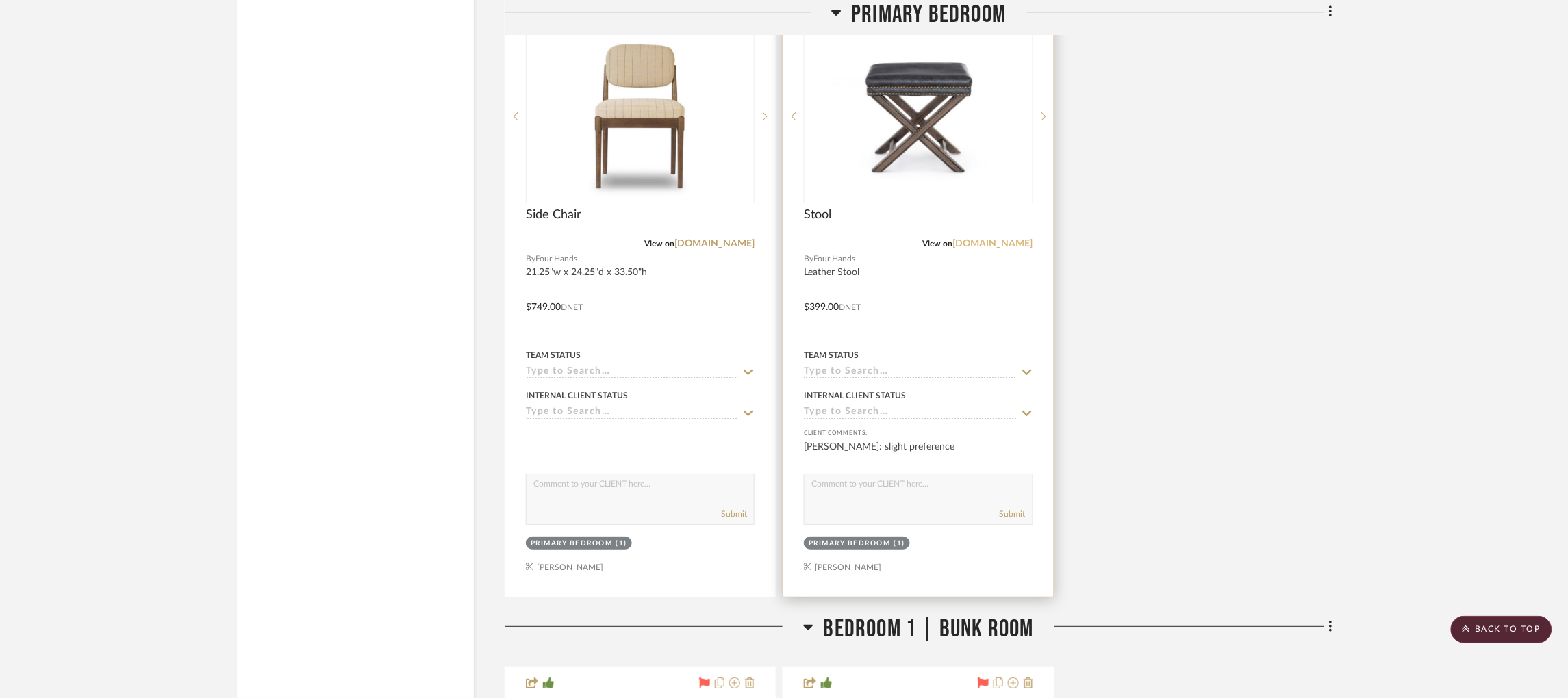
click at [1005, 239] on link "[DOMAIN_NAME]" at bounding box center [993, 244] width 80 height 10
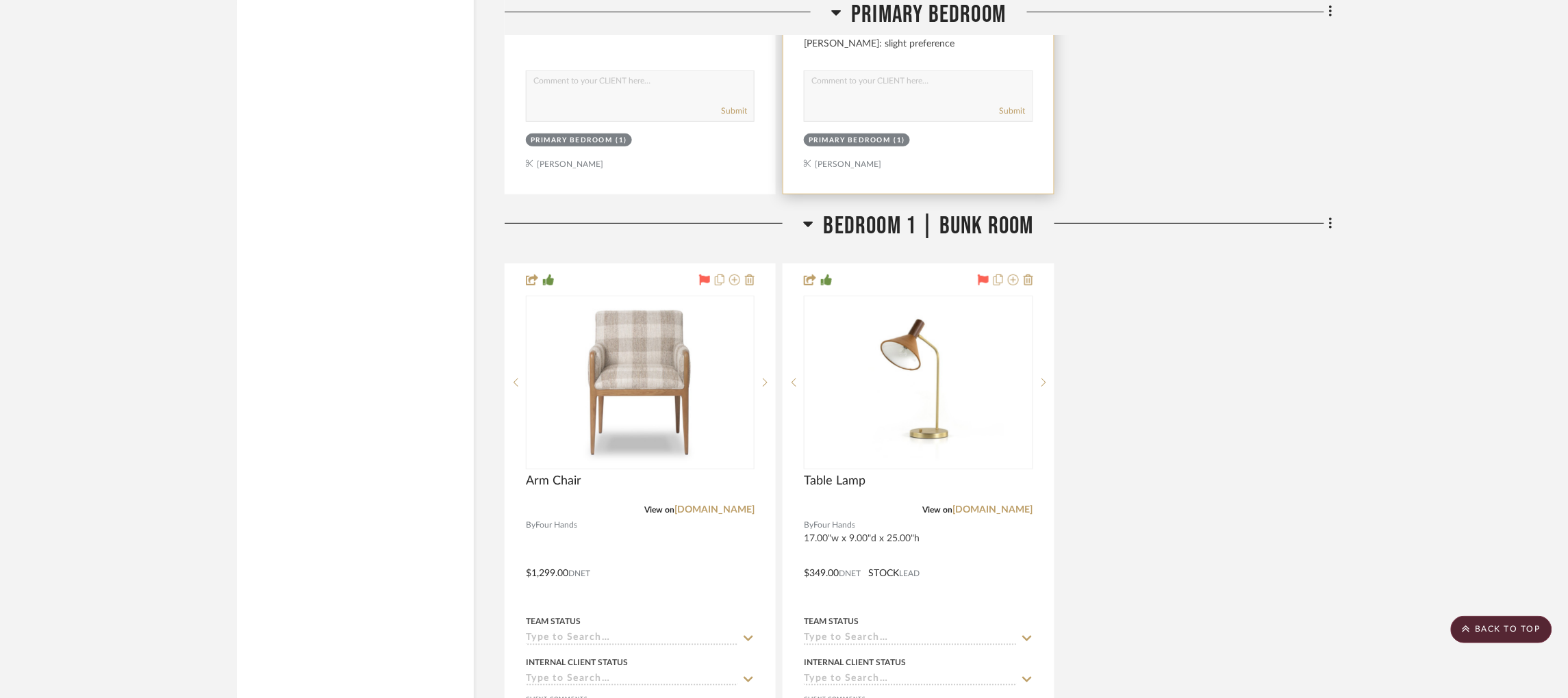
scroll to position [6082, 0]
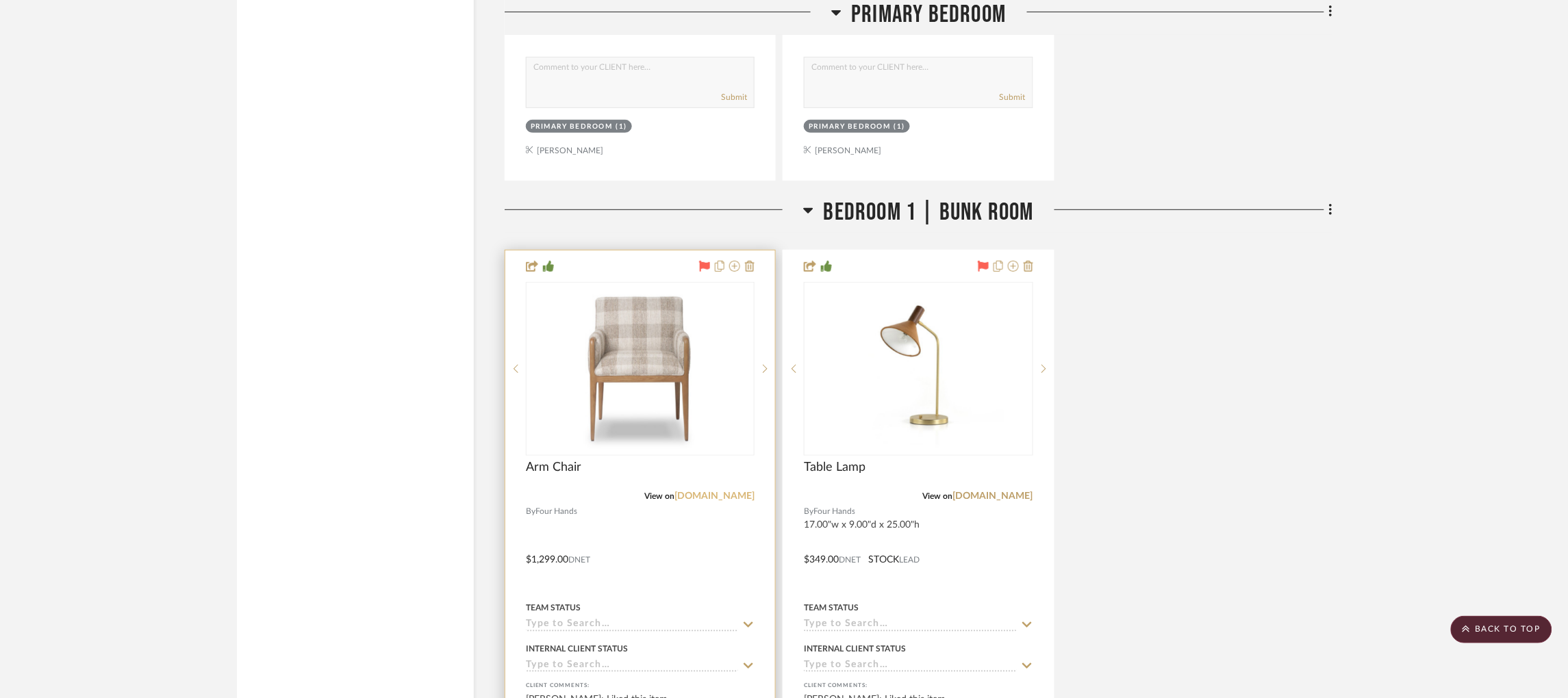
click at [711, 492] on link "[DOMAIN_NAME]" at bounding box center [714, 496] width 80 height 10
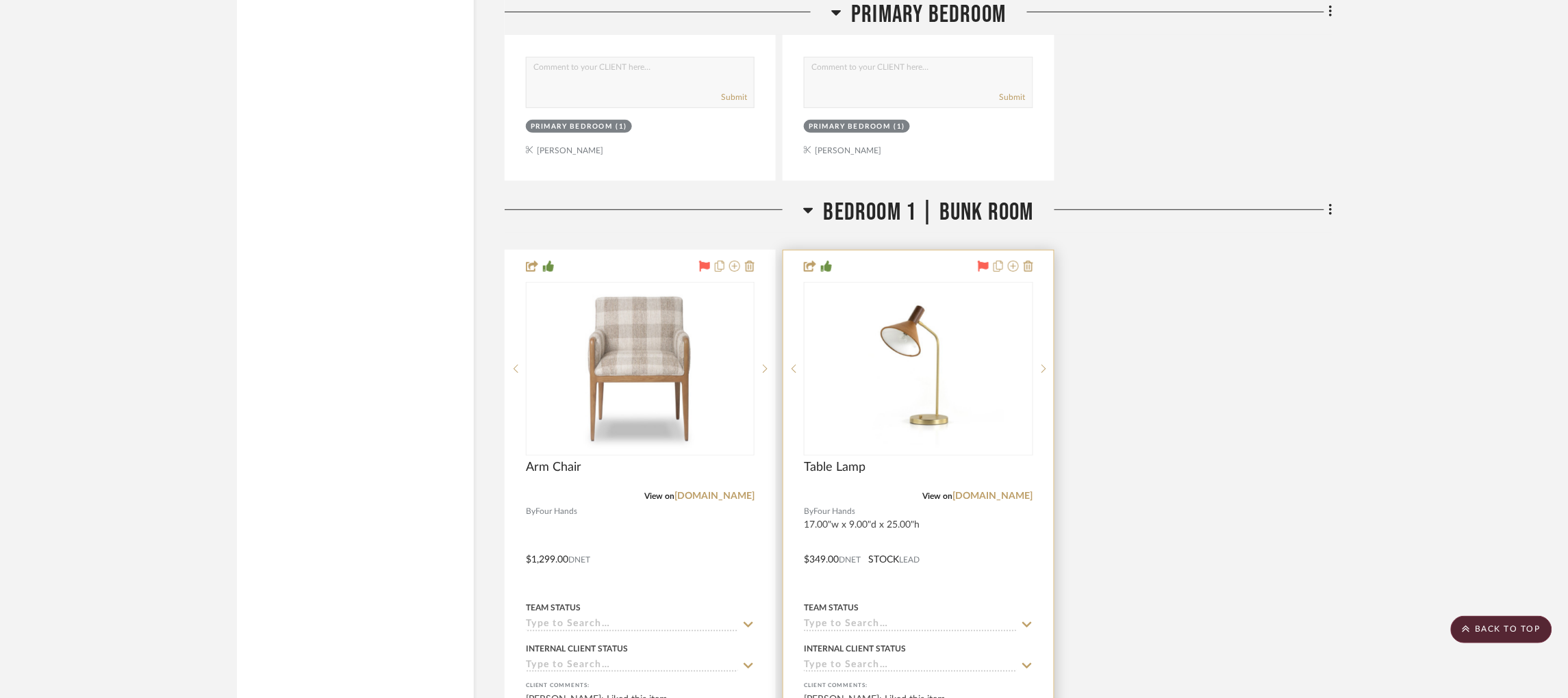
click at [1008, 460] on div "Table Lamp" at bounding box center [918, 475] width 228 height 30
click at [1009, 492] on link "[DOMAIN_NAME]" at bounding box center [993, 496] width 80 height 10
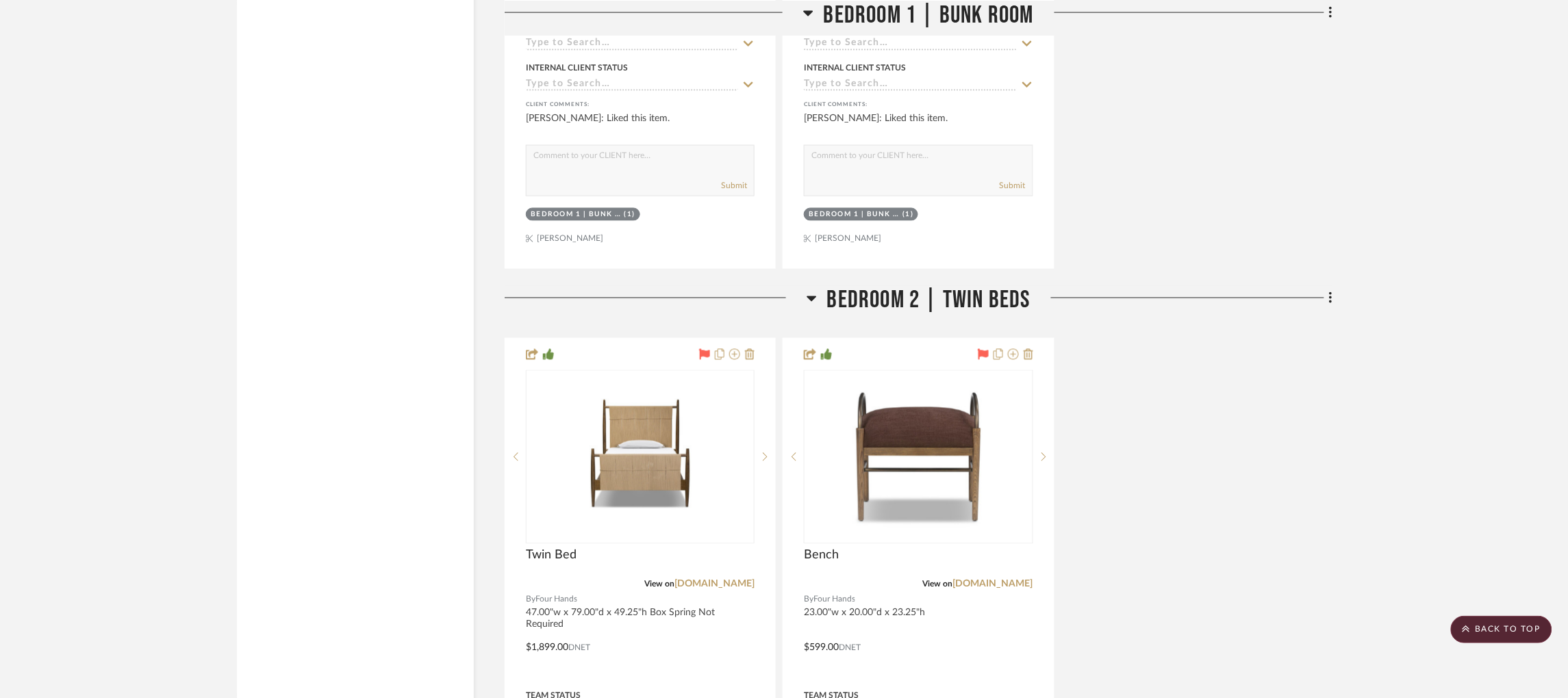
scroll to position [6966, 0]
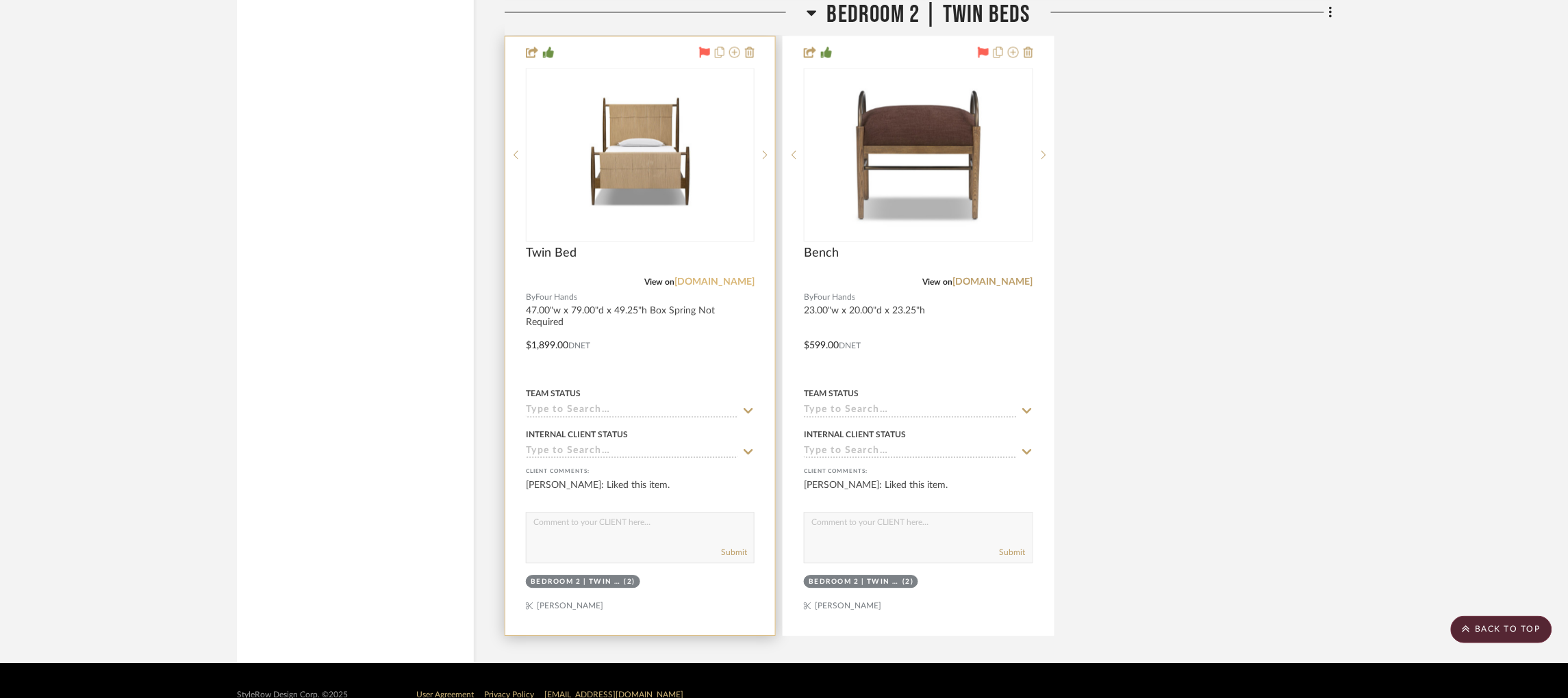
click at [724, 277] on link "[DOMAIN_NAME]" at bounding box center [714, 282] width 80 height 10
click at [769, 149] on sr-next-btn at bounding box center [764, 154] width 21 height 10
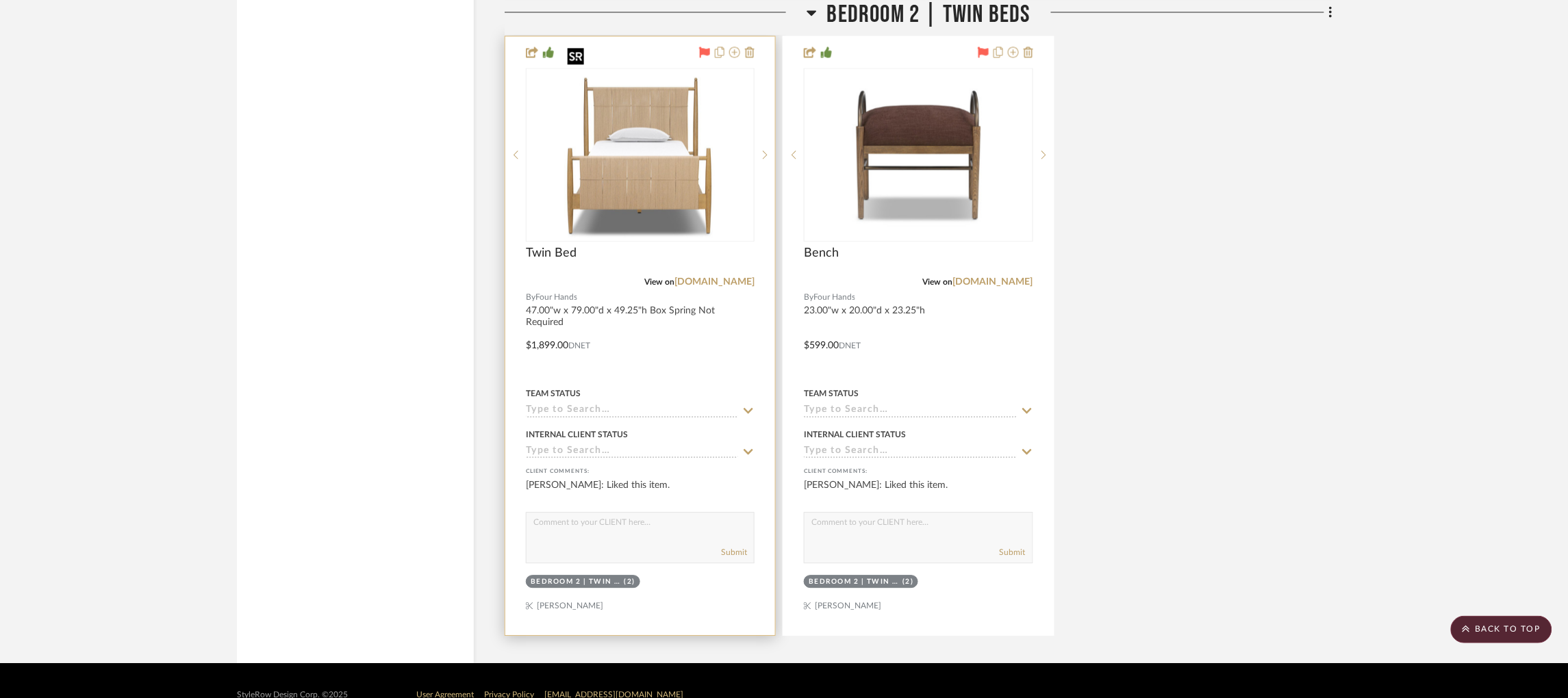
click at [686, 160] on img "1" at bounding box center [639, 154] width 168 height 171
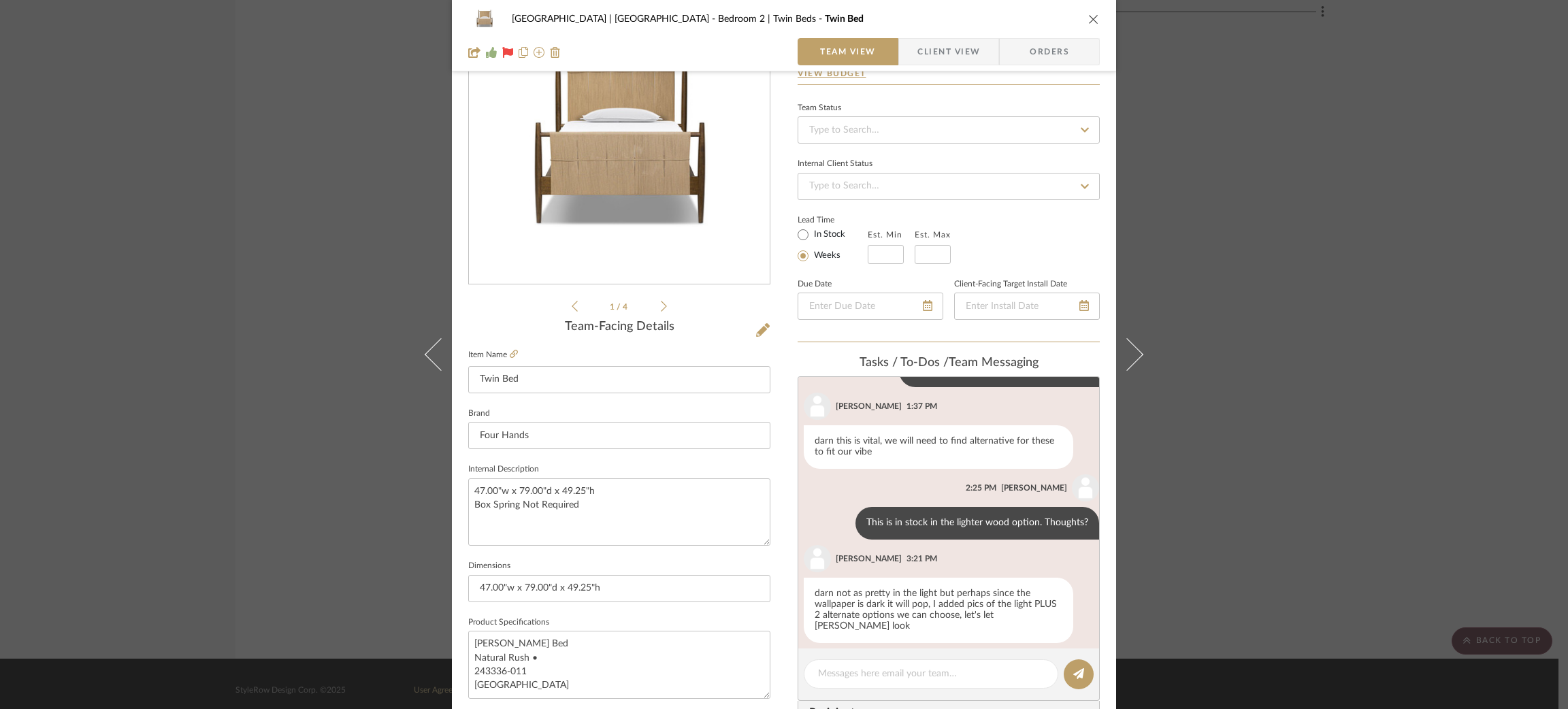
scroll to position [107, 0]
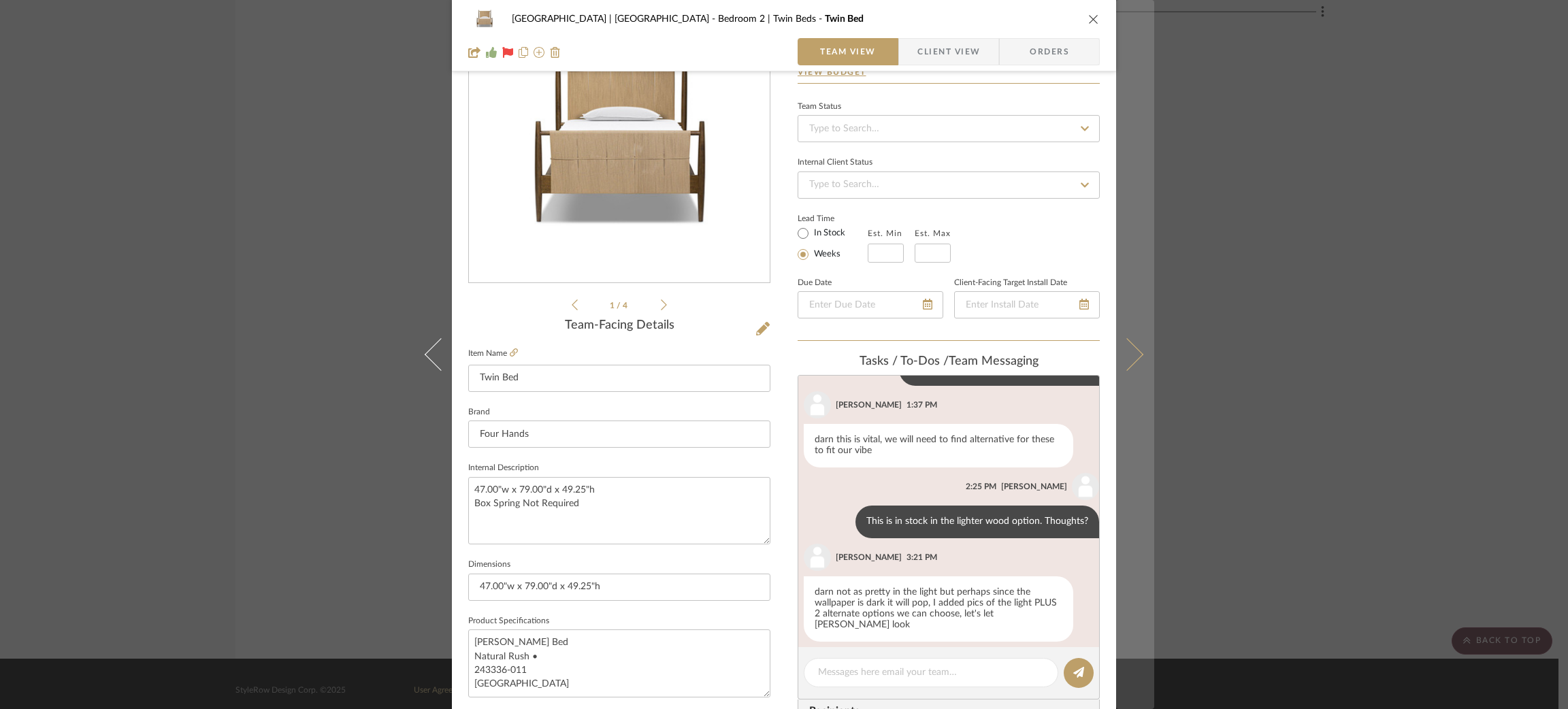
click at [1134, 347] on button at bounding box center [1135, 354] width 38 height 709
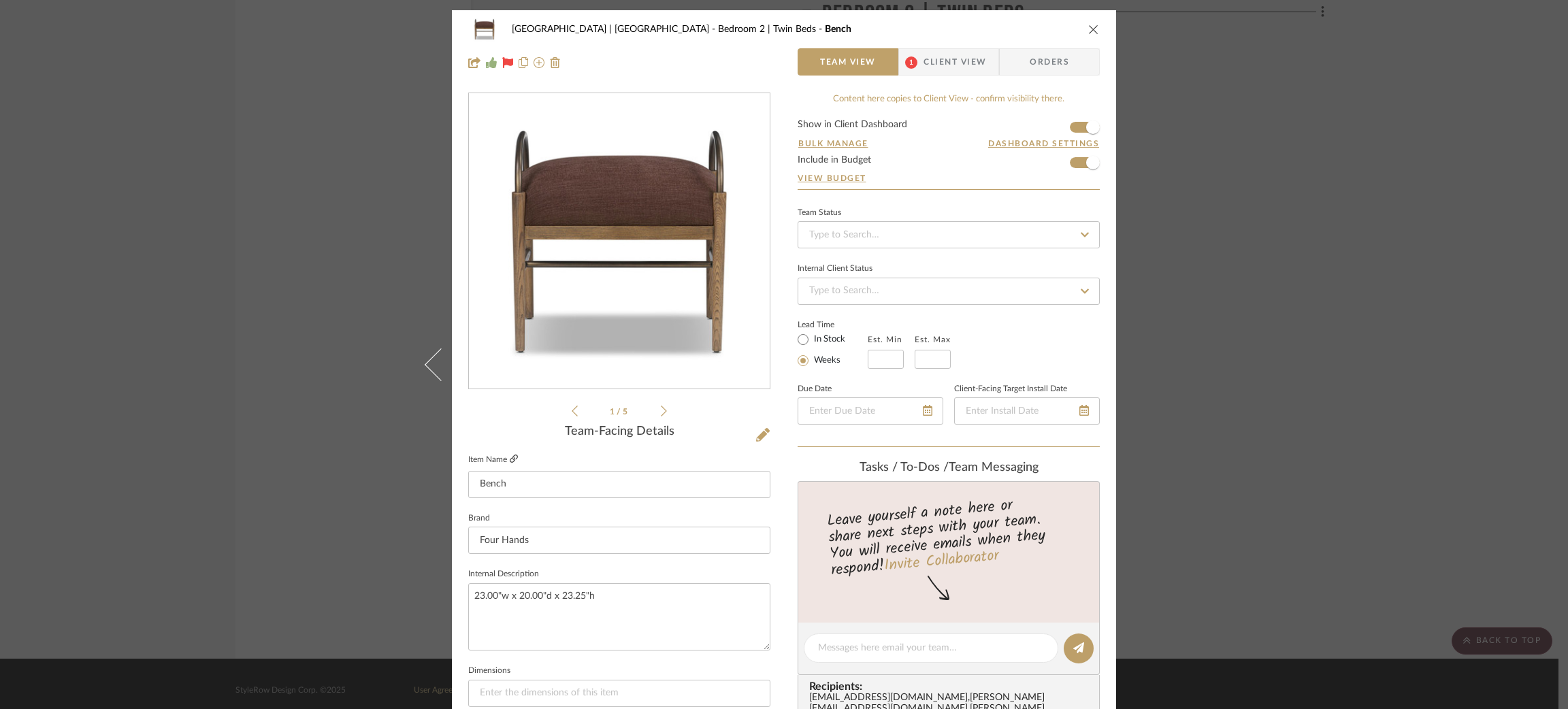
click at [509, 459] on icon at bounding box center [513, 459] width 8 height 8
click at [231, 308] on div "Meadow Mountain | Vail Valley Bedroom 2 | Twin Beds Bench Team View 1 Client Vi…" at bounding box center [784, 354] width 1568 height 709
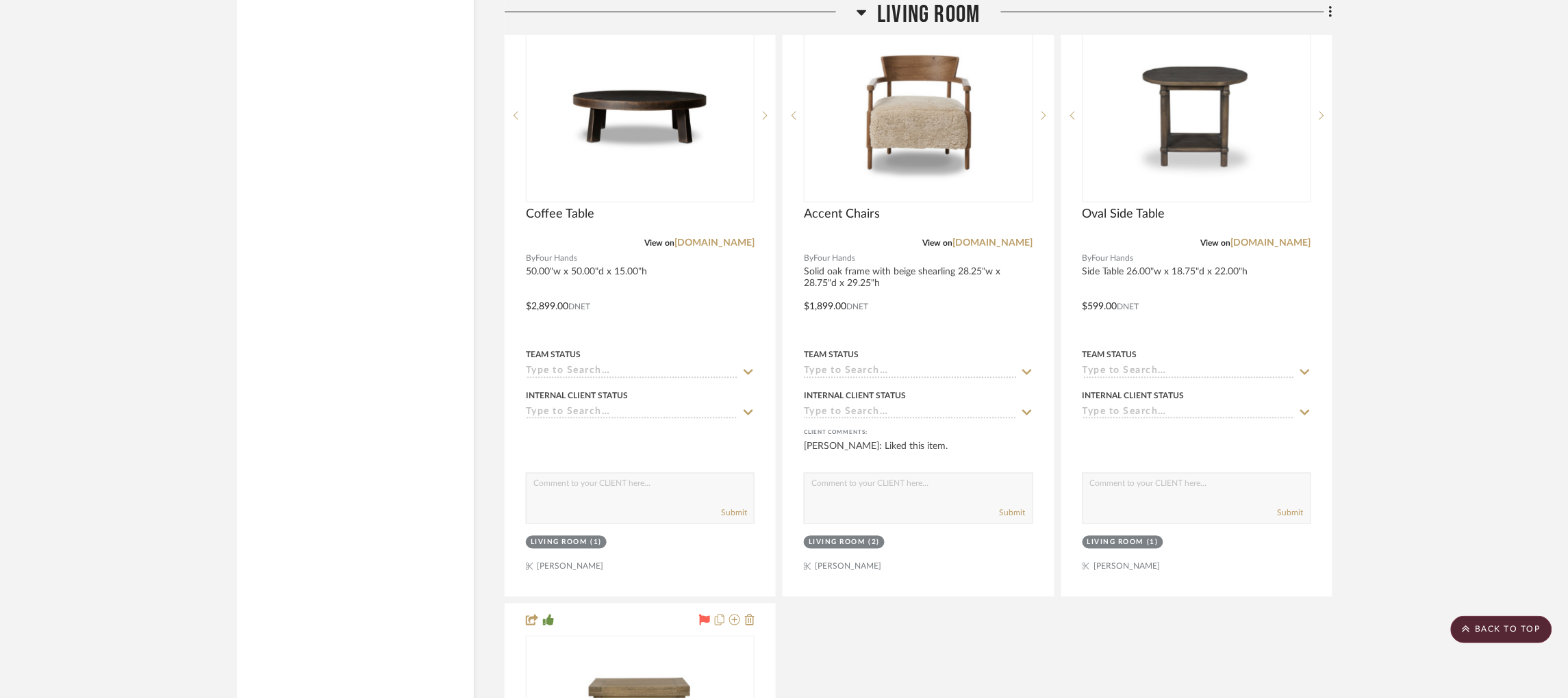
scroll to position [2802, 3]
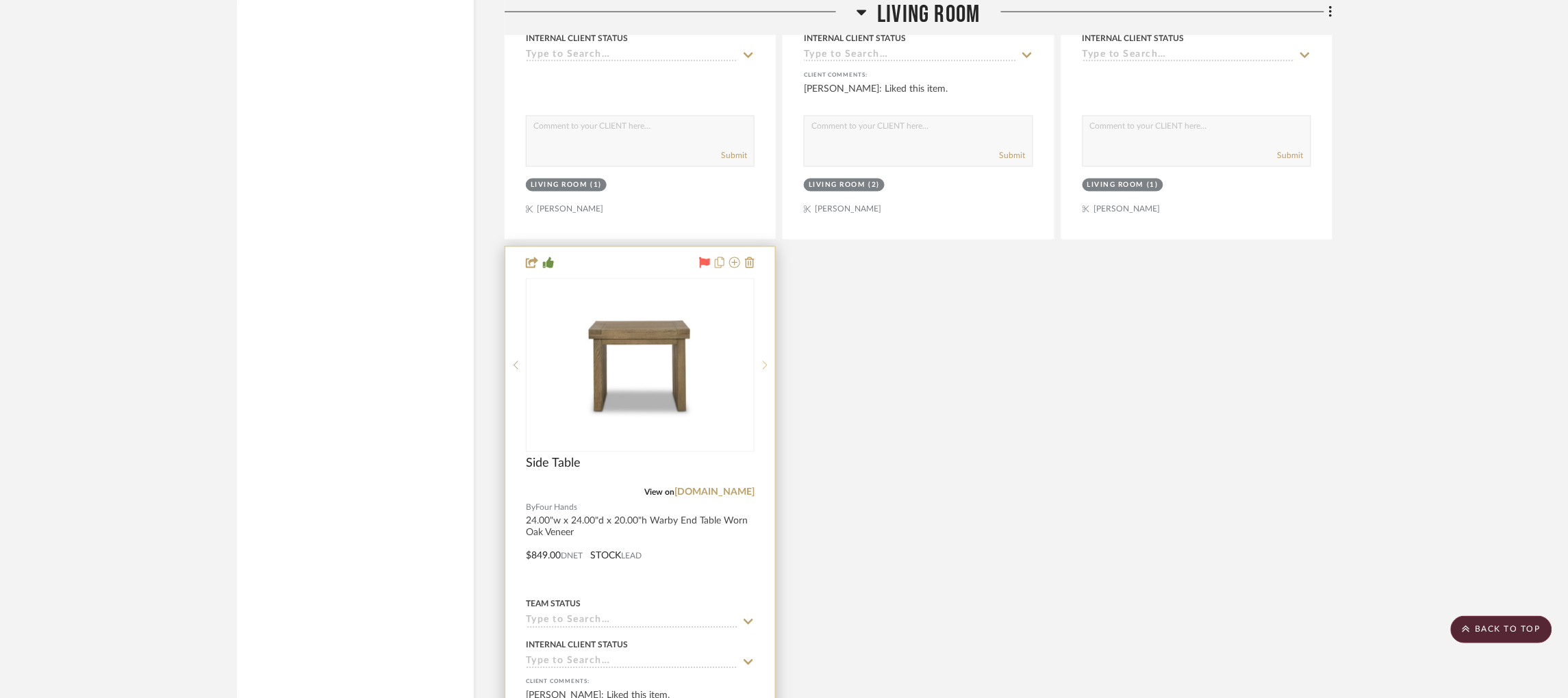
click at [766, 361] on sr-next-btn at bounding box center [764, 366] width 21 height 10
click at [763, 361] on sr-next-btn at bounding box center [764, 366] width 21 height 10
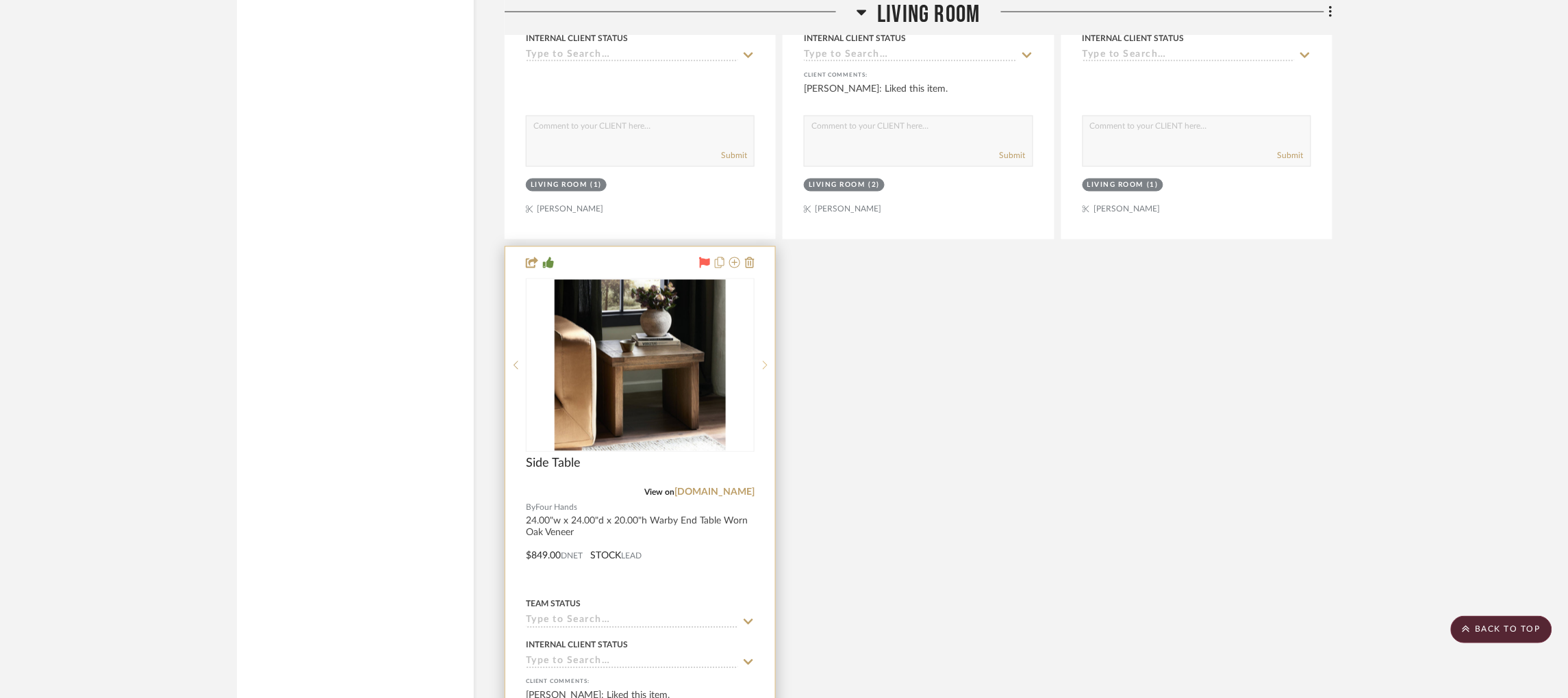
click at [763, 361] on sr-next-btn at bounding box center [764, 366] width 21 height 10
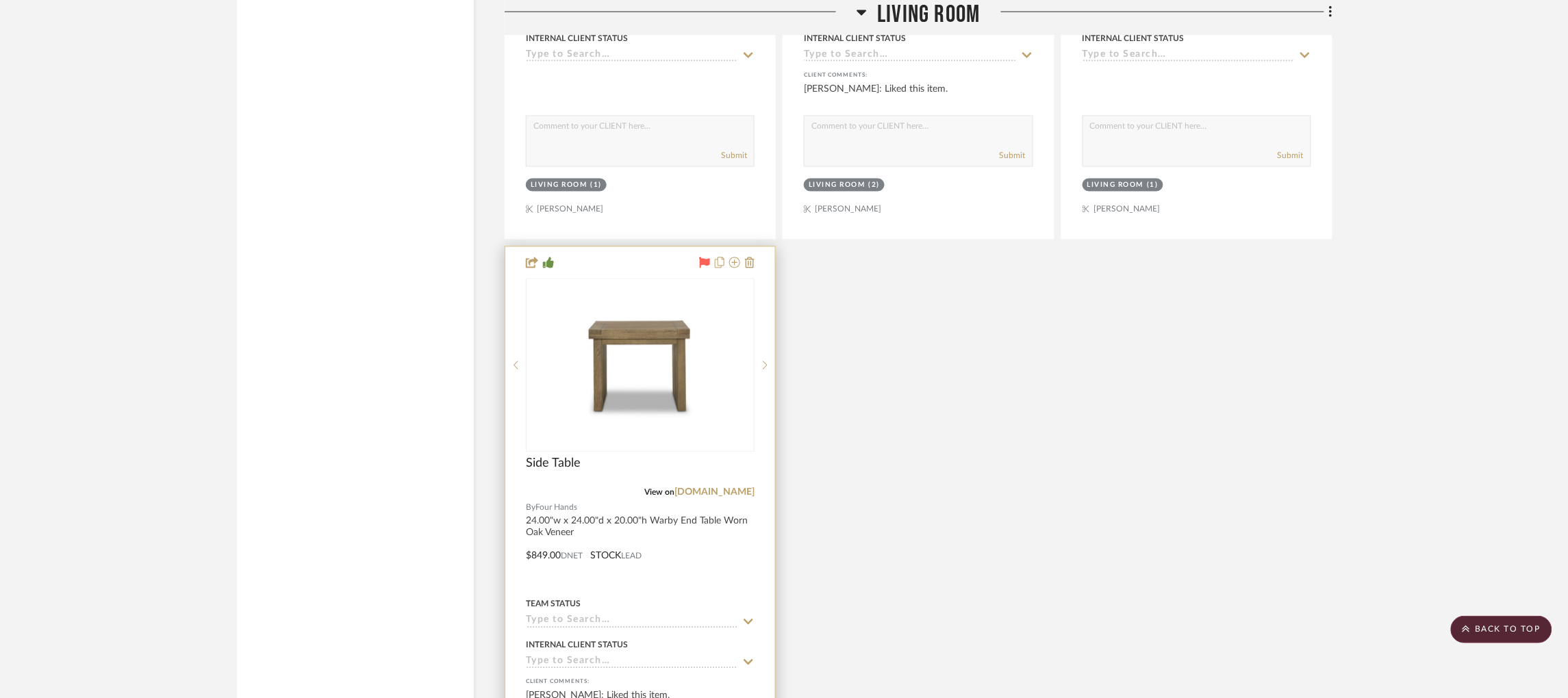
click at [708, 487] on div "View on fourhands.com" at bounding box center [640, 493] width 228 height 13
click at [711, 488] on link "[DOMAIN_NAME]" at bounding box center [714, 493] width 80 height 10
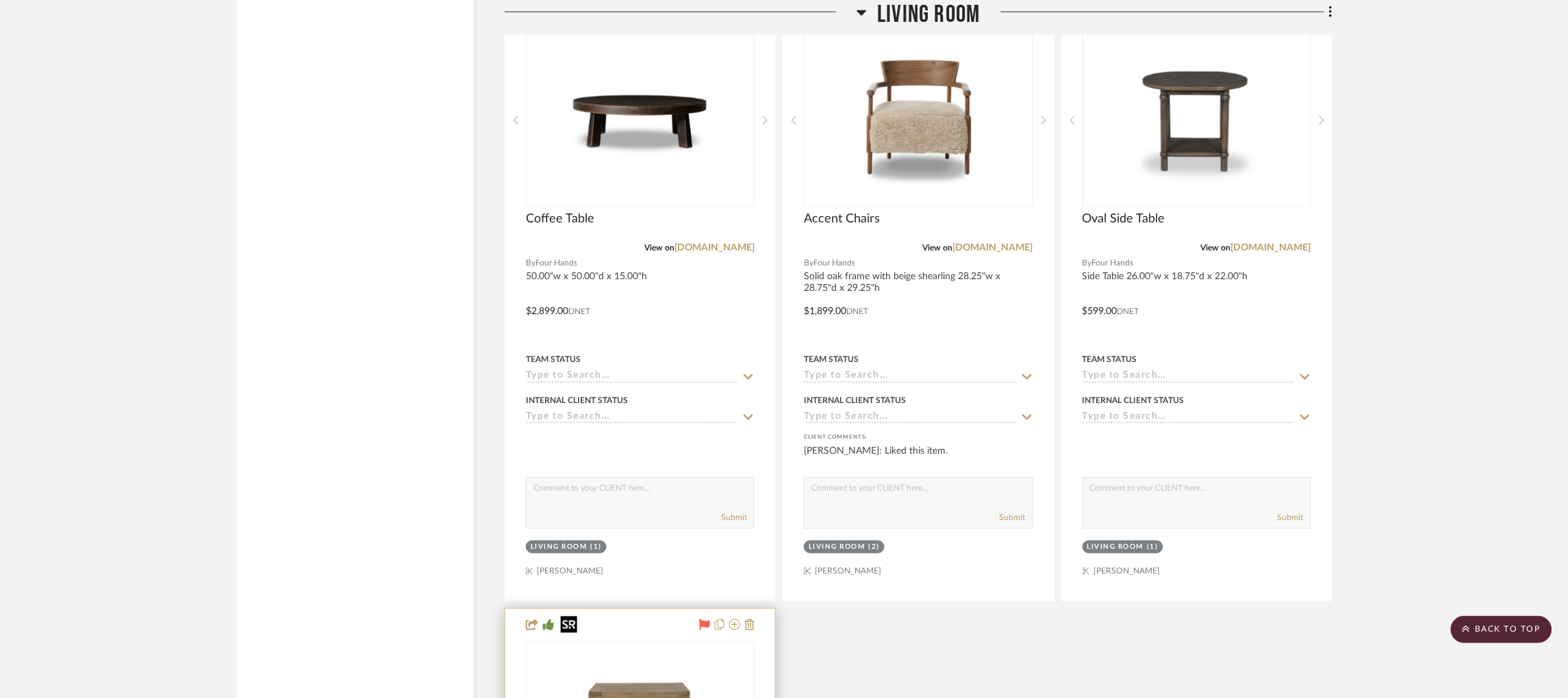
scroll to position [2435, 3]
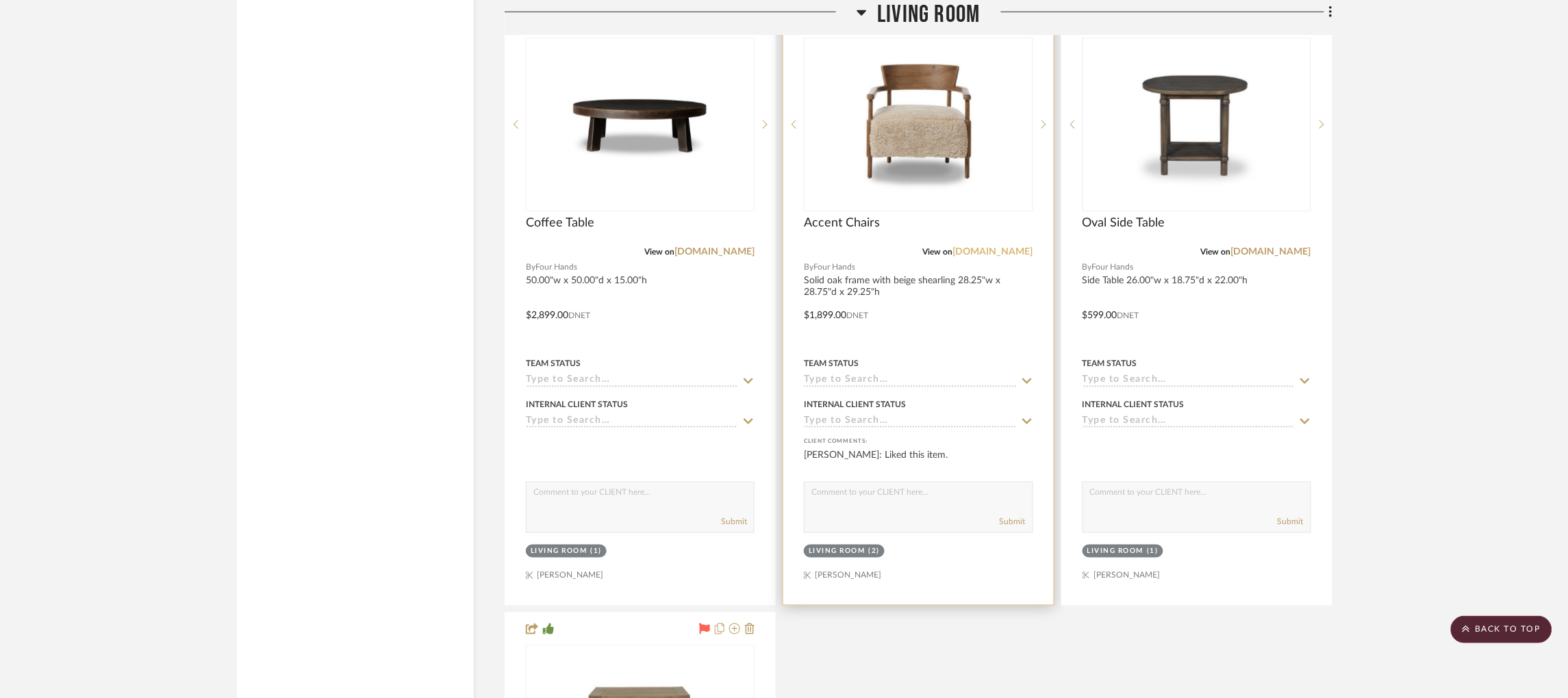
click at [993, 247] on link "[DOMAIN_NAME]" at bounding box center [993, 252] width 80 height 10
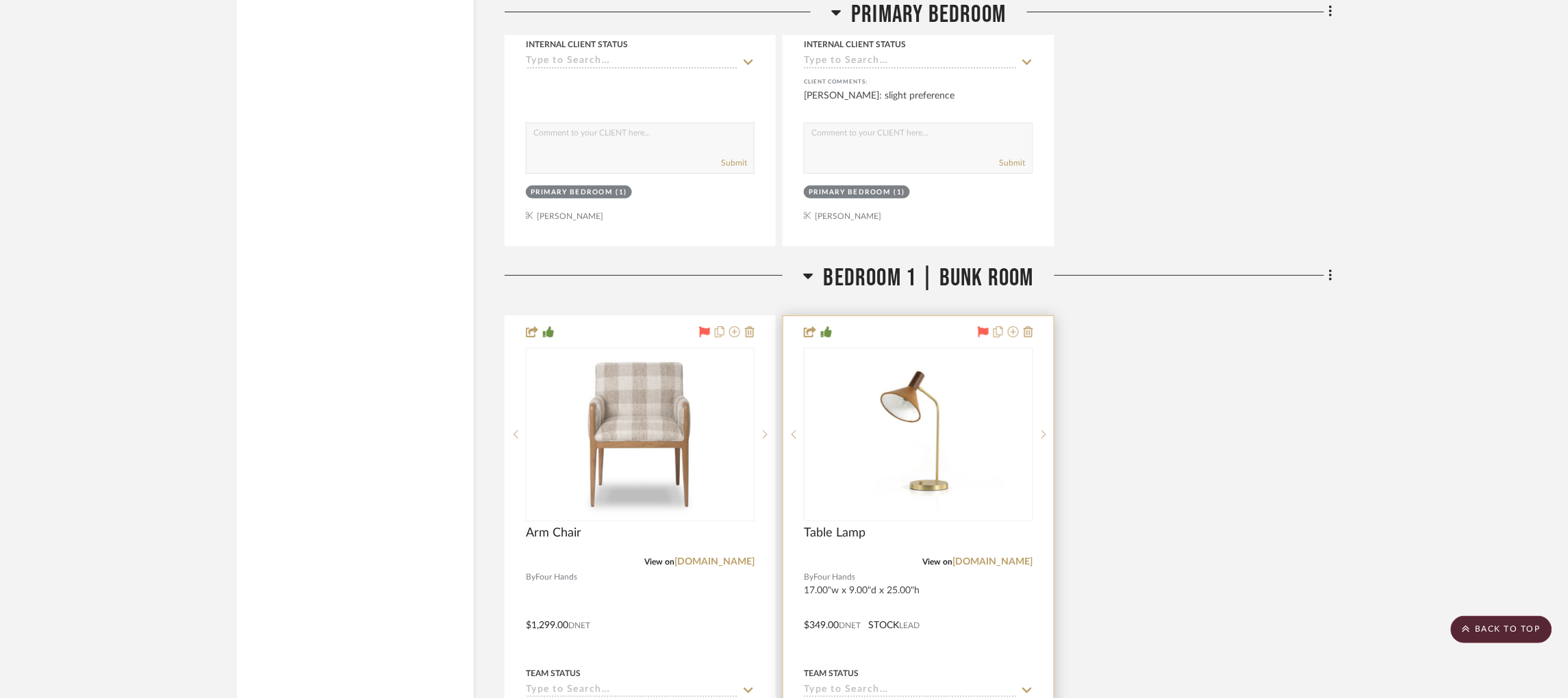
scroll to position [6015, 0]
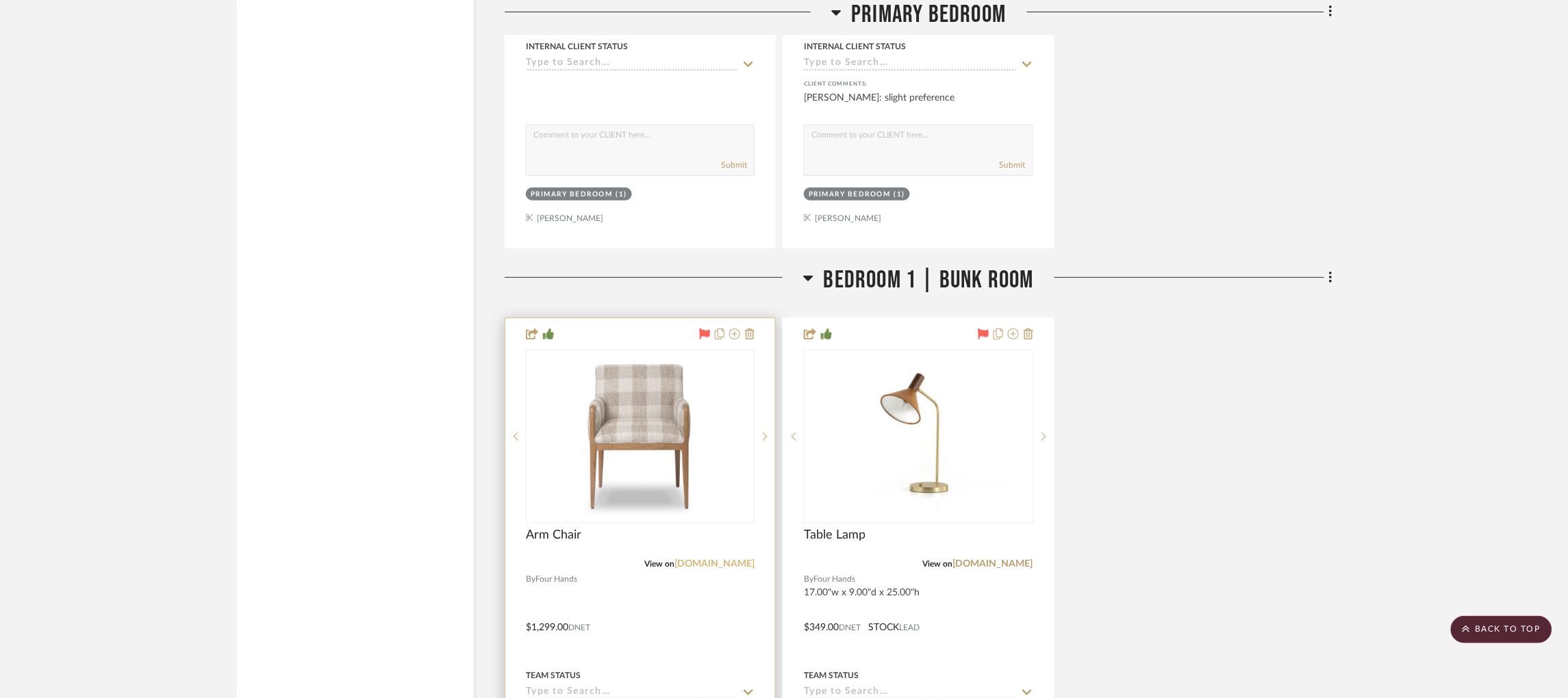
click at [726, 559] on link "[DOMAIN_NAME]" at bounding box center [714, 564] width 80 height 10
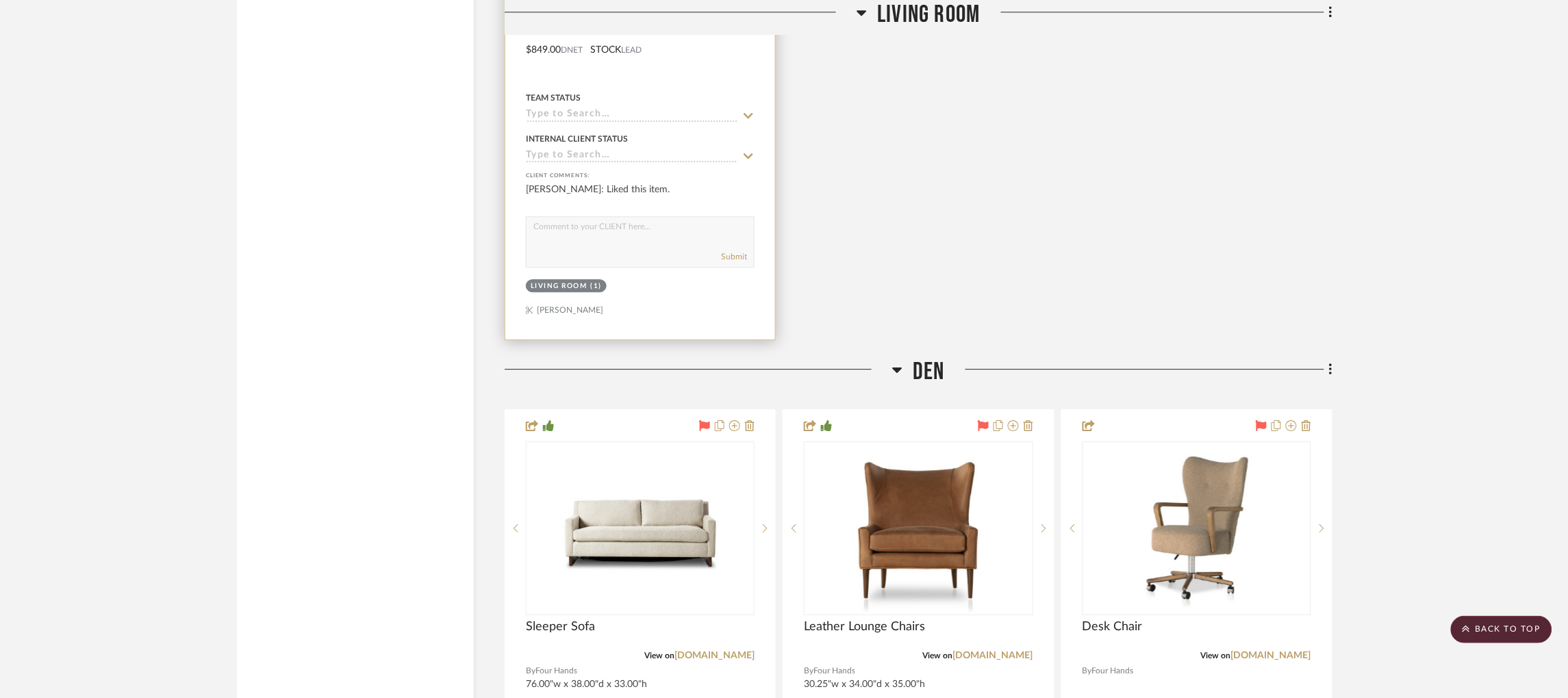
scroll to position [3309, 0]
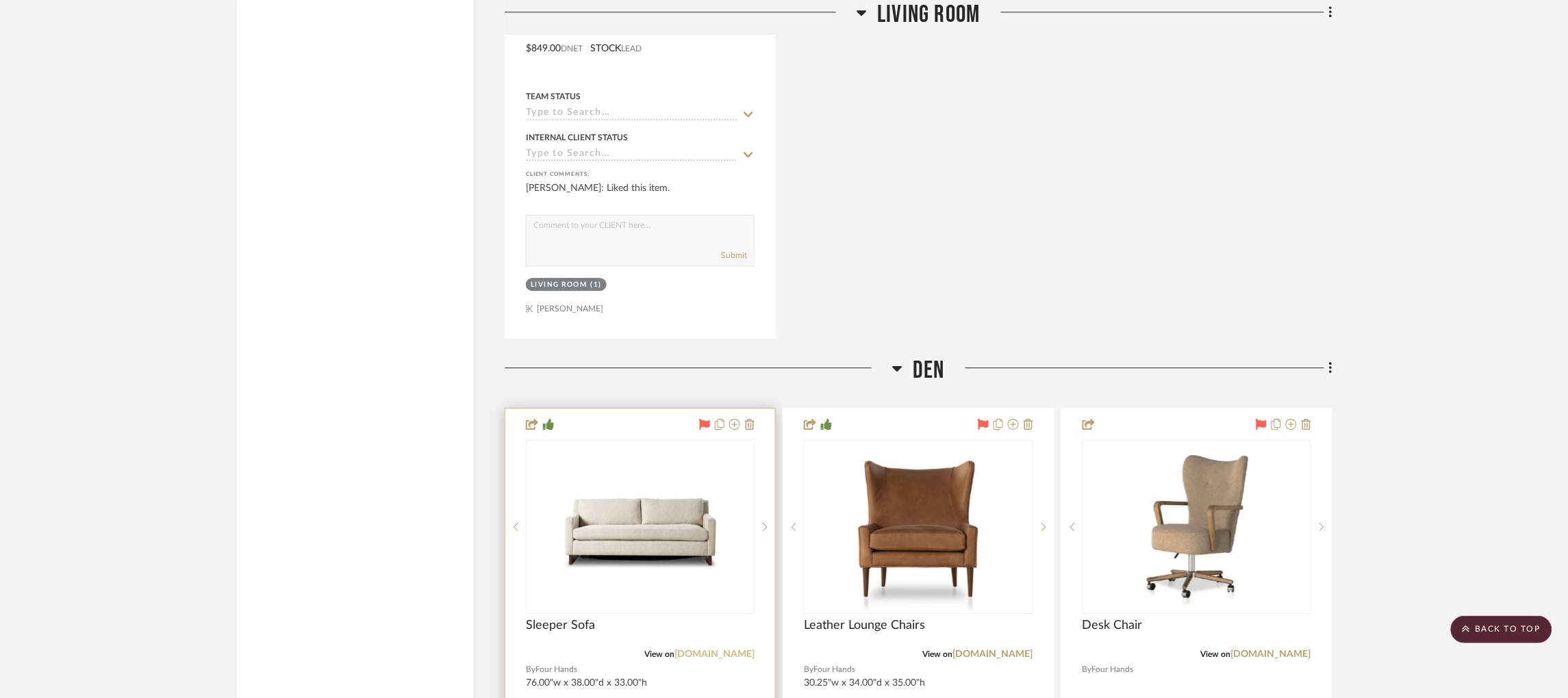
click at [727, 650] on link "[DOMAIN_NAME]" at bounding box center [714, 655] width 80 height 10
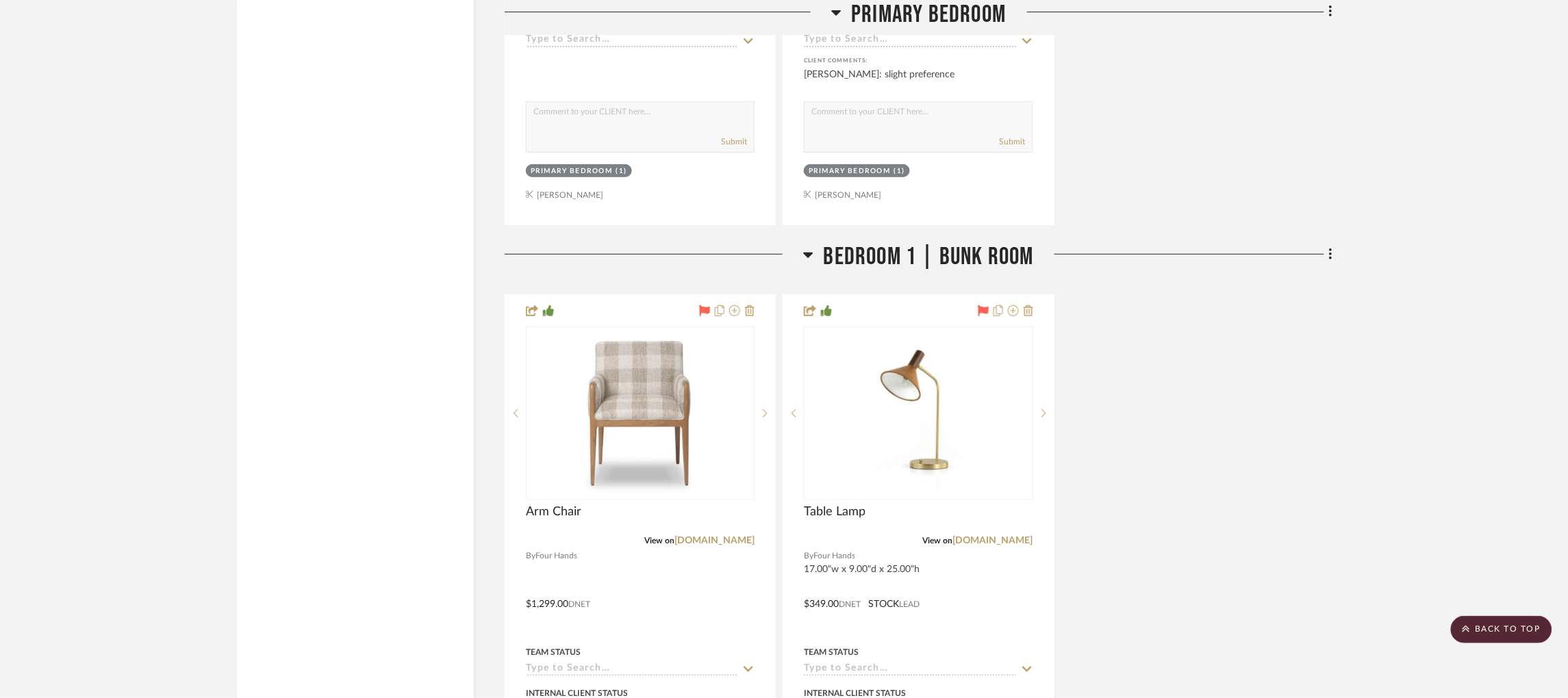
scroll to position [6966, 0]
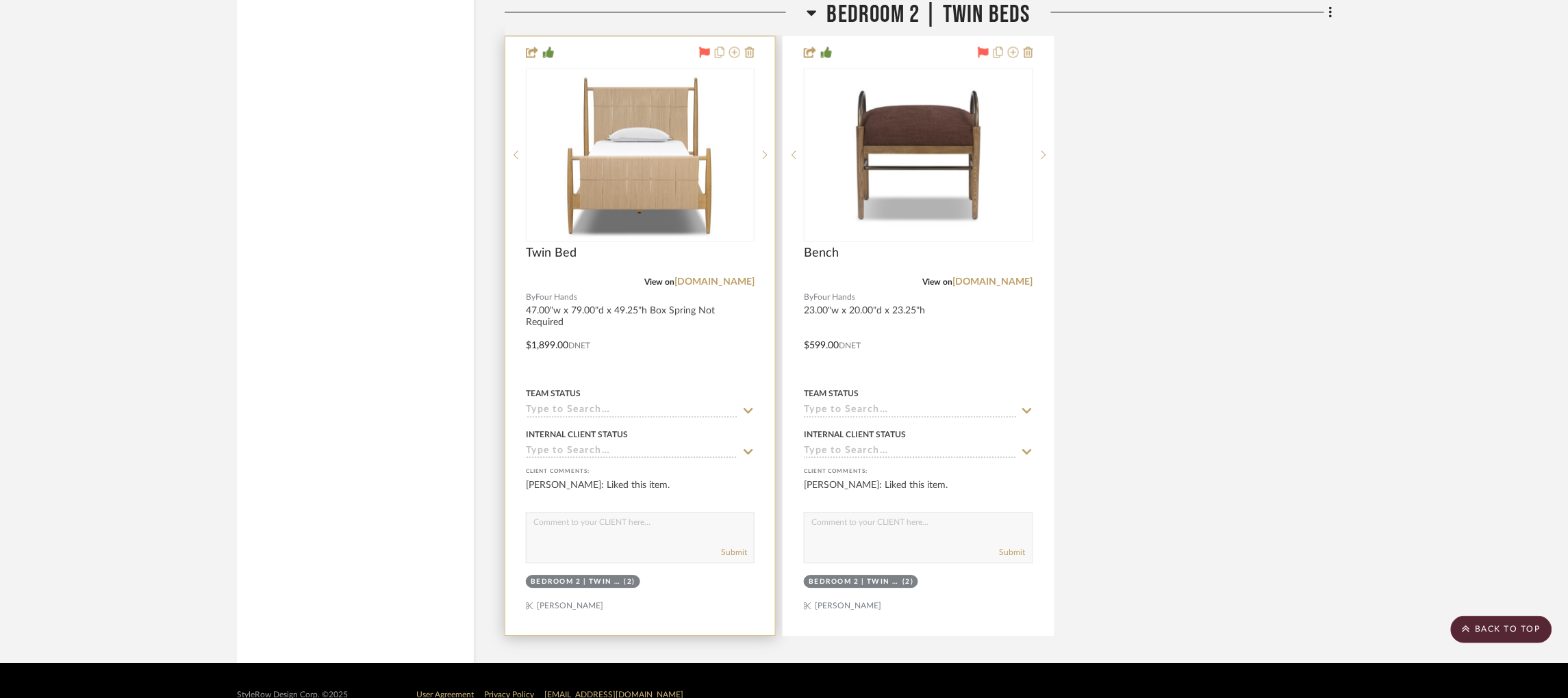
click at [586, 404] on input at bounding box center [633, 410] width 212 height 13
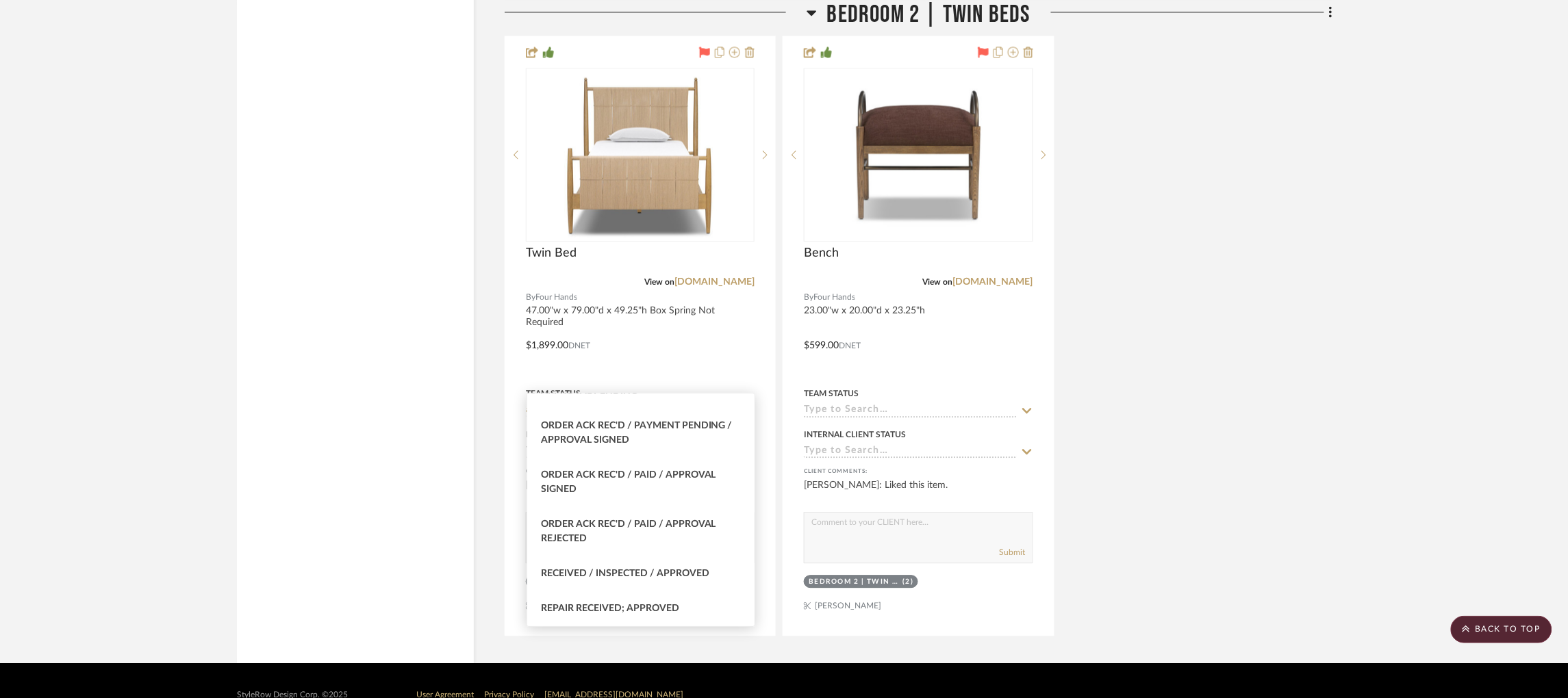
scroll to position [0, 0]
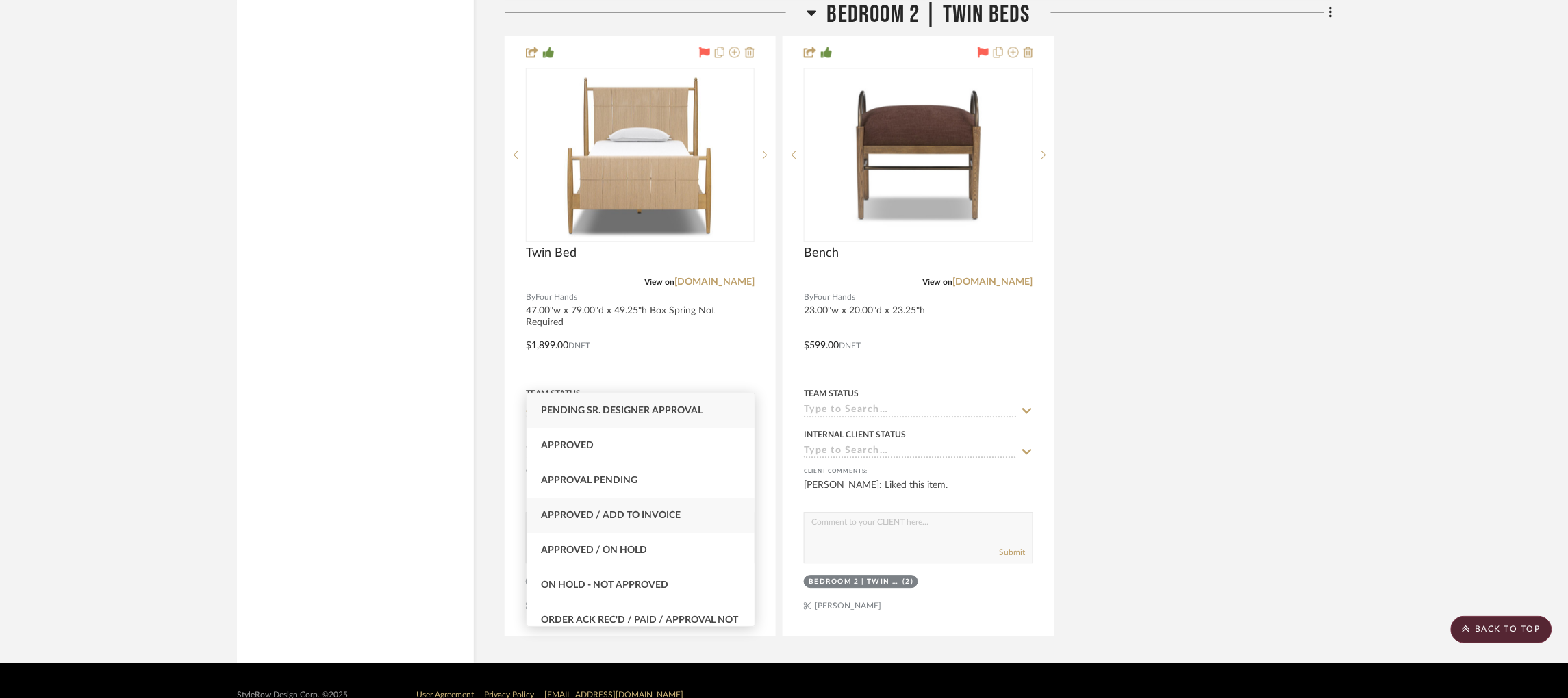
type input "a"
type input "pending"
click at [657, 444] on div "Approval Pending" at bounding box center [640, 445] width 227 height 34
type input "[DATE]"
type input "Approval Pending"
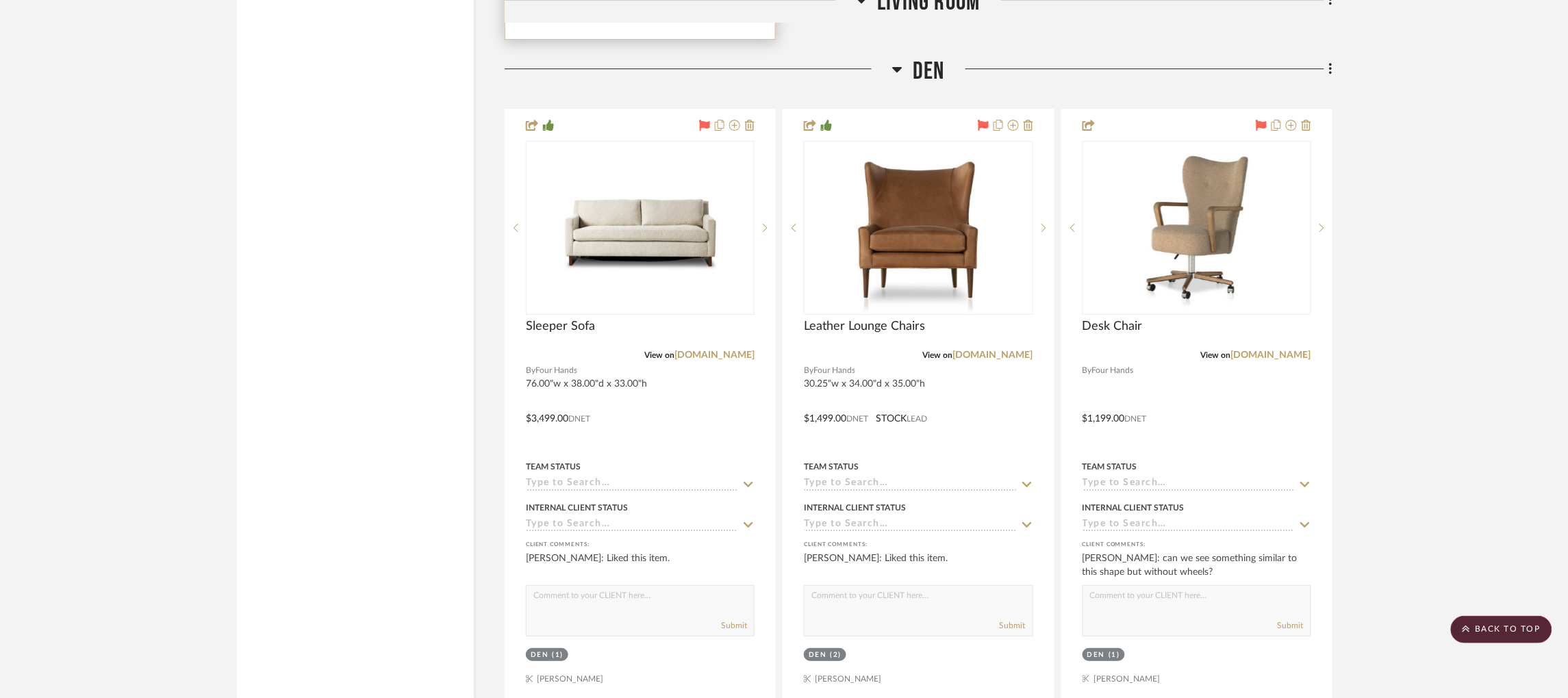
scroll to position [3682, 0]
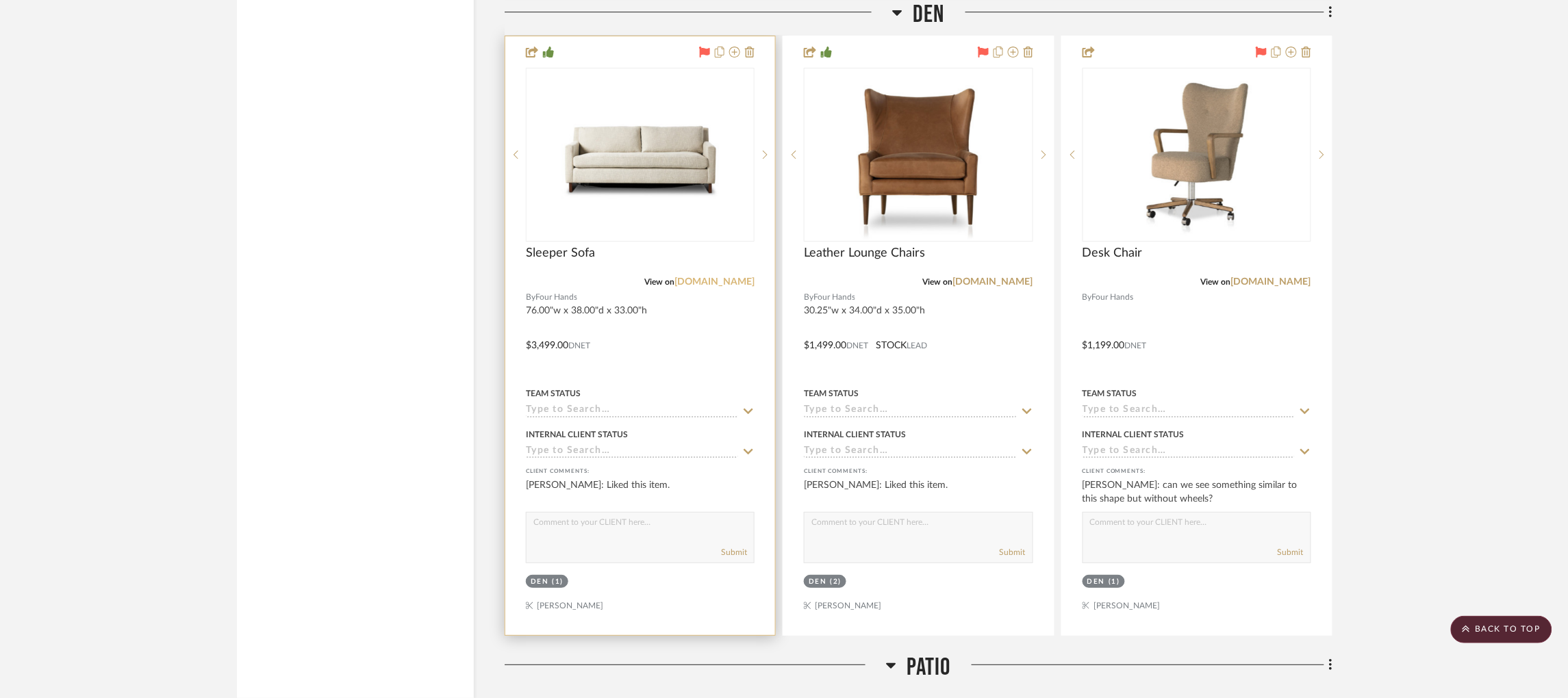
click at [713, 277] on link "[DOMAIN_NAME]" at bounding box center [714, 282] width 80 height 10
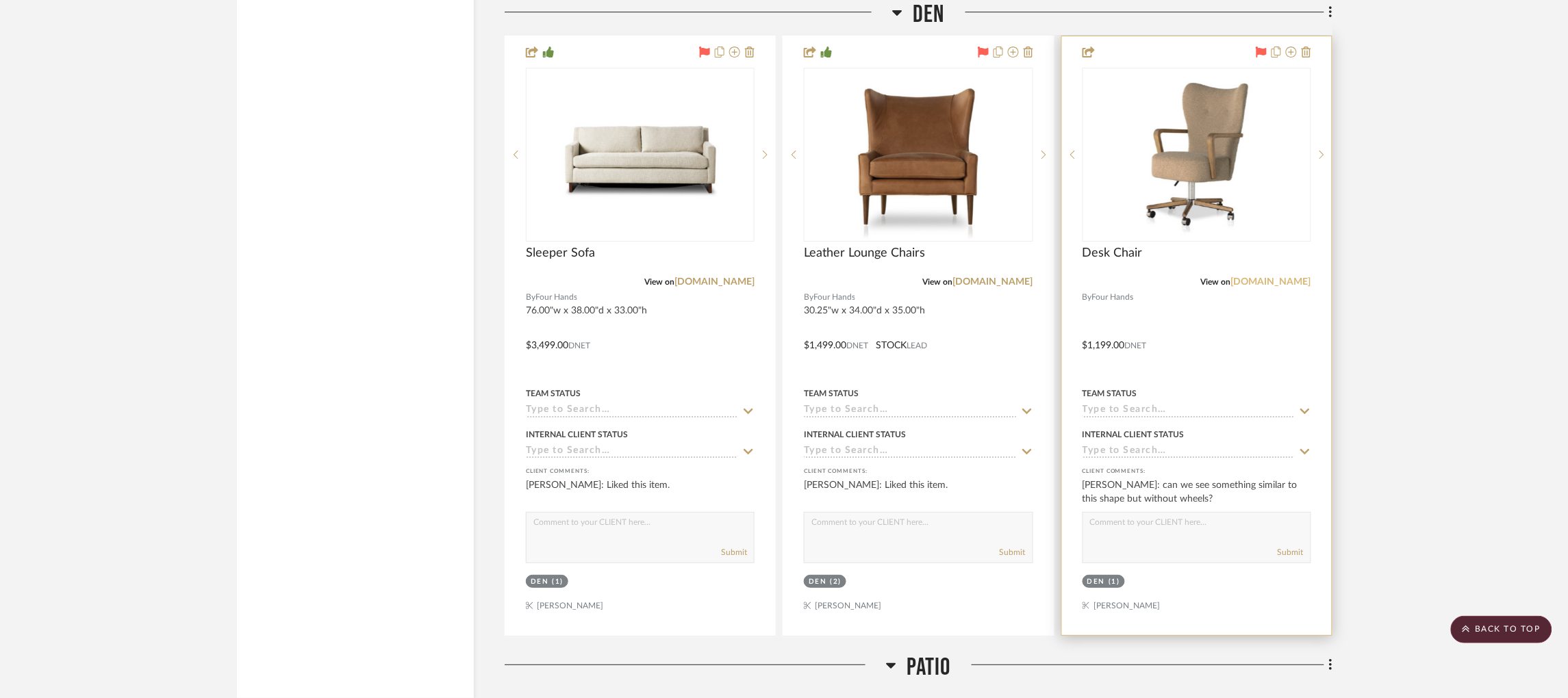
click at [1260, 277] on link "[DOMAIN_NAME]" at bounding box center [1270, 282] width 80 height 10
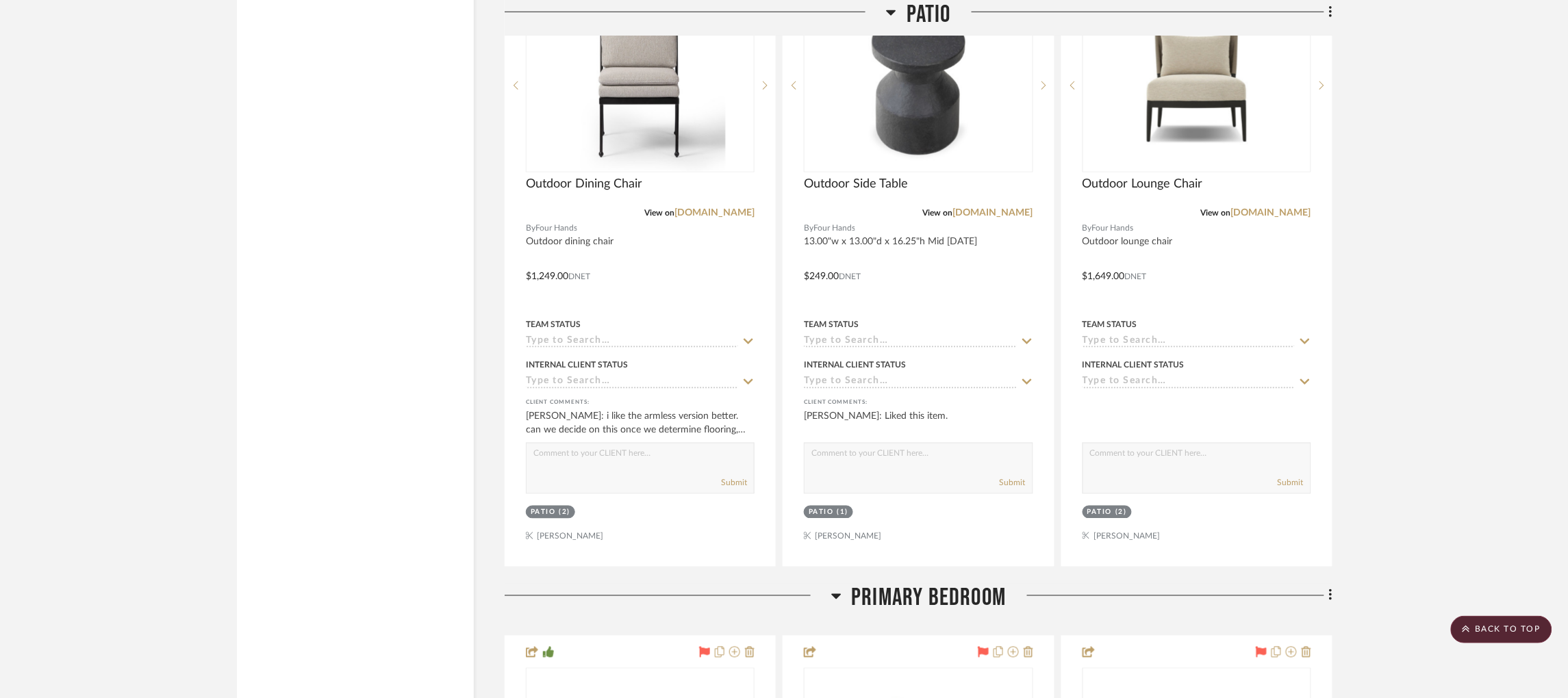
scroll to position [4427, 0]
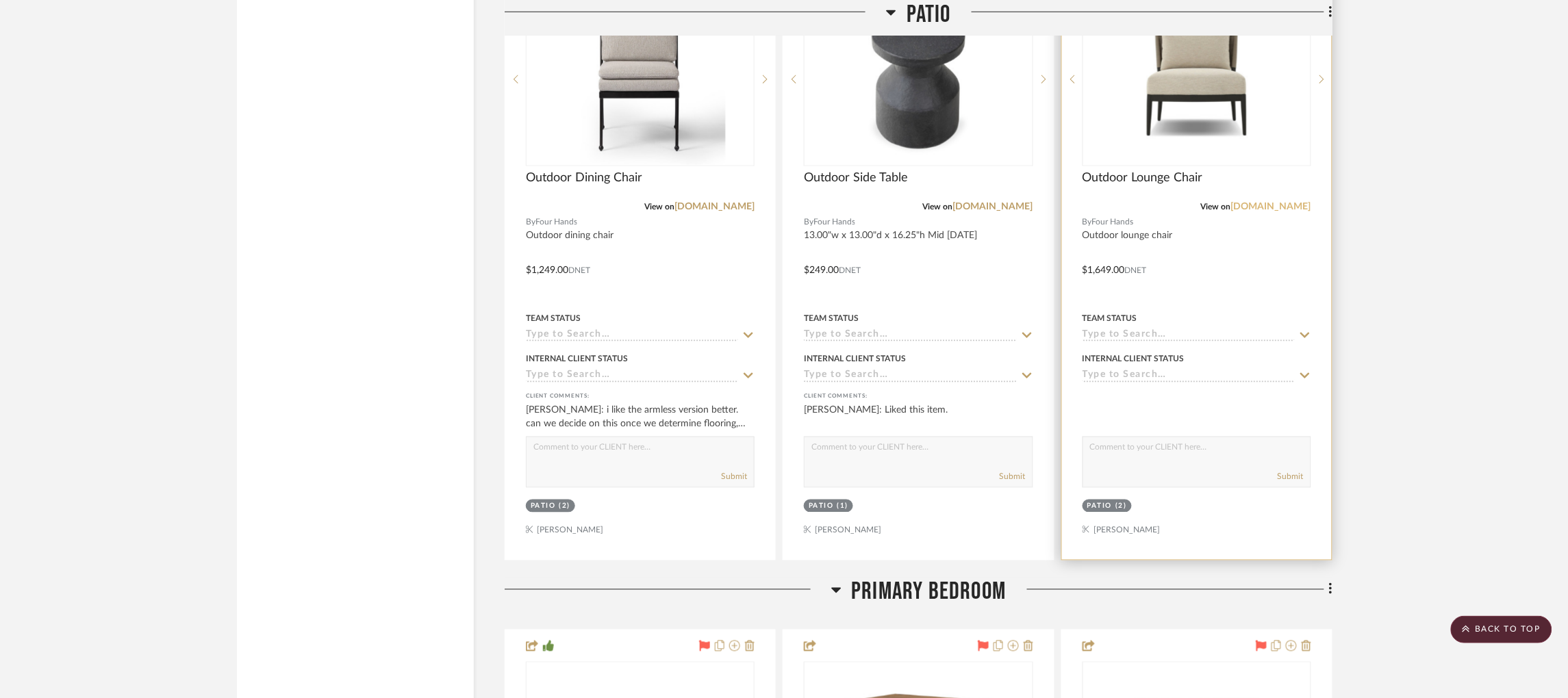
click at [1284, 202] on link "[DOMAIN_NAME]" at bounding box center [1270, 206] width 80 height 10
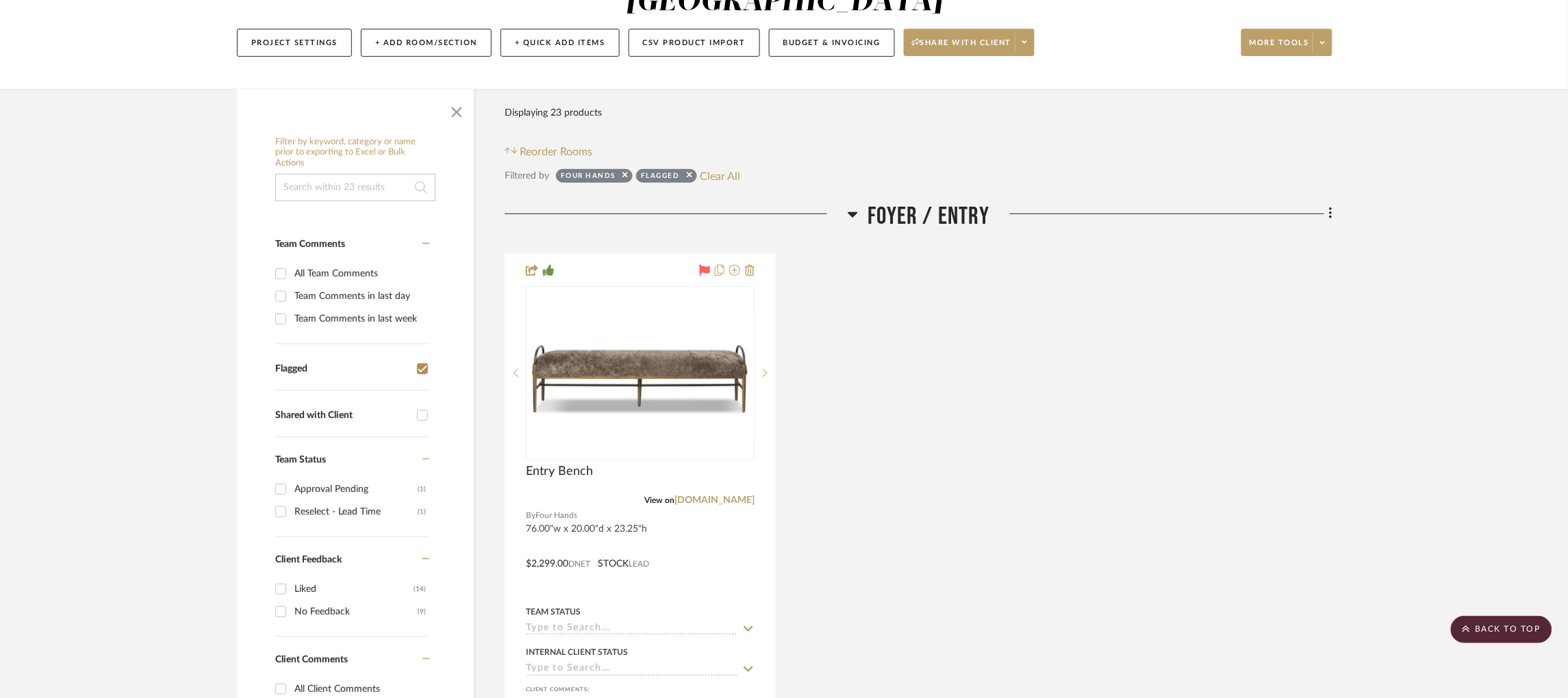
scroll to position [0, 3]
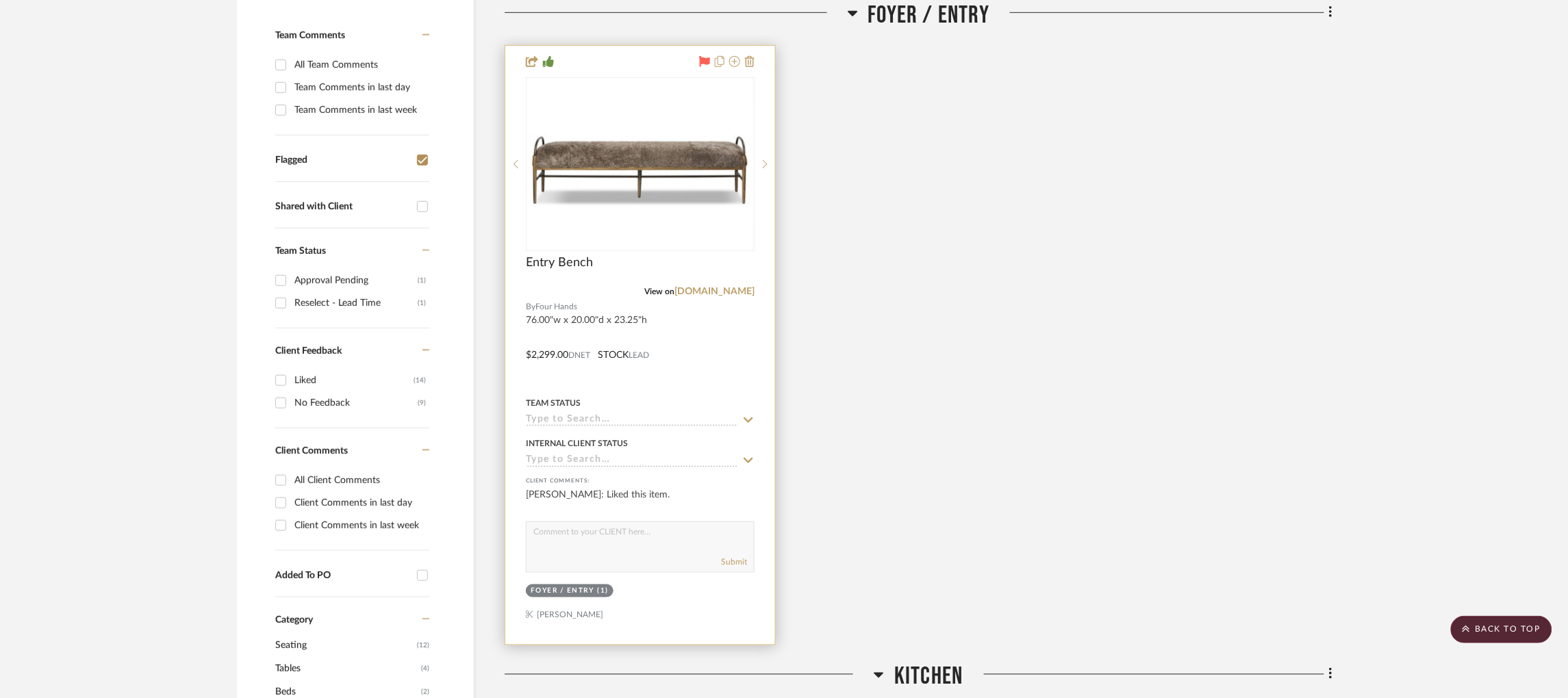
click at [550, 392] on div at bounding box center [640, 345] width 270 height 599
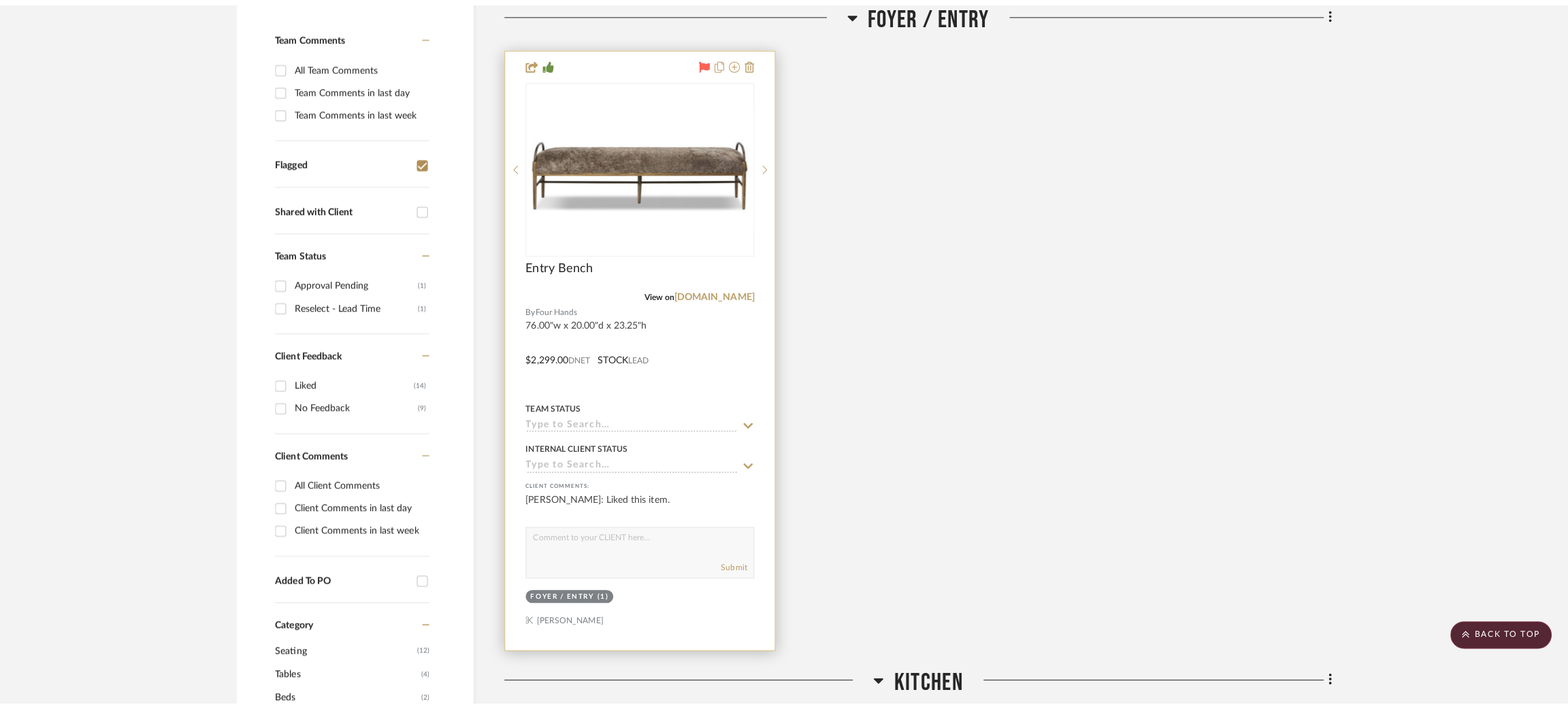
scroll to position [0, 0]
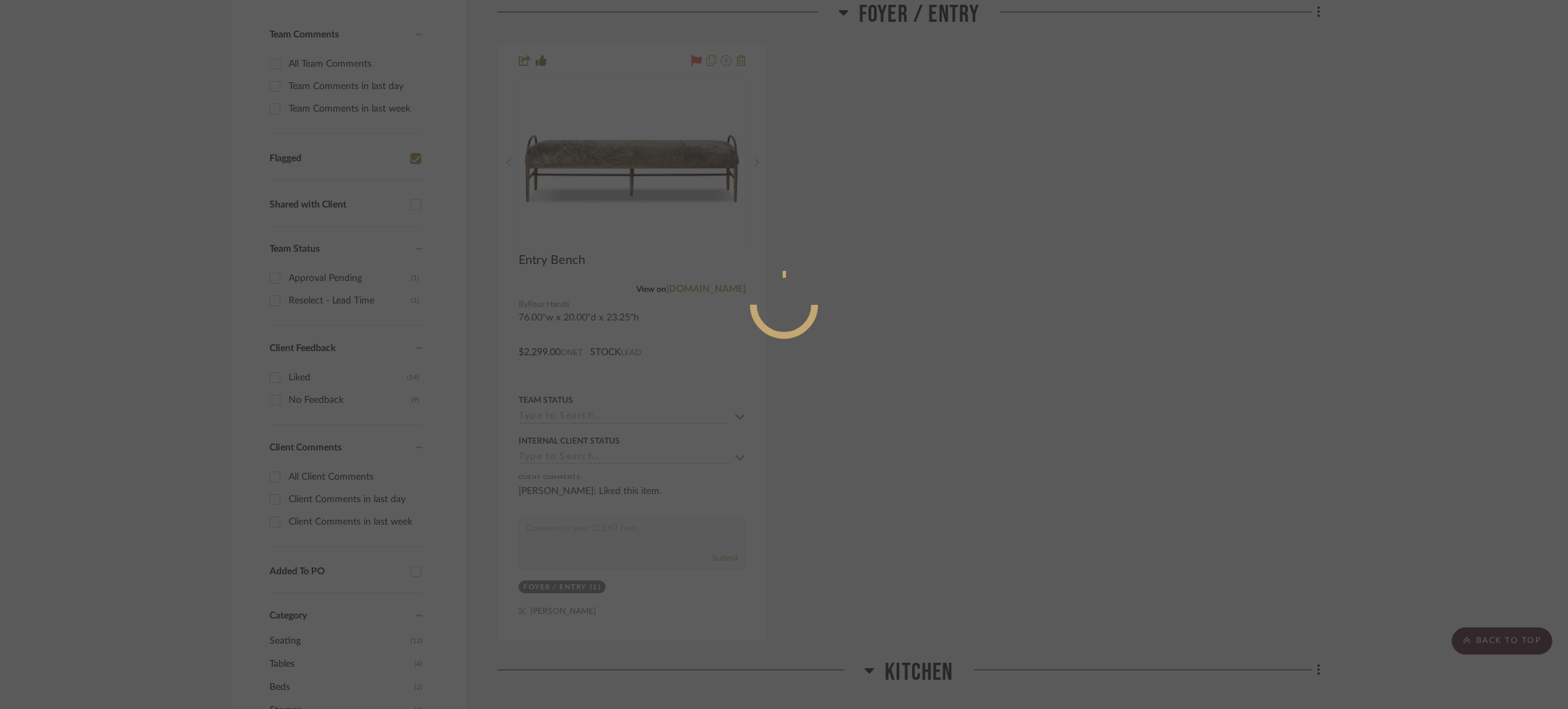
click at [957, 341] on div at bounding box center [784, 354] width 1568 height 709
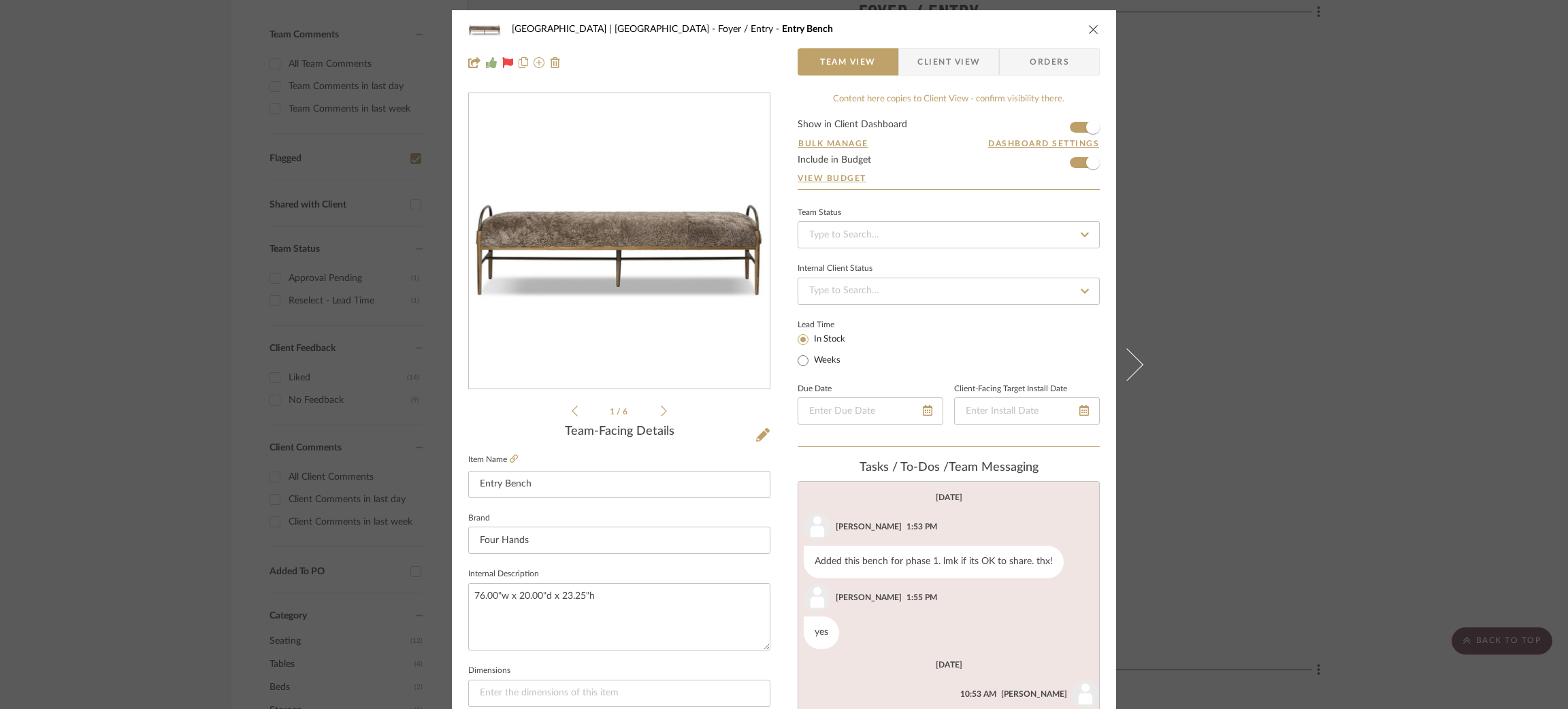
scroll to position [112, 0]
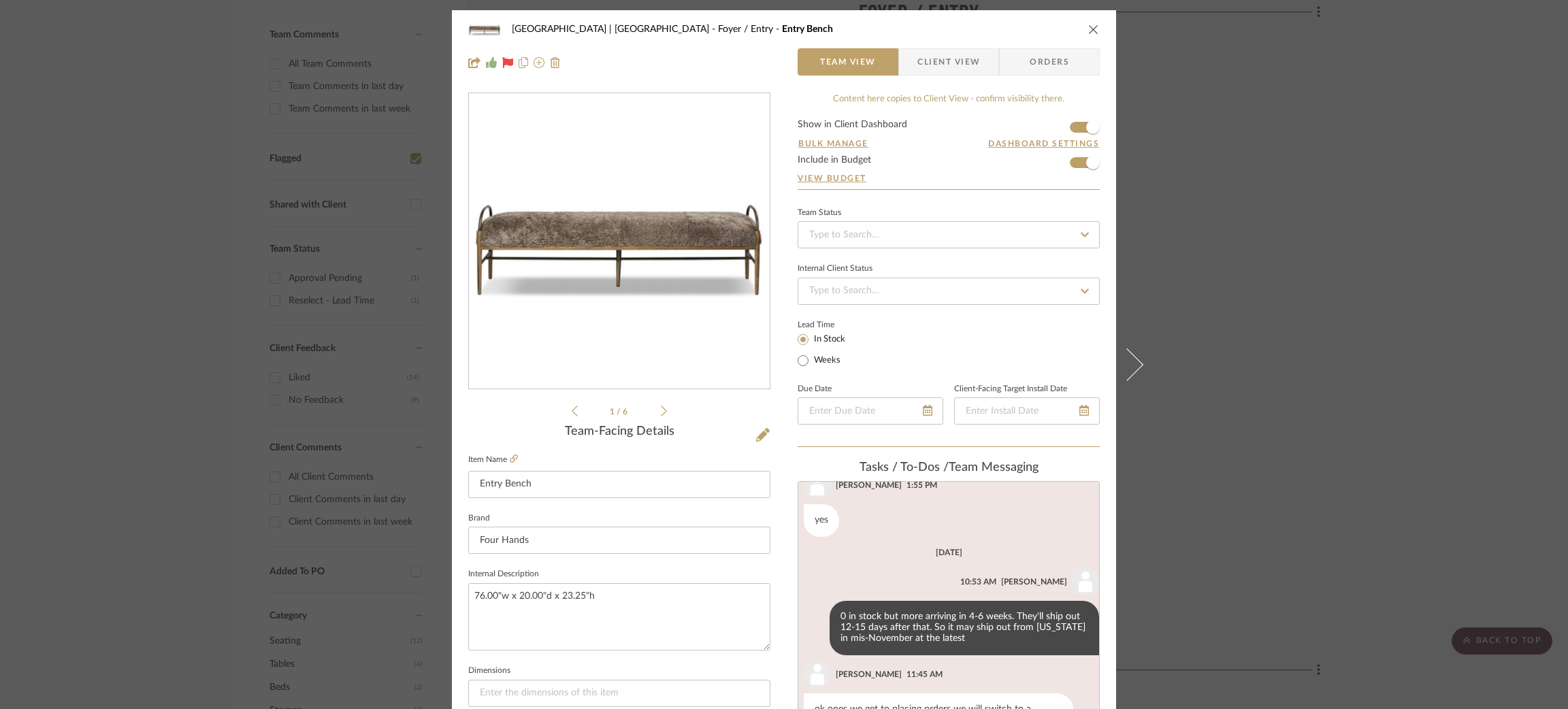
click at [1264, 331] on div "Meadow Mountain | Vail Valley Foyer / Entry Entry Bench Team View Client View O…" at bounding box center [784, 354] width 1568 height 709
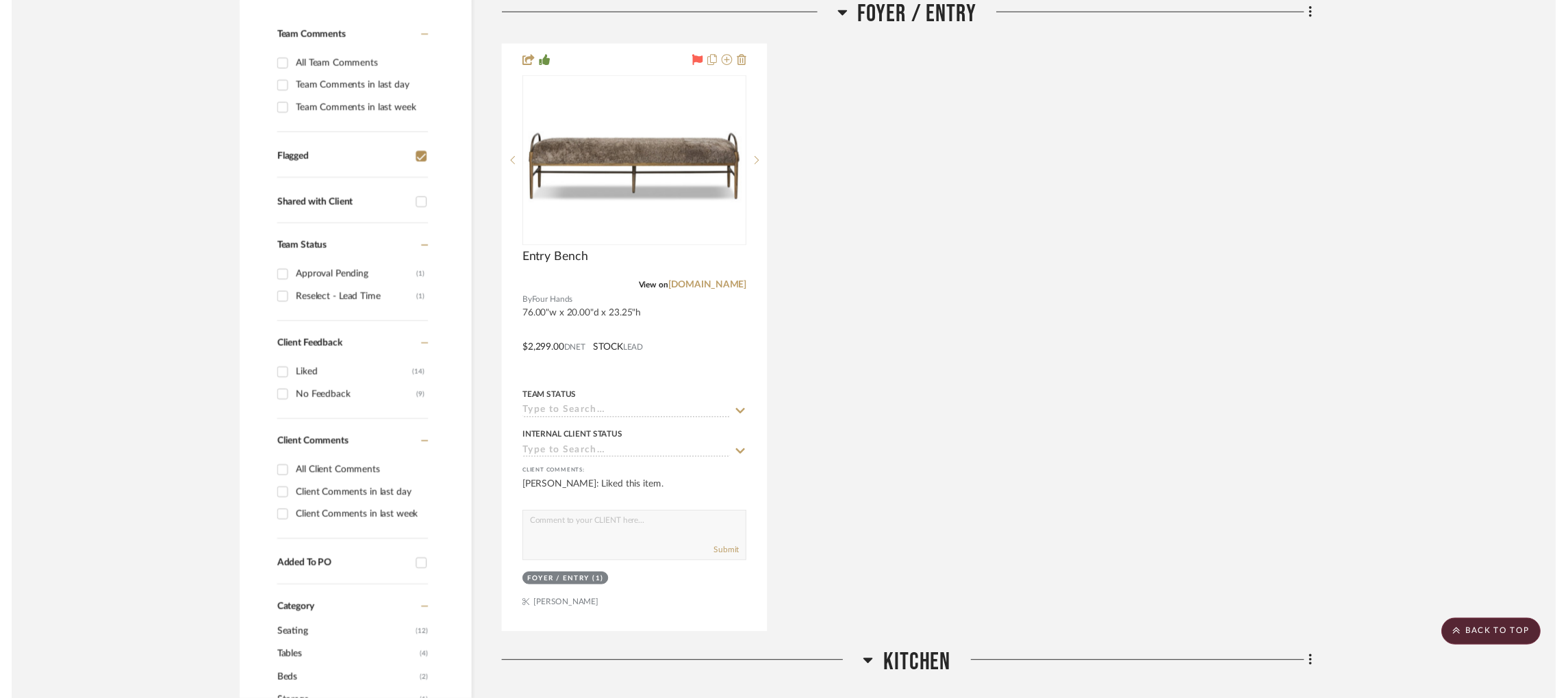
scroll to position [388, 3]
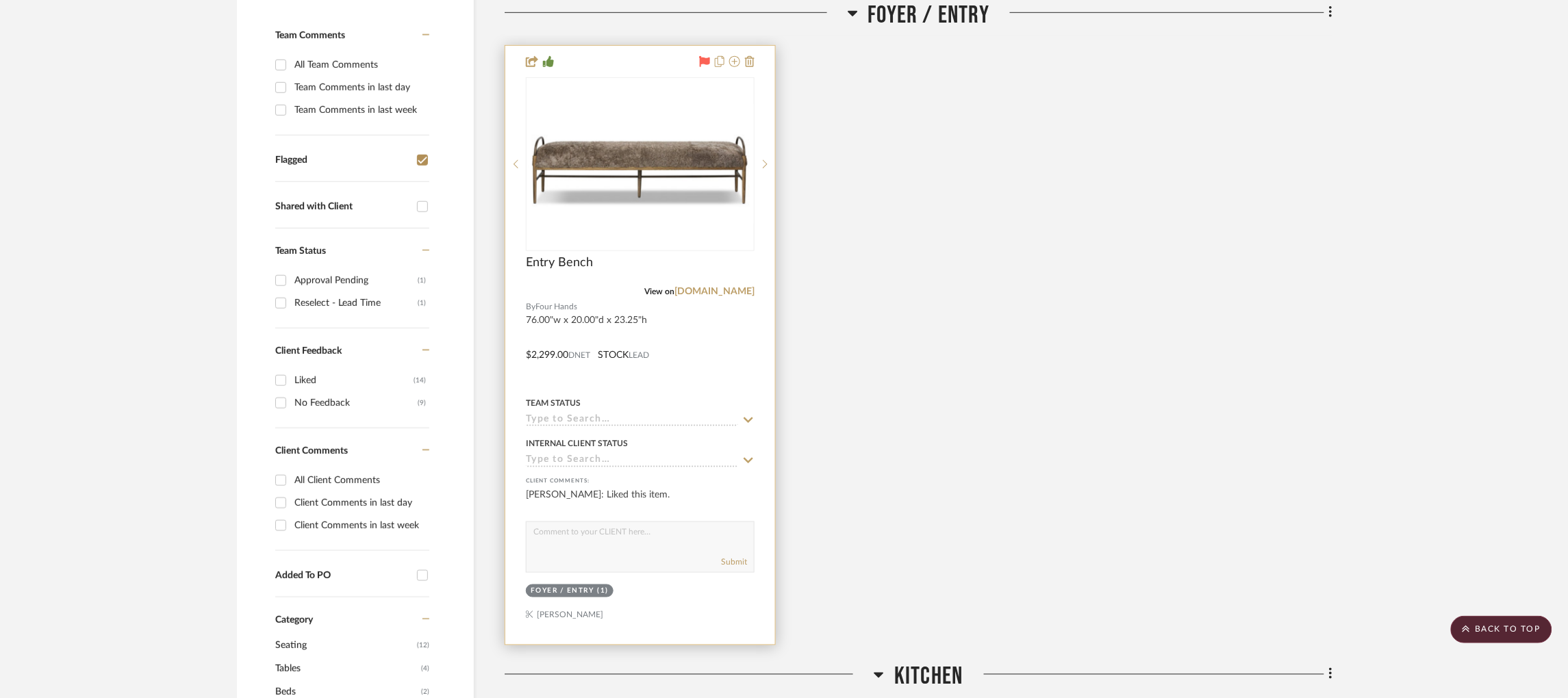
click at [573, 414] on input at bounding box center [633, 420] width 212 height 13
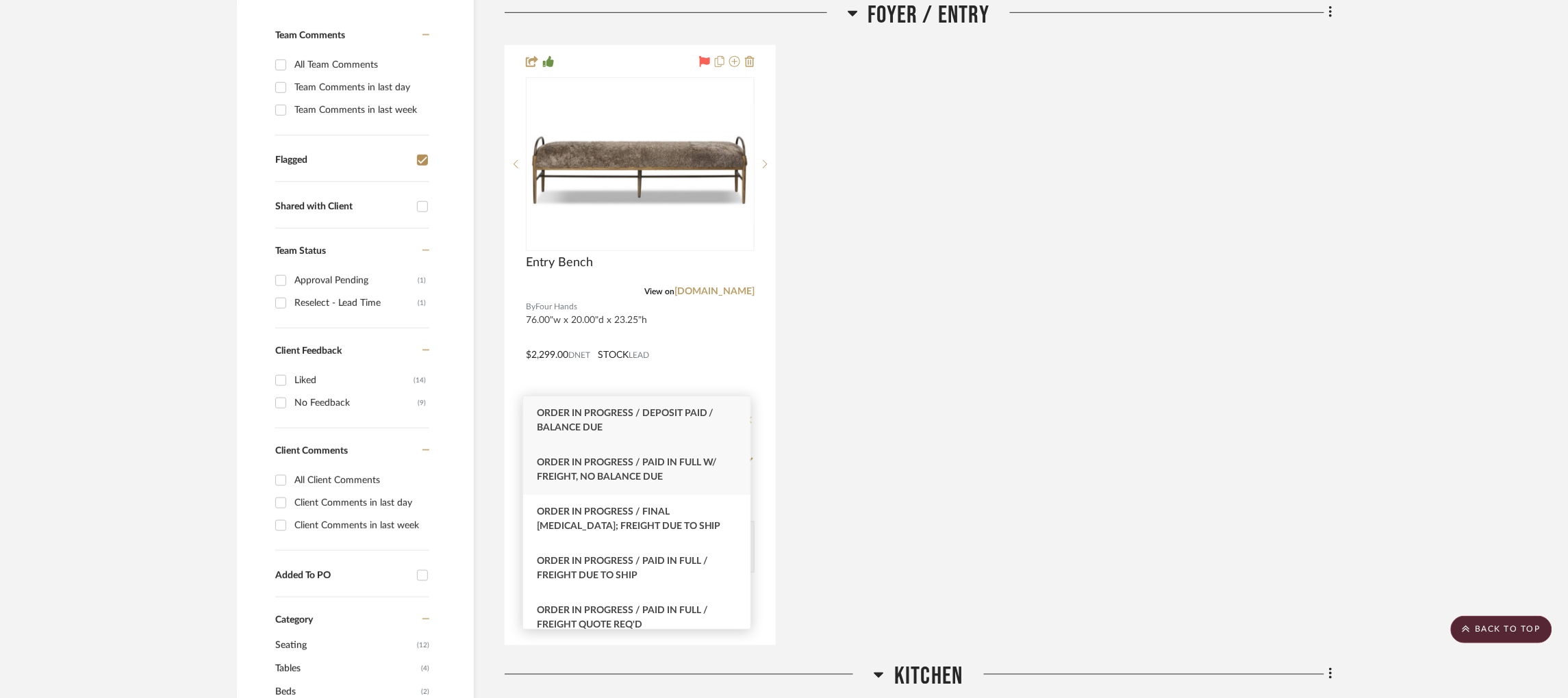
type input "order in pr"
click at [706, 476] on div "Order In Progress / Paid In Full w/ Freight, No Balance due" at bounding box center [636, 470] width 227 height 49
type input "[DATE]"
type input "Order In Progress / Paid In Full w/ Freight, No Balance due"
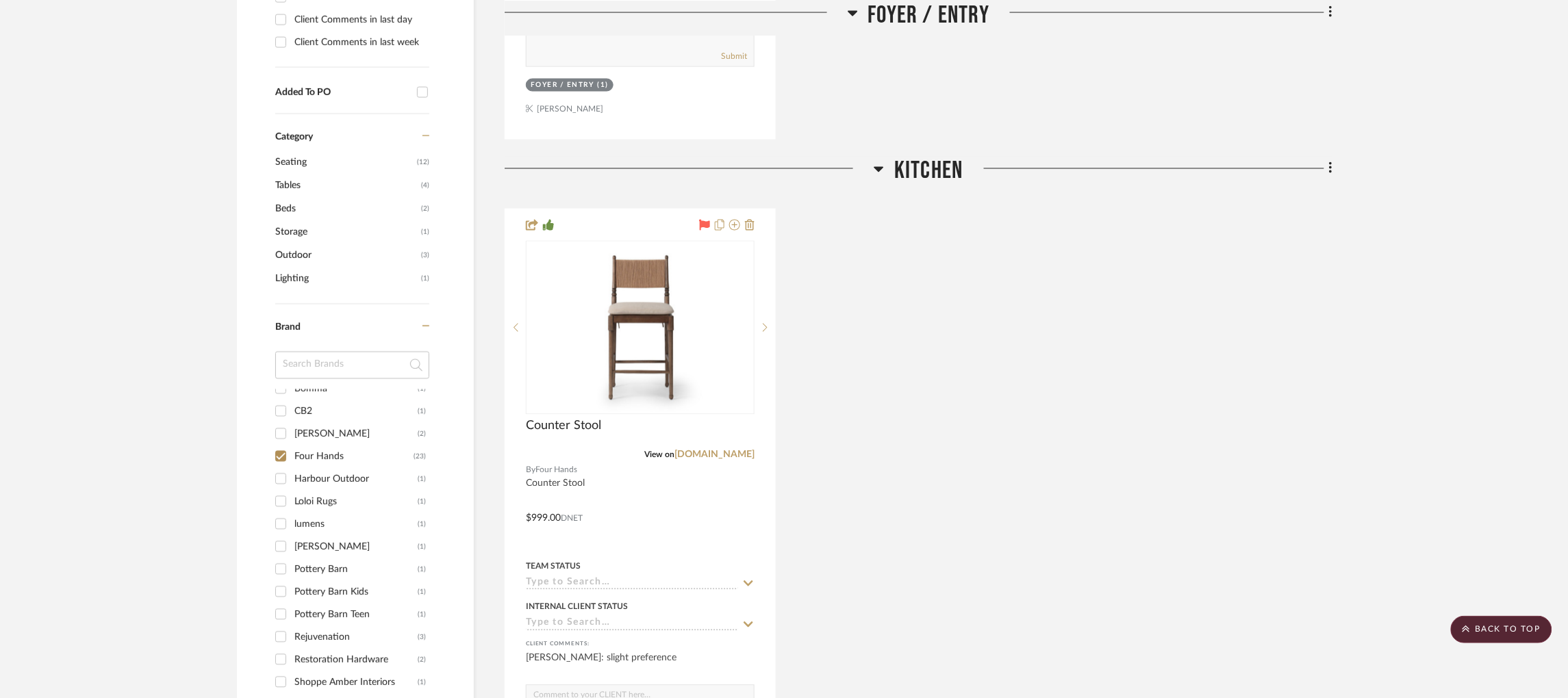
scroll to position [897, 3]
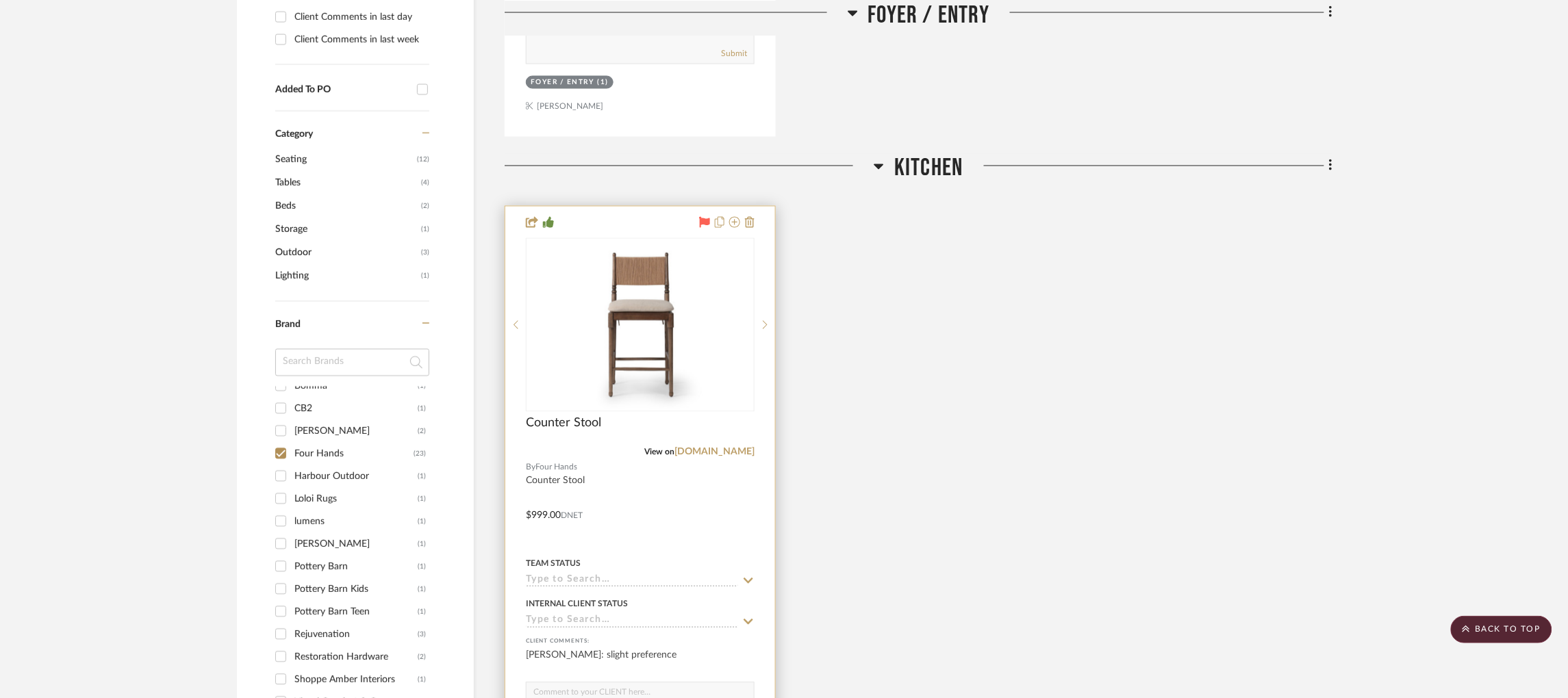
click at [598, 575] on input at bounding box center [633, 581] width 212 height 13
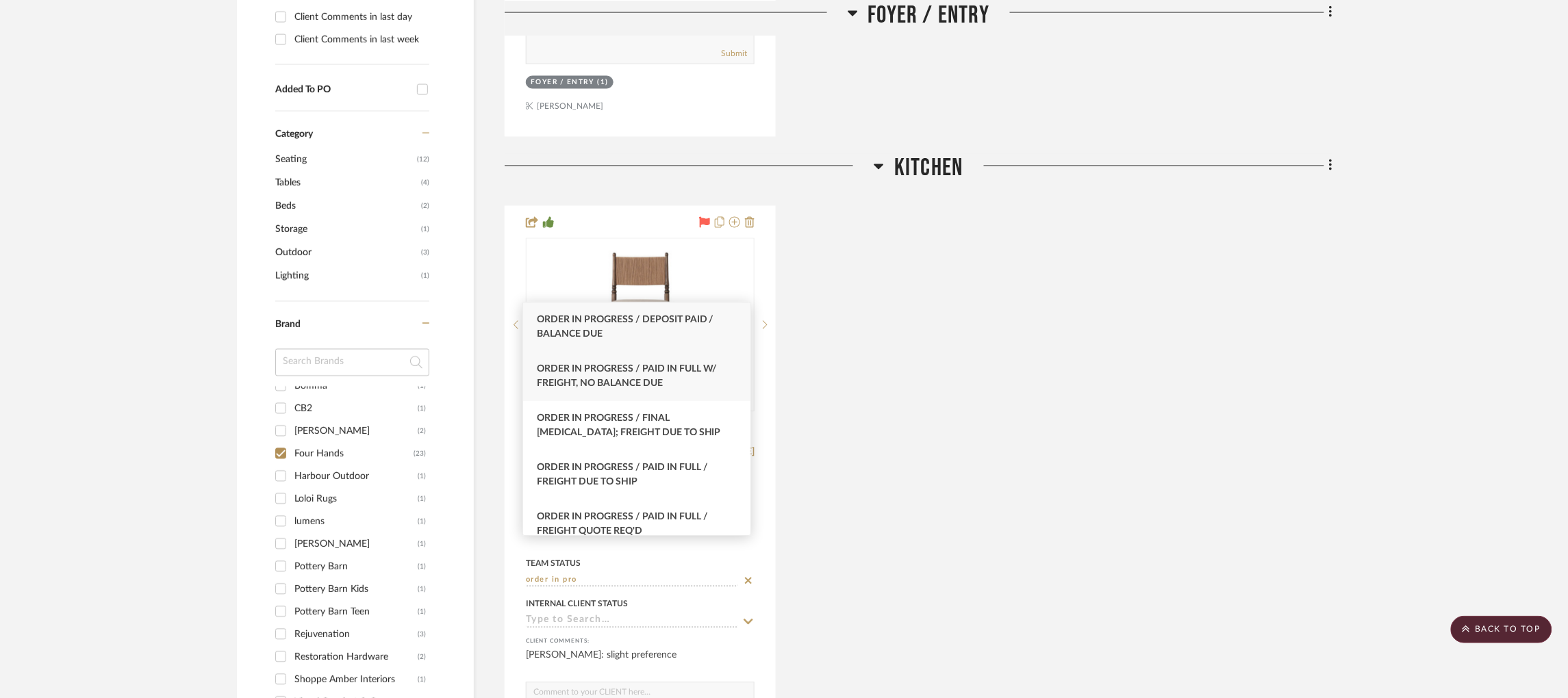
type input "order in pro"
click at [697, 378] on div "Order In Progress / Paid In Full w/ Freight, No Balance due" at bounding box center [636, 377] width 227 height 49
type input "[DATE]"
type input "Order In Progress / Paid In Full w/ Freight, No Balance due"
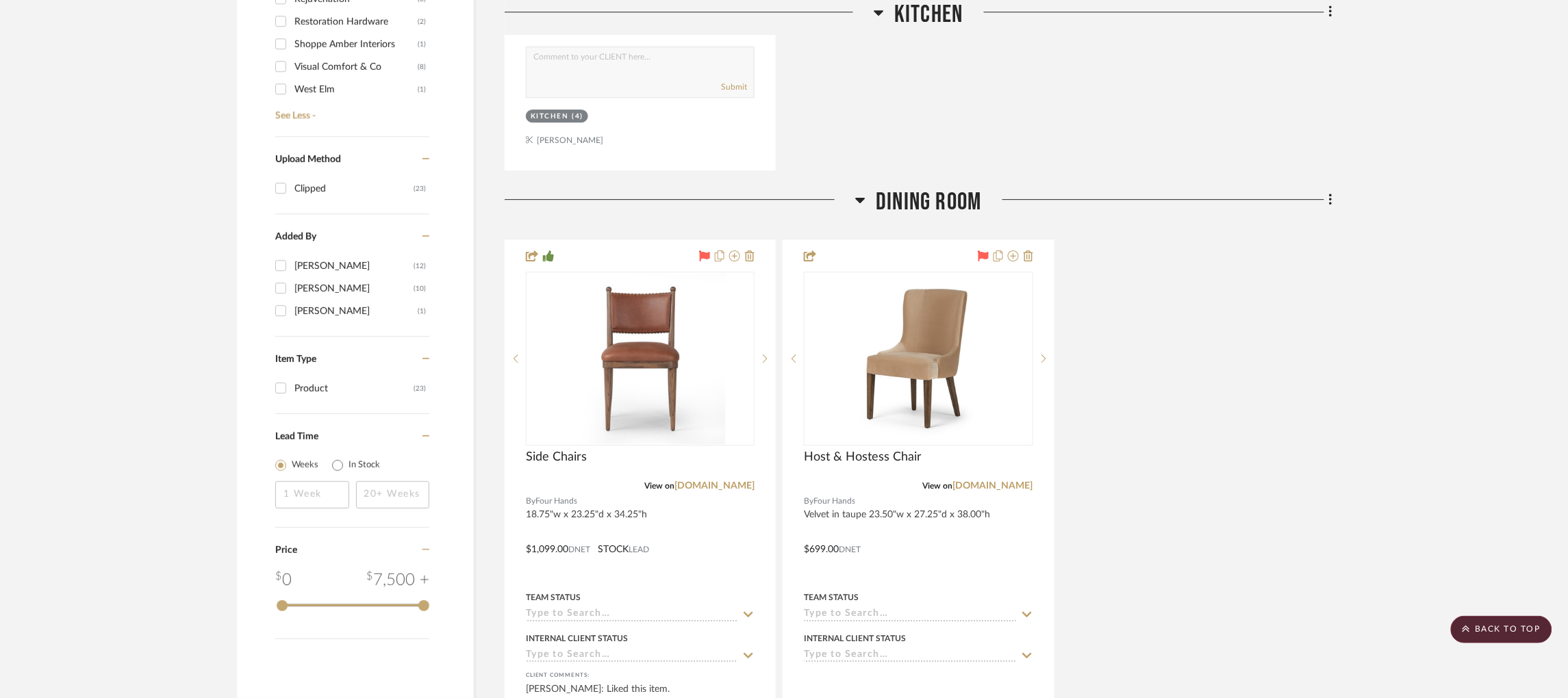
scroll to position [1541, 3]
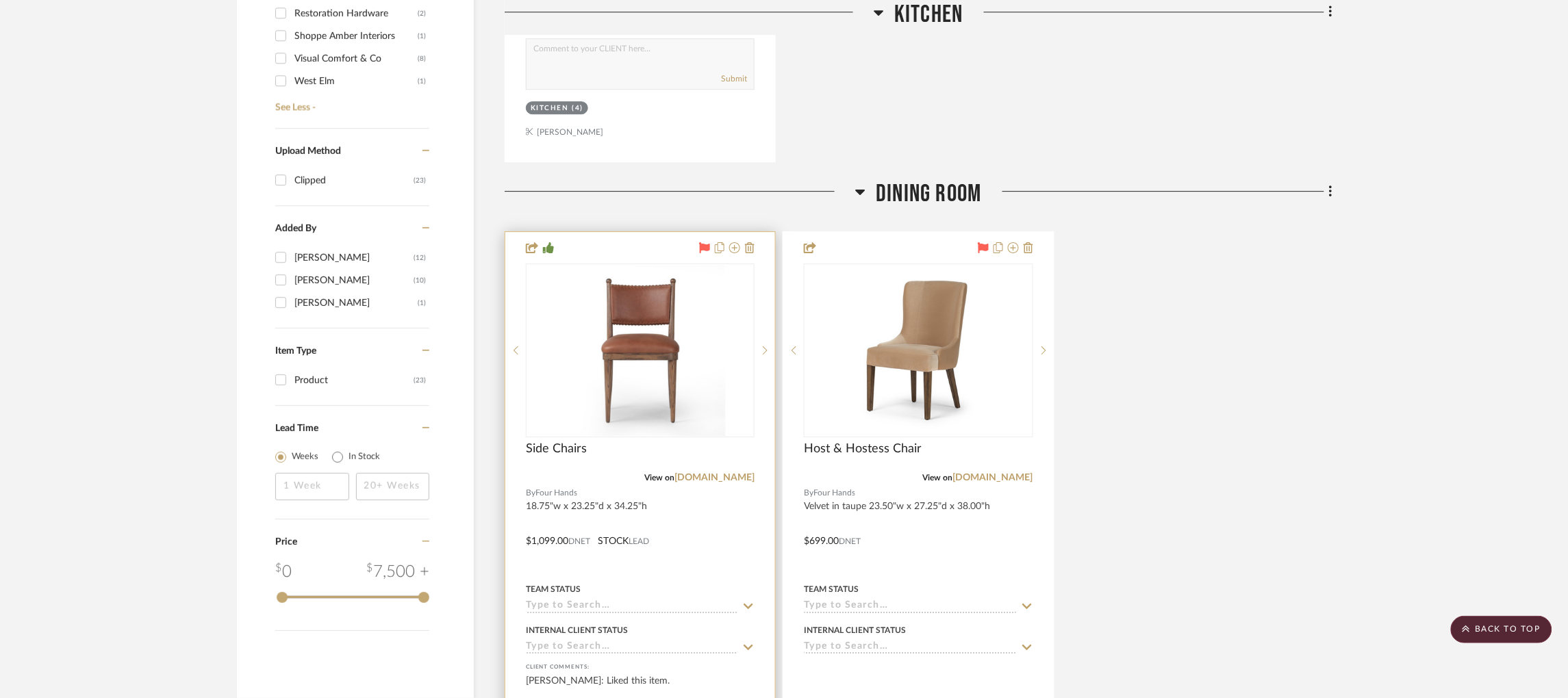
click at [616, 600] on input at bounding box center [633, 606] width 212 height 13
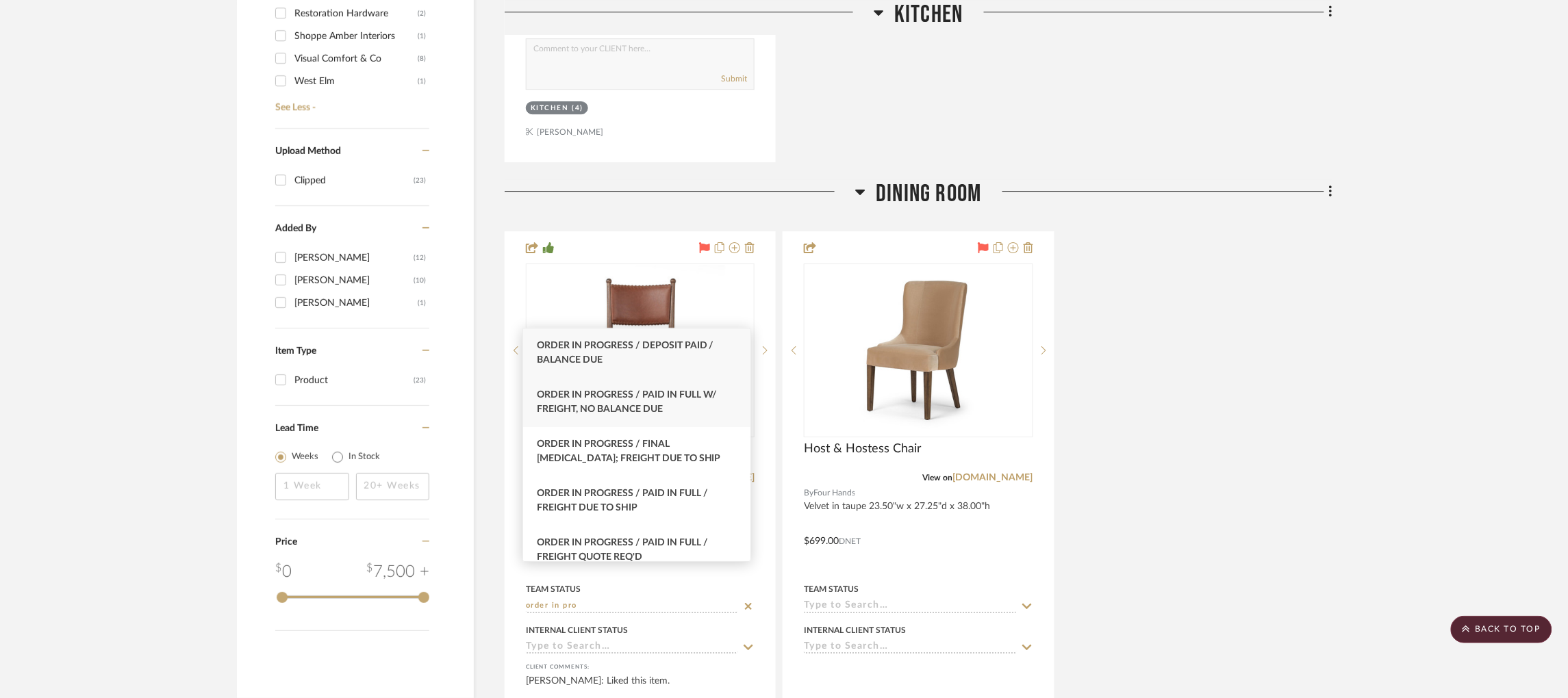
type input "order in pro"
click at [688, 402] on div "Order In Progress / Paid In Full w/ Freight, No Balance due" at bounding box center [636, 402] width 227 height 49
type input "[DATE]"
type input "Order In Progress / Paid In Full w/ Freight, No Balance due"
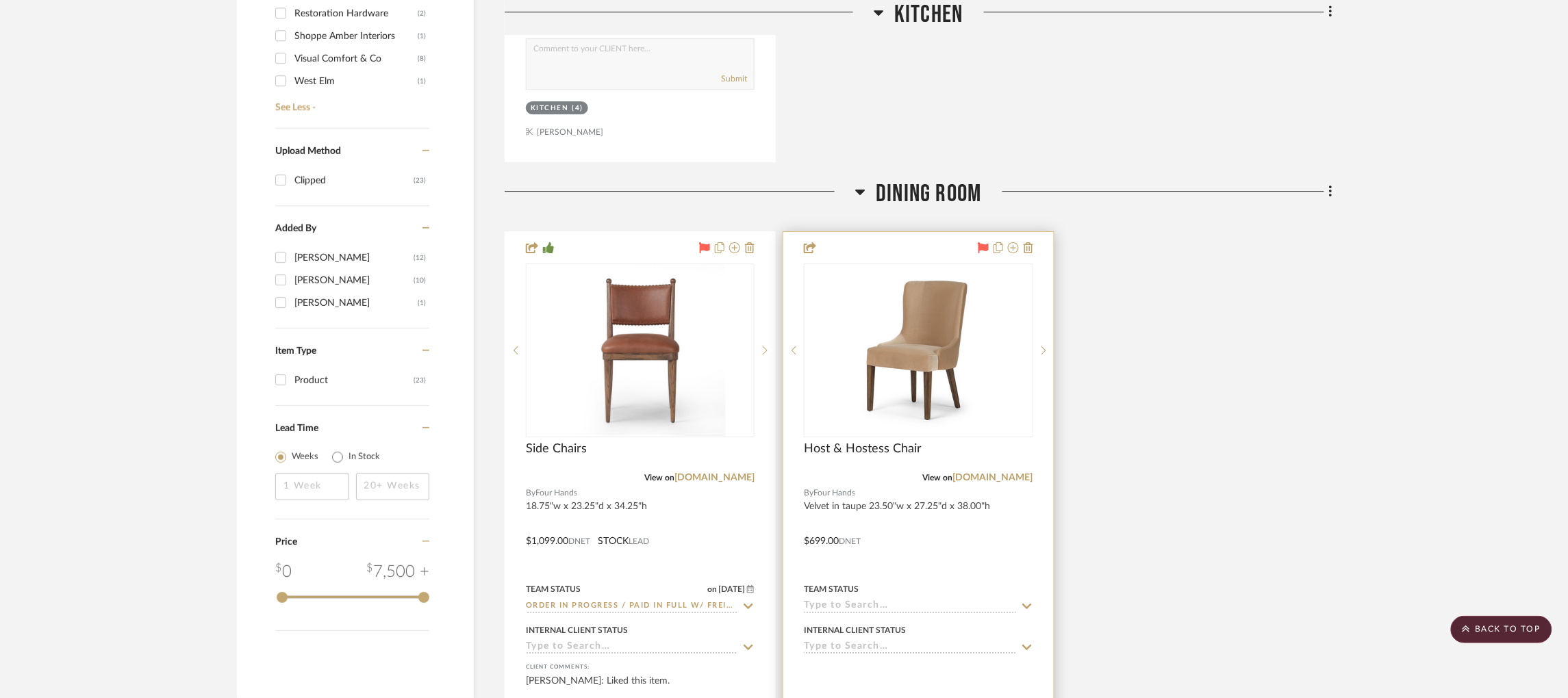
click at [853, 600] on input at bounding box center [910, 606] width 212 height 13
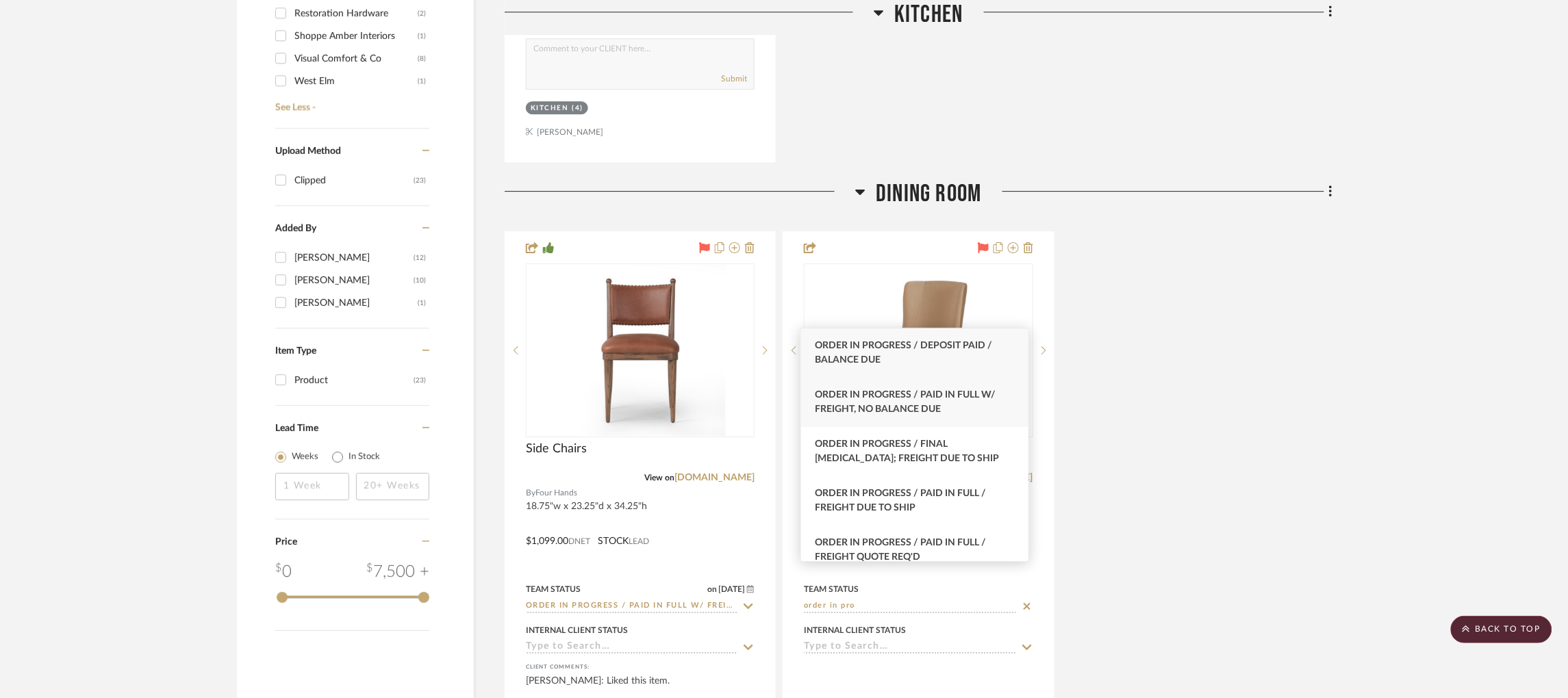
type input "order in pro"
click at [974, 409] on div "Order In Progress / Paid In Full w/ Freight, No Balance due" at bounding box center [914, 402] width 227 height 49
type input "[DATE]"
type input "Order In Progress / Paid In Full w/ Freight, No Balance due"
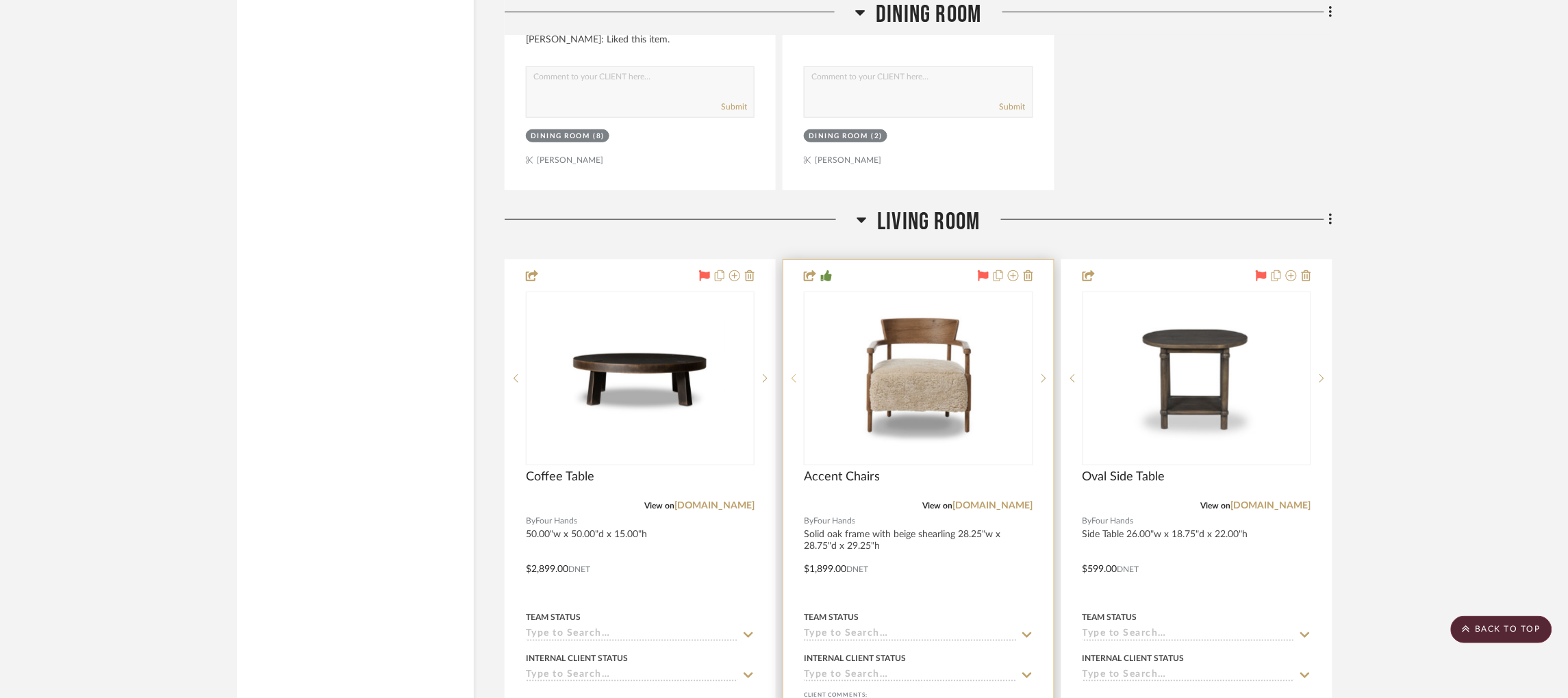
scroll to position [2379, 3]
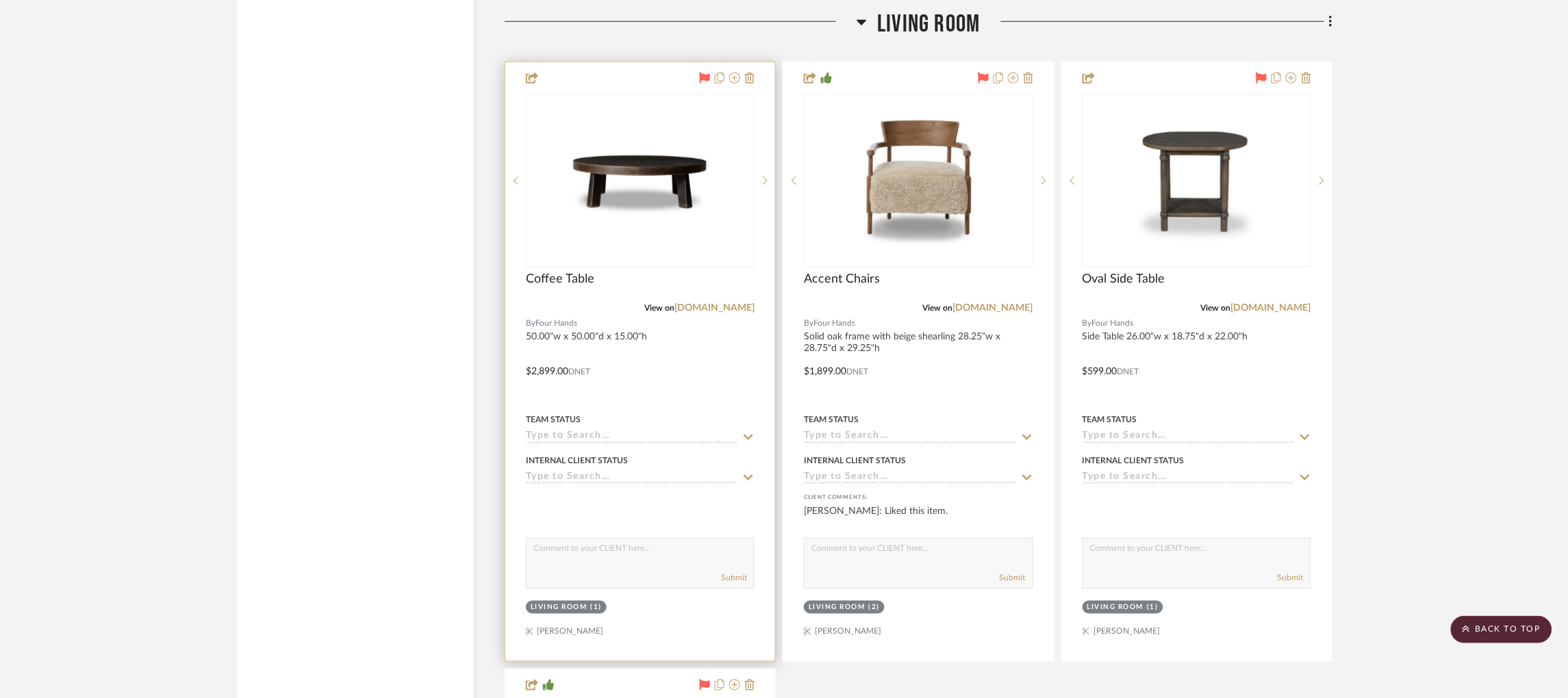
click at [596, 431] on input at bounding box center [633, 436] width 212 height 13
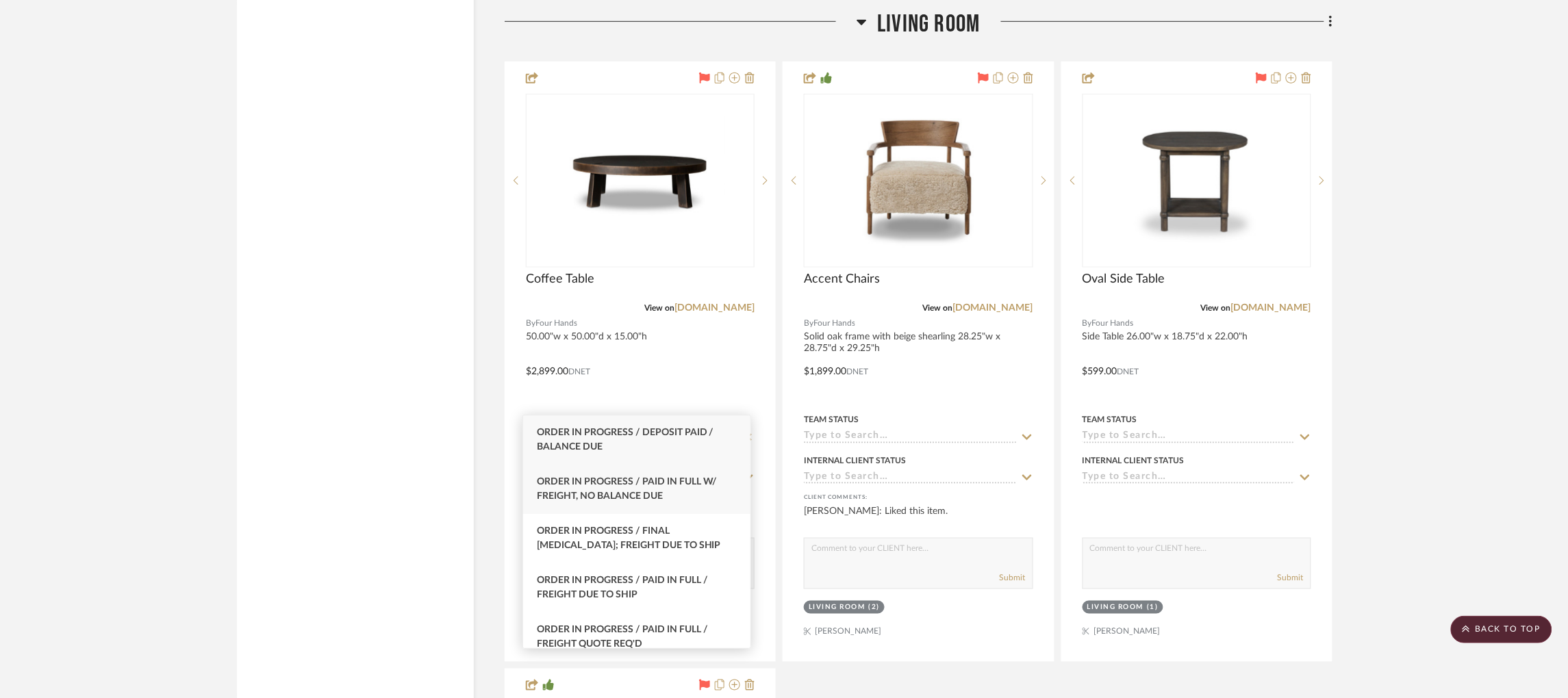
type input "order in pro"
click at [673, 494] on div "Order In Progress / Paid In Full w/ Freight, No Balance due" at bounding box center [636, 490] width 227 height 49
type input "[DATE]"
type input "Order In Progress / Paid In Full w/ Freight, No Balance due"
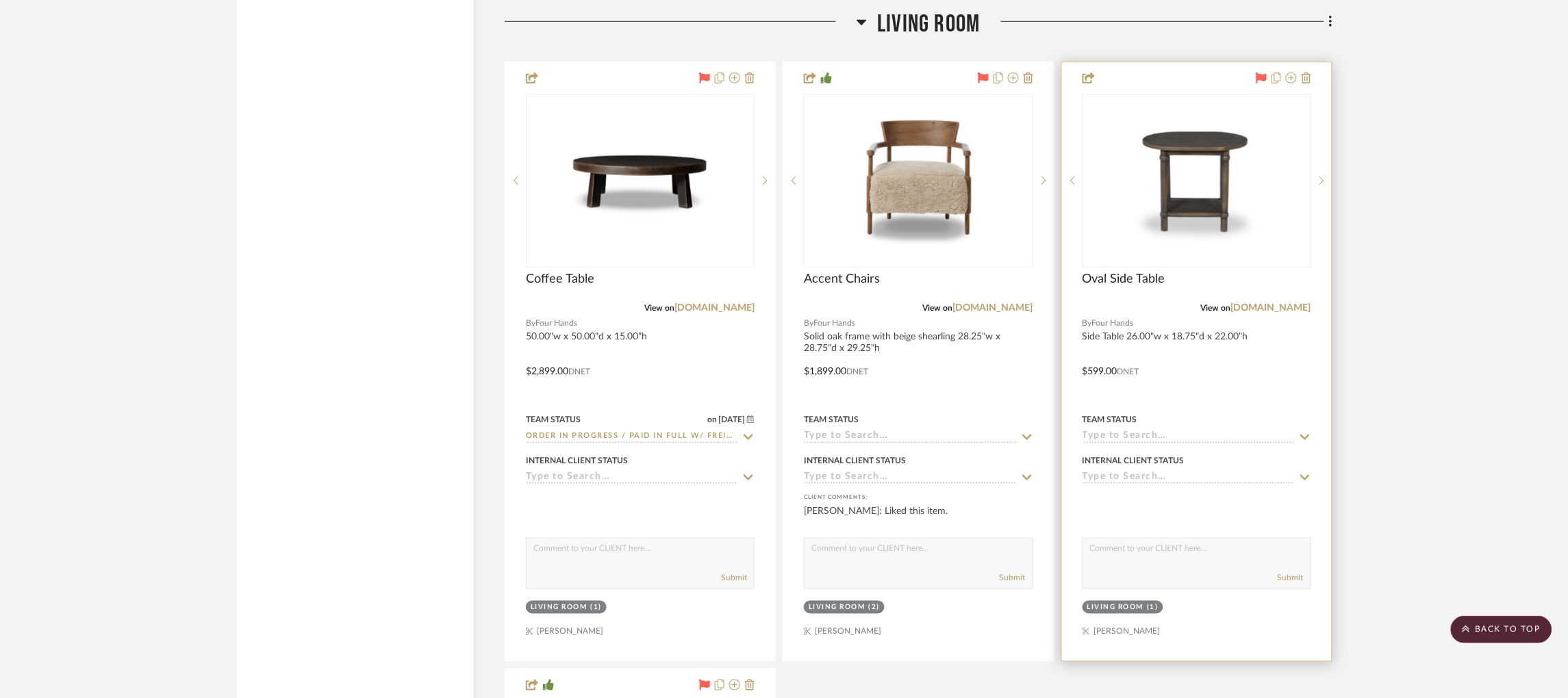
click at [1141, 431] on input at bounding box center [1188, 436] width 212 height 13
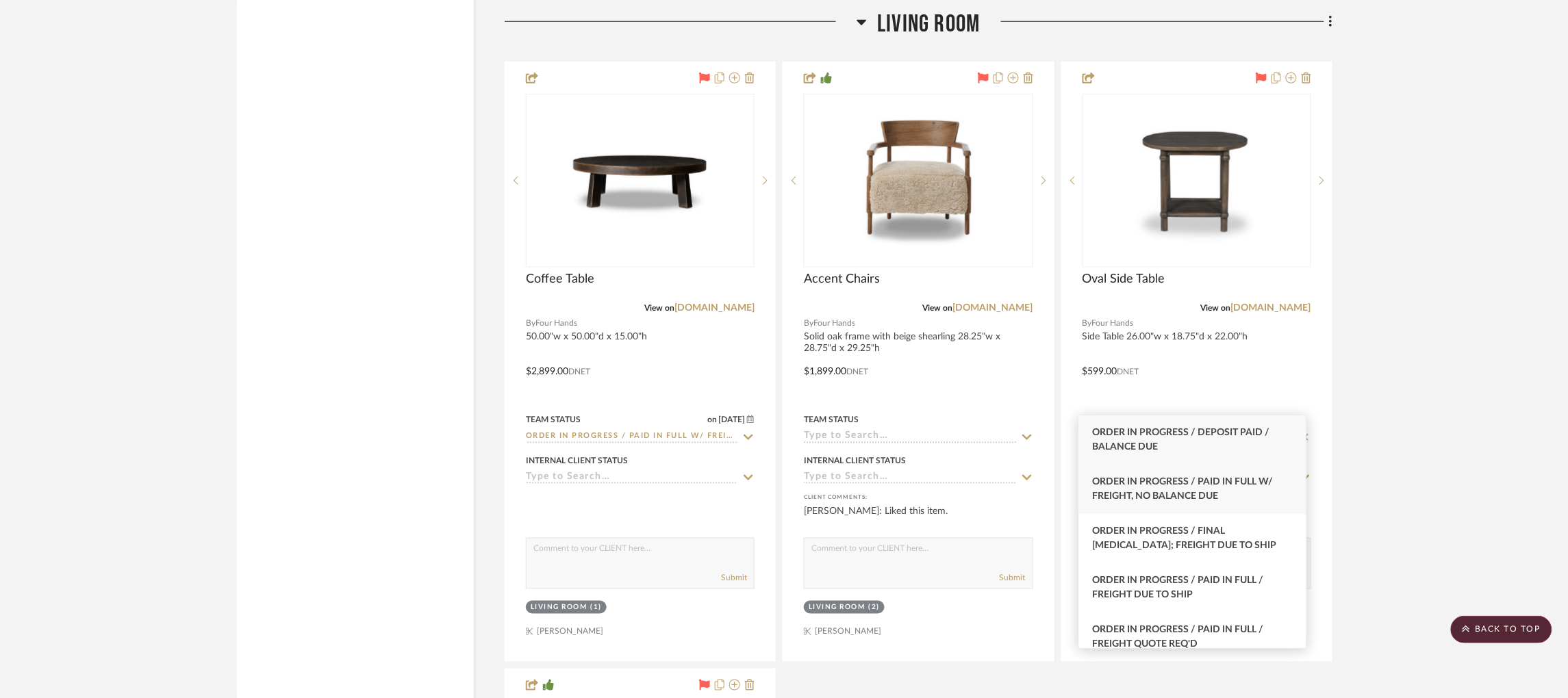
type input "order in pro"
click at [1247, 498] on div "Order In Progress / Paid In Full w/ Freight, No Balance due" at bounding box center [1192, 490] width 227 height 49
type input "[DATE]"
type input "Order In Progress / Paid In Full w/ Freight, No Balance due"
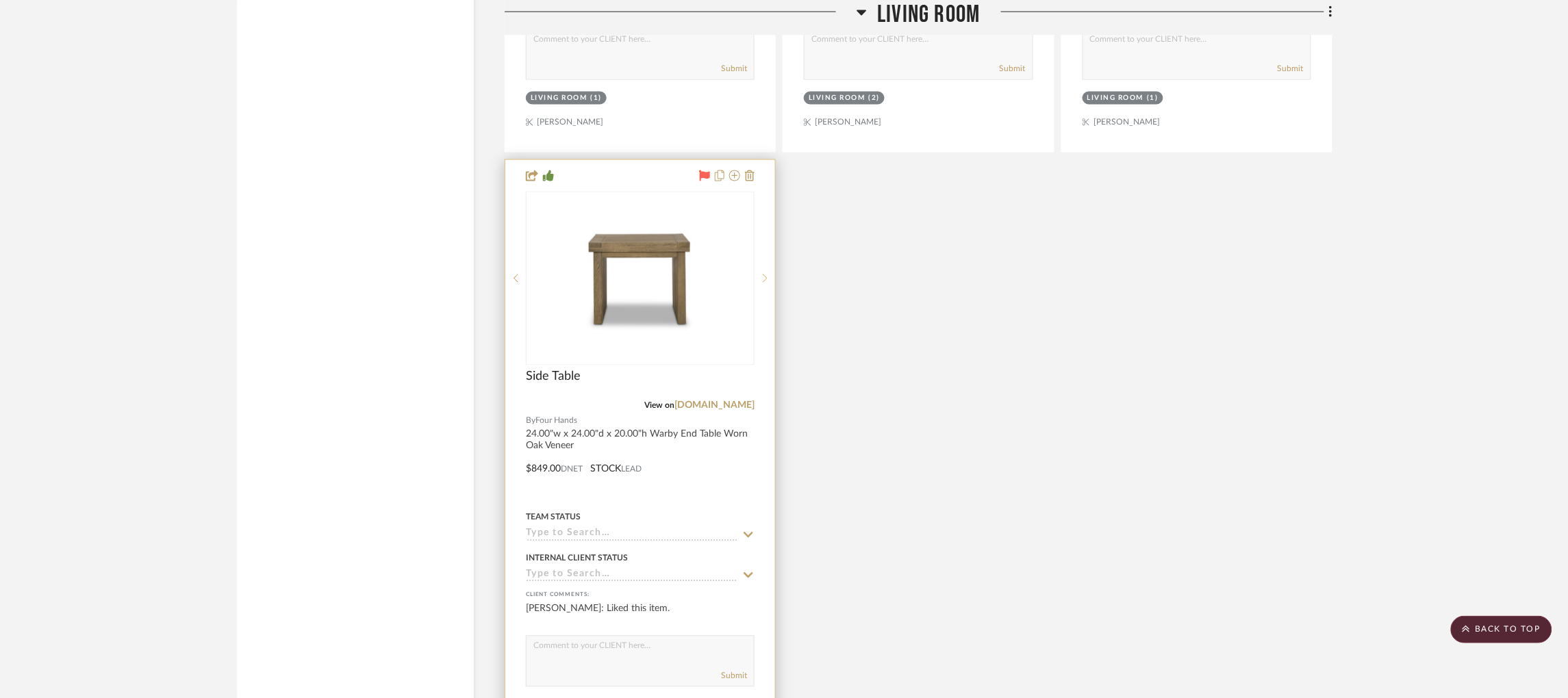
scroll to position [2891, 3]
click at [616, 526] on input at bounding box center [633, 532] width 212 height 13
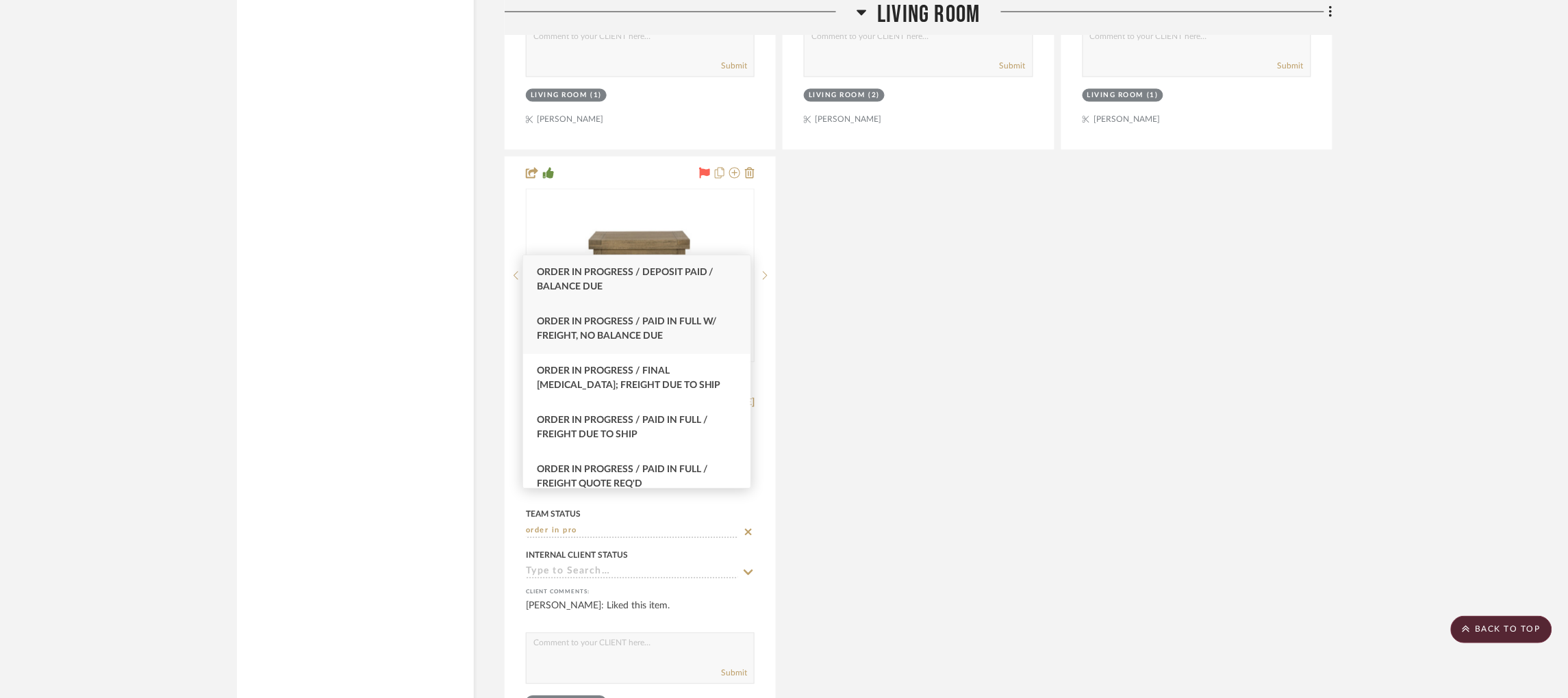
type input "order in pro"
click at [693, 326] on span "Order In Progress / Paid In Full w/ Freight, No Balance due" at bounding box center [628, 328] width 181 height 24
type input "[DATE]"
type input "Order In Progress / Paid In Full w/ Freight, No Balance due"
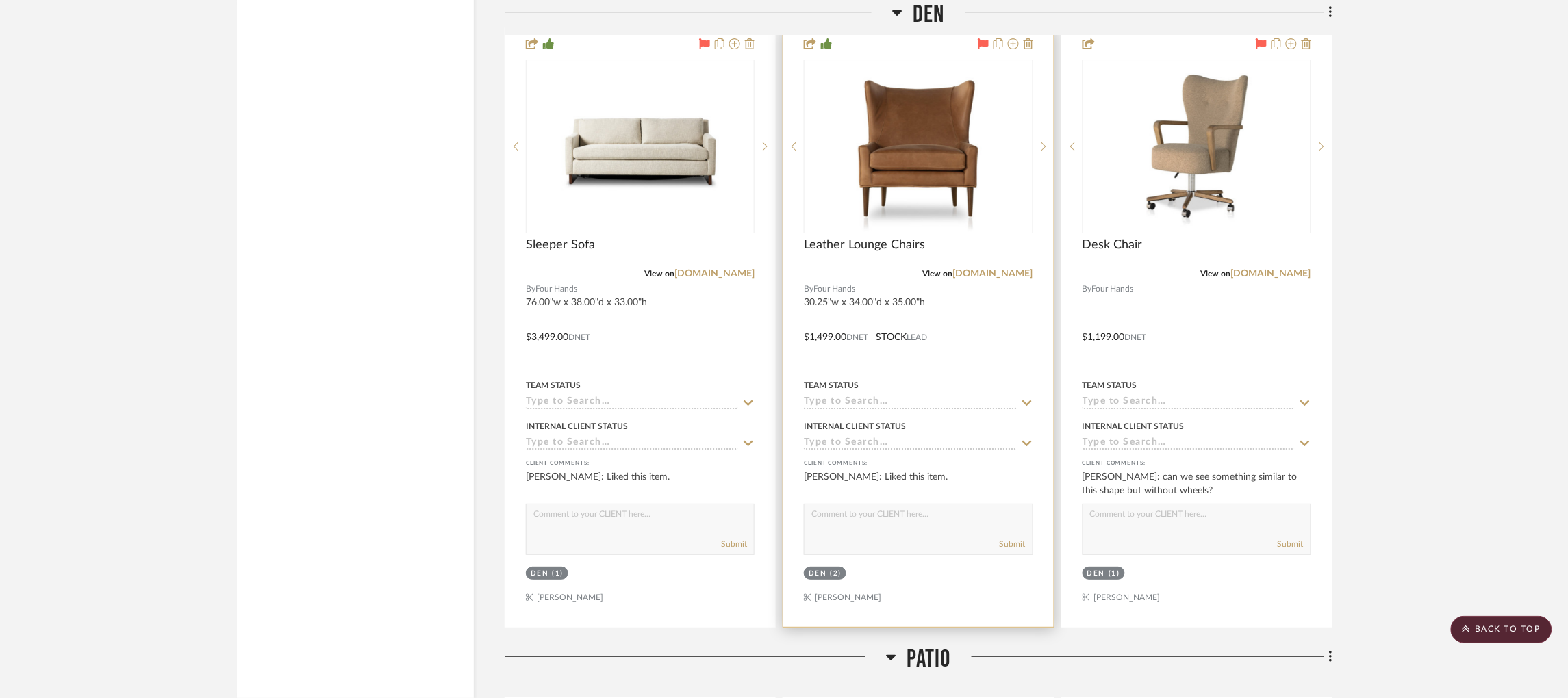
scroll to position [3692, 0]
click at [904, 394] on input at bounding box center [910, 400] width 212 height 13
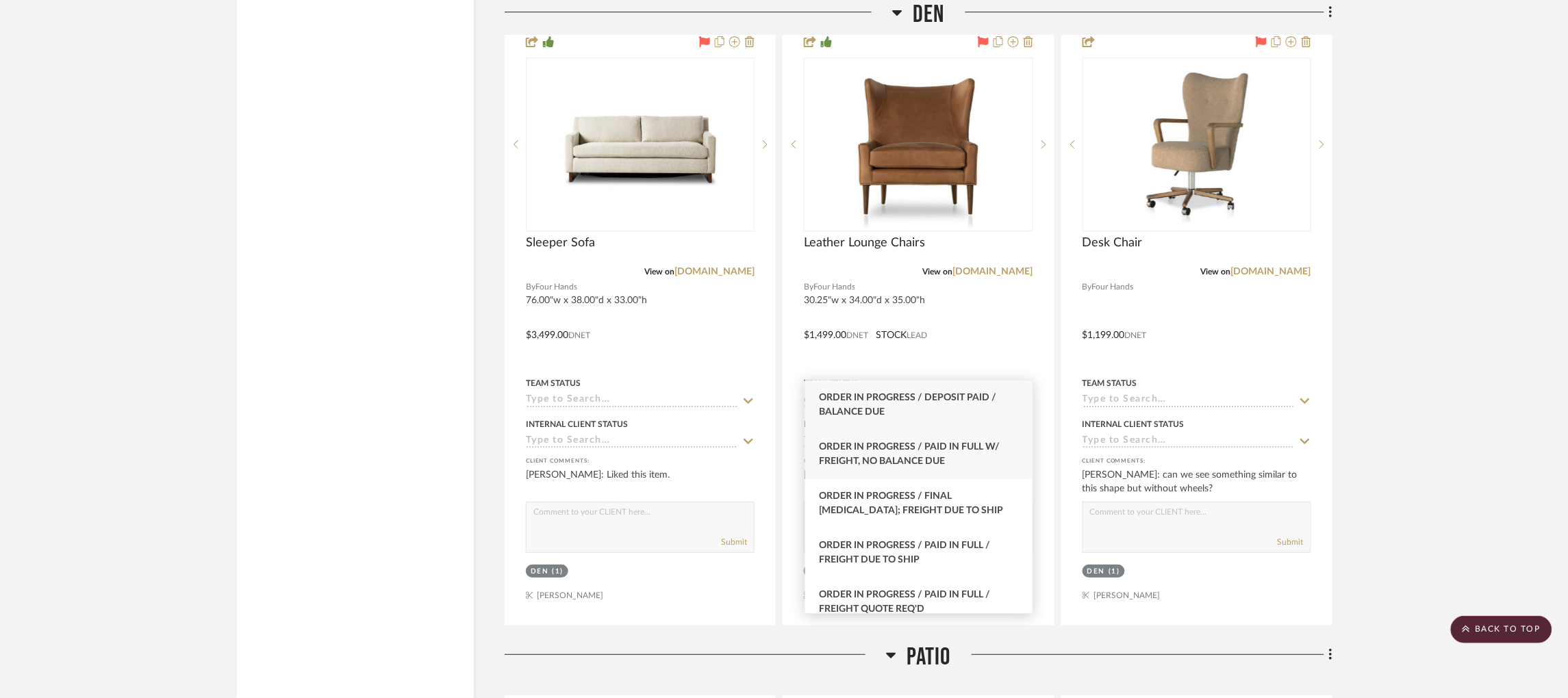
type input "order in p"
click at [955, 458] on div "Order In Progress / Paid In Full w/ Freight, No Balance due" at bounding box center [919, 454] width 227 height 49
type input "[DATE]"
type input "Order In Progress / Paid In Full w/ Freight, No Balance due"
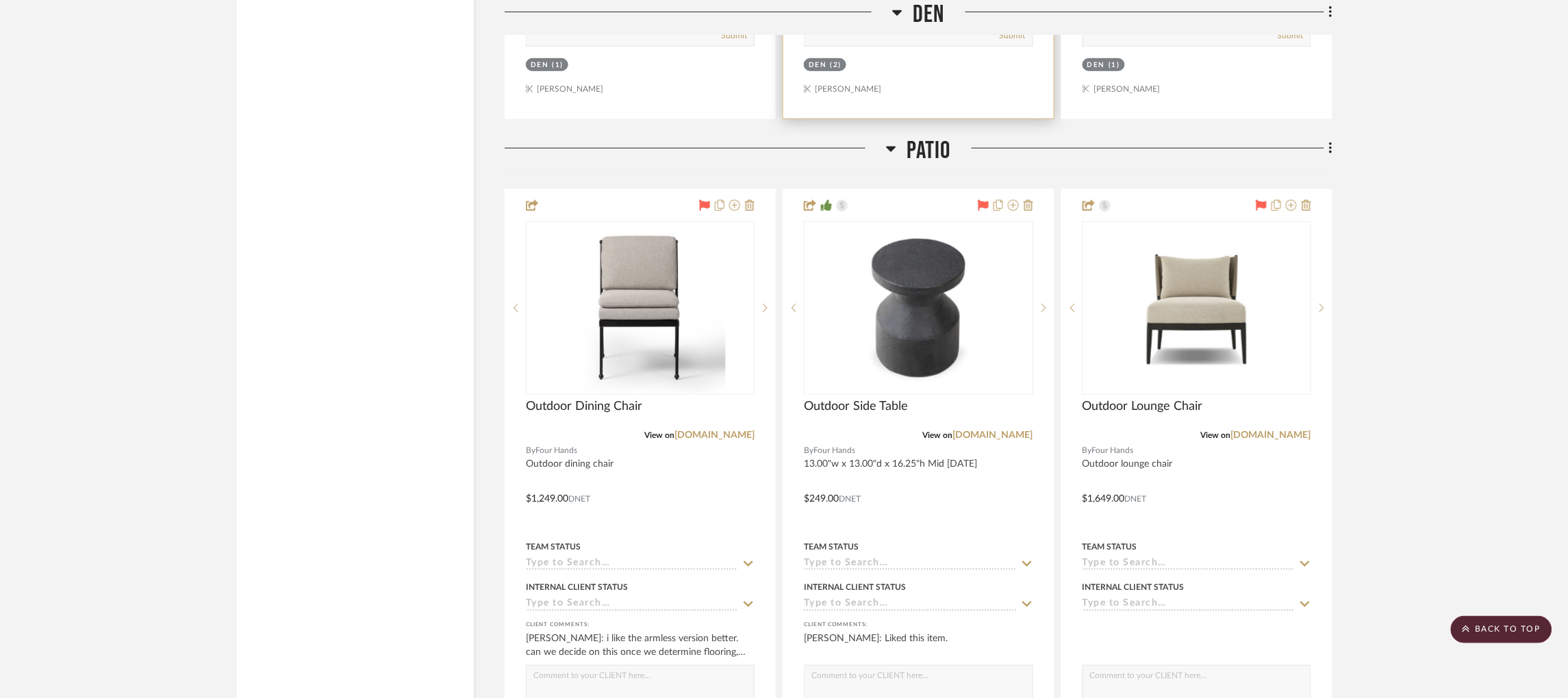
scroll to position [4199, 0]
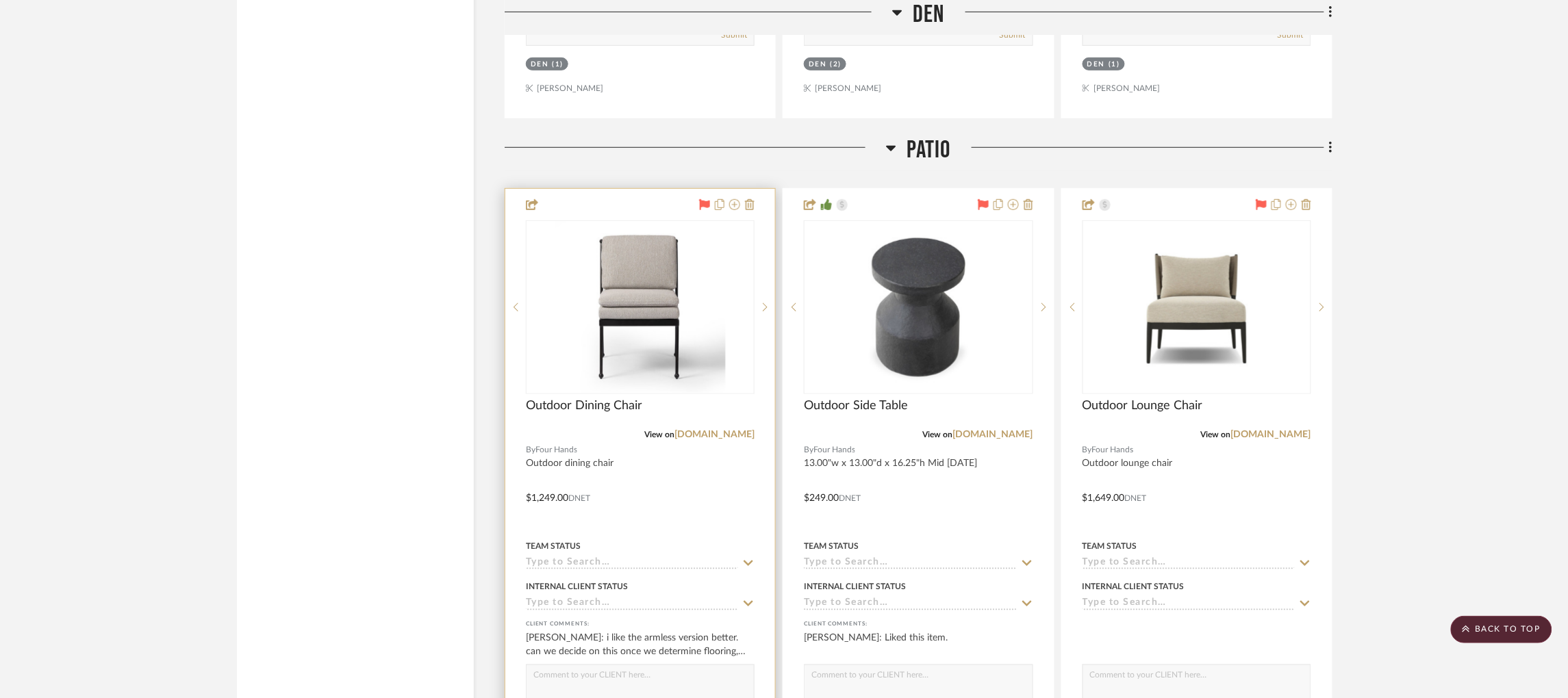
click at [573, 557] on input at bounding box center [633, 563] width 212 height 13
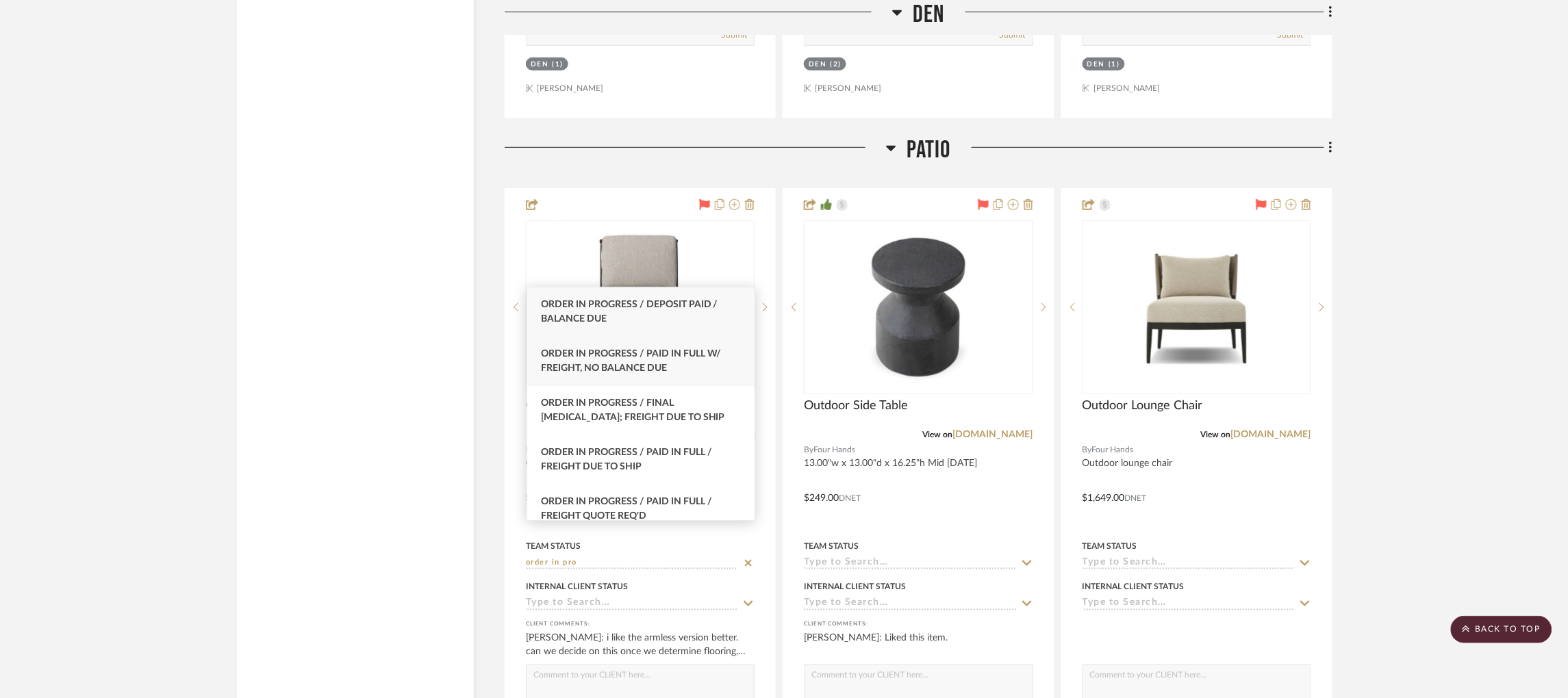
type input "order in pro"
click at [675, 367] on div "Order In Progress / Paid In Full w/ Freight, No Balance due" at bounding box center [640, 361] width 227 height 49
type input "[DATE]"
type input "Order In Progress / Paid In Full w/ Freight, No Balance due"
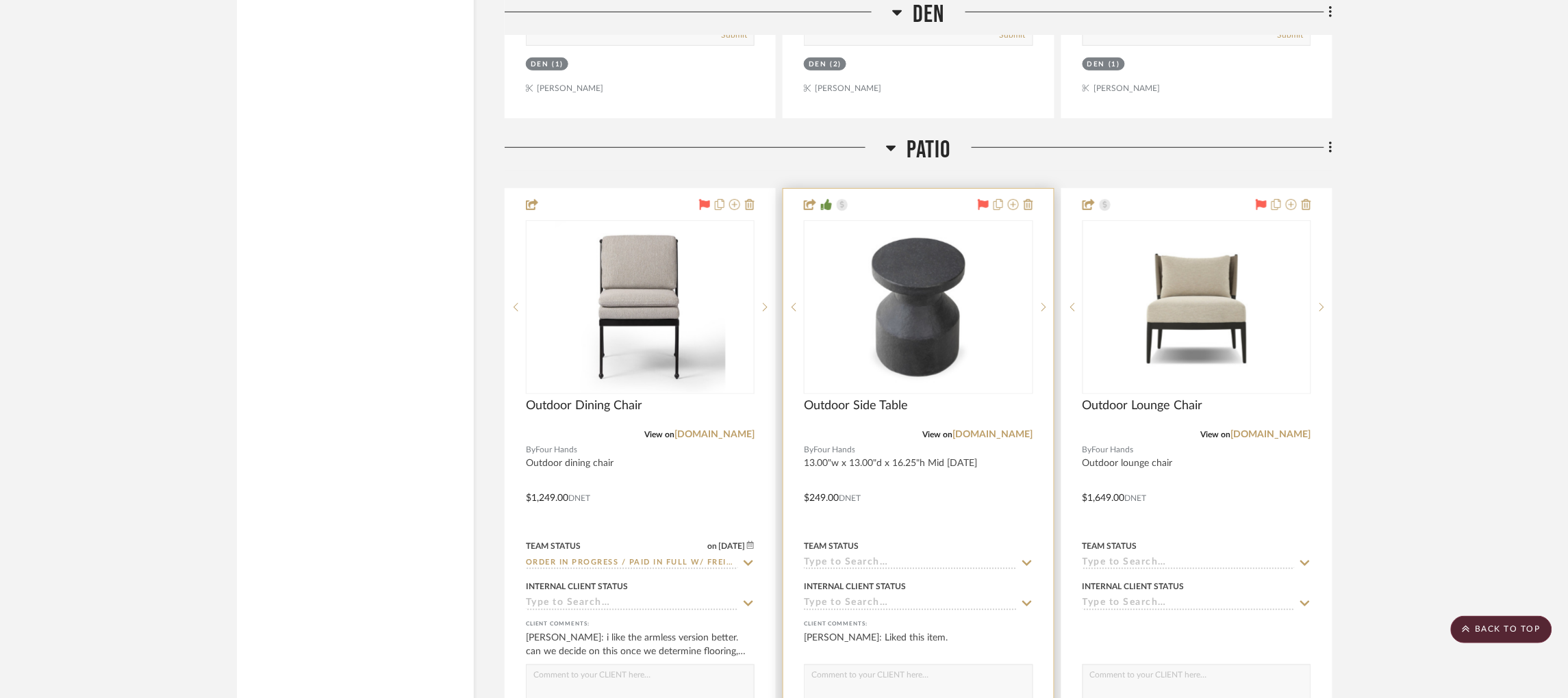
click at [844, 557] on input at bounding box center [910, 563] width 212 height 13
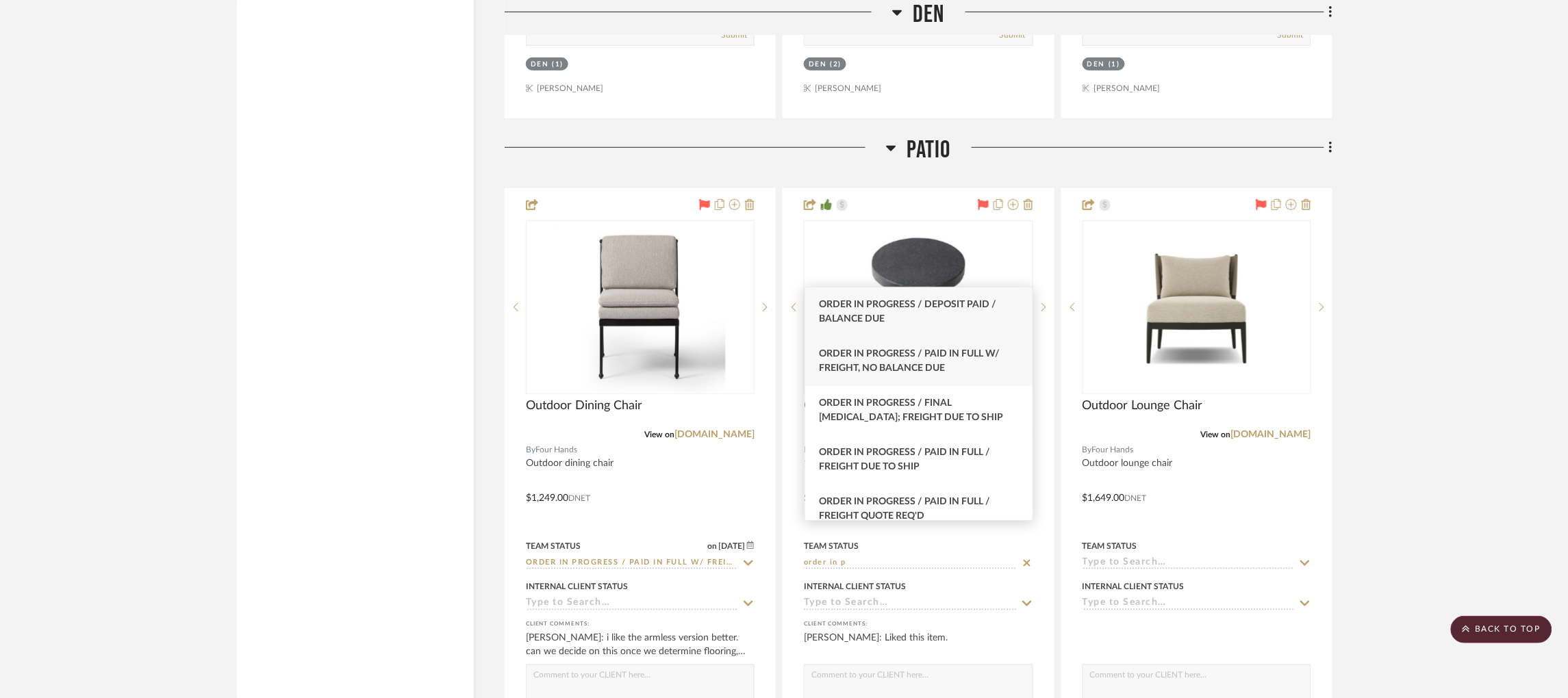
type input "order in p"
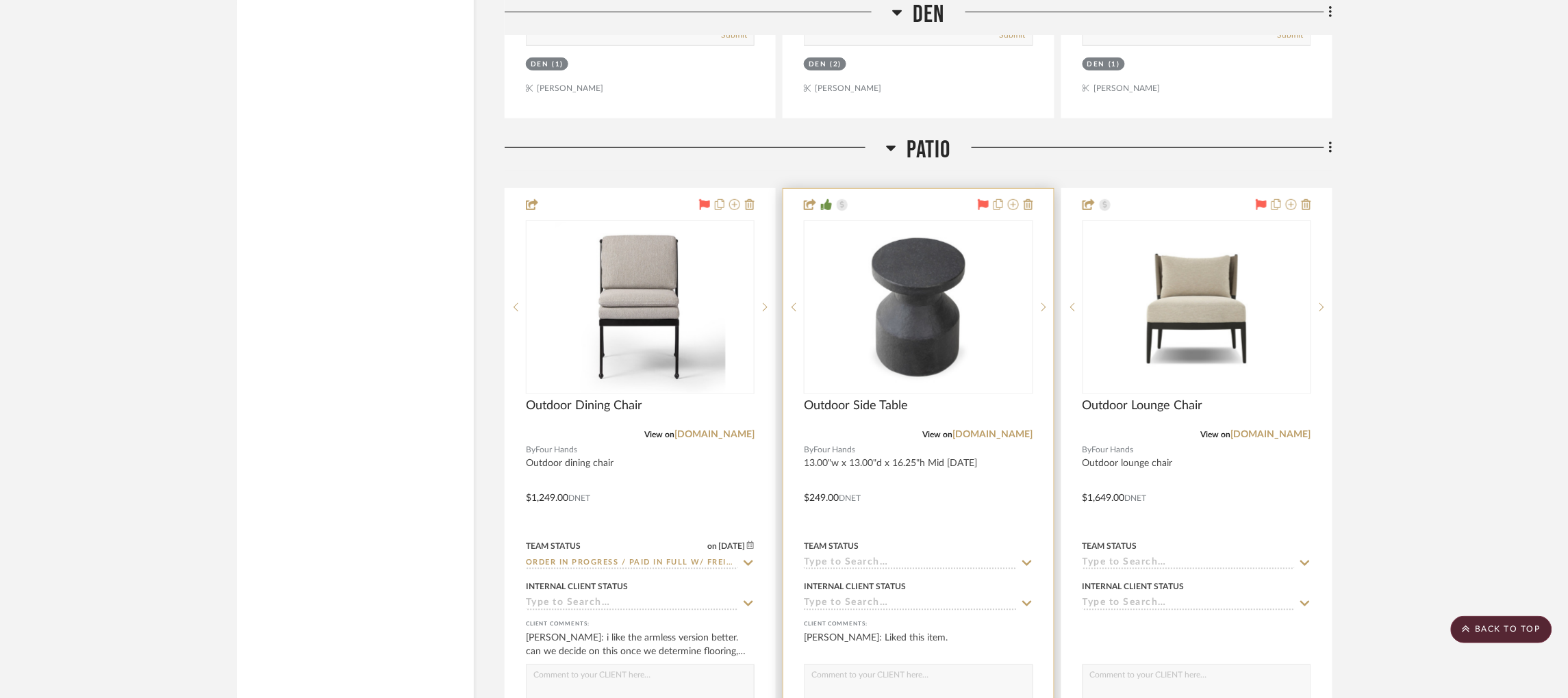
click at [866, 557] on input at bounding box center [910, 563] width 212 height 13
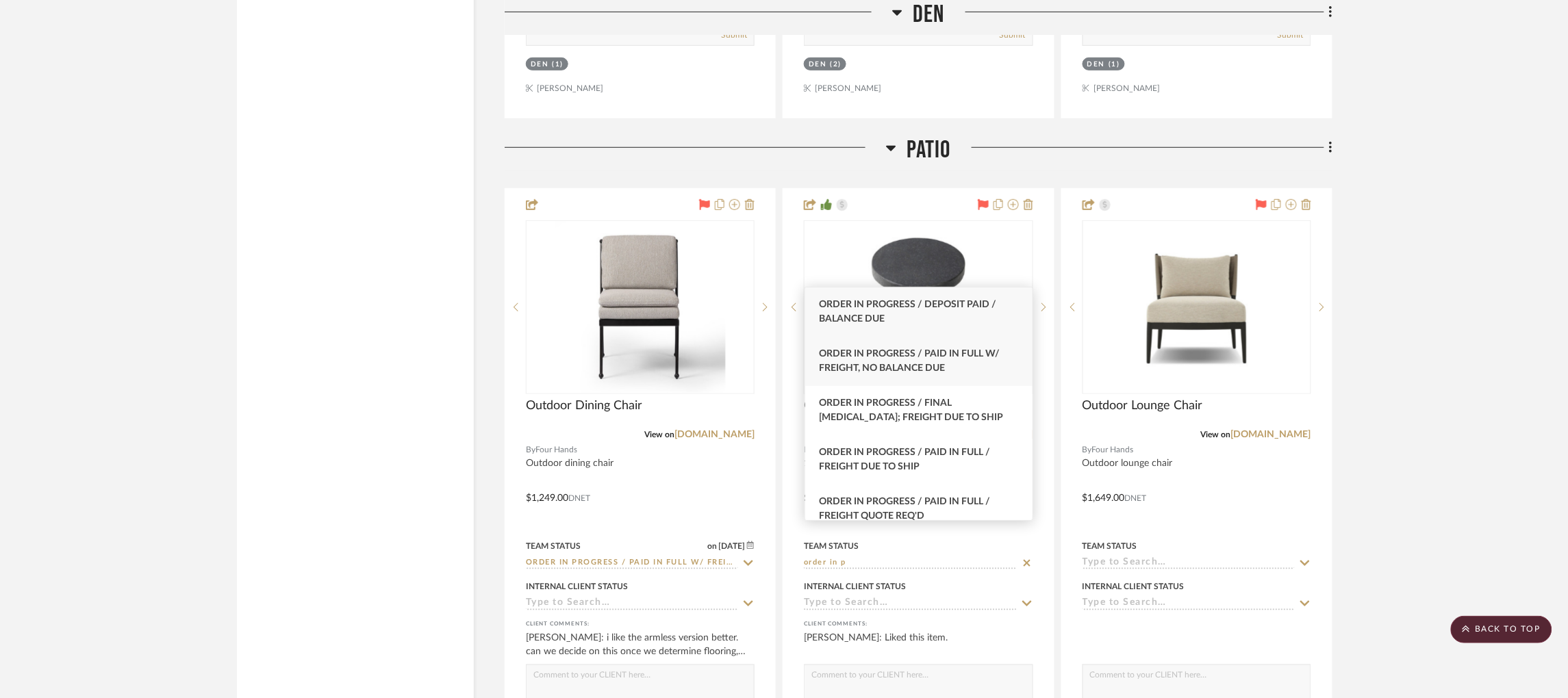
type input "order in p"
click at [952, 357] on span "Order In Progress / Paid In Full w/ Freight, No Balance due" at bounding box center [909, 361] width 181 height 24
type input "[DATE]"
type input "Order In Progress / Paid In Full w/ Freight, No Balance due"
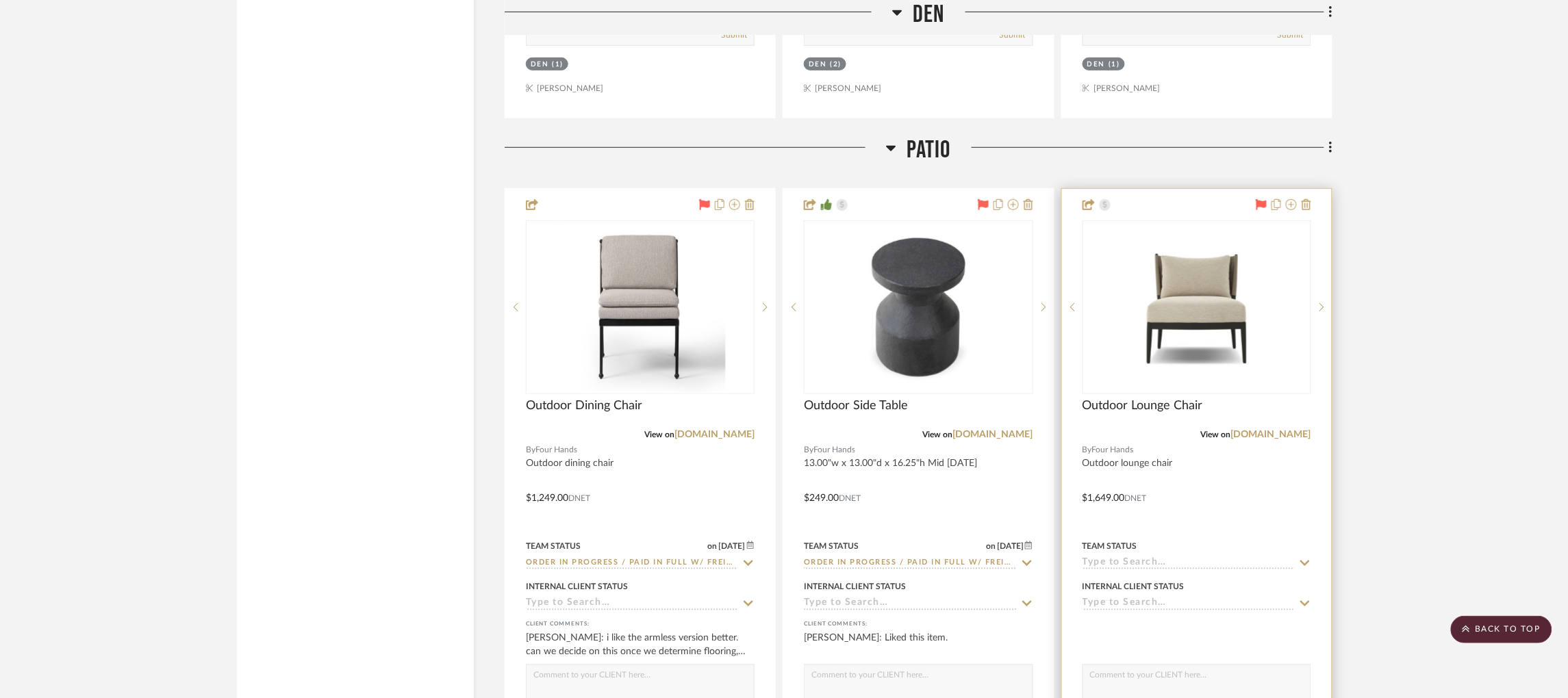
click at [1116, 557] on input at bounding box center [1188, 563] width 212 height 13
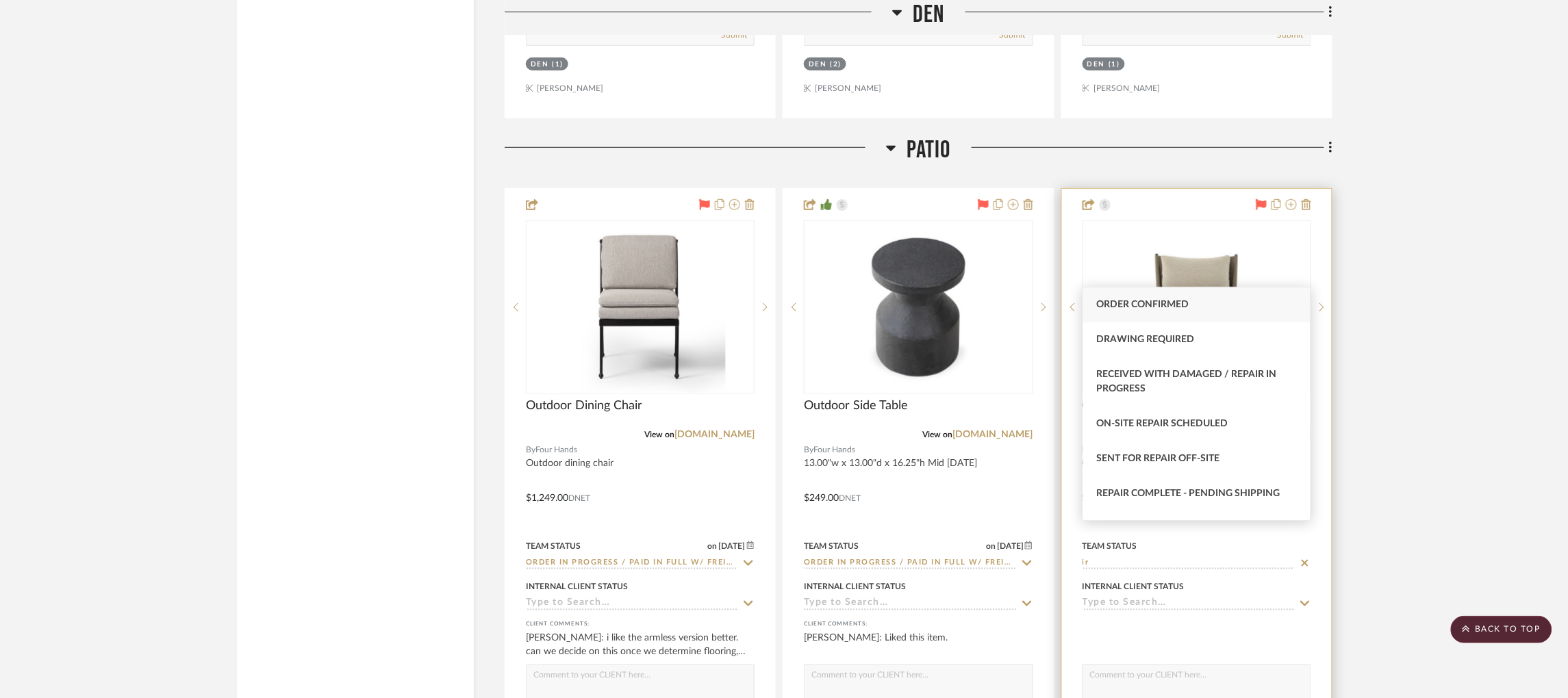
type input "i"
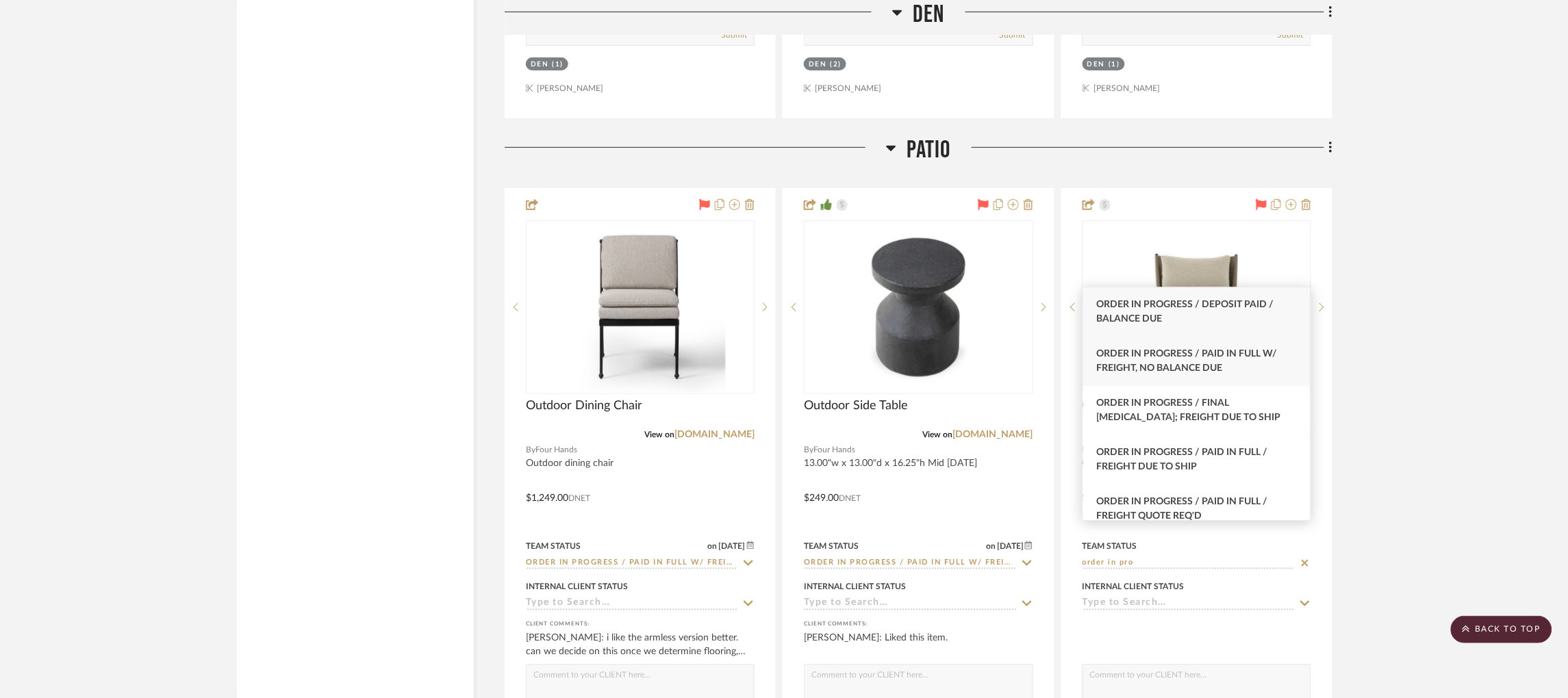
type input "order in pro"
click at [1211, 361] on div "Order In Progress / Paid In Full w/ Freight, No Balance due" at bounding box center [1196, 361] width 227 height 49
type input "[DATE]"
type input "Order In Progress / Paid In Full w/ Freight, No Balance due"
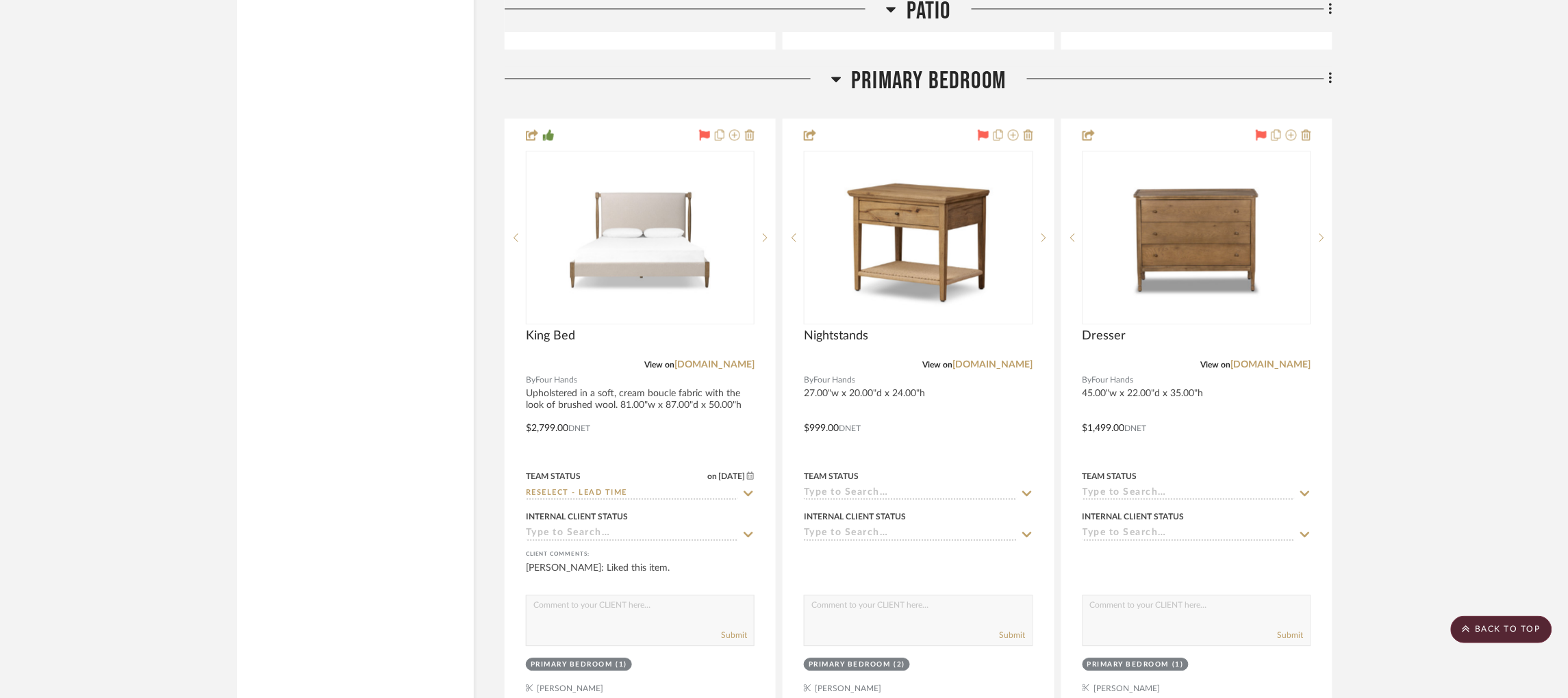
scroll to position [4940, 0]
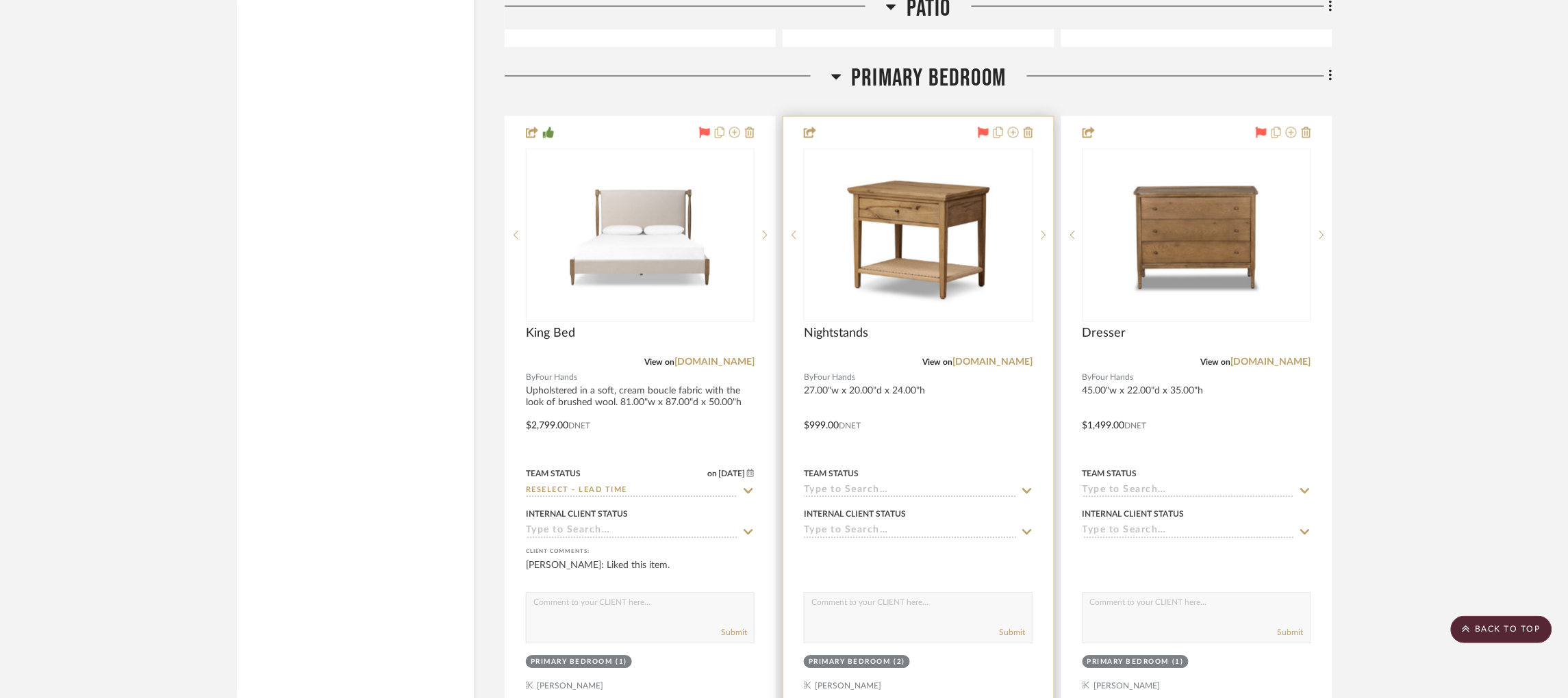
click at [874, 465] on div "Team Status" at bounding box center [918, 481] width 228 height 32
click at [875, 485] on input at bounding box center [910, 491] width 212 height 13
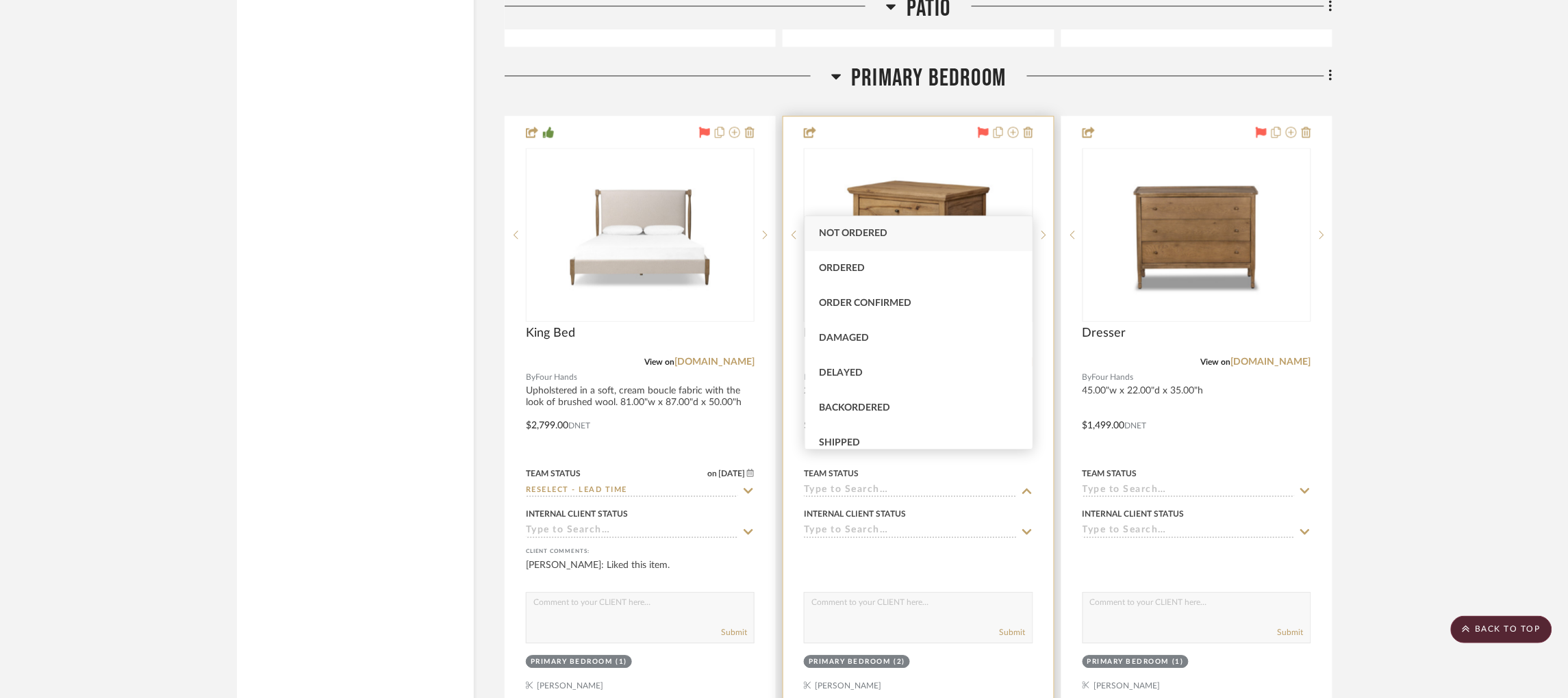
type input "r"
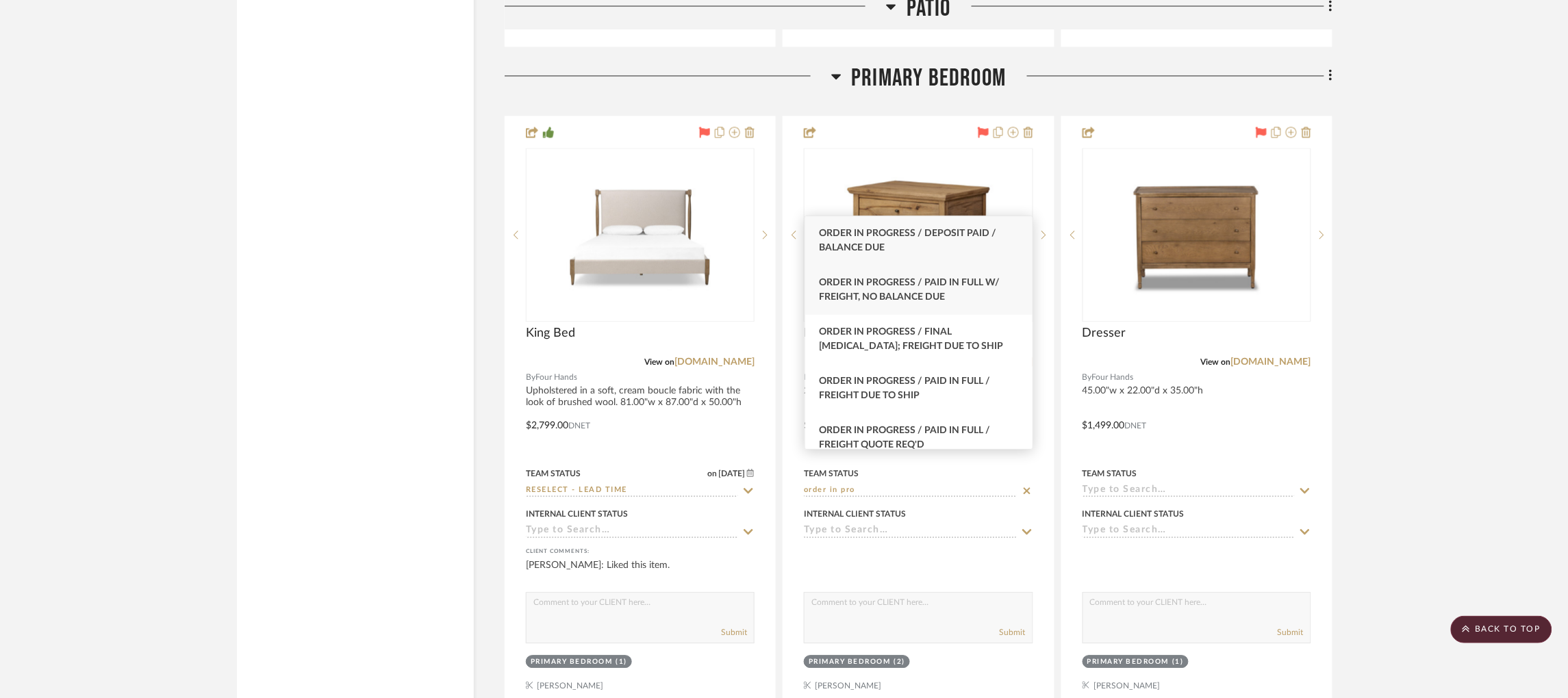
type input "order in pro"
click at [907, 292] on span "Order In Progress / Paid In Full w/ Freight, No Balance due" at bounding box center [909, 290] width 181 height 24
type input "[DATE]"
type input "Order In Progress / Paid In Full w/ Freight, No Balance due"
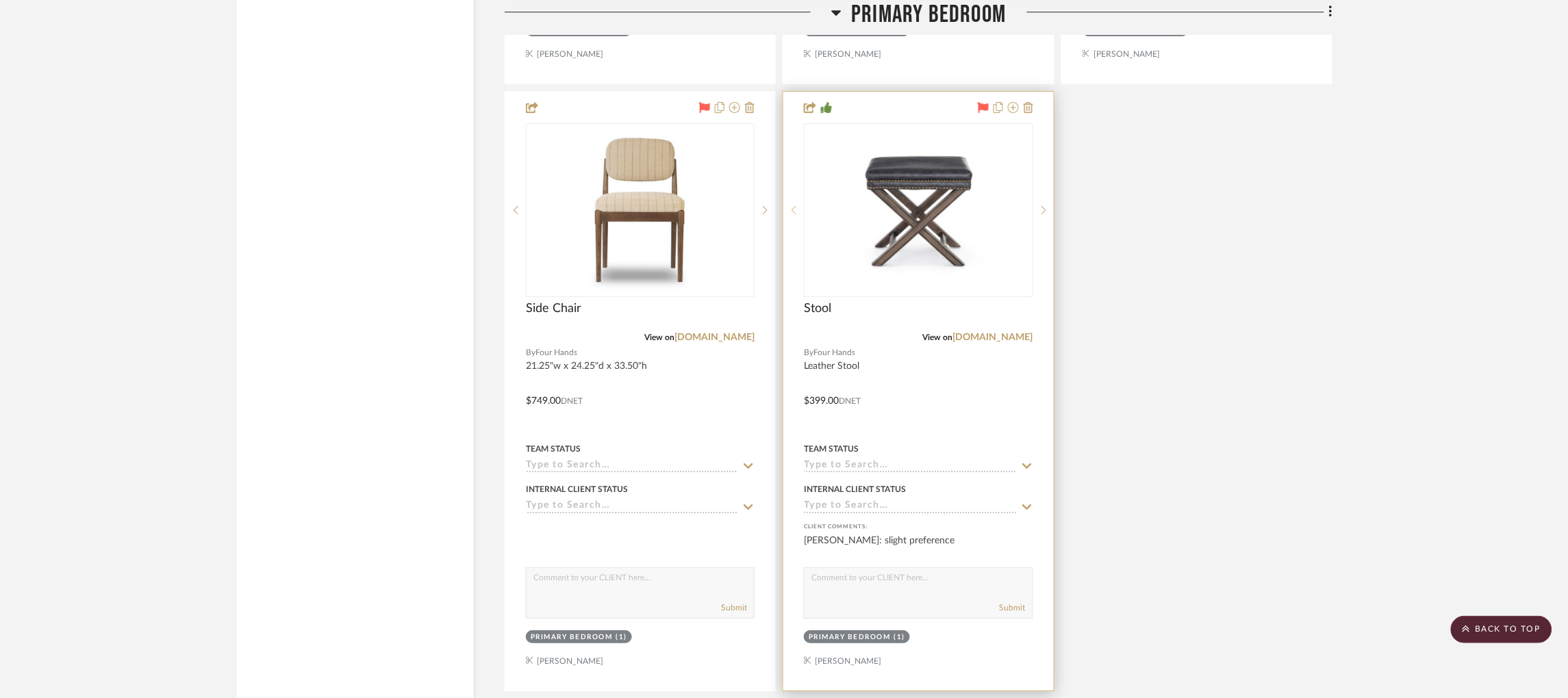
scroll to position [5573, 1]
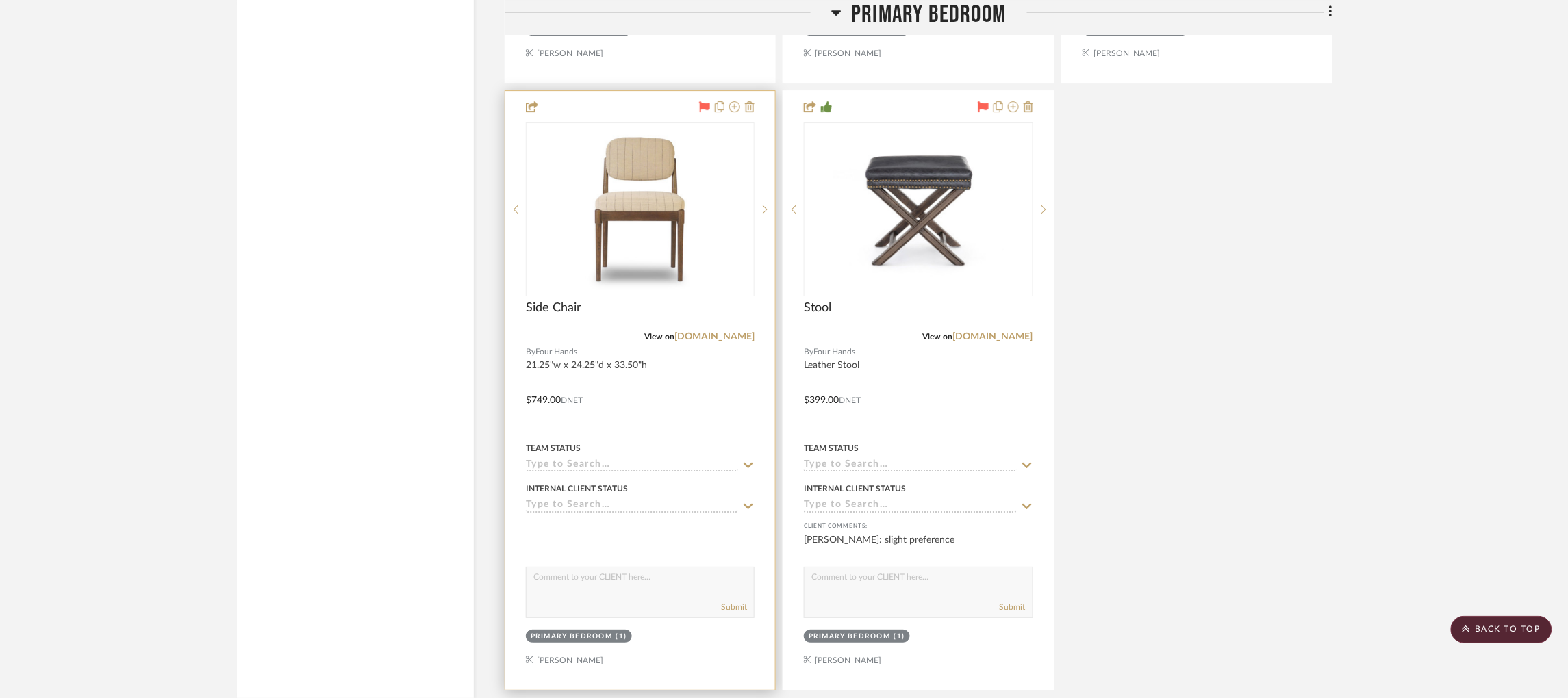
click at [592, 459] on input at bounding box center [633, 465] width 212 height 13
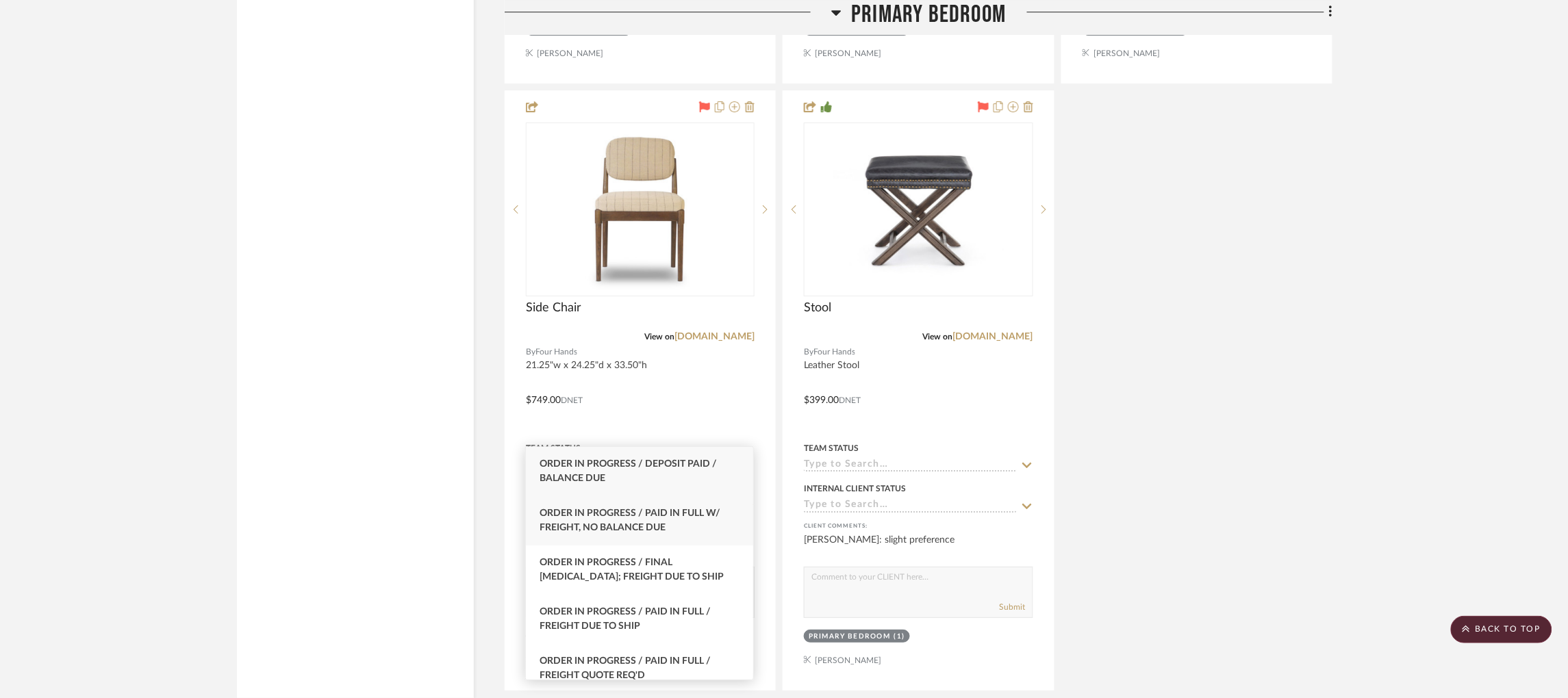
type input "order in pro"
click at [651, 521] on div "Order In Progress / Paid In Full w/ Freight, No Balance due" at bounding box center [639, 521] width 227 height 49
type input "[DATE]"
type input "Order In Progress / Paid In Full w/ Freight, No Balance due"
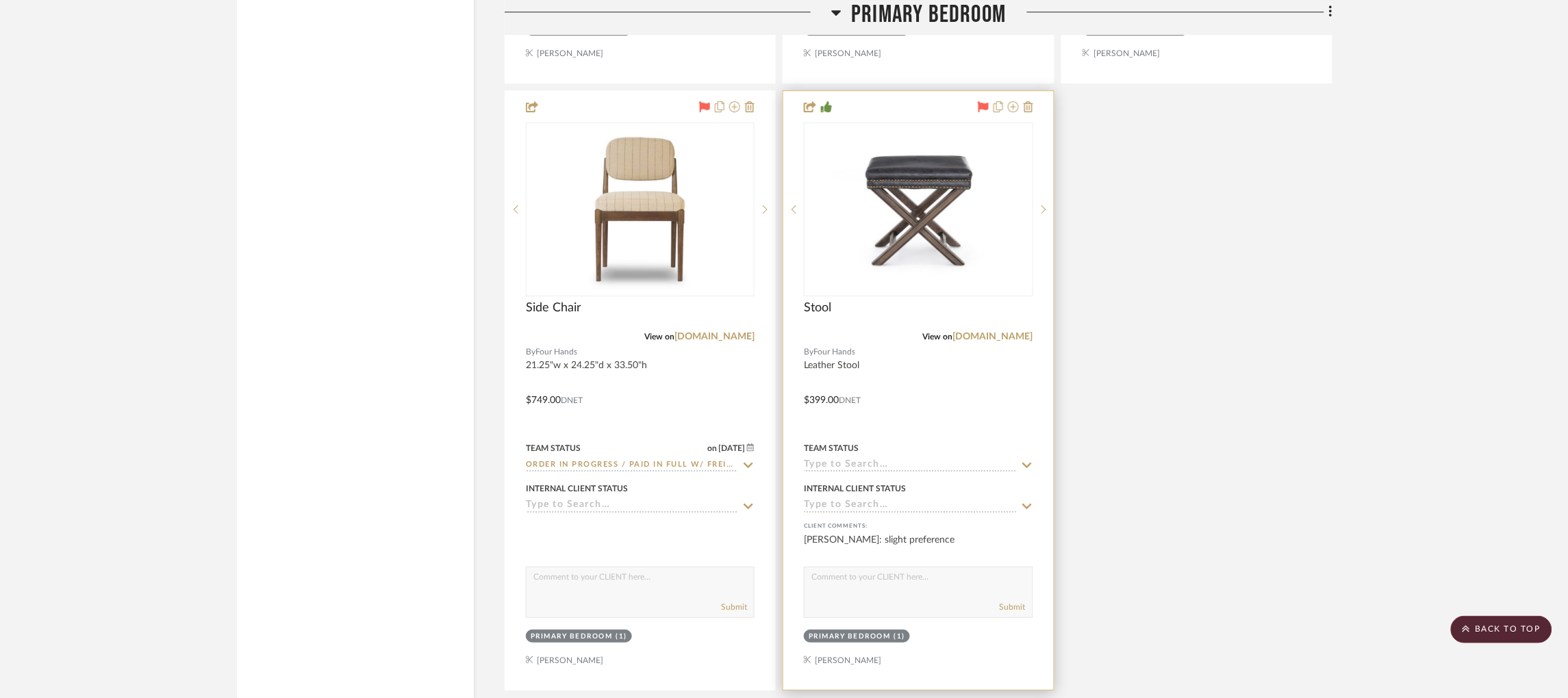
click at [886, 459] on input at bounding box center [910, 465] width 212 height 13
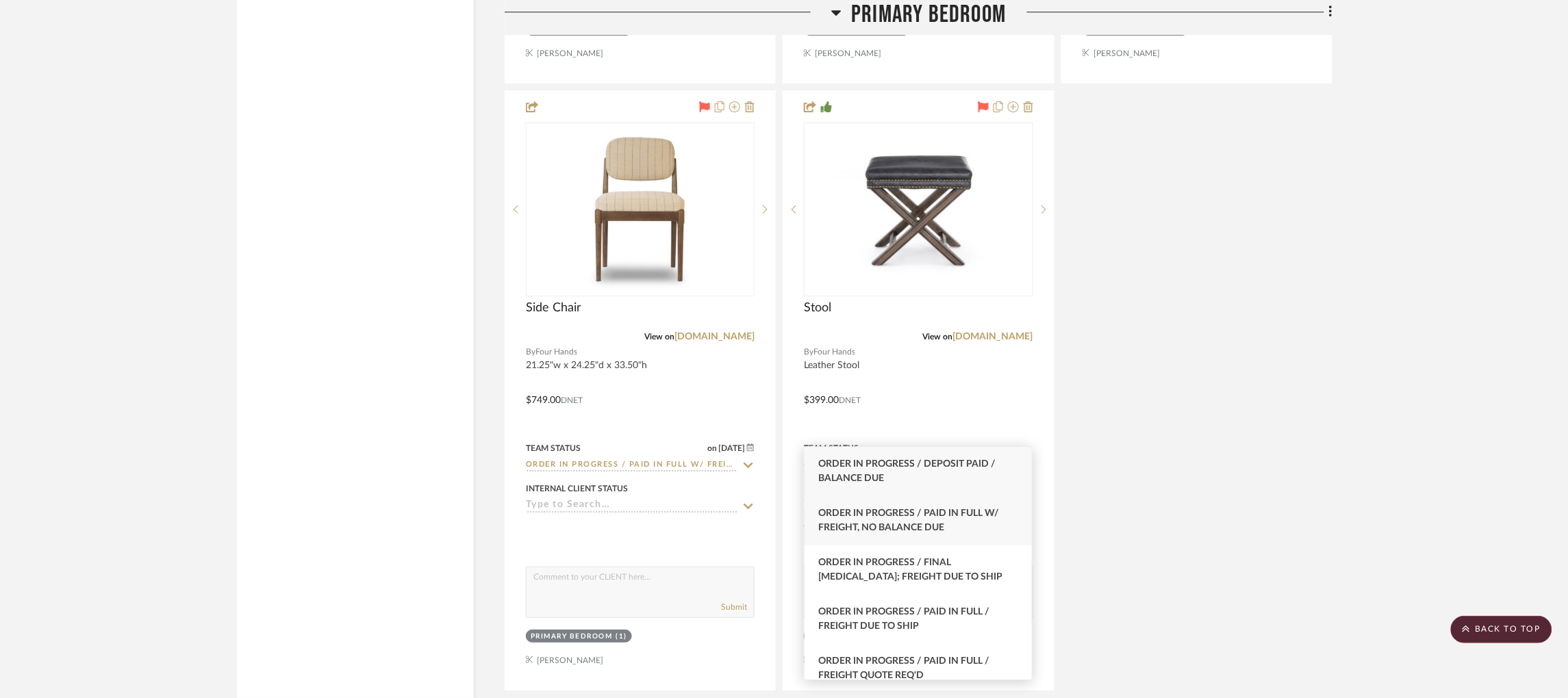
type input "order in pro"
click at [923, 528] on span "Order In Progress / Paid In Full w/ Freight, No Balance due" at bounding box center [909, 520] width 181 height 24
type input "[DATE]"
type input "Order In Progress / Paid In Full w/ Freight, No Balance due"
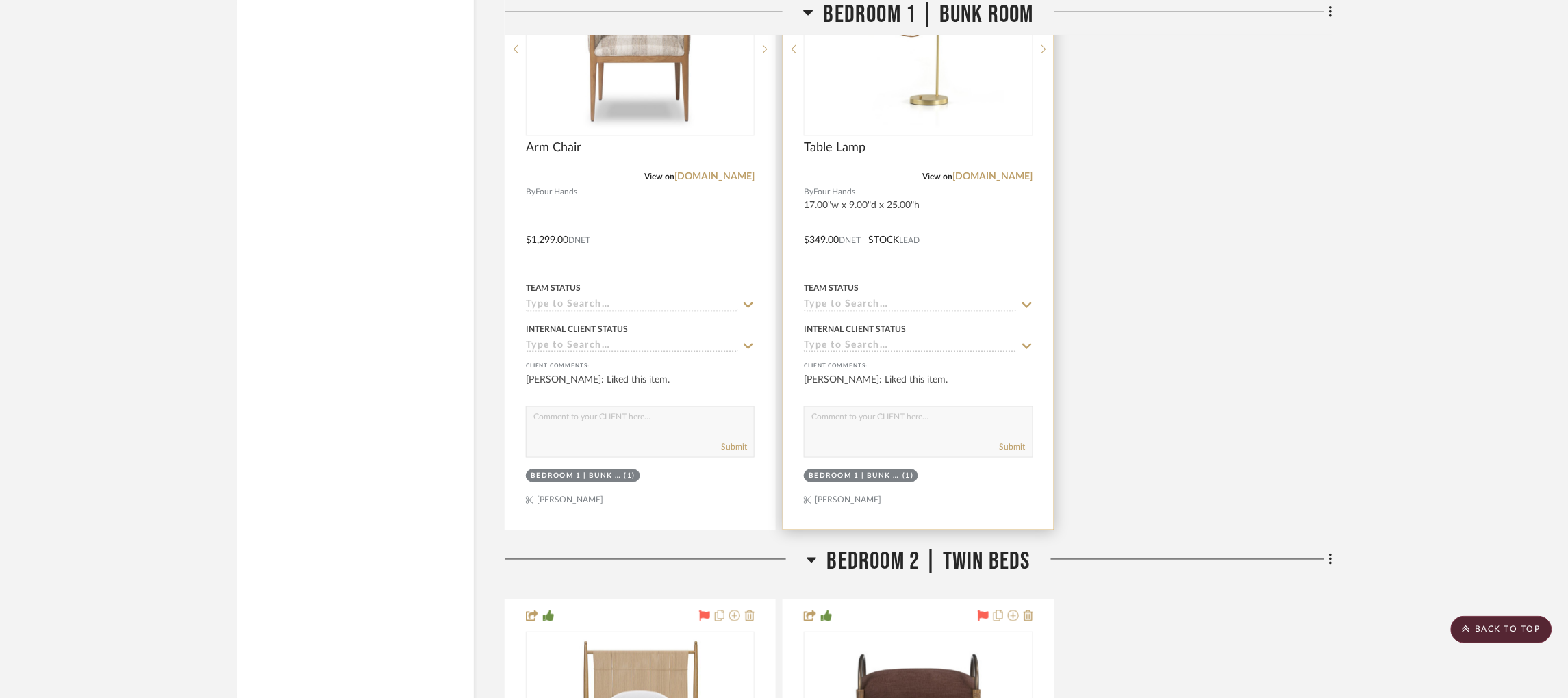
scroll to position [6403, 1]
click at [841, 298] on input at bounding box center [910, 304] width 212 height 13
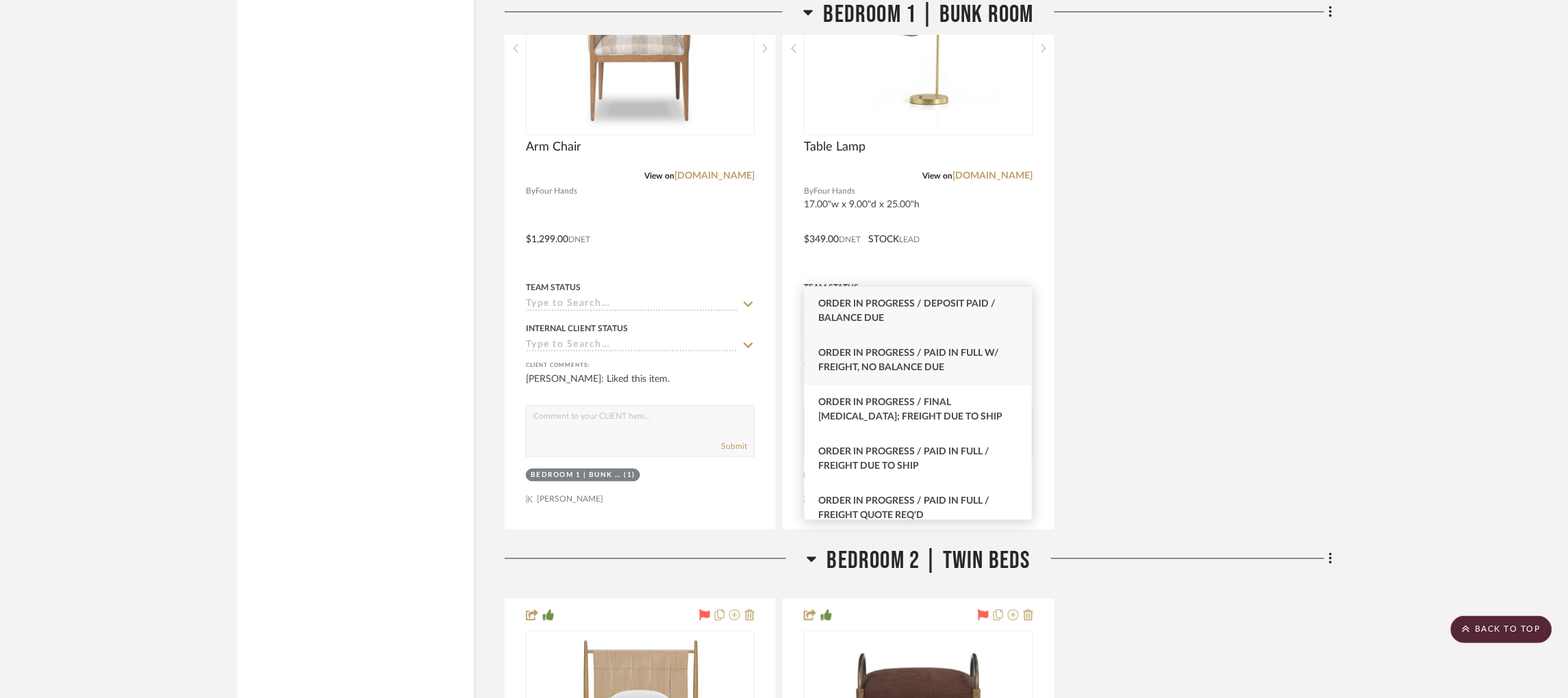
type input "order in p"
click at [941, 363] on span "Order In Progress / Paid In Full w/ Freight, No Balance due" at bounding box center [909, 360] width 181 height 24
type input "[DATE]"
type input "Order In Progress / Paid In Full w/ Freight, No Balance due"
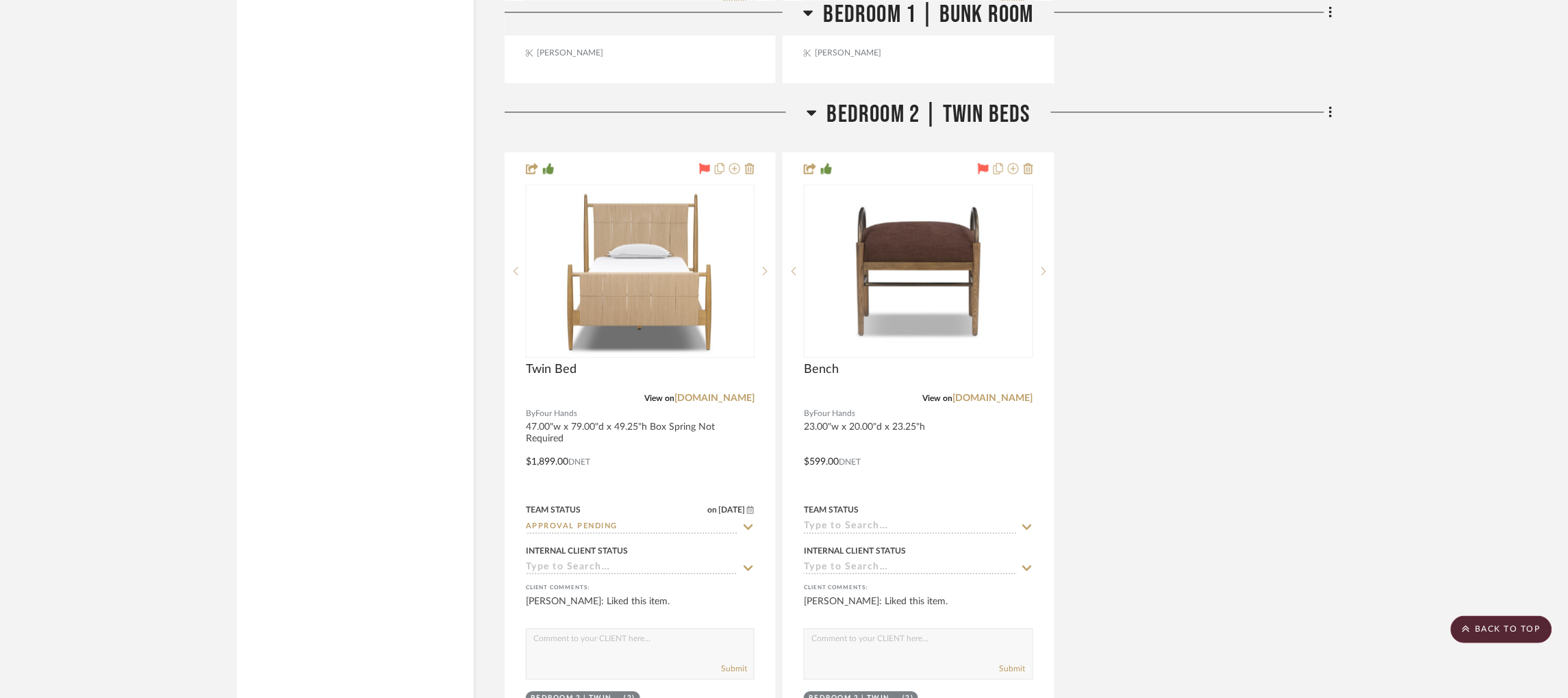
scroll to position [6857, 1]
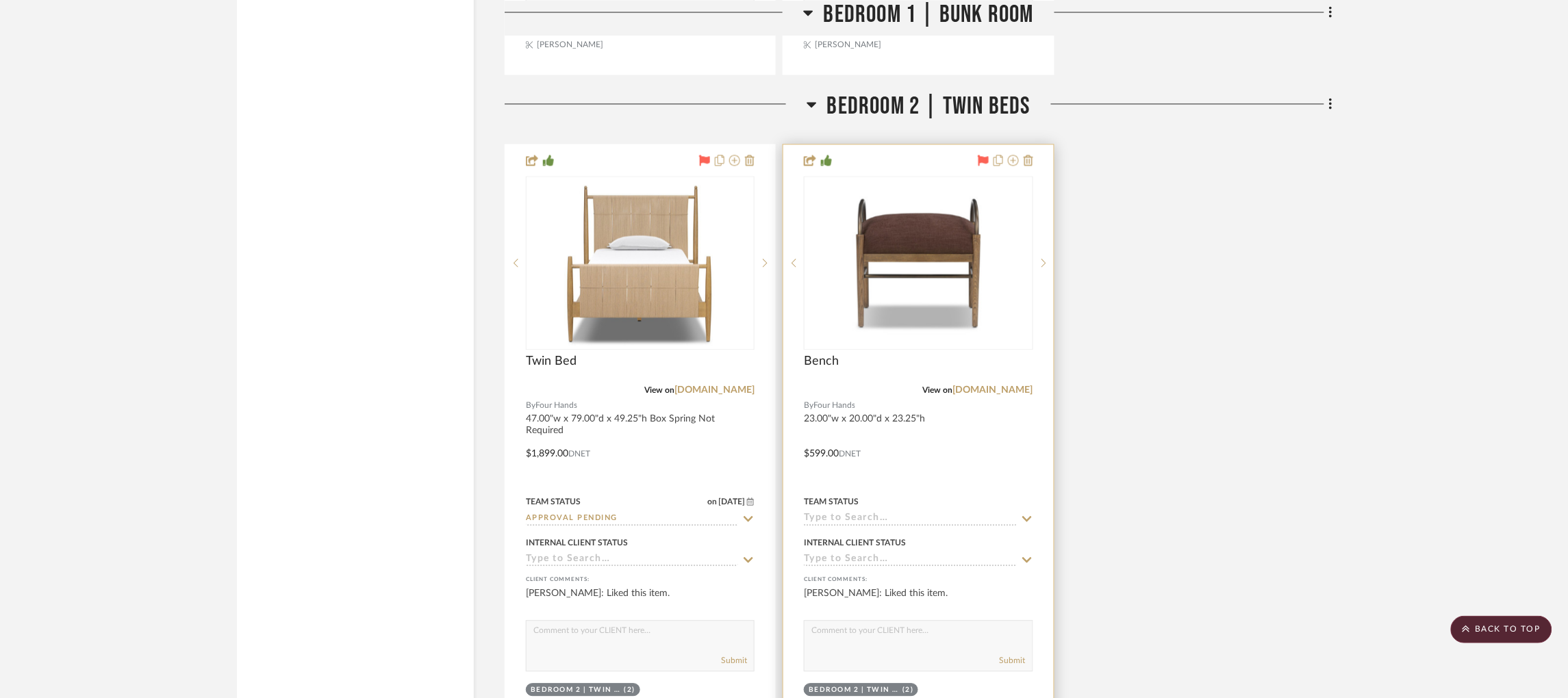
click at [869, 513] on input at bounding box center [910, 519] width 212 height 13
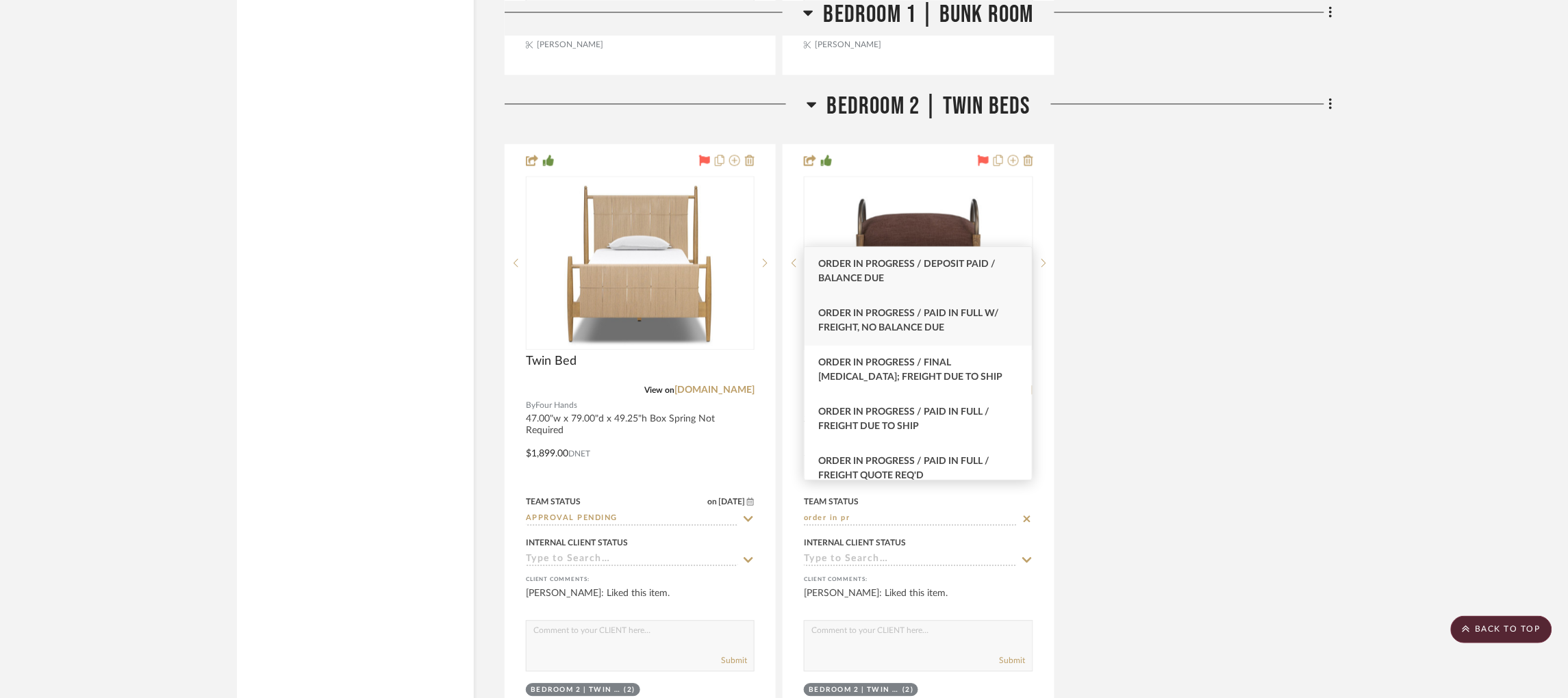
type input "order in pr"
click at [938, 325] on span "Order In Progress / Paid In Full w/ Freight, No Balance due" at bounding box center [909, 320] width 181 height 24
type input "[DATE]"
type input "Order In Progress / Paid In Full w/ Freight, No Balance due"
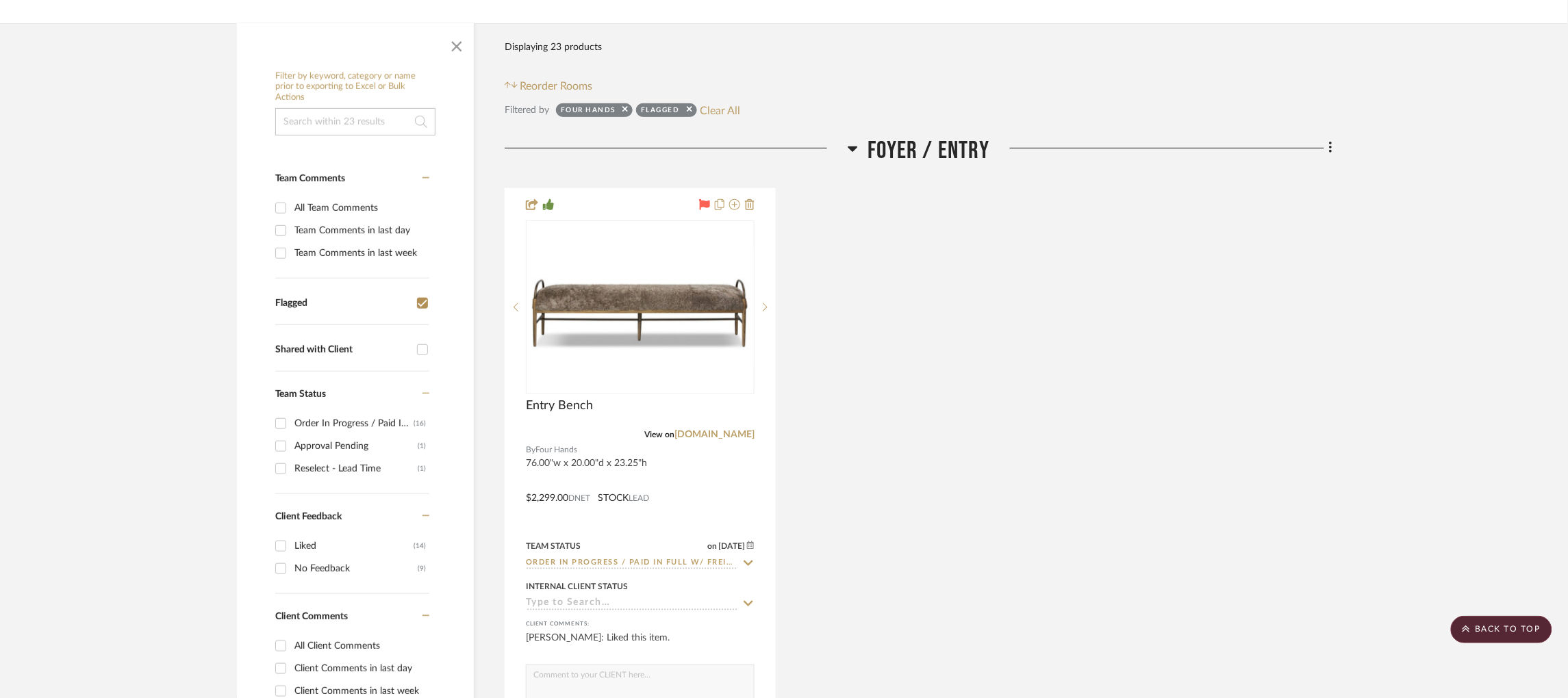
scroll to position [0, 3]
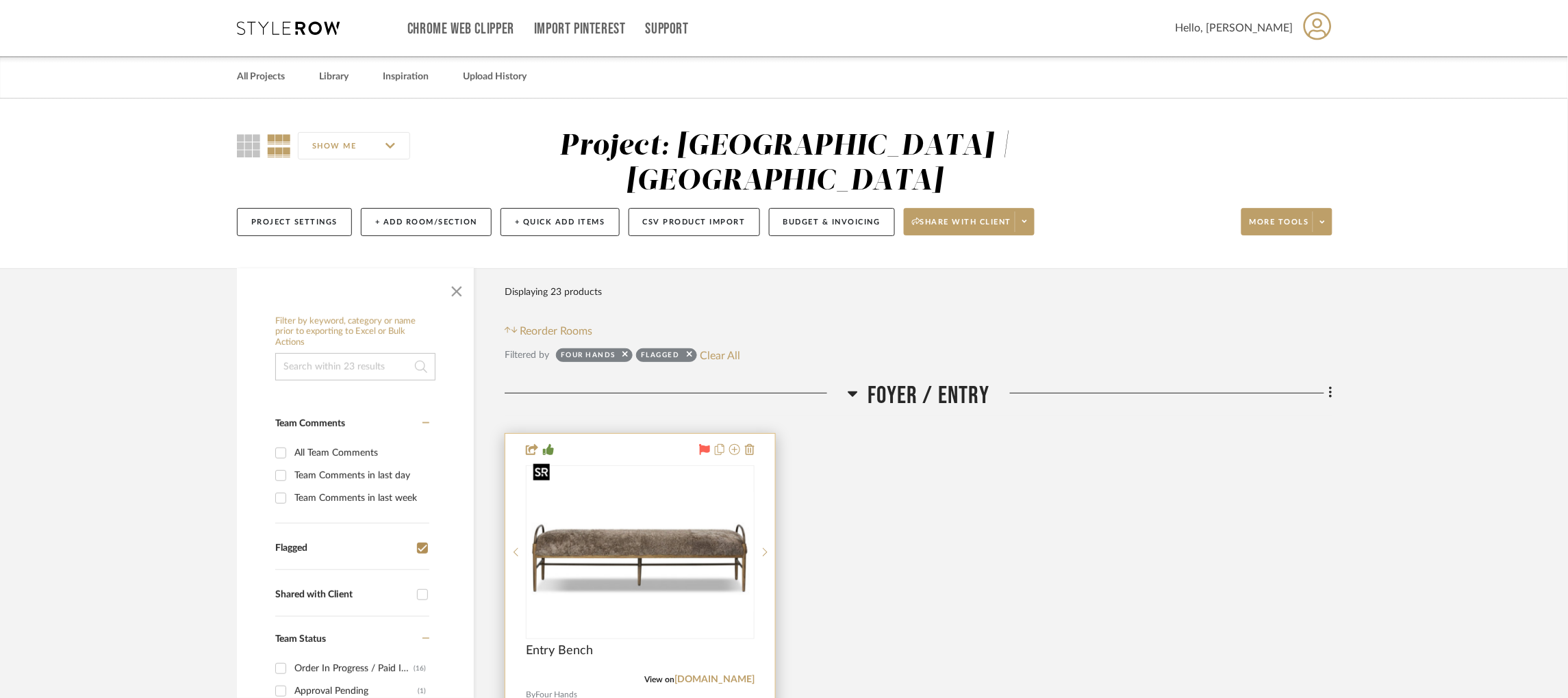
click at [633, 530] on img "0" at bounding box center [640, 552] width 226 height 121
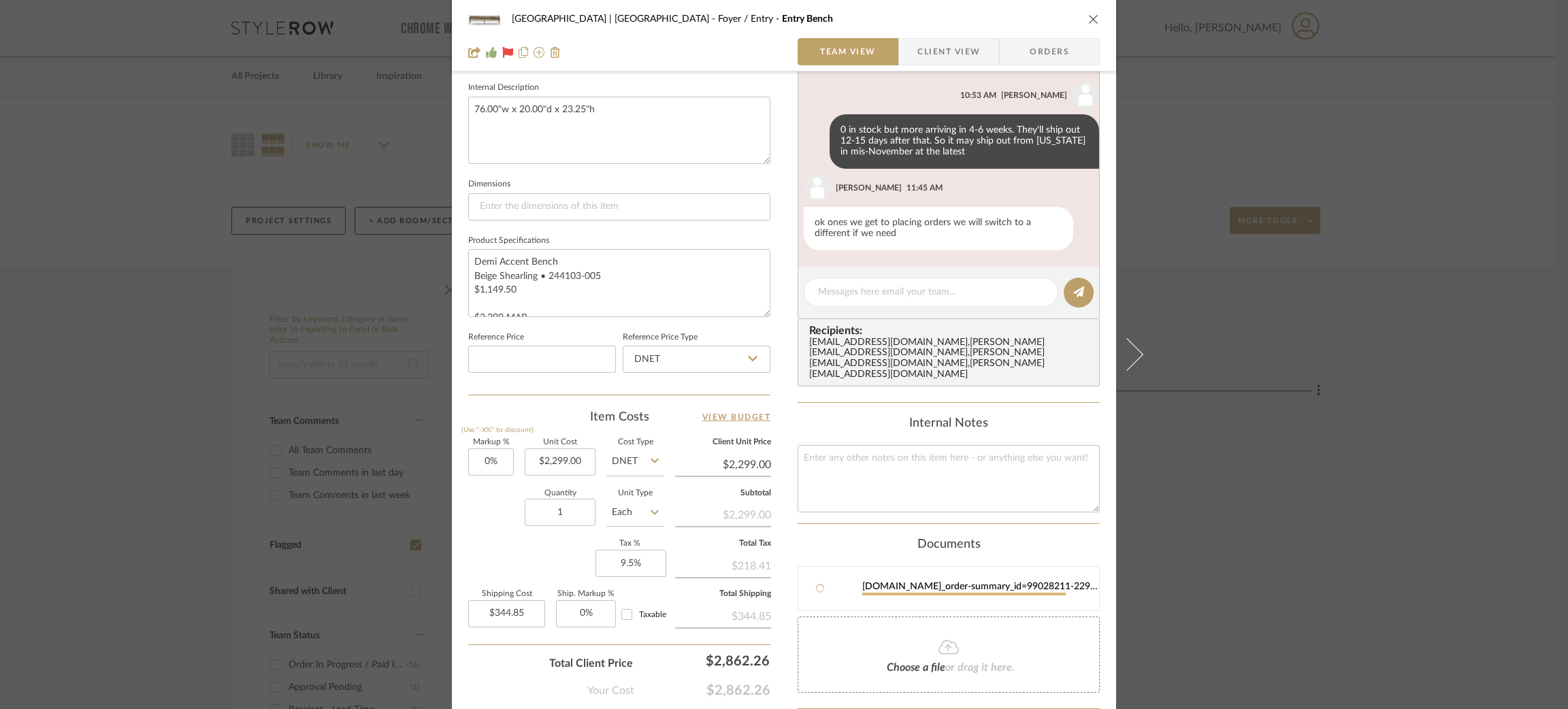
scroll to position [610, 0]
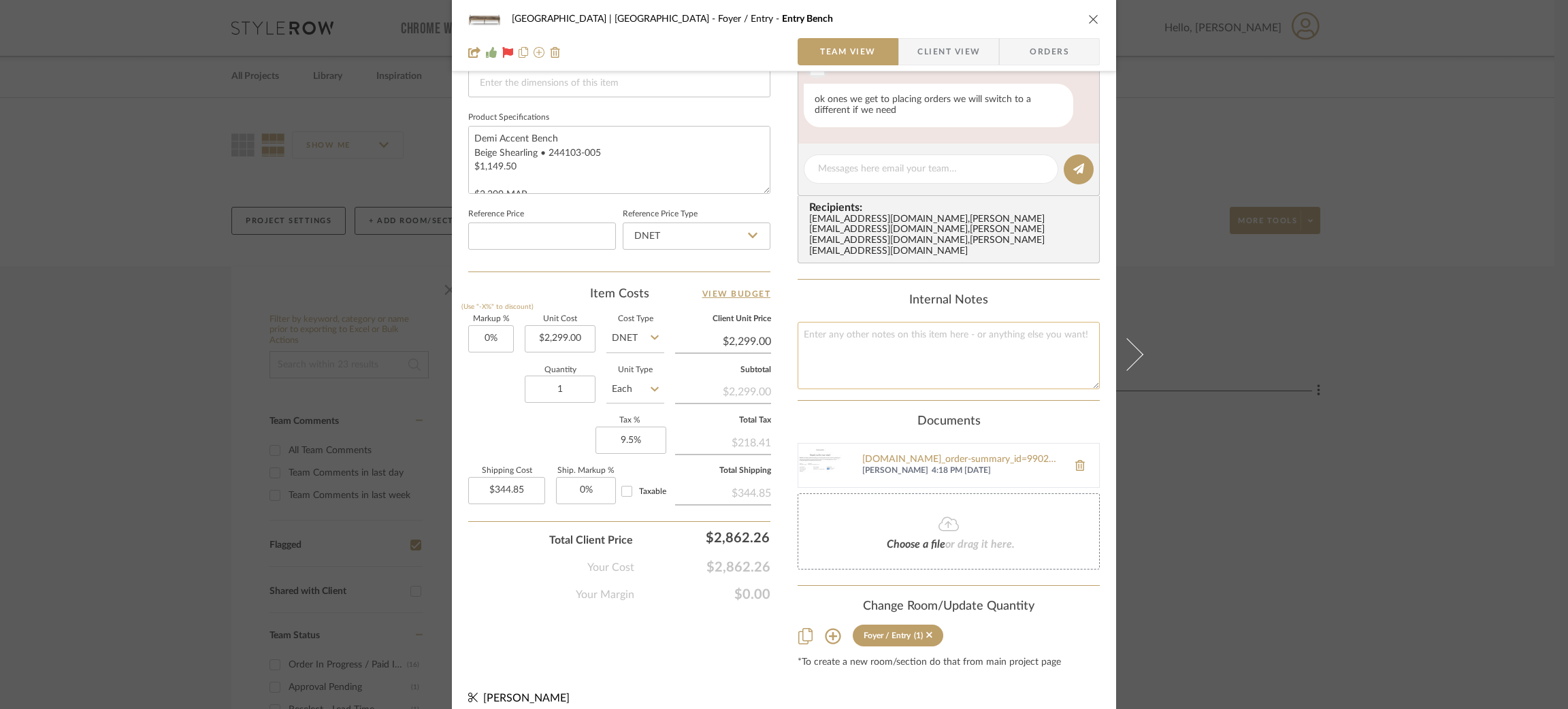
click at [877, 325] on textarea at bounding box center [948, 355] width 302 height 67
click at [864, 322] on textarea "Receipt for all instock items attached" at bounding box center [948, 355] width 302 height 67
type textarea "Receipt for all in-stock items attached"
click at [646, 155] on textarea "Demi Accent Bench Beige Shearling • 244103-005 $1,149.50 $2,299 MAP" at bounding box center [619, 159] width 302 height 67
click at [1305, 463] on div "Meadow Mountain | Vail Valley Foyer / Entry Entry Bench Team View Client View O…" at bounding box center [784, 354] width 1568 height 709
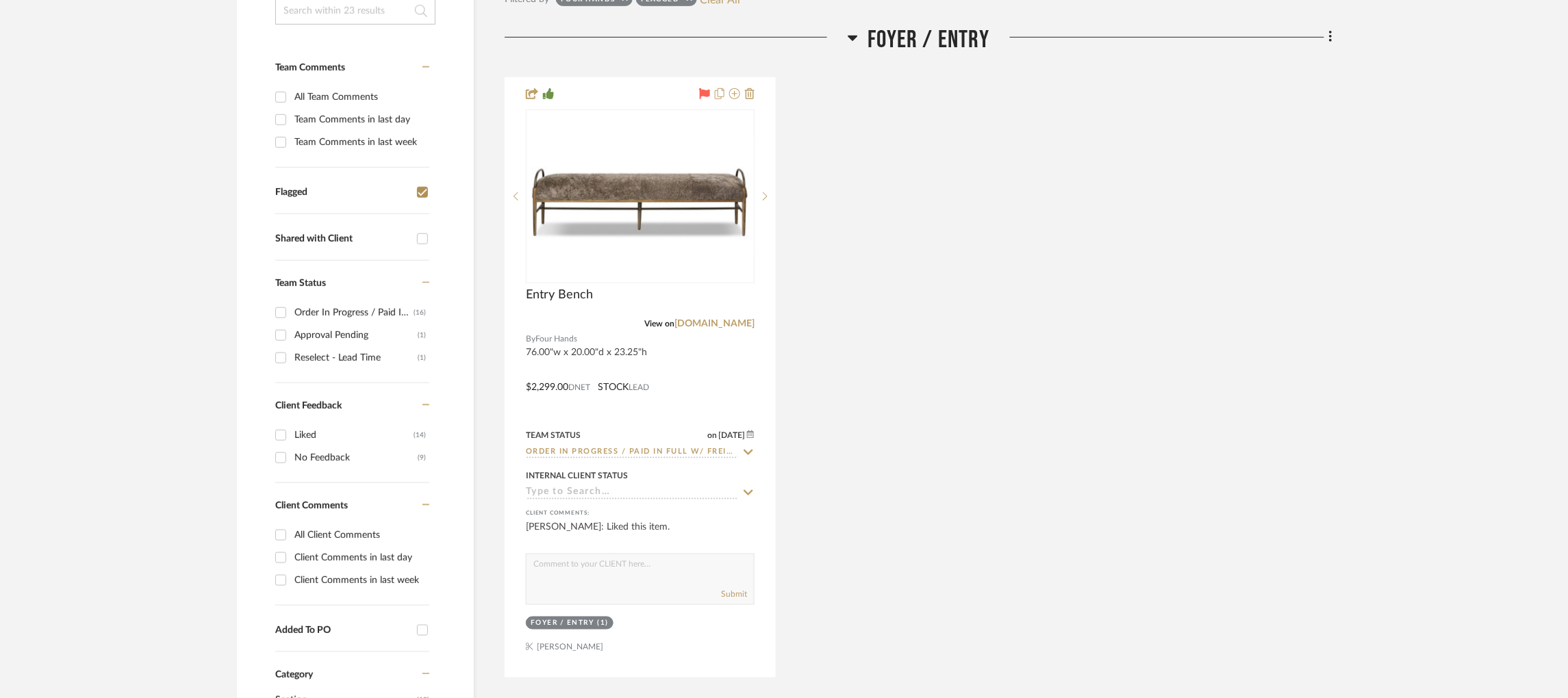
scroll to position [0, 3]
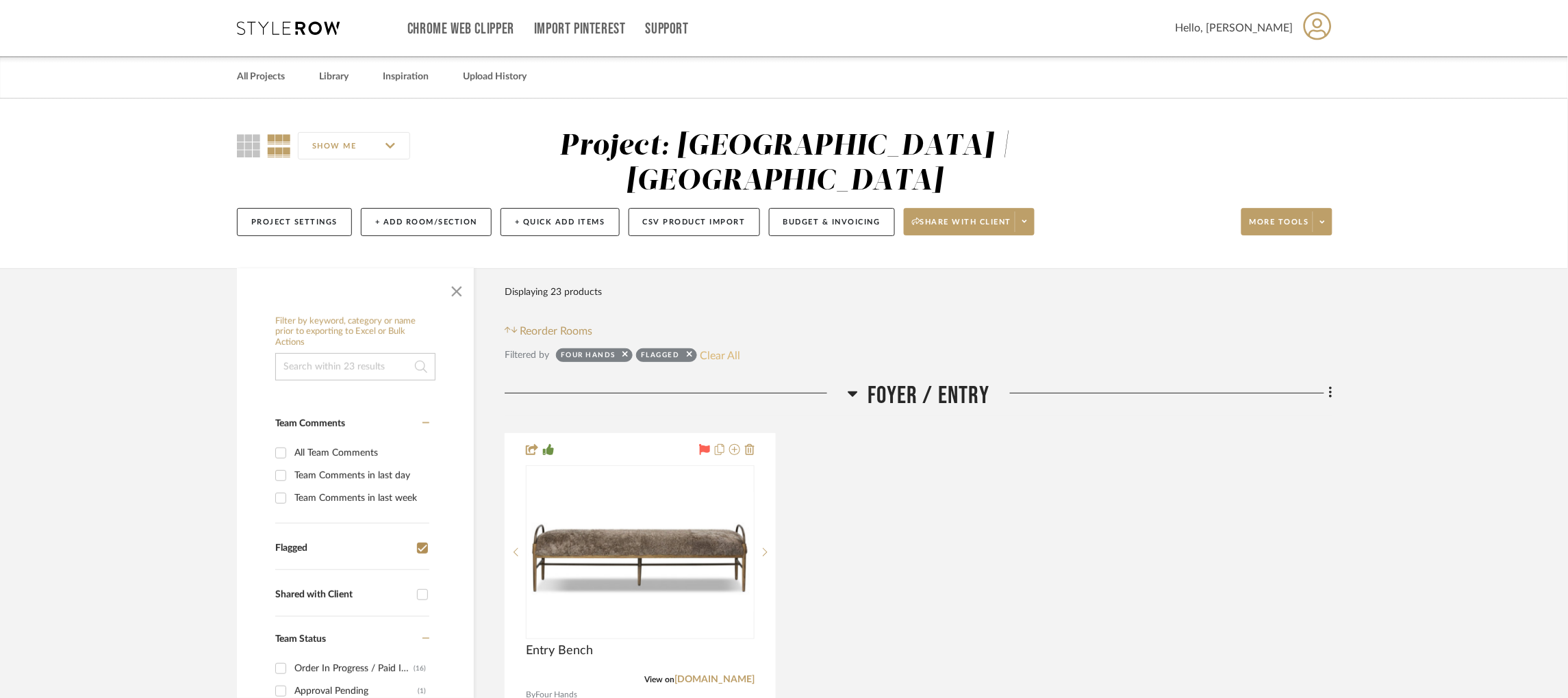
click at [725, 346] on button "Clear All" at bounding box center [720, 355] width 40 height 18
checkbox input "false"
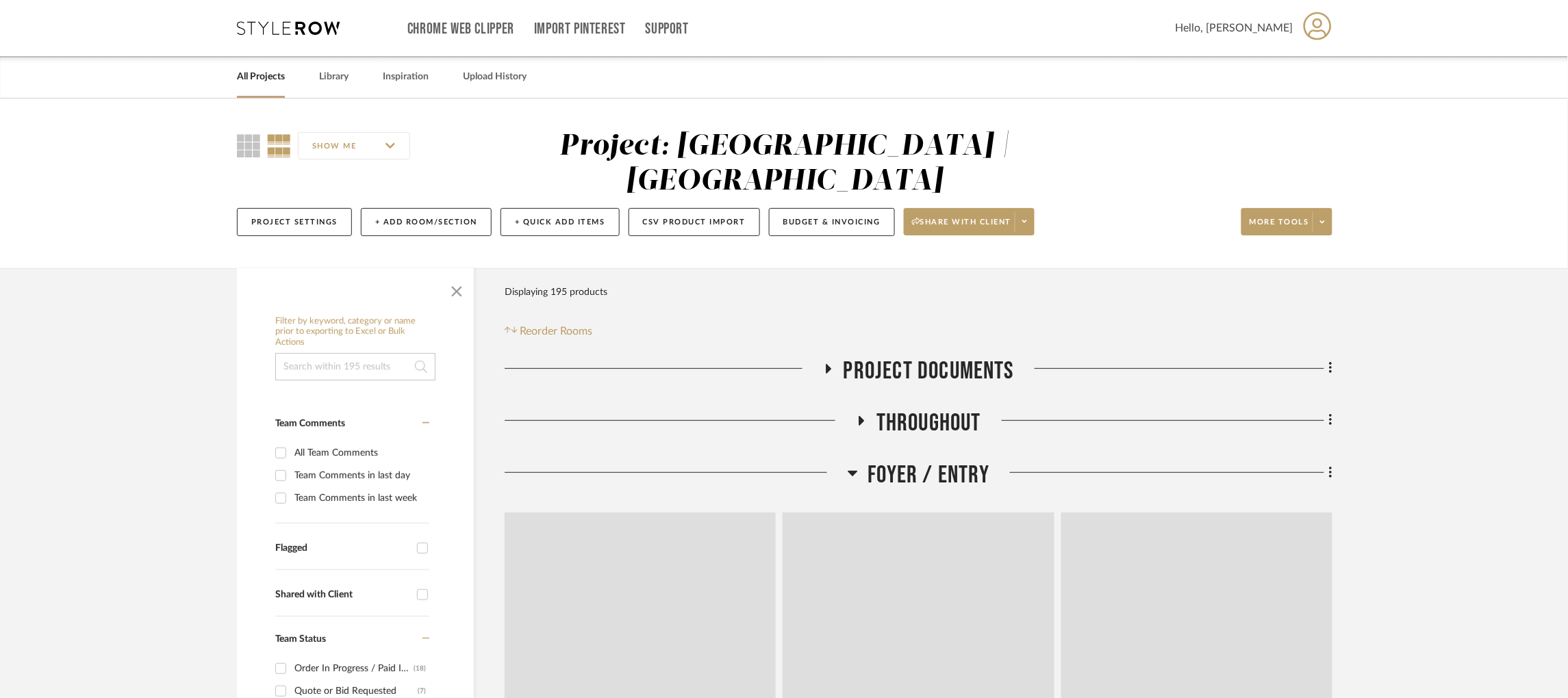
scroll to position [170, 0]
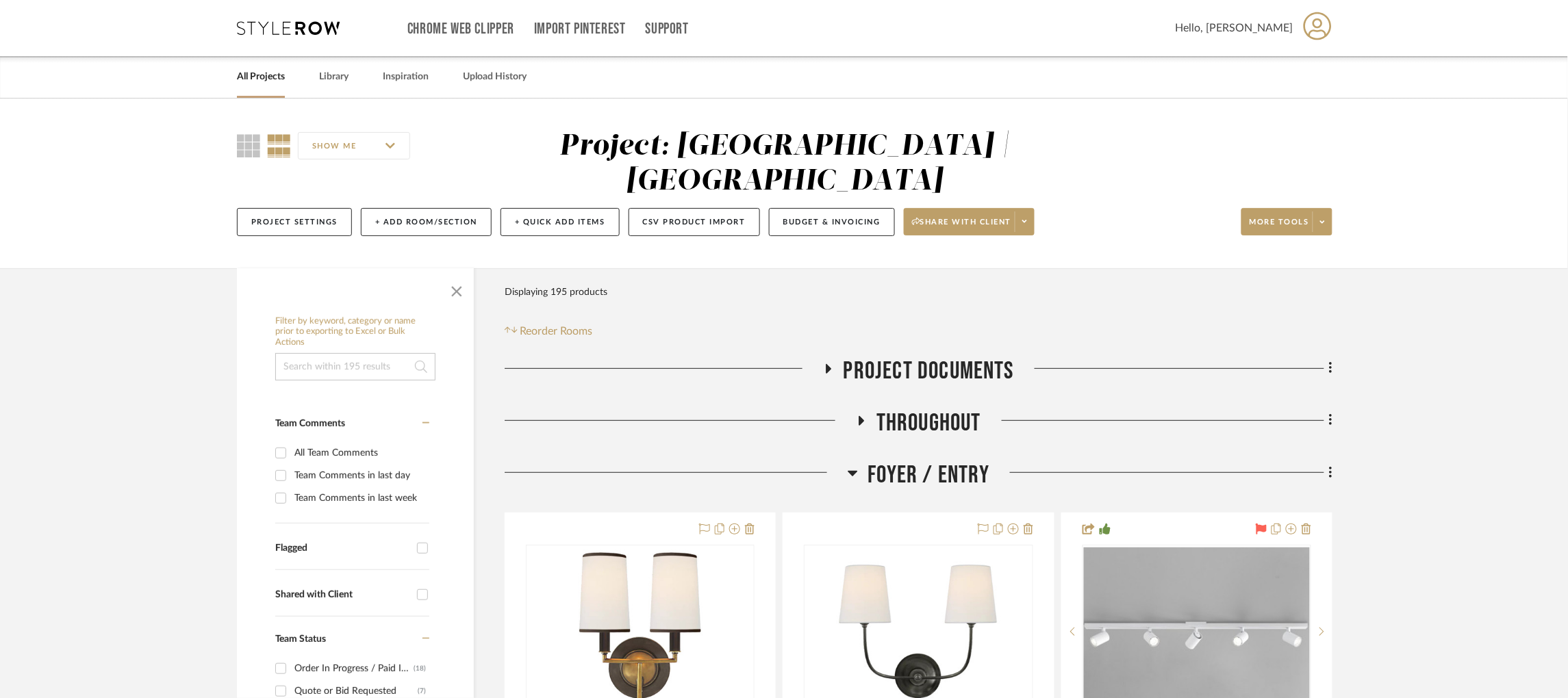
click at [421, 537] on input "Flagged" at bounding box center [422, 548] width 22 height 22
checkbox input "true"
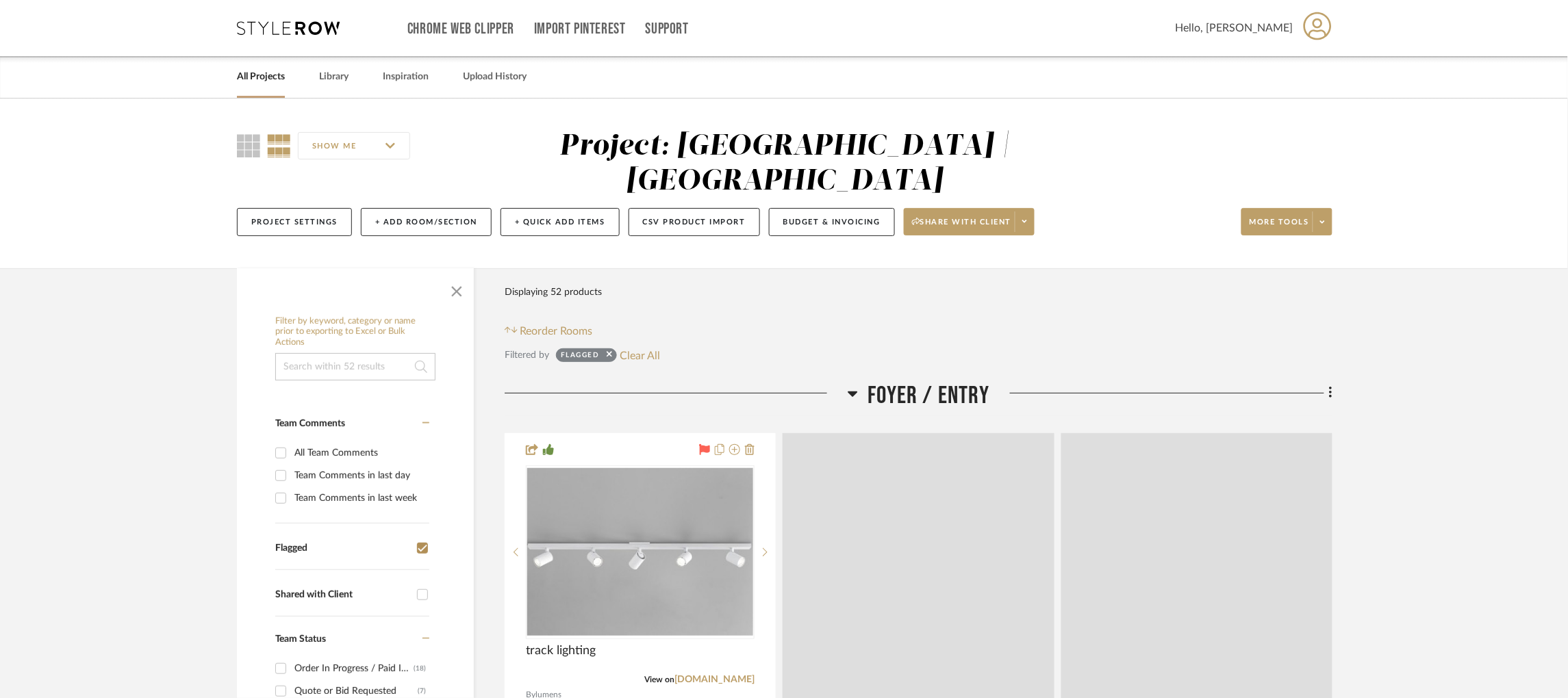
scroll to position [57, 0]
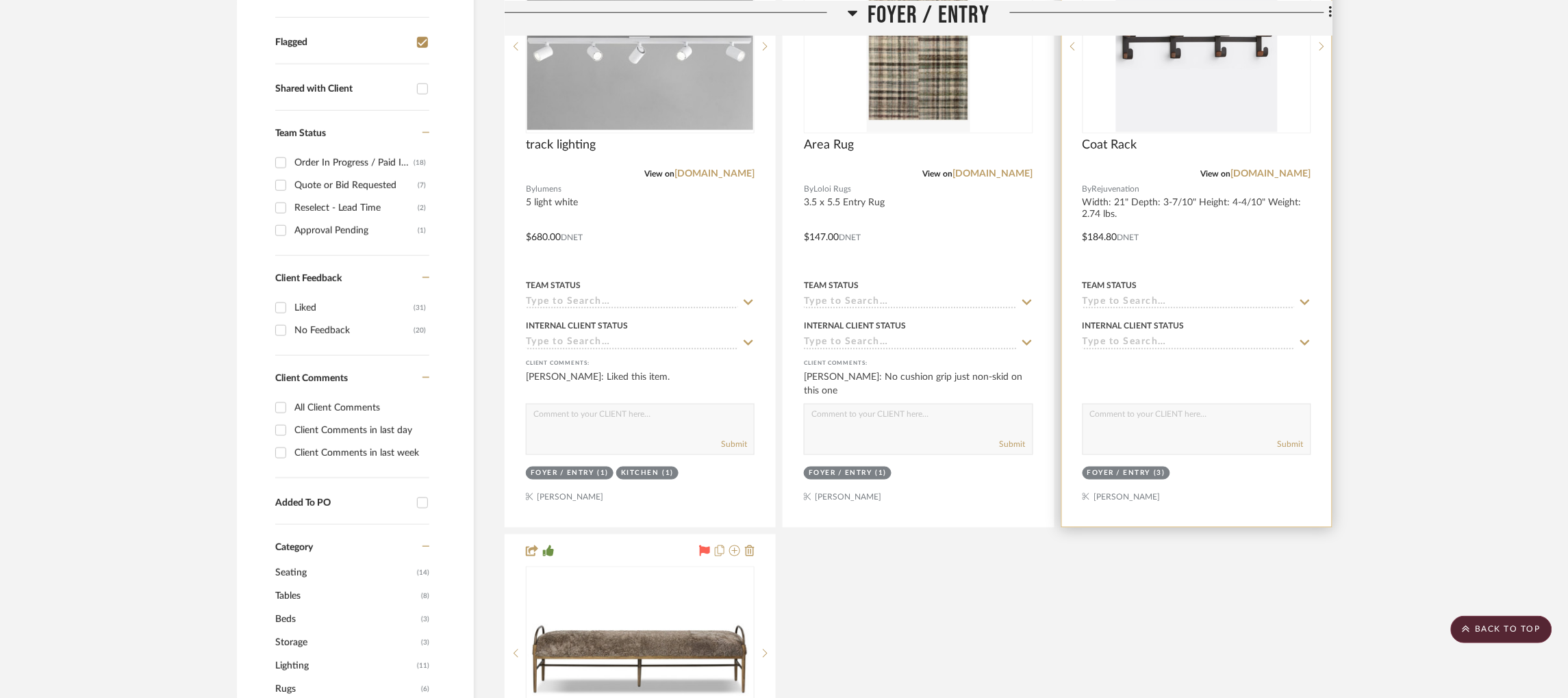
scroll to position [382, 0]
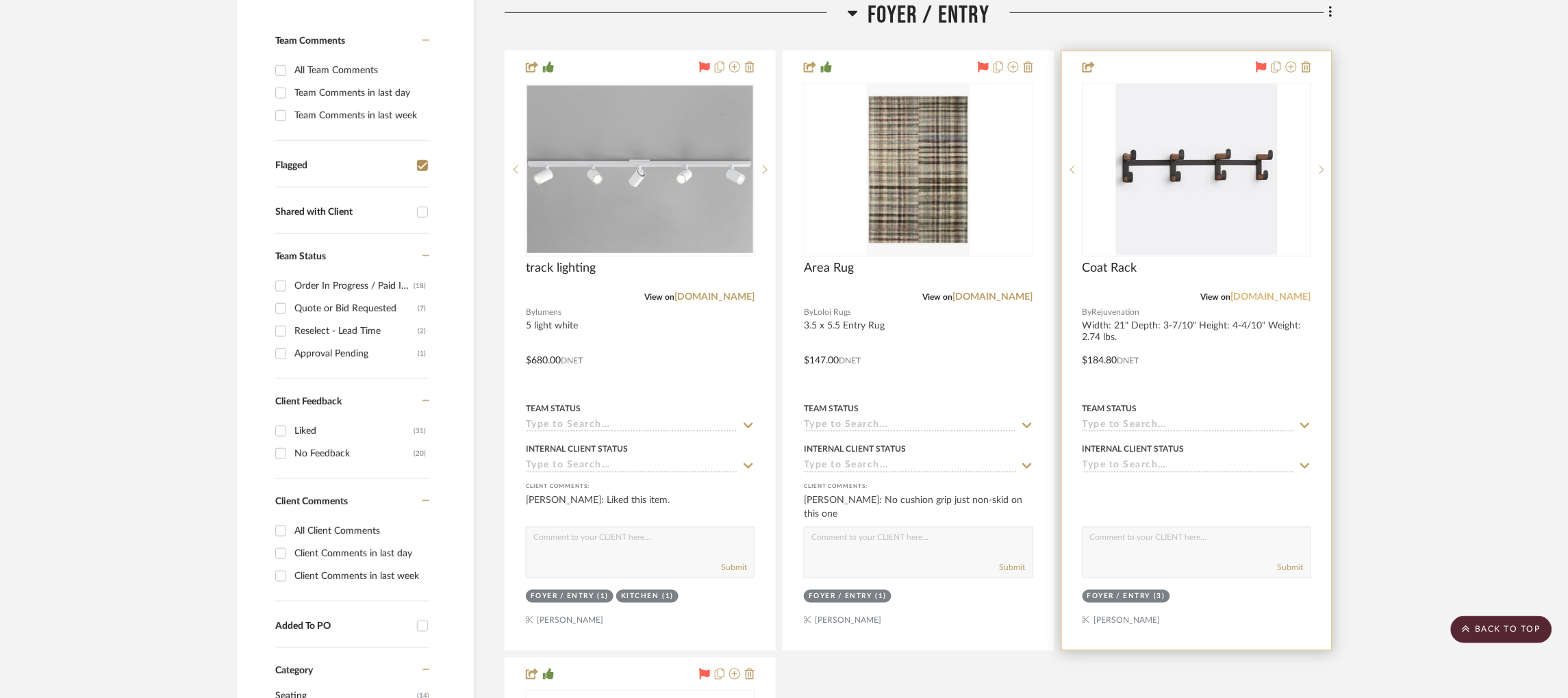
click at [1275, 292] on link "[DOMAIN_NAME]" at bounding box center [1270, 297] width 80 height 10
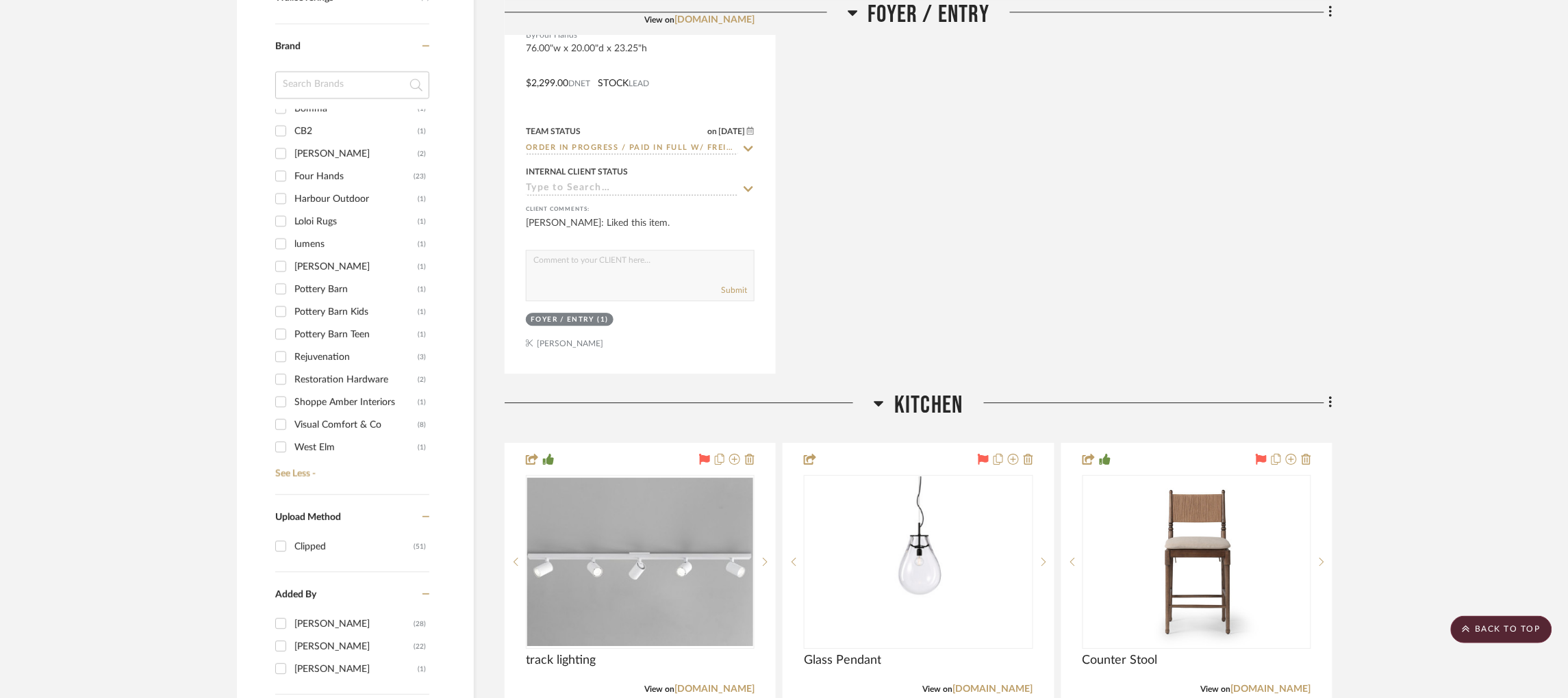
scroll to position [1265, 1]
click at [278, 347] on input "Rejuvenation (3)" at bounding box center [280, 358] width 22 height 22
checkbox input "true"
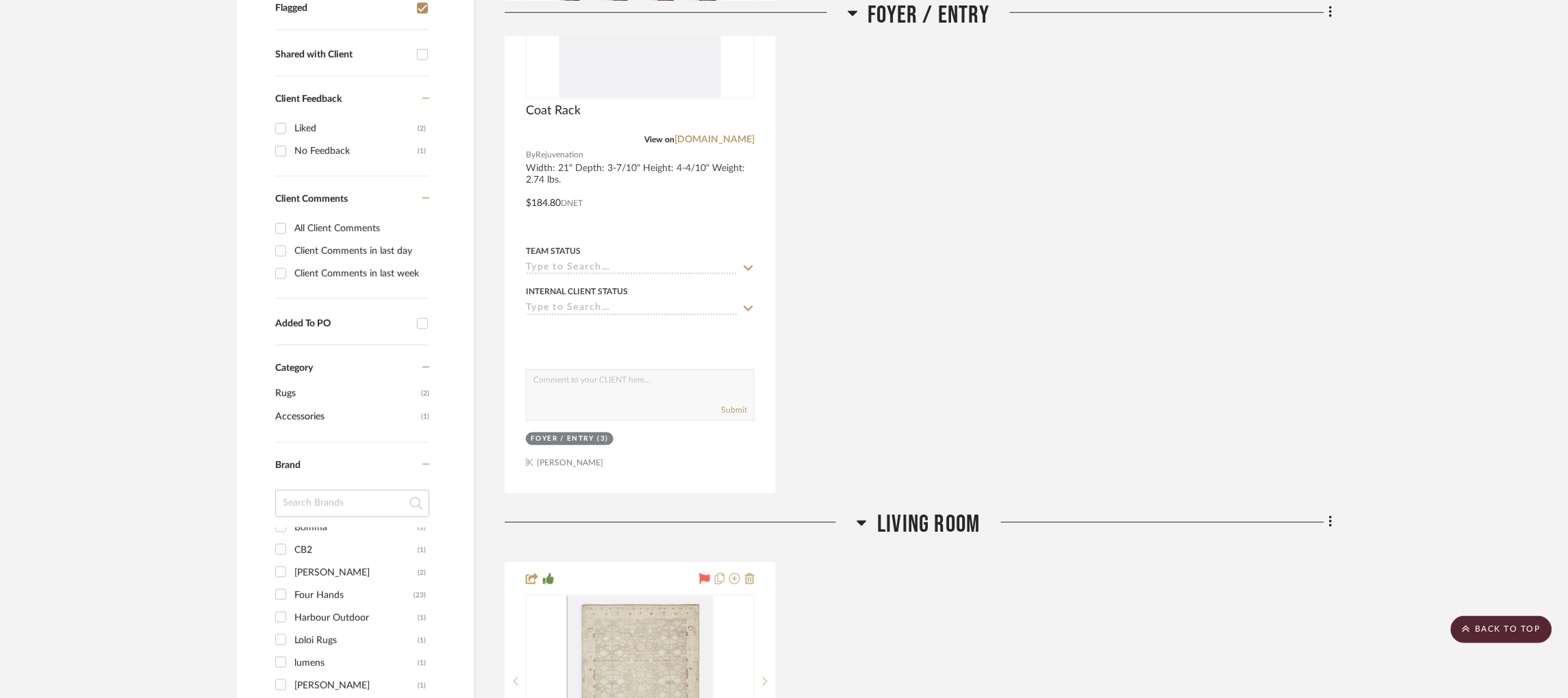
scroll to position [514, 1]
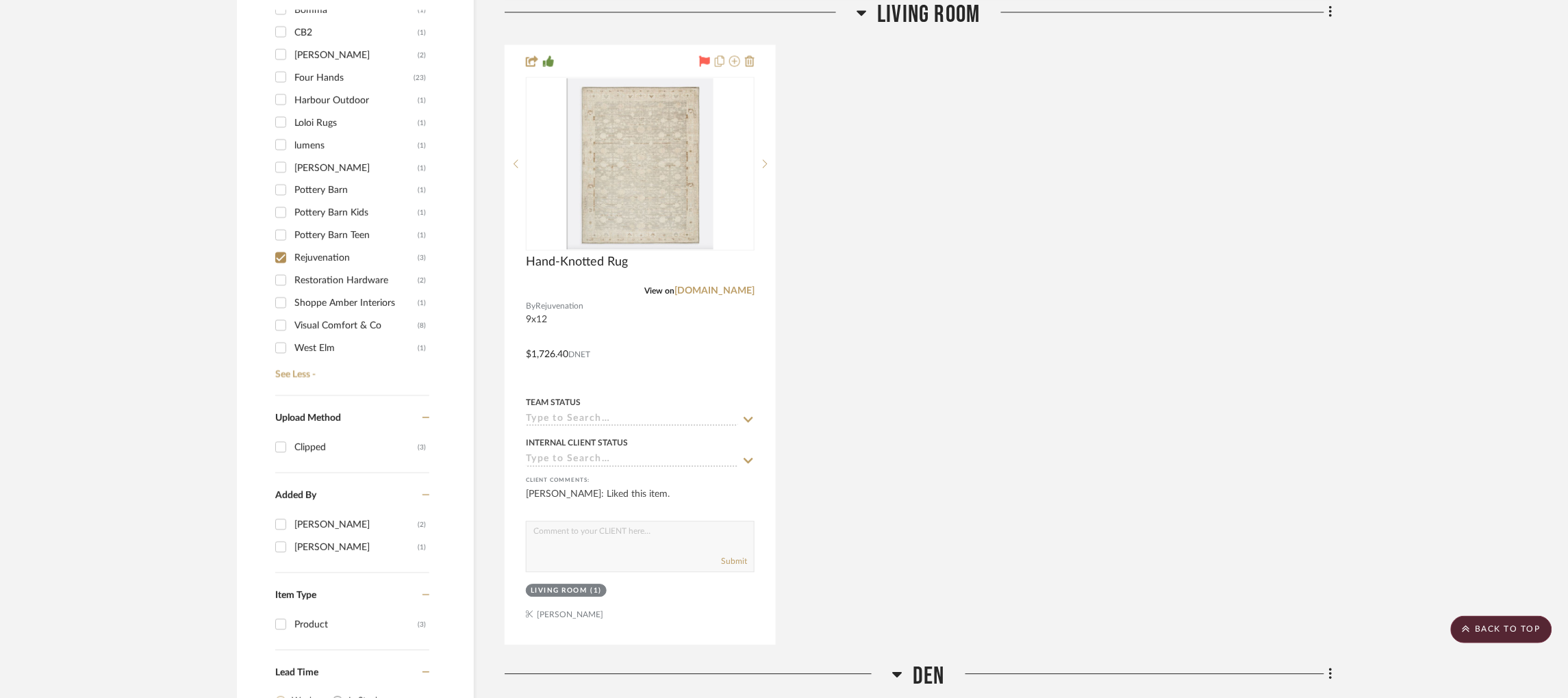
scroll to position [1060, 3]
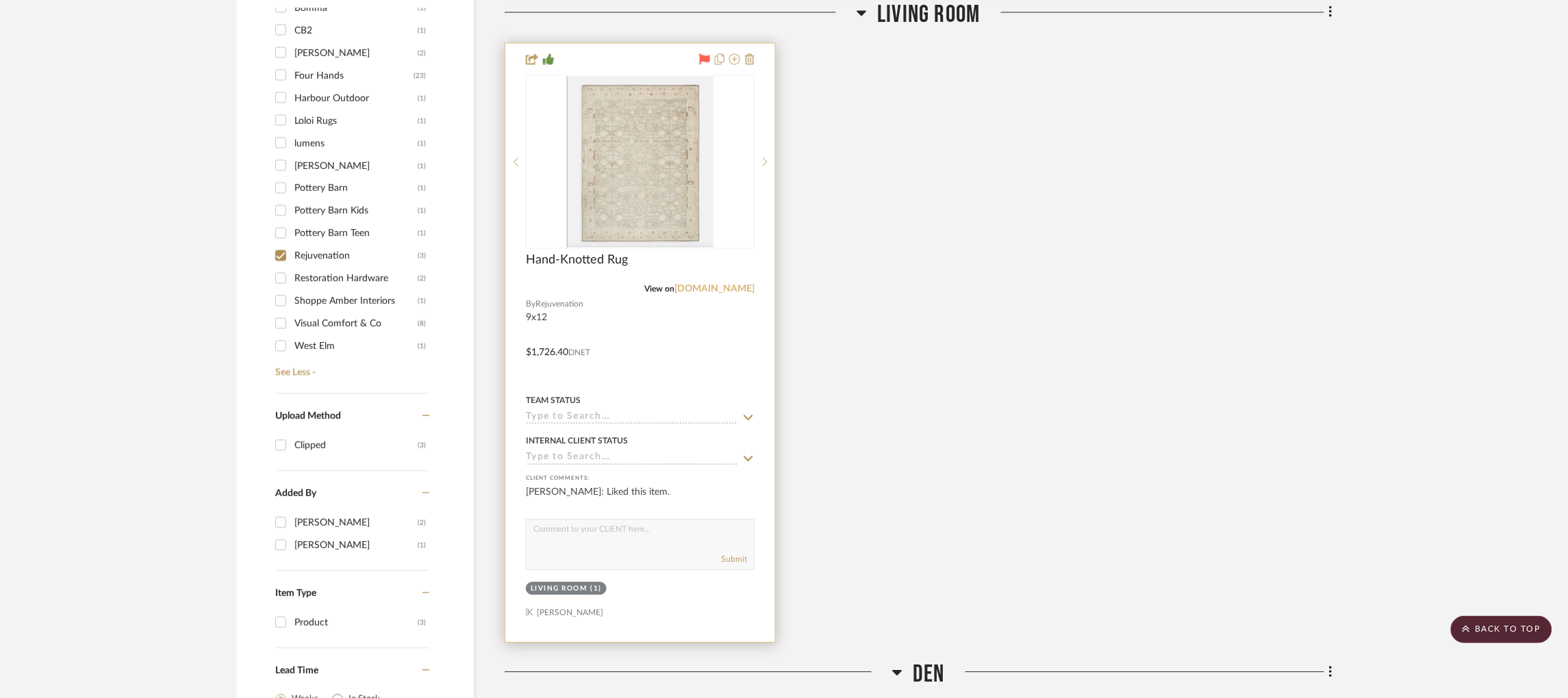
click at [709, 284] on link "[DOMAIN_NAME]" at bounding box center [714, 289] width 80 height 10
click at [0, 0] on img at bounding box center [0, 0] width 0 height 0
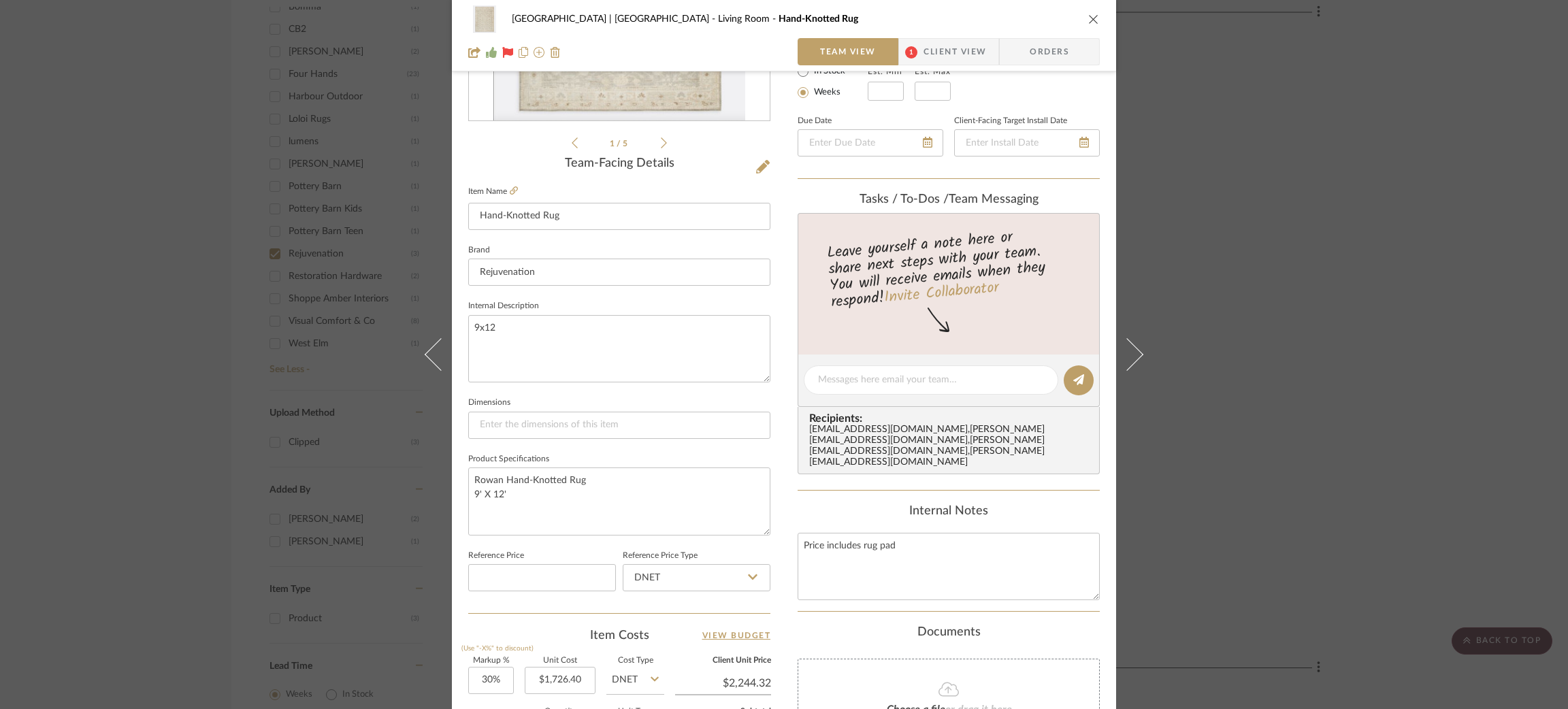
scroll to position [276, 0]
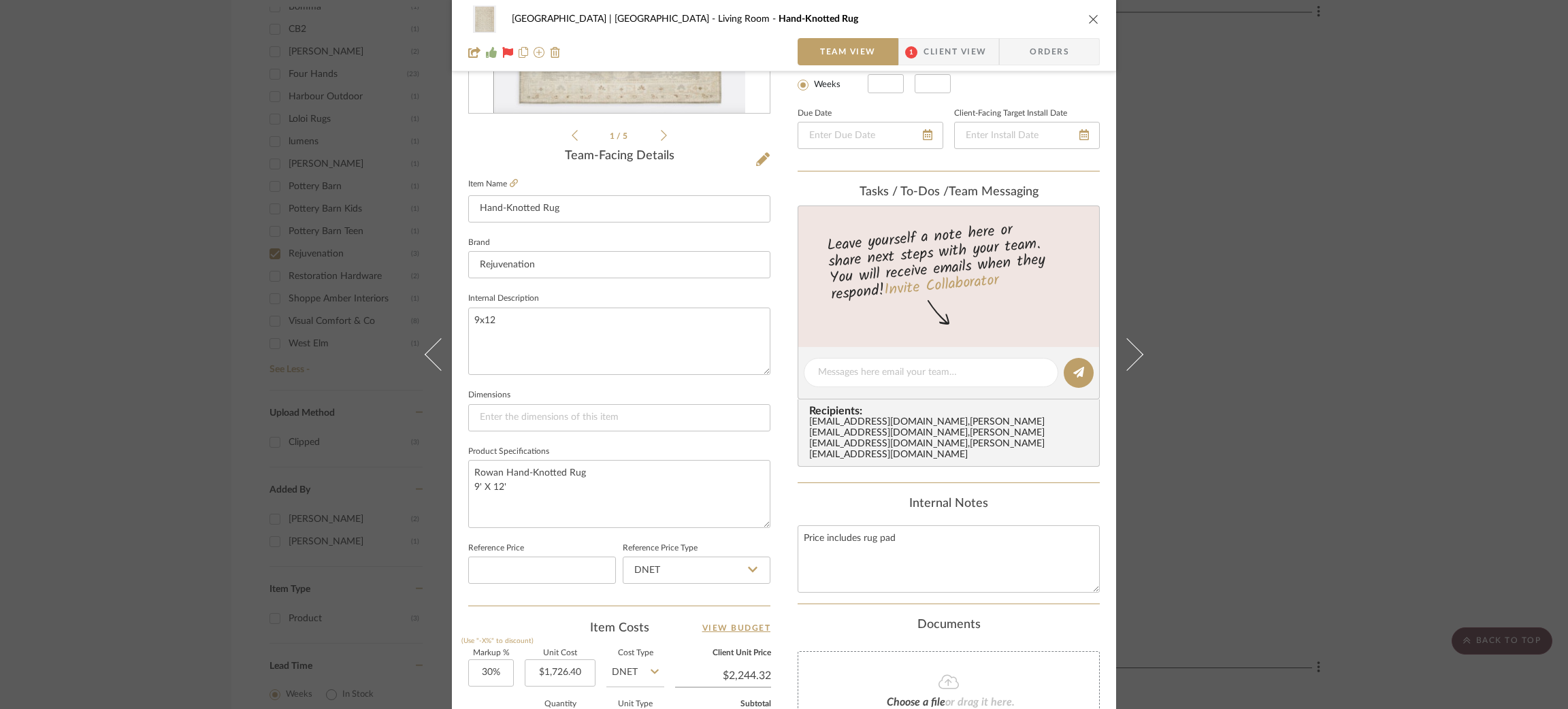
click at [1306, 358] on div "Meadow Mountain | Vail Valley Living Room Hand-Knotted Rug Team View 1 Client V…" at bounding box center [784, 354] width 1568 height 709
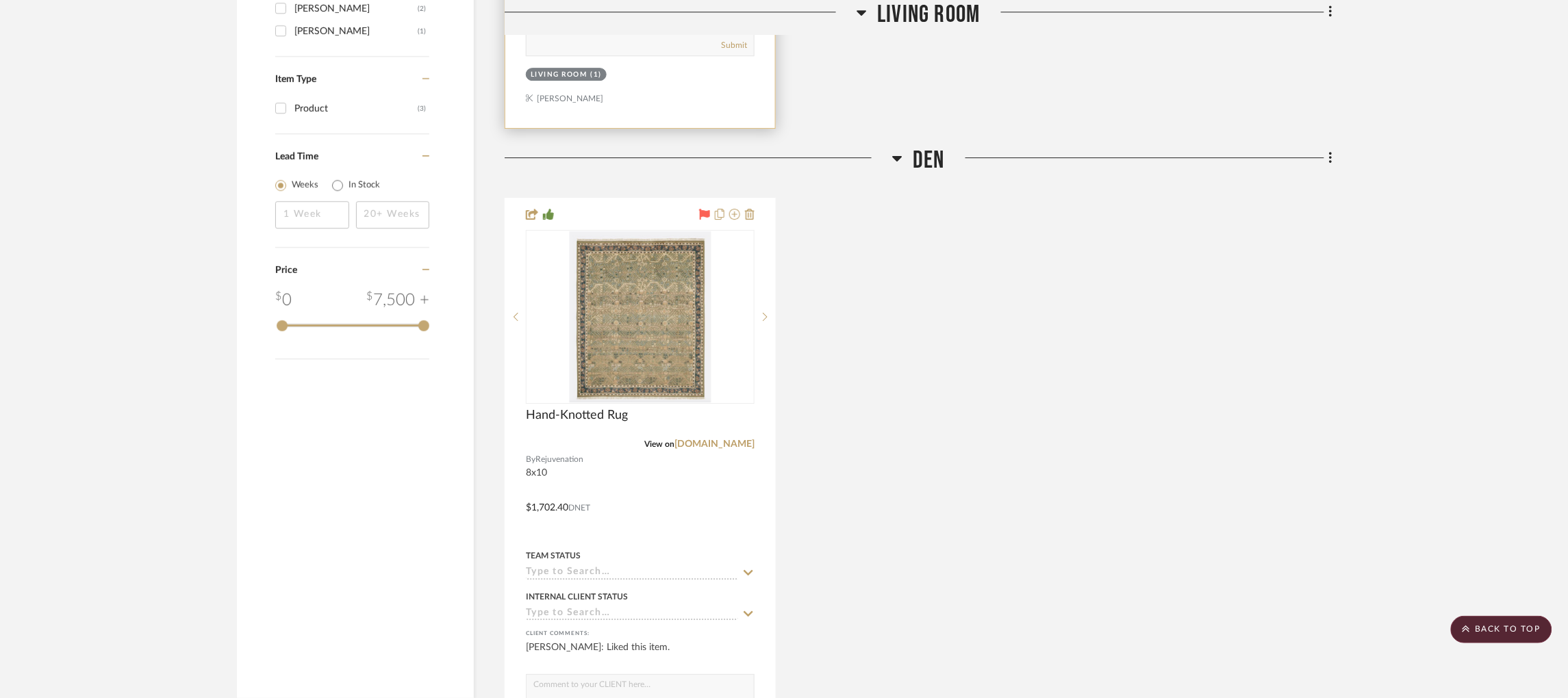
scroll to position [1731, 3]
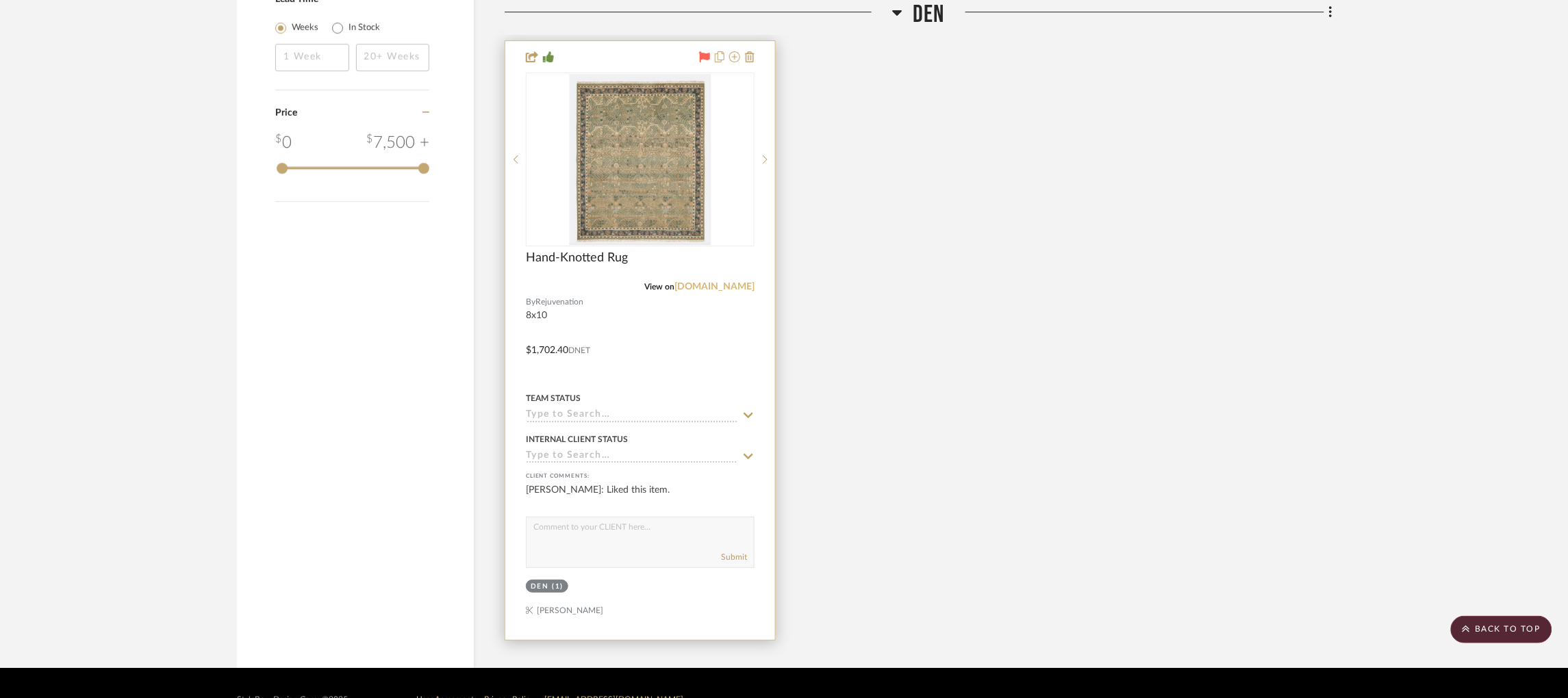
click at [693, 282] on link "[DOMAIN_NAME]" at bounding box center [714, 287] width 80 height 10
click at [650, 181] on img "0" at bounding box center [639, 159] width 143 height 171
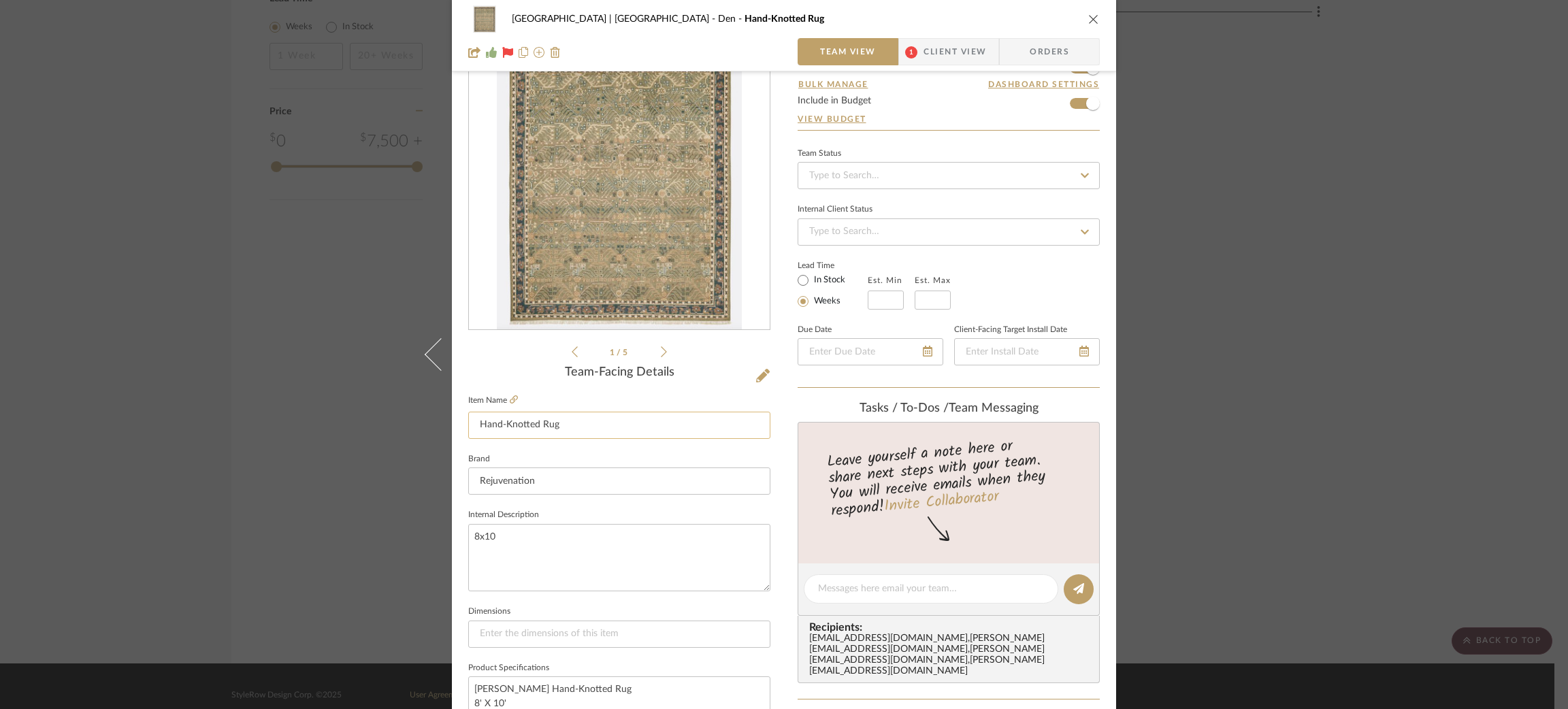
scroll to position [51, 0]
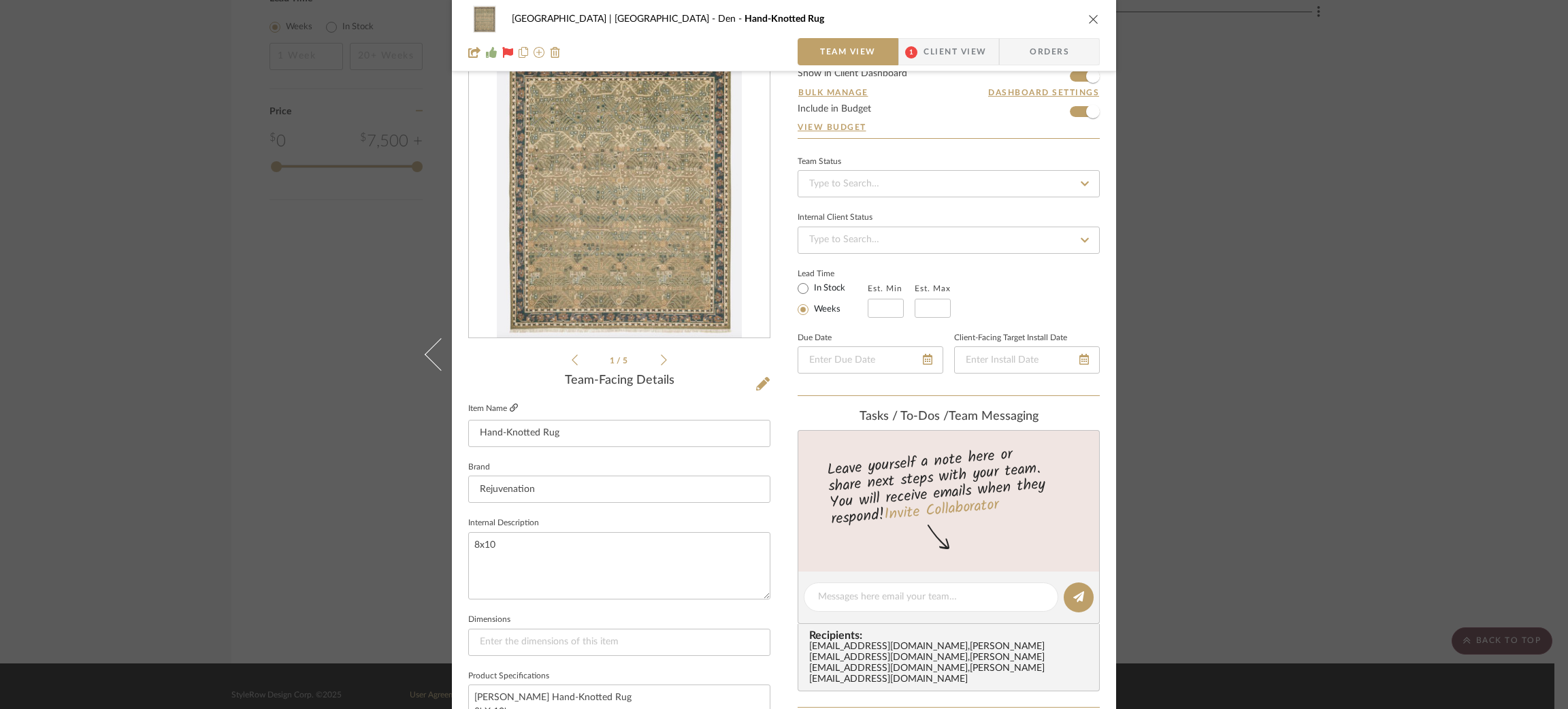
click at [509, 410] on icon at bounding box center [513, 408] width 8 height 8
click at [190, 270] on div "Meadow Mountain | [GEOGRAPHIC_DATA] Den Hand-Knotted Rug Team View 1 Client Vie…" at bounding box center [784, 354] width 1568 height 709
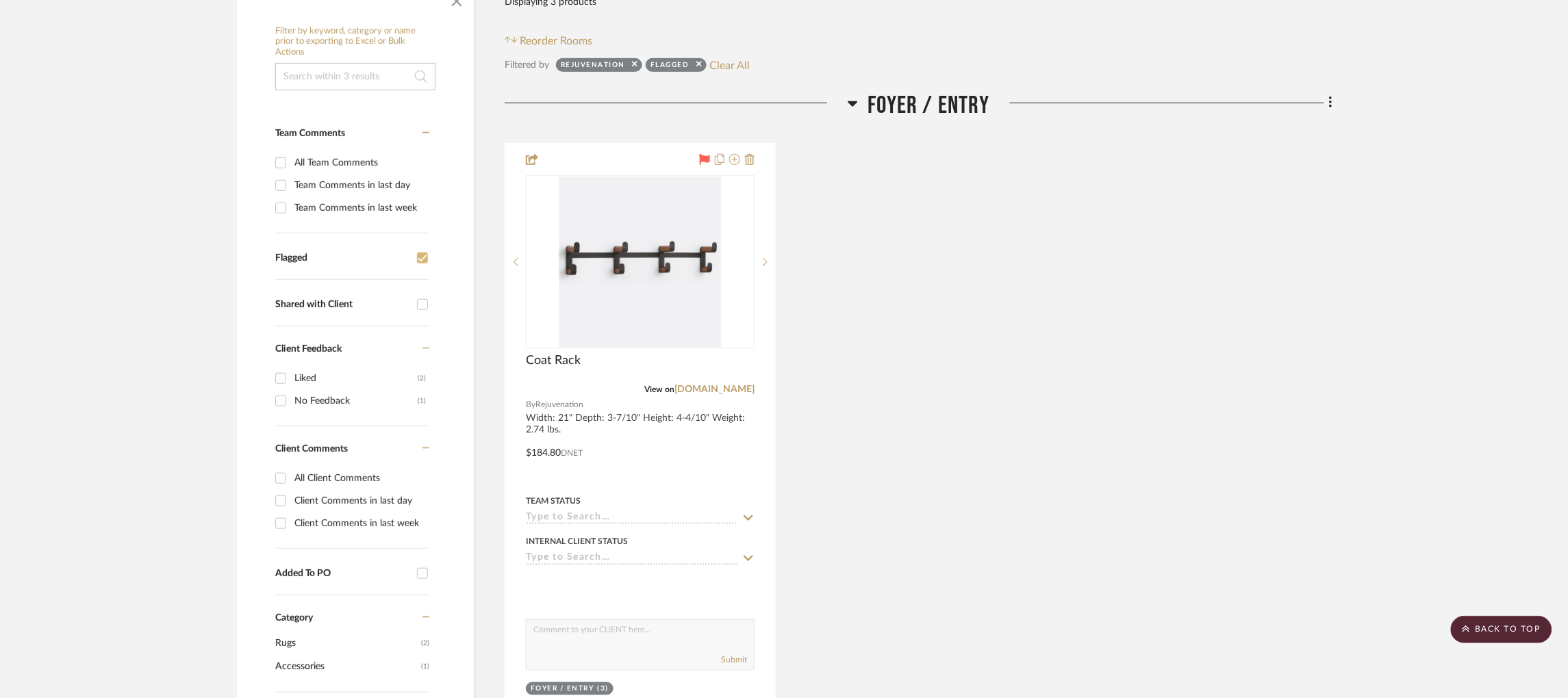
scroll to position [0, 0]
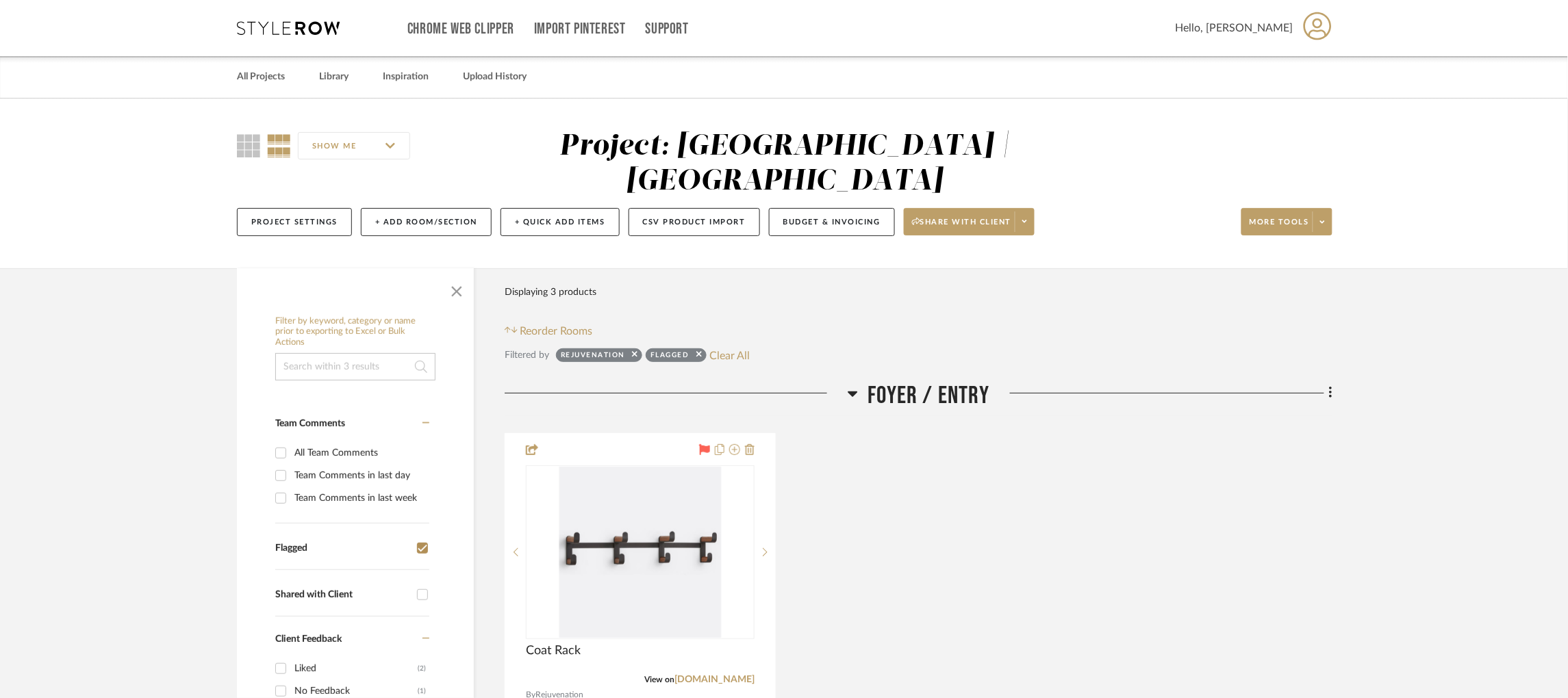
click at [422, 537] on input "Flagged" at bounding box center [422, 548] width 22 height 22
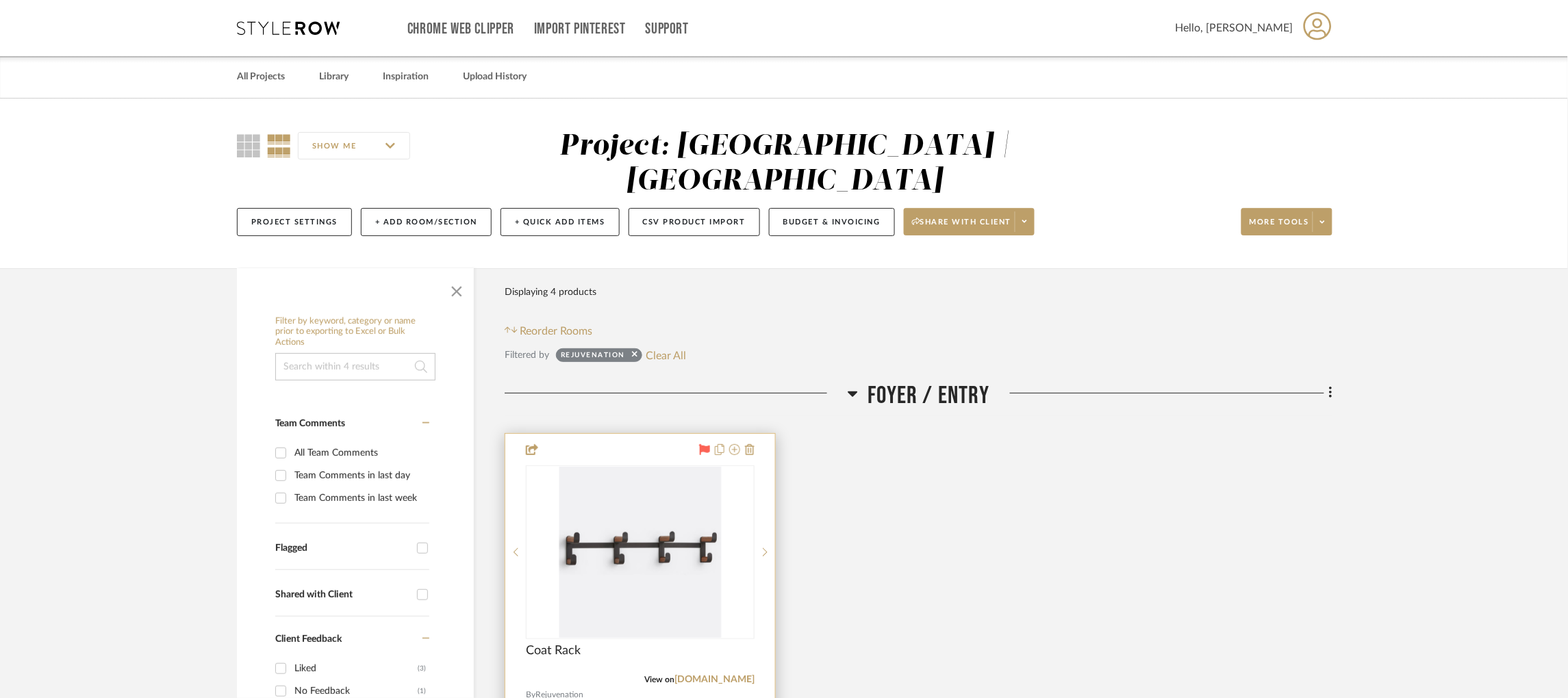
scroll to position [170, 0]
click at [421, 537] on input "Flagged" at bounding box center [422, 548] width 22 height 22
checkbox input "true"
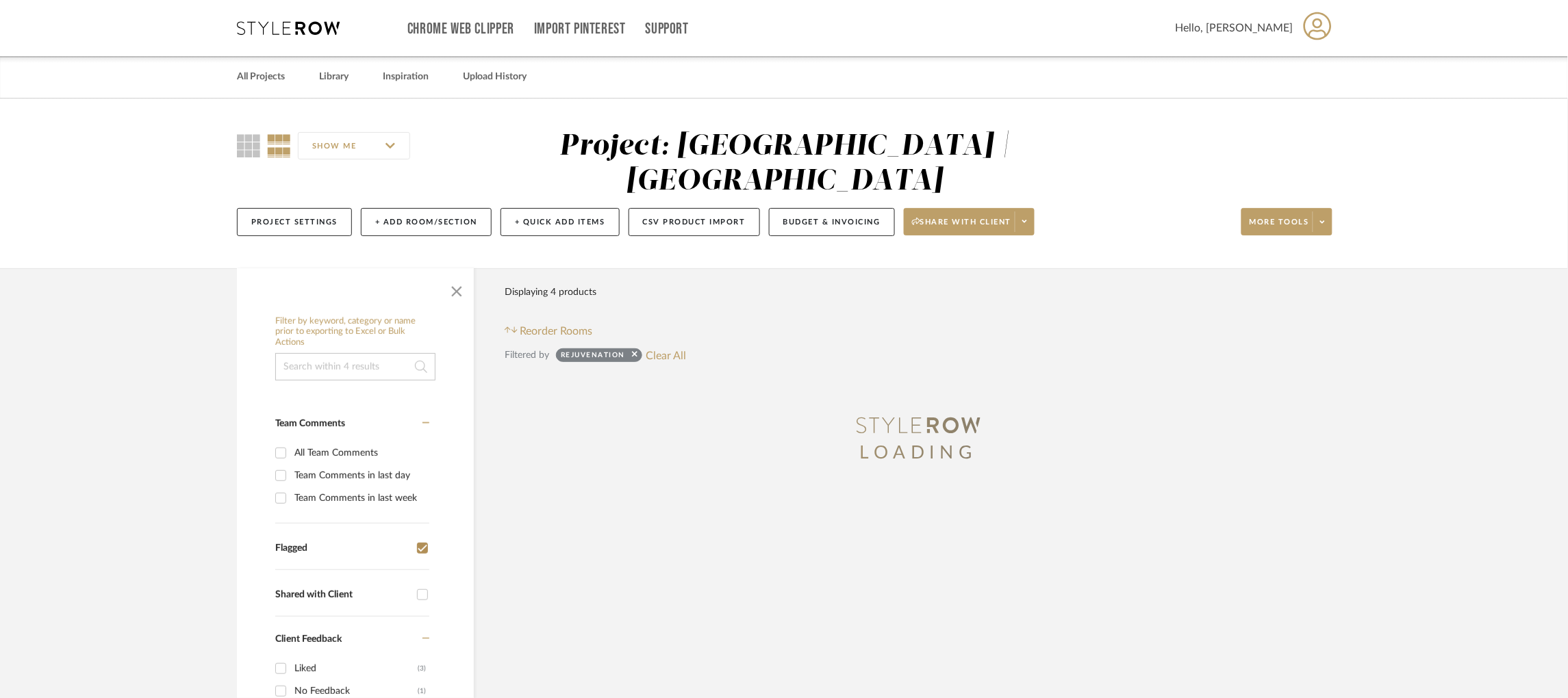
scroll to position [57, 0]
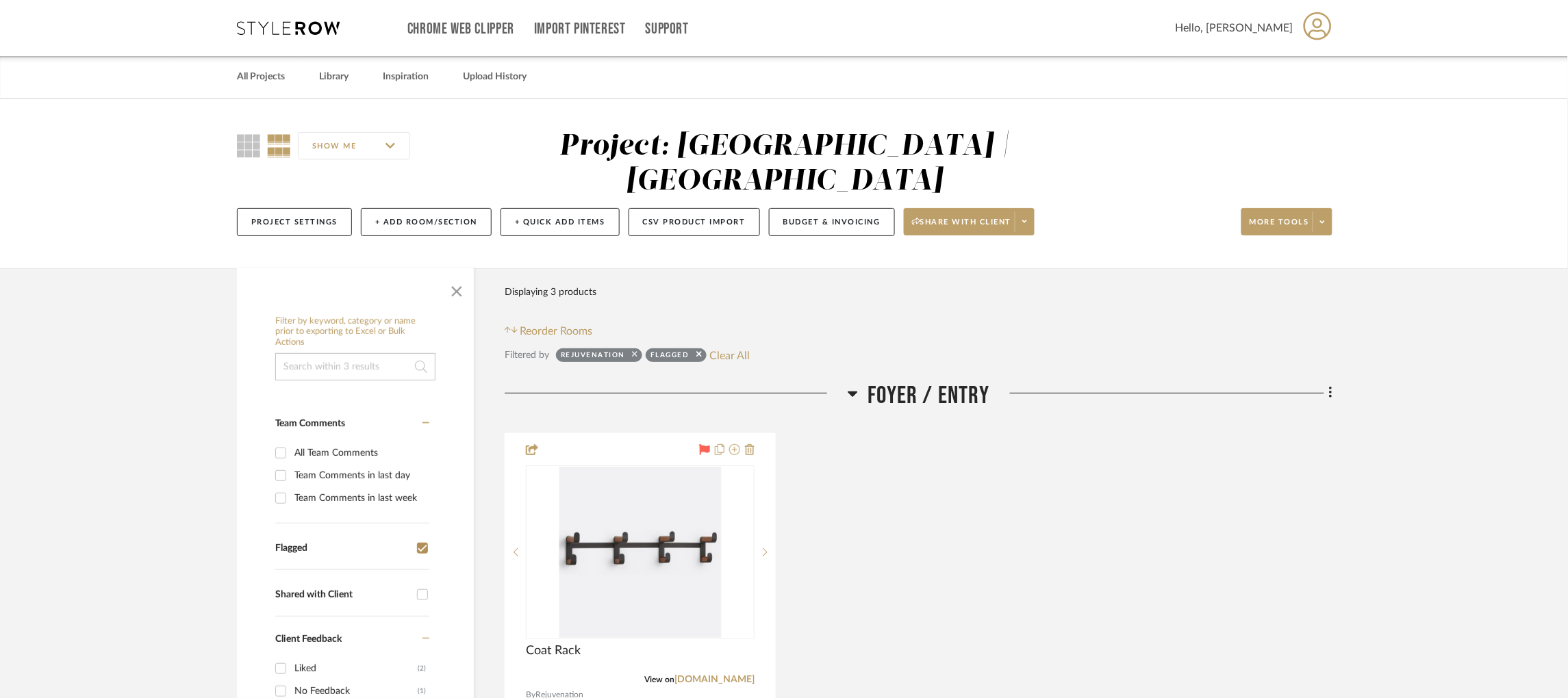
click at [635, 350] on icon at bounding box center [634, 354] width 6 height 9
checkbox input "false"
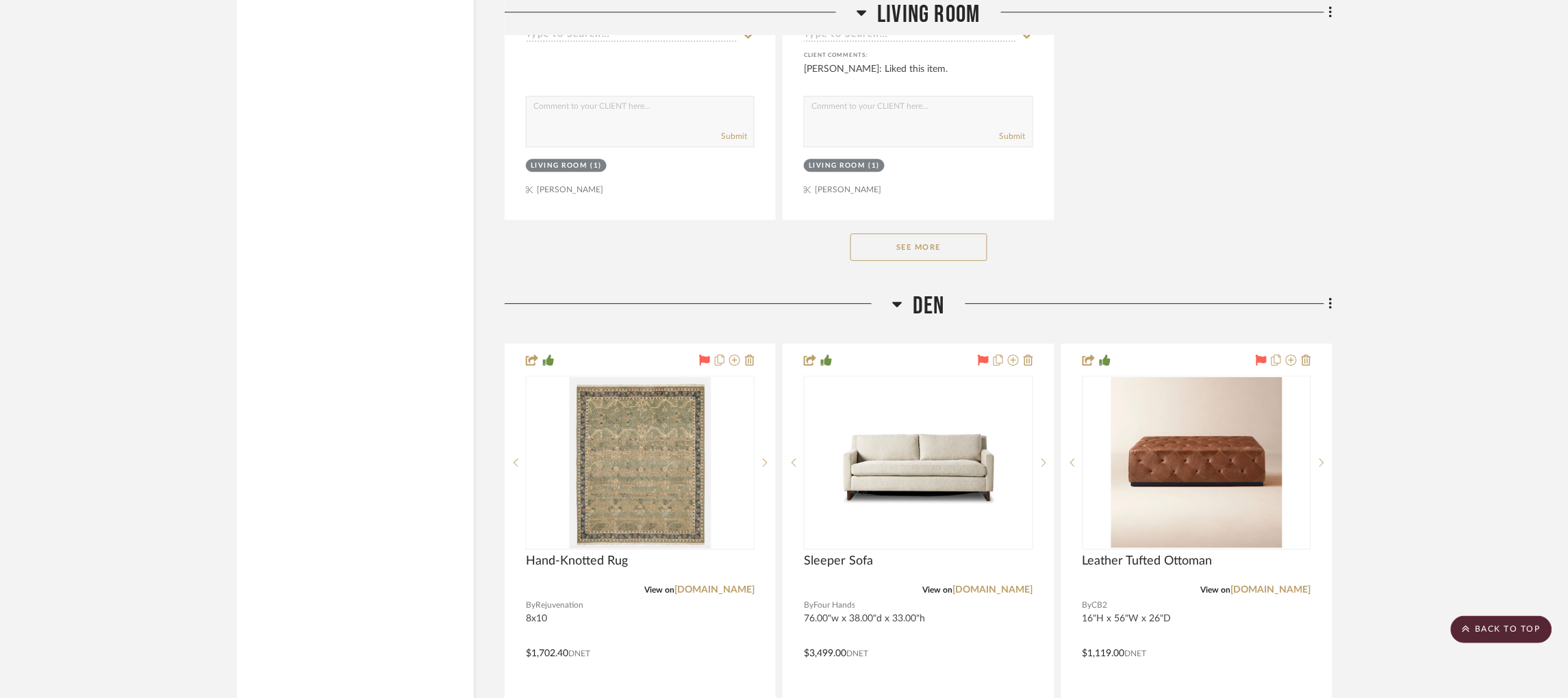
scroll to position [5259, 0]
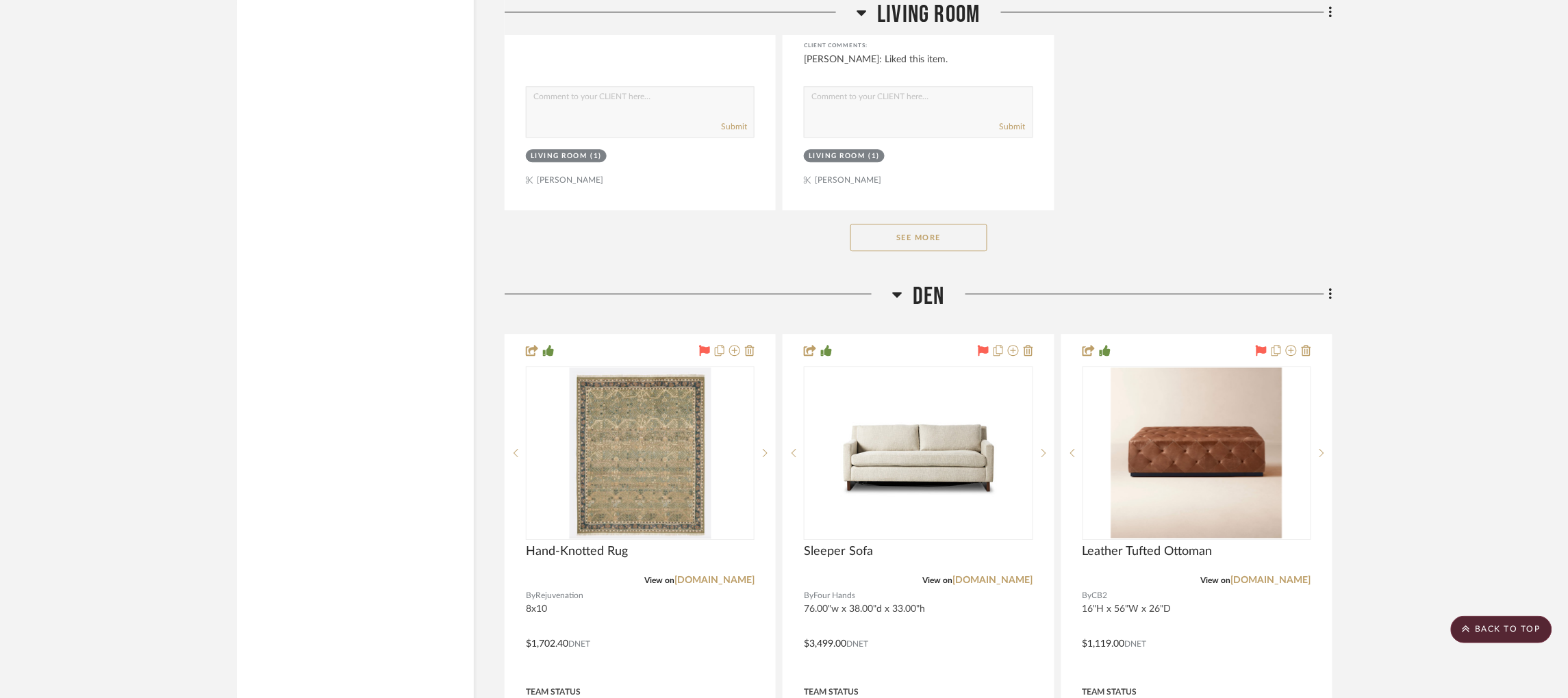
click at [942, 224] on button "See More" at bounding box center [918, 238] width 137 height 28
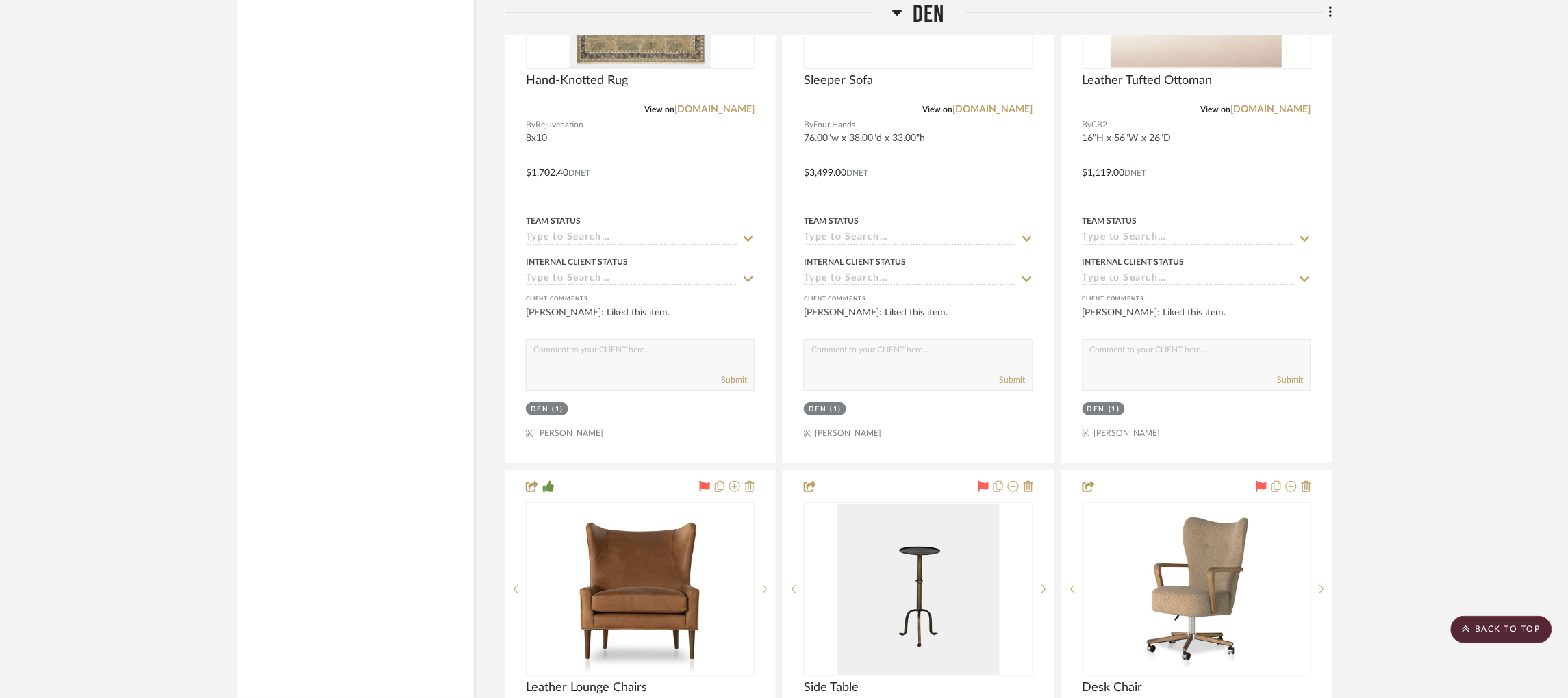
scroll to position [5722, 0]
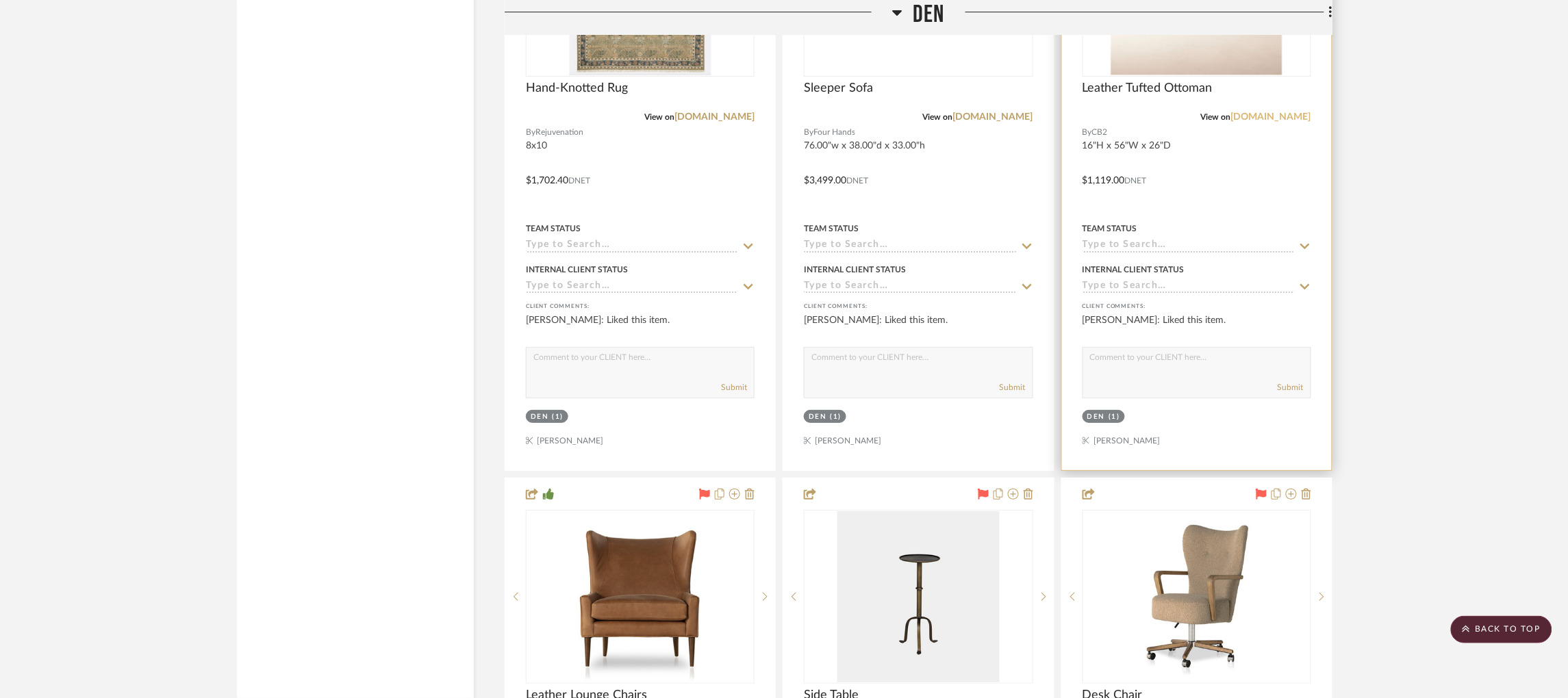
click at [1301, 112] on link "[DOMAIN_NAME]" at bounding box center [1270, 117] width 80 height 10
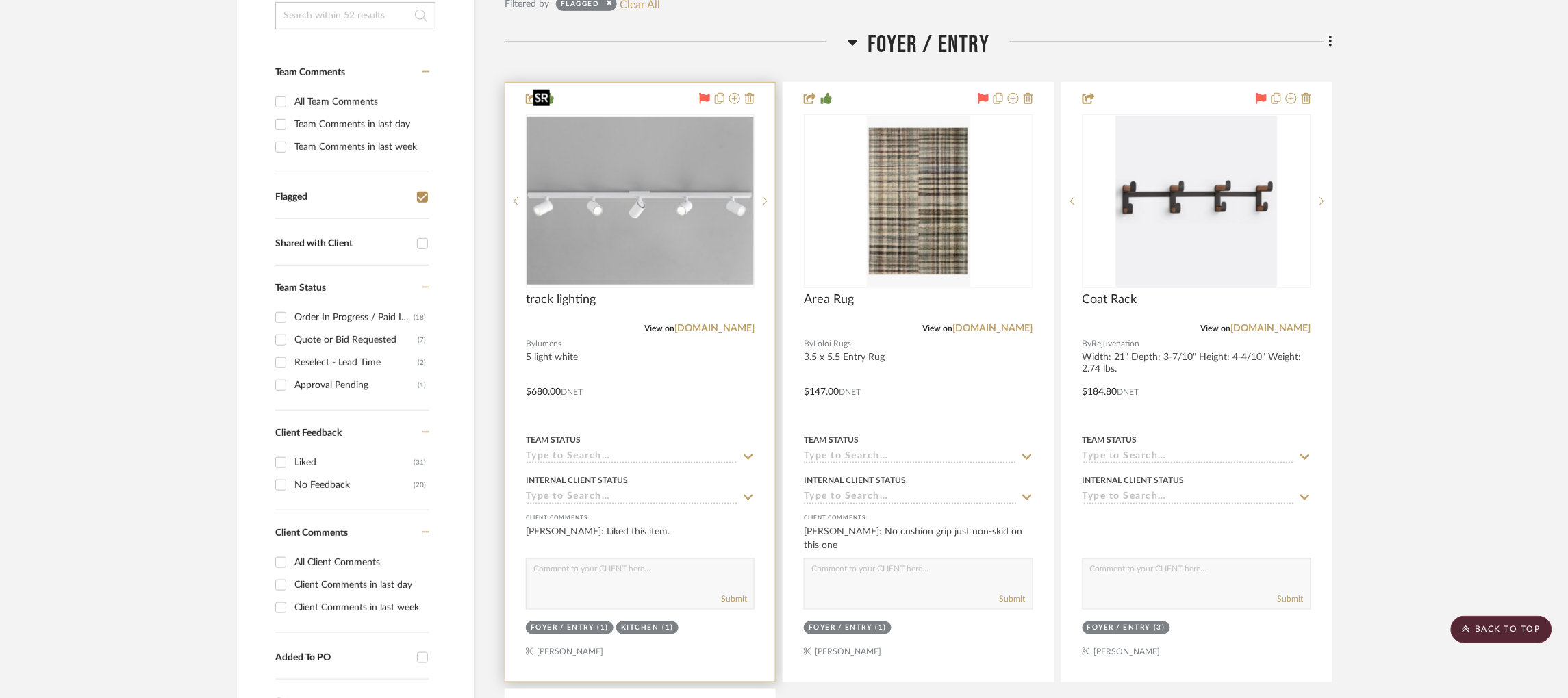
scroll to position [0, 0]
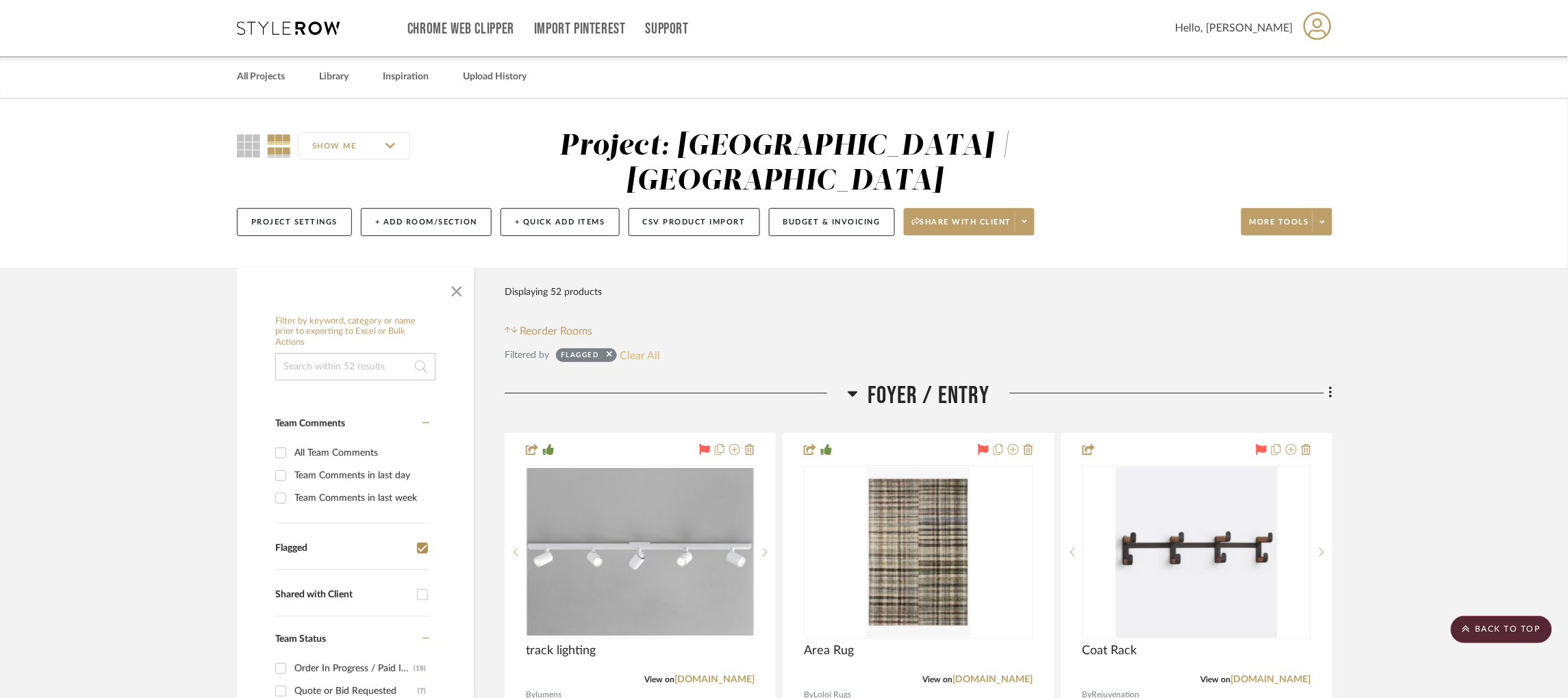
click at [652, 346] on button "Clear All" at bounding box center [640, 355] width 40 height 18
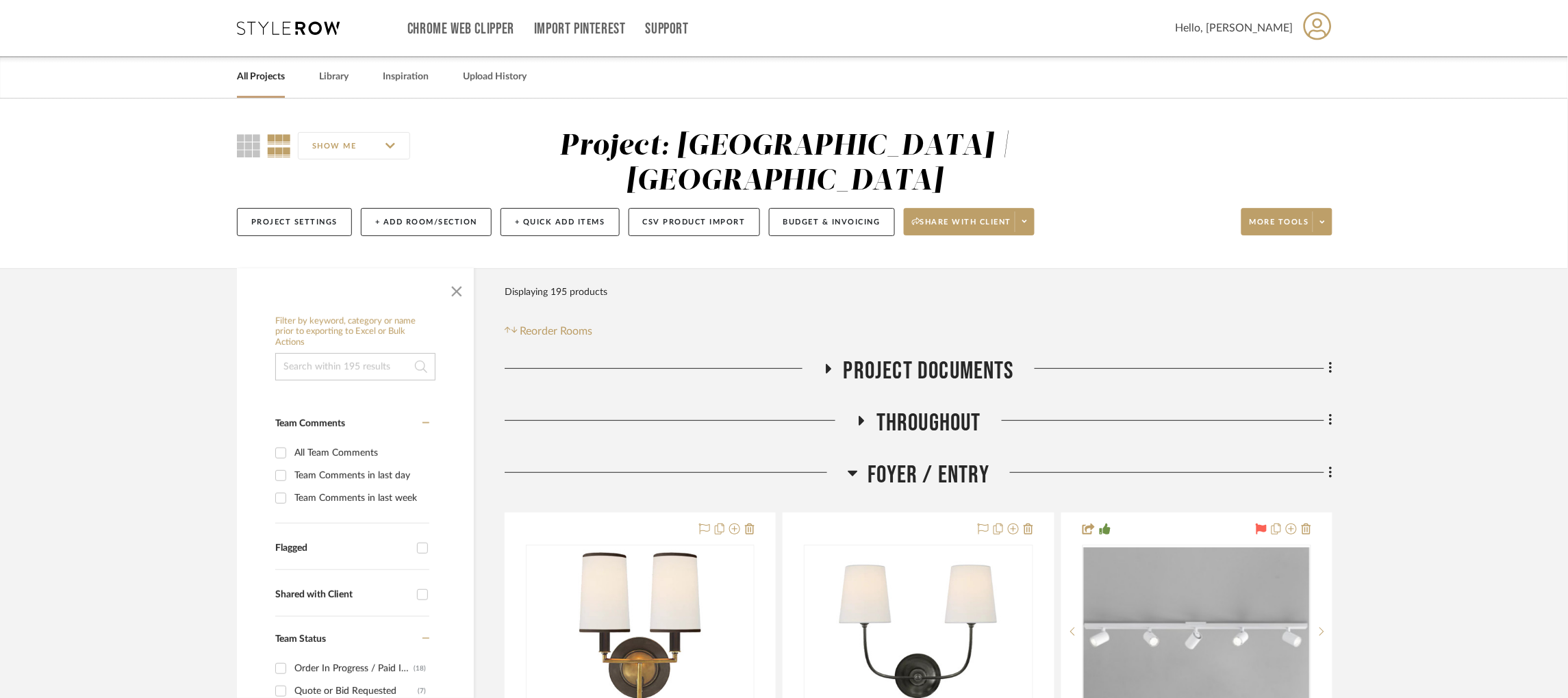
scroll to position [128, 0]
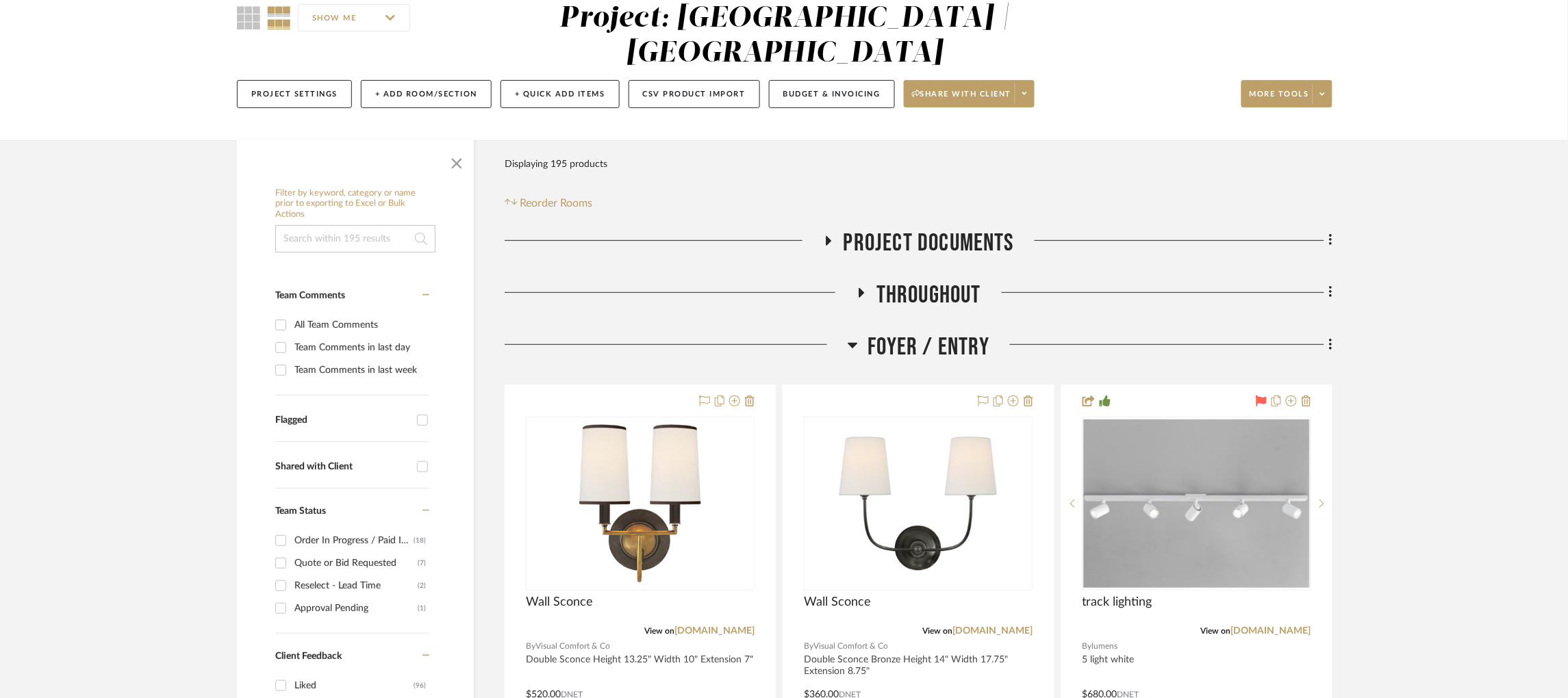
click at [826, 228] on h3 "Project Documents" at bounding box center [919, 243] width 191 height 29
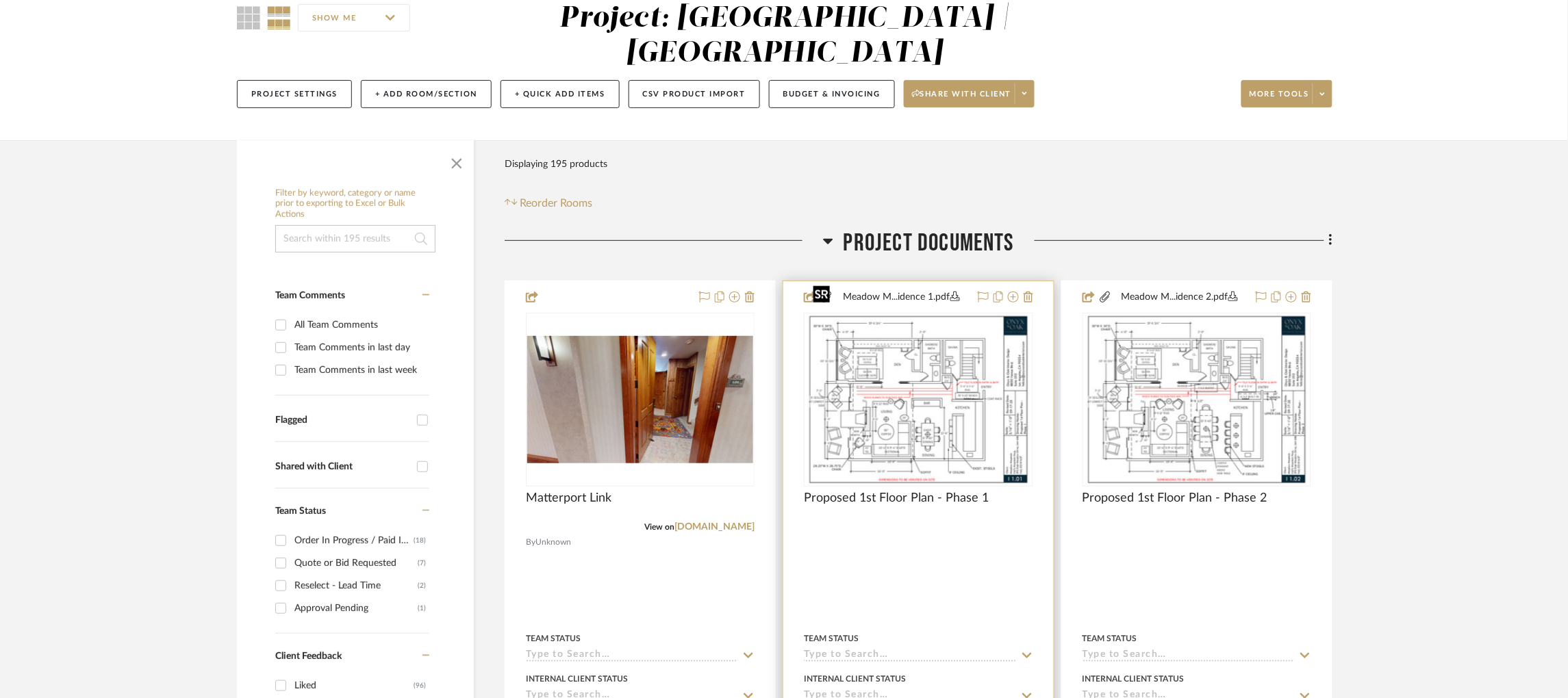
click at [949, 380] on img "0" at bounding box center [919, 399] width 222 height 171
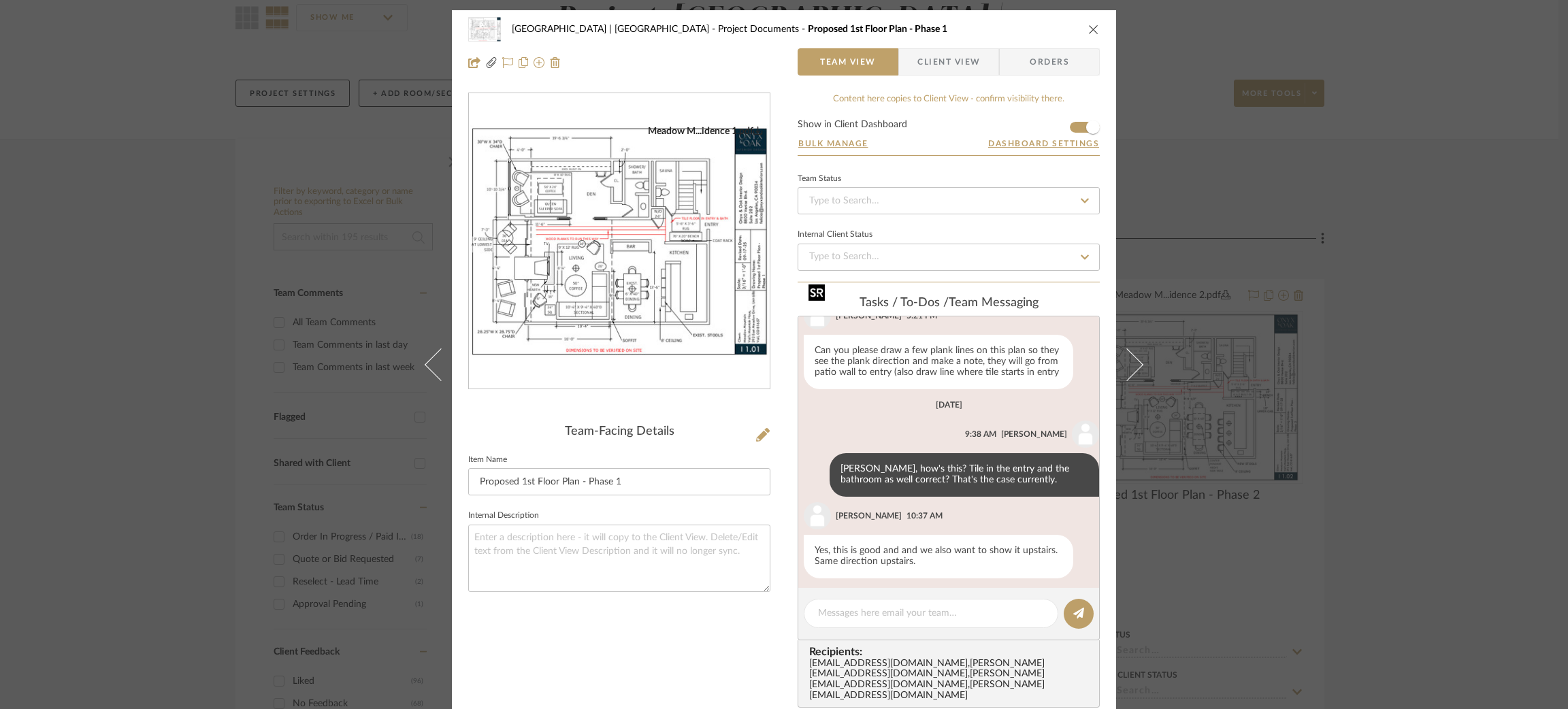
scroll to position [256, 0]
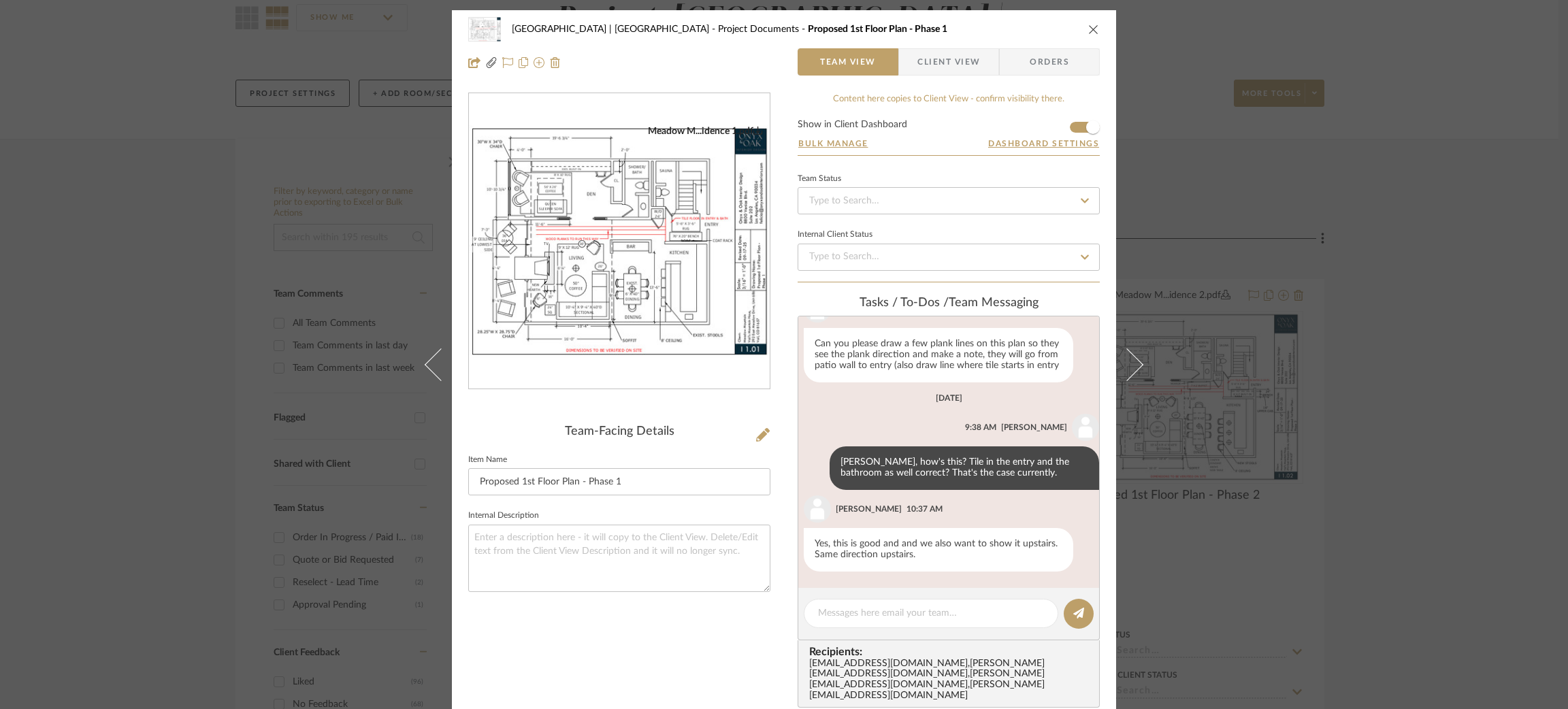
click at [1328, 252] on div "Meadow Mountain | Vail Valley Project Documents Proposed 1st Floor Plan - Phase…" at bounding box center [784, 354] width 1568 height 709
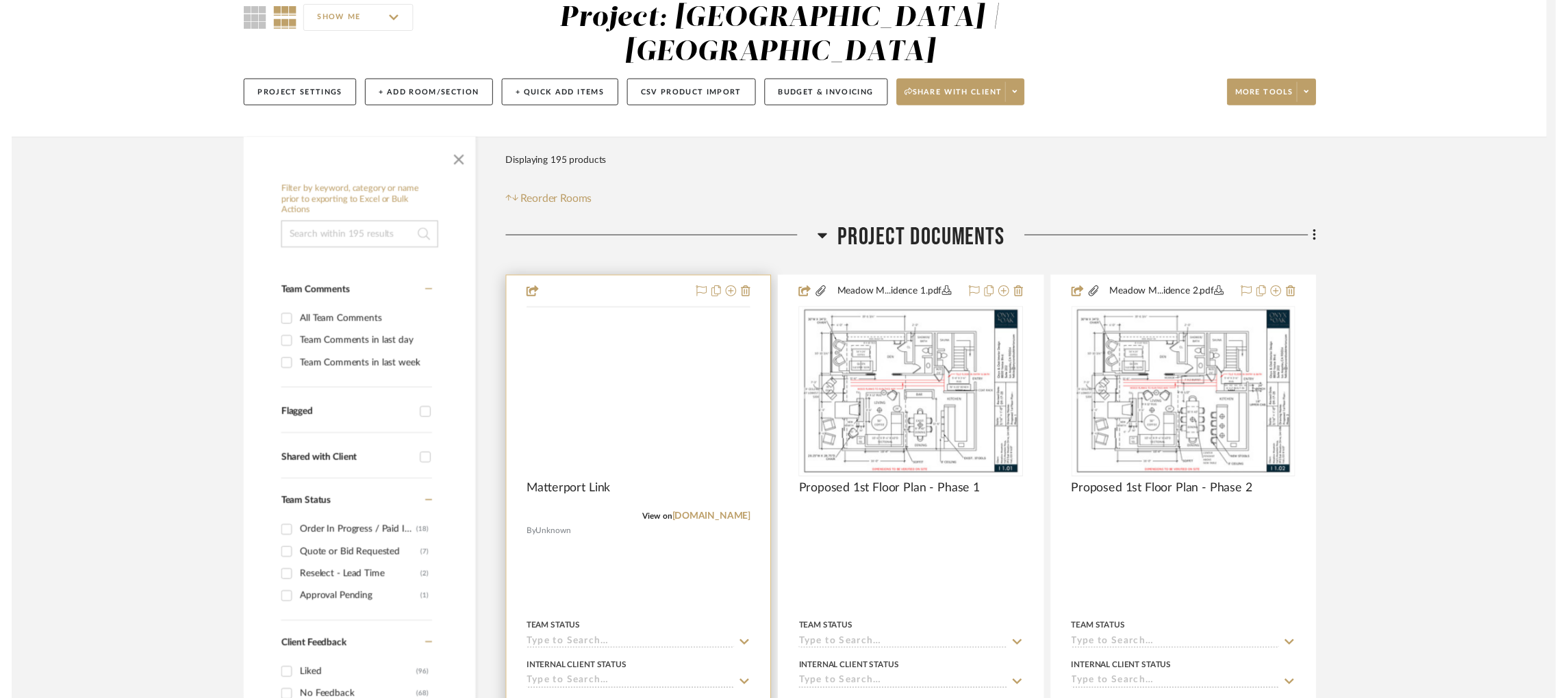
scroll to position [128, 0]
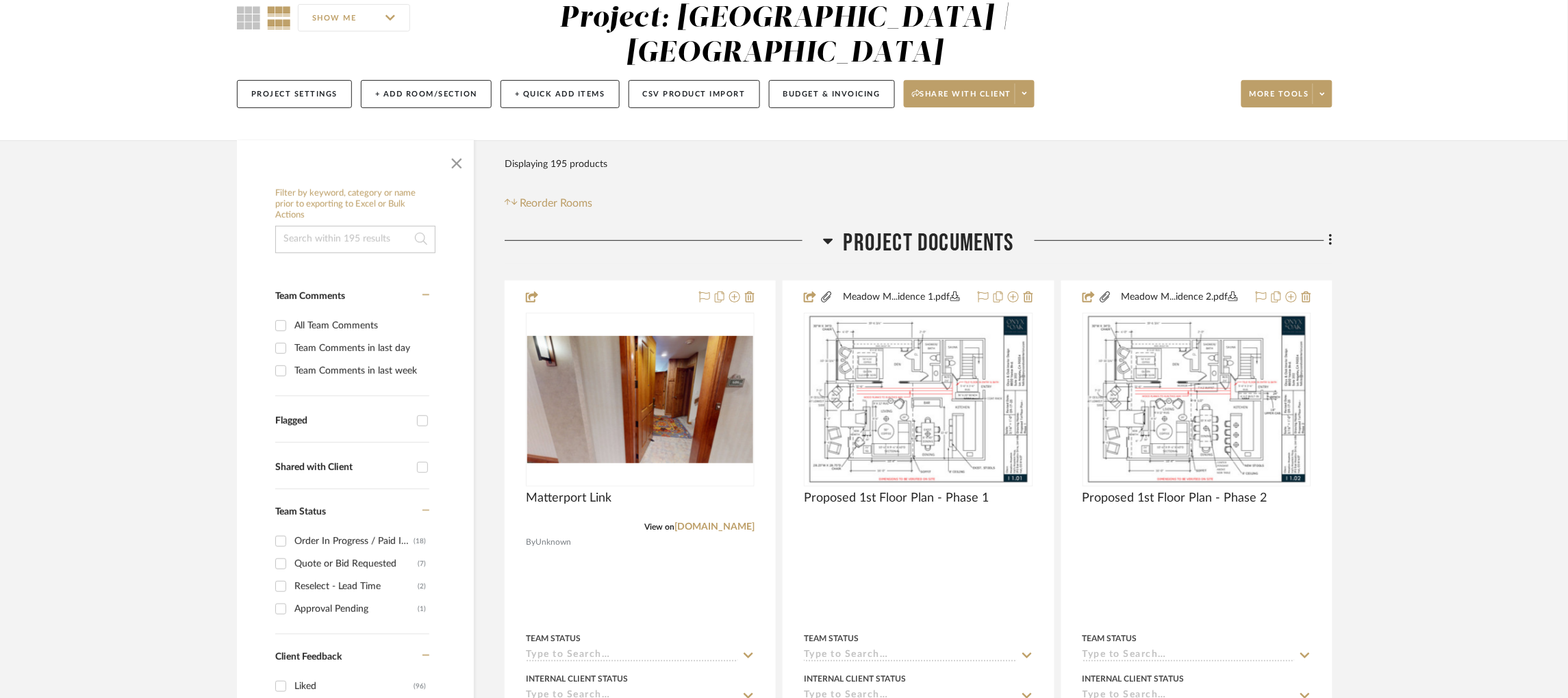
click at [422, 409] on input "Flagged" at bounding box center [422, 420] width 22 height 22
checkbox input "true"
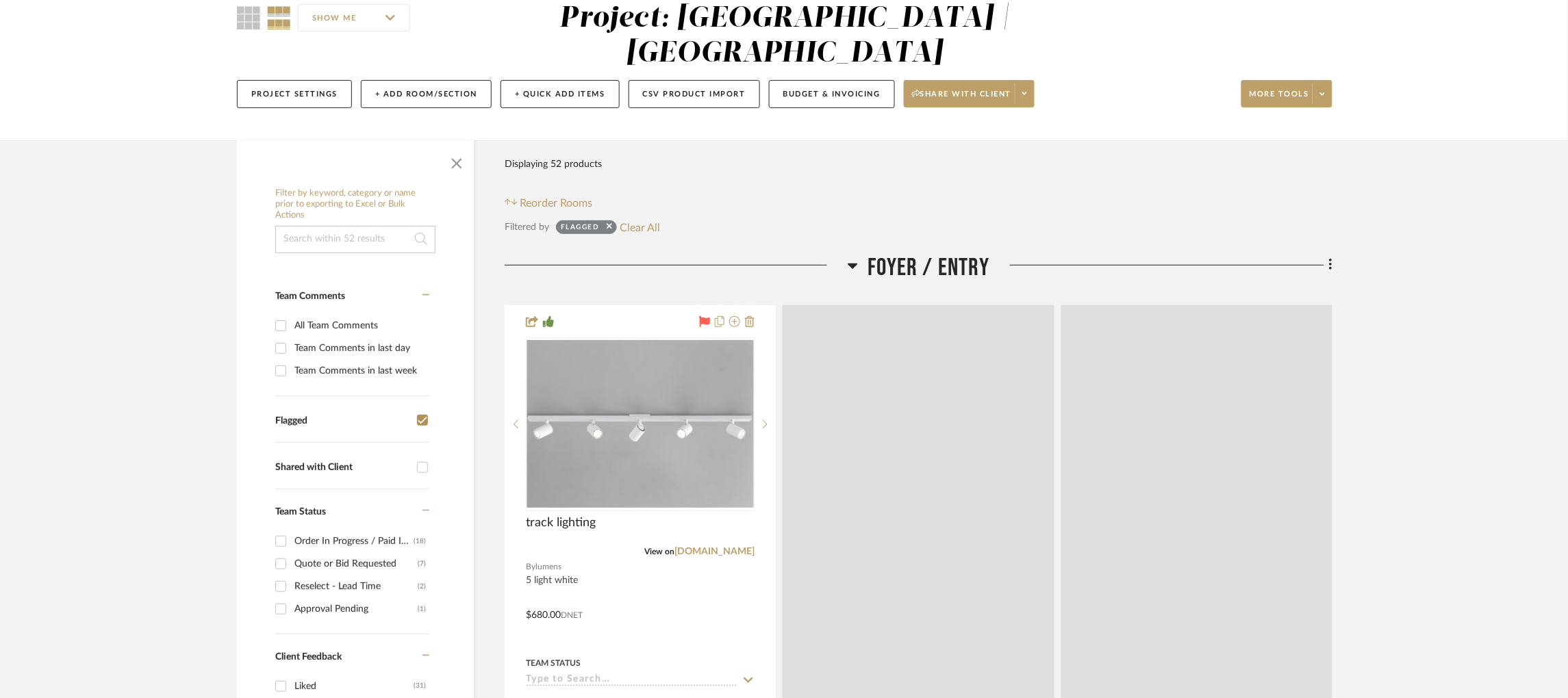
scroll to position [37, 0]
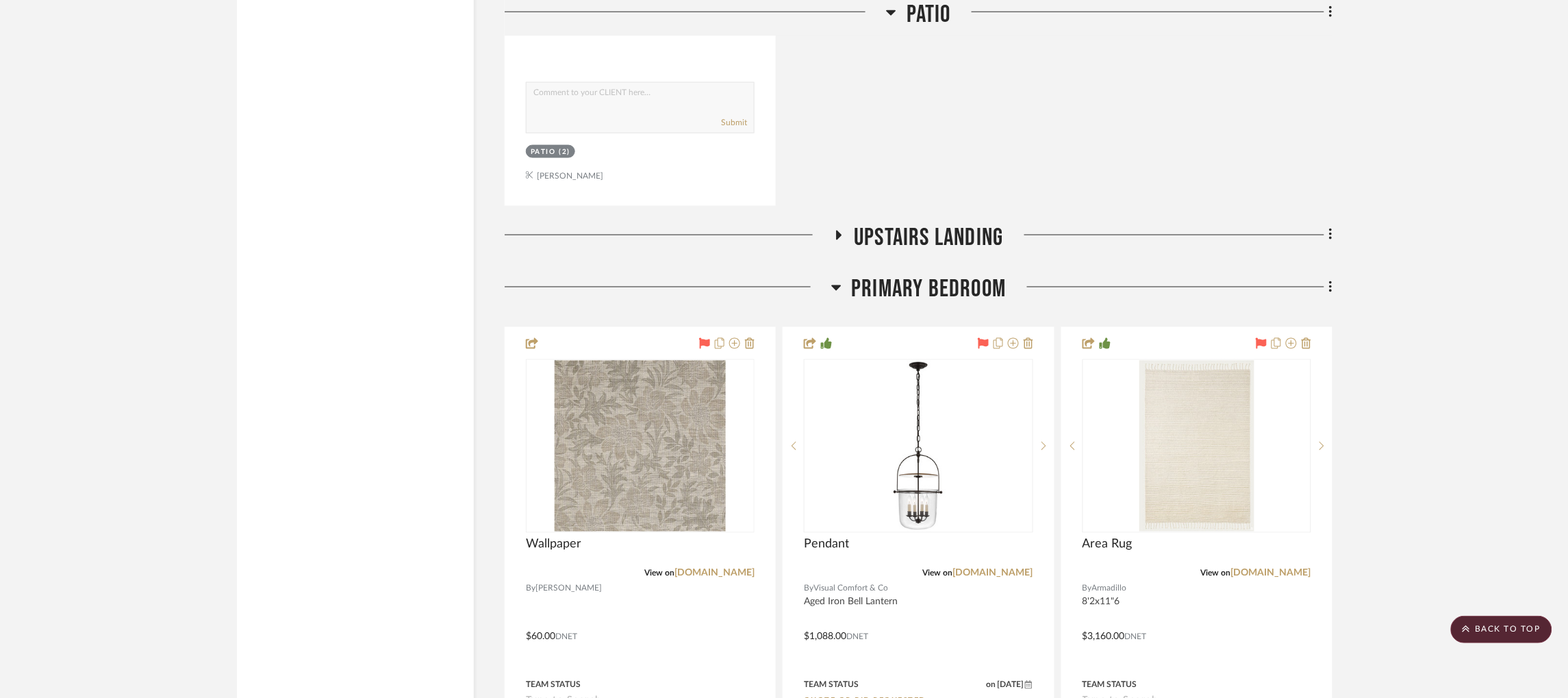
scroll to position [8541, 0]
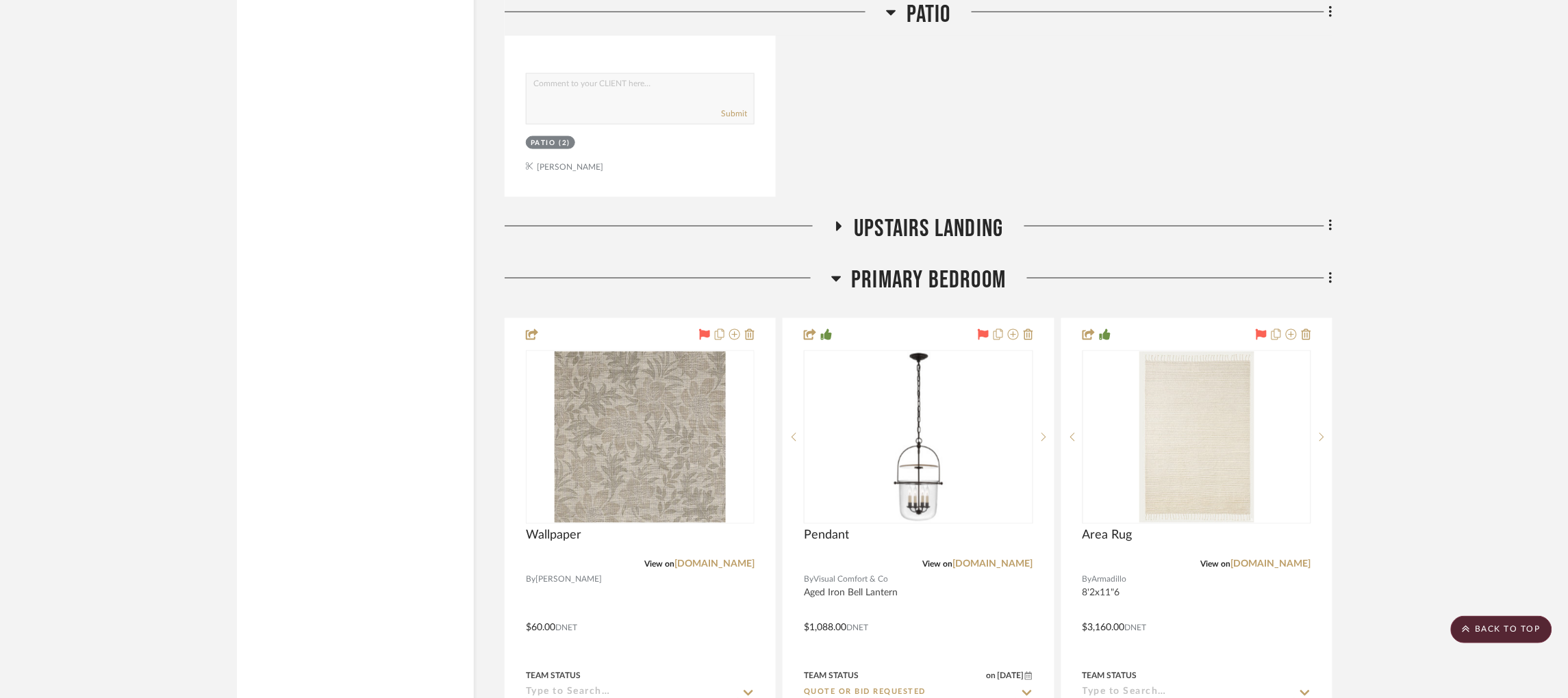
click at [845, 221] on icon at bounding box center [838, 226] width 17 height 10
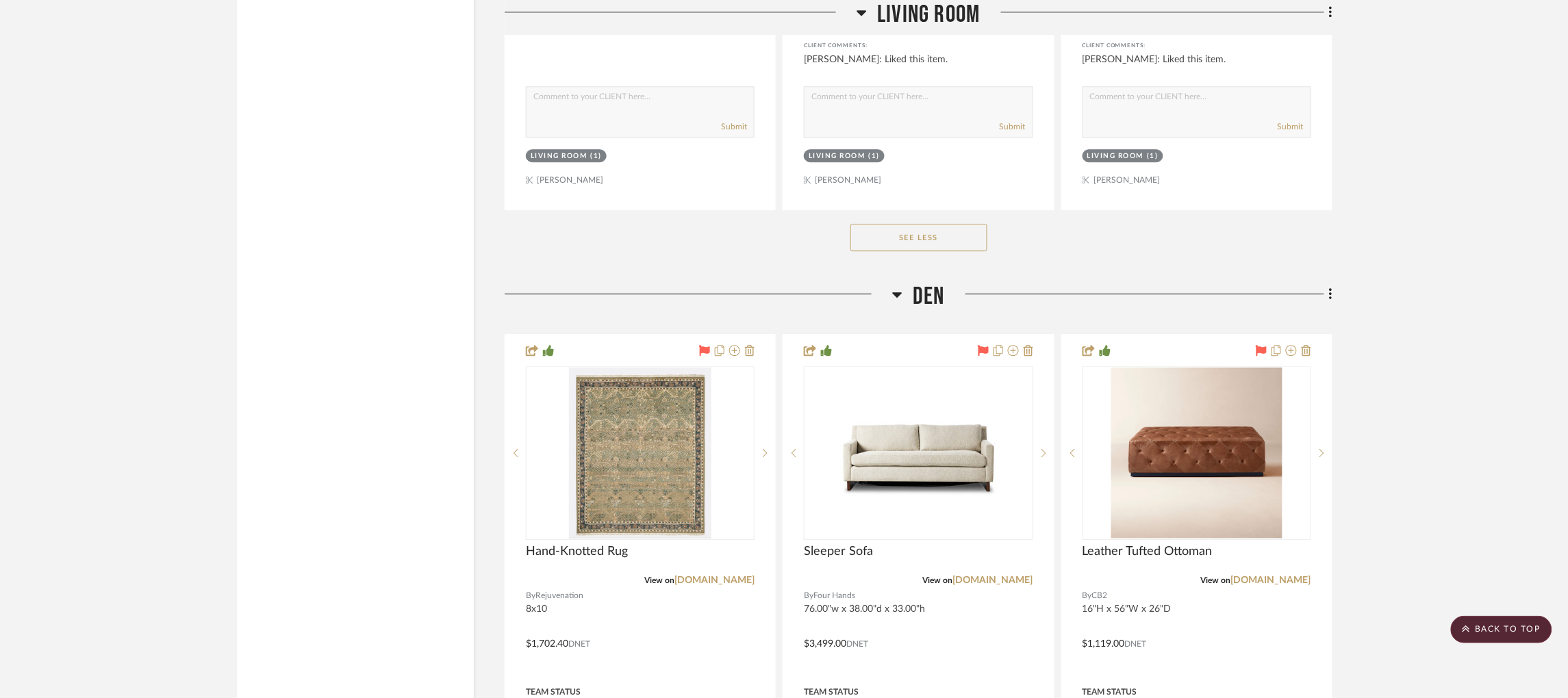
scroll to position [5258, 0]
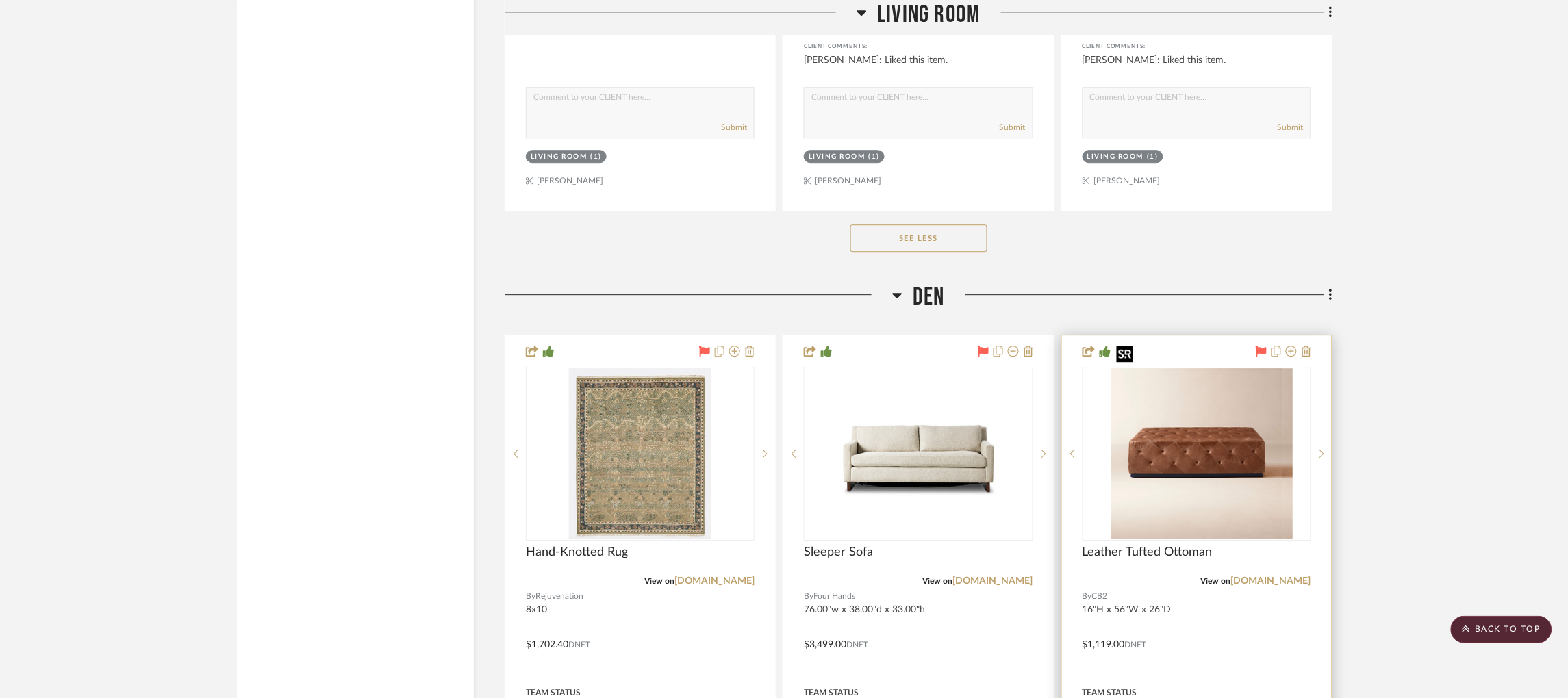
click at [1232, 470] on div at bounding box center [1196, 453] width 228 height 174
click at [1236, 453] on img "0" at bounding box center [1197, 453] width 171 height 171
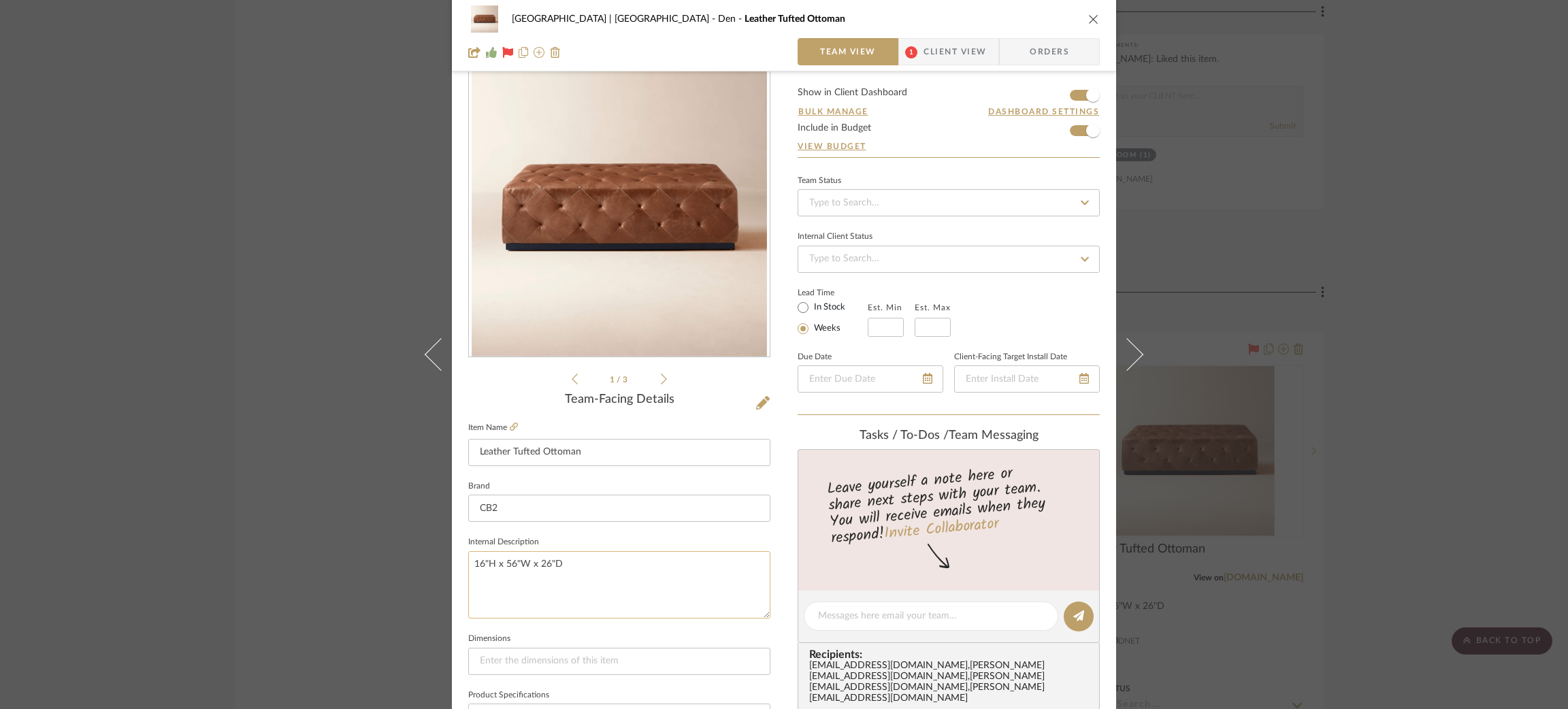
scroll to position [31, 0]
click at [926, 59] on span "Client View" at bounding box center [955, 52] width 63 height 27
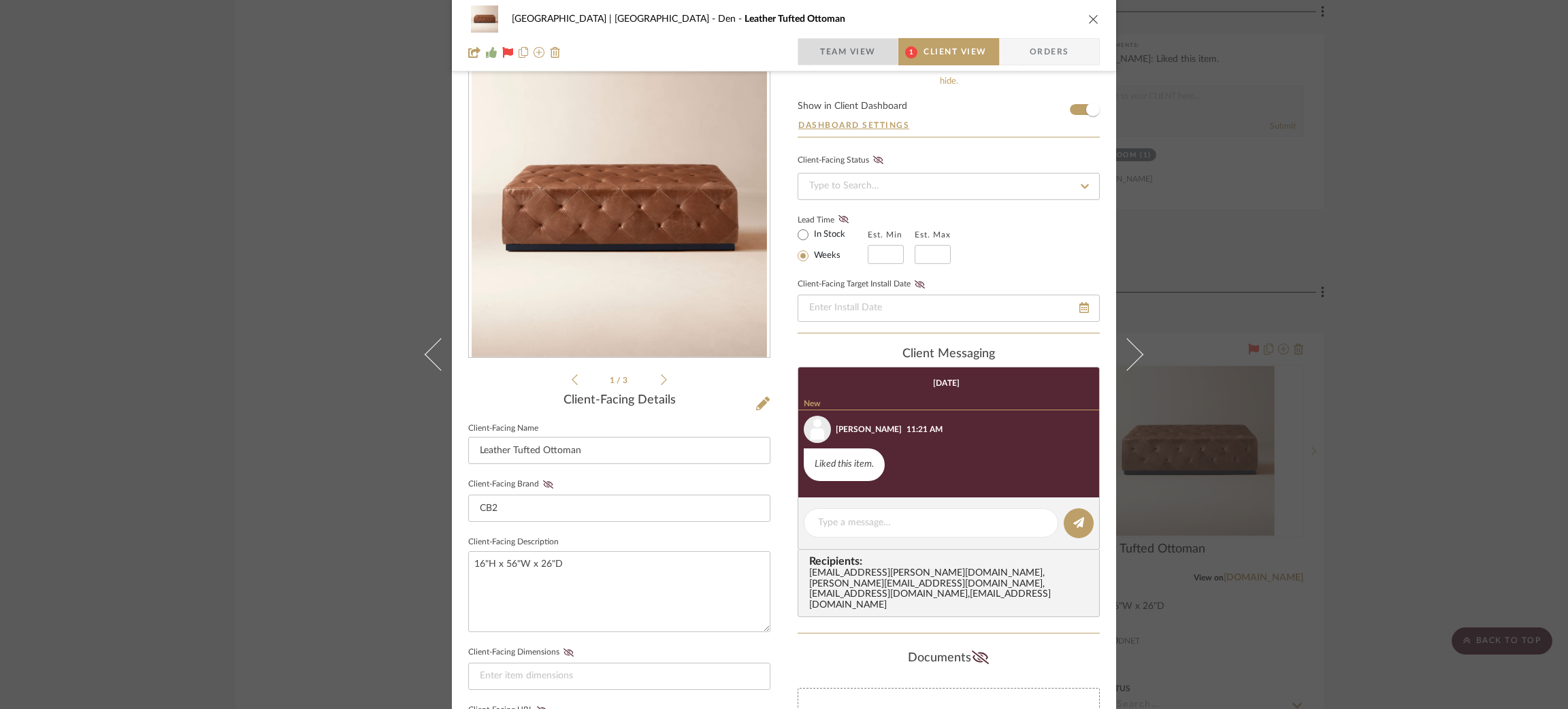
click at [840, 55] on span "Team View" at bounding box center [848, 52] width 56 height 27
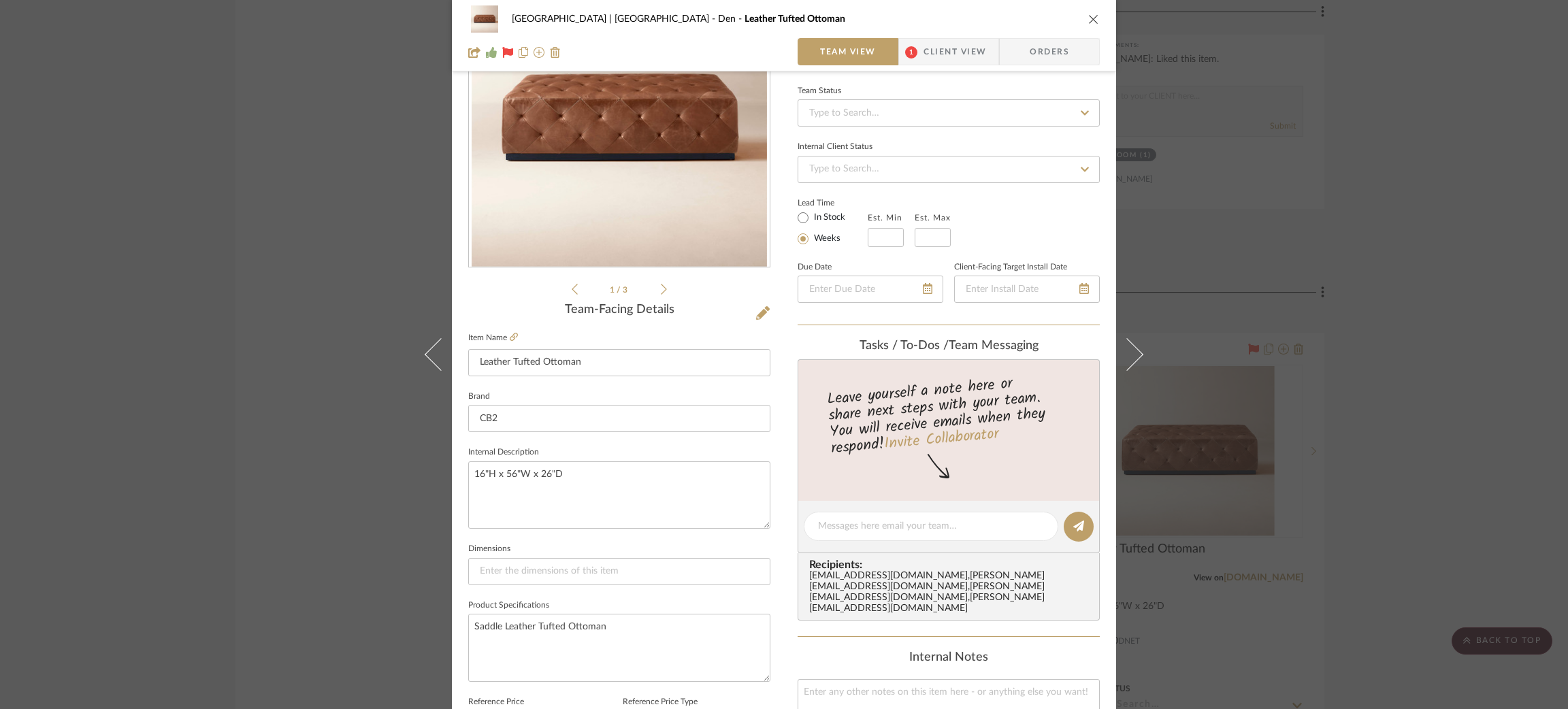
scroll to position [241, 0]
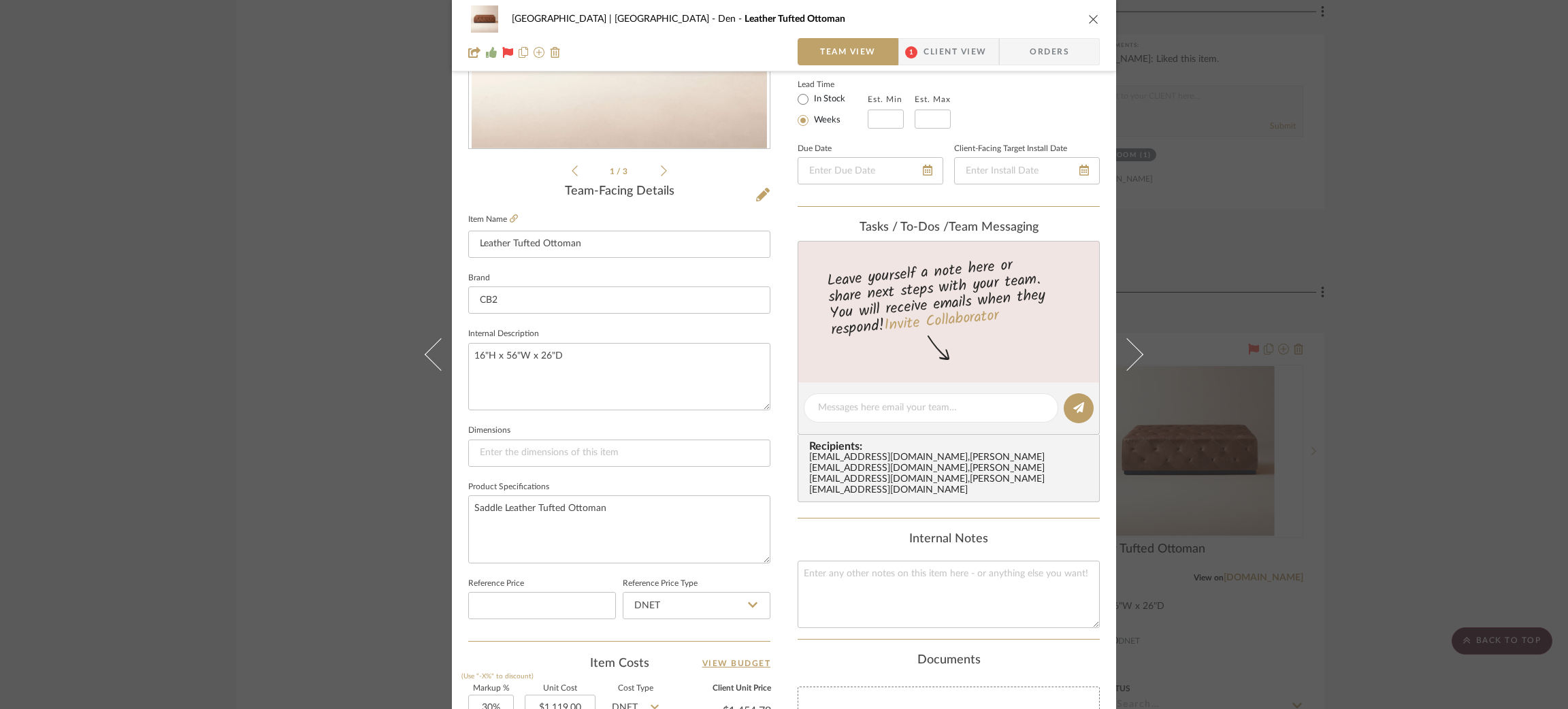
click at [326, 292] on div "Meadow Mountain | Vail Valley Den Leather Tufted Ottoman Team View 1 Client Vie…" at bounding box center [784, 354] width 1568 height 709
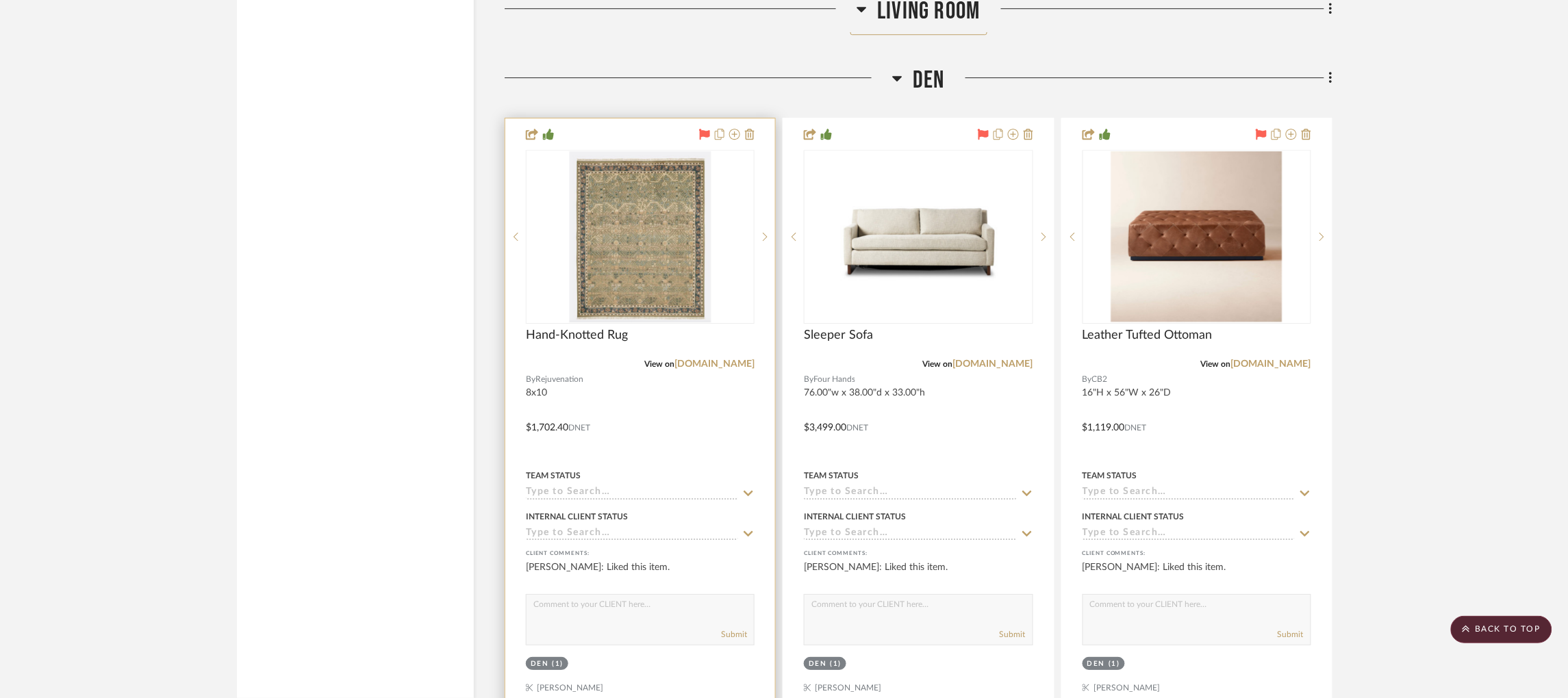
scroll to position [5476, 0]
click at [597, 486] on input at bounding box center [633, 492] width 212 height 13
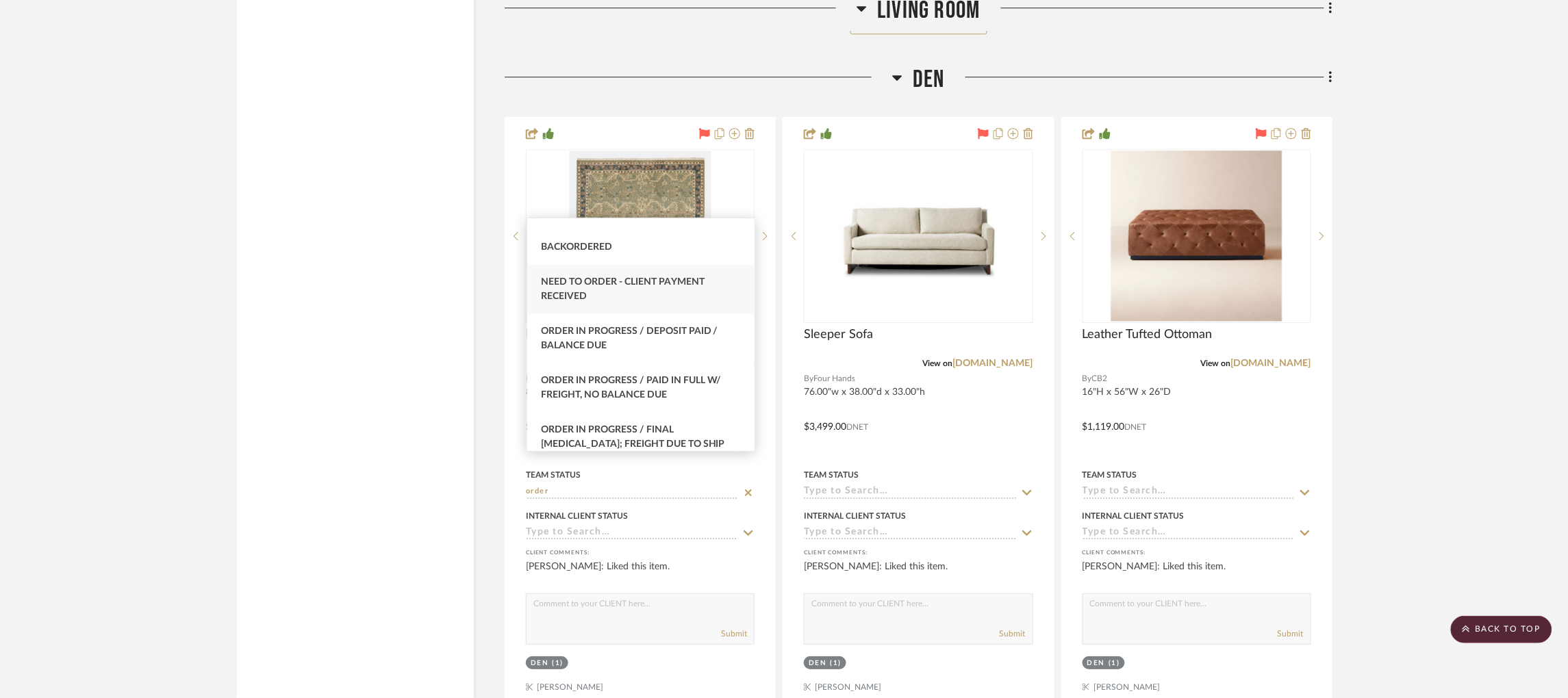
scroll to position [130, 0]
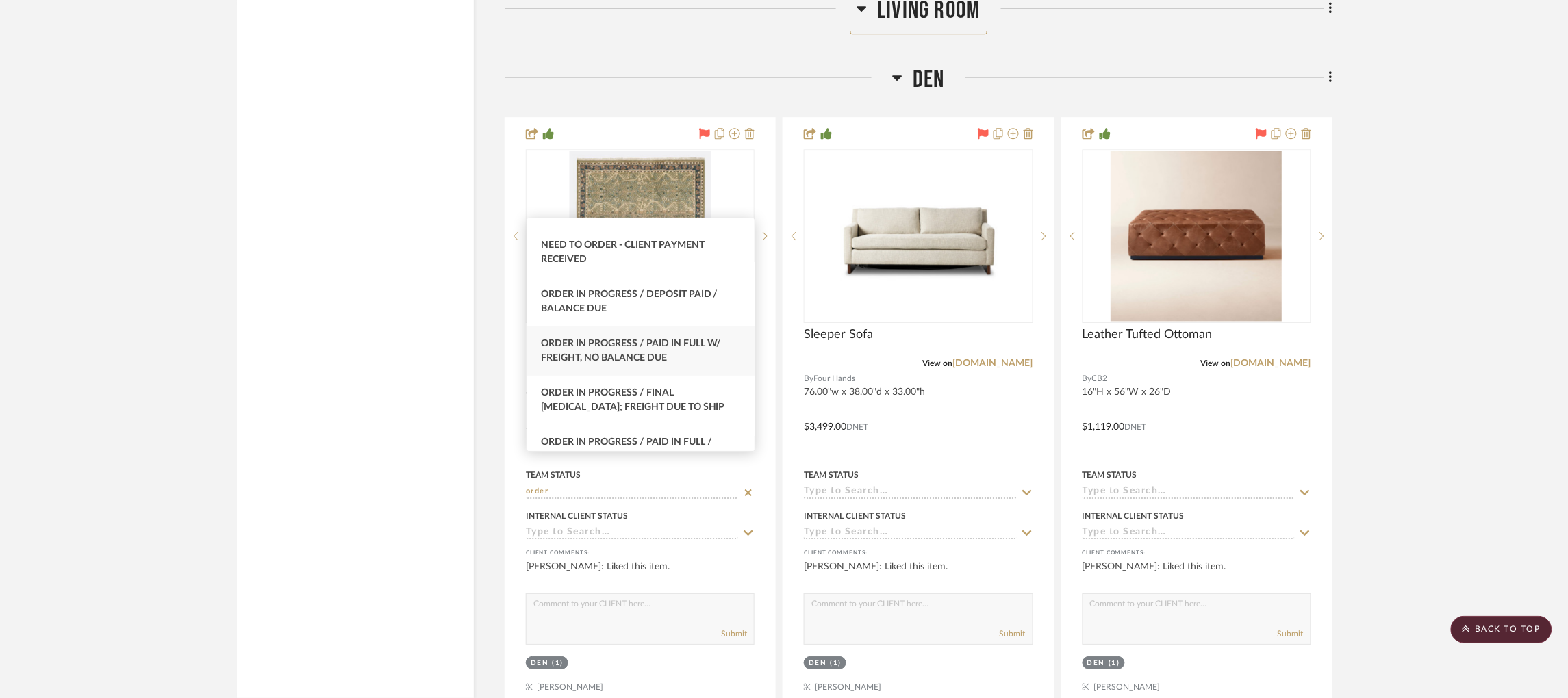
type input "order"
click at [679, 348] on div "Order In Progress / Paid In Full w/ Freight, No Balance due" at bounding box center [640, 351] width 227 height 49
type input "[DATE]"
type input "Order In Progress / Paid In Full w/ Freight, No Balance due"
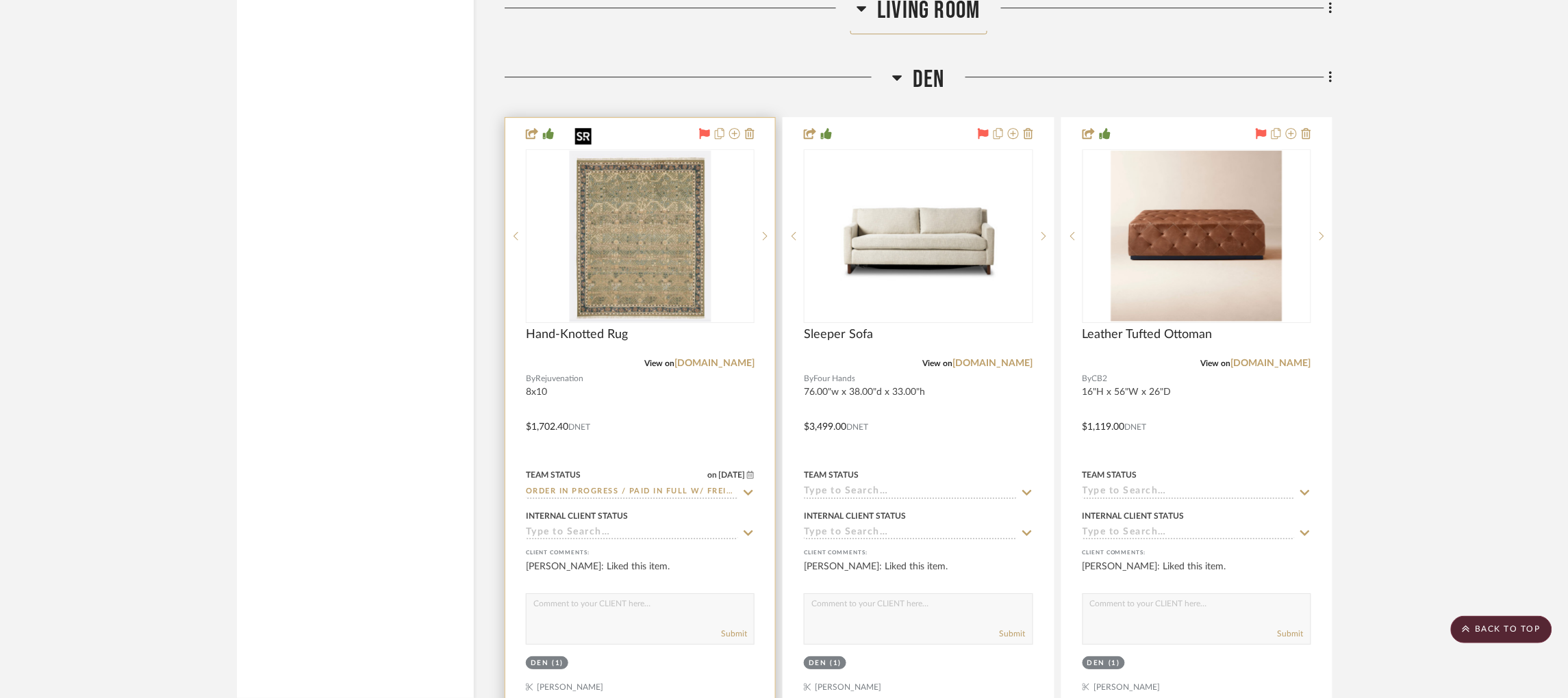
scroll to position [5429, 0]
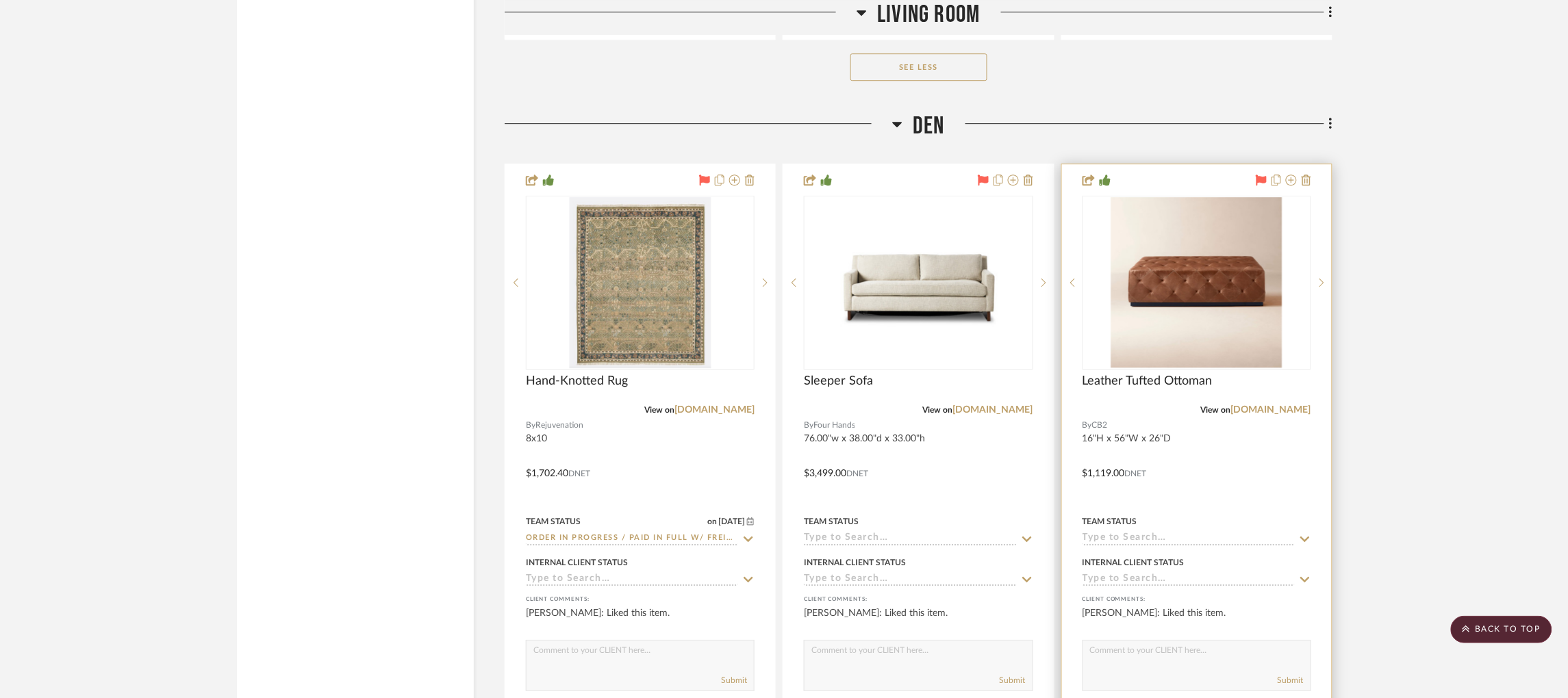
click at [1139, 533] on input at bounding box center [1188, 539] width 212 height 13
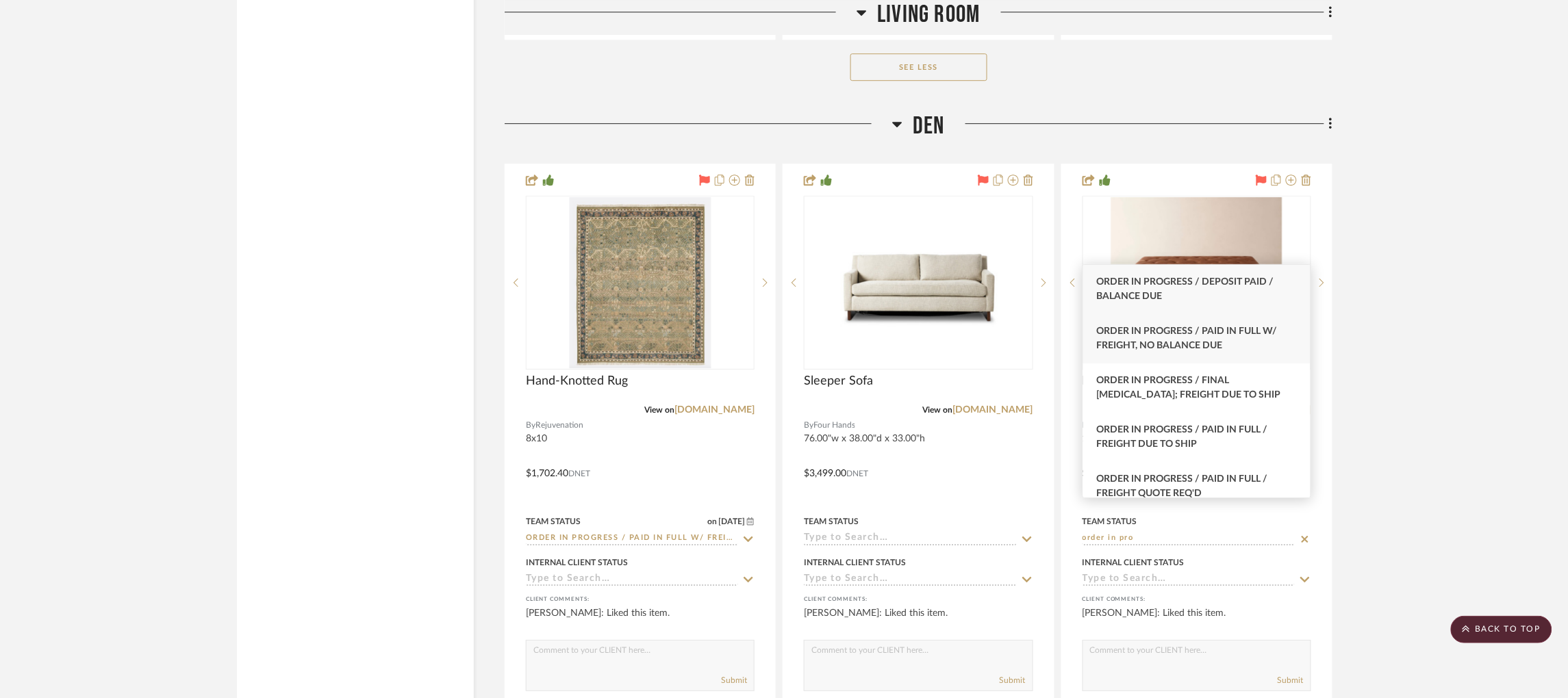
type input "order in pro"
click at [1253, 341] on div "Order In Progress / Paid In Full w/ Freight, No Balance due" at bounding box center [1196, 338] width 227 height 49
type input "[DATE]"
type input "Order In Progress / Paid In Full w/ Freight, No Balance due"
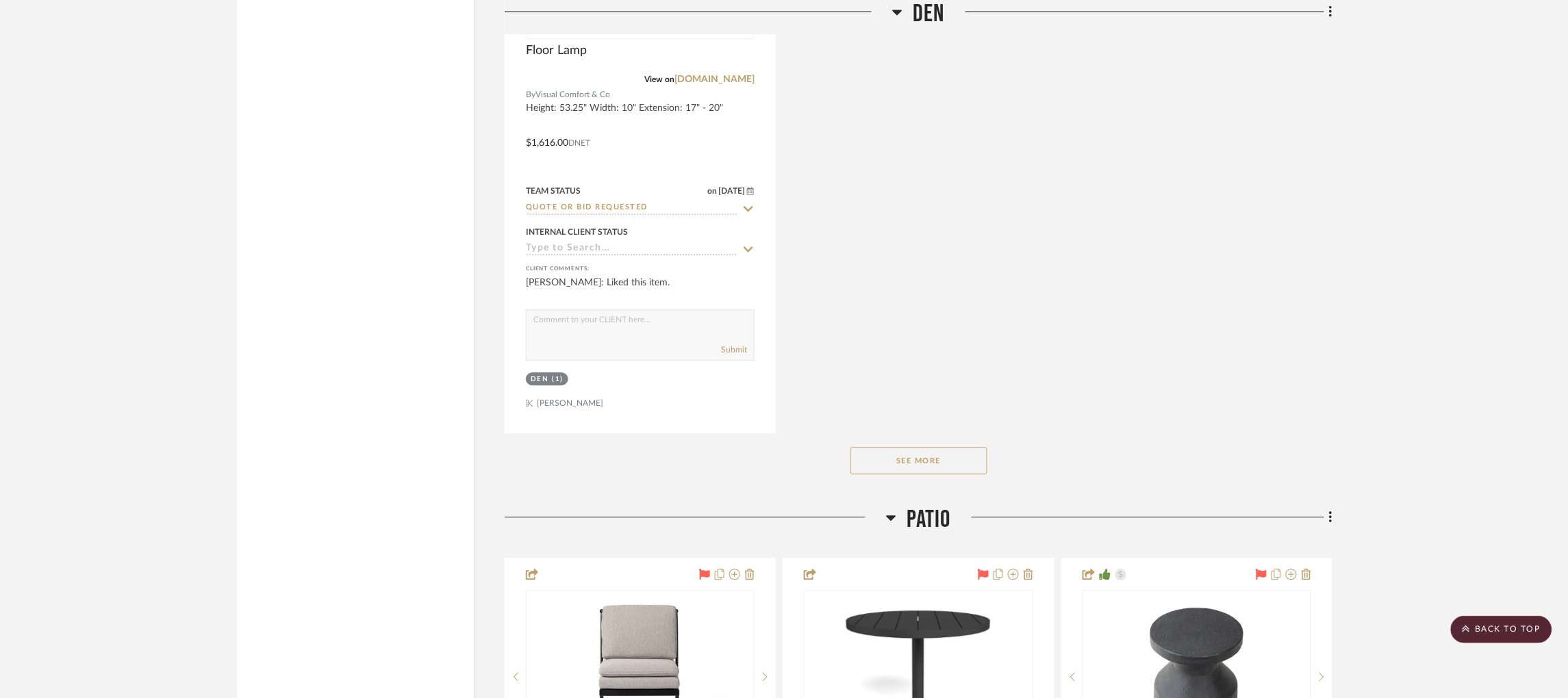
scroll to position [6975, 0]
click at [968, 444] on button "See More" at bounding box center [918, 458] width 137 height 28
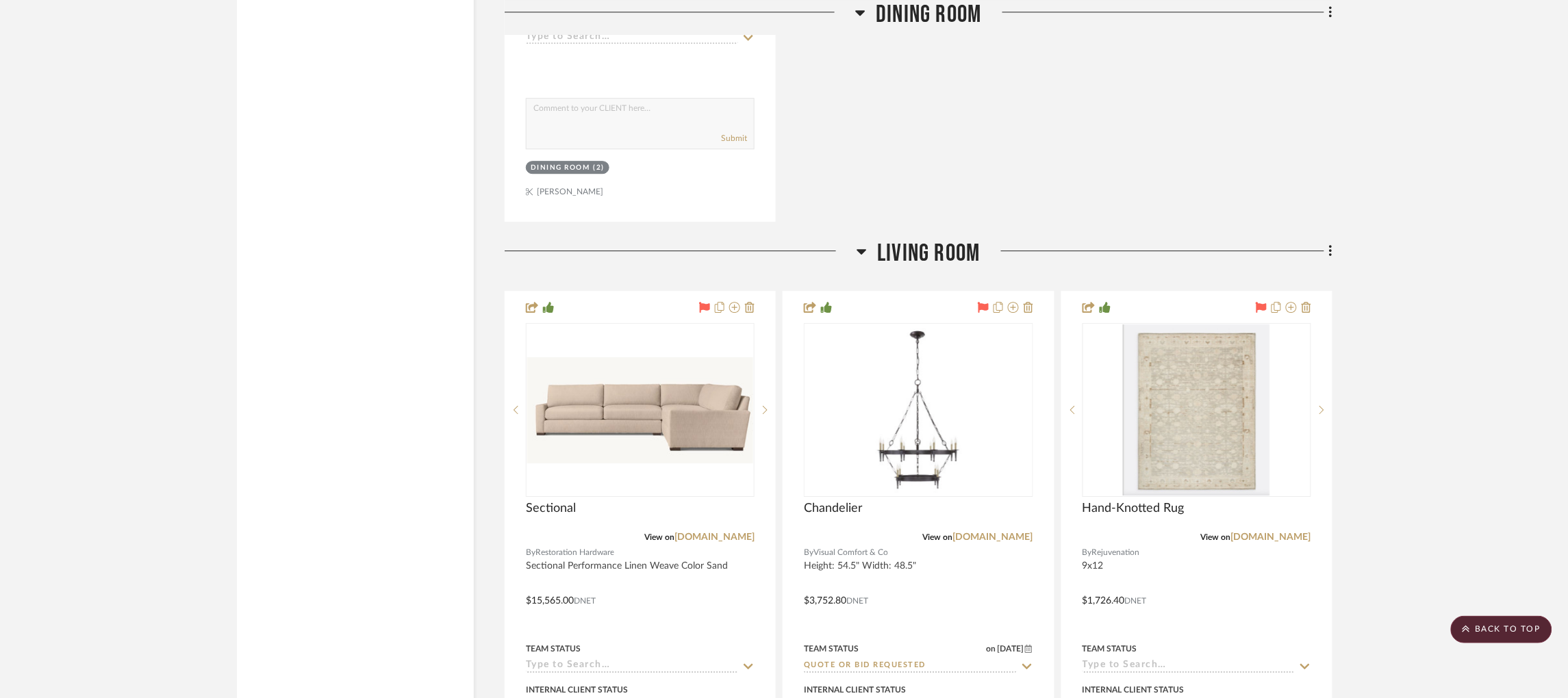
scroll to position [3369, 0]
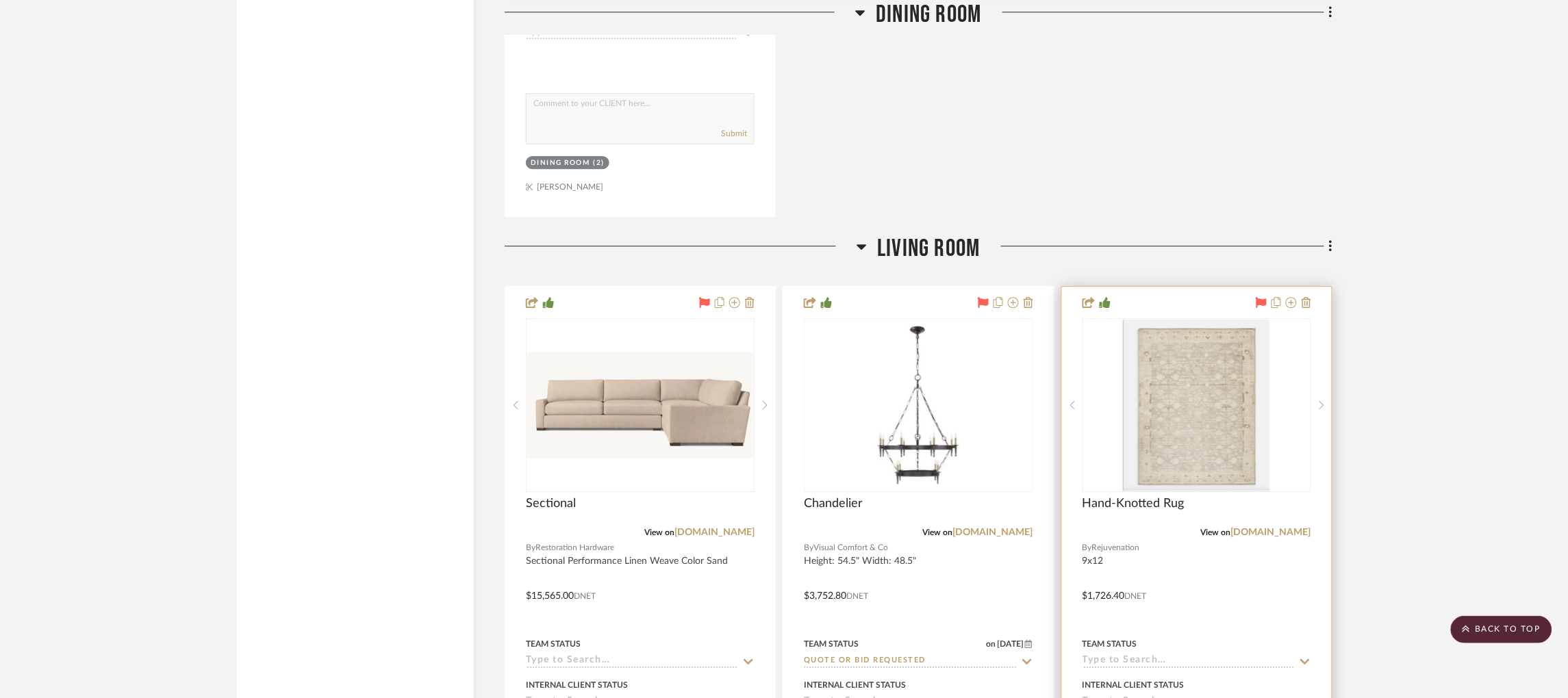
click at [1132, 655] on input at bounding box center [1188, 661] width 212 height 13
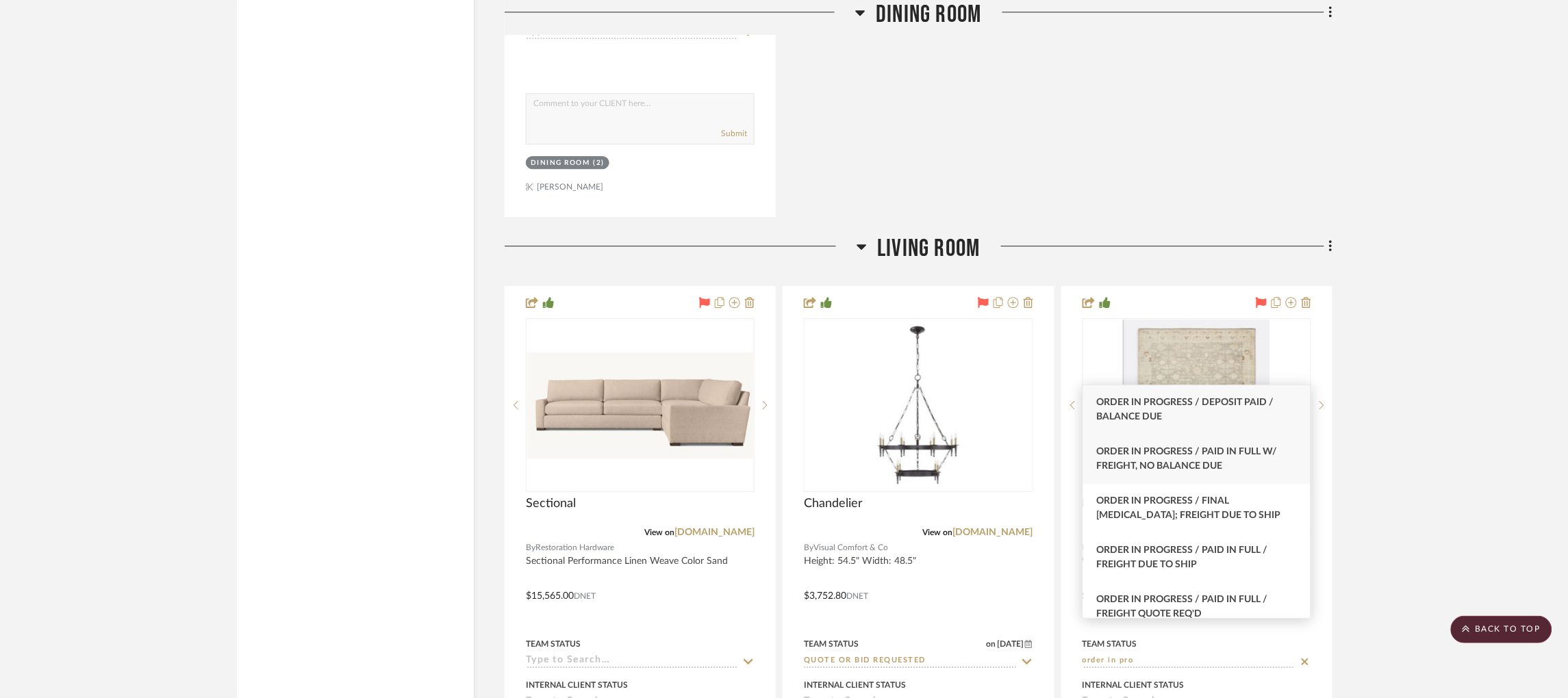
type input "order in pro"
click at [1247, 460] on div "Order In Progress / Paid In Full w/ Freight, No Balance due" at bounding box center [1196, 459] width 227 height 49
type input "[DATE]"
type input "Order In Progress / Paid In Full w/ Freight, No Balance due"
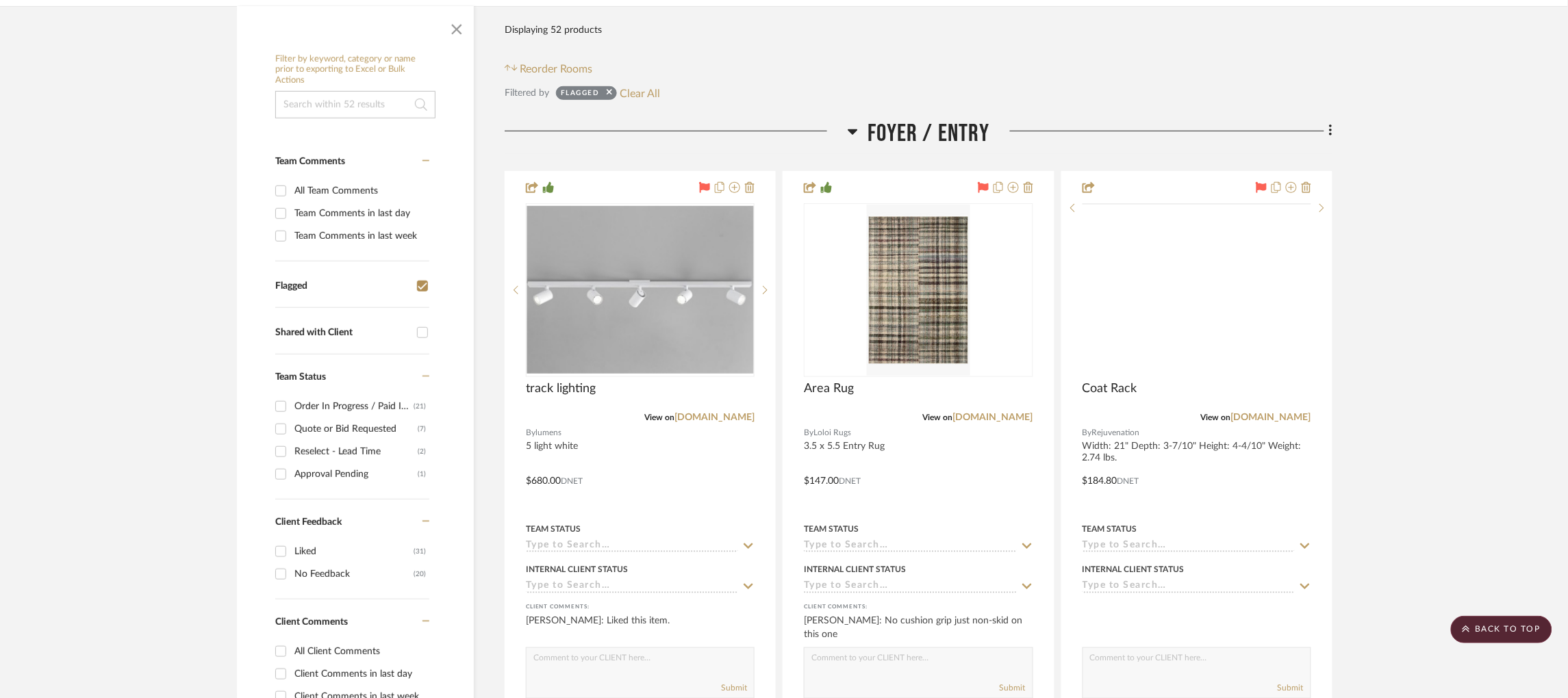
scroll to position [262, 0]
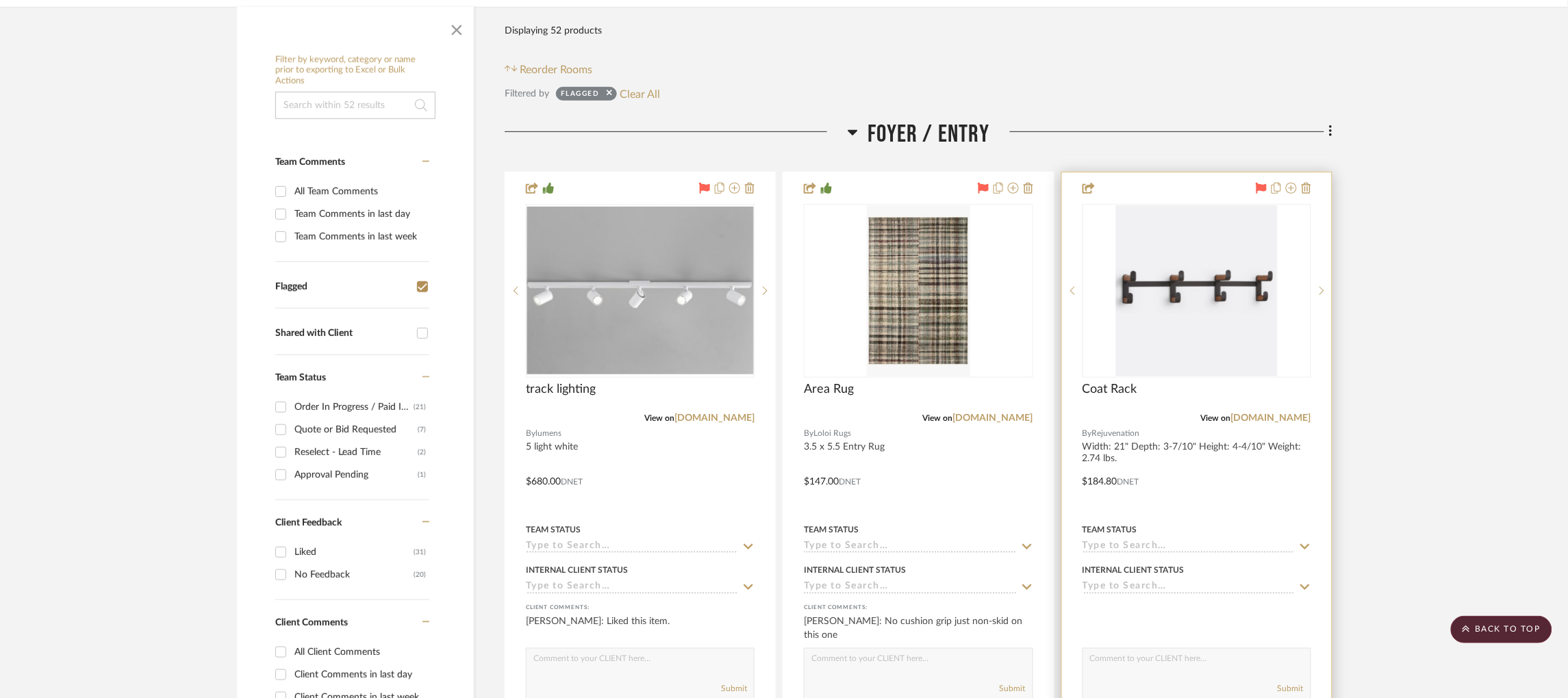
click at [1151, 541] on input at bounding box center [1188, 547] width 212 height 13
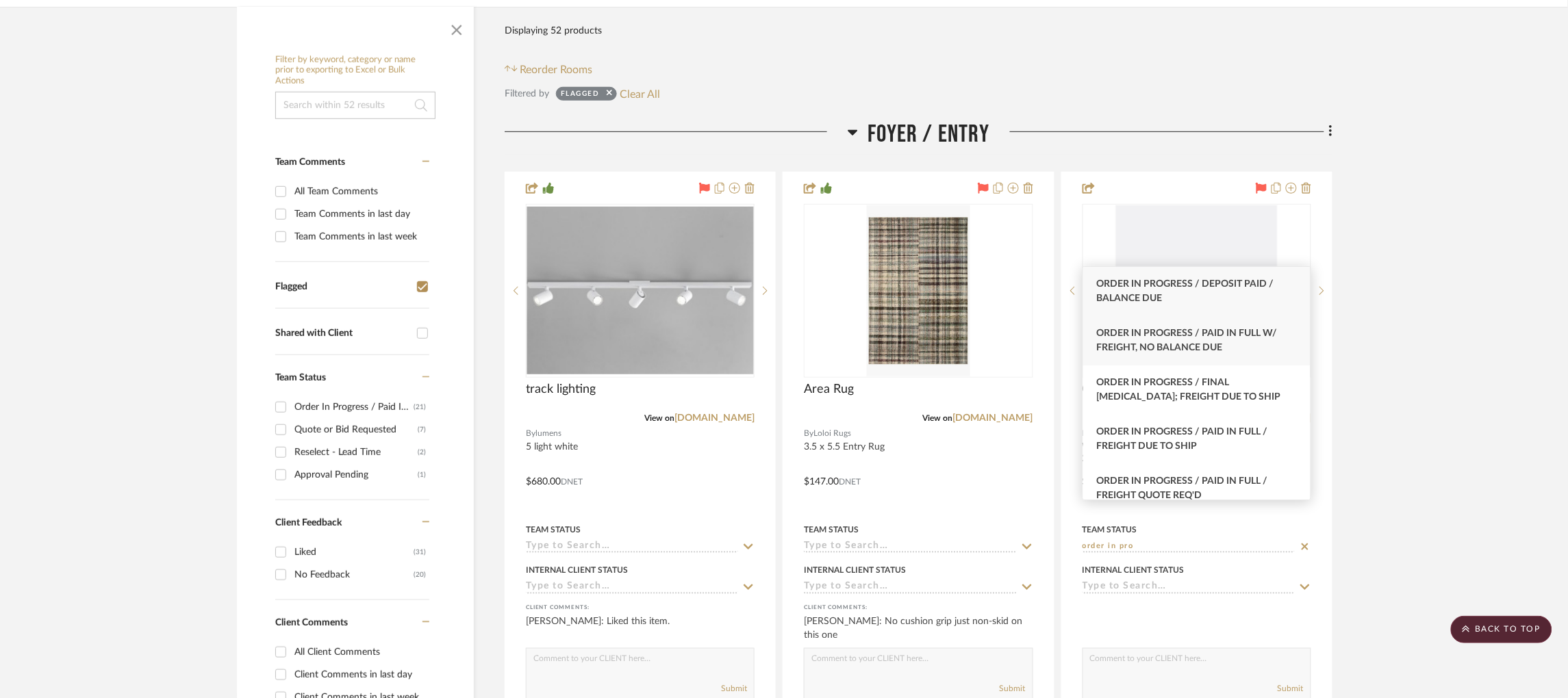
type input "order in pro"
click at [1229, 341] on div "Order In Progress / Paid In Full w/ Freight, No Balance due" at bounding box center [1196, 341] width 227 height 49
type input "[DATE]"
type input "Order In Progress / Paid In Full w/ Freight, No Balance due"
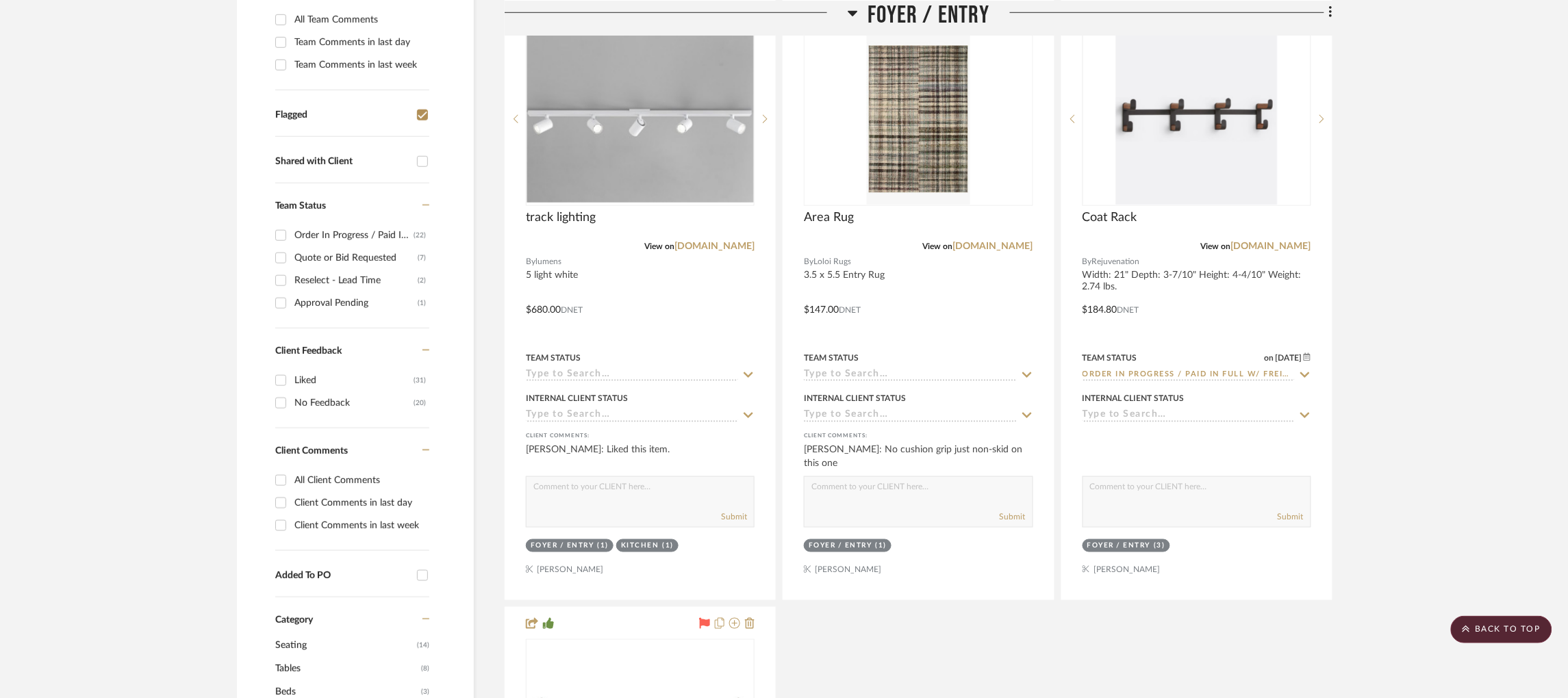
scroll to position [437, 0]
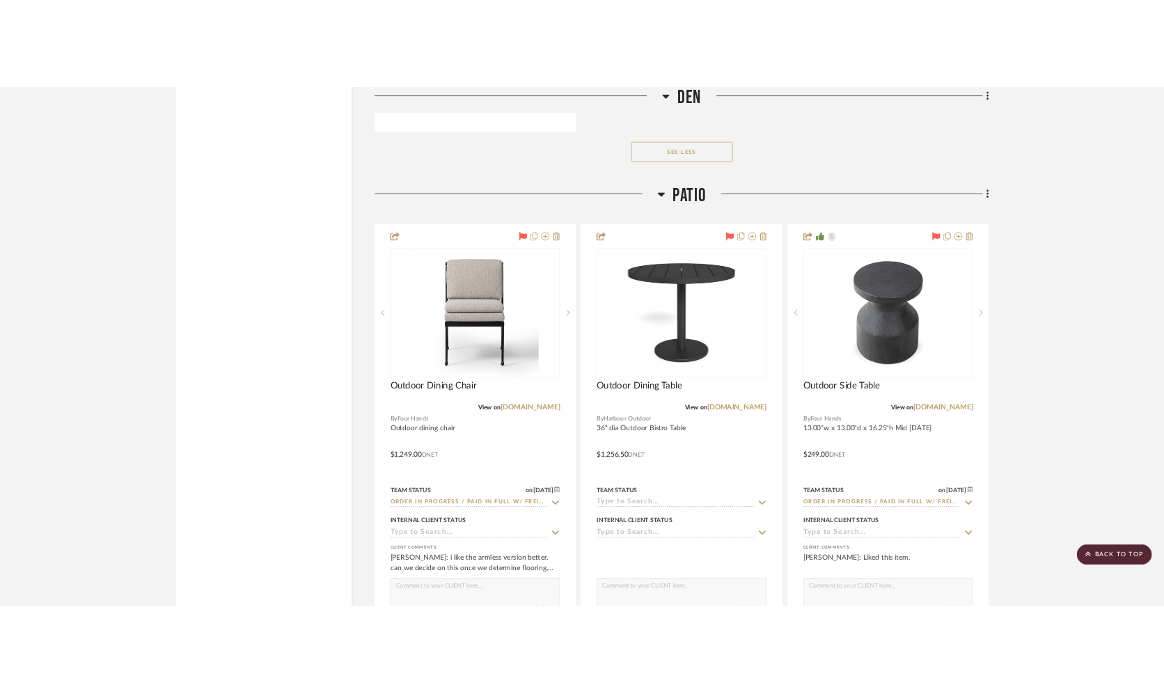
scroll to position [7469, 0]
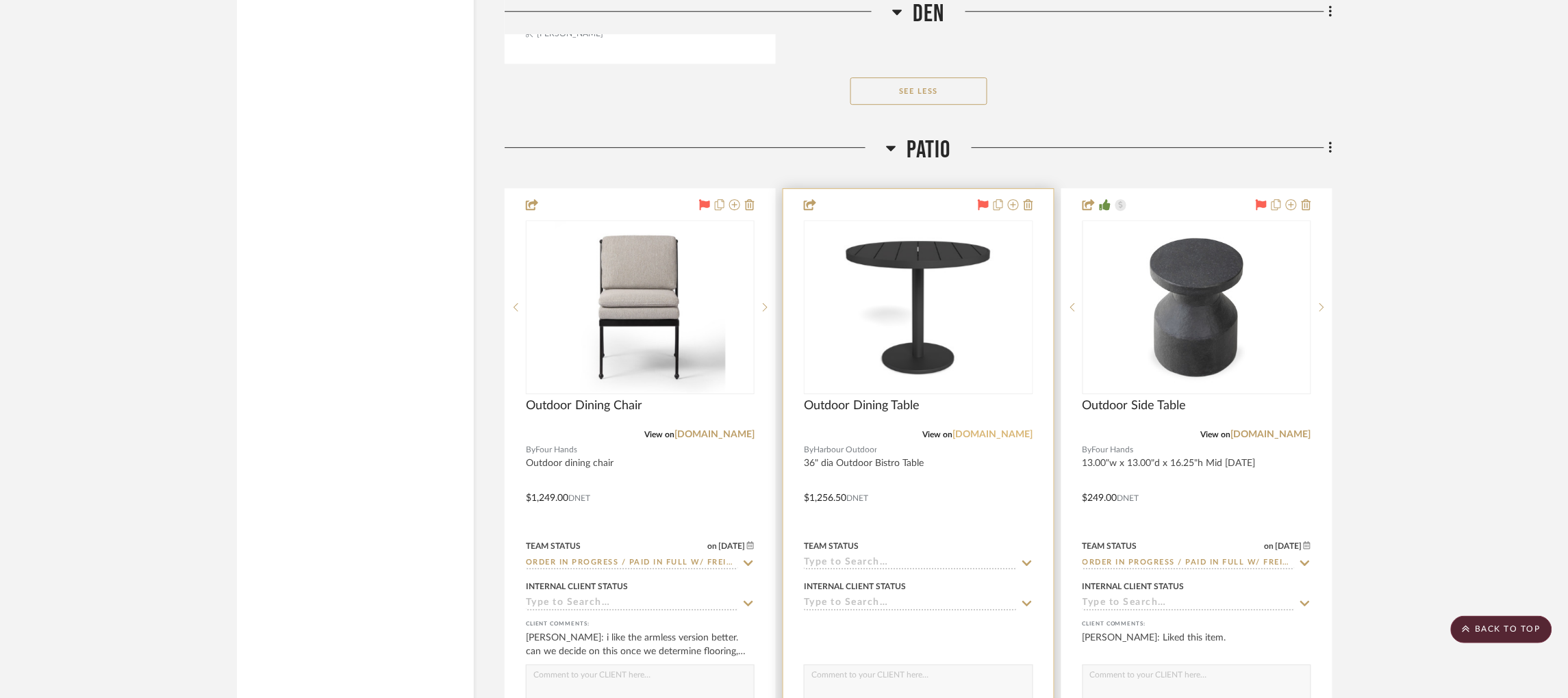
click at [972, 430] on link "[DOMAIN_NAME]" at bounding box center [993, 435] width 80 height 10
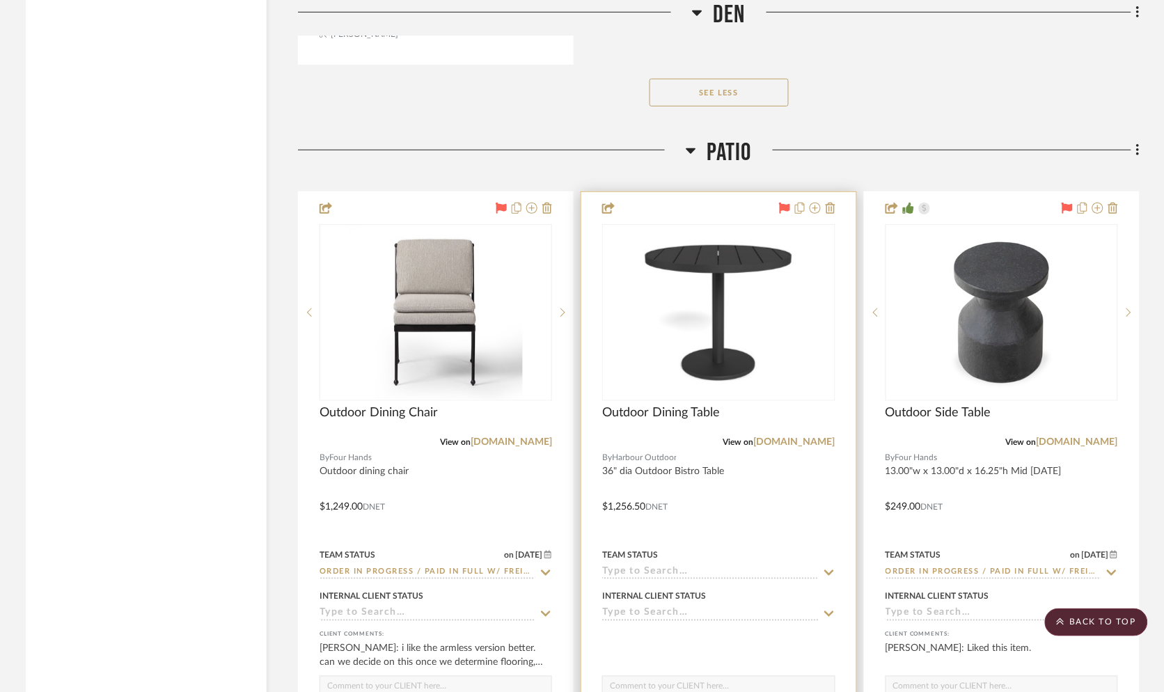
click at [654, 567] on input at bounding box center [710, 573] width 216 height 13
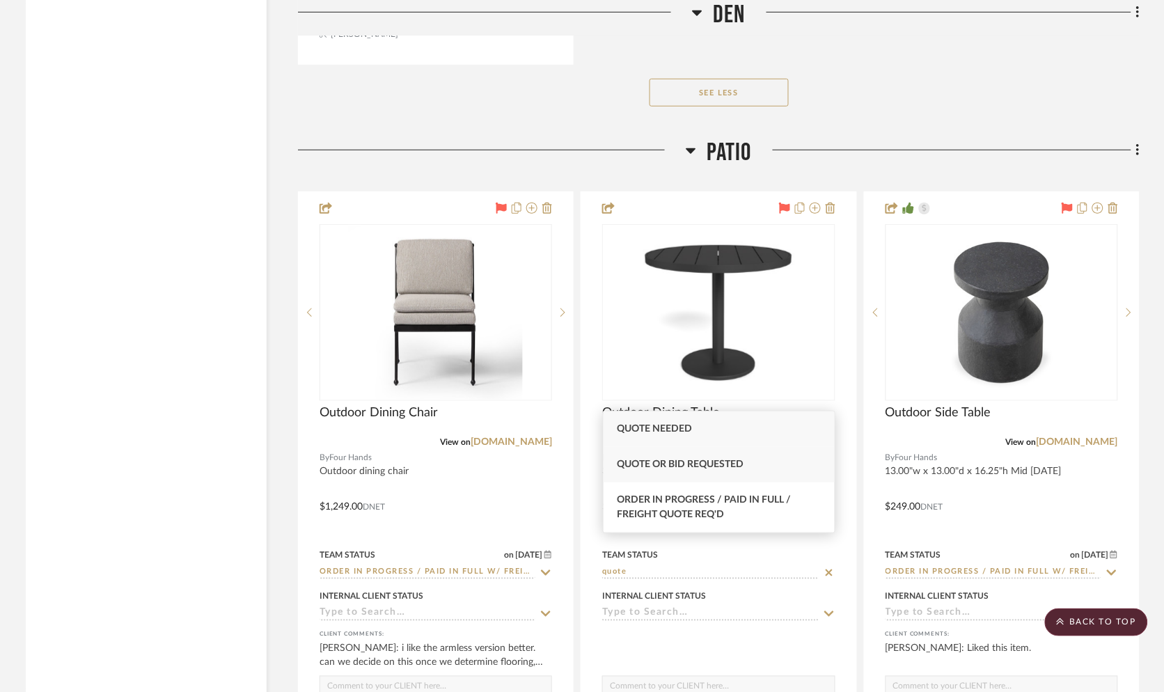
type input "quote"
click at [688, 465] on span "Quote or Bid Requested" at bounding box center [680, 464] width 127 height 10
type input "[DATE]"
type input "Quote or Bid Requested"
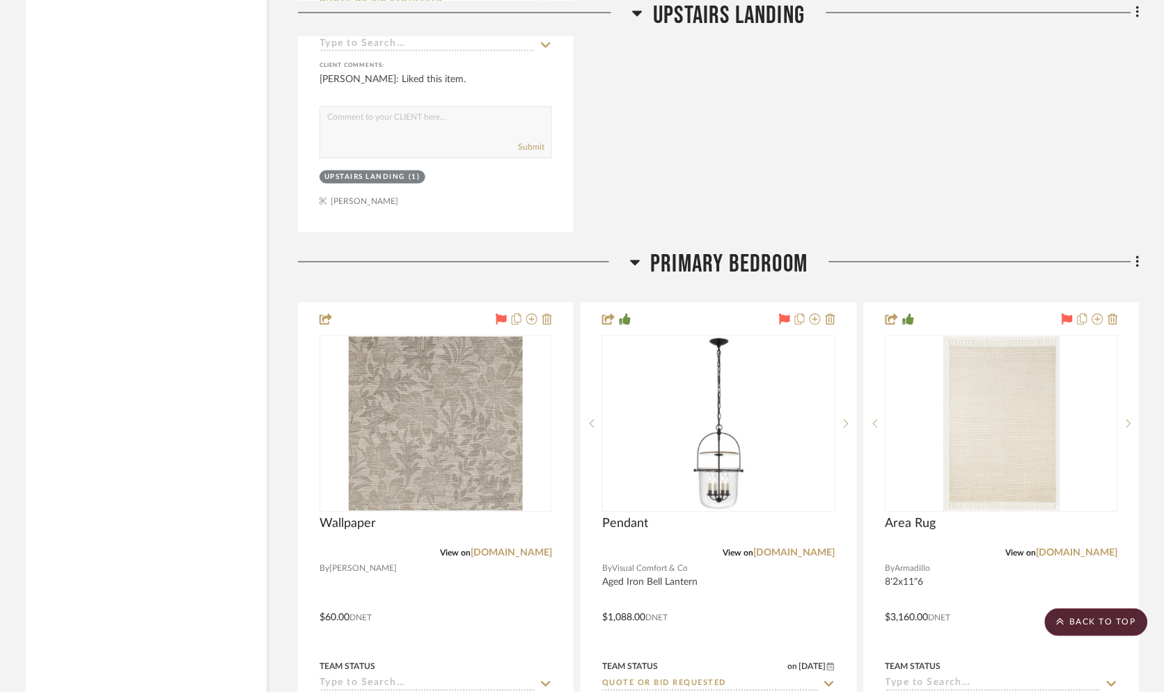
scroll to position [9328, 8]
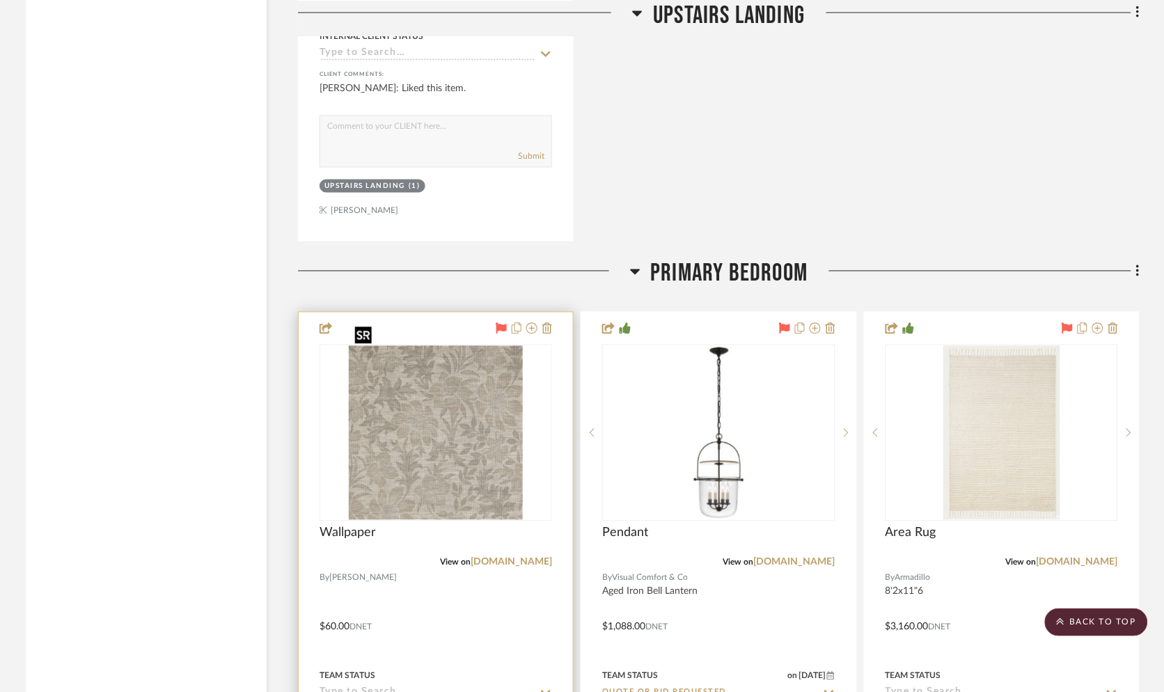
click at [0, 0] on img at bounding box center [0, 0] width 0 height 0
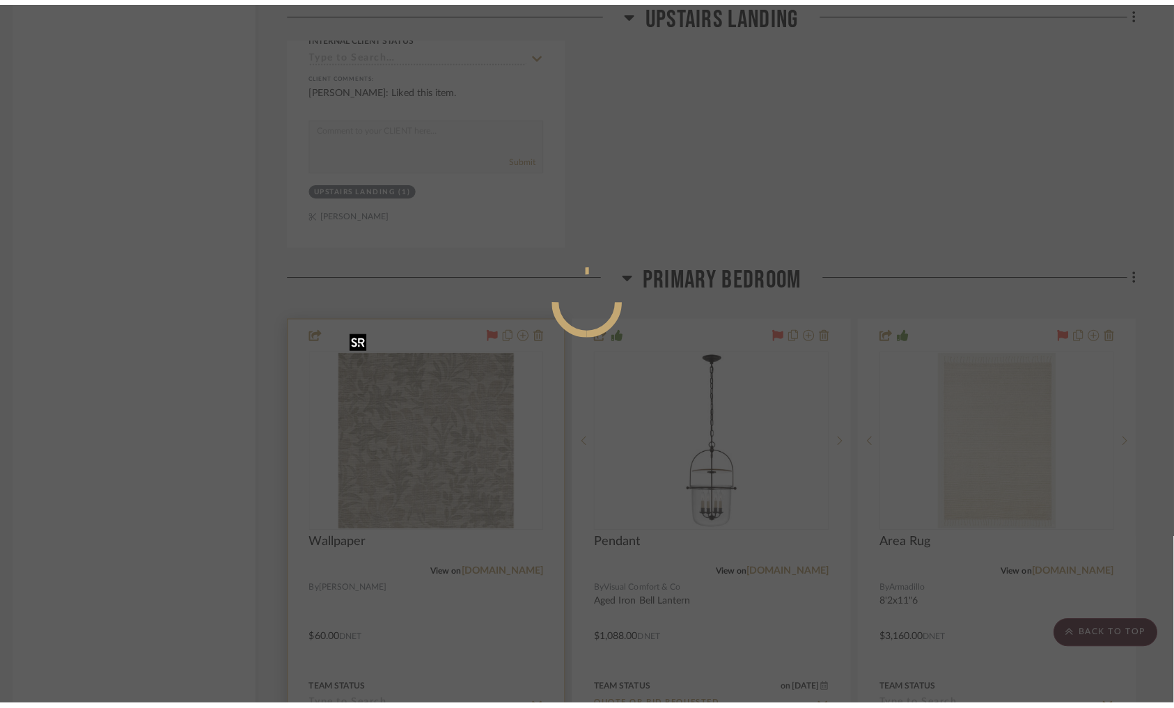
scroll to position [0, 0]
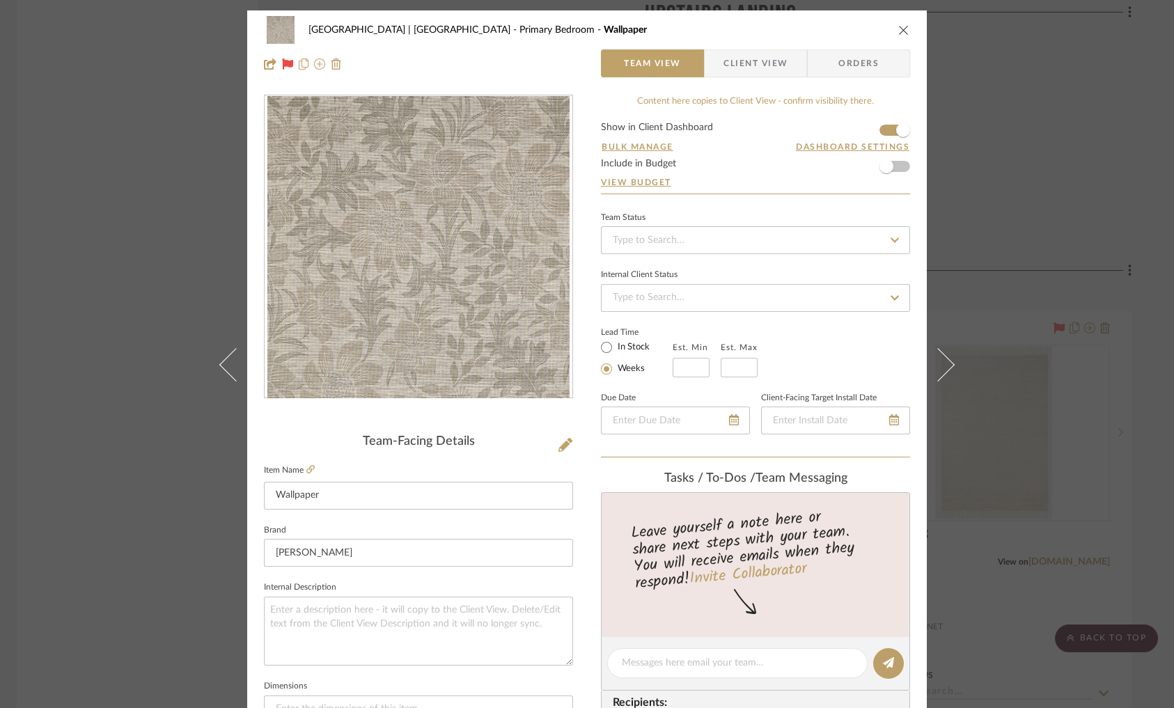
click at [1017, 166] on div "Meadow Mountain | Vail Valley Primary Bedroom Wallpaper Team View Client View O…" at bounding box center [587, 354] width 1174 height 708
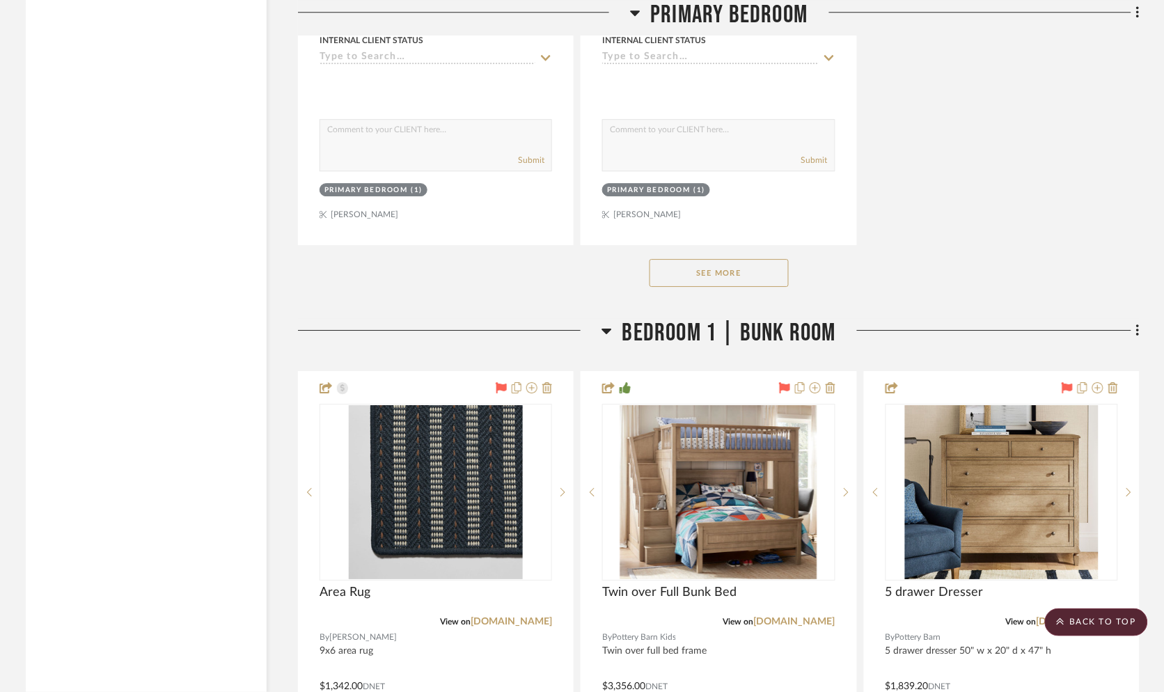
scroll to position [11240, 2]
click at [737, 258] on button "See More" at bounding box center [718, 272] width 139 height 28
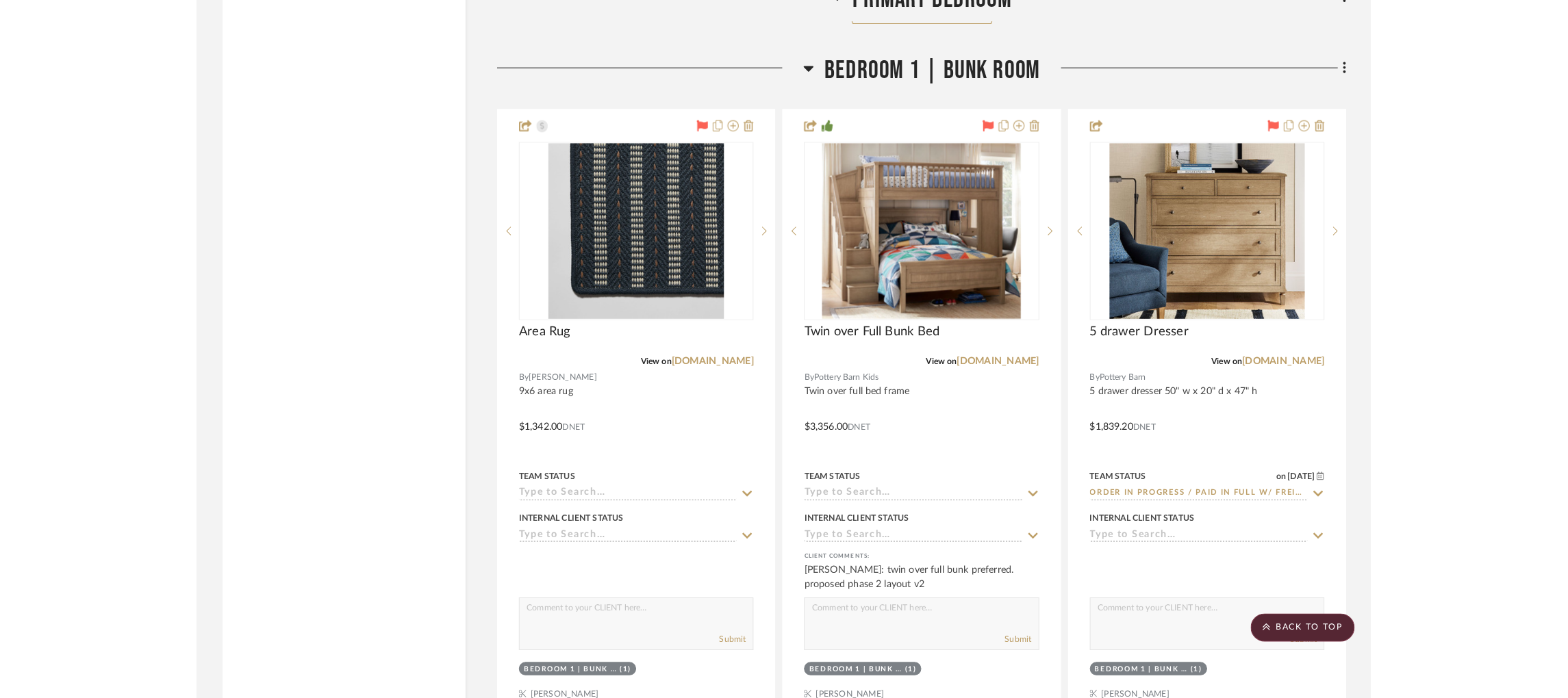
scroll to position [11302, 2]
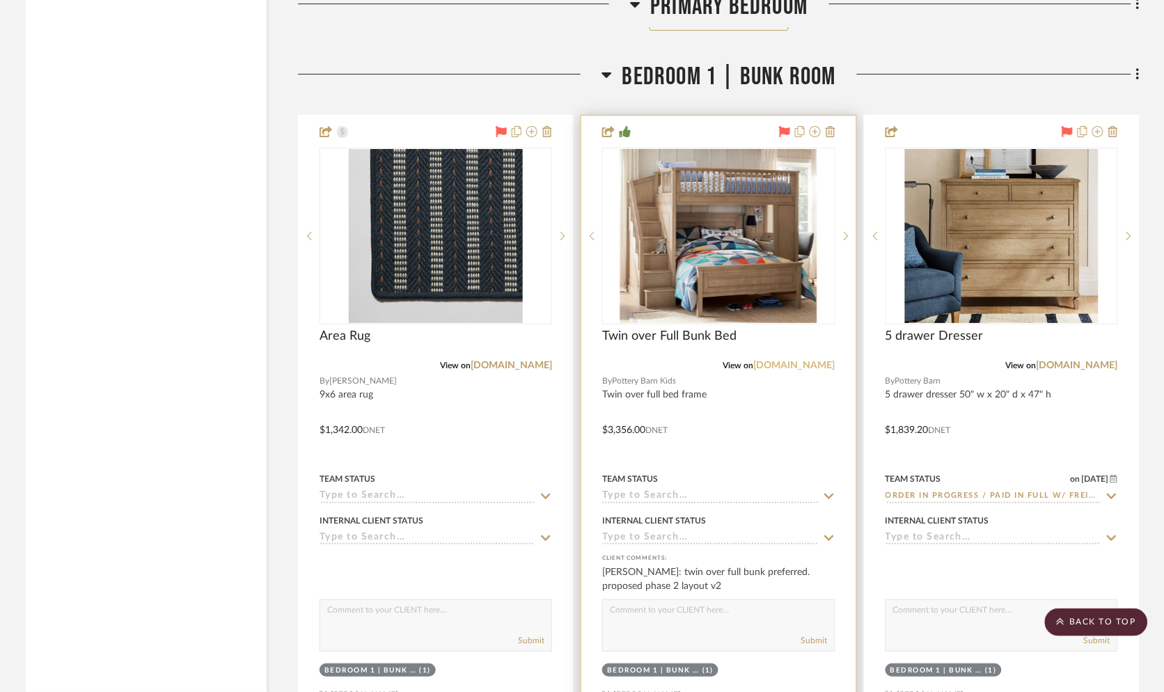
click at [775, 361] on link "[DOMAIN_NAME]" at bounding box center [794, 366] width 81 height 10
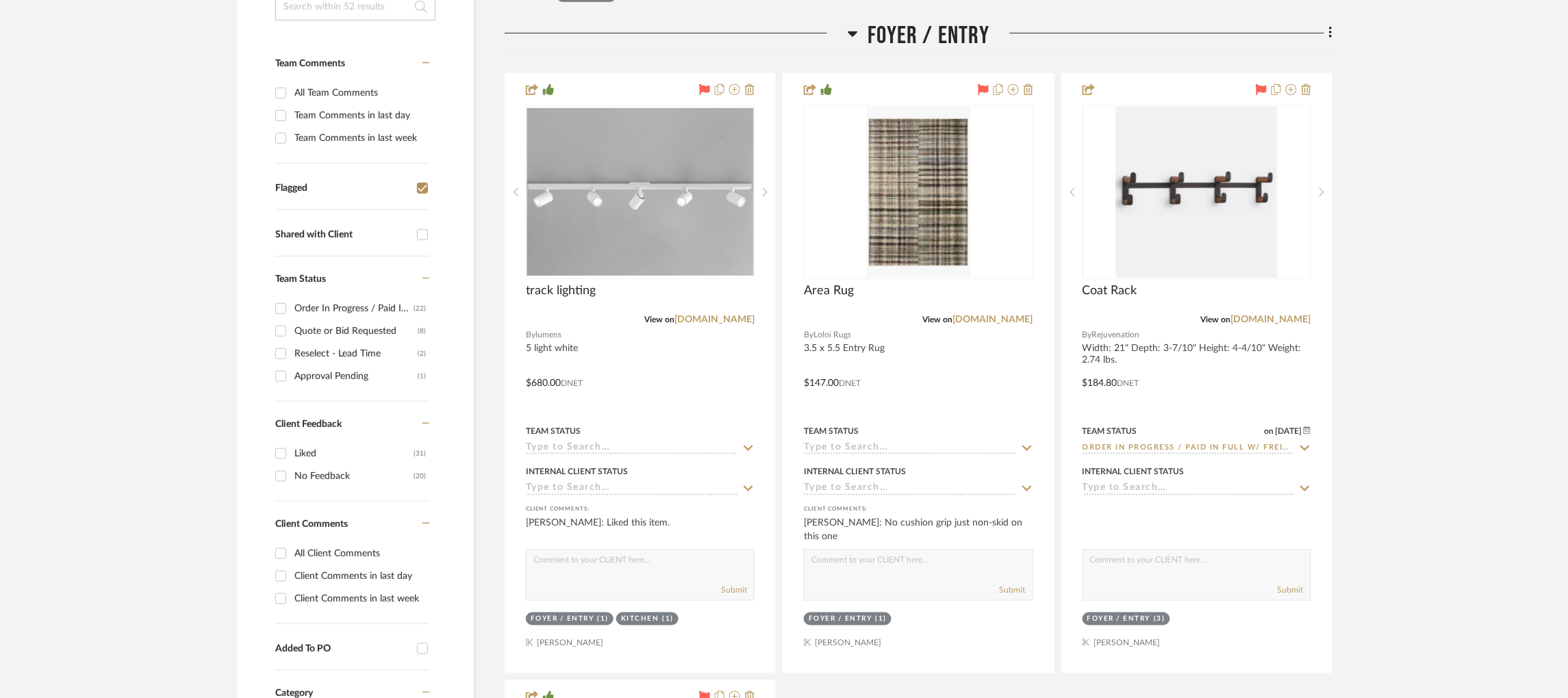
scroll to position [0, 2]
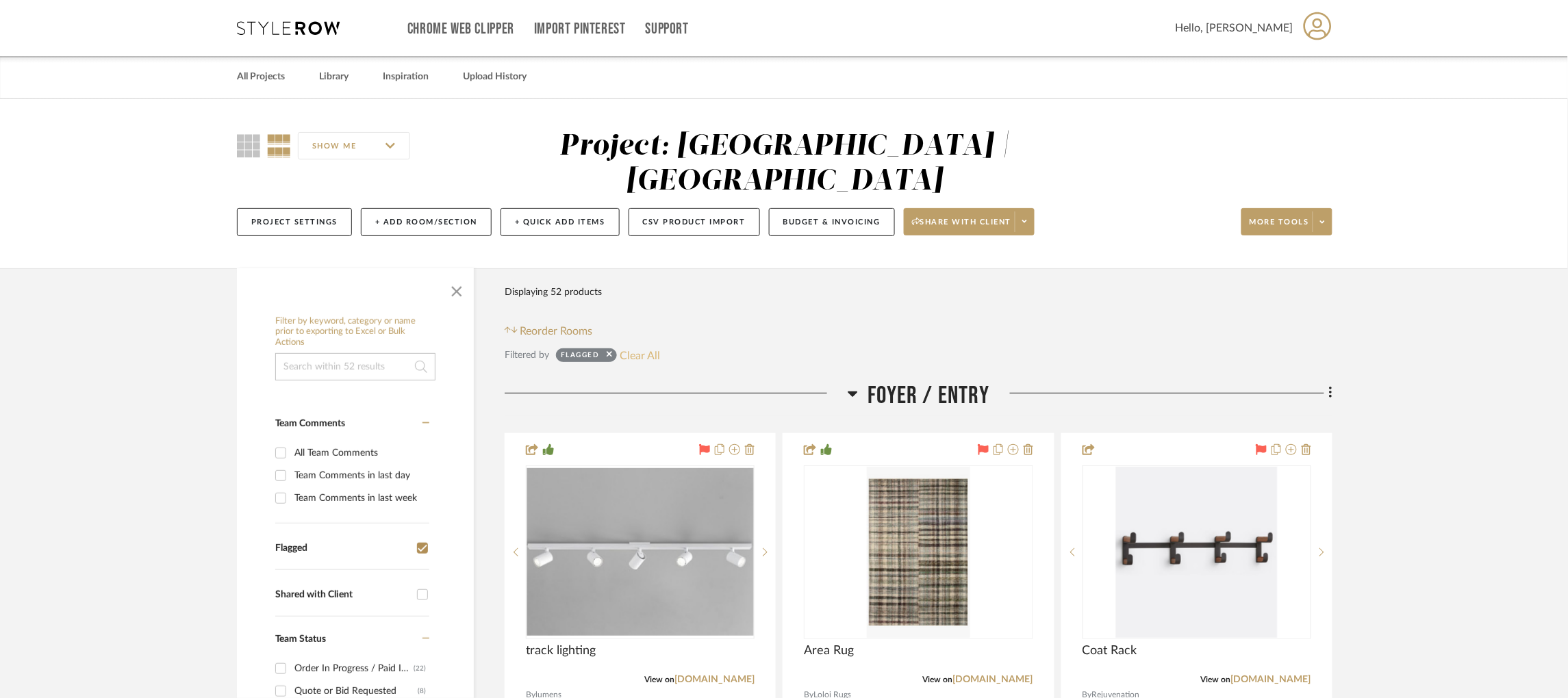
click at [634, 346] on button "Clear All" at bounding box center [640, 355] width 40 height 18
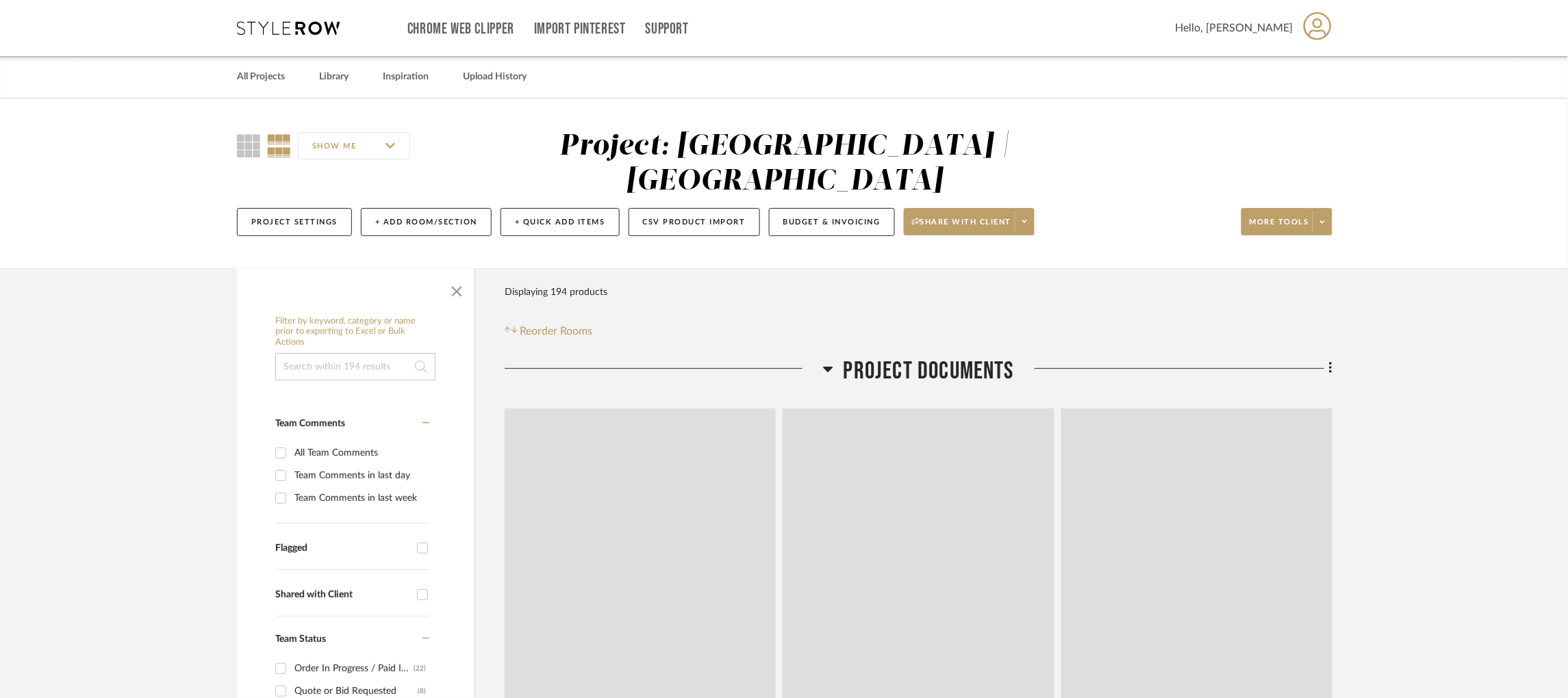
scroll to position [83, 0]
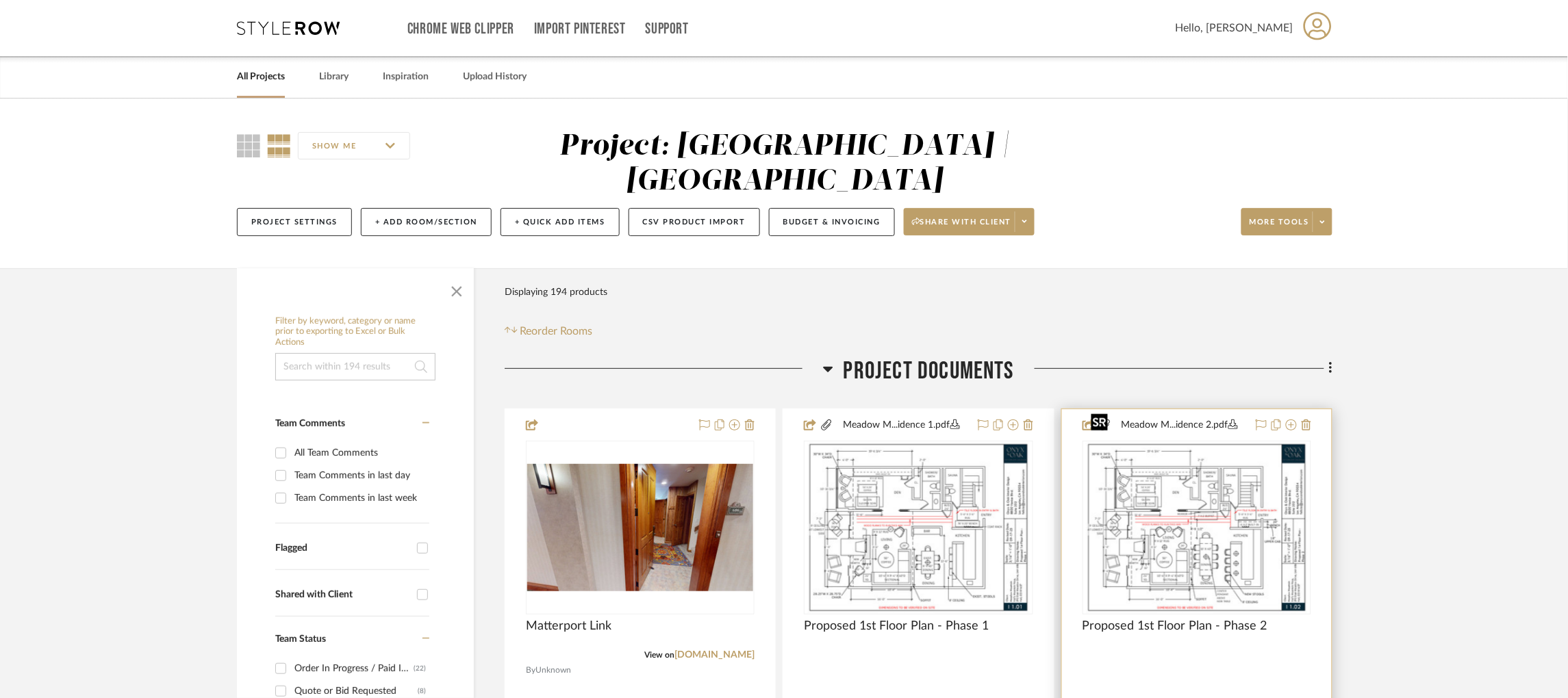
click at [0, 0] on img at bounding box center [0, 0] width 0 height 0
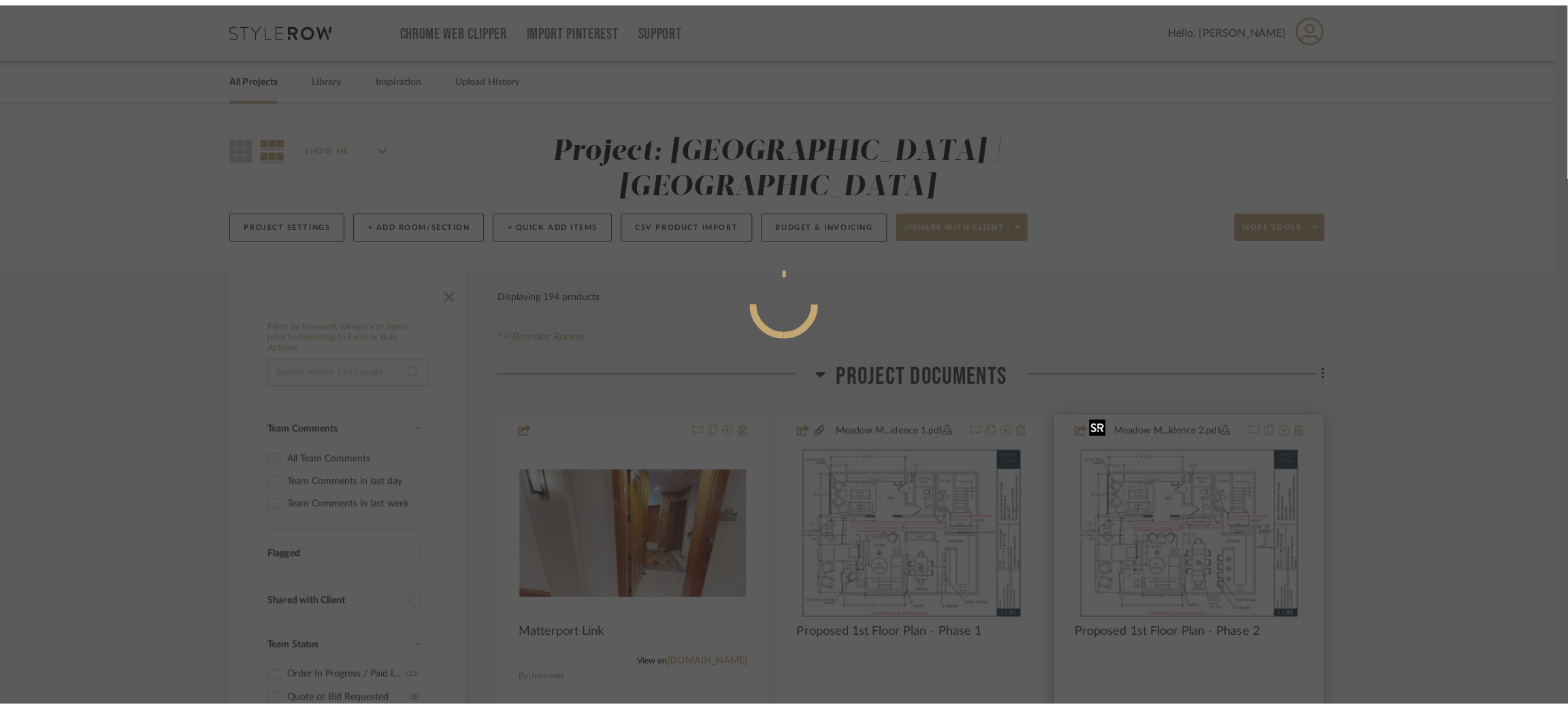
scroll to position [0, 0]
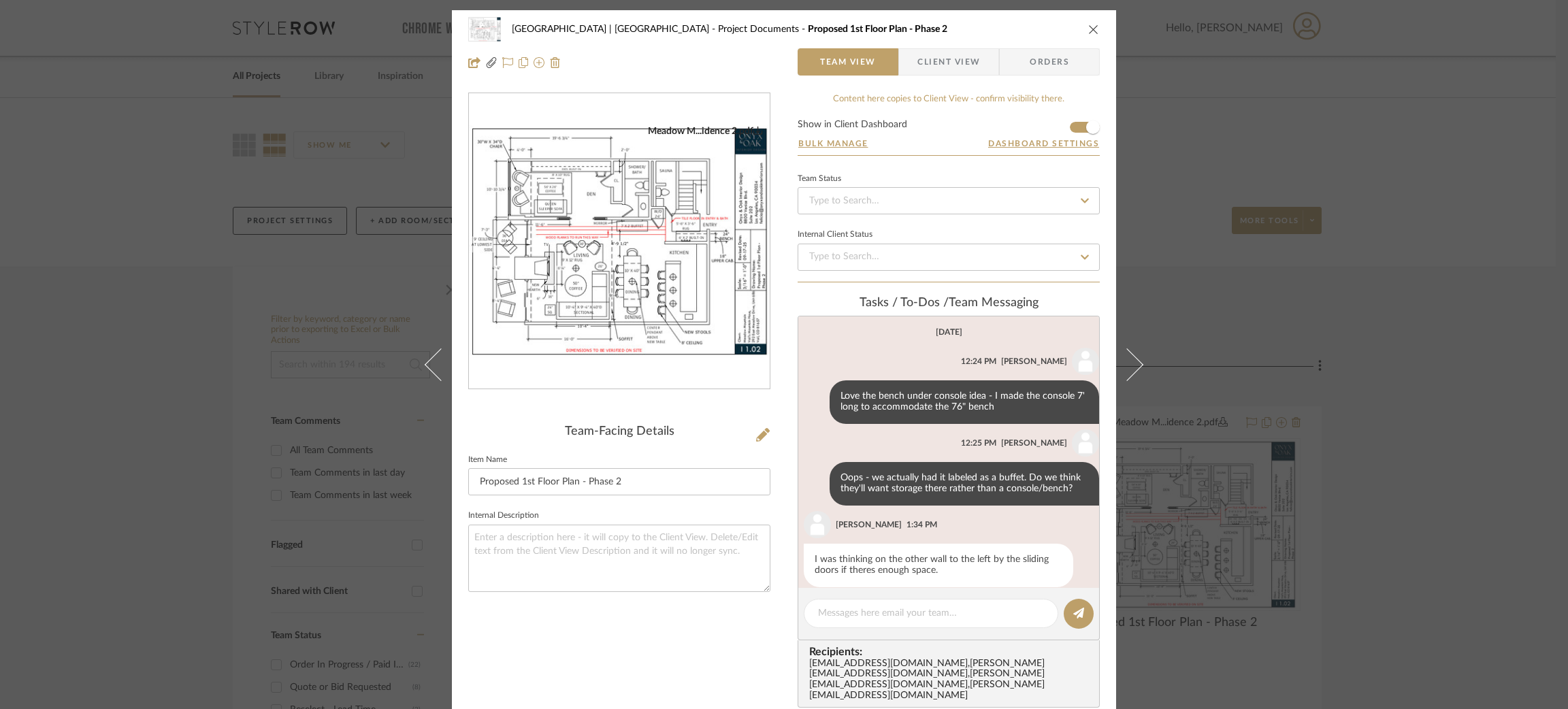
click at [1496, 448] on div "Meadow Mountain | Vail Valley Project Documents Proposed 1st Floor Plan - Phase…" at bounding box center [784, 354] width 1568 height 709
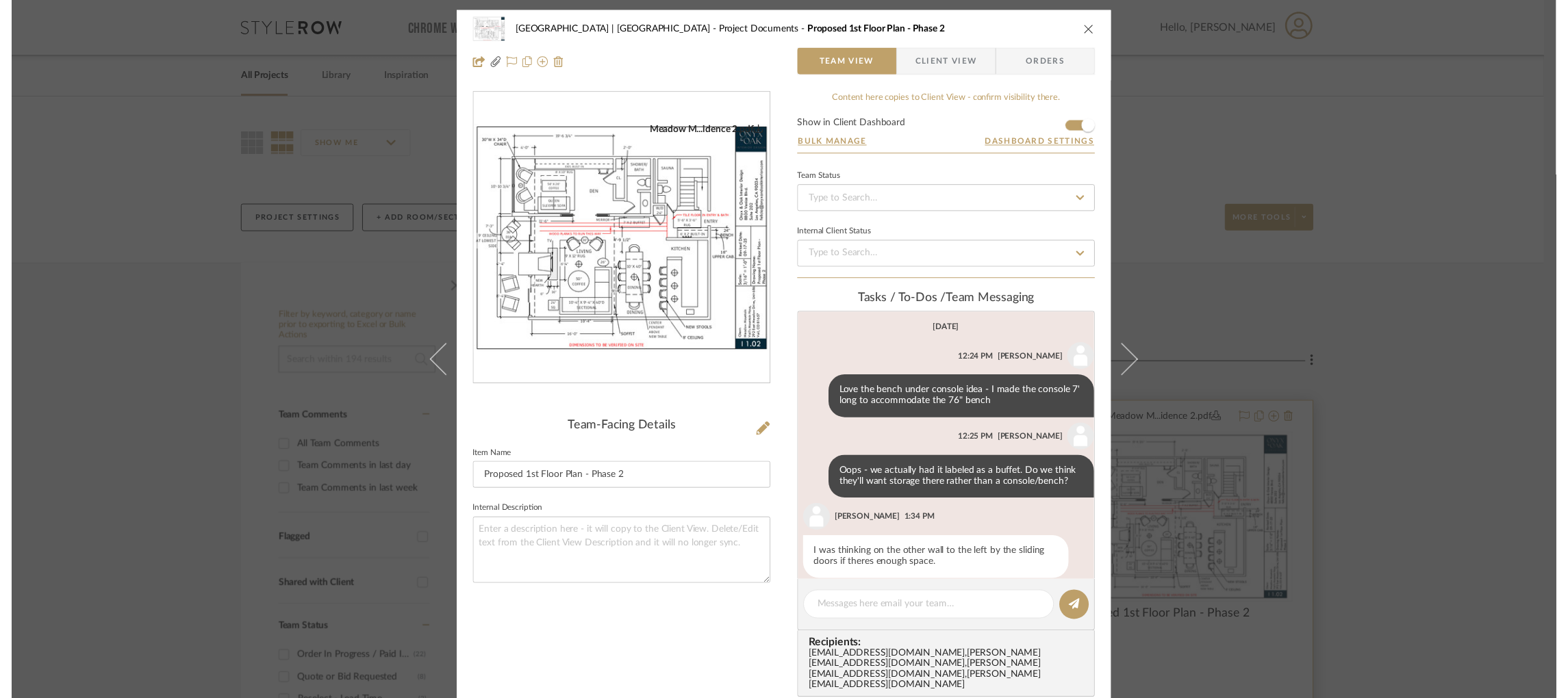
scroll to position [0, 2]
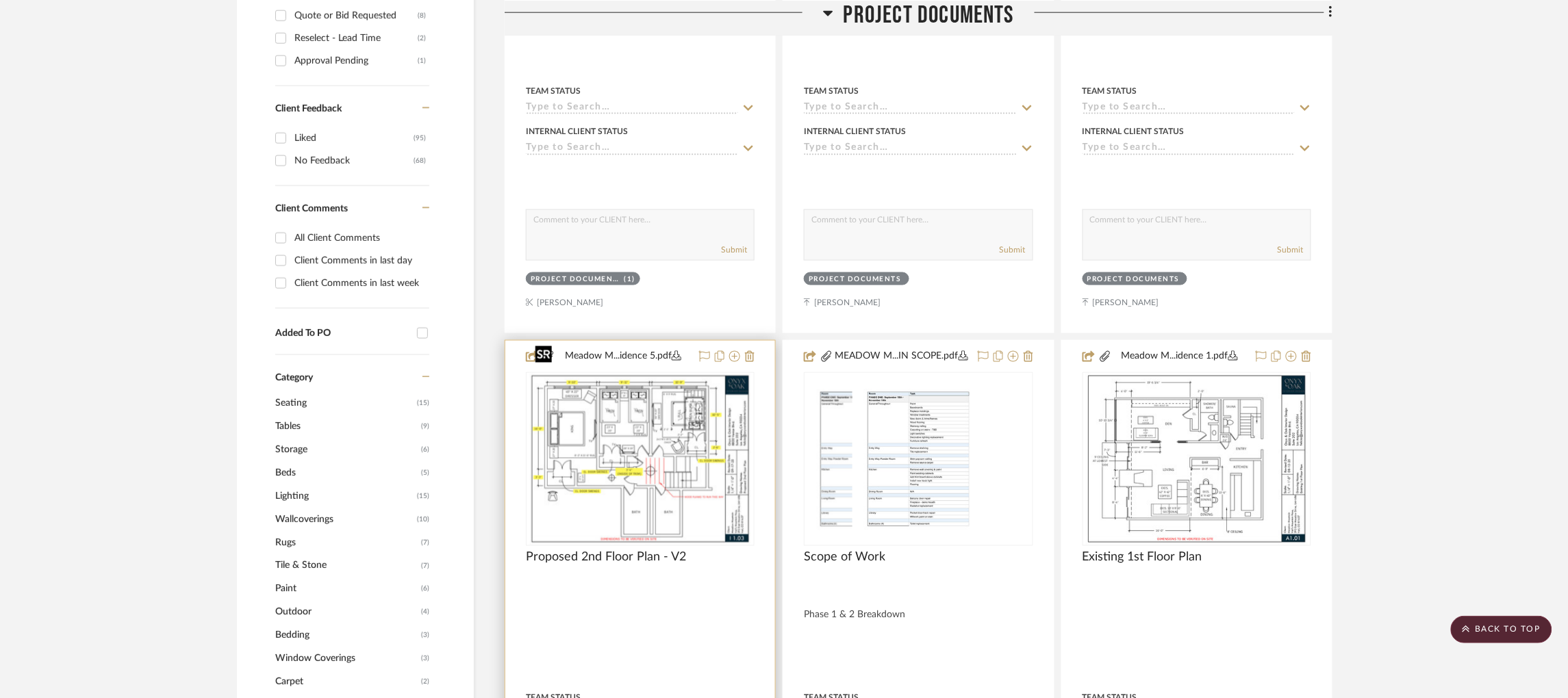
click at [0, 0] on img at bounding box center [0, 0] width 0 height 0
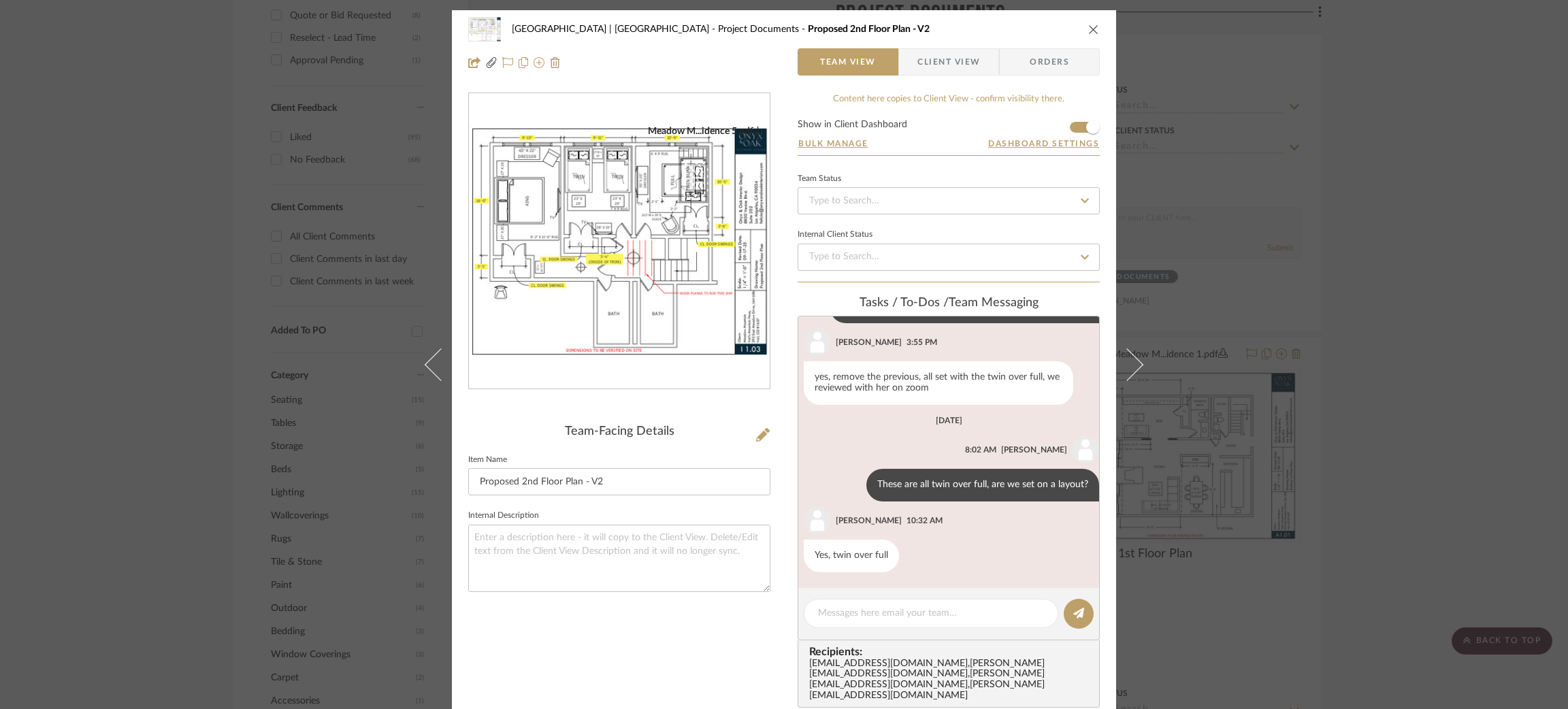
scroll to position [1051, 0]
click at [682, 247] on img "0" at bounding box center [620, 242] width 301 height 233
click at [1420, 276] on div "Meadow Mountain | Vail Valley Project Documents Proposed 2nd Floor Plan - V2 Te…" at bounding box center [784, 354] width 1568 height 709
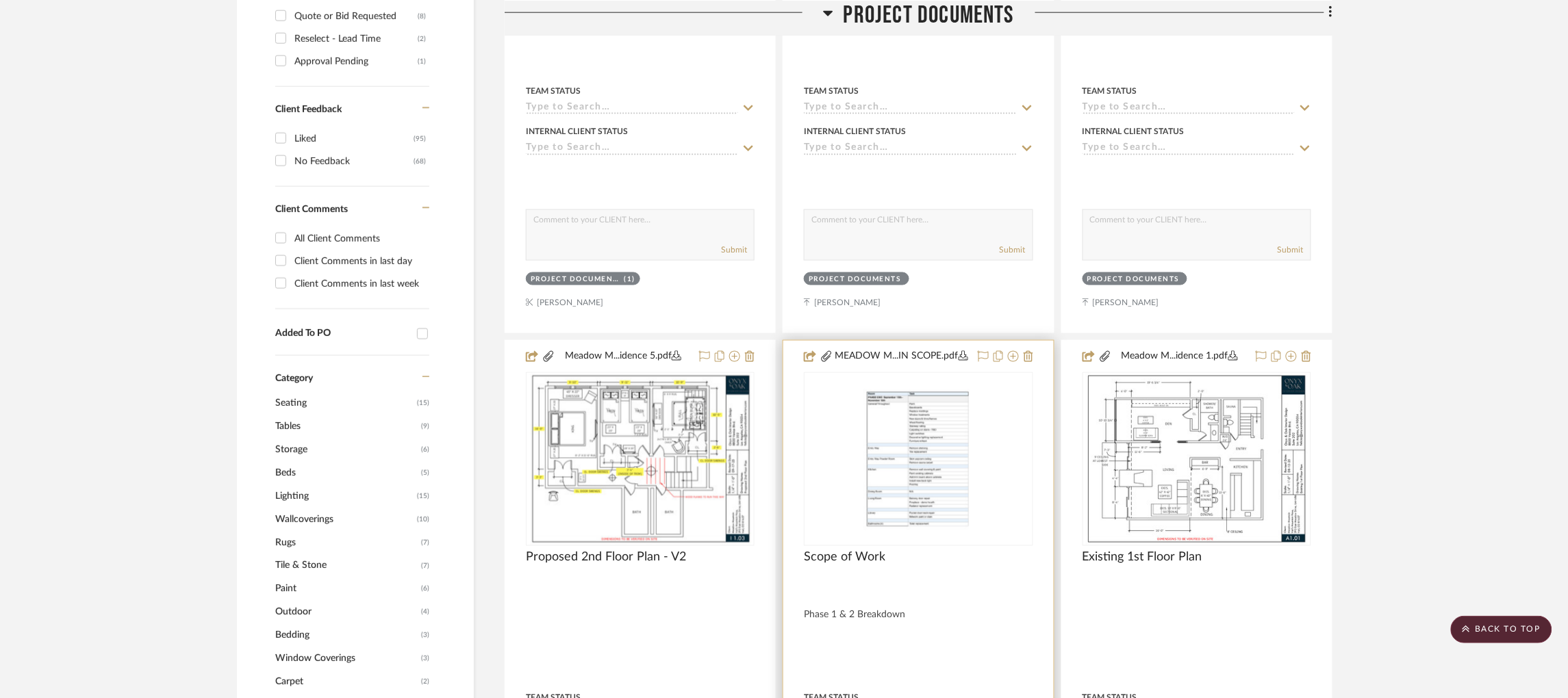
scroll to position [0, 2]
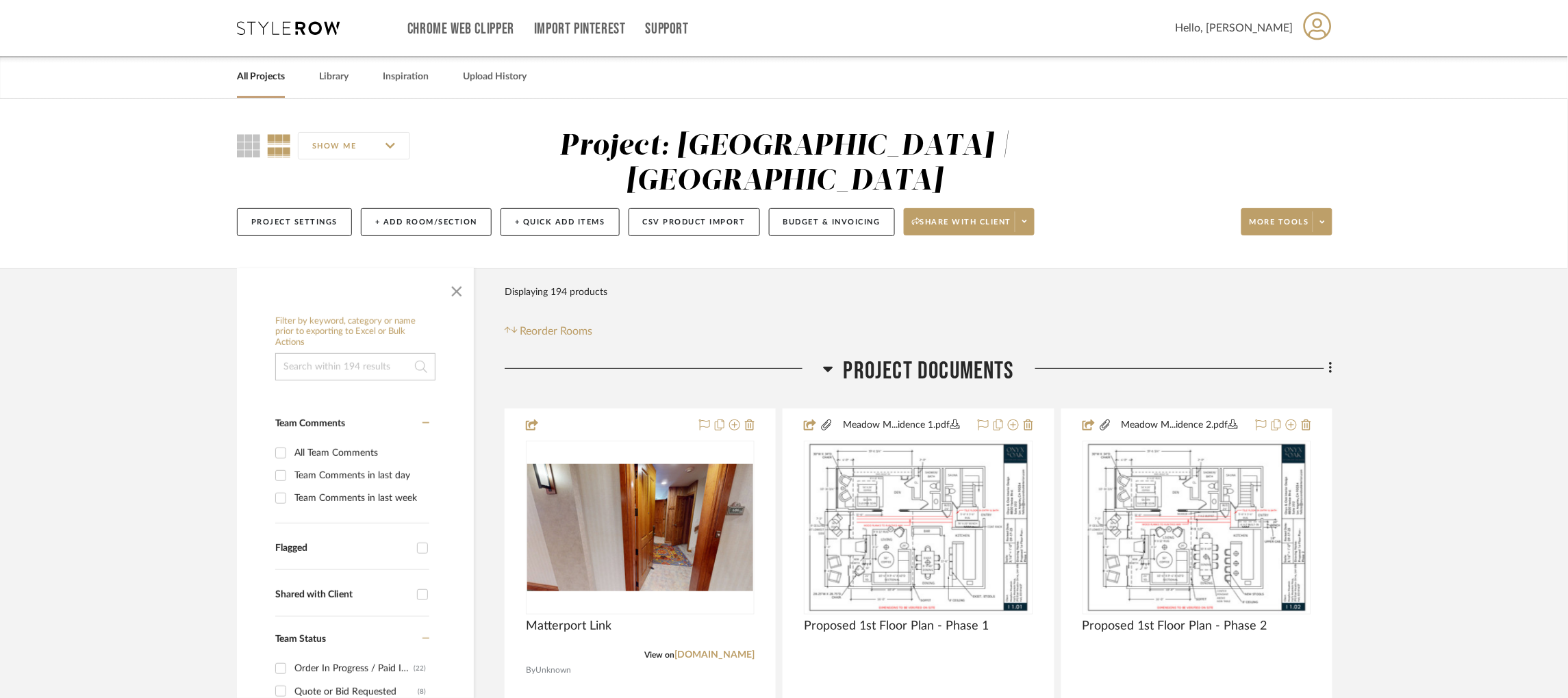
click at [831, 357] on h3 "Project Documents" at bounding box center [919, 372] width 191 height 29
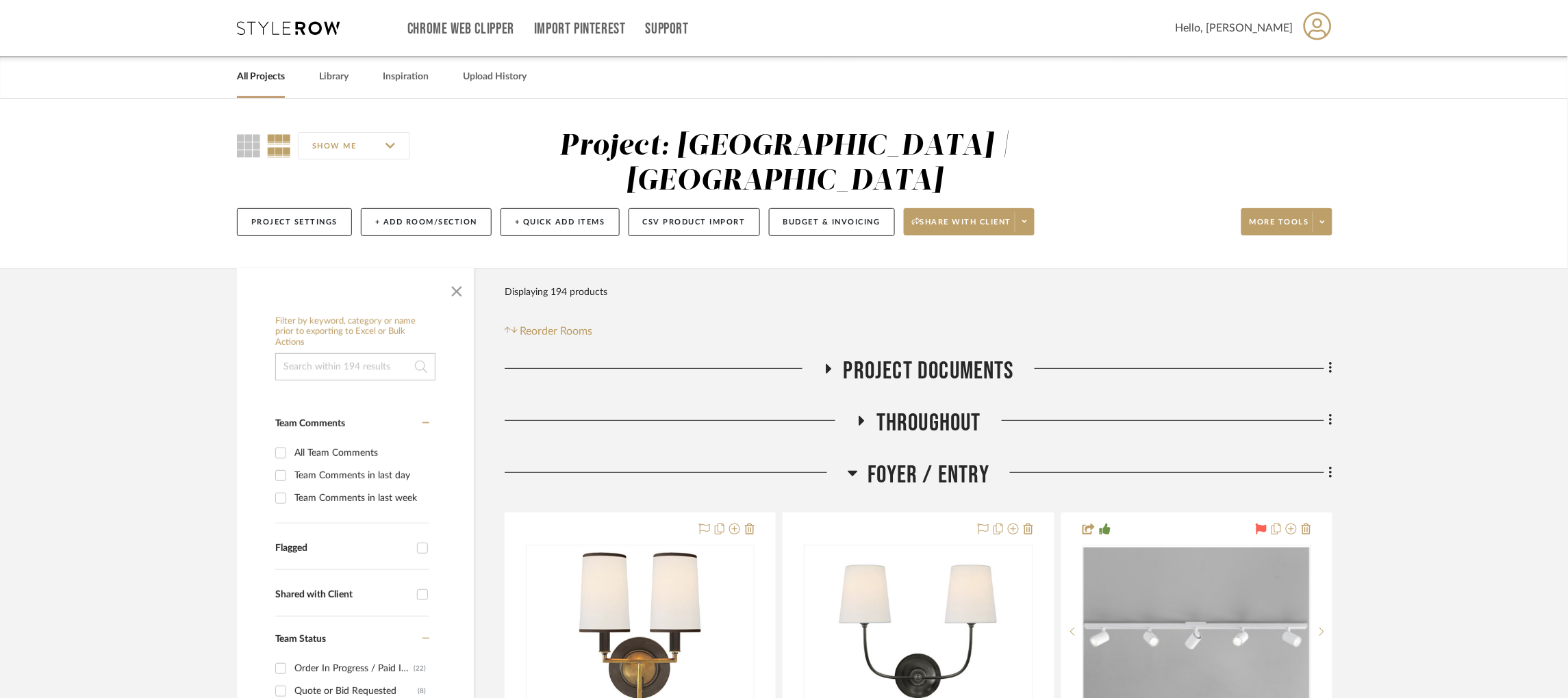
click at [848, 471] on icon at bounding box center [853, 474] width 10 height 6
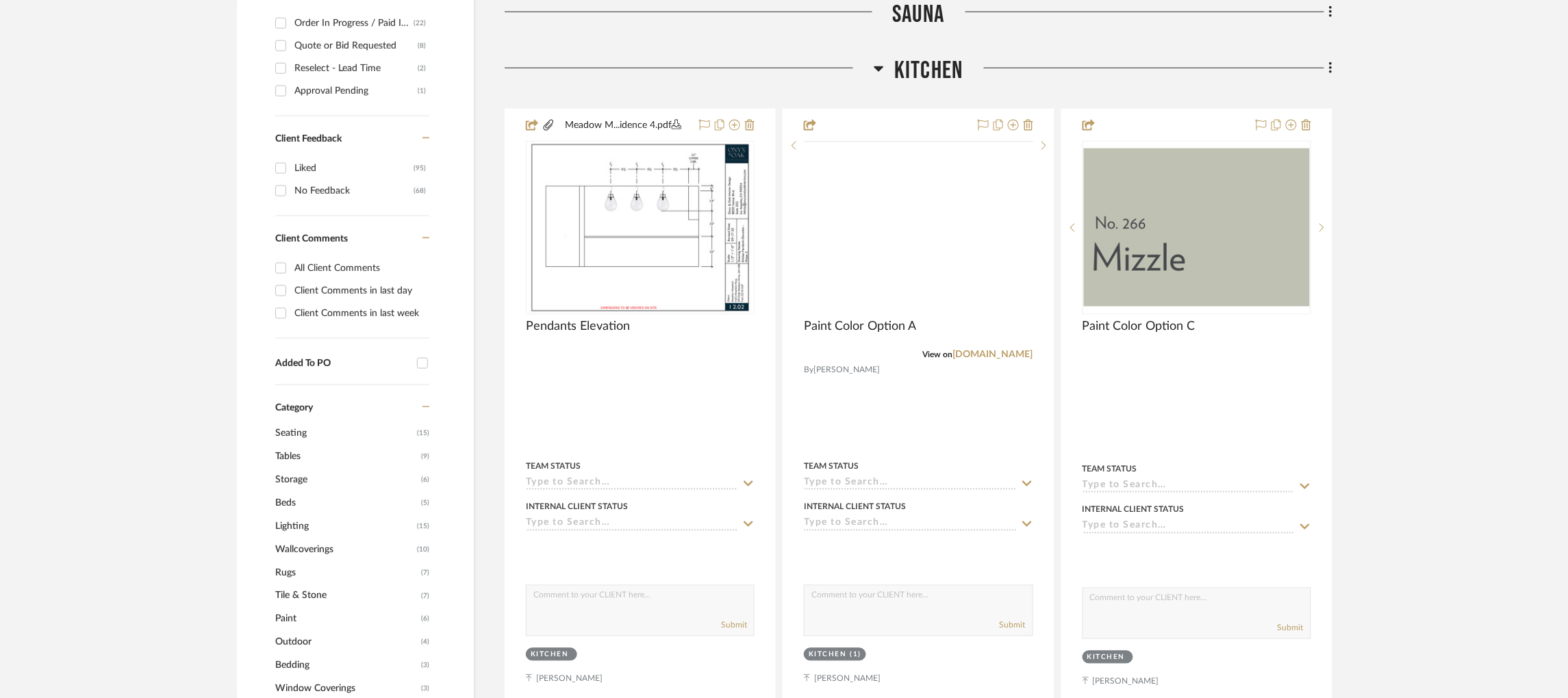
scroll to position [512, 2]
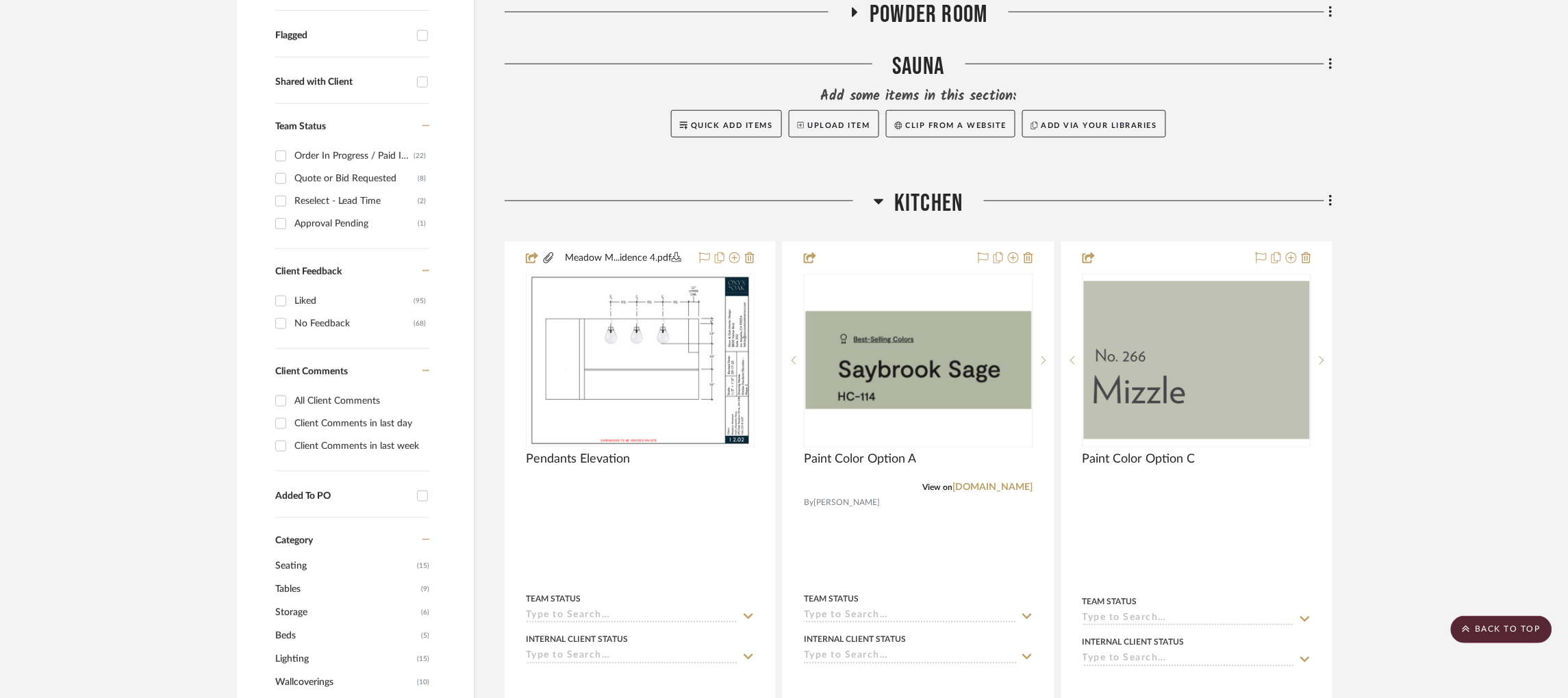
click at [878, 200] on icon at bounding box center [879, 203] width 10 height 6
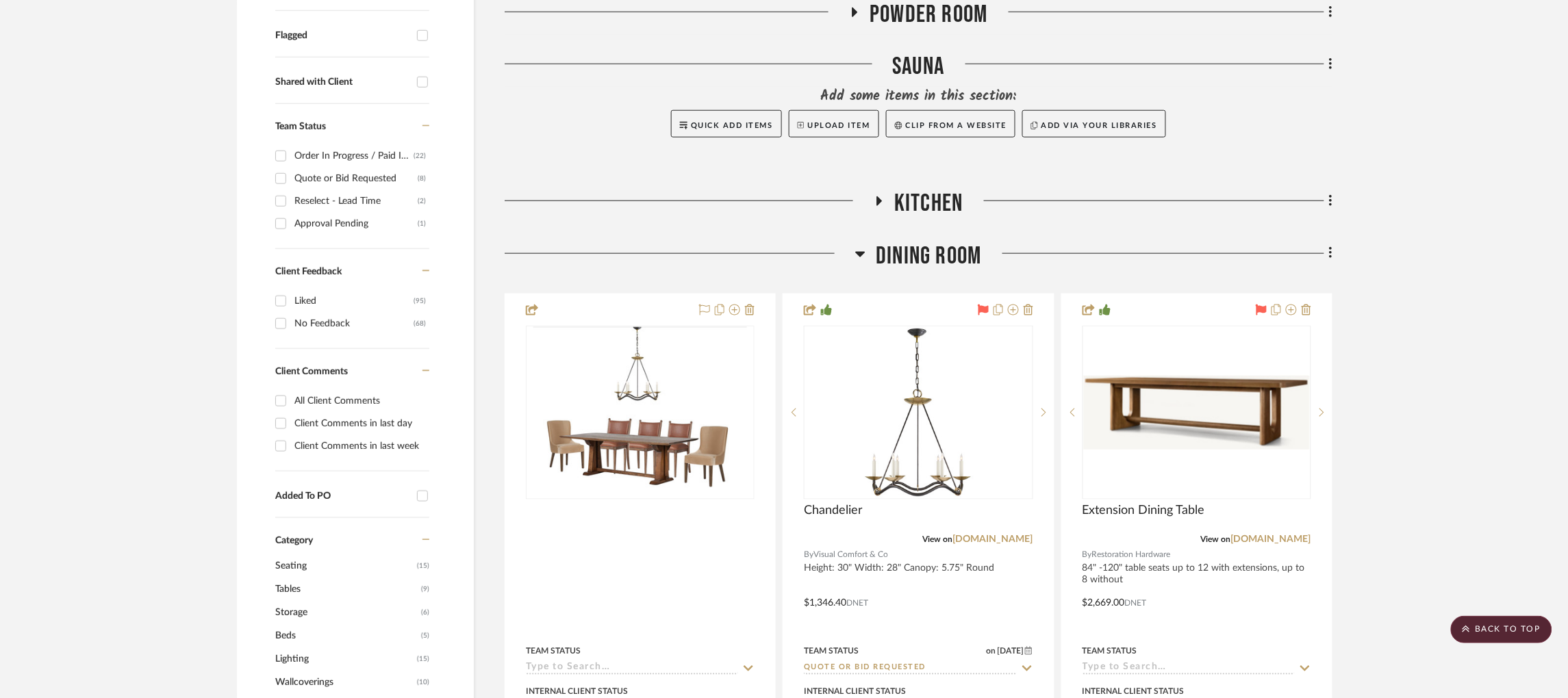
scroll to position [423, 2]
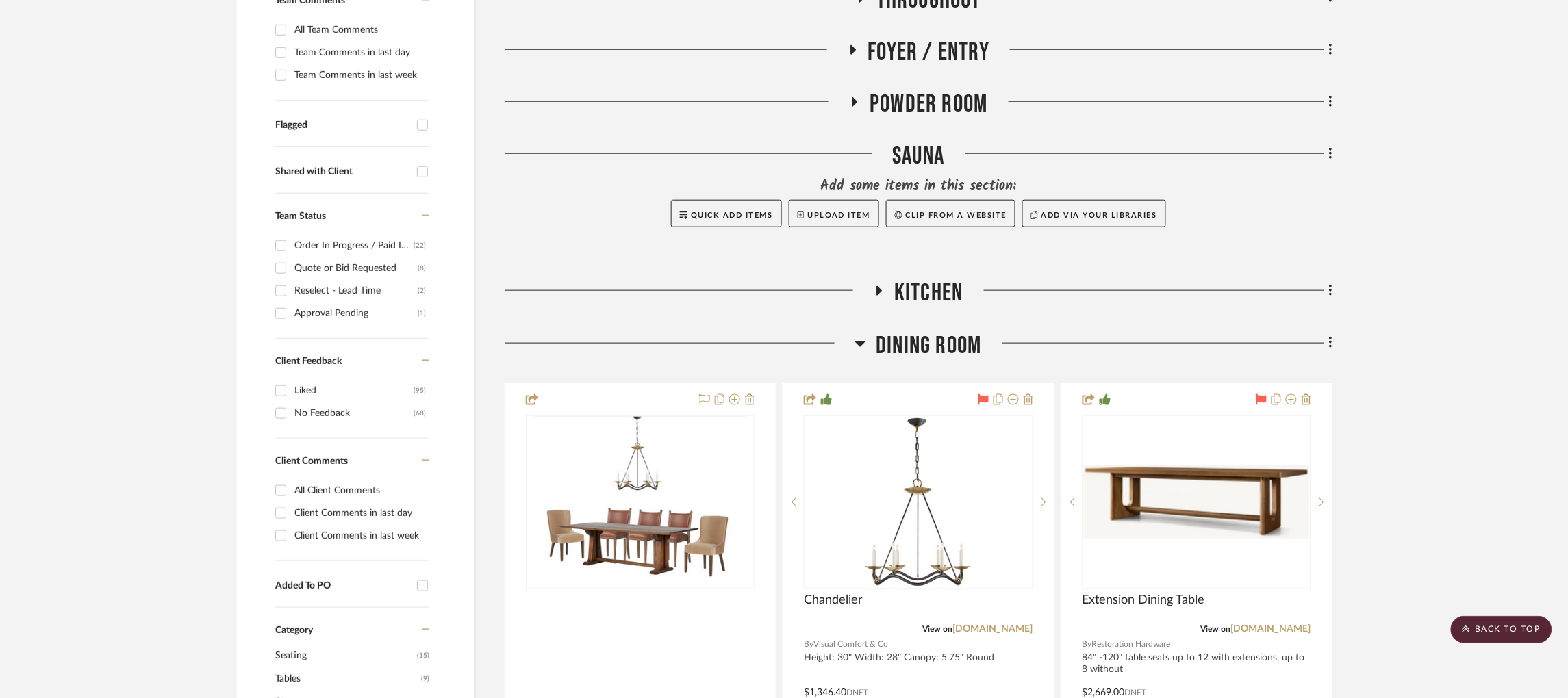
click at [421, 114] on input "Flagged" at bounding box center [422, 125] width 22 height 22
checkbox input "true"
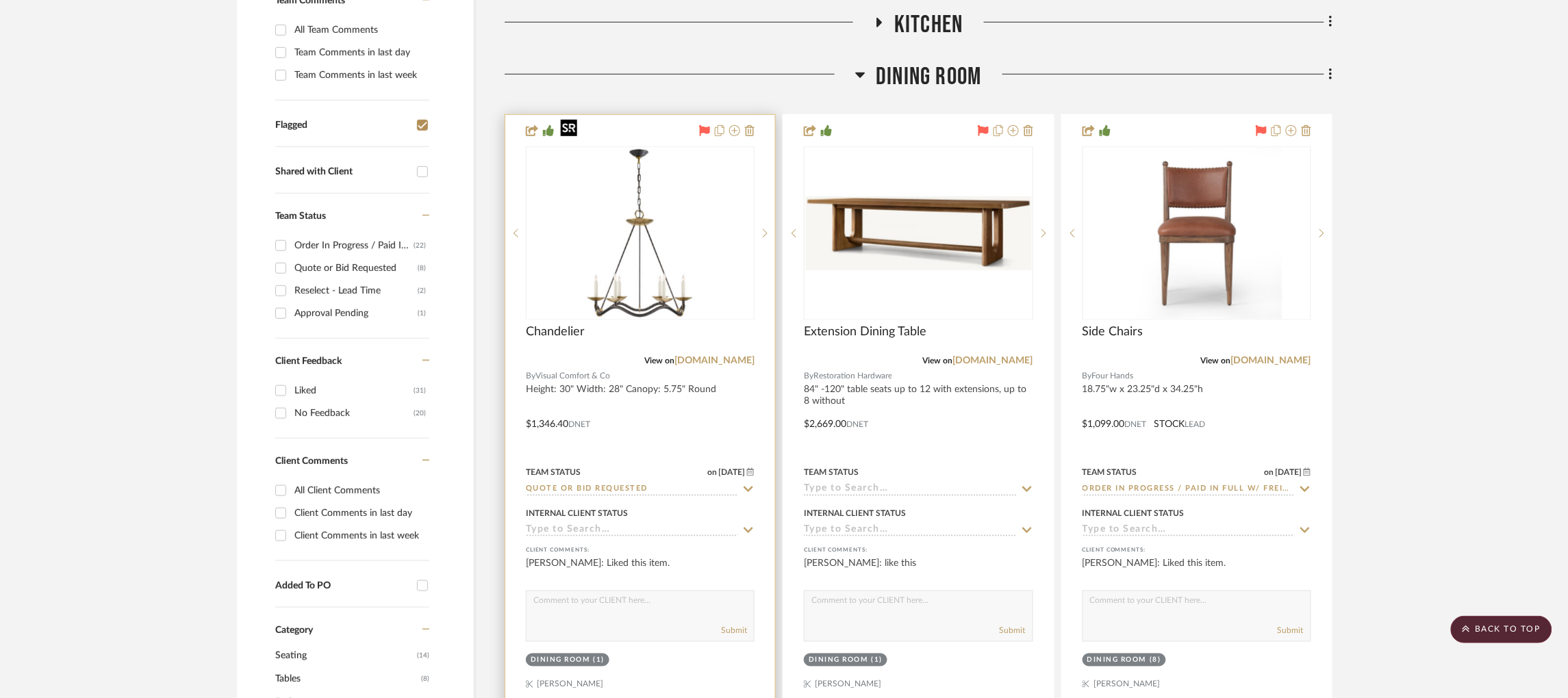
scroll to position [37, 0]
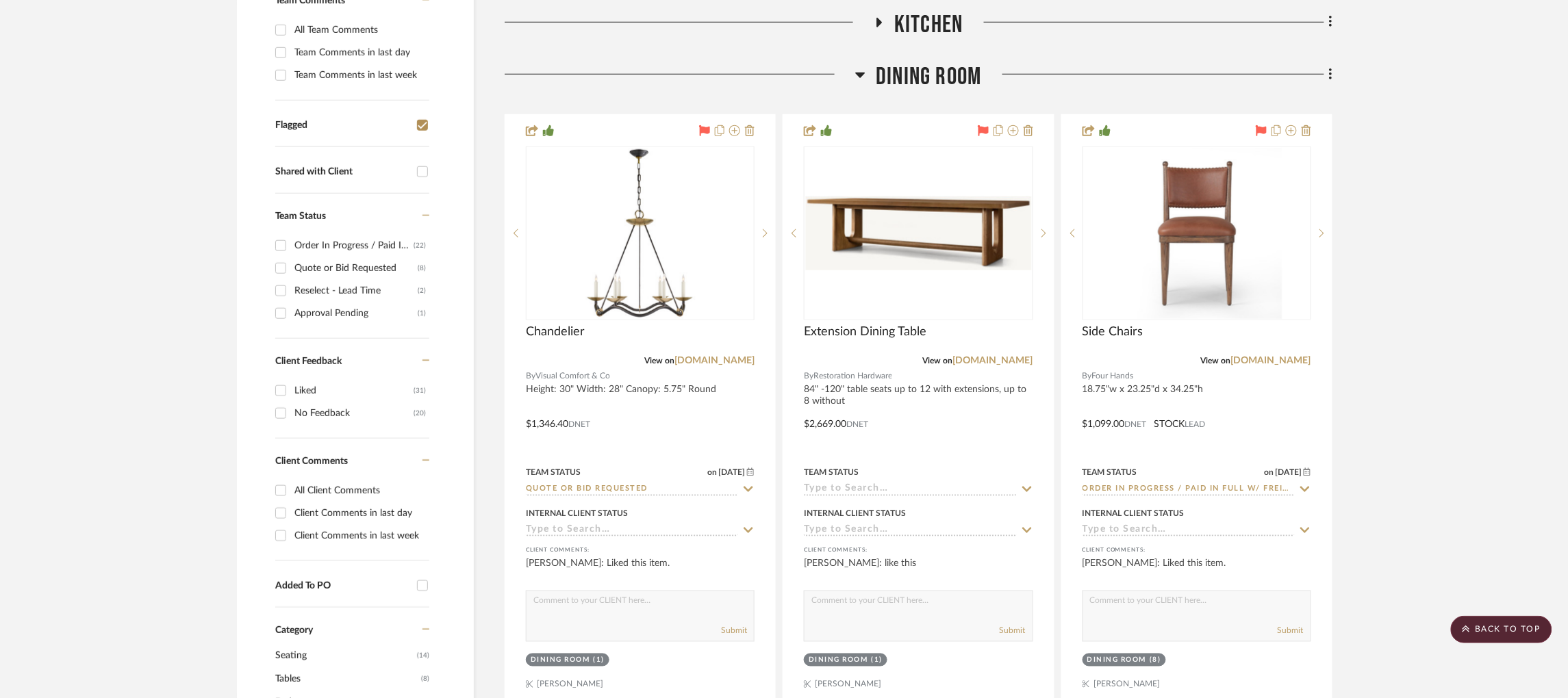
click at [860, 67] on icon at bounding box center [860, 75] width 10 height 17
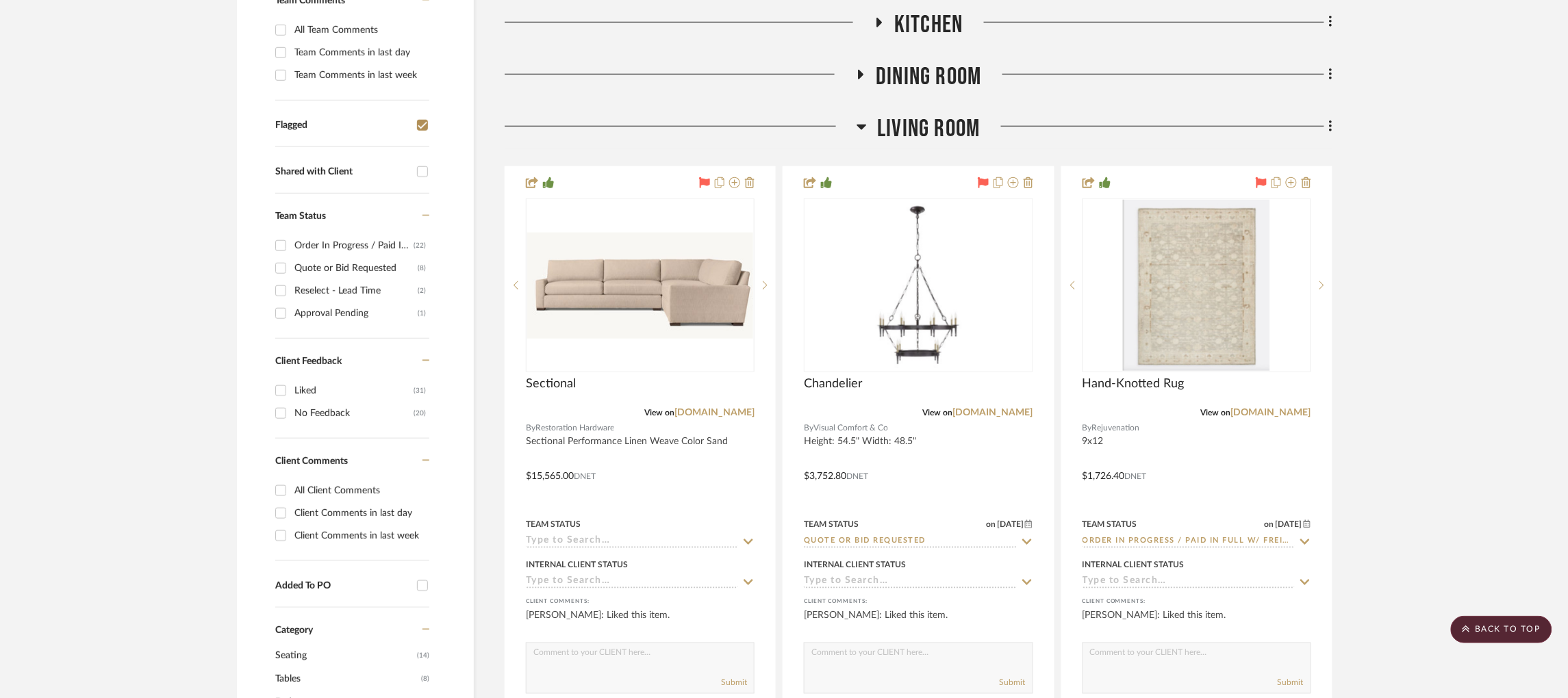
click at [860, 125] on icon at bounding box center [862, 128] width 10 height 6
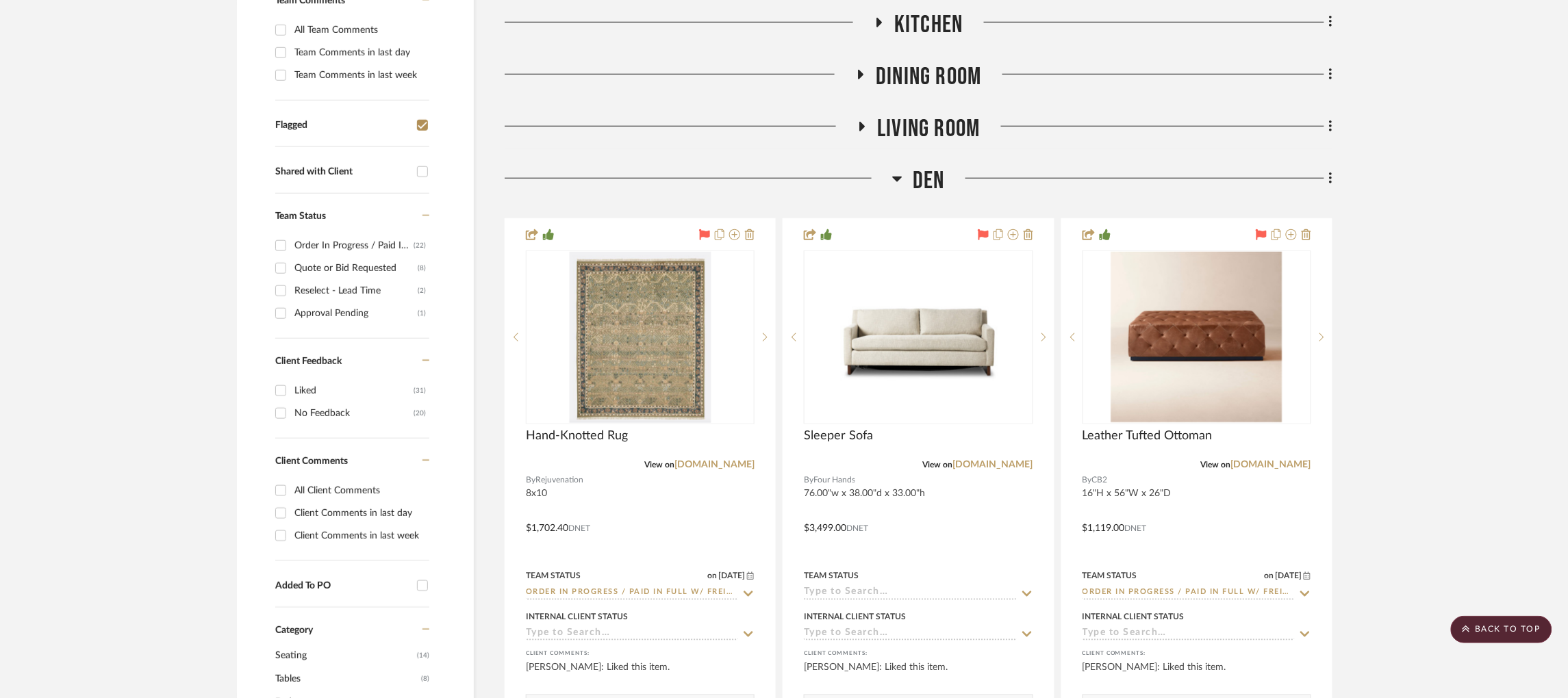
click at [895, 177] on icon at bounding box center [898, 180] width 10 height 6
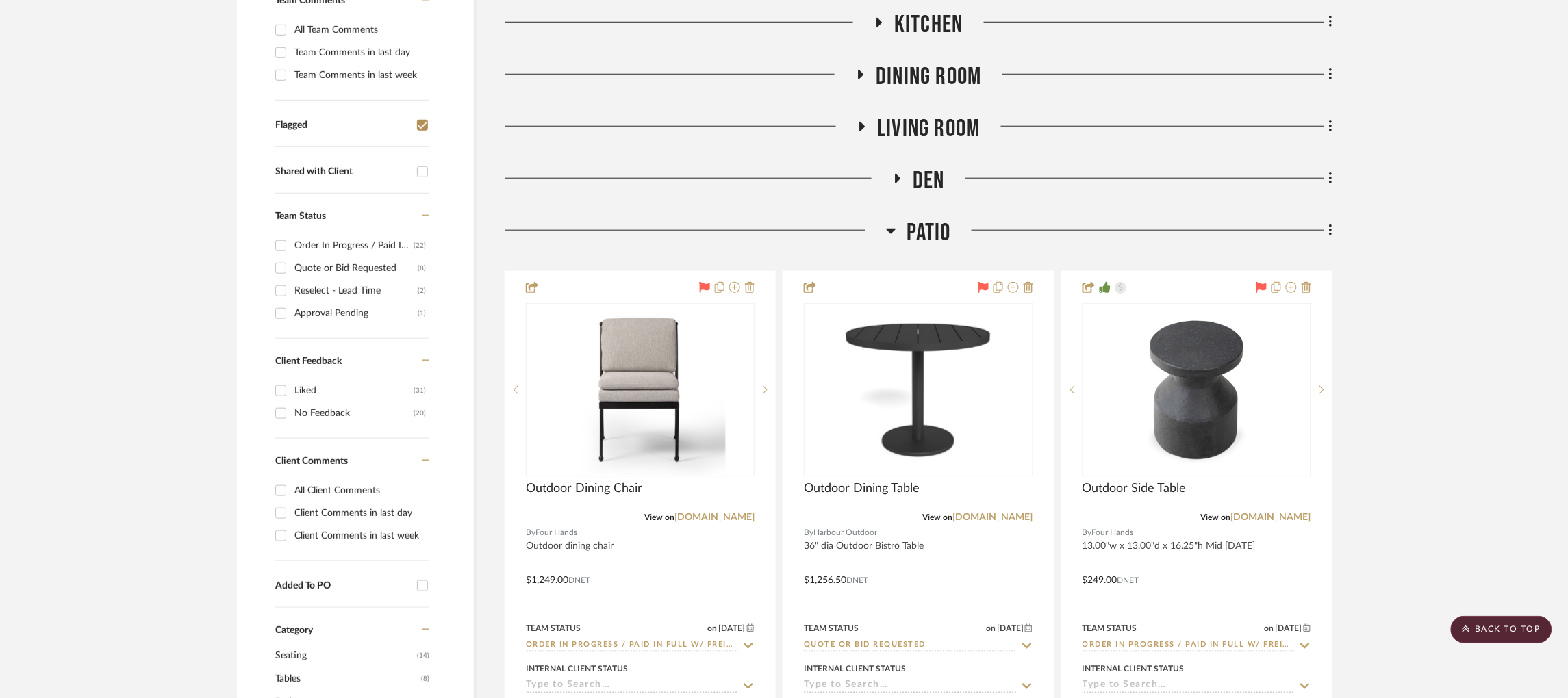
click at [888, 228] on icon at bounding box center [891, 231] width 10 height 6
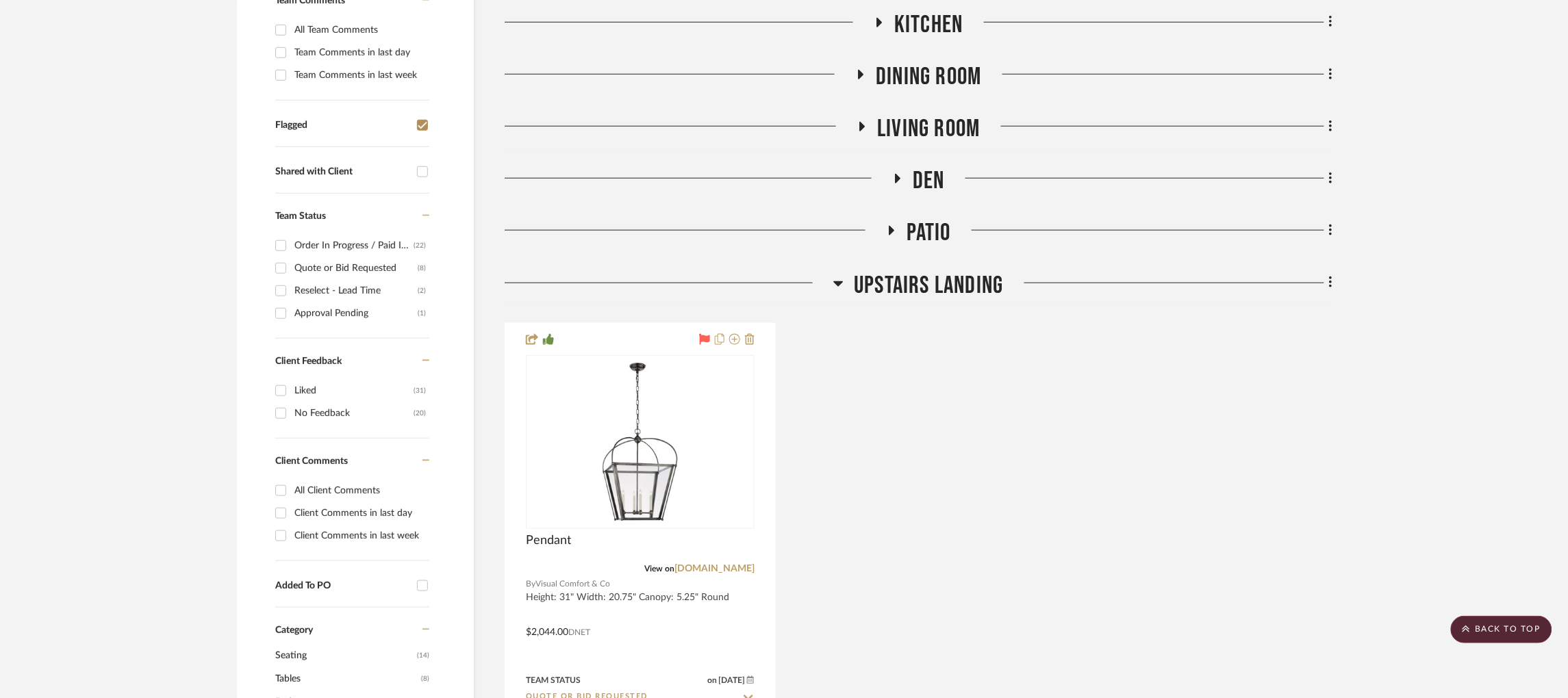
click at [834, 281] on icon at bounding box center [839, 284] width 10 height 6
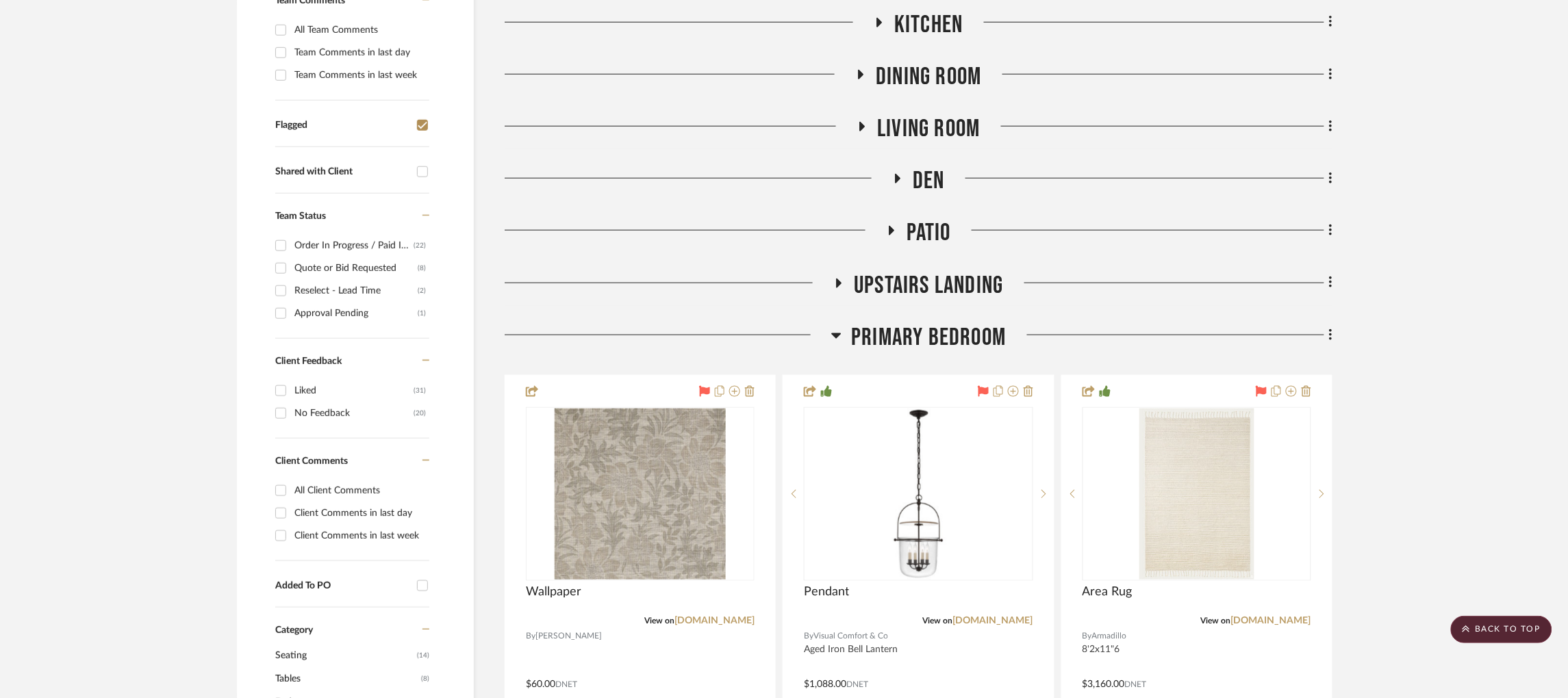
click at [831, 327] on icon at bounding box center [836, 335] width 10 height 17
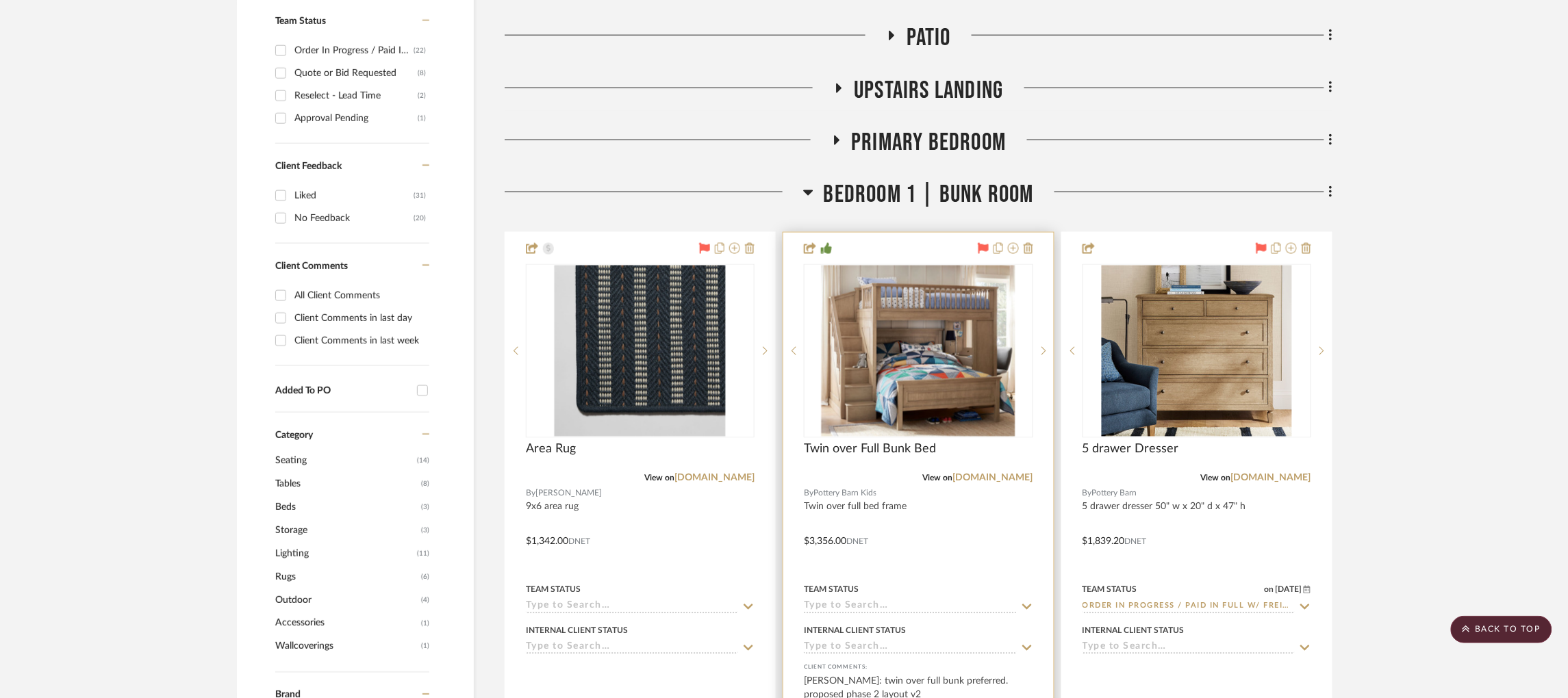
scroll to position [618, 2]
click at [881, 600] on input at bounding box center [910, 606] width 212 height 13
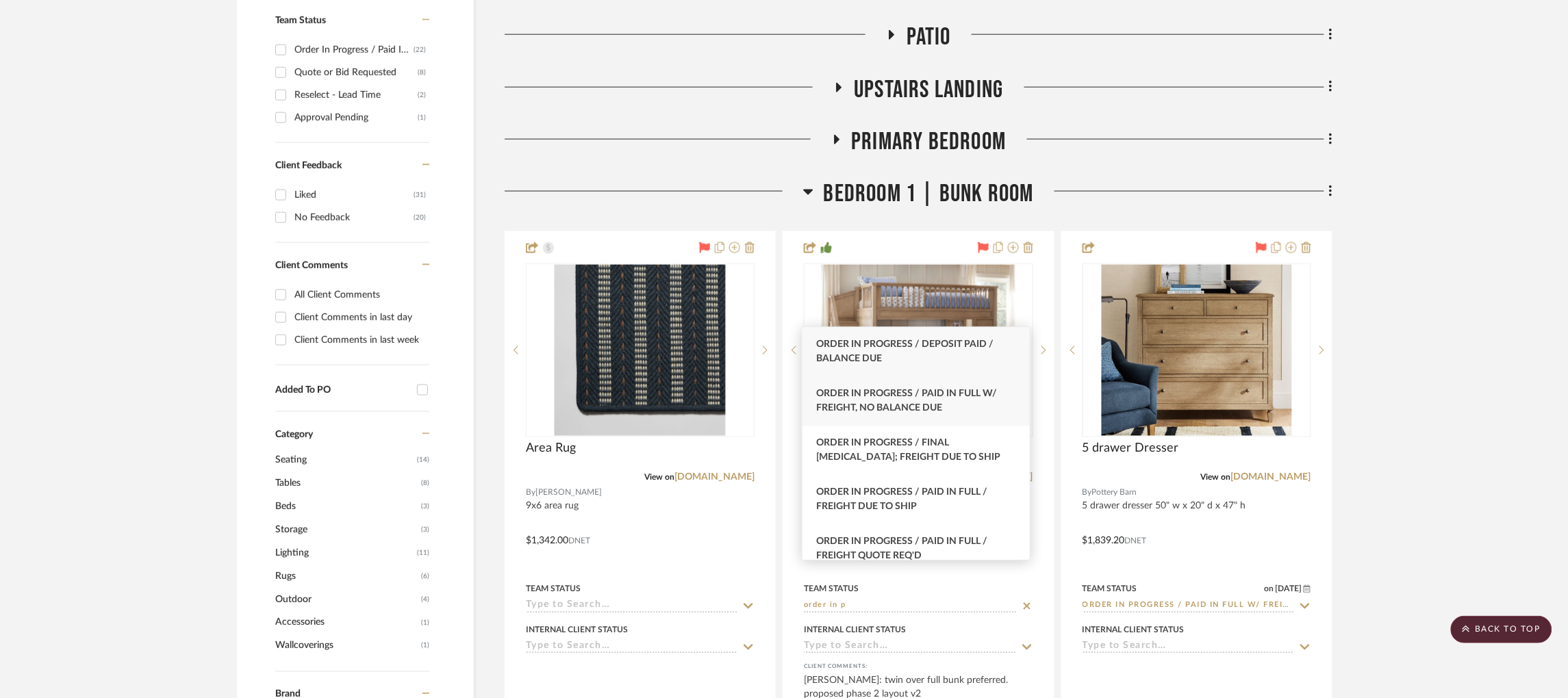
type input "order in p"
click at [947, 404] on div "Order In Progress / Paid In Full w/ Freight, No Balance due" at bounding box center [916, 401] width 227 height 49
type input "[DATE]"
type input "Order In Progress / Paid In Full w/ Freight, No Balance due"
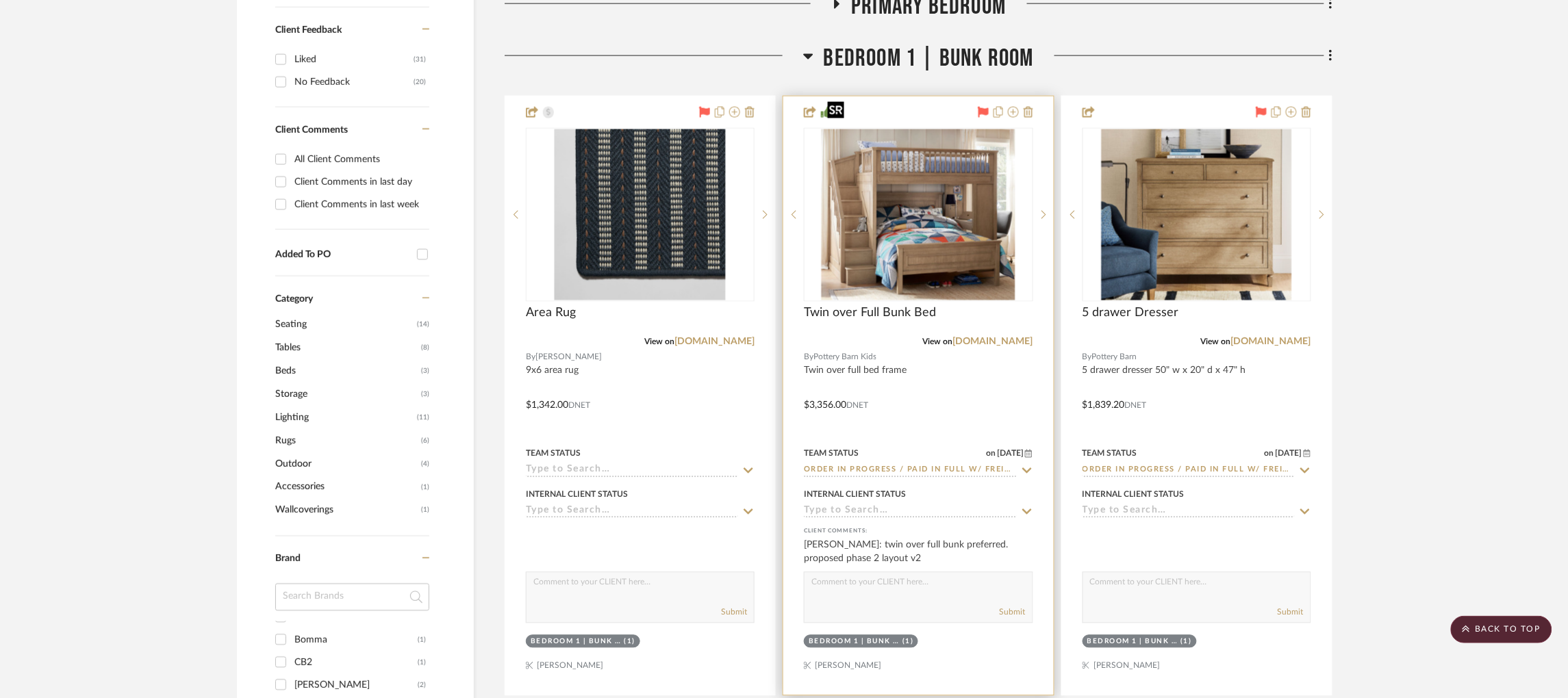
click at [927, 192] on img "0" at bounding box center [918, 215] width 194 height 171
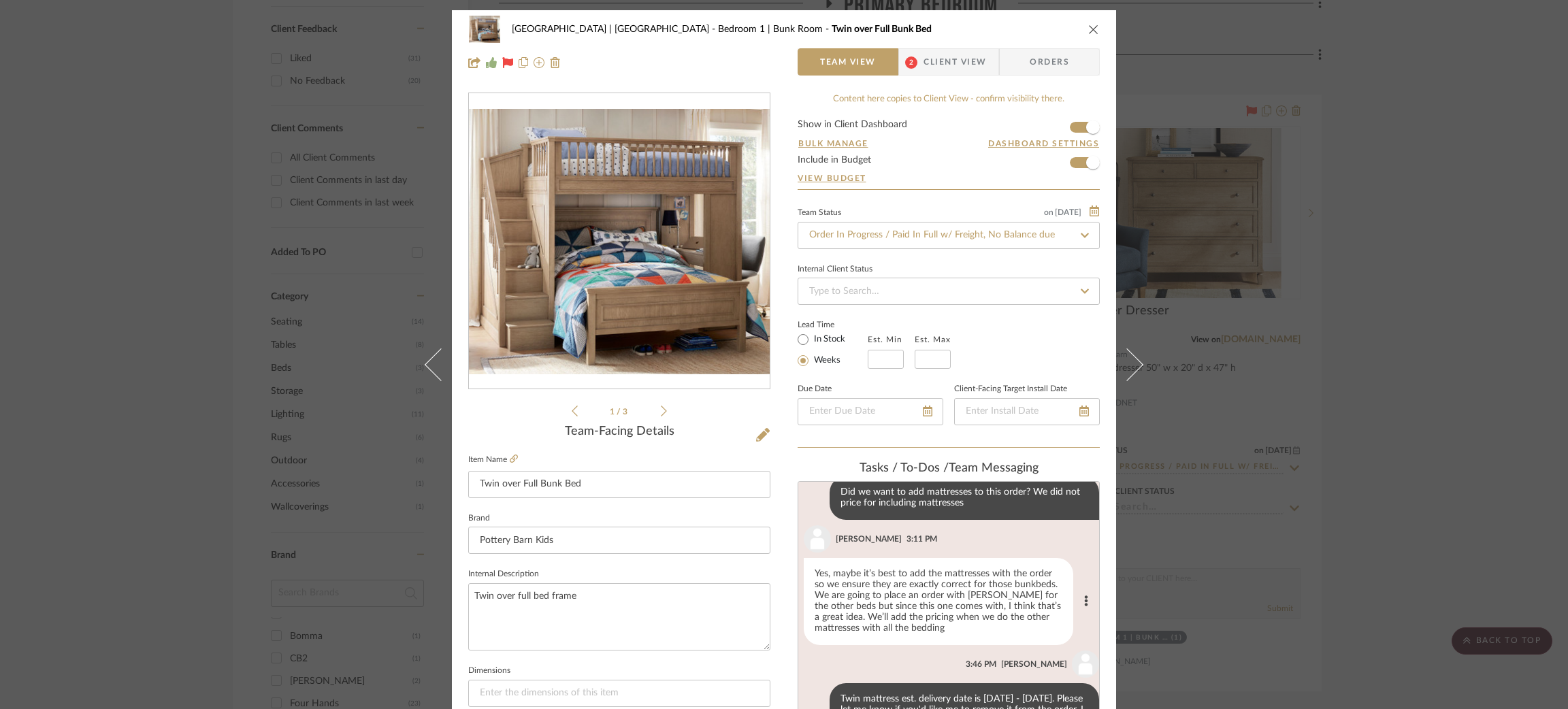
scroll to position [294, 0]
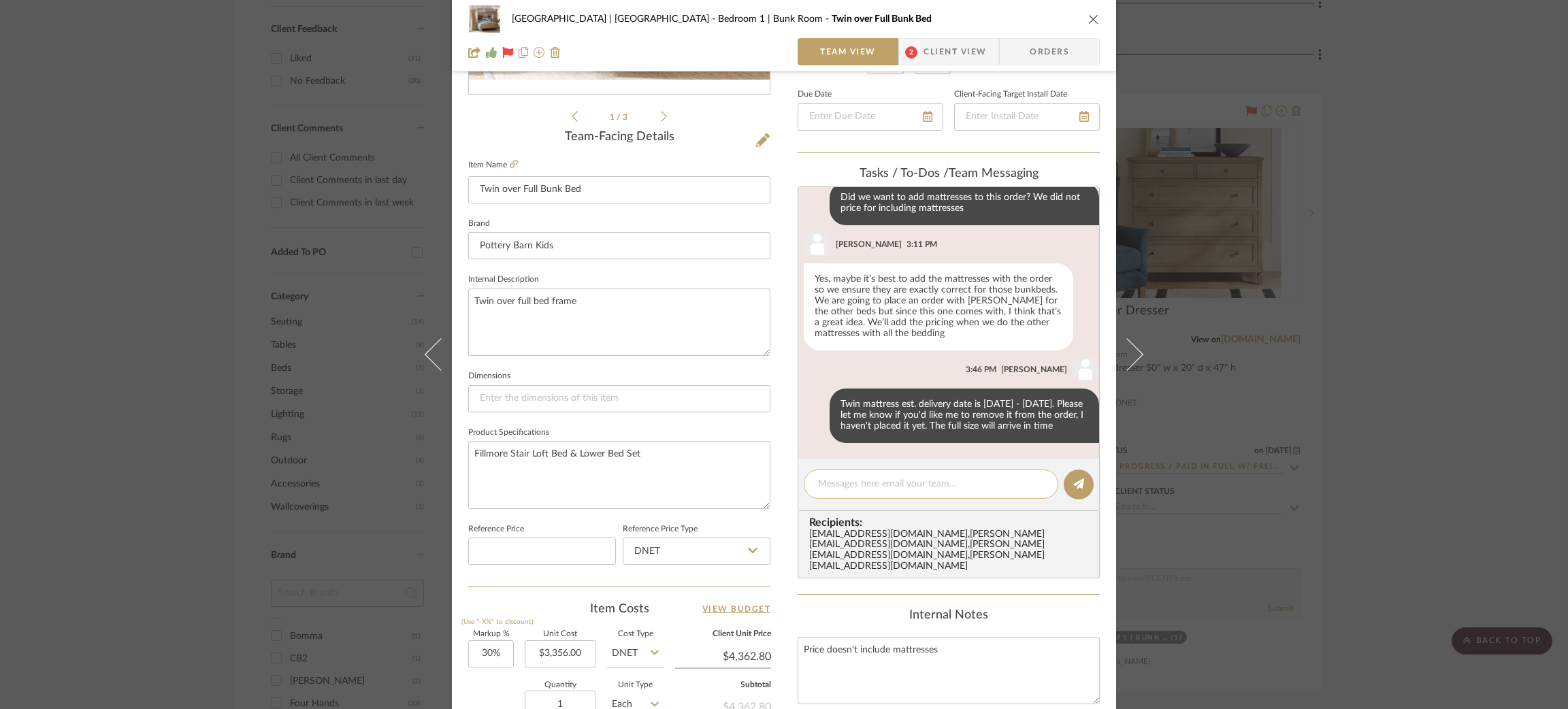
click at [845, 481] on textarea at bounding box center [931, 484] width 226 height 15
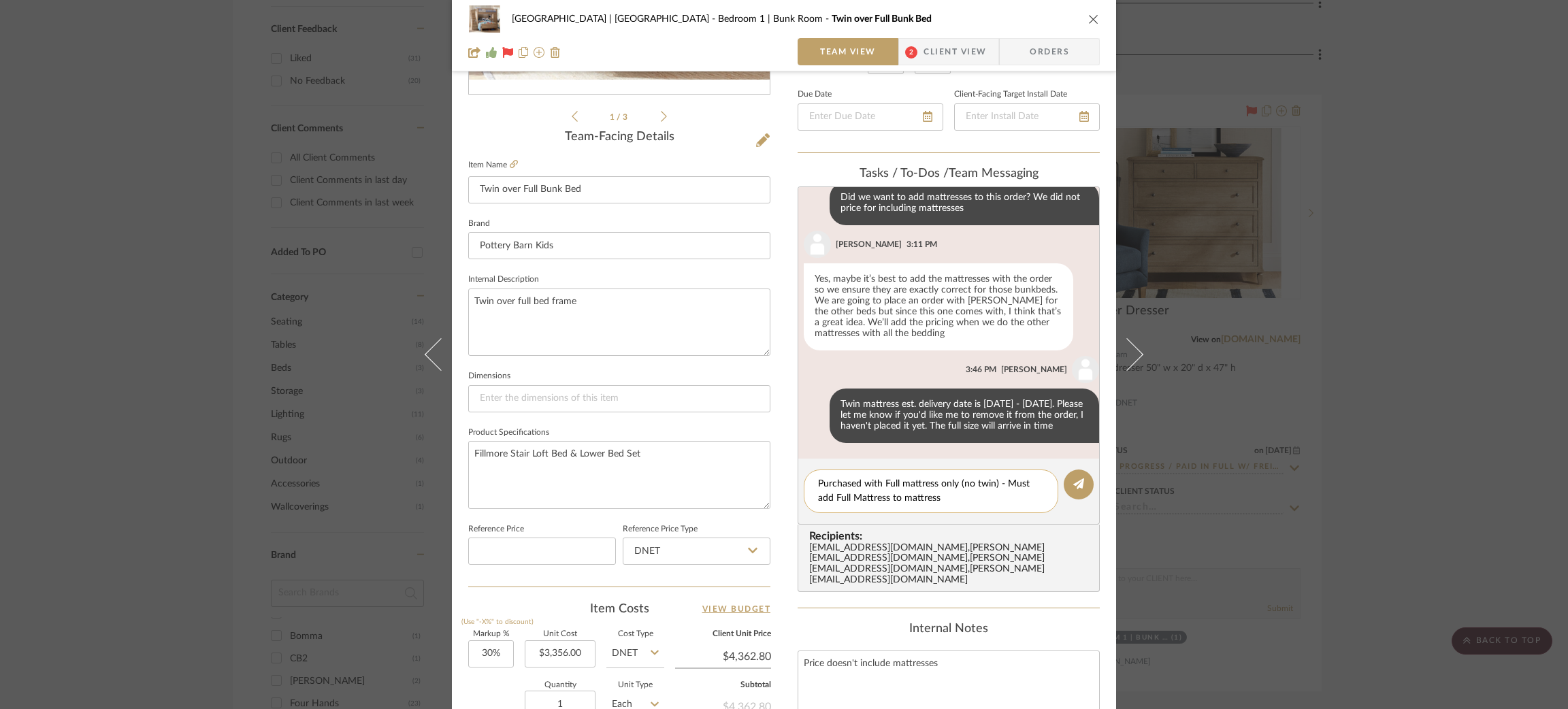
drag, startPoint x: 954, startPoint y: 499, endPoint x: 809, endPoint y: 496, distance: 145.0
click at [809, 496] on div "Purchased with Full mattress only (no twin) - Must add Full Mattress to mattress" at bounding box center [931, 491] width 254 height 44
paste textarea "$479.20"
click at [987, 480] on textarea "Purchased with Full mattress only (no twin) - Must invoice for Full mattress in…" at bounding box center [931, 491] width 226 height 28
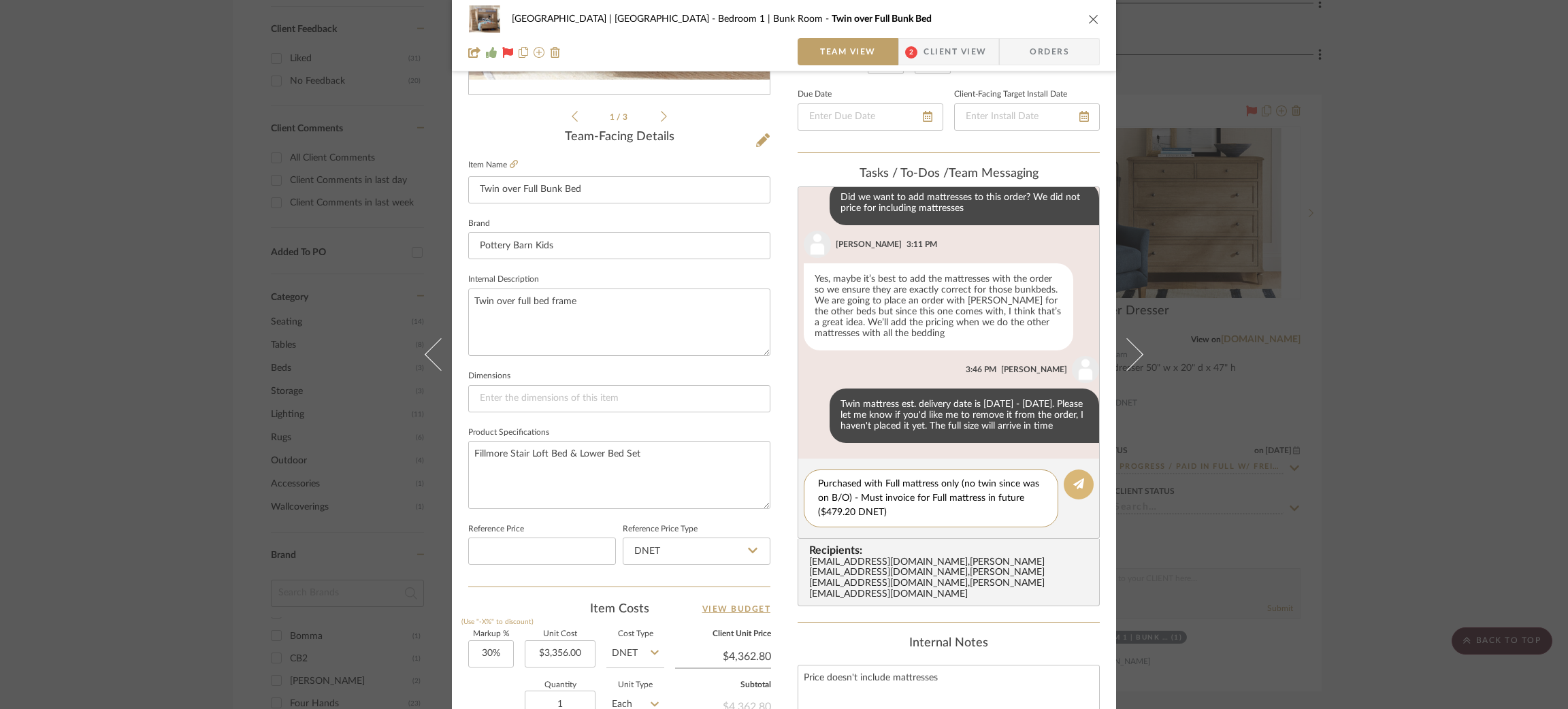
type textarea "Purchased with Full mattress only (no twin since was on B/O) - Must invoice for…"
click at [1074, 481] on icon at bounding box center [1078, 483] width 11 height 11
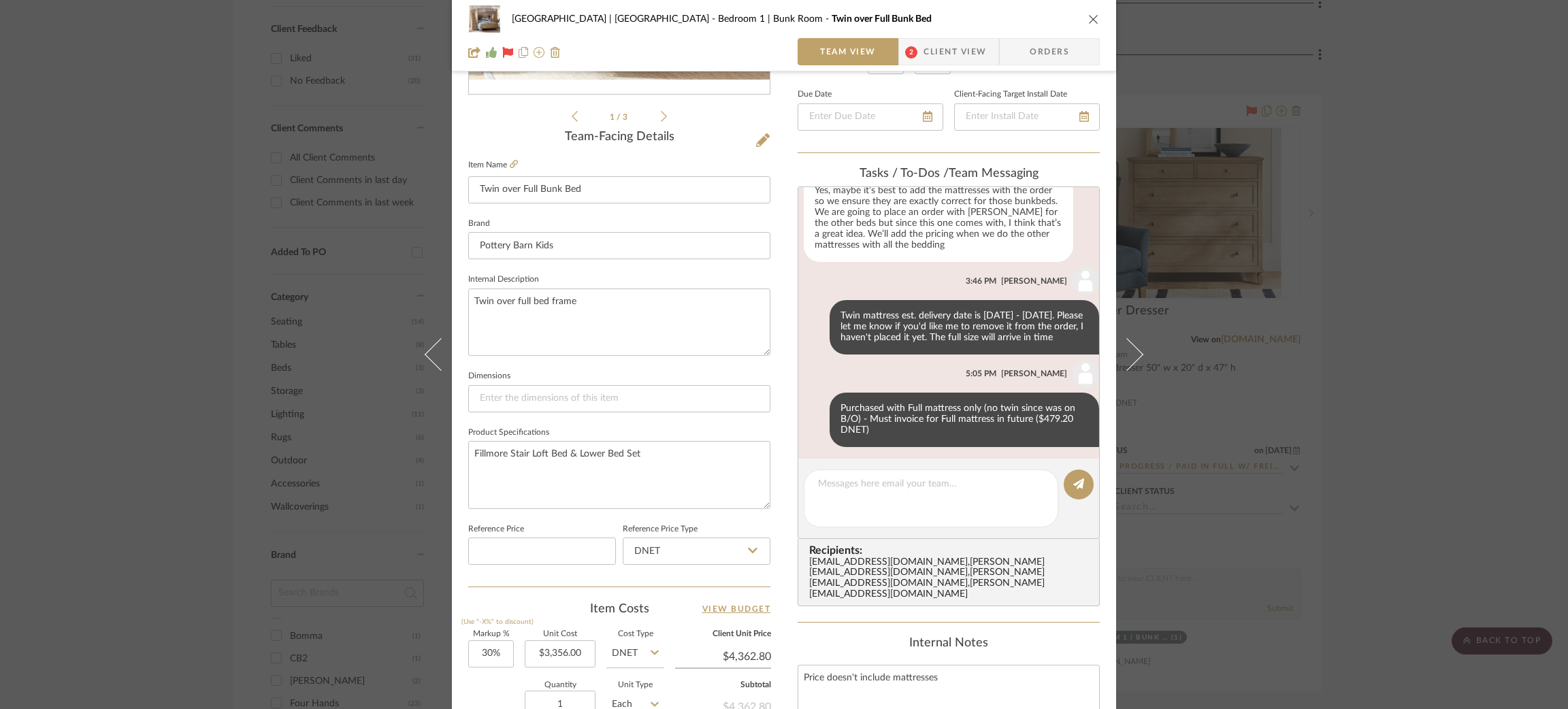
scroll to position [258, 0]
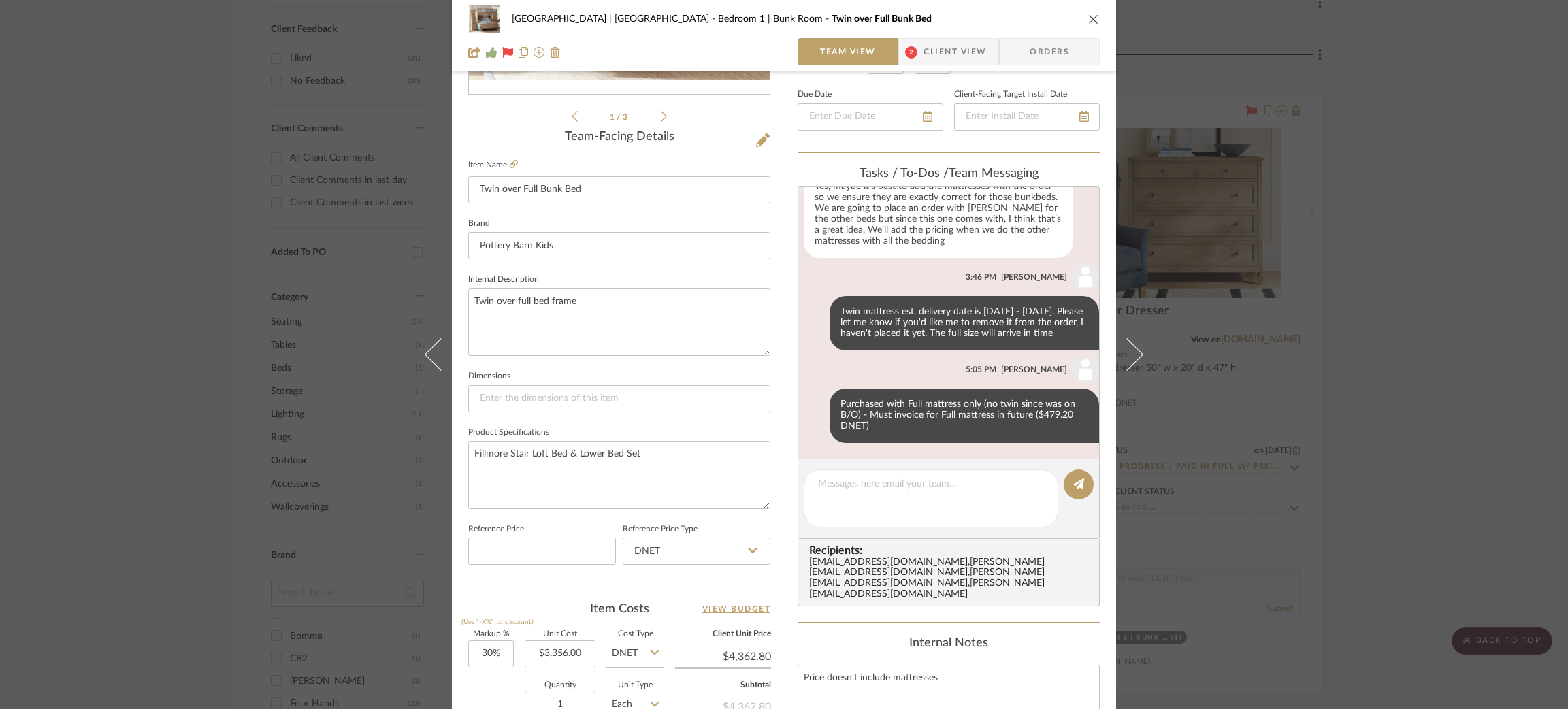
click at [1259, 306] on div "Meadow Mountain | Vail Valley Bedroom 1 | Bunk Room Twin over Full Bunk Bed Tea…" at bounding box center [784, 354] width 1568 height 709
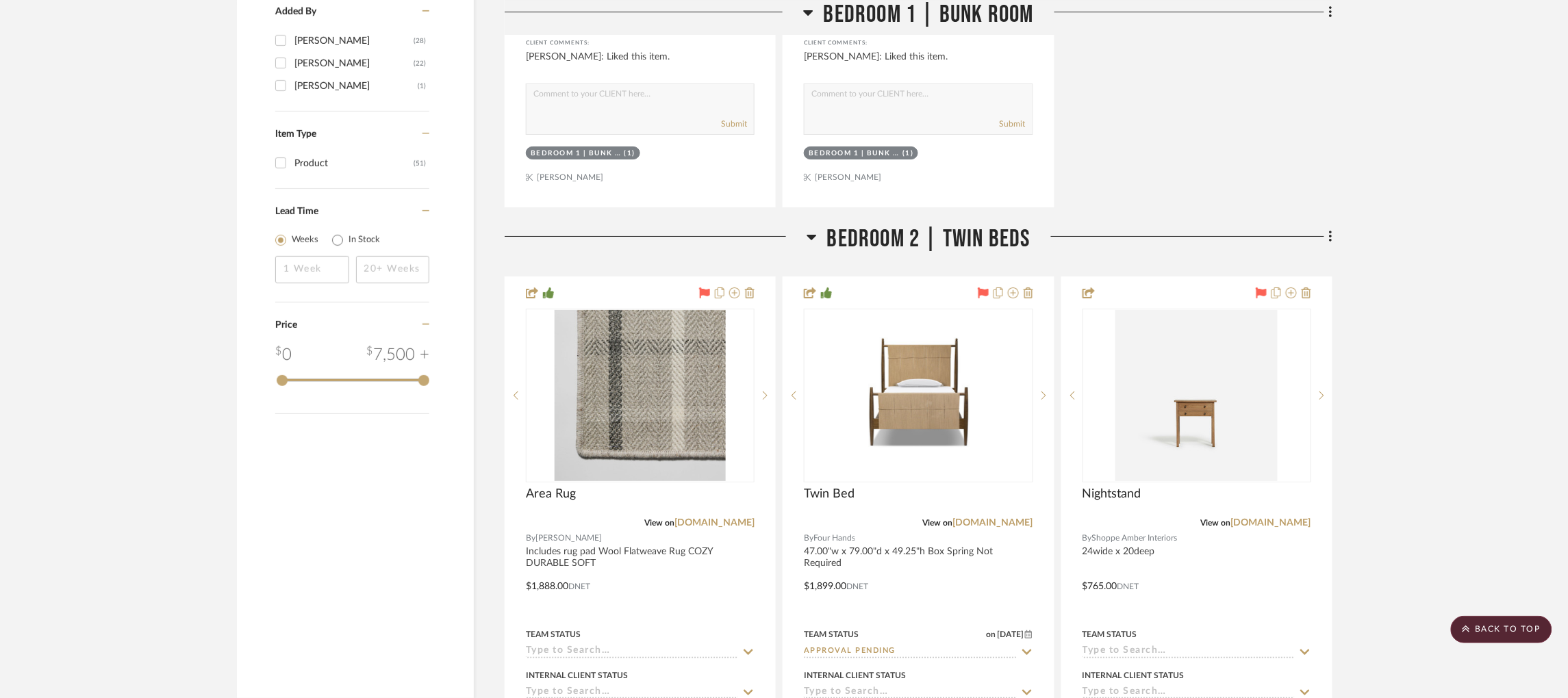
scroll to position [1851, 2]
click at [1242, 517] on link "[DOMAIN_NAME]" at bounding box center [1270, 522] width 80 height 10
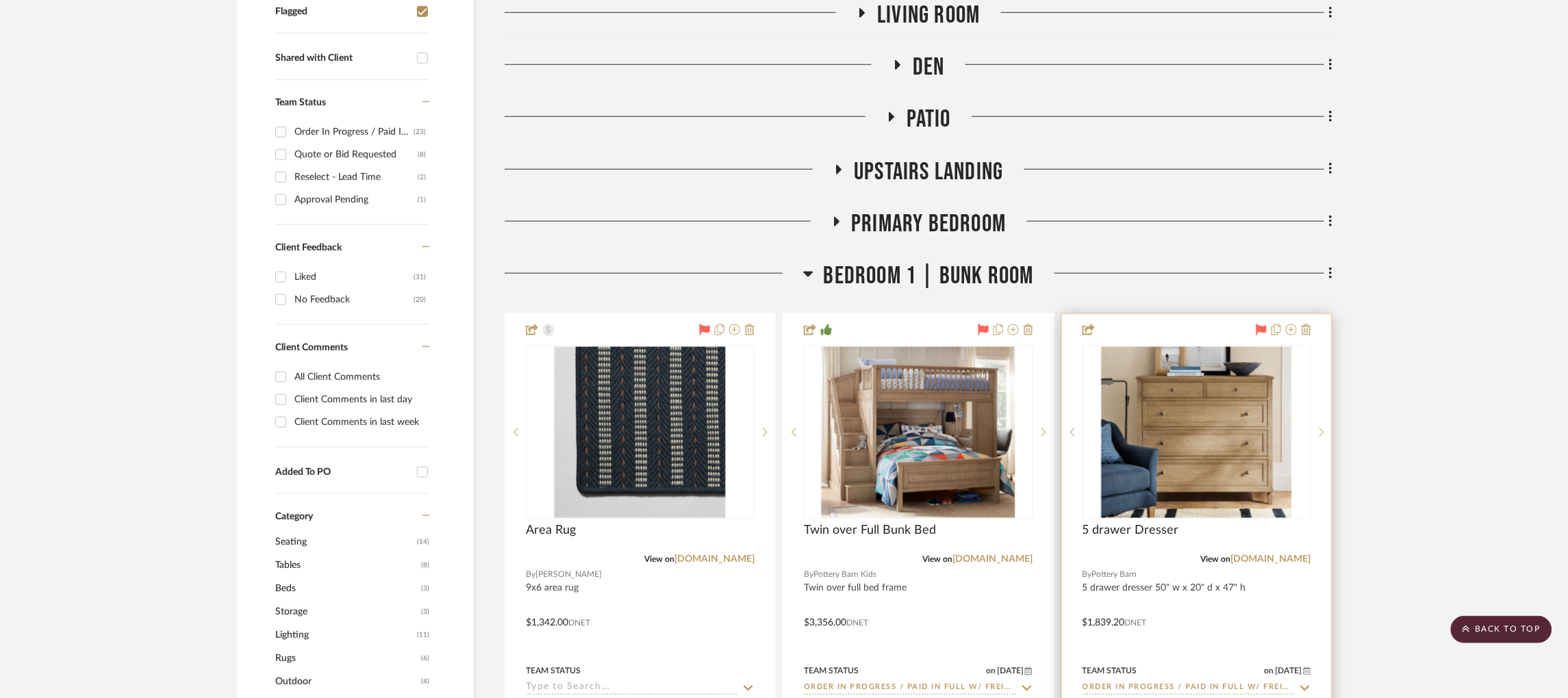
scroll to position [446, 1]
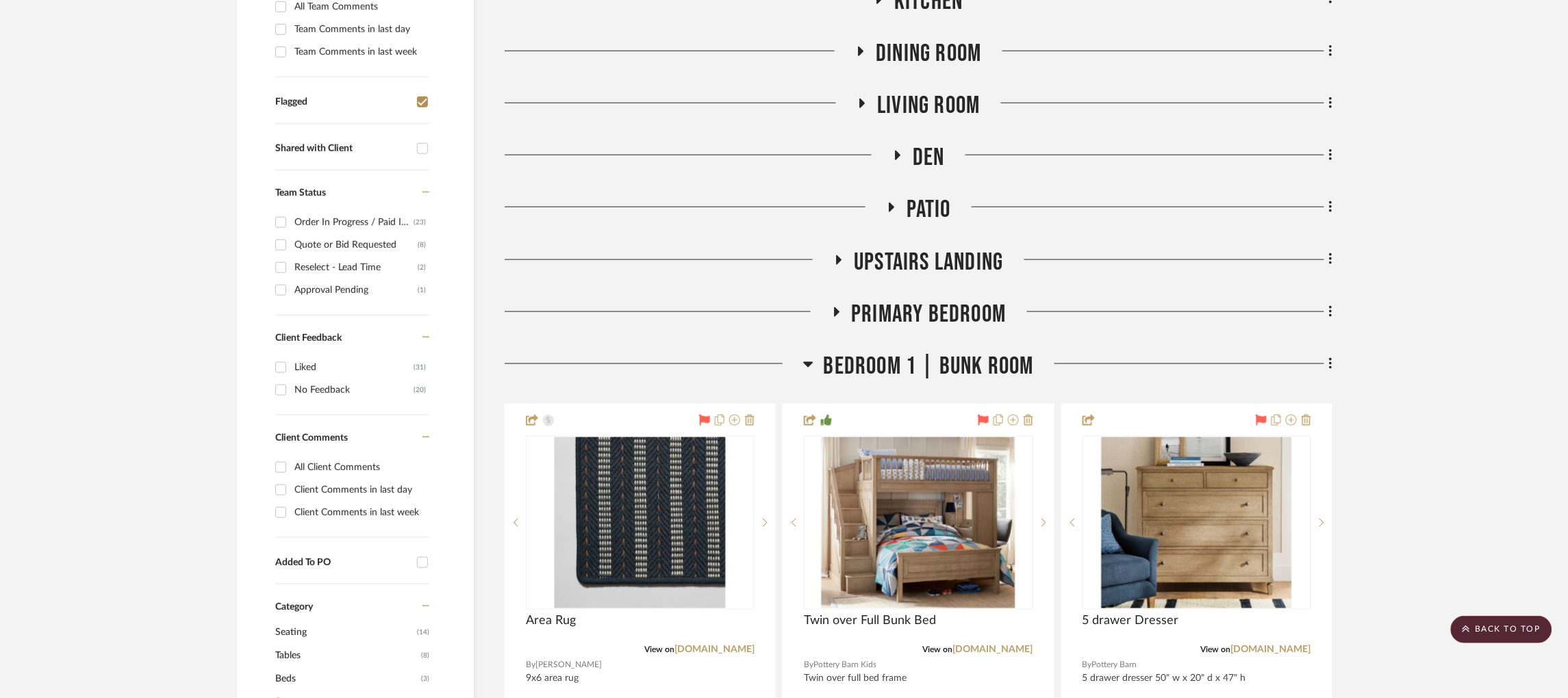
click at [834, 308] on icon at bounding box center [837, 313] width 6 height 10
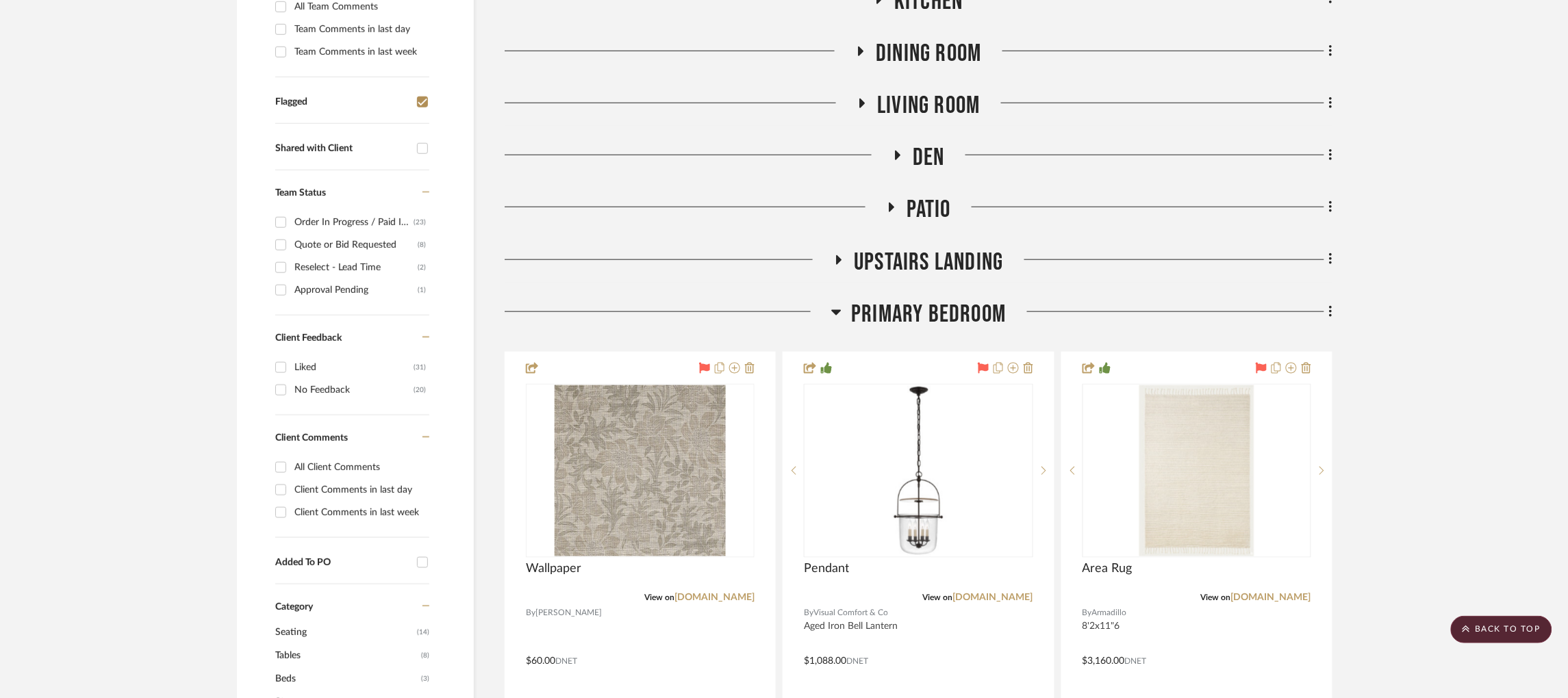
click at [839, 255] on icon at bounding box center [838, 260] width 17 height 10
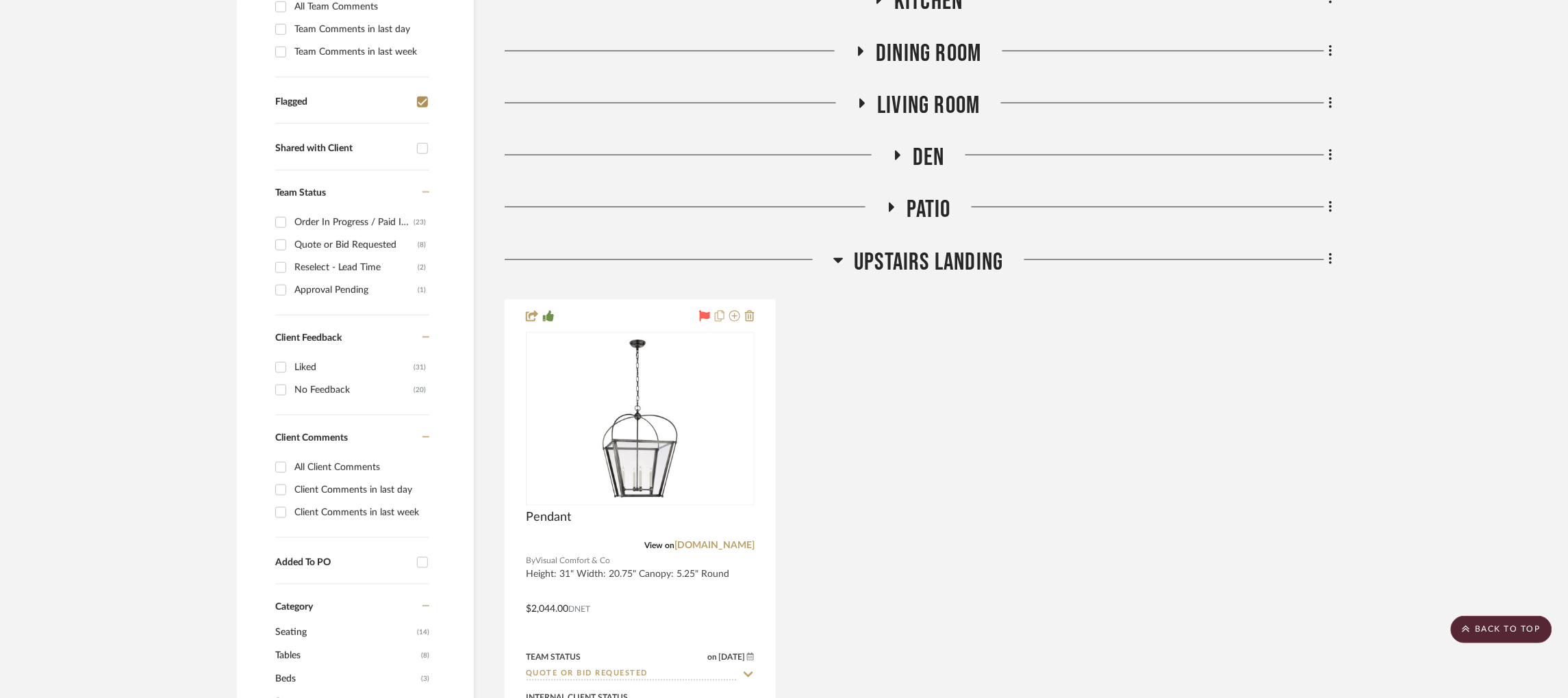
click at [886, 203] on icon at bounding box center [891, 207] width 17 height 10
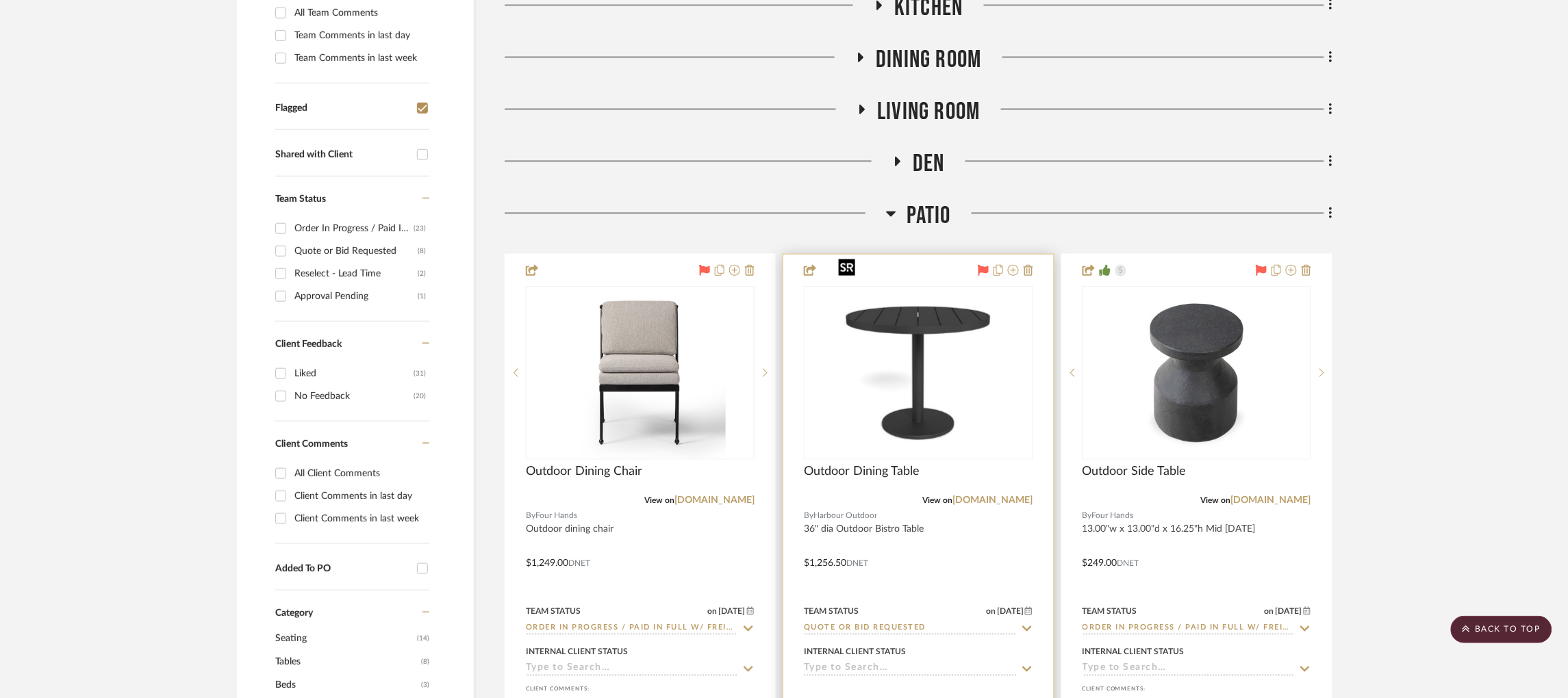
scroll to position [437, 1]
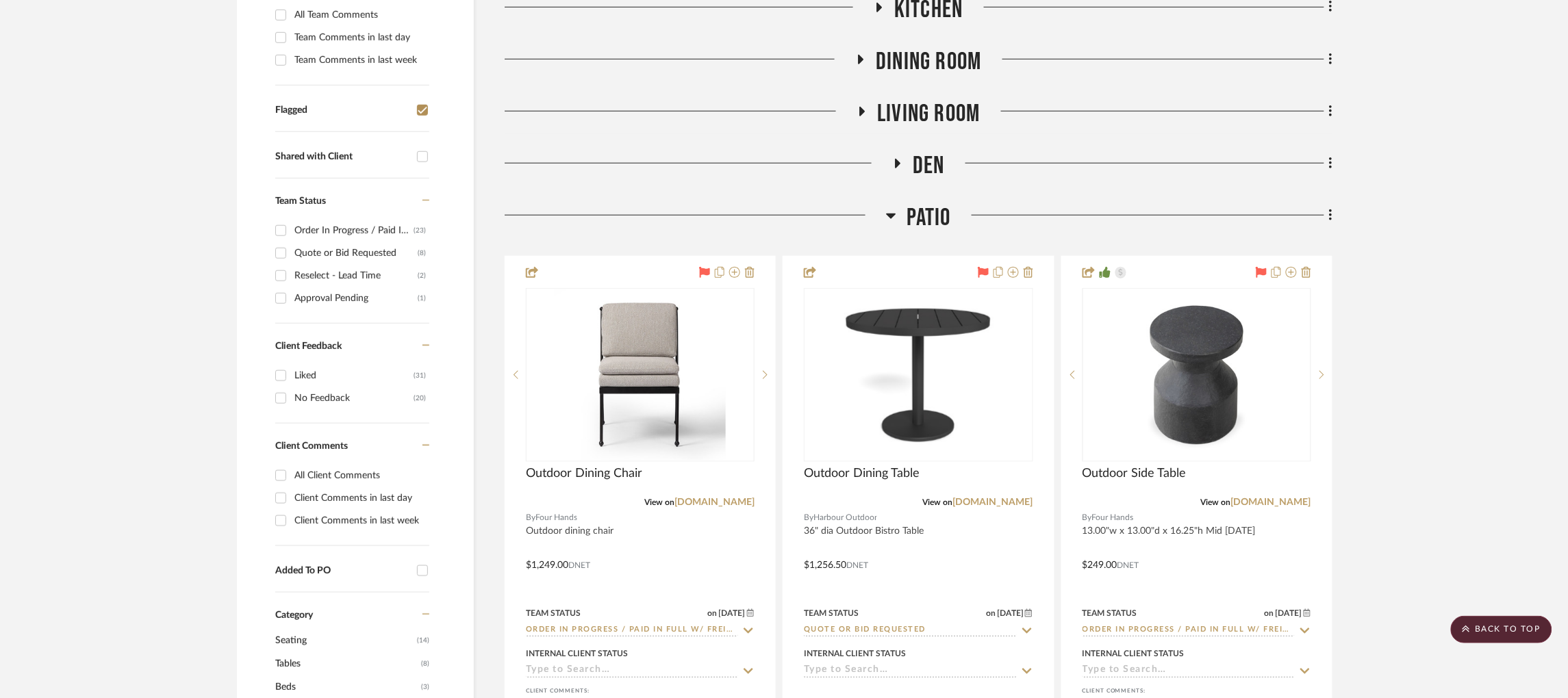
click at [895, 158] on icon at bounding box center [898, 163] width 6 height 10
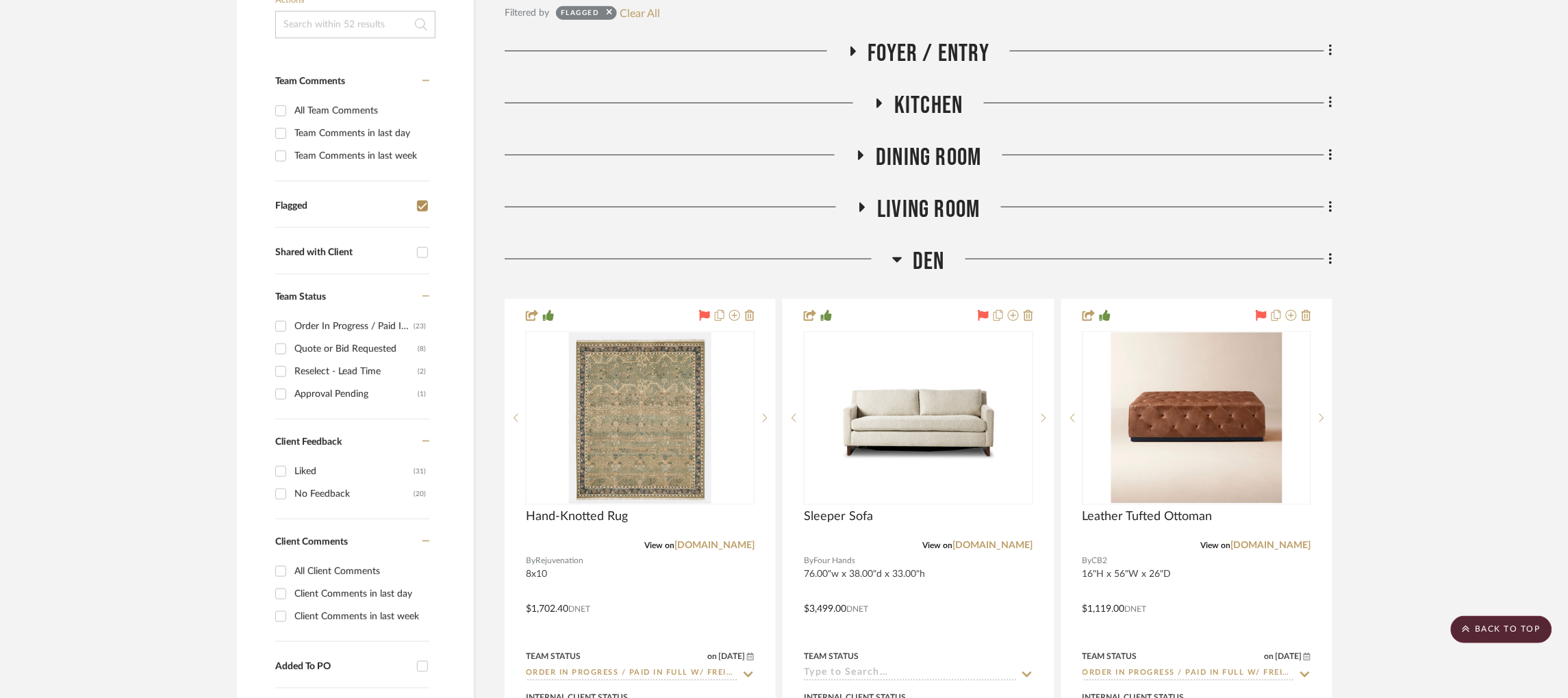
scroll to position [315, 1]
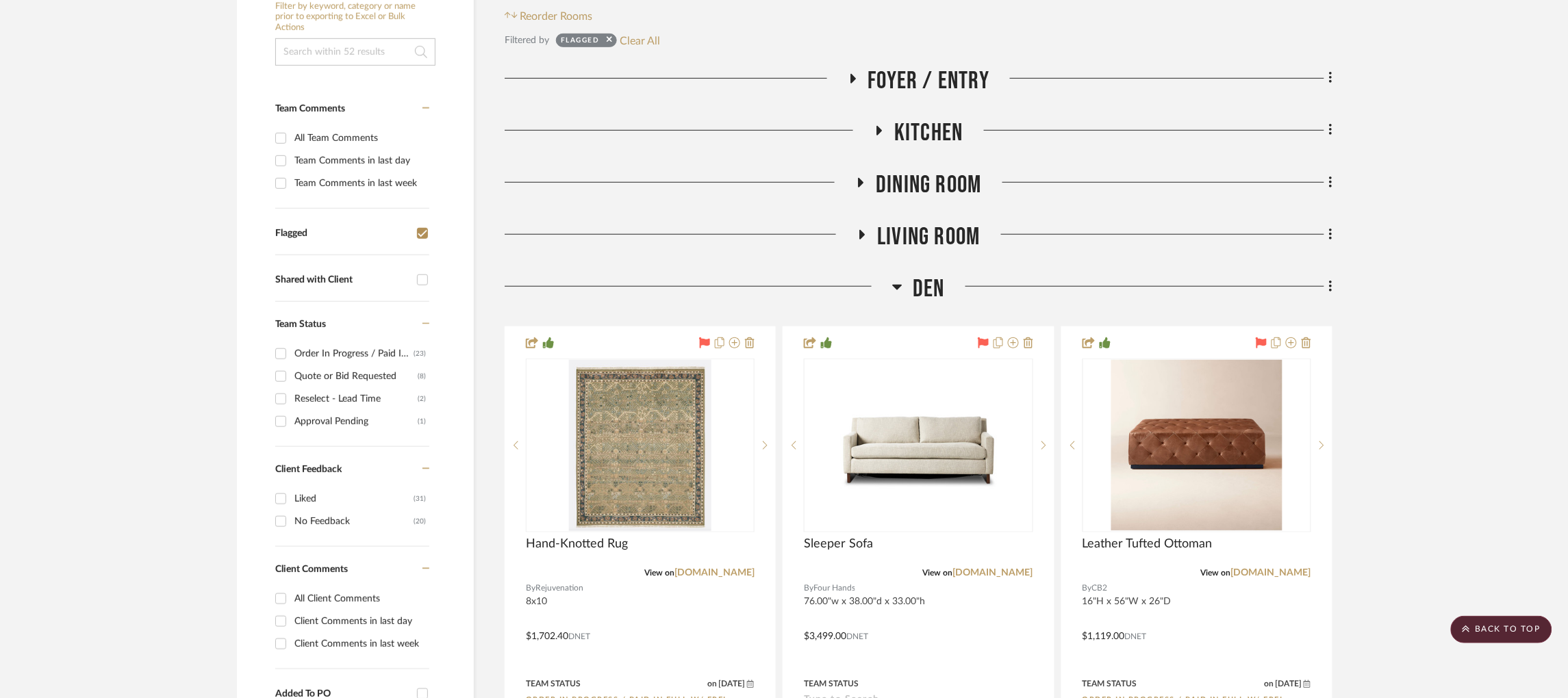
click at [860, 230] on icon at bounding box center [863, 235] width 6 height 10
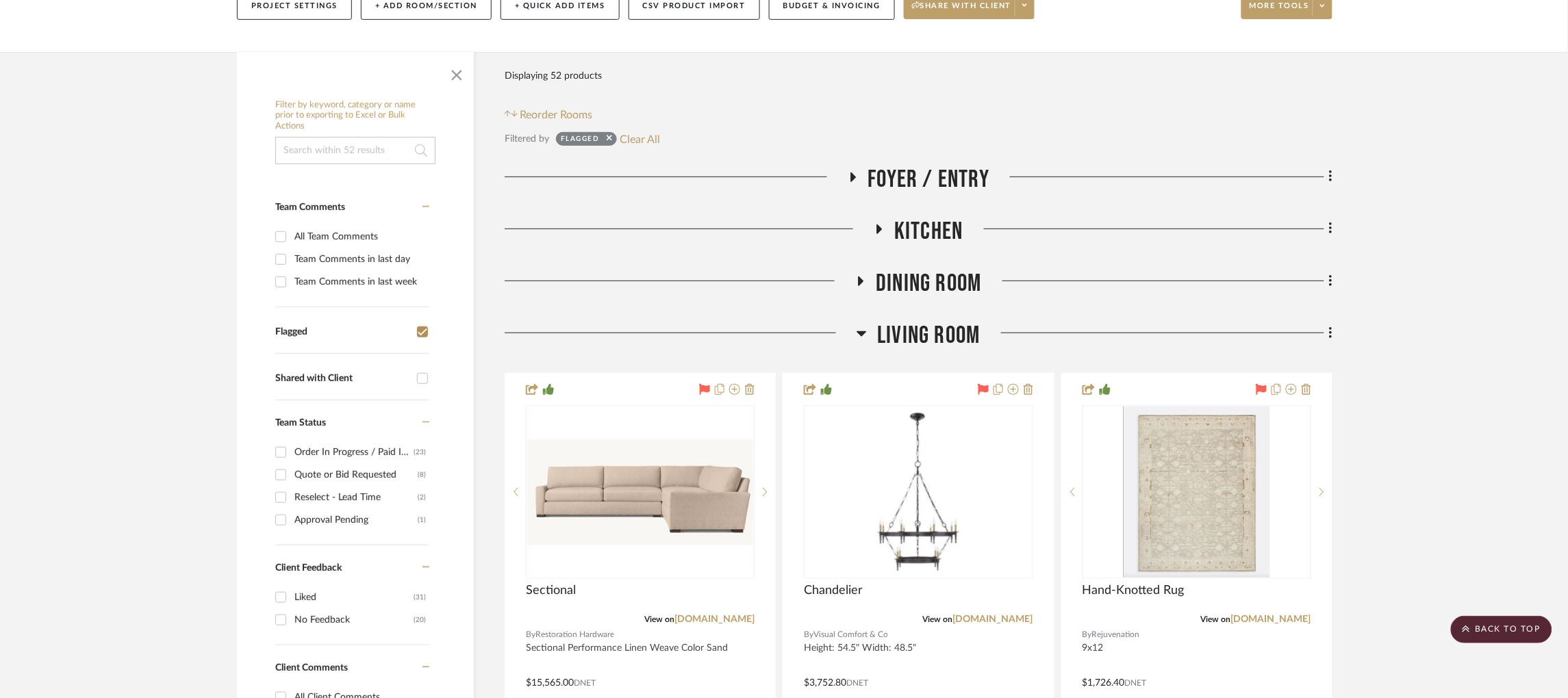
scroll to position [215, 1]
click at [864, 277] on icon at bounding box center [861, 282] width 17 height 10
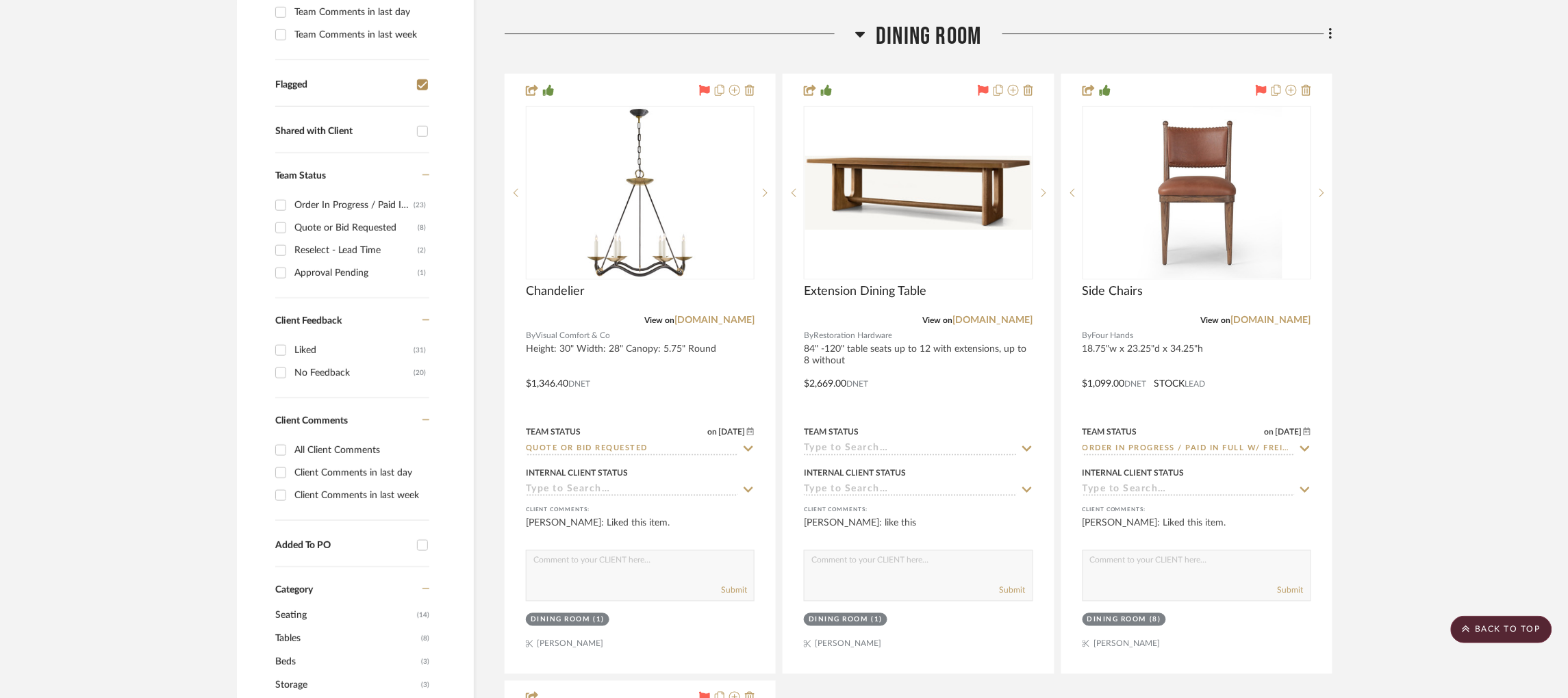
scroll to position [0, 1]
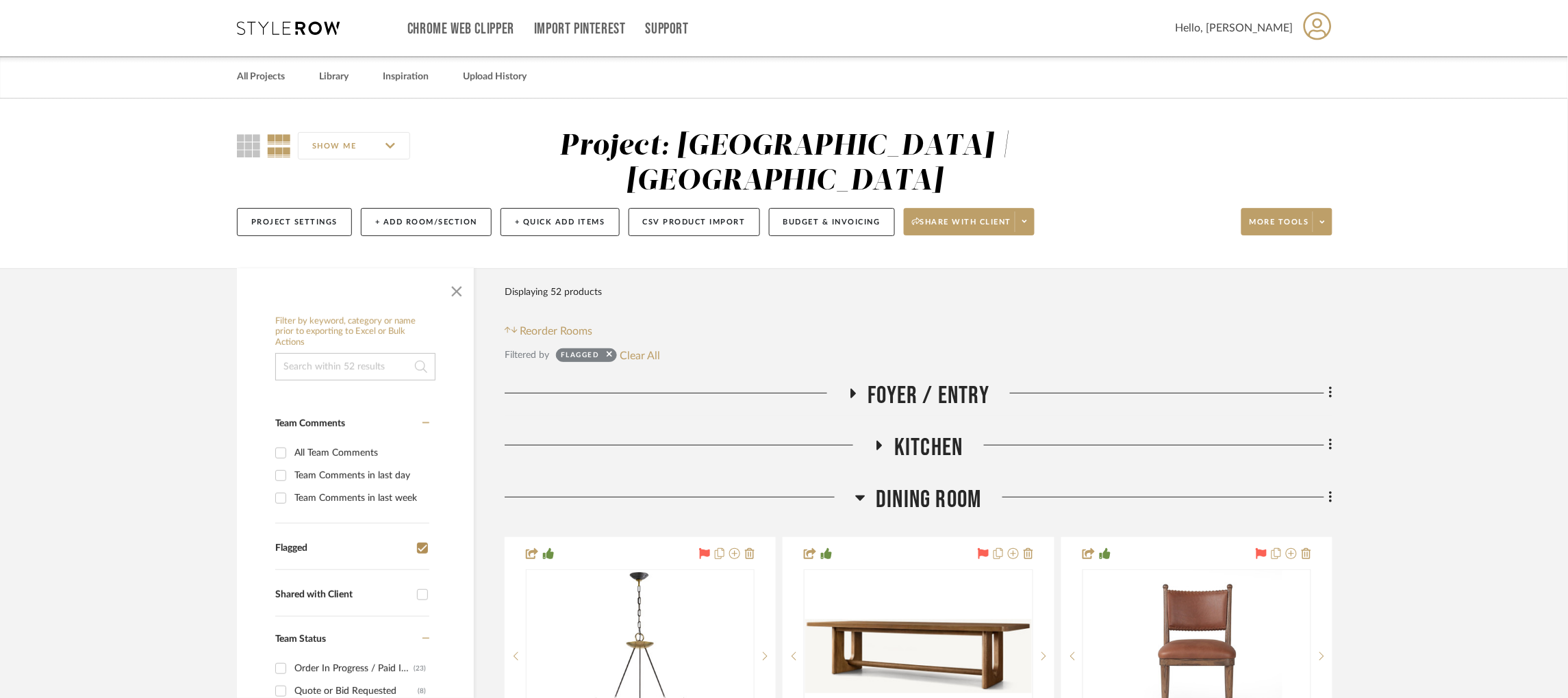
click at [879, 434] on h3 "Kitchen" at bounding box center [918, 448] width 89 height 29
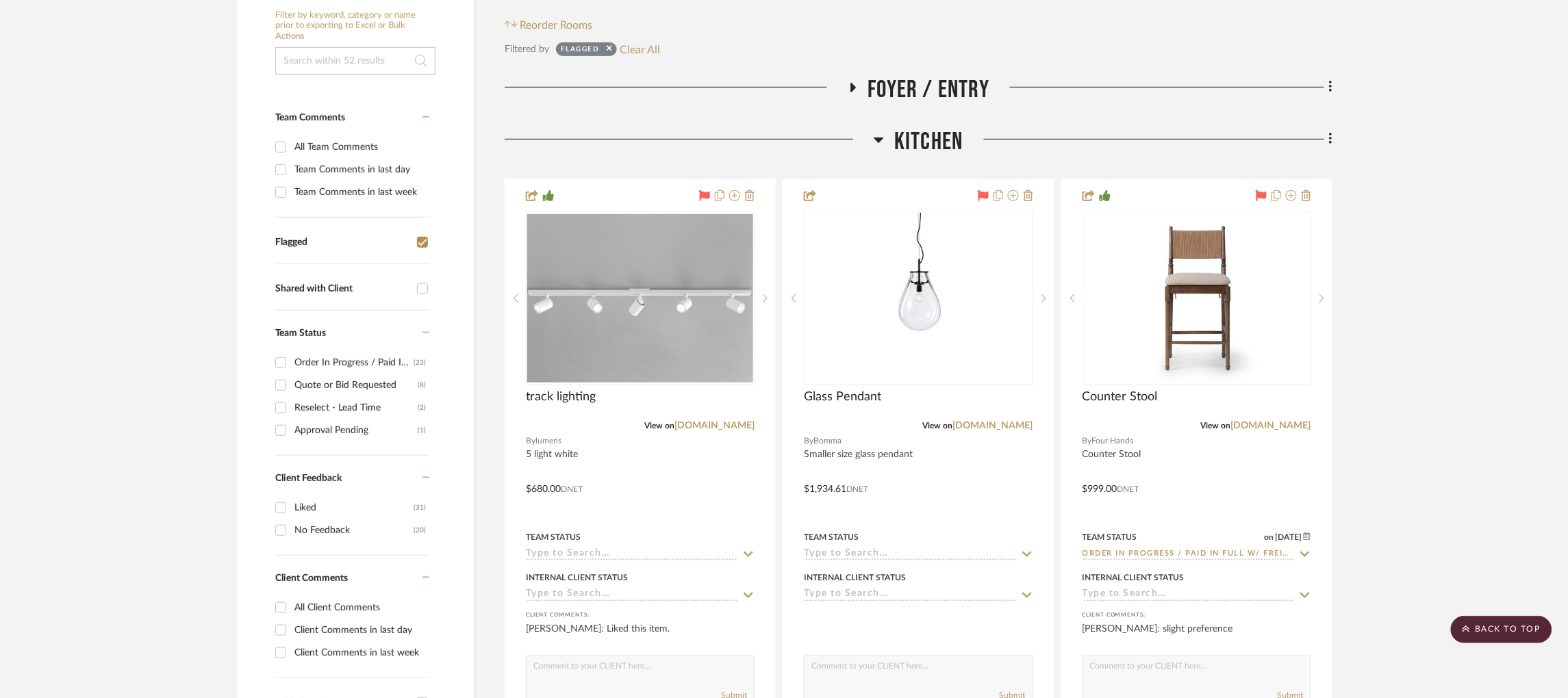
scroll to position [295, 1]
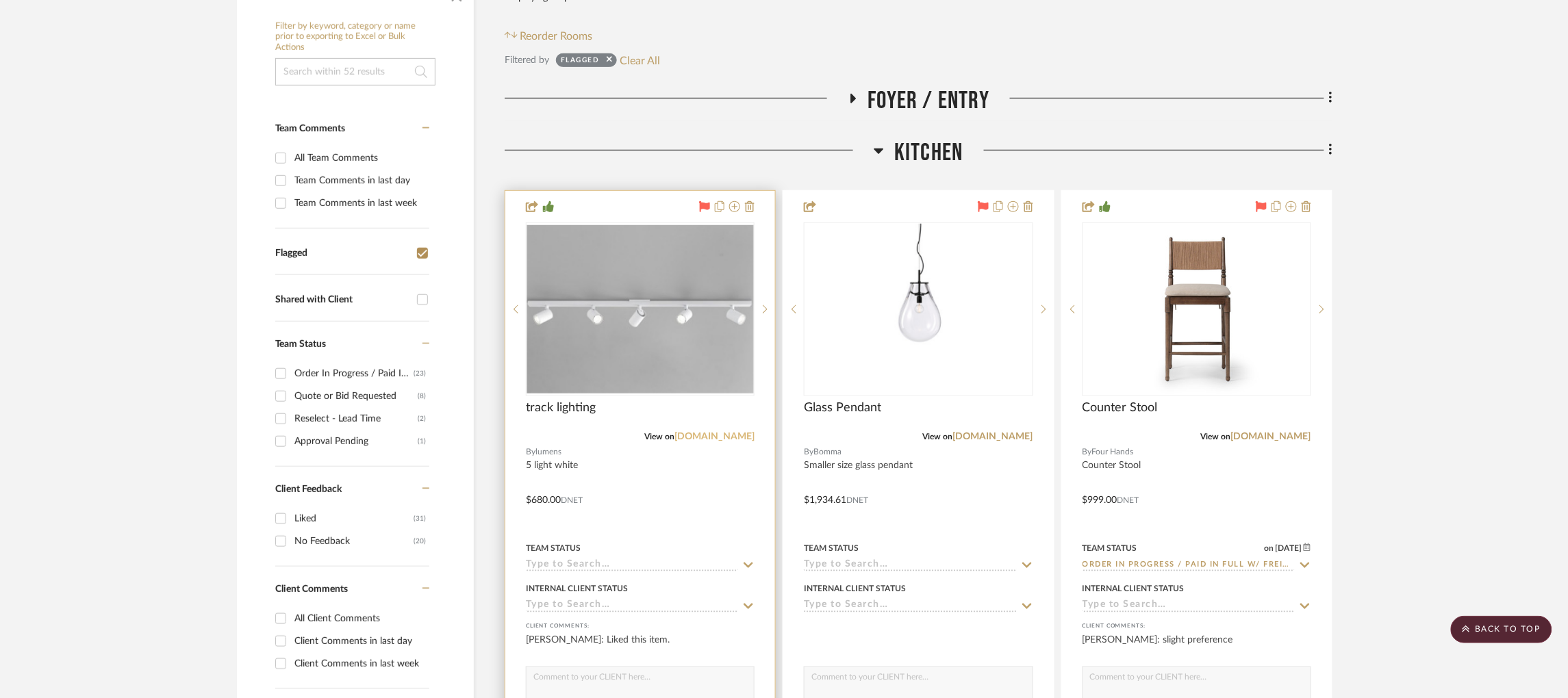
click at [721, 432] on link "[DOMAIN_NAME]" at bounding box center [714, 436] width 80 height 10
click at [734, 432] on link "[DOMAIN_NAME]" at bounding box center [714, 436] width 80 height 10
click at [713, 266] on img "0" at bounding box center [640, 309] width 226 height 168
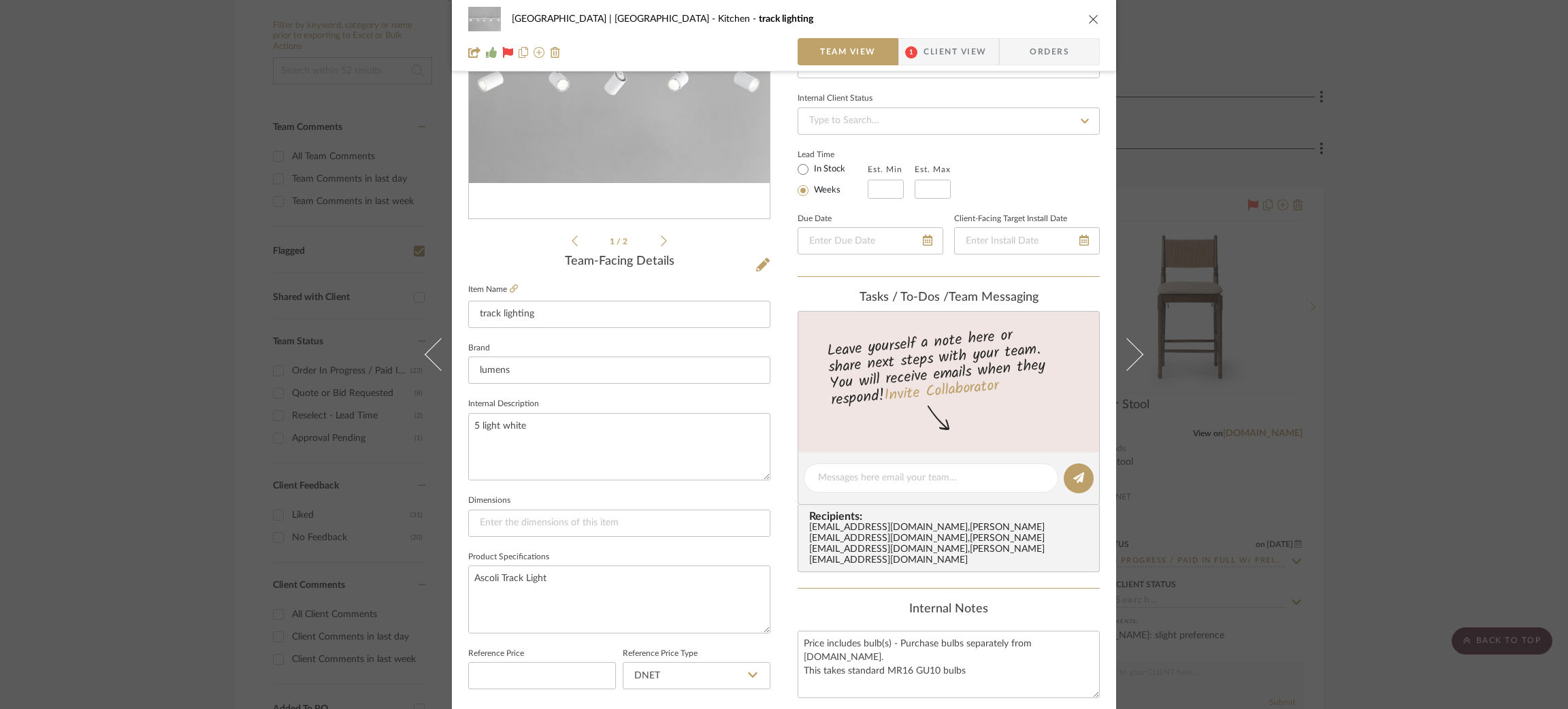
scroll to position [0, 0]
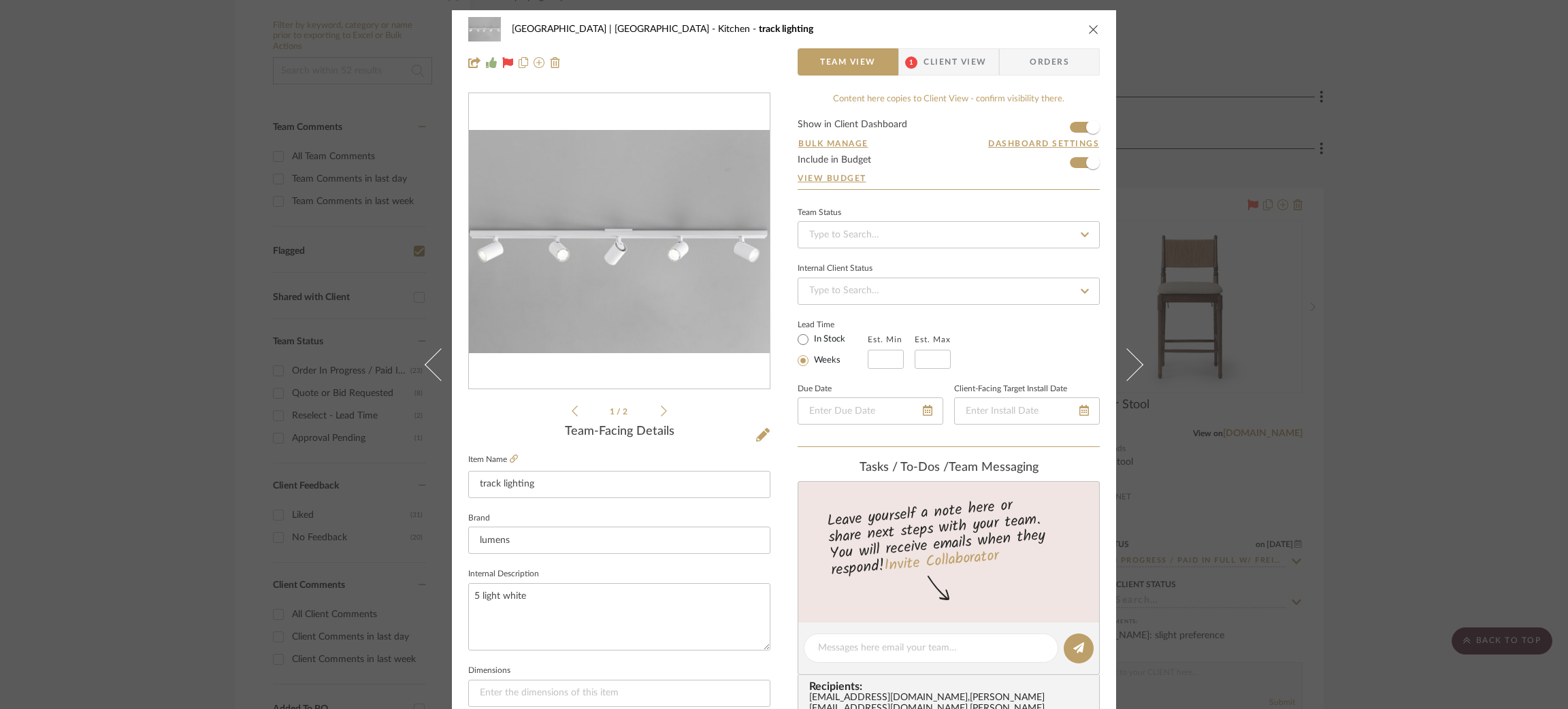
click at [286, 438] on div "Meadow Mountain | [GEOGRAPHIC_DATA] Kitchen track lighting Team View 1 Client V…" at bounding box center [784, 354] width 1568 height 709
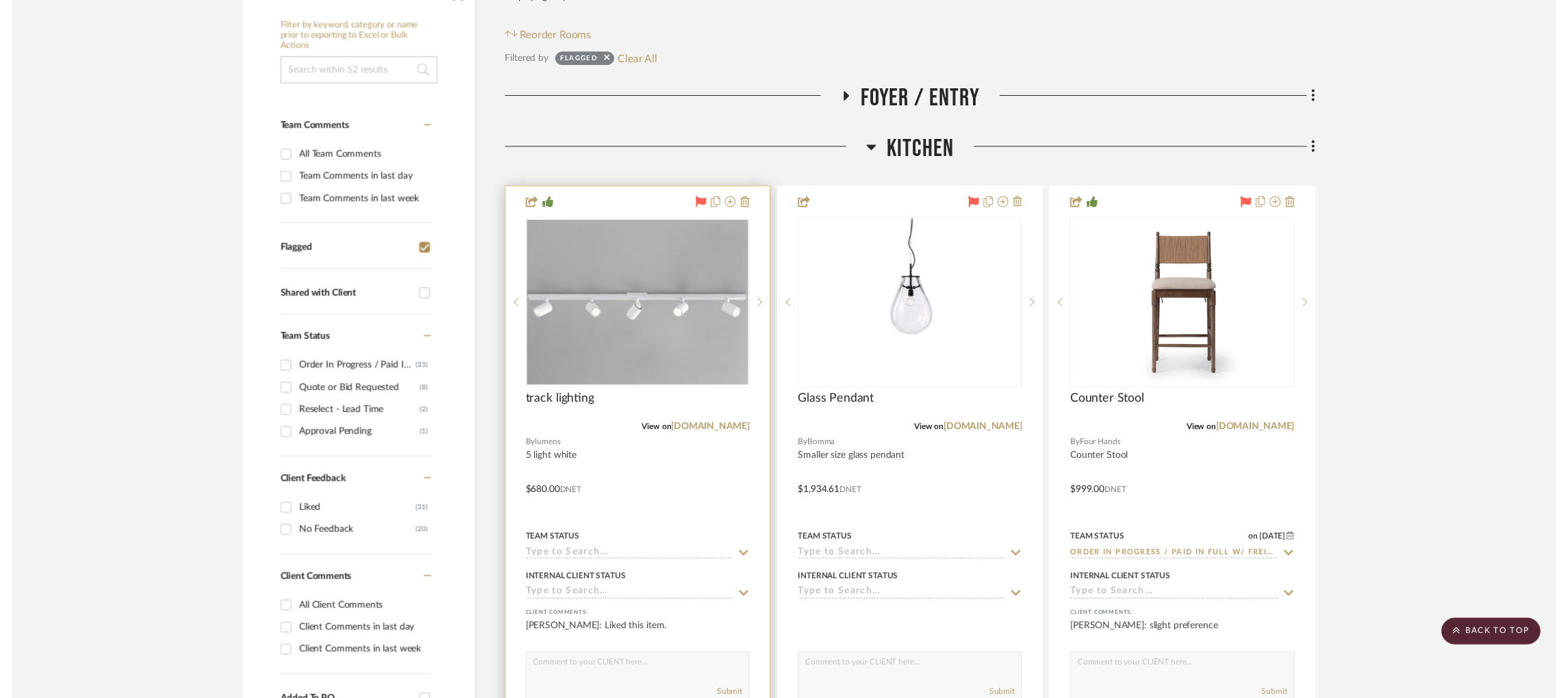
scroll to position [295, 1]
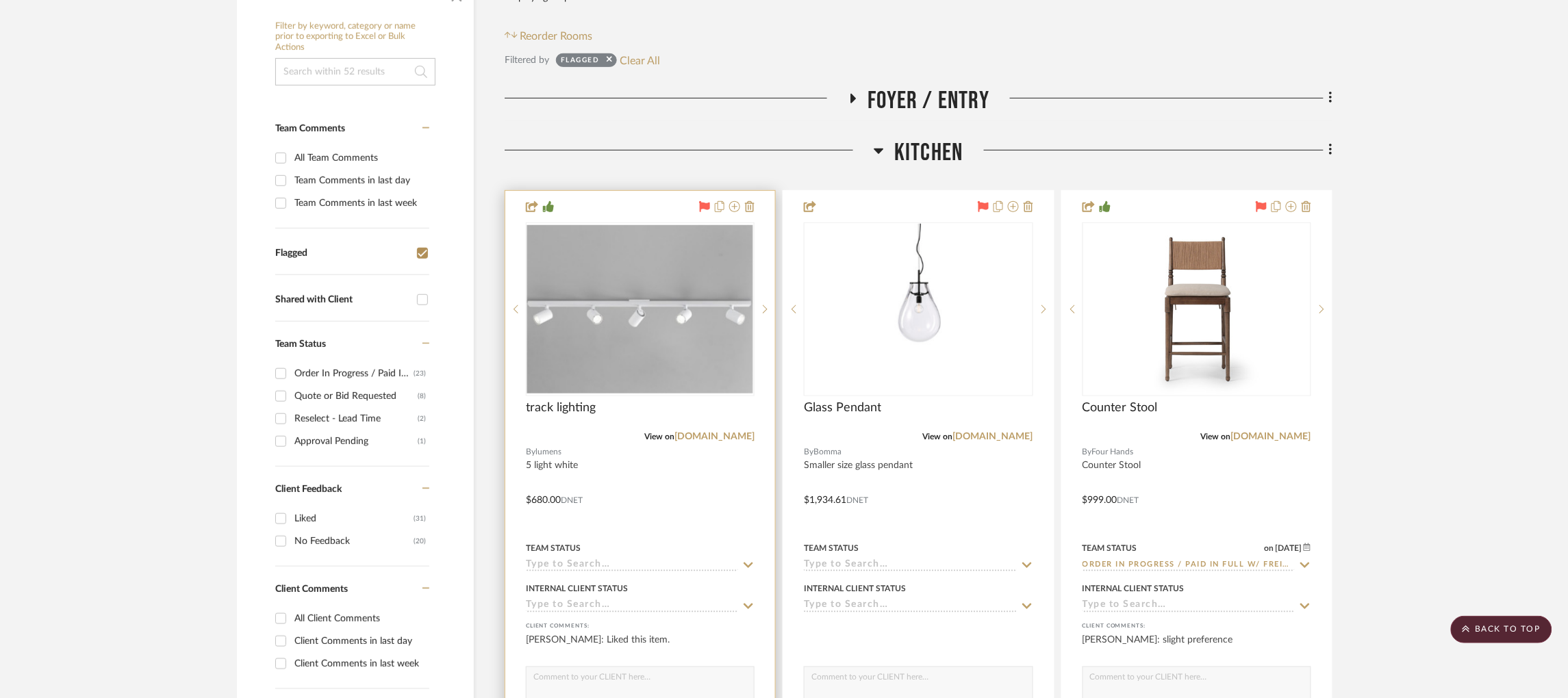
click at [575, 559] on input at bounding box center [633, 565] width 212 height 13
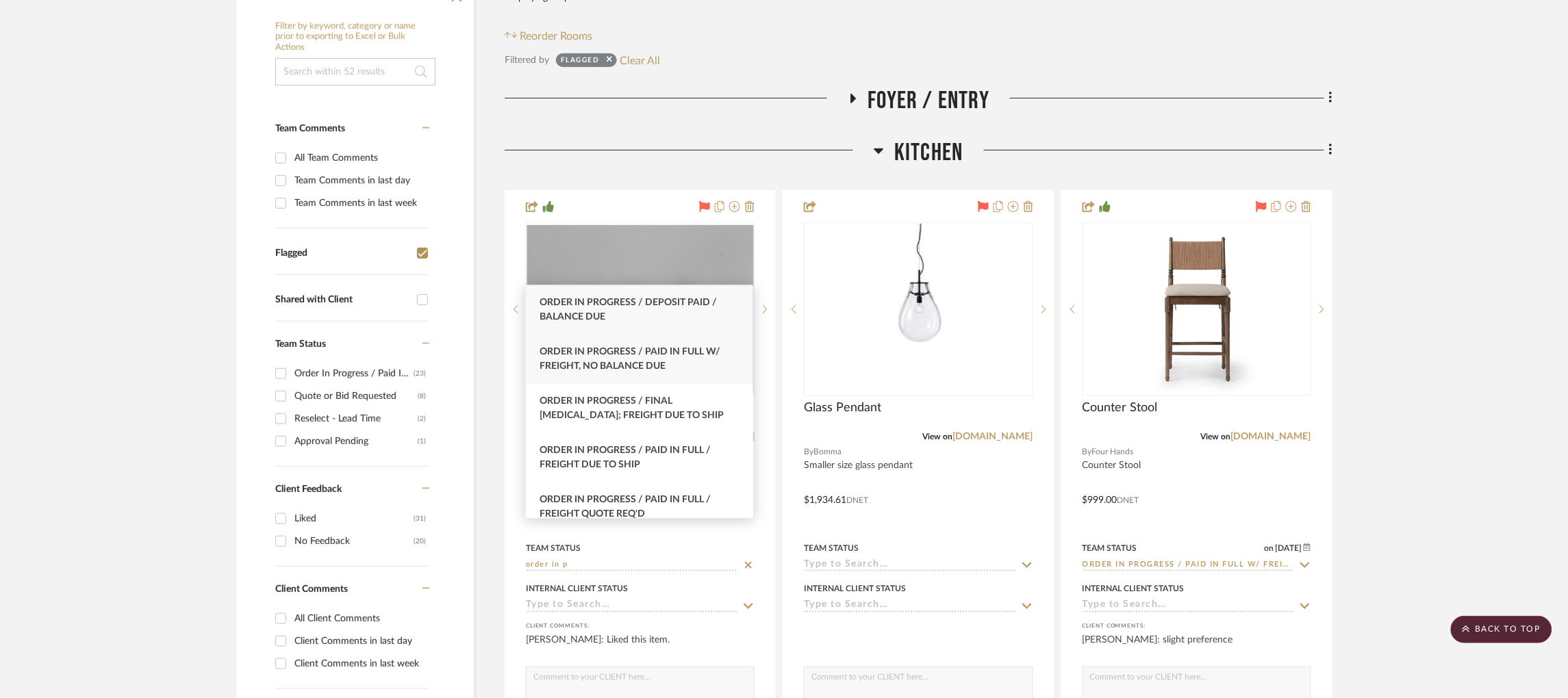
type input "order in p"
click at [684, 368] on div "Order In Progress / Paid In Full w/ Freight, No Balance due" at bounding box center [639, 359] width 227 height 49
type input "[DATE]"
type input "Order In Progress / Paid In Full w/ Freight, No Balance due"
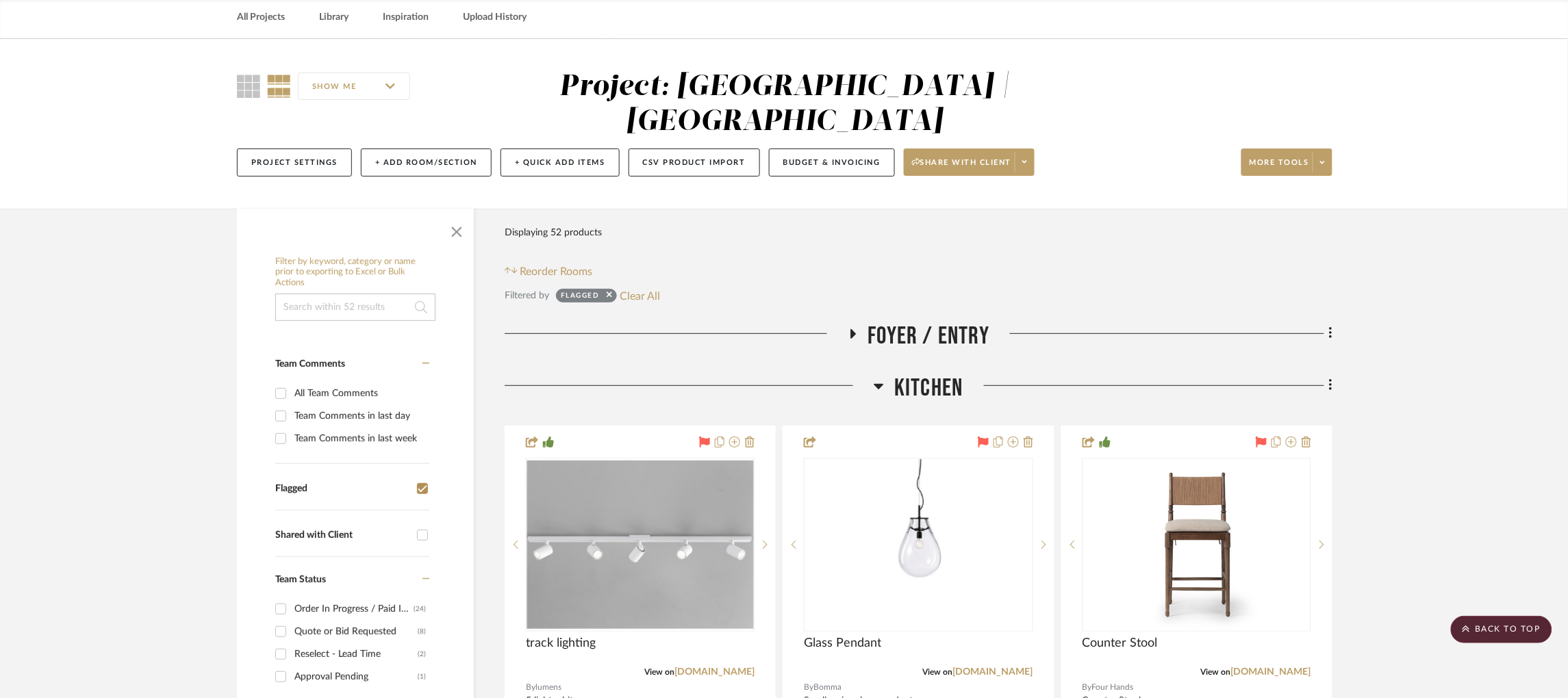
scroll to position [27, 1]
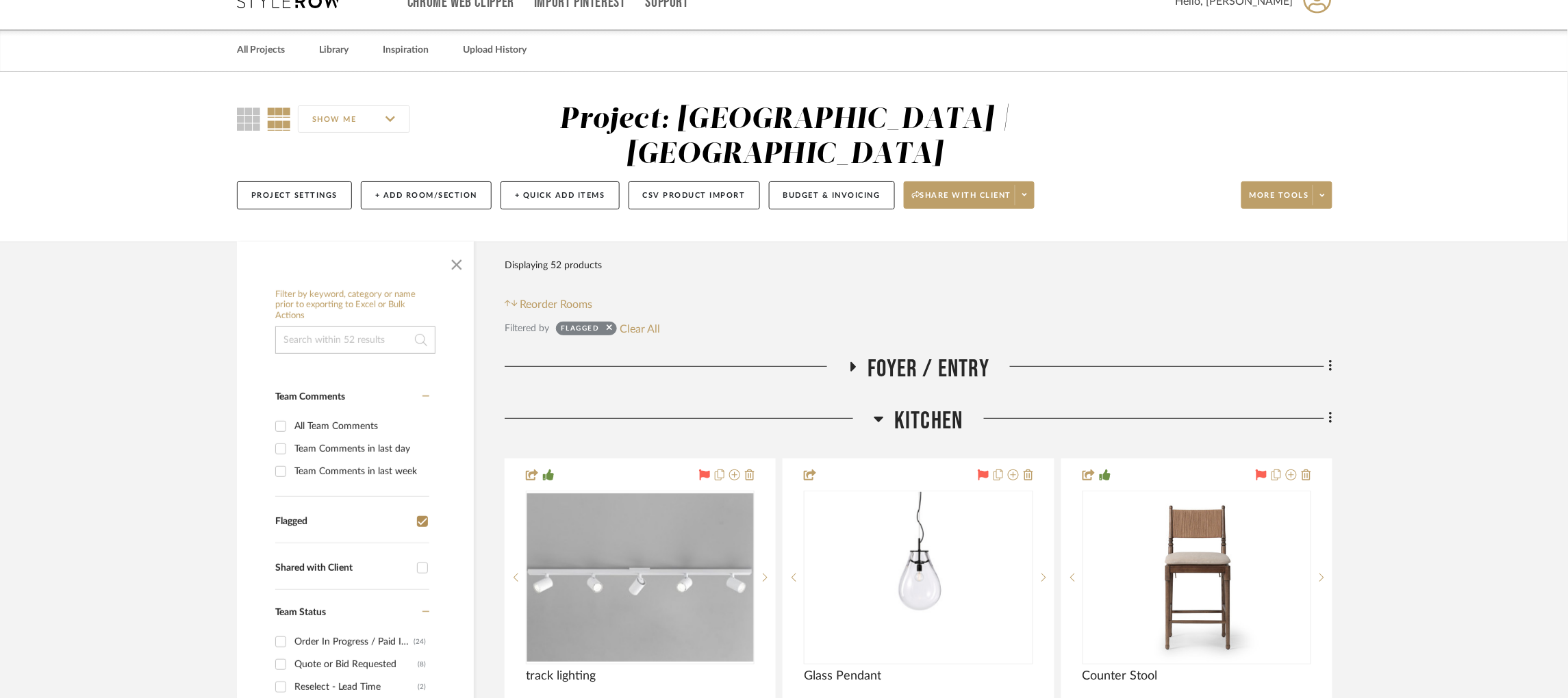
click at [852, 362] on icon at bounding box center [853, 367] width 6 height 10
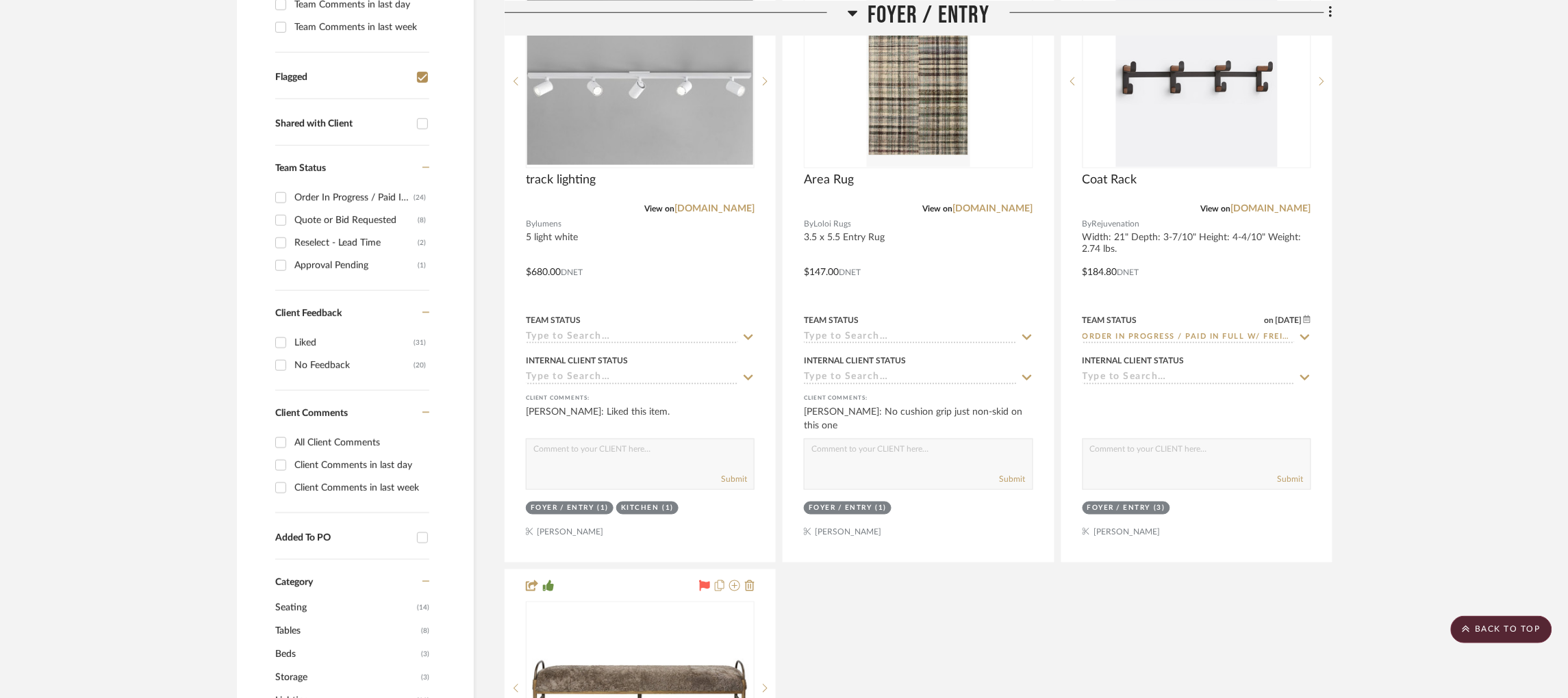
scroll to position [472, 1]
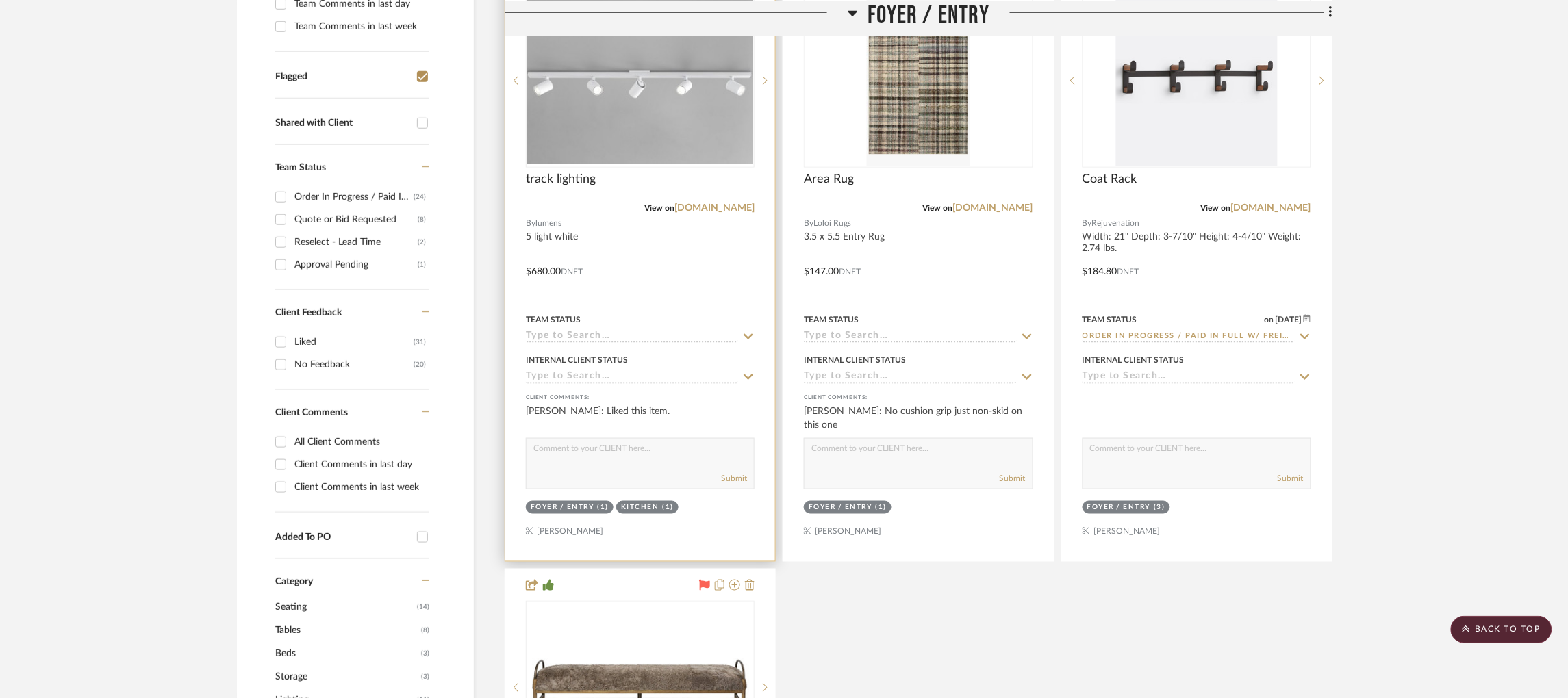
click at [650, 330] on input at bounding box center [633, 336] width 212 height 13
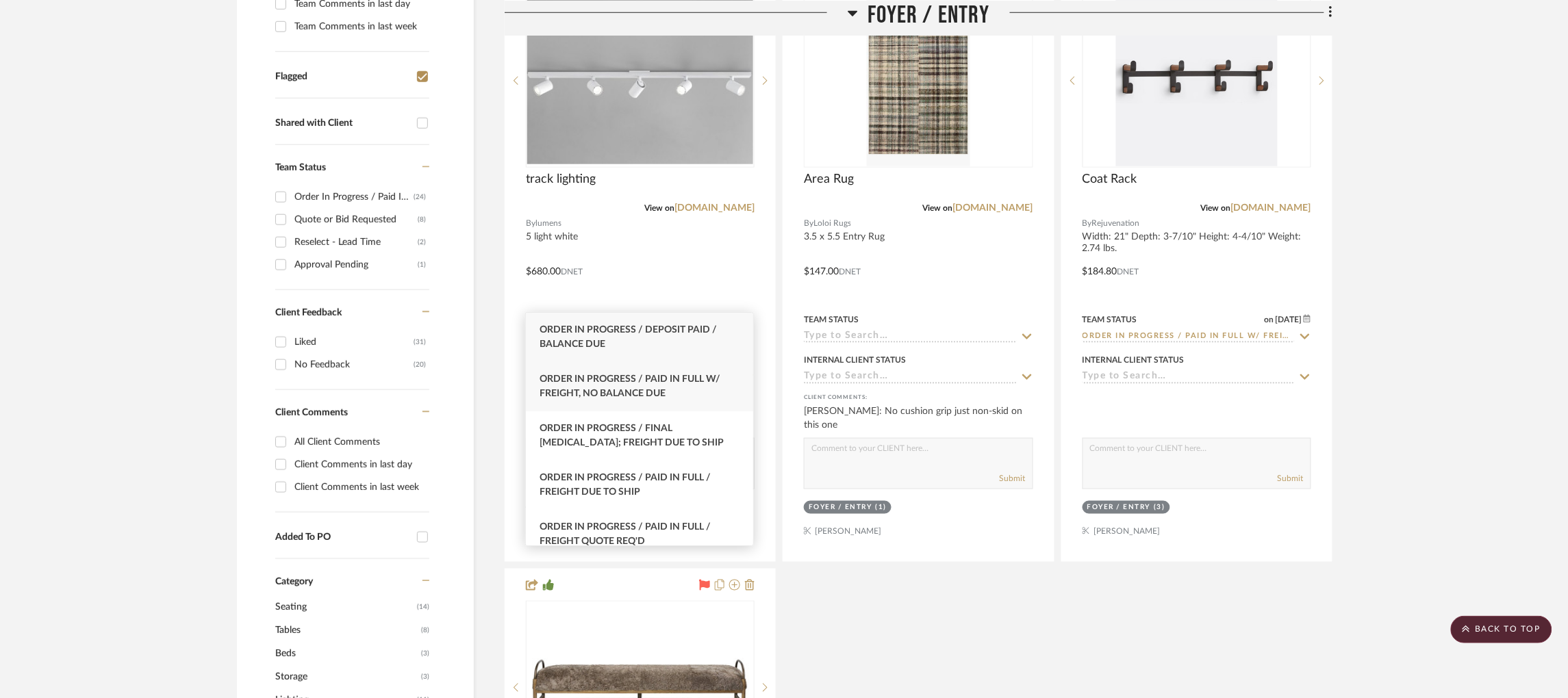
type input "order in pro"
click at [659, 388] on div "Order In Progress / Paid In Full w/ Freight, No Balance due" at bounding box center [639, 386] width 227 height 49
type input "[DATE]"
type input "Order In Progress / Paid In Full w/ Freight, No Balance due"
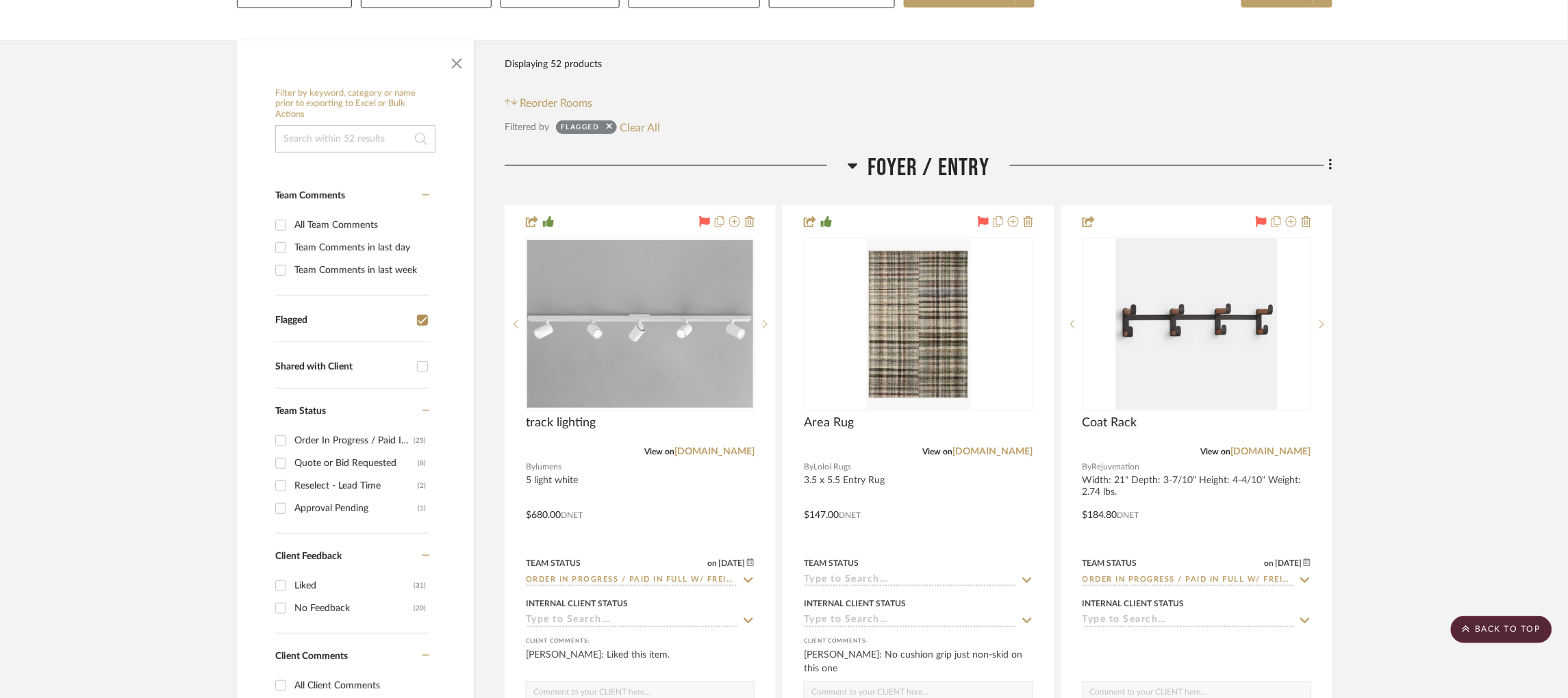
scroll to position [226, 1]
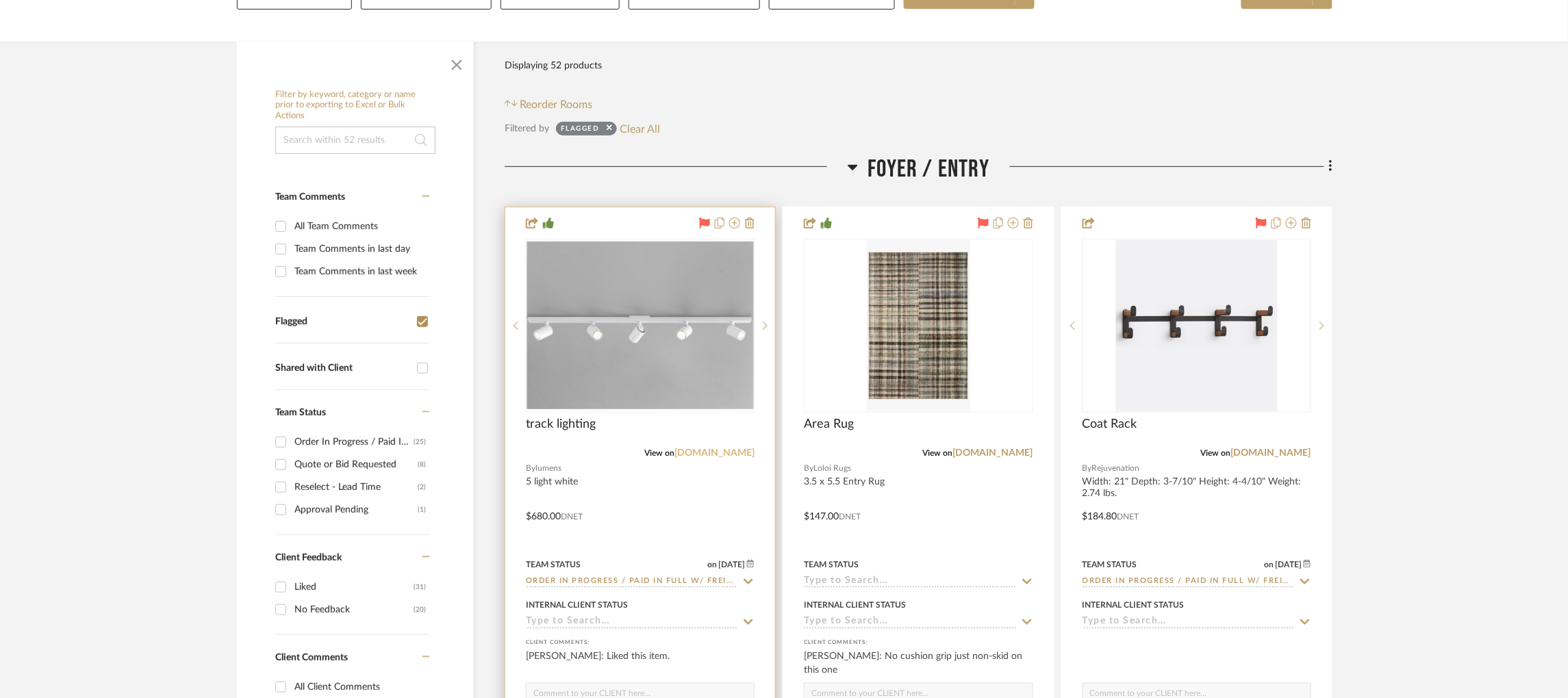
click at [717, 448] on link "[DOMAIN_NAME]" at bounding box center [714, 453] width 80 height 10
click at [632, 323] on img "0" at bounding box center [640, 325] width 226 height 168
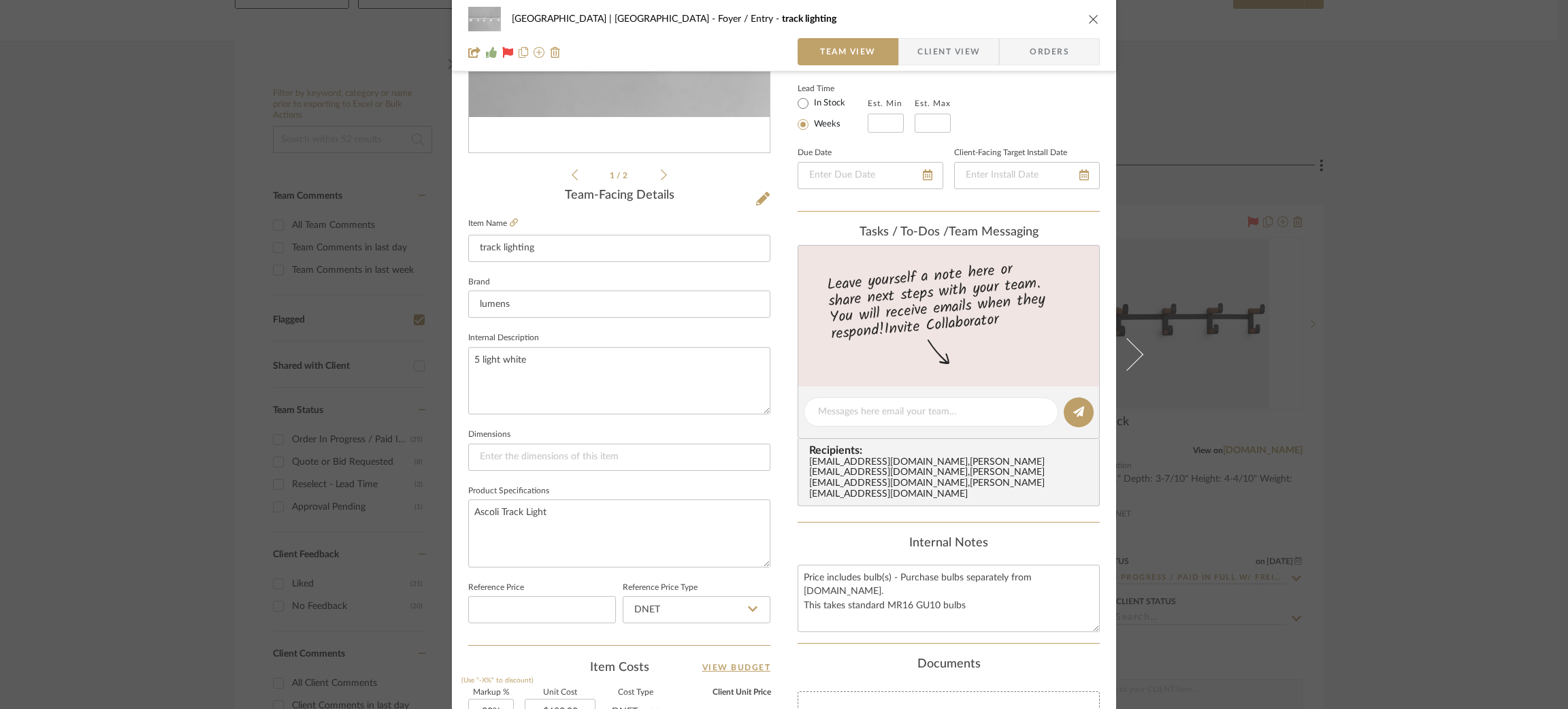
scroll to position [241, 0]
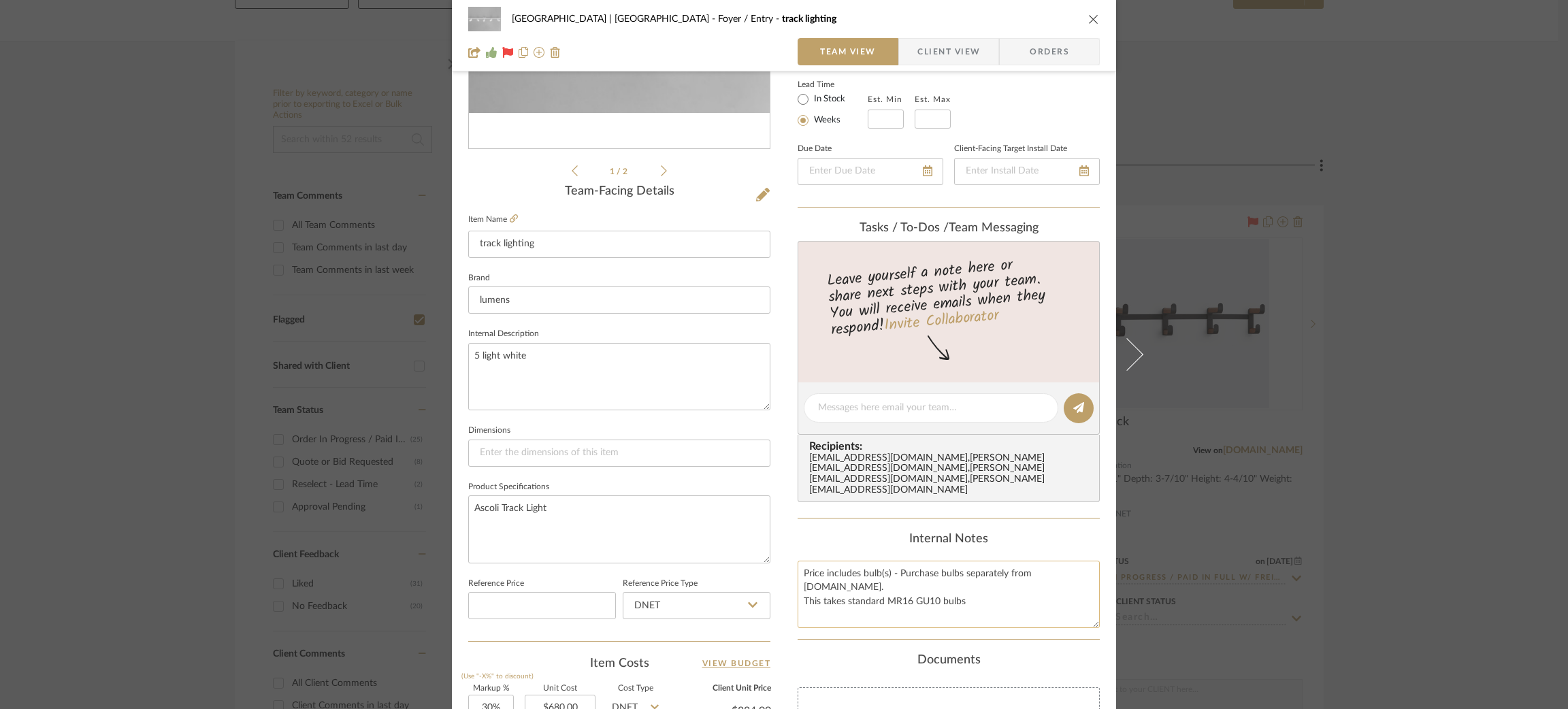
click at [1078, 561] on textarea "Price includes bulb(s) - Purchase bulbs separately from [DOMAIN_NAME]. This tak…" at bounding box center [948, 595] width 302 height 67
drag, startPoint x: 988, startPoint y: 574, endPoint x: 766, endPoint y: 547, distance: 223.6
click at [766, 547] on div "Meadow Mountain | Vail Valley Foyer / Entry track lighting Team View Client Vie…" at bounding box center [783, 399] width 664 height 1258
paste textarea "Order Number is FP6759"
drag, startPoint x: 799, startPoint y: 557, endPoint x: 1170, endPoint y: 570, distance: 371.2
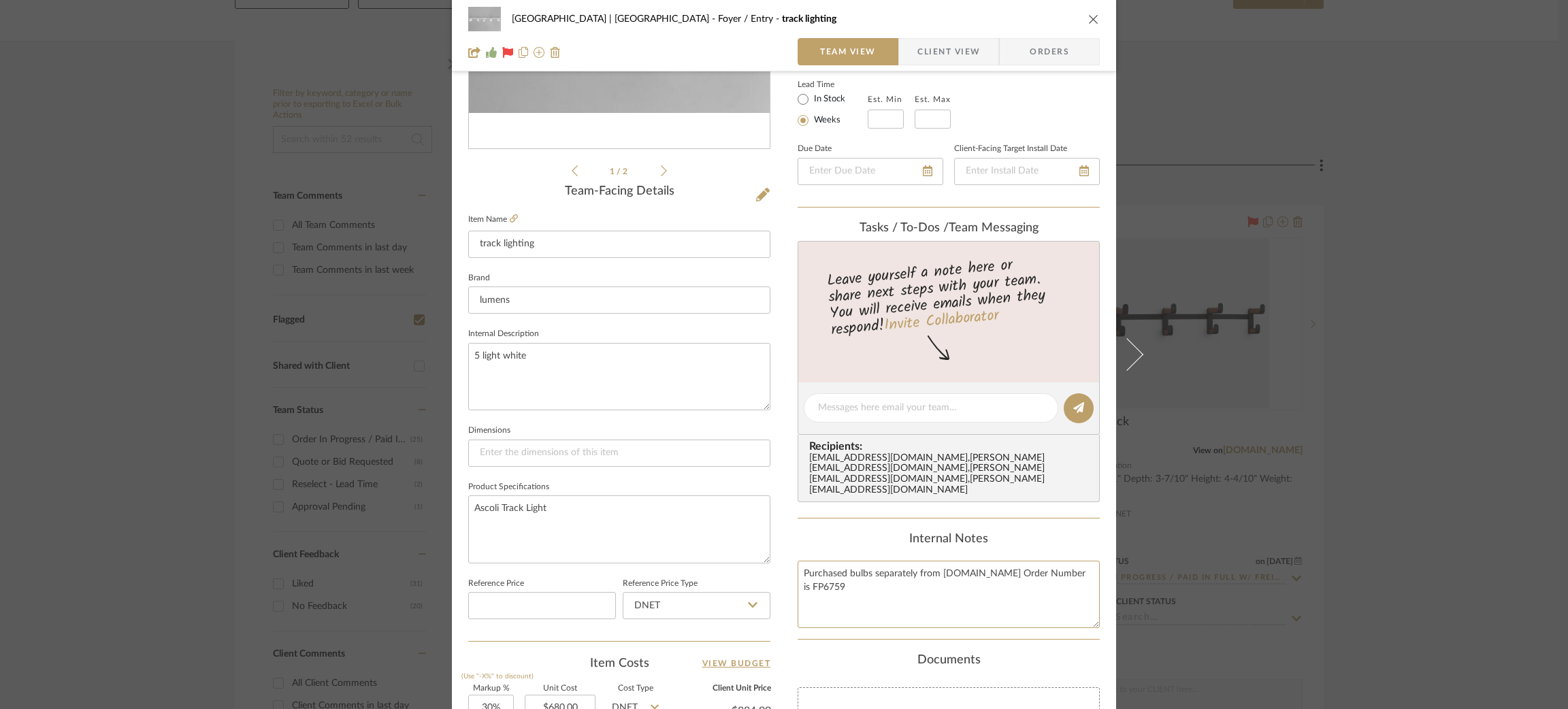
click at [1170, 570] on div "Meadow Mountain | Vail Valley Foyer / Entry track lighting Team View Client Vie…" at bounding box center [784, 354] width 1568 height 709
type textarea "Purchased bulbs separately from Bulbs.com Order Number is FP6759"
click at [726, 530] on textarea "Ascoli Track Light" at bounding box center [619, 529] width 302 height 67
click at [1052, 561] on textarea "Purchased bulbs separately from Bulbs.com Order Number is FP6759" at bounding box center [948, 595] width 302 height 67
click at [1051, 561] on textarea "Purchased bulbs separately from Bulbs.com Order Number FP6759" at bounding box center [948, 595] width 302 height 67
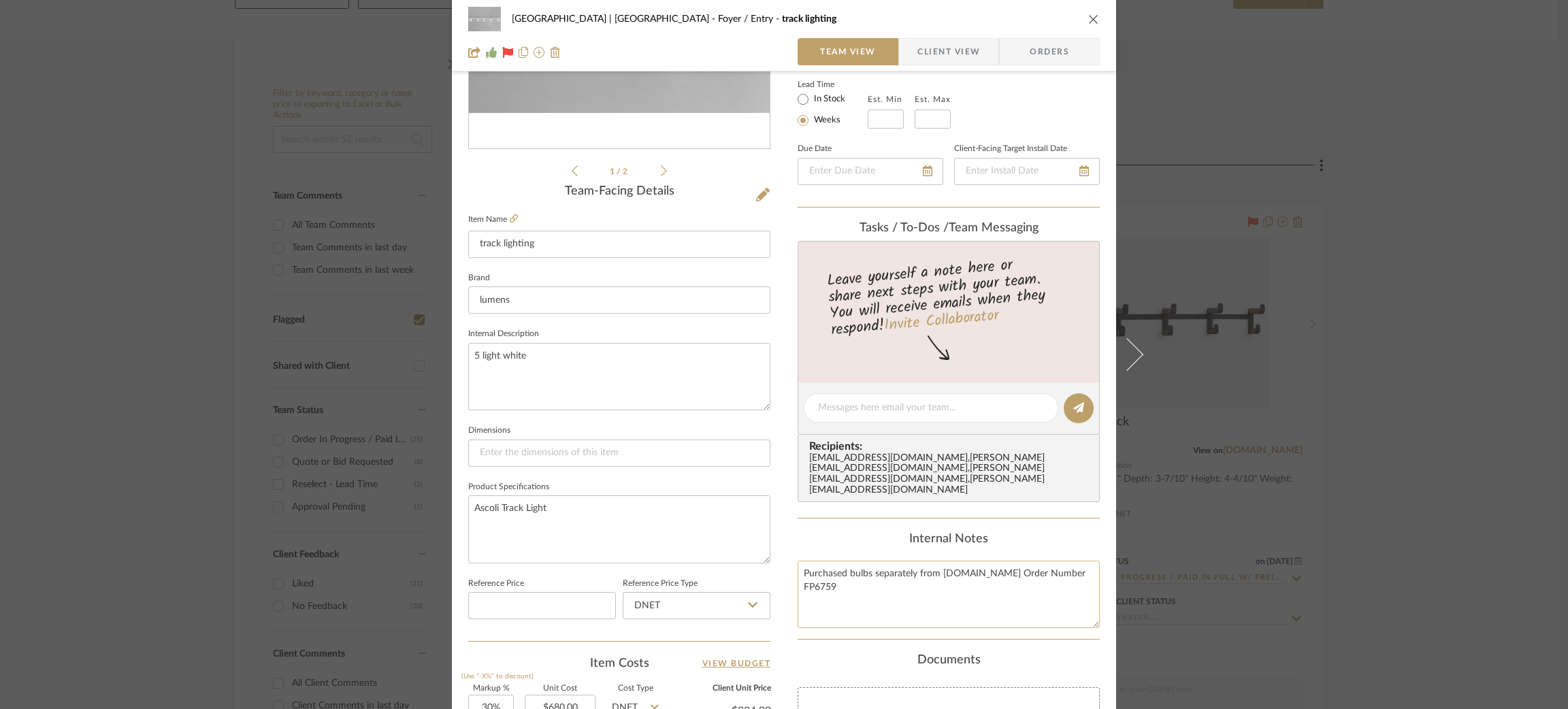
click at [1051, 561] on textarea "Purchased bulbs separately from Bulbs.com Order Number FP6759" at bounding box center [948, 595] width 302 height 67
type textarea "Purchased bulbs separately from Bulbs.com Order Number FP6759"
click at [710, 508] on textarea "Ascoli Track Light" at bounding box center [619, 529] width 302 height 67
click at [1344, 371] on div "Meadow Mountain | Vail Valley Foyer / Entry track lighting Team View Client Vie…" at bounding box center [784, 354] width 1568 height 709
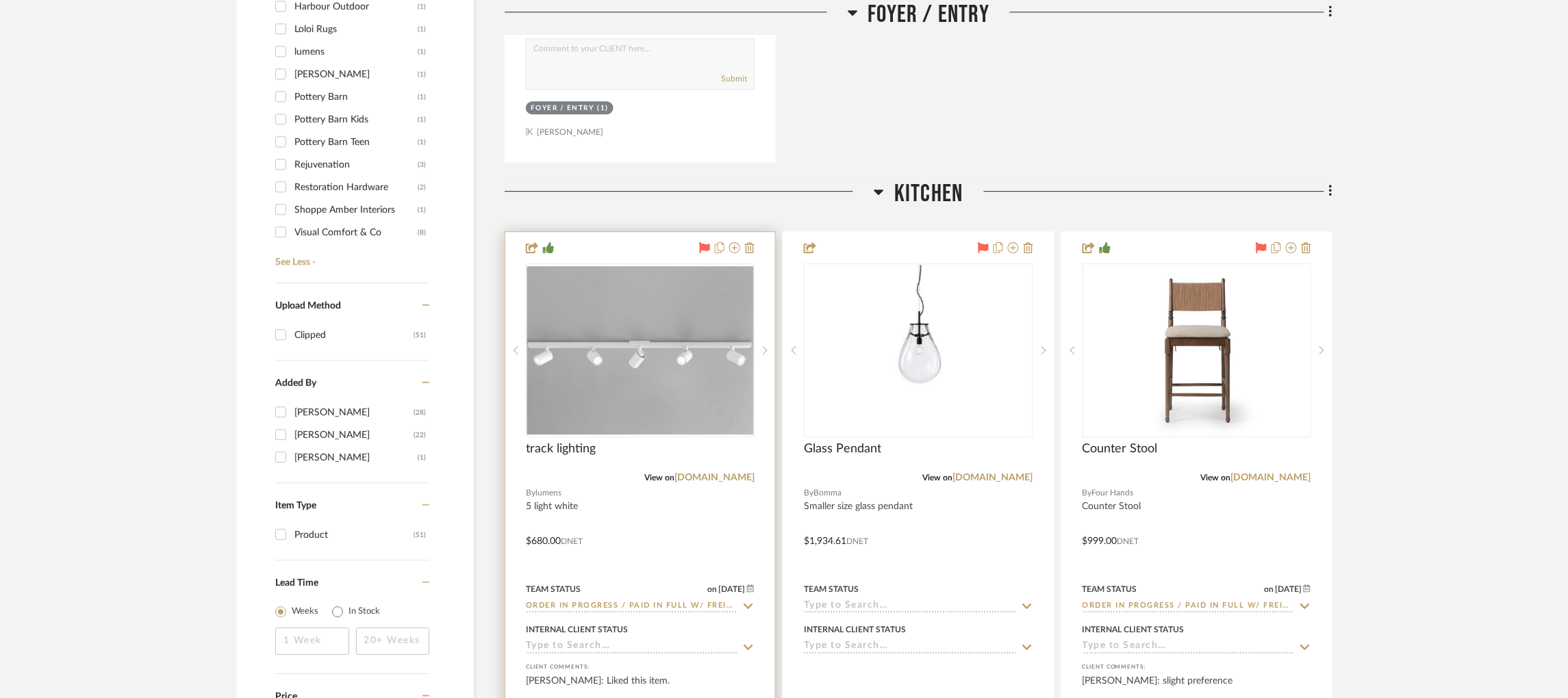
click at [700, 325] on img "0" at bounding box center [640, 350] width 226 height 168
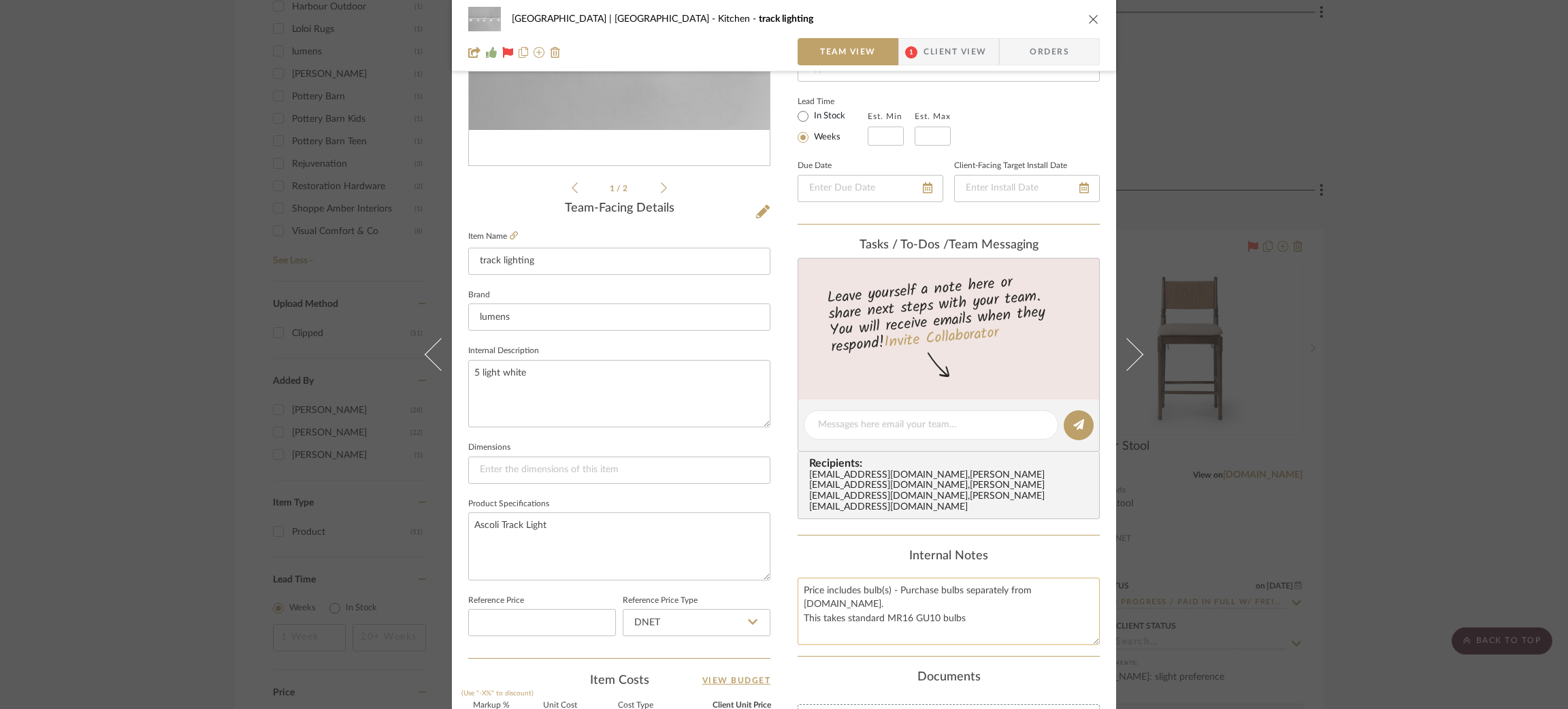
scroll to position [224, 0]
drag, startPoint x: 985, startPoint y: 596, endPoint x: 769, endPoint y: 554, distance: 220.0
click at [769, 554] on div "Meadow Mountain | Vail Valley Kitchen track lighting Team View 1 Client View Or…" at bounding box center [783, 415] width 664 height 1258
paste textarea "urchased bulbs separately from Bulbs.com Order Number FP6759"
type textarea "Purchased bulbs separately from Bulbs.com Order Number FP6759"
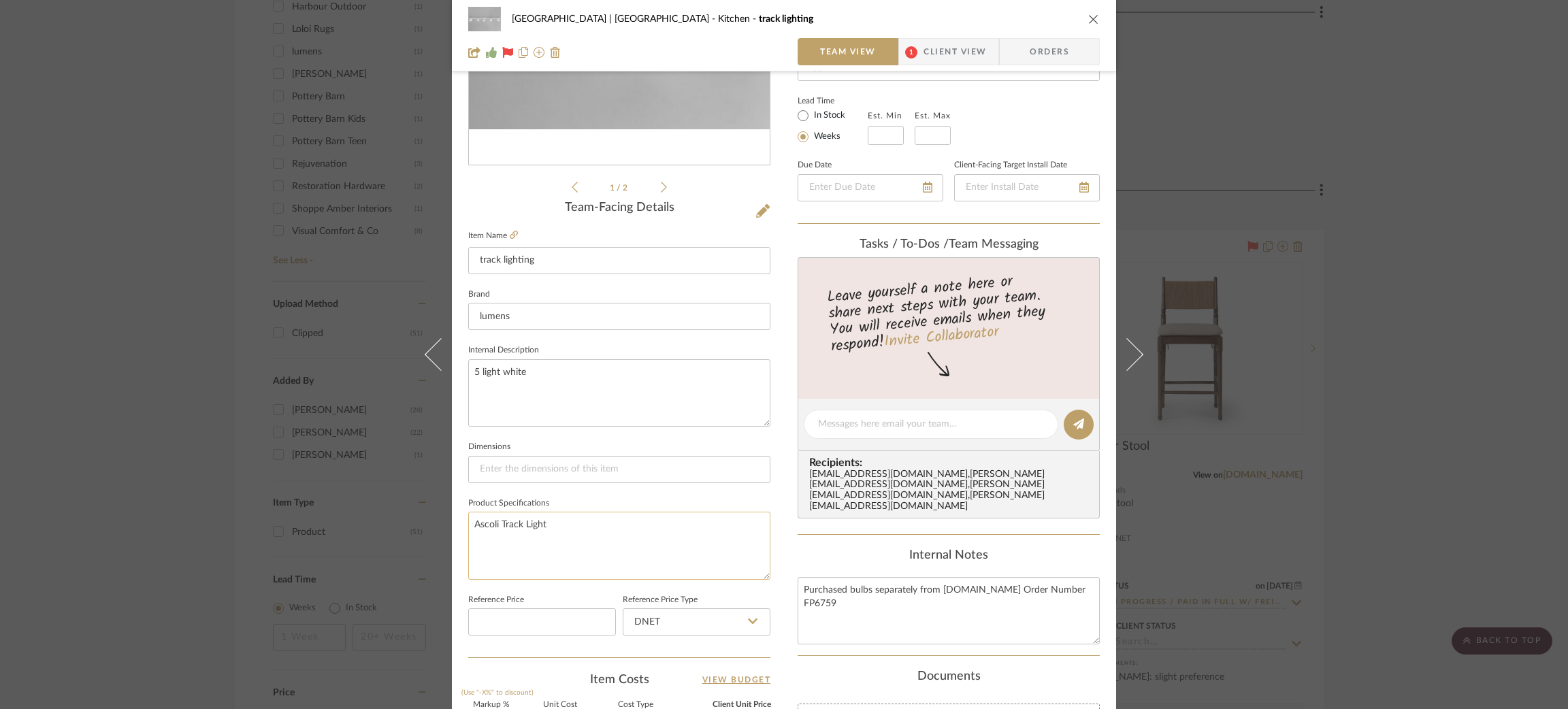
click at [685, 529] on textarea "Ascoli Track Light" at bounding box center [619, 545] width 302 height 67
click at [1426, 383] on div "Meadow Mountain | Vail Valley Kitchen track lighting Team View 1 Client View Or…" at bounding box center [784, 354] width 1568 height 709
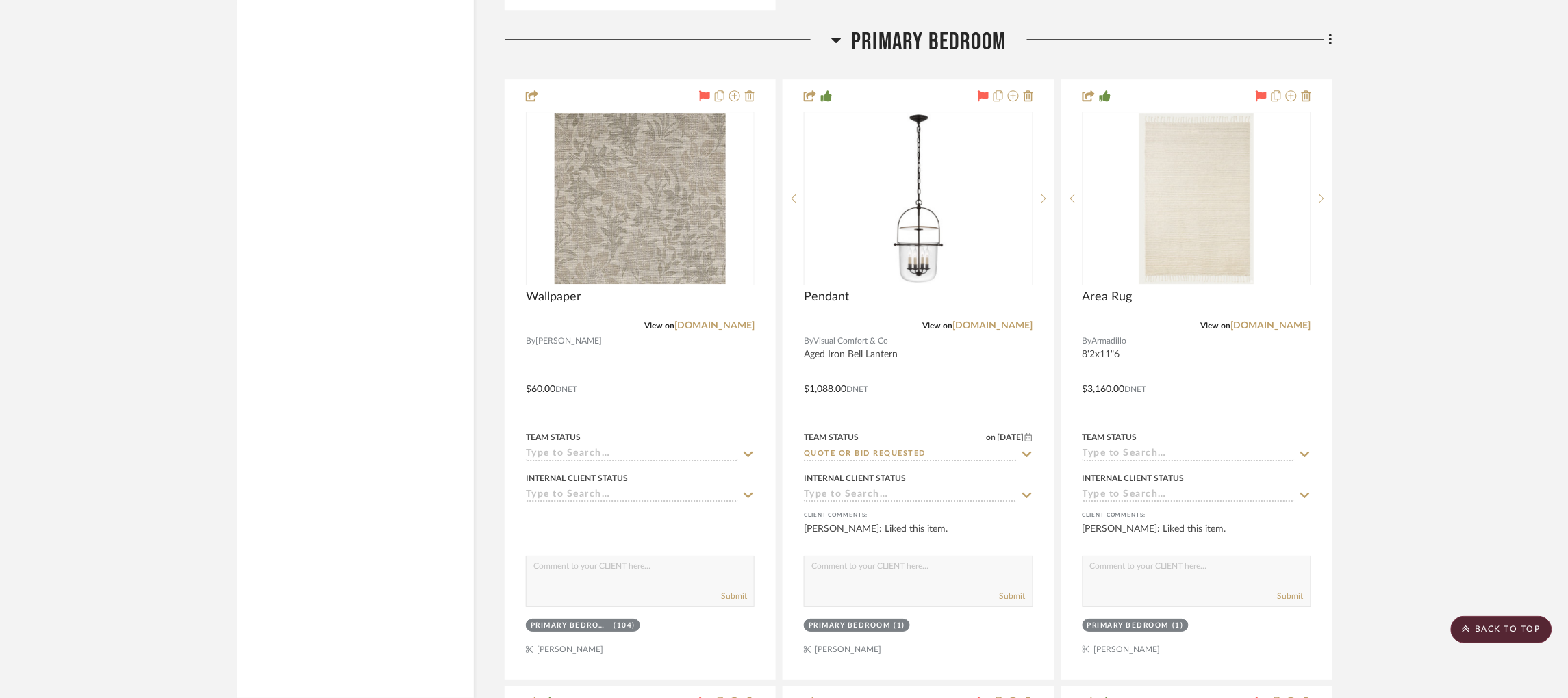
scroll to position [9398, 1]
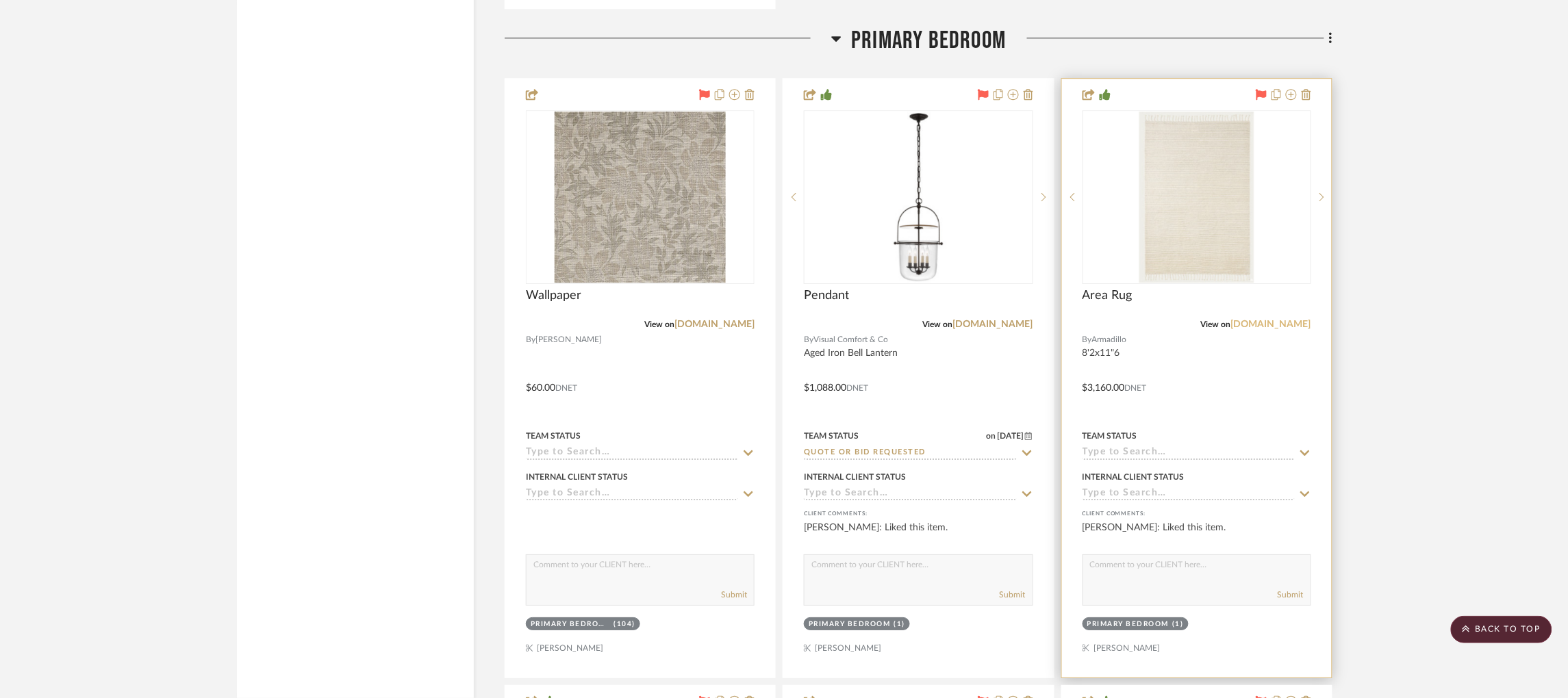
click at [1272, 320] on link "[DOMAIN_NAME]" at bounding box center [1270, 324] width 80 height 10
click at [1193, 195] on img "0" at bounding box center [1197, 197] width 116 height 171
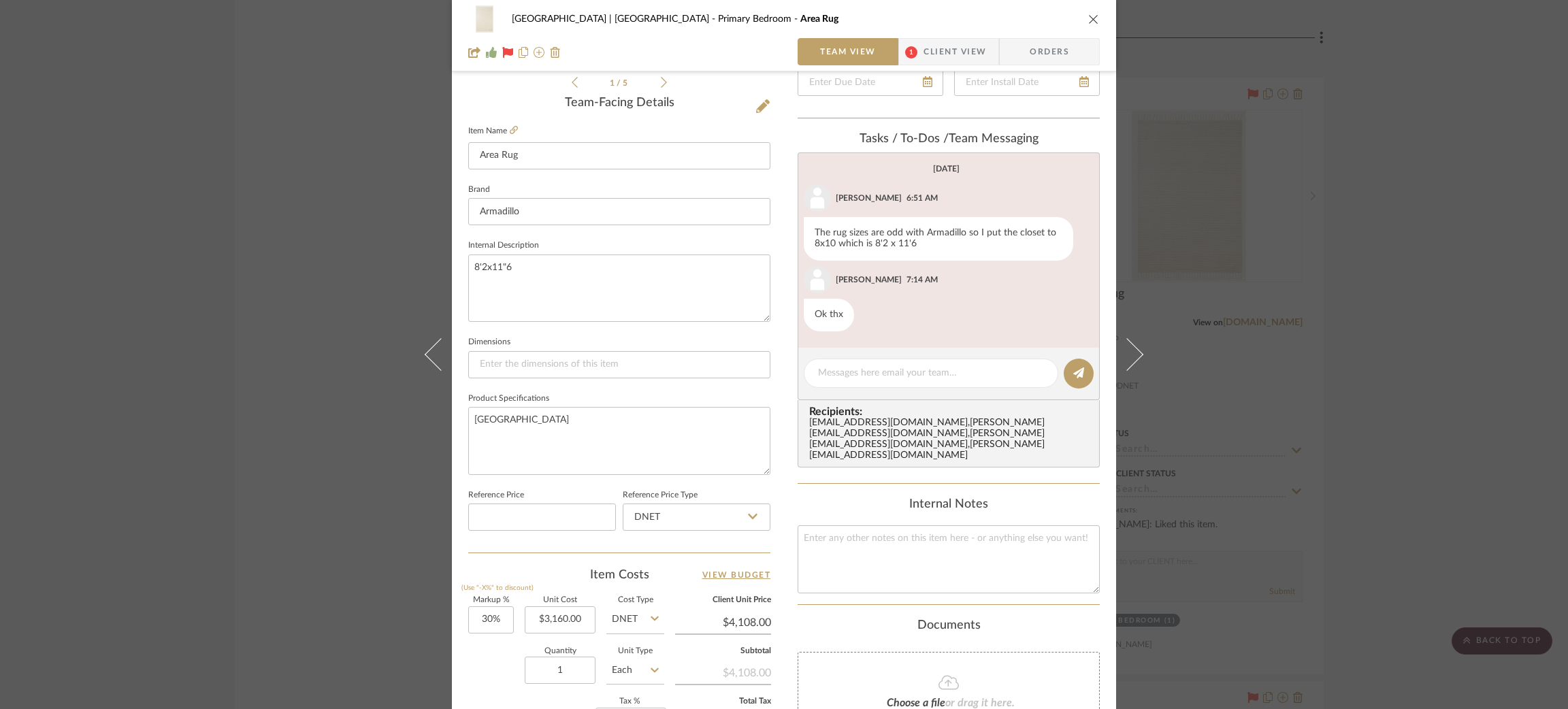
scroll to position [537, 0]
